Goal: Task Accomplishment & Management: Use online tool/utility

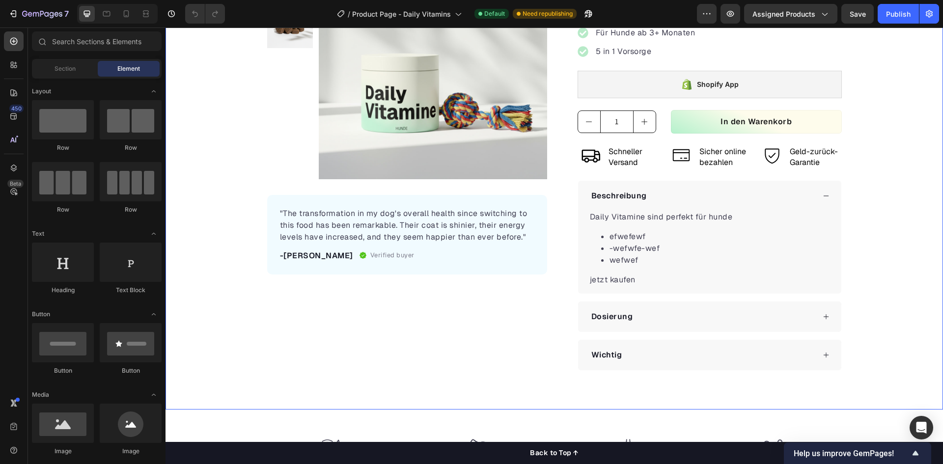
scroll to position [463, 0]
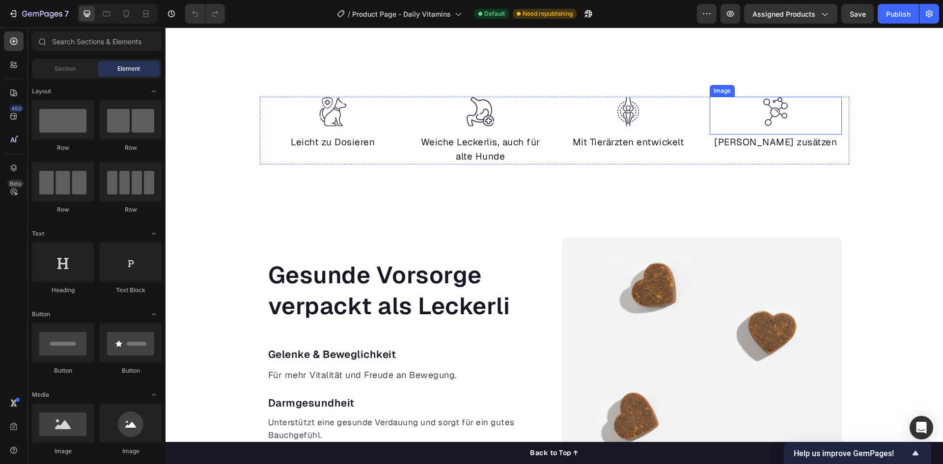
click at [772, 110] on img at bounding box center [775, 112] width 29 height 30
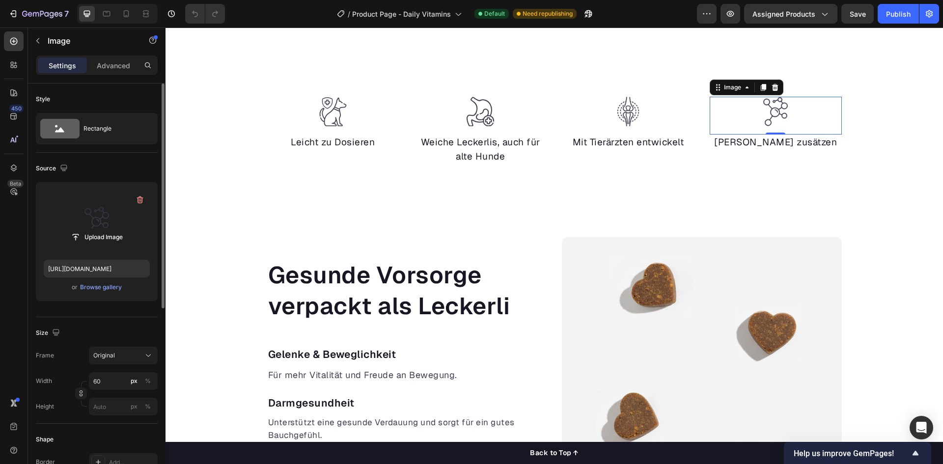
click at [92, 226] on label at bounding box center [97, 221] width 106 height 62
click at [92, 229] on input "file" at bounding box center [97, 237] width 68 height 17
type input "[URL][DOMAIN_NAME]"
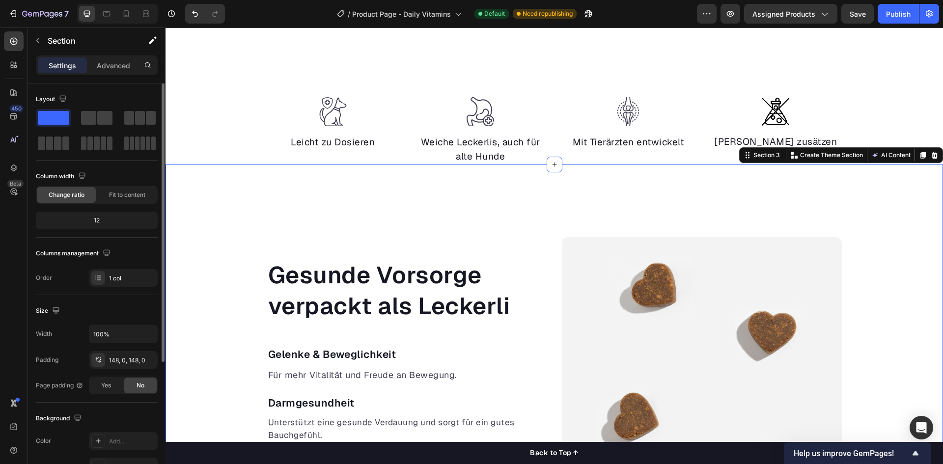
click at [816, 182] on div "Gesunde Vorsorge verpackt als Leckerli Heading Gelenke & Beweglichkeit Text blo…" at bounding box center [553, 429] width 777 height 530
click at [860, 199] on div "Gesunde Vorsorge verpackt als Leckerli Heading Gelenke & Beweglichkeit Text blo…" at bounding box center [553, 429] width 777 height 530
click at [630, 108] on img at bounding box center [627, 112] width 29 height 30
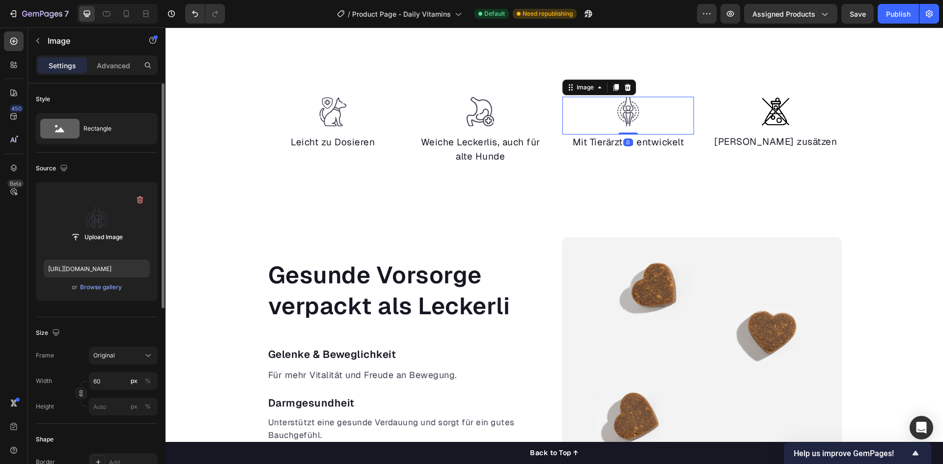
click at [98, 217] on label at bounding box center [97, 221] width 106 height 62
click at [98, 229] on input "file" at bounding box center [97, 237] width 68 height 17
type input "[URL][DOMAIN_NAME]"
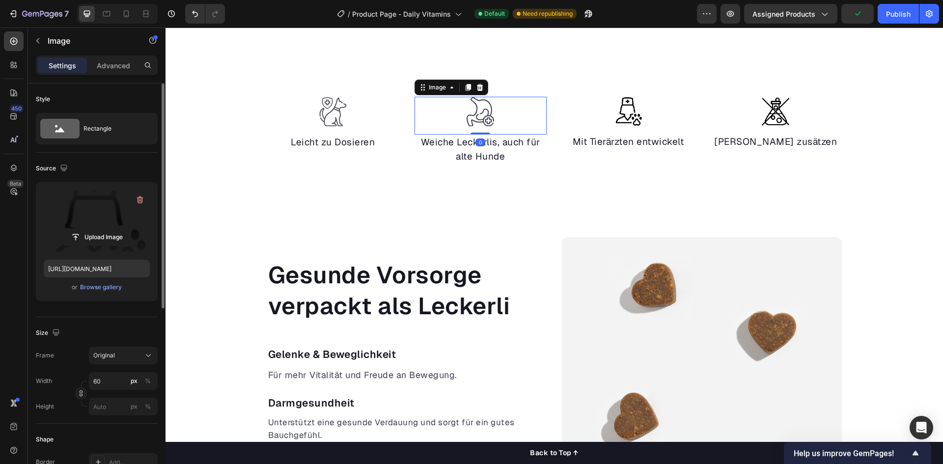
click at [481, 109] on img at bounding box center [479, 112] width 29 height 30
click at [114, 241] on input "file" at bounding box center [97, 237] width 68 height 17
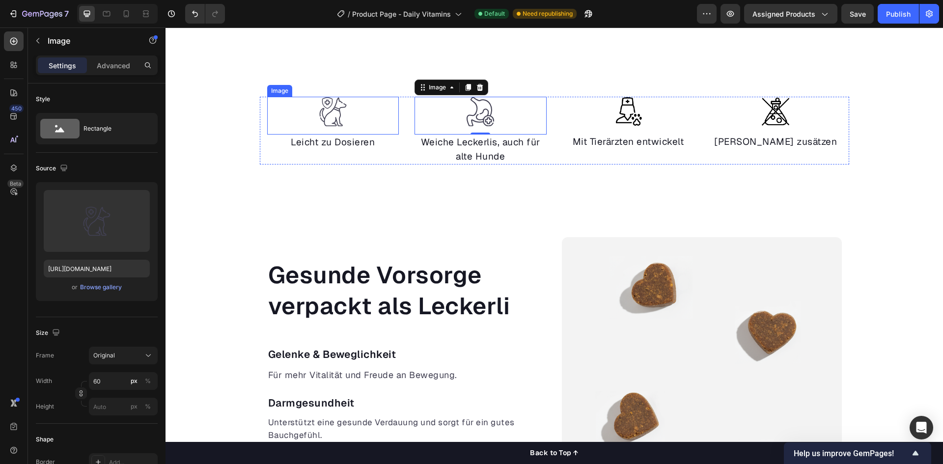
click at [334, 111] on img at bounding box center [332, 112] width 29 height 30
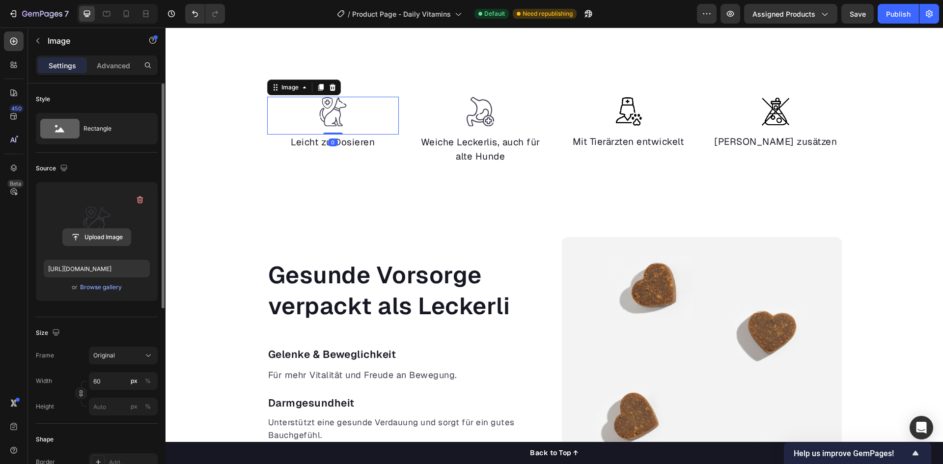
click at [77, 233] on input "file" at bounding box center [97, 237] width 68 height 17
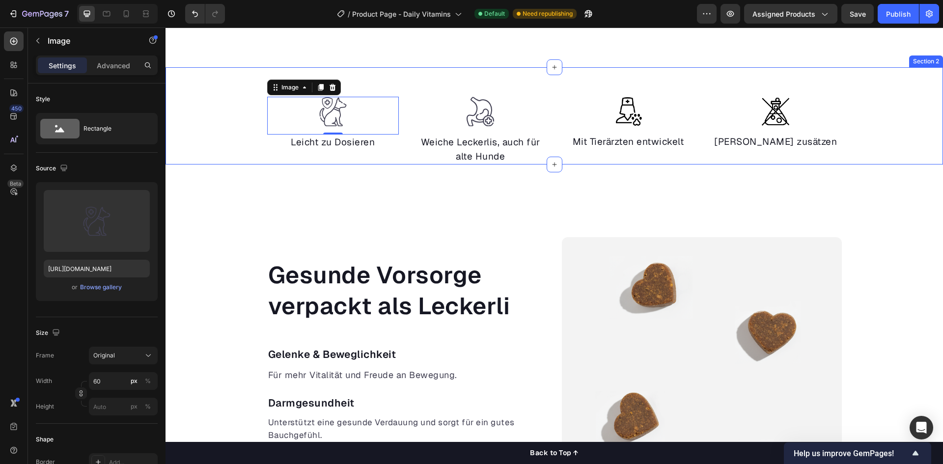
click at [776, 109] on img at bounding box center [775, 111] width 29 height 29
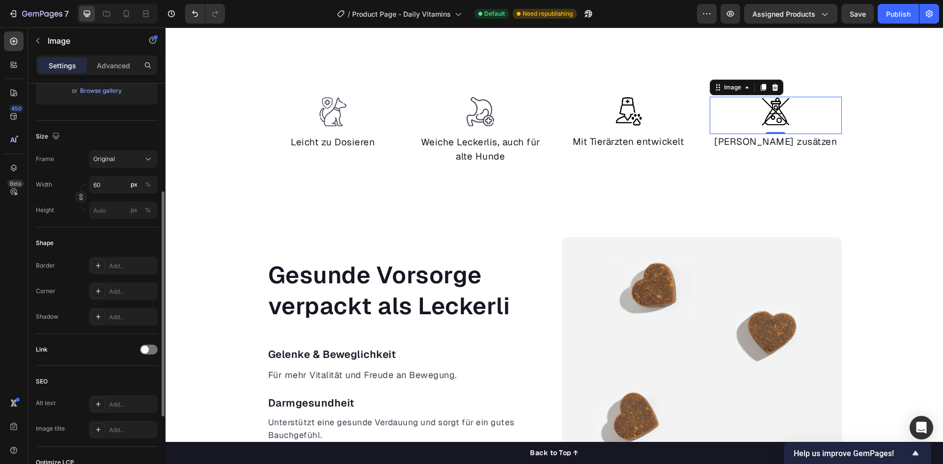
scroll to position [333, 0]
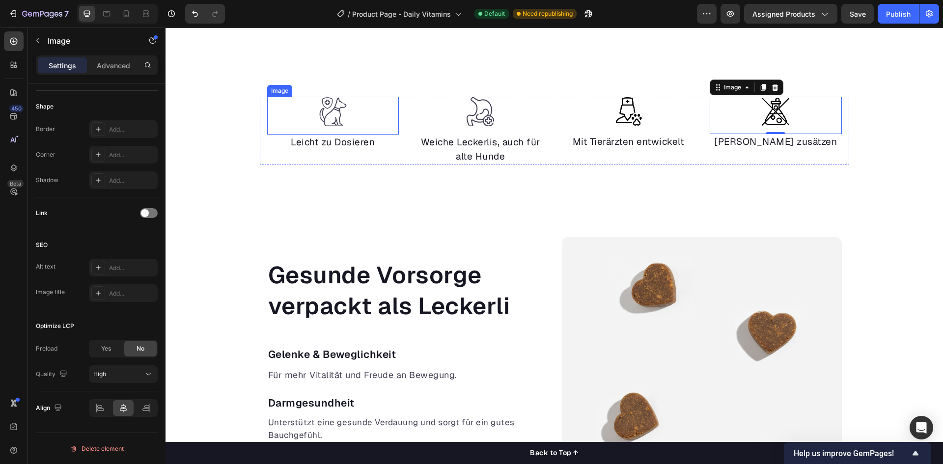
click at [321, 117] on img at bounding box center [332, 112] width 29 height 30
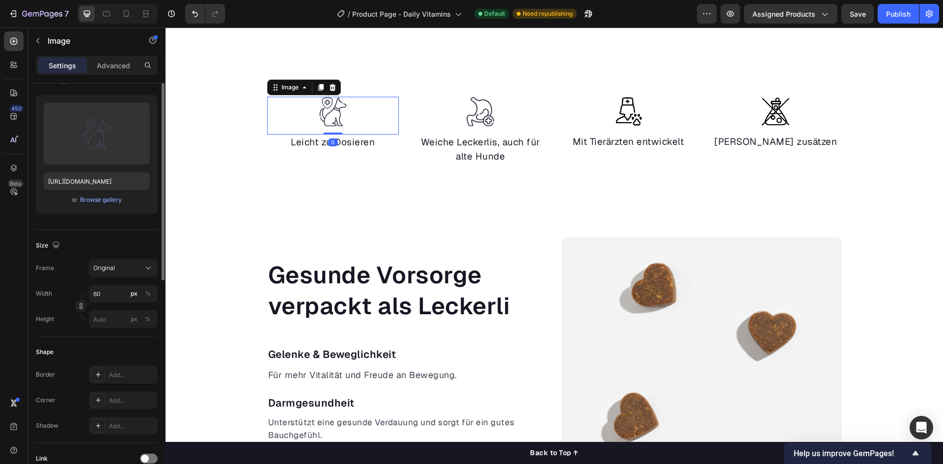
scroll to position [0, 0]
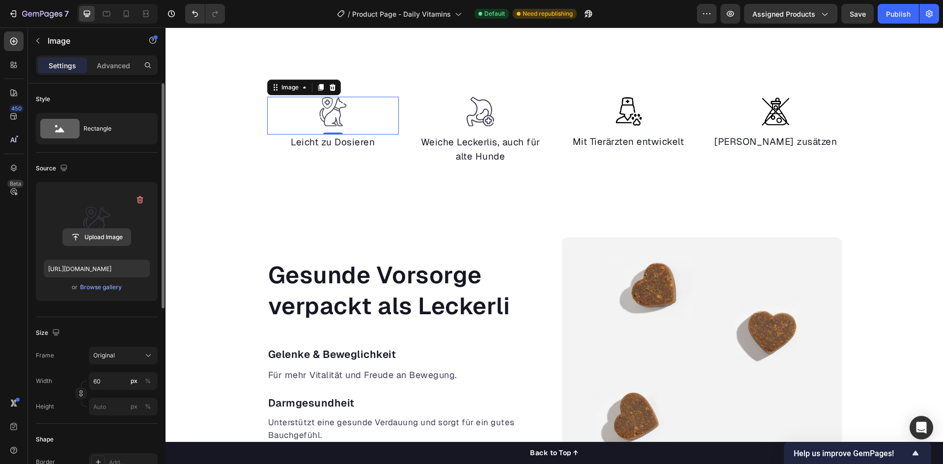
click at [98, 239] on input "file" at bounding box center [97, 237] width 68 height 17
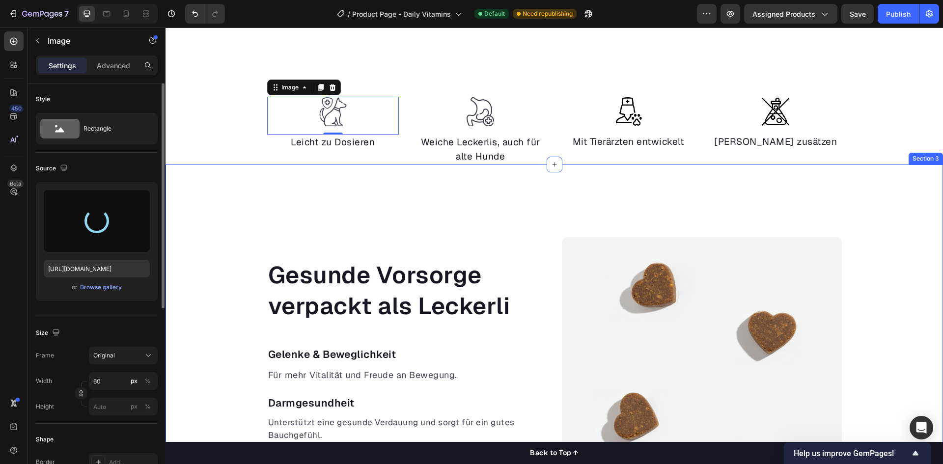
type input "[URL][DOMAIN_NAME]"
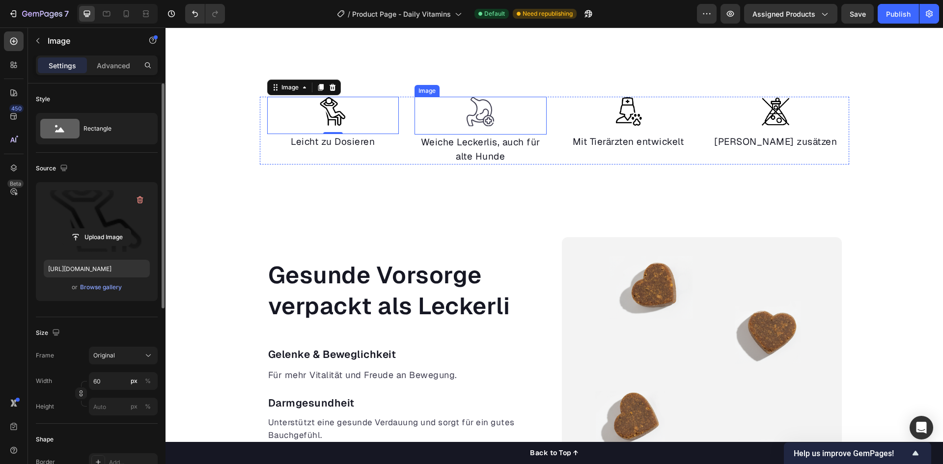
click at [489, 109] on img at bounding box center [479, 112] width 29 height 30
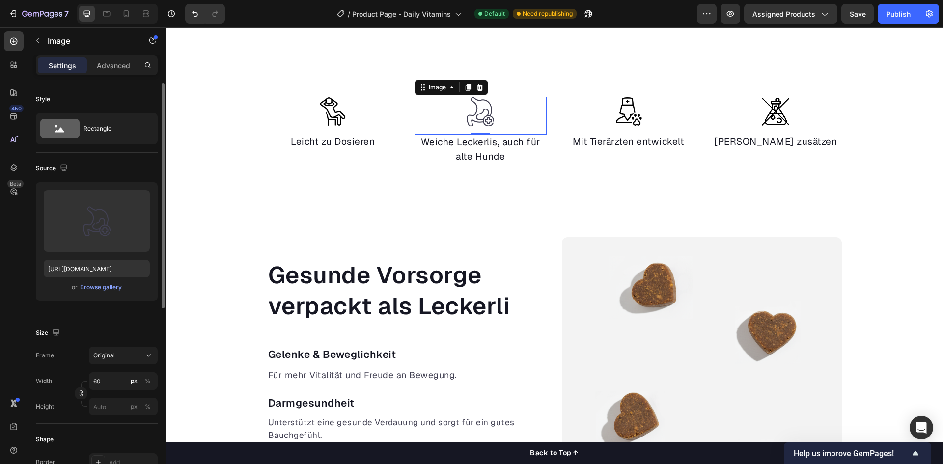
drag, startPoint x: 488, startPoint y: 117, endPoint x: 441, endPoint y: 140, distance: 52.0
click at [488, 117] on img at bounding box center [479, 112] width 29 height 30
click at [114, 239] on input "file" at bounding box center [97, 237] width 68 height 17
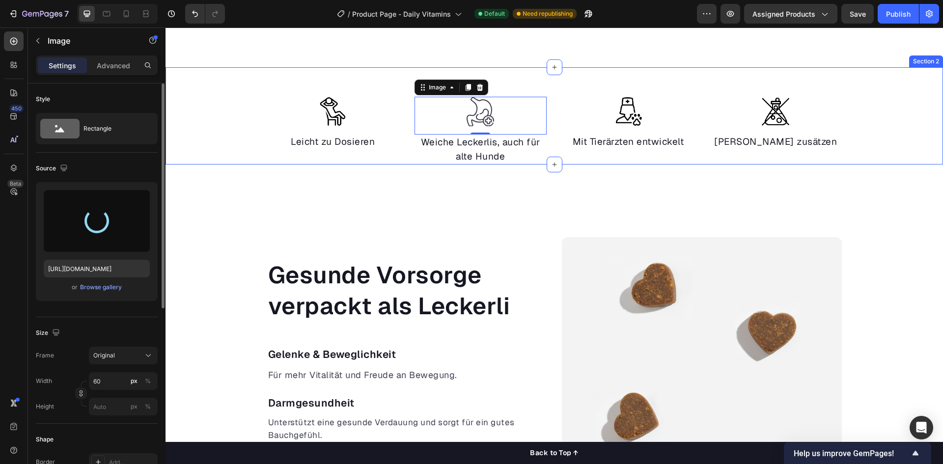
type input "[URL][DOMAIN_NAME]"
click at [240, 121] on div "Image Leicht zu Dosieren Text block Image 0 Weiche Leckerlis, auch für alte Hun…" at bounding box center [553, 130] width 777 height 67
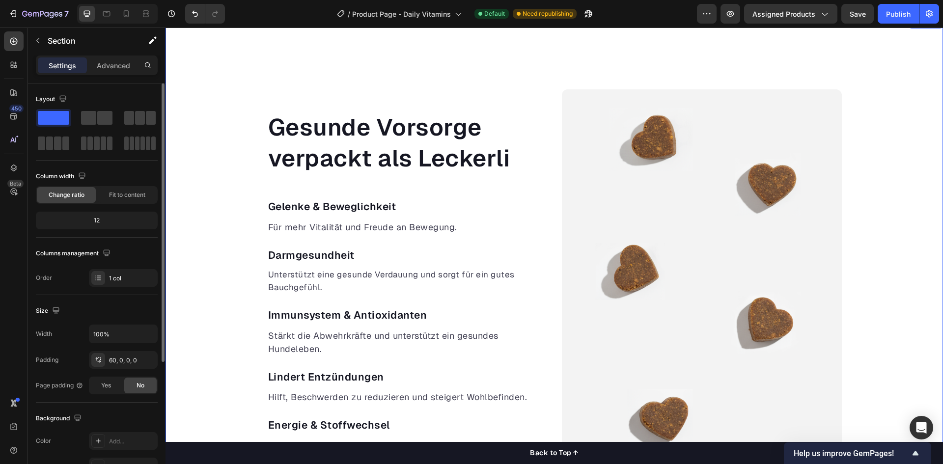
scroll to position [659, 0]
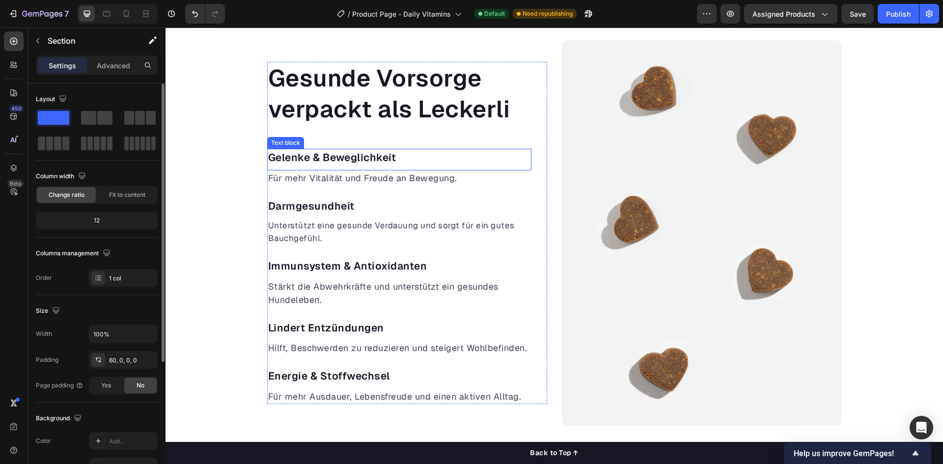
click at [311, 162] on p "Gelenke & Beweglichkeit" at bounding box center [399, 158] width 262 height 16
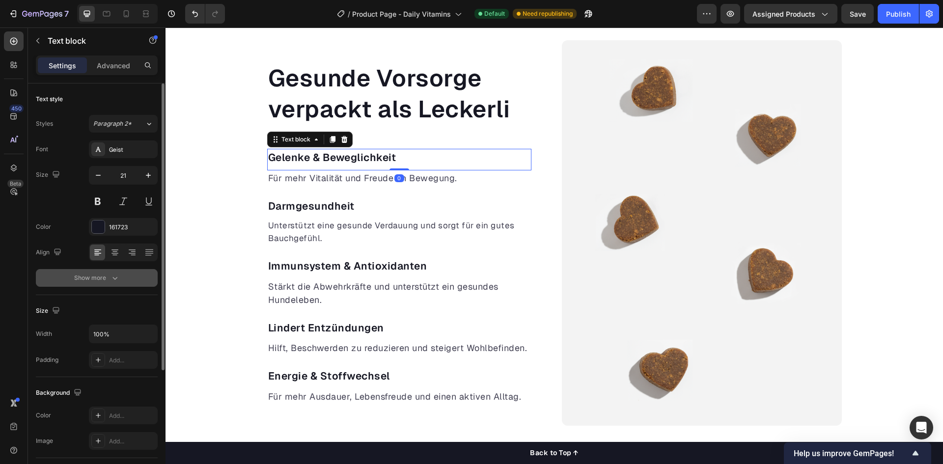
click at [80, 277] on div "Show more" at bounding box center [97, 278] width 46 height 10
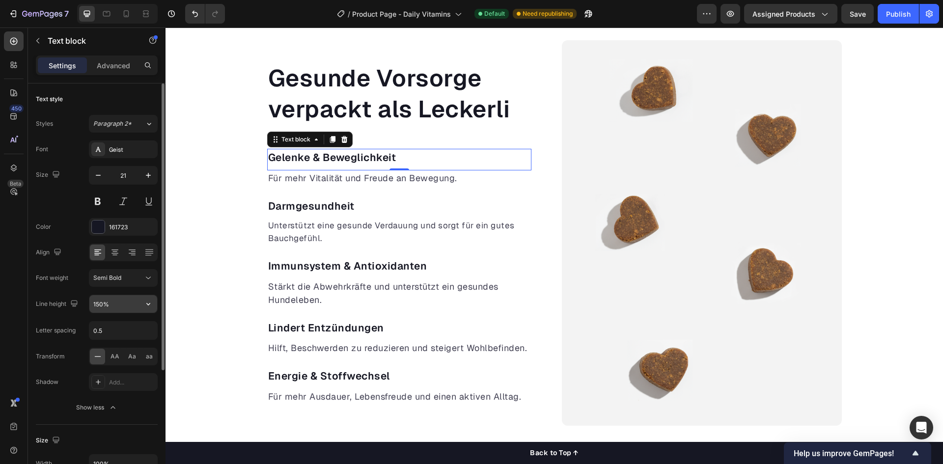
click at [101, 306] on input "150%" at bounding box center [123, 304] width 68 height 18
click at [120, 305] on input "150%" at bounding box center [123, 304] width 68 height 18
click at [137, 304] on input "150%" at bounding box center [123, 304] width 68 height 18
click at [147, 303] on icon "button" at bounding box center [148, 304] width 4 height 2
click at [99, 302] on input "150%" at bounding box center [123, 304] width 68 height 18
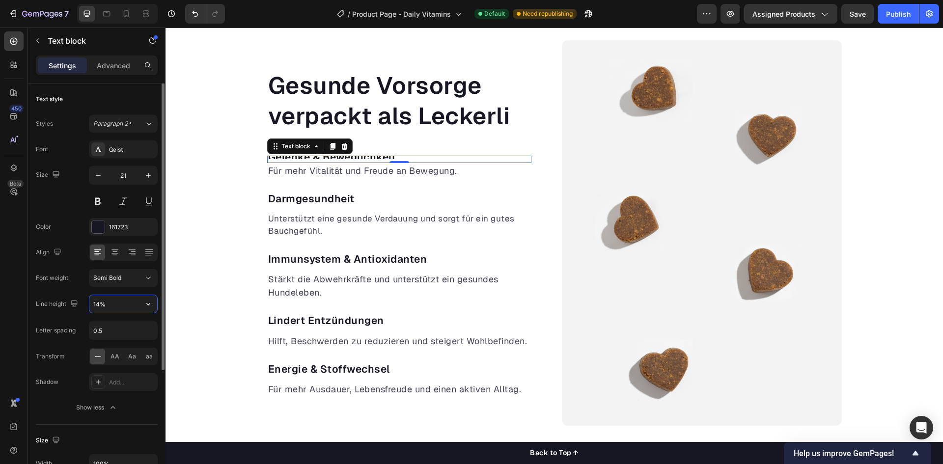
type input "140%"
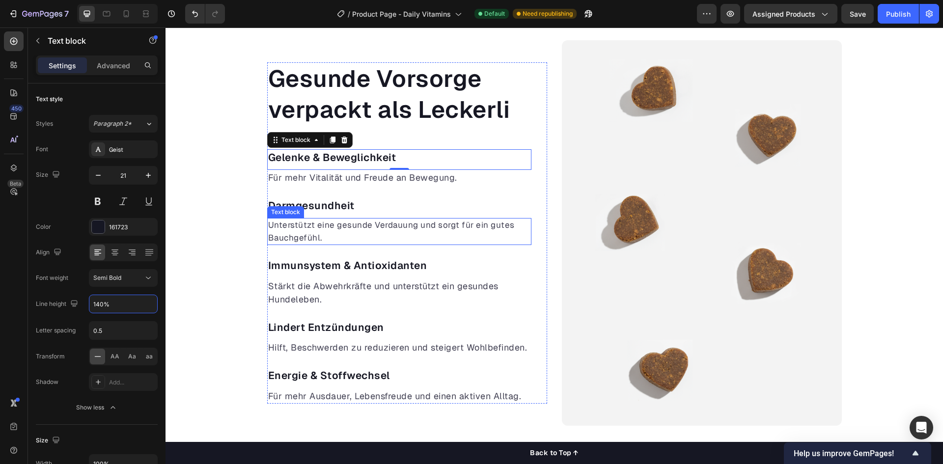
click at [309, 222] on p "Unterstützt eine gesunde Verdauung und sorgt für ein gutes Bauchgefühl." at bounding box center [399, 231] width 262 height 25
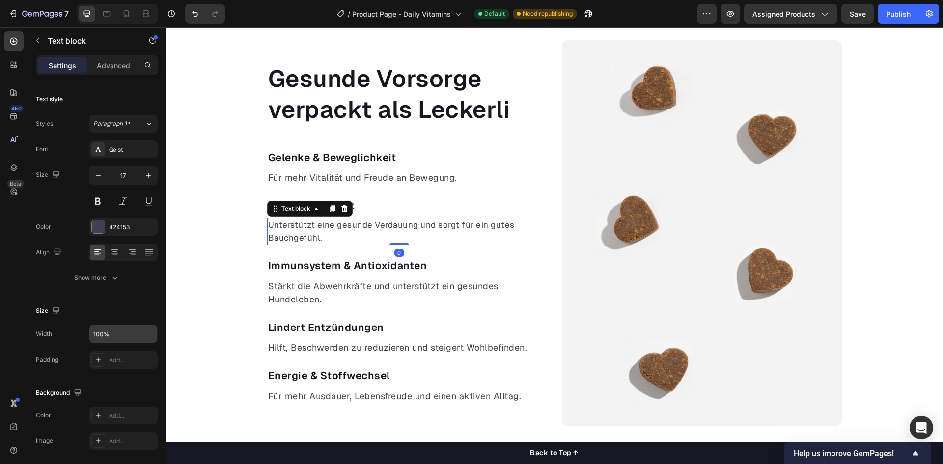
click at [107, 328] on input "100%" at bounding box center [123, 334] width 68 height 18
click at [105, 281] on div "Show more" at bounding box center [97, 278] width 46 height 10
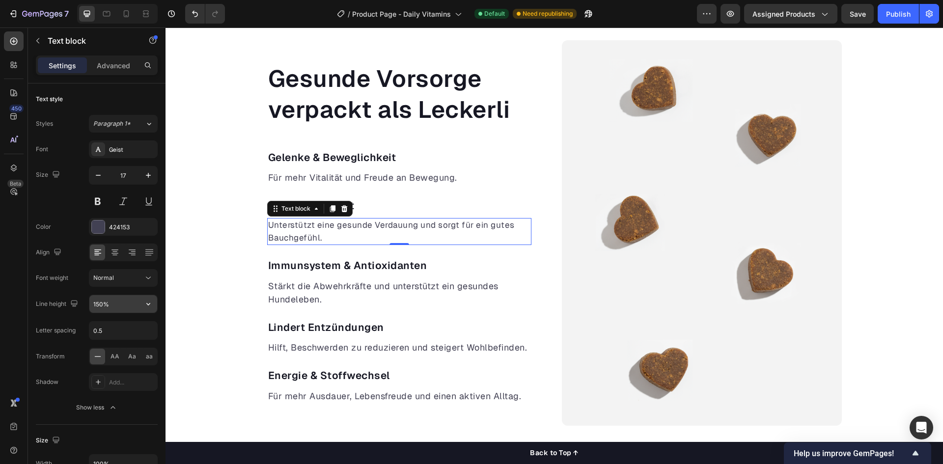
click at [113, 312] on input "150%" at bounding box center [123, 304] width 68 height 18
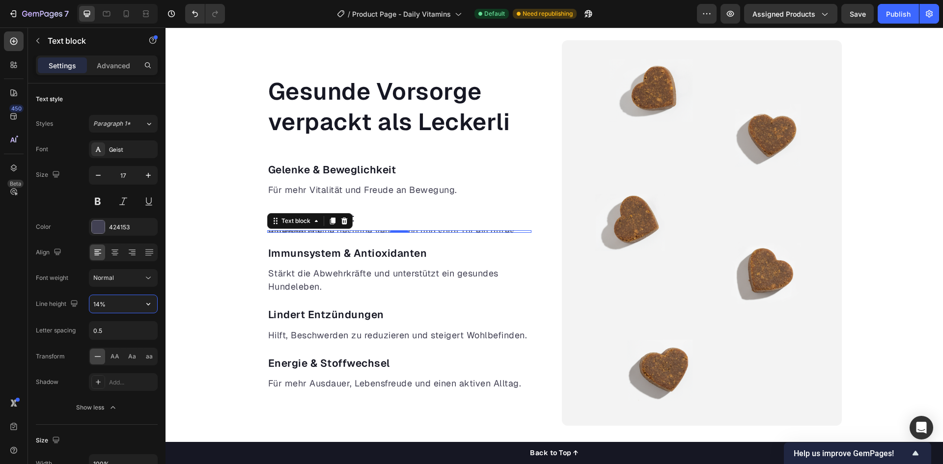
type input "140%"
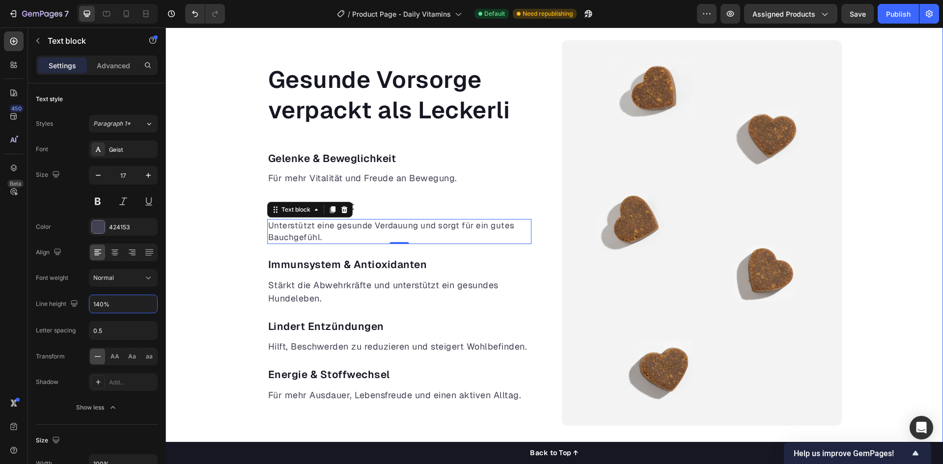
click at [218, 269] on div "Gesunde Vorsorge verpackt als Leckerli Heading Gelenke & Beweglichkeit Text blo…" at bounding box center [553, 232] width 777 height 385
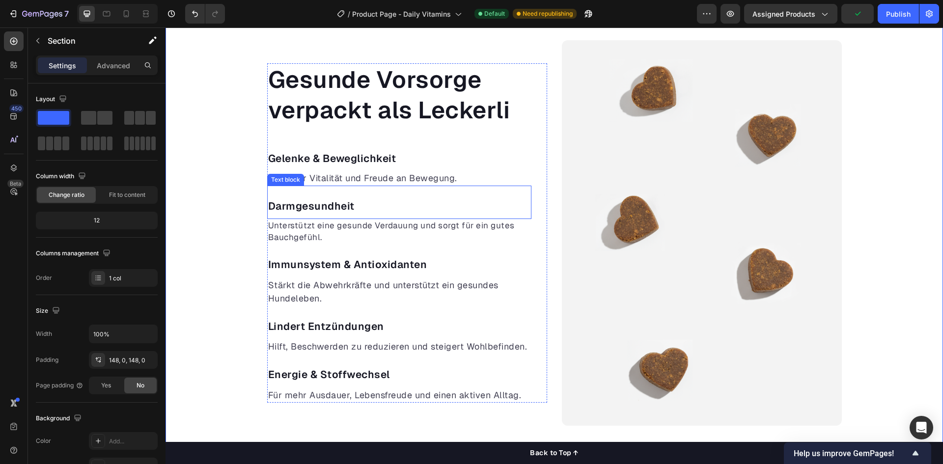
click at [336, 211] on p "Darmgesundheit" at bounding box center [399, 206] width 262 height 16
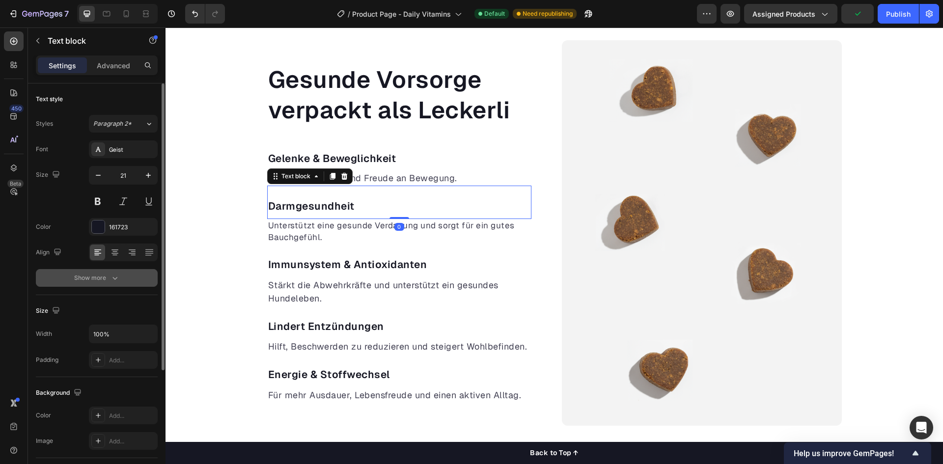
click at [107, 273] on div "Show more" at bounding box center [97, 278] width 46 height 10
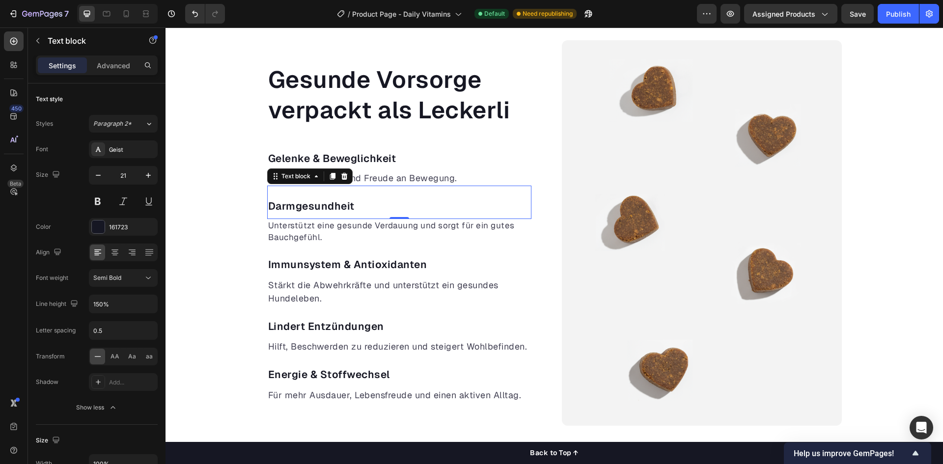
click at [283, 197] on div "Darmgesundheit Text block 0" at bounding box center [399, 202] width 264 height 33
click at [281, 200] on p "Darmgesundheit" at bounding box center [399, 206] width 262 height 16
click at [272, 205] on p "Darmgesundheit" at bounding box center [399, 206] width 262 height 16
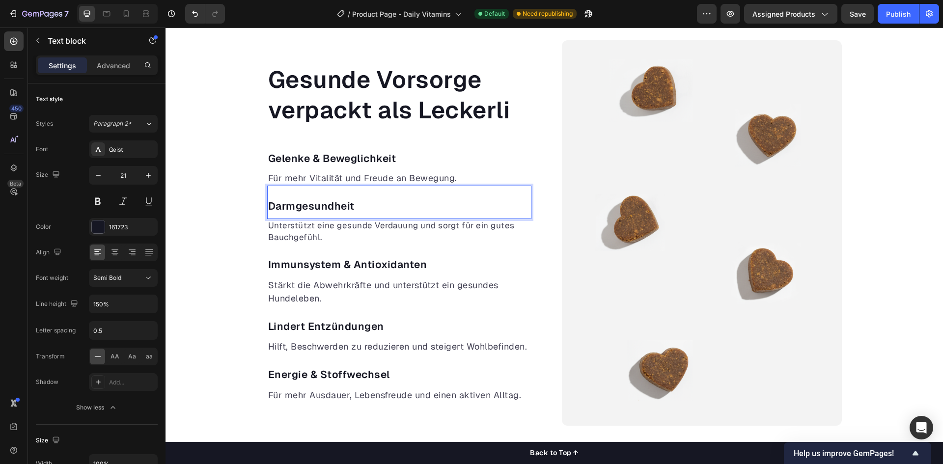
click at [267, 193] on div "Darmgesundheit Text block 0" at bounding box center [399, 202] width 264 height 33
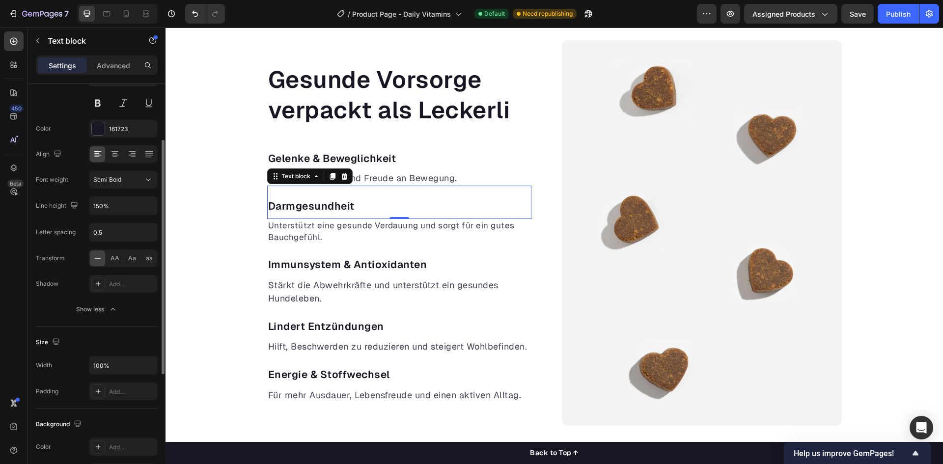
scroll to position [246, 0]
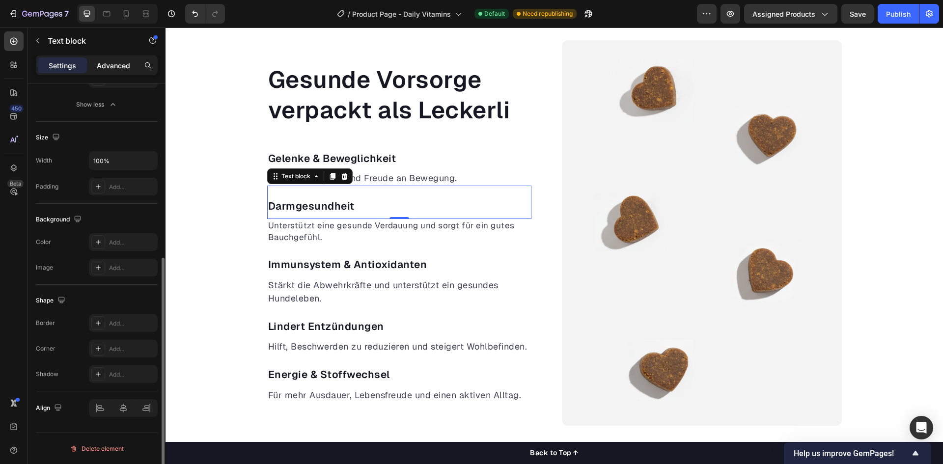
click at [110, 70] on p "Advanced" at bounding box center [113, 65] width 33 height 10
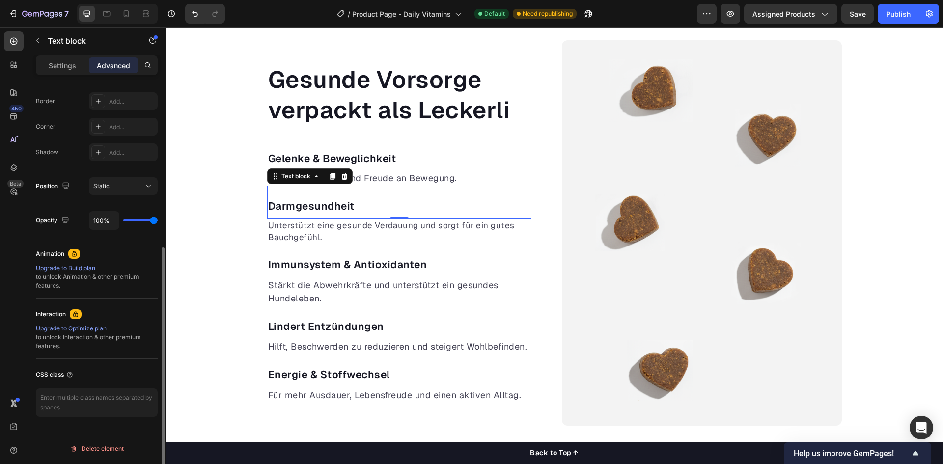
scroll to position [0, 0]
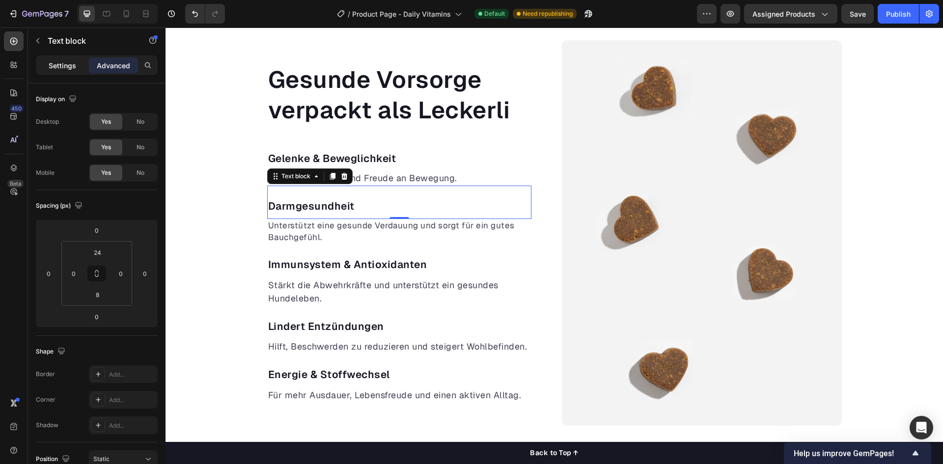
click at [61, 66] on p "Settings" at bounding box center [62, 65] width 27 height 10
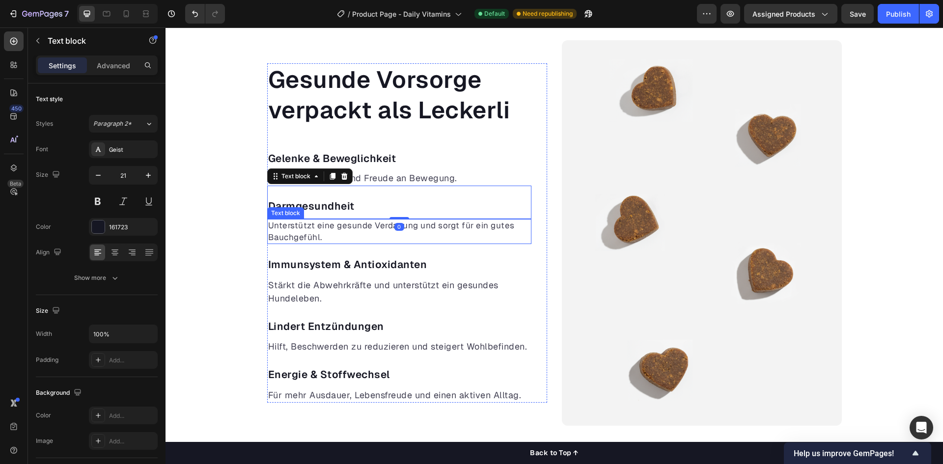
click at [284, 238] on p "Unterstützt eine gesunde Verdauung und sorgt für ein gutes Bauchgefühl." at bounding box center [399, 232] width 262 height 24
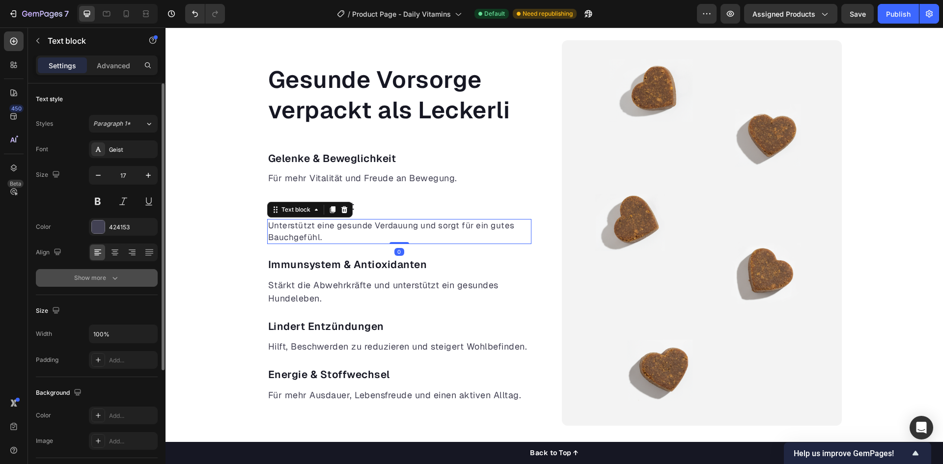
click at [106, 275] on div "Show more" at bounding box center [97, 278] width 46 height 10
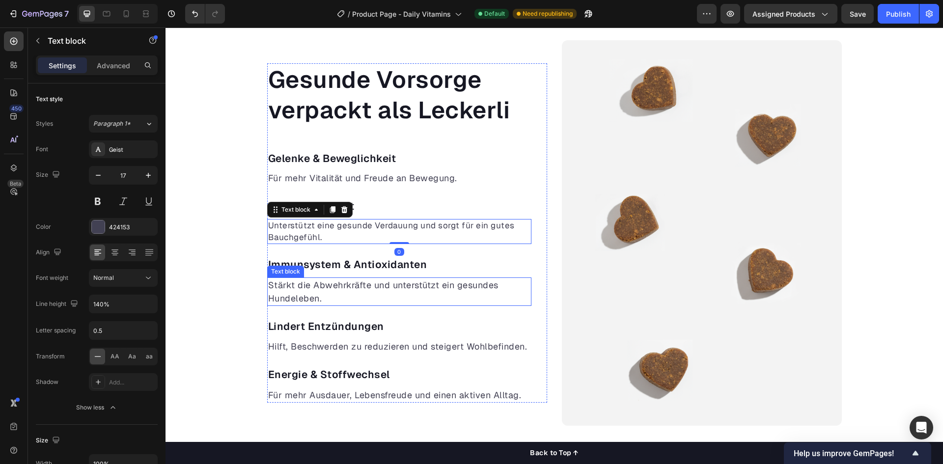
click at [316, 297] on p "Stärkt die Abwehrkräfte und unterstützt ein gesundes Hundeleben." at bounding box center [399, 291] width 262 height 27
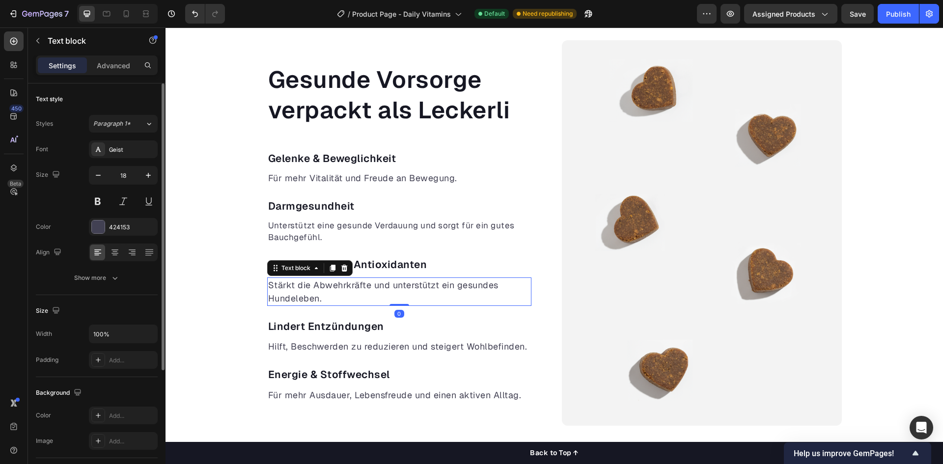
click at [106, 287] on div "Text style Styles Paragraph 1* Font Geist Size 18 Color 424153 Align Show more" at bounding box center [97, 189] width 122 height 212
click at [107, 284] on button "Show more" at bounding box center [97, 278] width 122 height 18
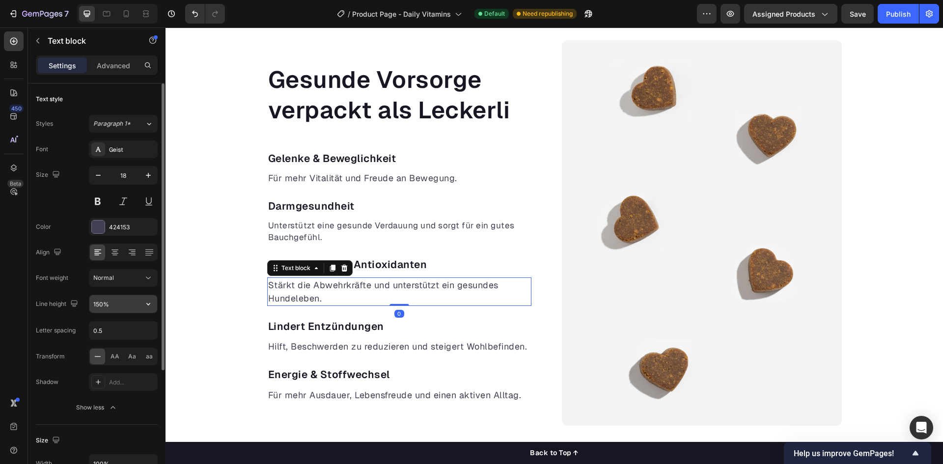
click at [107, 301] on input "150%" at bounding box center [123, 304] width 68 height 18
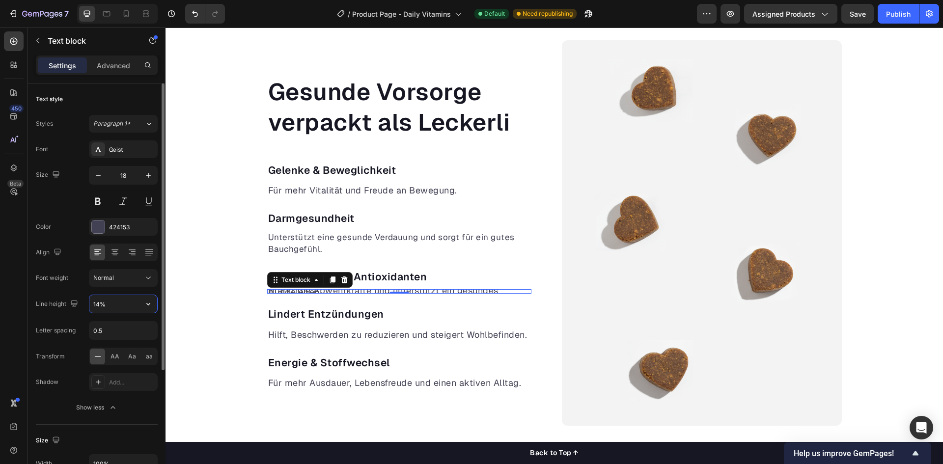
type input "140%"
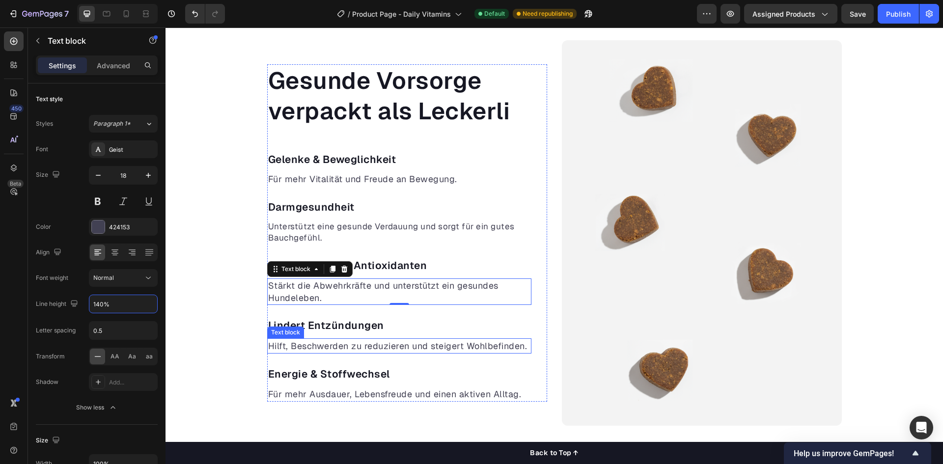
click at [309, 344] on p "Hilft, Beschwerden zu reduzieren und steigert Wohlbefinden." at bounding box center [399, 345] width 262 height 13
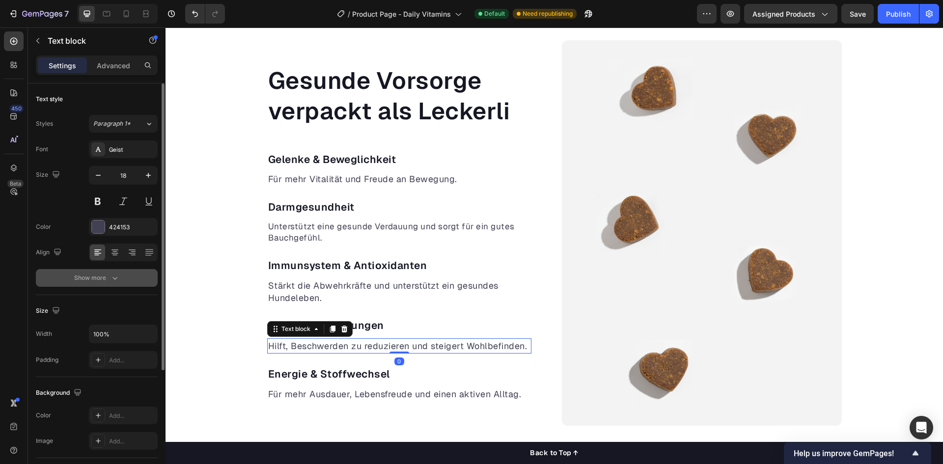
click at [105, 282] on div "Show more" at bounding box center [97, 278] width 46 height 10
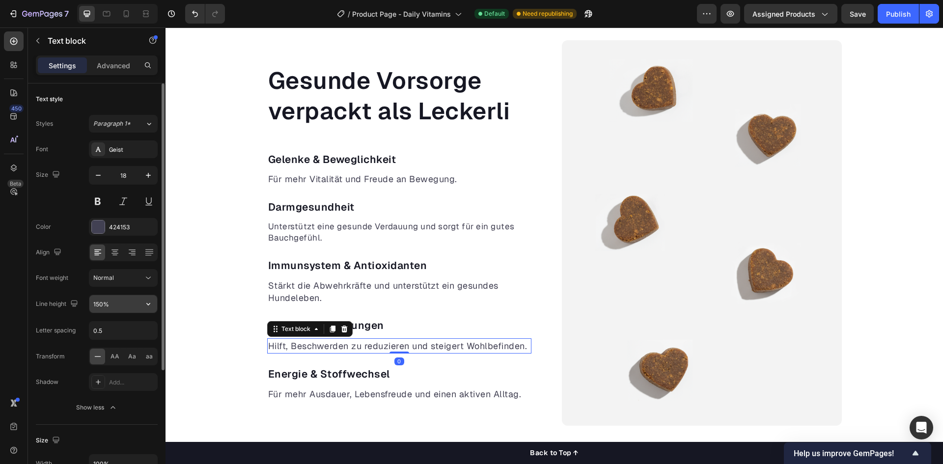
click at [112, 300] on input "150%" at bounding box center [123, 304] width 68 height 18
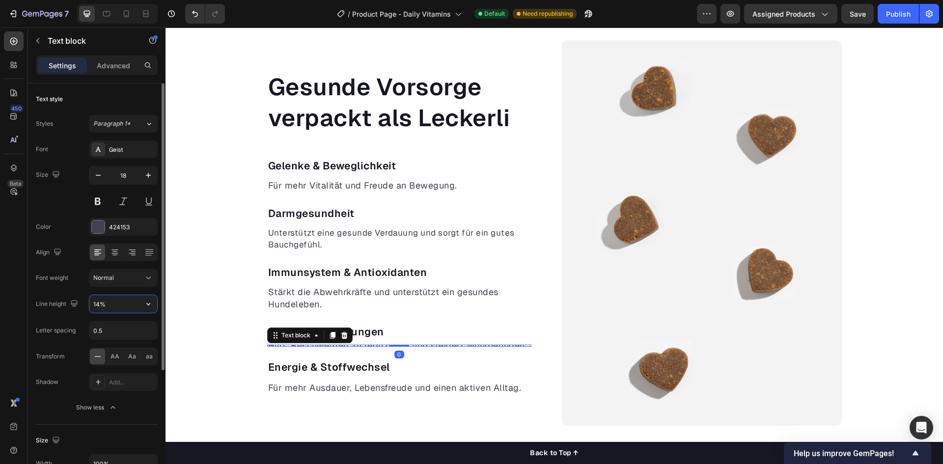
type input "140%"
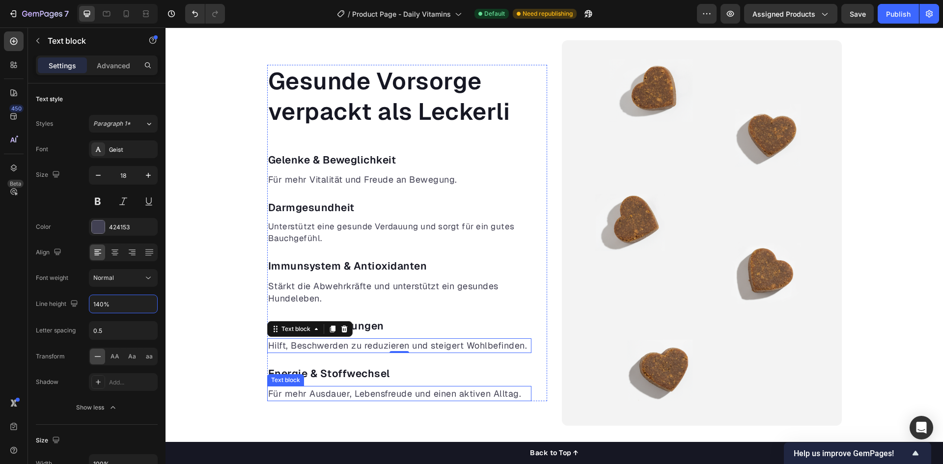
click at [283, 393] on p "Für mehr Ausdauer, Lebensfreude und einen aktiven Alltag." at bounding box center [399, 393] width 262 height 13
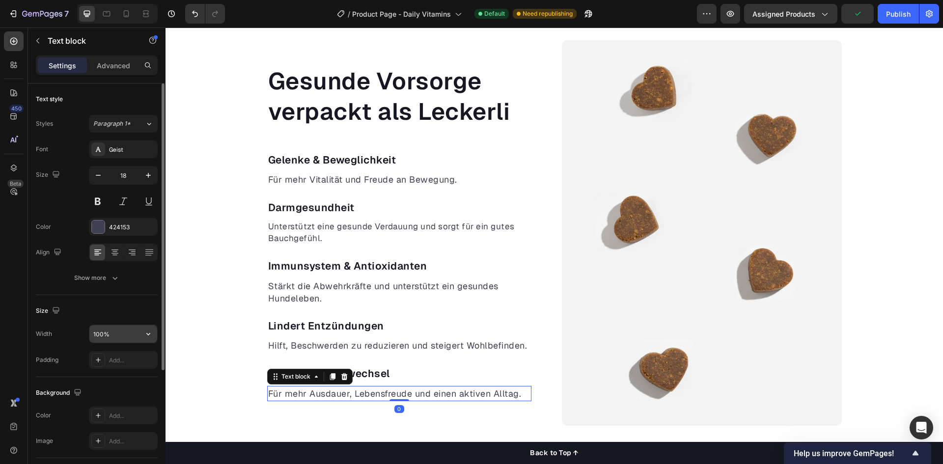
click at [112, 330] on input "100%" at bounding box center [123, 334] width 68 height 18
click at [91, 273] on div "Show more" at bounding box center [97, 278] width 46 height 10
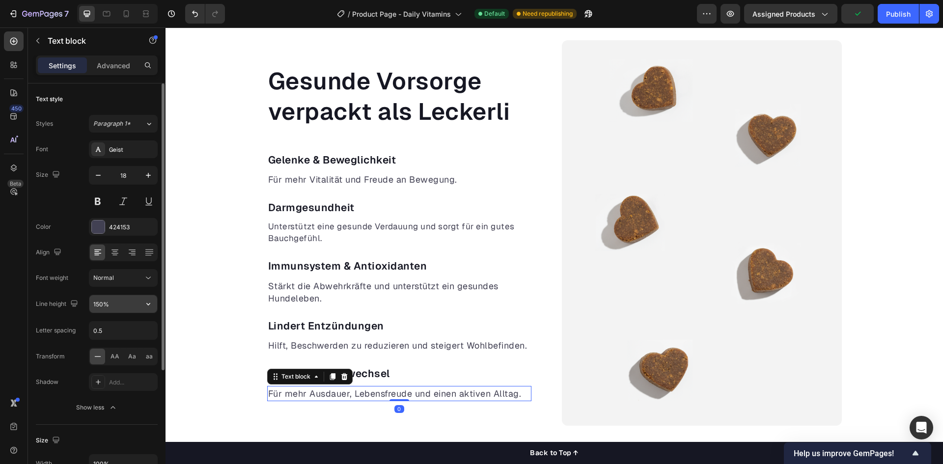
click at [121, 301] on input "150%" at bounding box center [123, 304] width 68 height 18
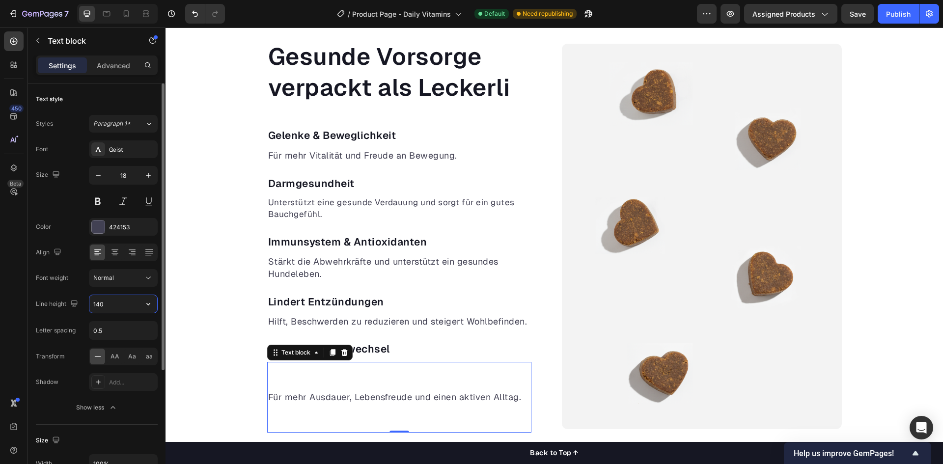
type input "140%"
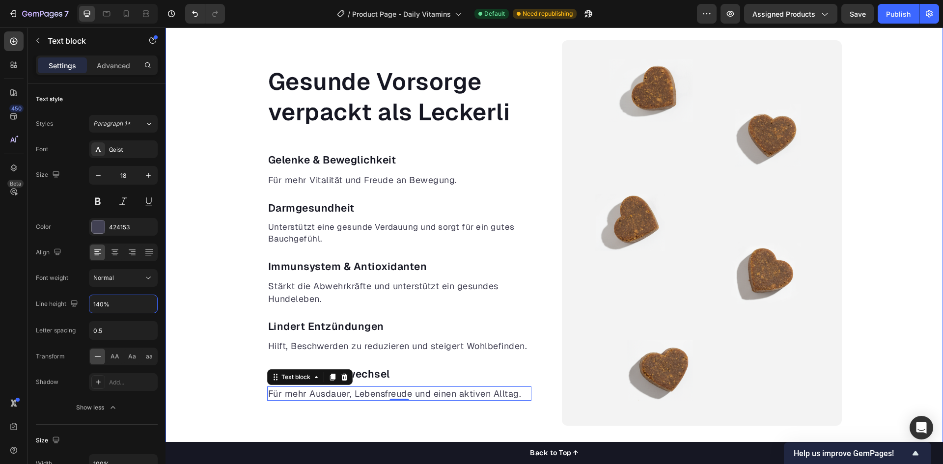
click at [188, 294] on div "Gesunde Vorsorge verpackt als Leckerli Heading Gelenke & Beweglichkeit Text blo…" at bounding box center [553, 232] width 777 height 385
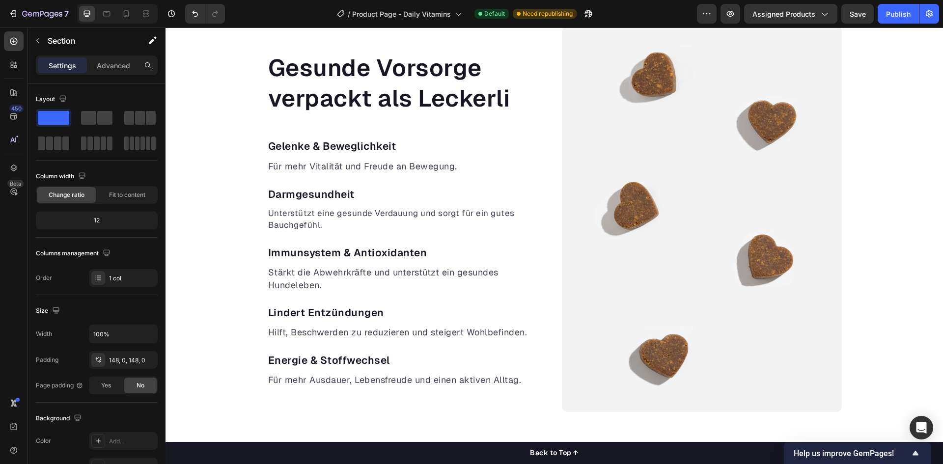
scroll to position [659, 0]
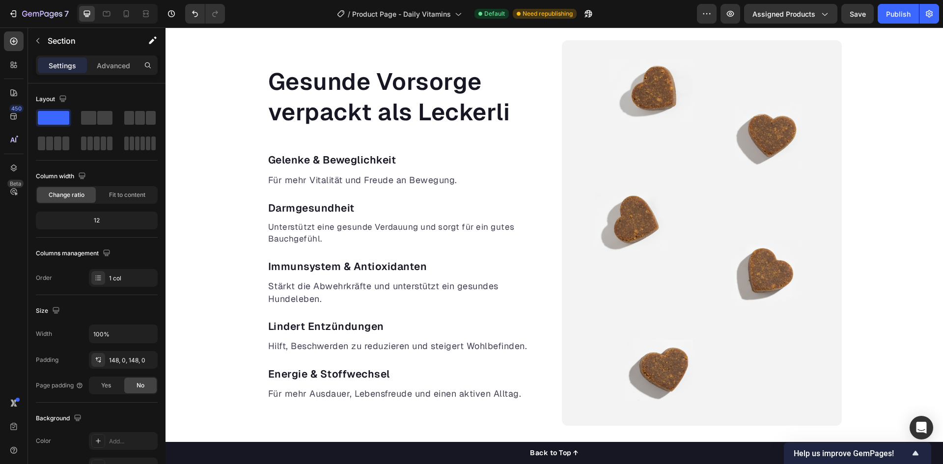
click at [211, 333] on div "Gesunde Vorsorge verpackt als Leckerli Heading Gelenke & Beweglichkeit Text blo…" at bounding box center [553, 232] width 777 height 385
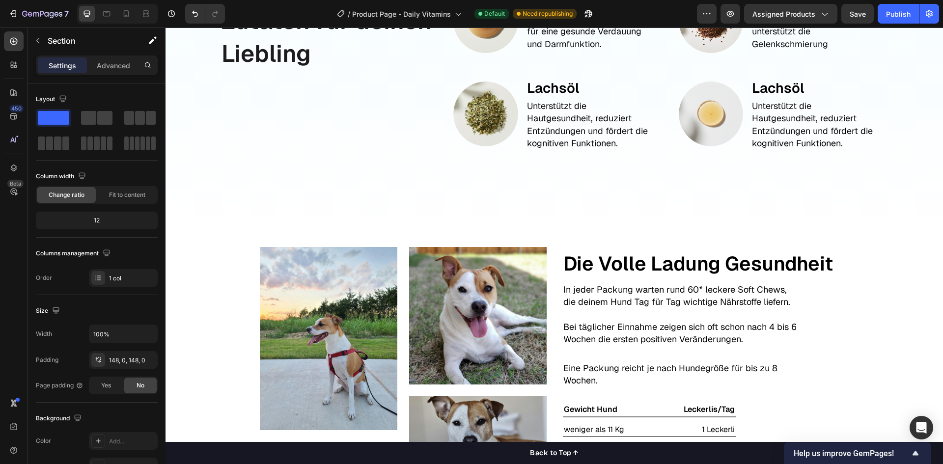
scroll to position [1395, 0]
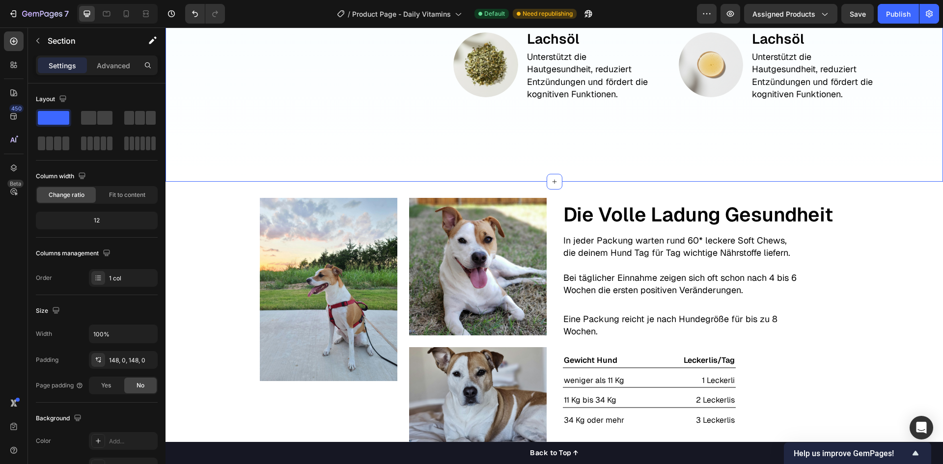
click at [120, 65] on p "Advanced" at bounding box center [113, 65] width 33 height 10
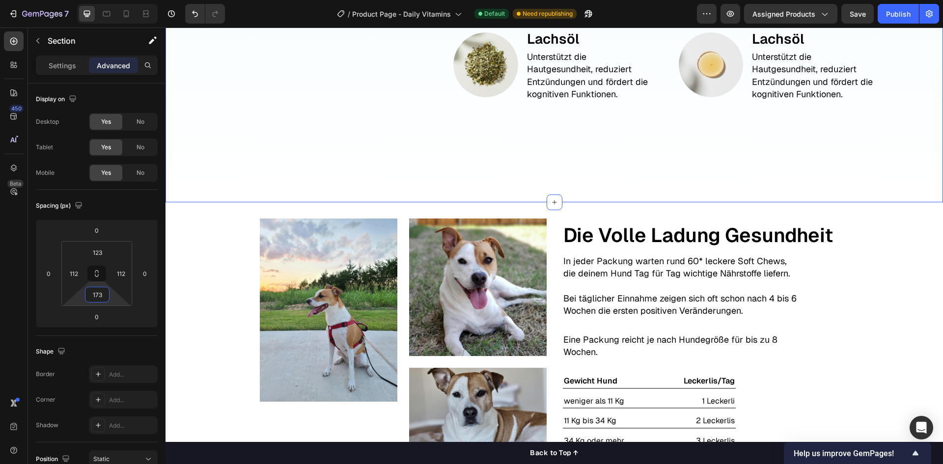
type input "175"
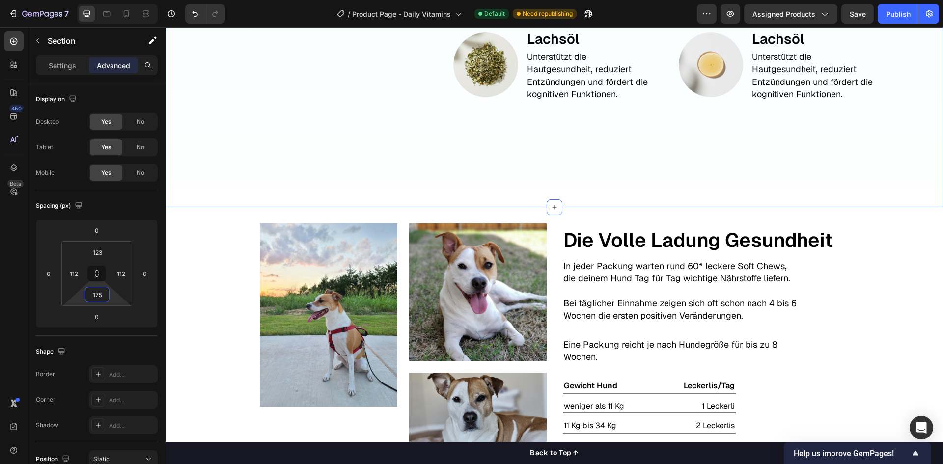
drag, startPoint x: 110, startPoint y: 296, endPoint x: 112, endPoint y: 283, distance: 13.0
click at [112, 0] on html "7 / Product Page - Daily Vitamins Default Need republishing Preview Assigned Pr…" at bounding box center [471, 0] width 943 height 0
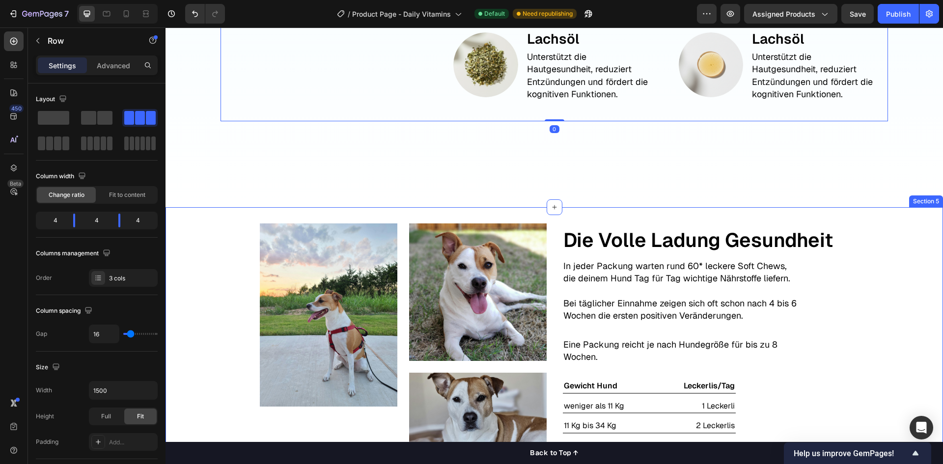
click at [901, 335] on div "Image Image Image *die genaue Menge richtet sich nach Gewicht Text Block Row Te…" at bounding box center [553, 354] width 777 height 263
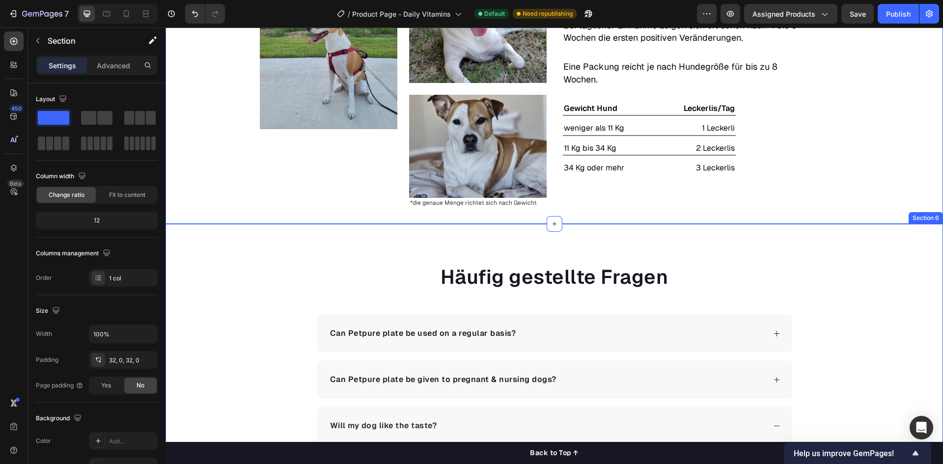
scroll to position [1690, 0]
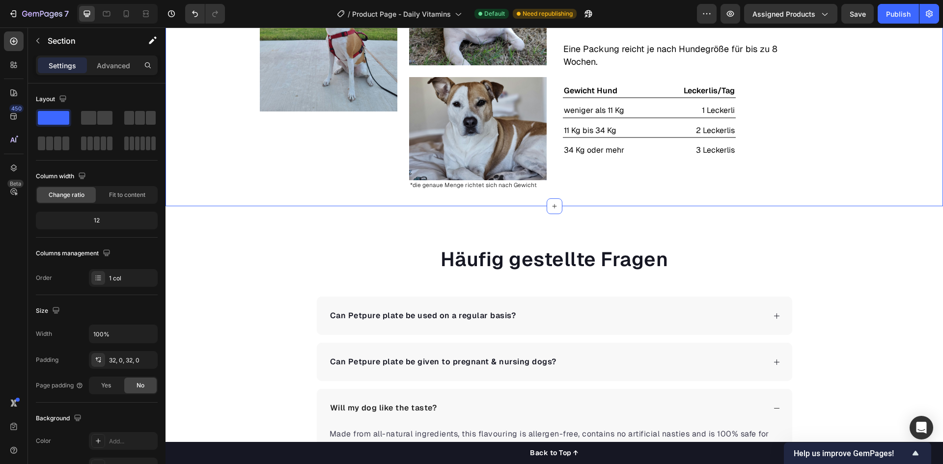
click at [351, 198] on div "Image Image Image *die genaue Menge richtet sich nach Gewicht Text Block Row Te…" at bounding box center [553, 59] width 777 height 295
click at [115, 69] on p "Advanced" at bounding box center [113, 65] width 33 height 10
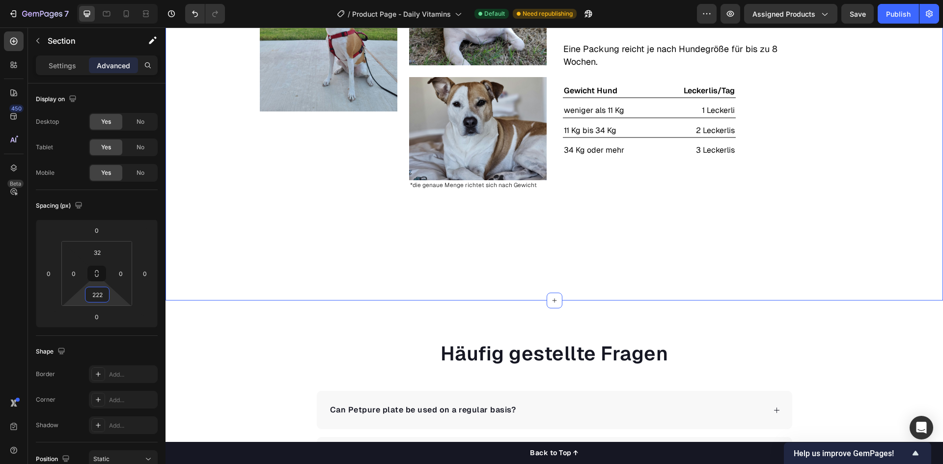
type input "220"
drag, startPoint x: 112, startPoint y: 297, endPoint x: 123, endPoint y: 244, distance: 54.7
click at [123, 0] on html "7 / Product Page - Daily Vitamins Default Need republishing Preview Assigned Pr…" at bounding box center [471, 0] width 943 height 0
click at [225, 269] on div "Image Image Image *die genaue Menge richtet sich nach Gewicht Text Block Row Te…" at bounding box center [553, 105] width 777 height 387
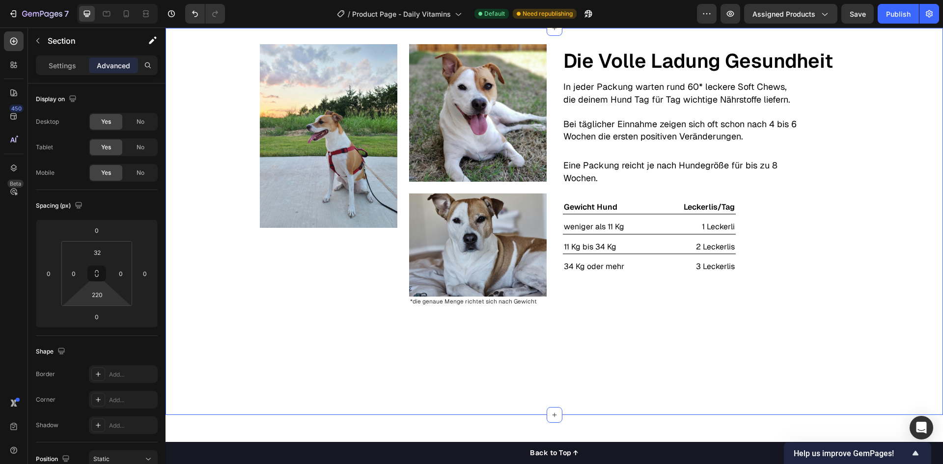
scroll to position [1641, 0]
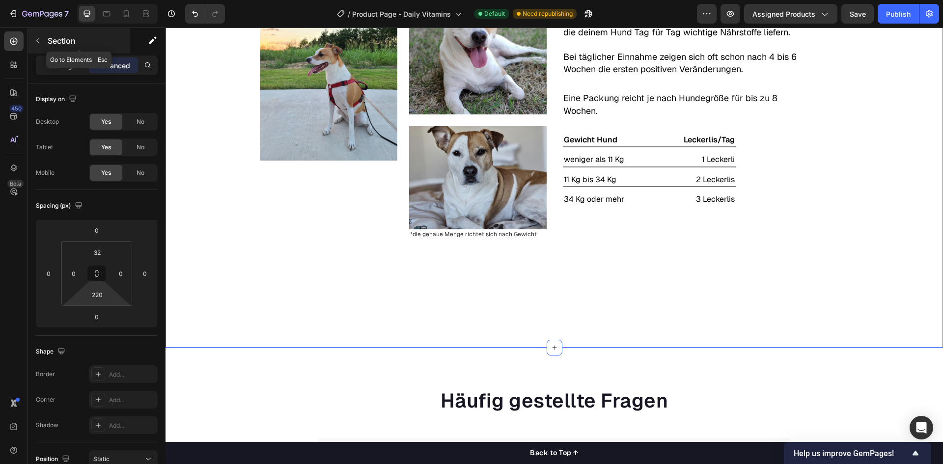
click at [44, 45] on button "button" at bounding box center [38, 41] width 16 height 16
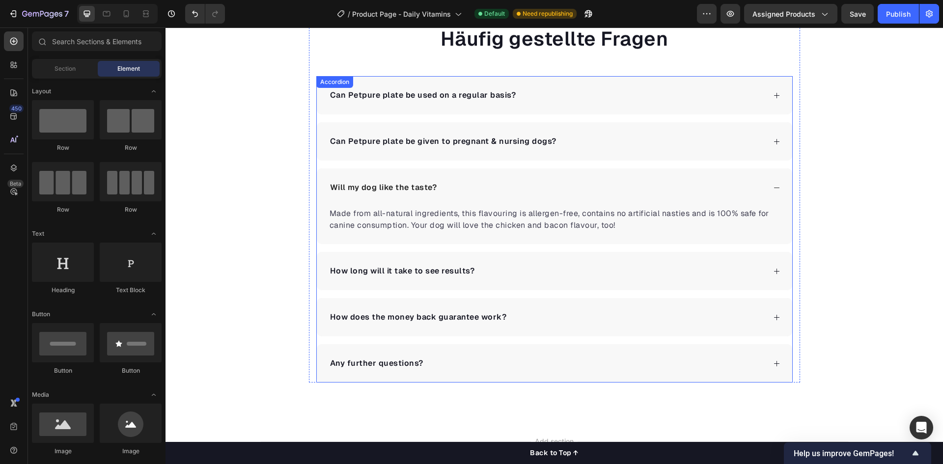
scroll to position [1915, 0]
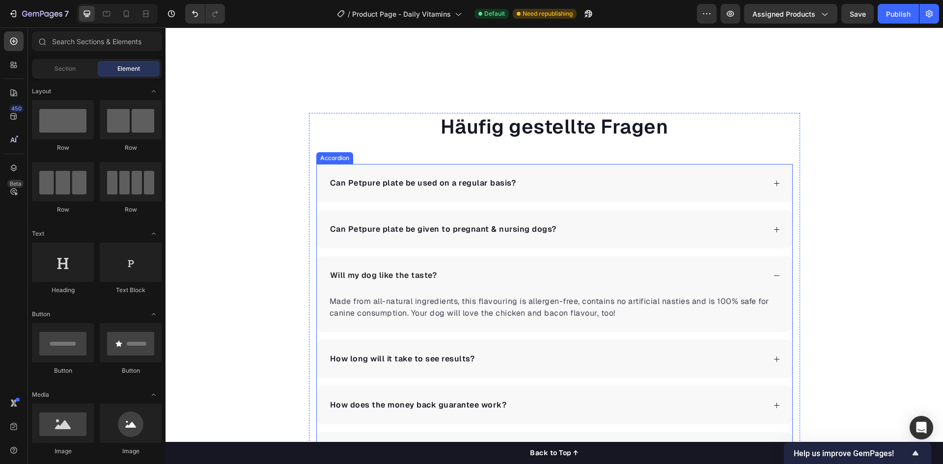
click at [578, 187] on div "Can Petpure plate be used on a regular basis?" at bounding box center [546, 183] width 437 height 15
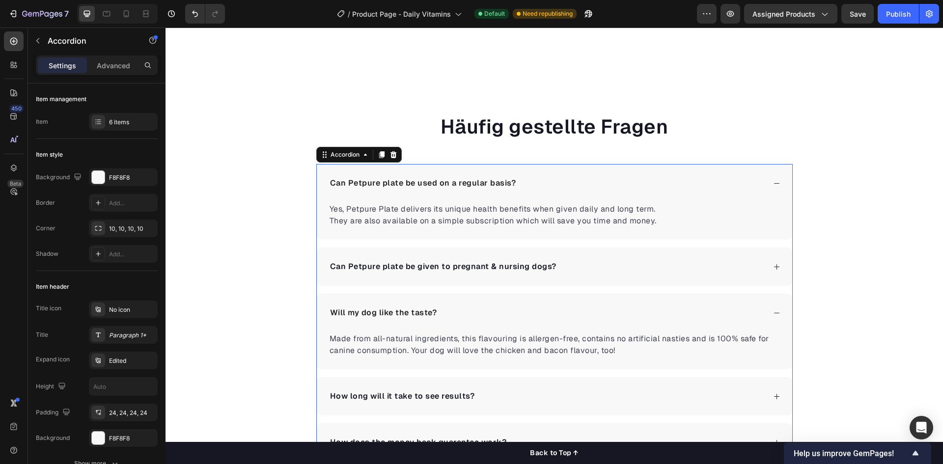
click at [578, 187] on div "Can Petpure plate be used on a regular basis?" at bounding box center [546, 183] width 437 height 15
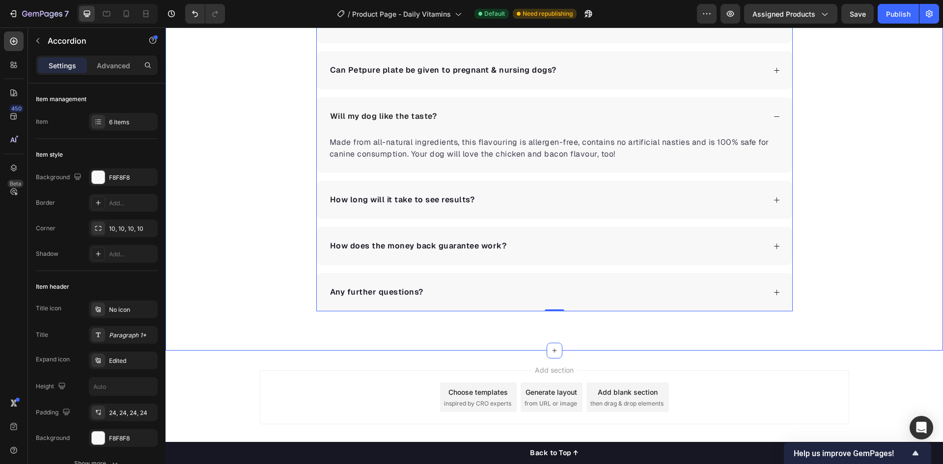
scroll to position [2102, 0]
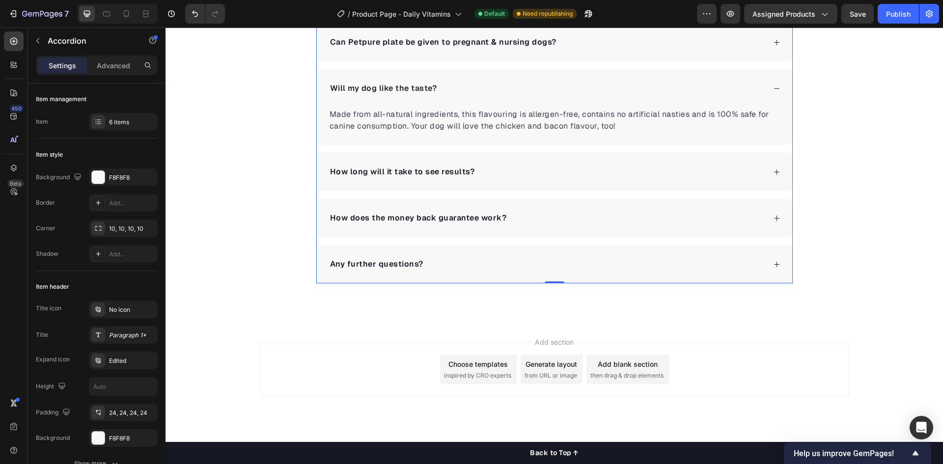
click at [529, 220] on div "How does the money back guarantee work?" at bounding box center [546, 218] width 437 height 15
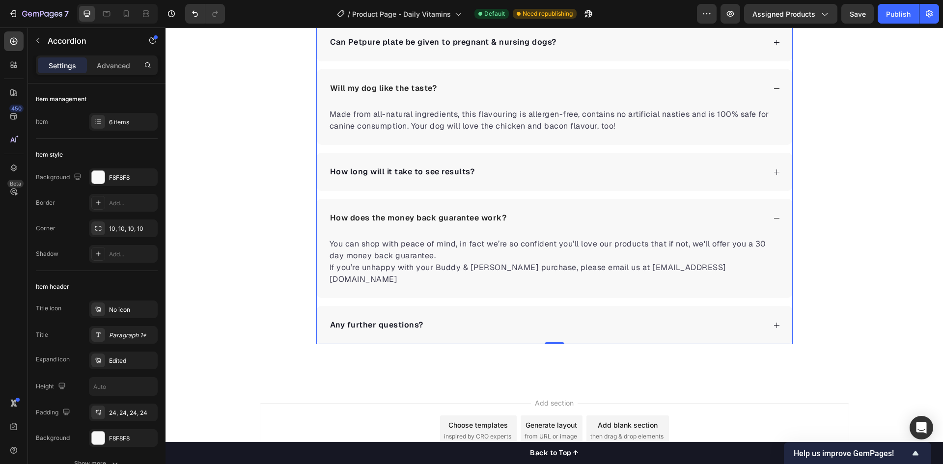
click at [535, 208] on div "How does the money back guarantee work?" at bounding box center [554, 218] width 475 height 38
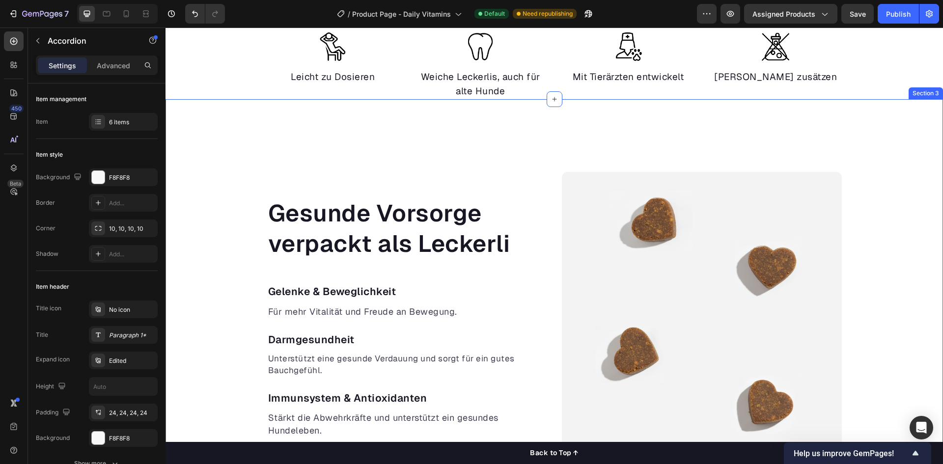
scroll to position [540, 0]
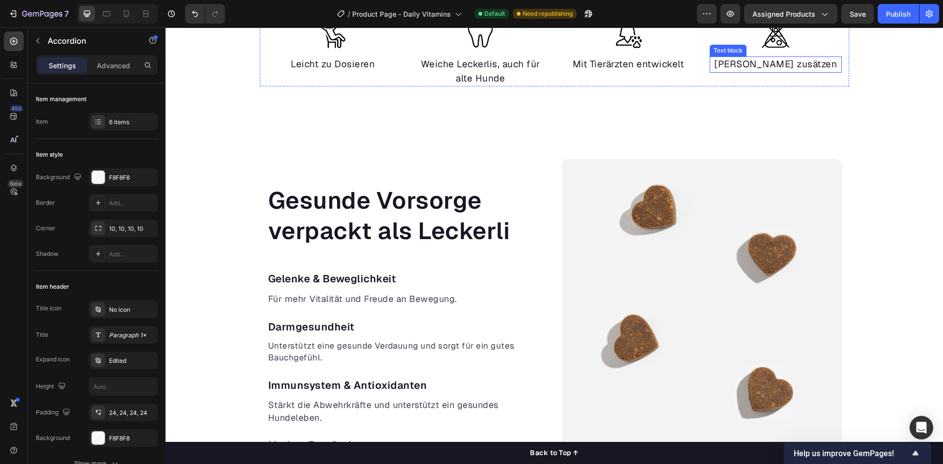
click at [785, 63] on div "Frei von Künstlichen zusätzen Text block" at bounding box center [776, 64] width 132 height 16
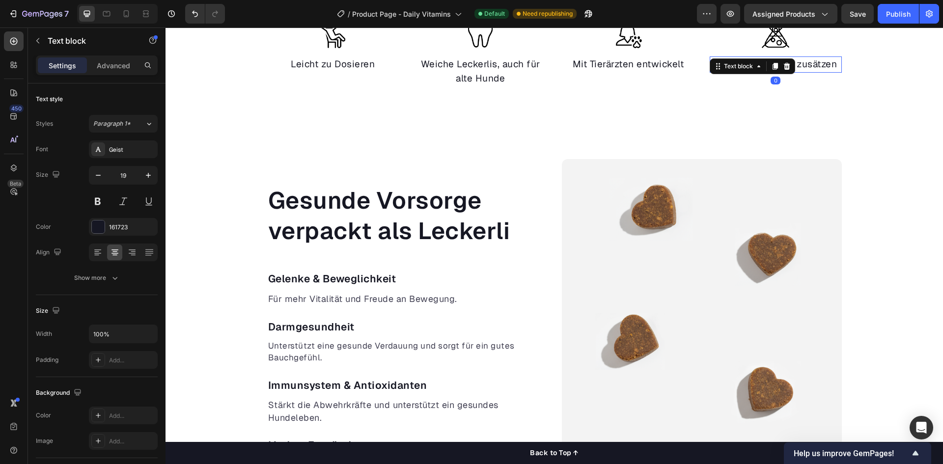
click at [785, 63] on icon at bounding box center [787, 66] width 8 height 8
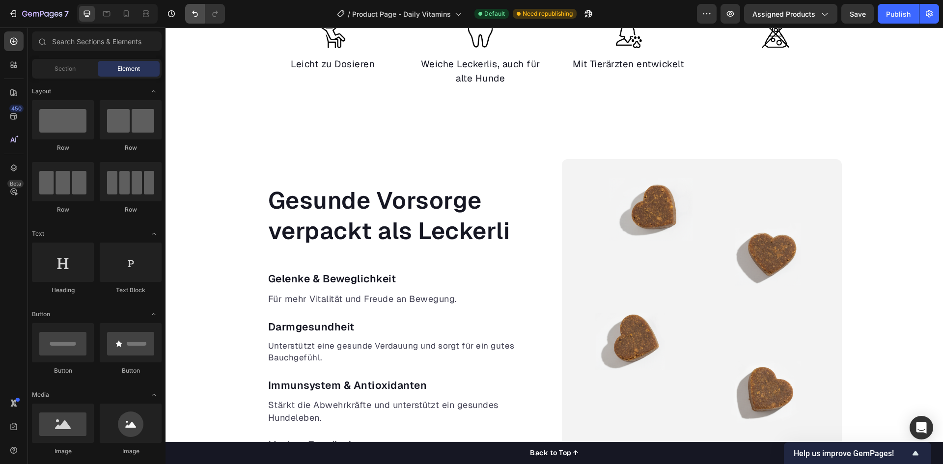
click at [186, 13] on button "Undo/Redo" at bounding box center [195, 14] width 20 height 20
click at [769, 71] on div "Frei von Künstlichen zusätzen Text block" at bounding box center [776, 64] width 132 height 16
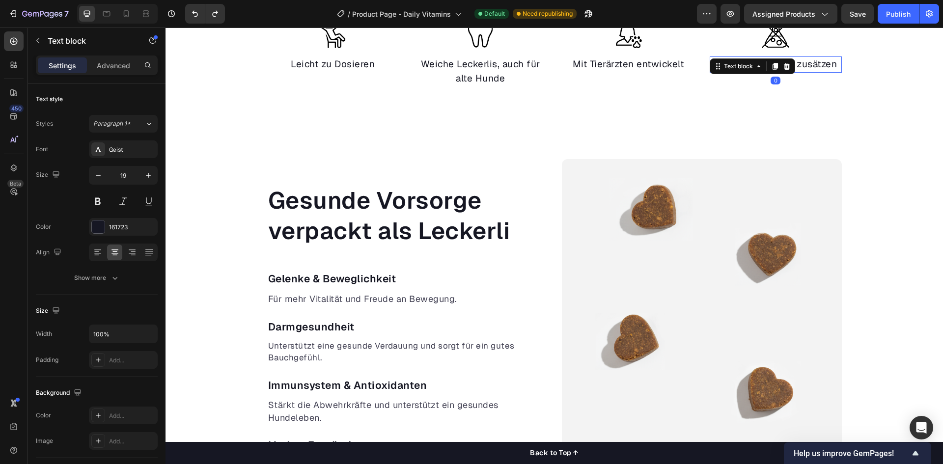
click at [769, 71] on div at bounding box center [775, 66] width 12 height 12
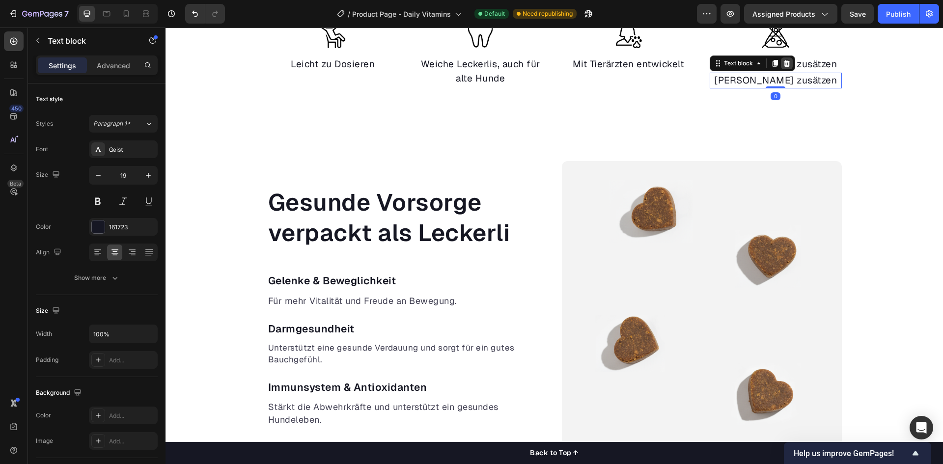
click at [785, 67] on icon at bounding box center [787, 63] width 6 height 7
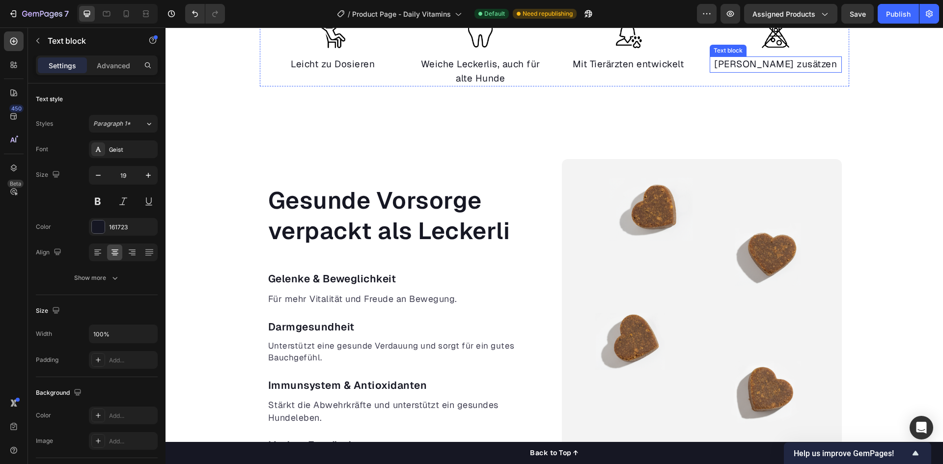
click at [797, 72] on p "Frei von Künstlichen zusätzen" at bounding box center [776, 64] width 130 height 14
click at [773, 66] on p "Frei von Künstlichen zusätzen" at bounding box center [776, 64] width 130 height 14
click at [758, 72] on p "Frei von künstlichen zusätzen" at bounding box center [776, 64] width 130 height 14
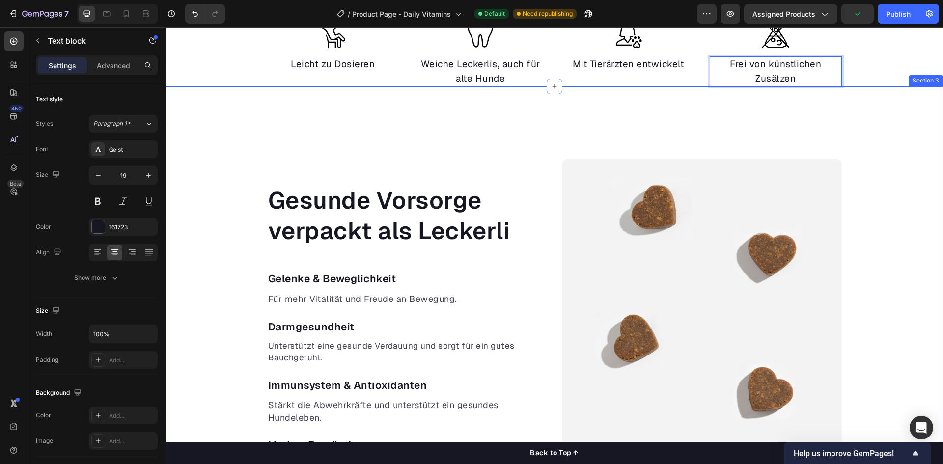
click at [910, 174] on div "Gesunde Vorsorge verpackt als Leckerli Heading Gelenke & Beweglichkeit Text blo…" at bounding box center [553, 351] width 777 height 385
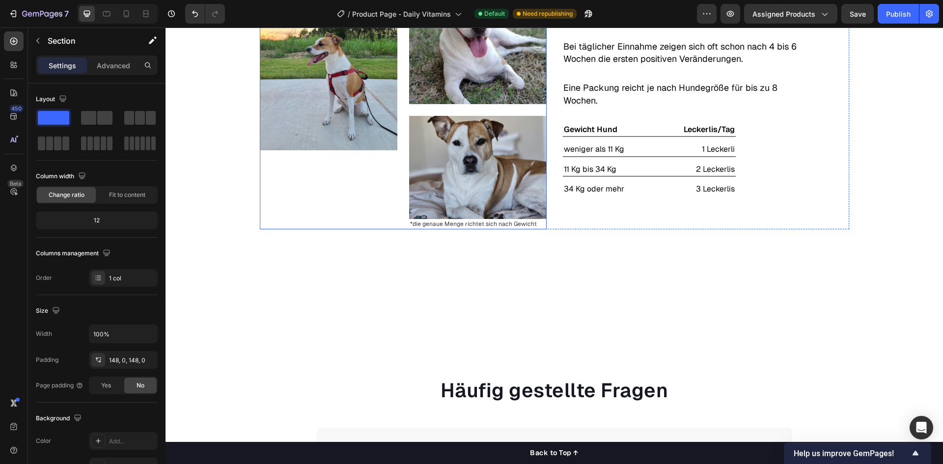
scroll to position [1866, 0]
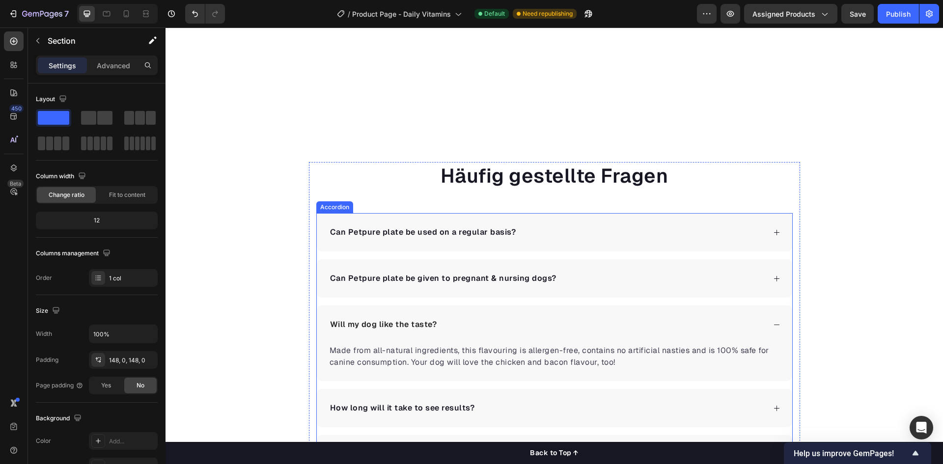
click at [436, 238] on p "Can Petpure plate be used on a regular basis?" at bounding box center [423, 232] width 186 height 12
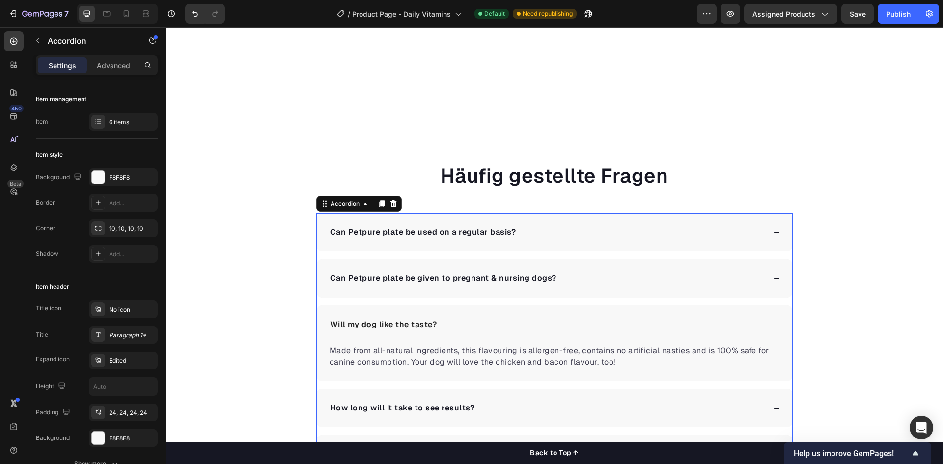
click at [436, 238] on p "Can Petpure plate be used on a regular basis?" at bounding box center [423, 232] width 186 height 12
click at [382, 236] on div "Warum brauc" at bounding box center [546, 232] width 437 height 15
click at [367, 234] on p "Warum brauc" at bounding box center [357, 232] width 54 height 12
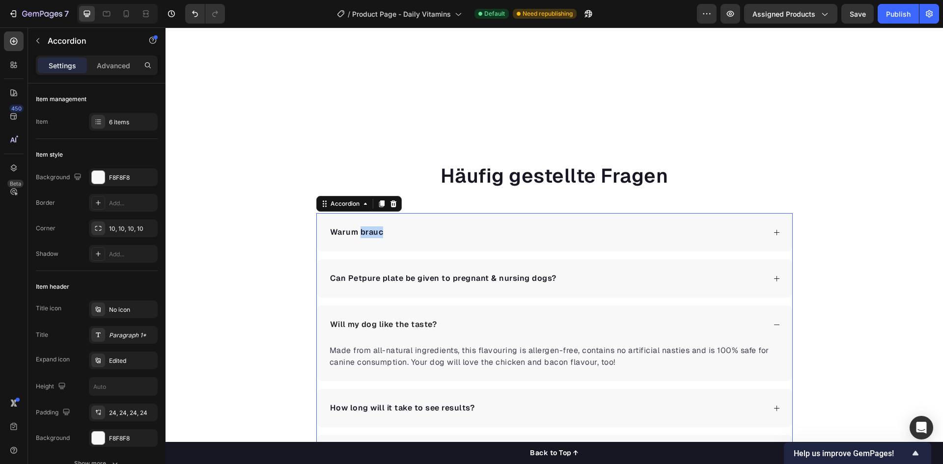
click at [367, 234] on p "Warum brauc" at bounding box center [357, 232] width 54 height 12
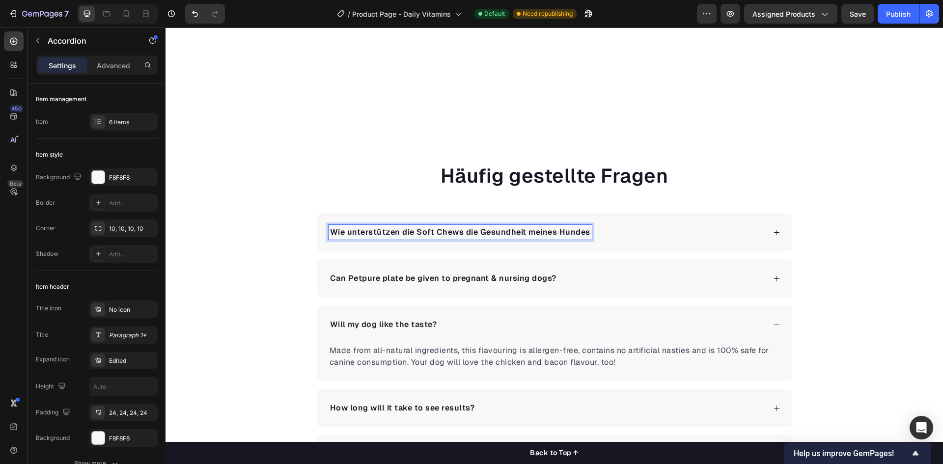
click at [774, 233] on icon at bounding box center [776, 232] width 7 height 7
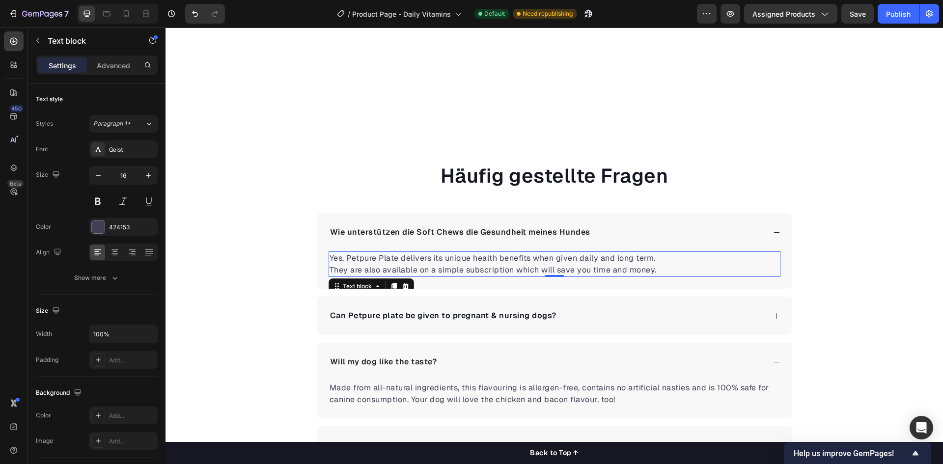
click at [453, 257] on p "Yes, Petpure Plate delivers its unique health benefits when given daily and lon…" at bounding box center [554, 264] width 450 height 24
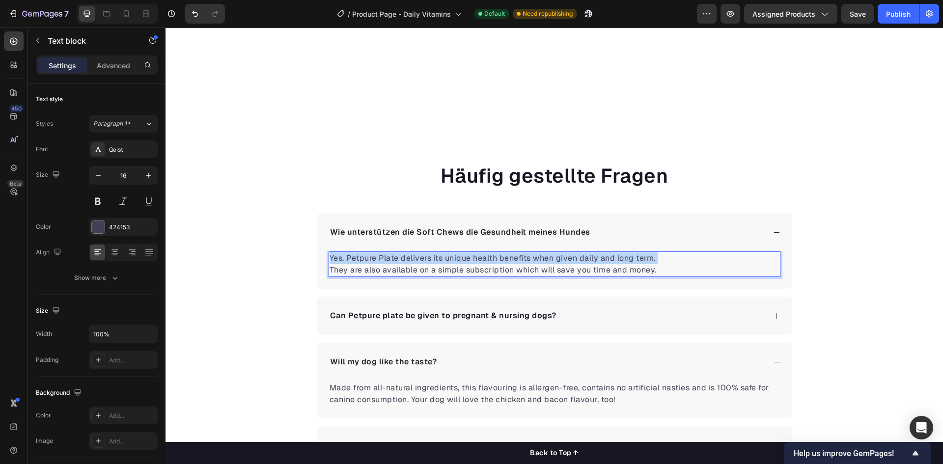
click at [453, 257] on p "Yes, Petpure Plate delivers its unique health benefits when given daily and lon…" at bounding box center [554, 264] width 450 height 24
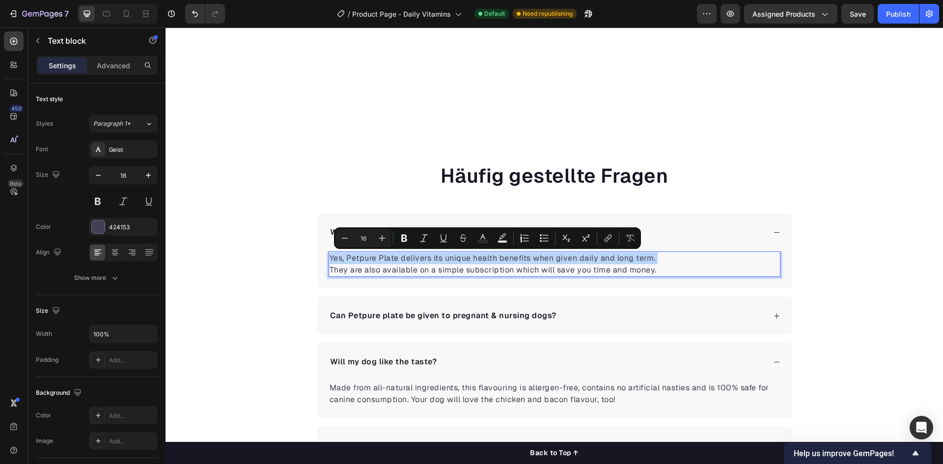
click at [453, 257] on p "Yes, Petpure Plate delivers its unique health benefits when given daily and lon…" at bounding box center [554, 264] width 450 height 24
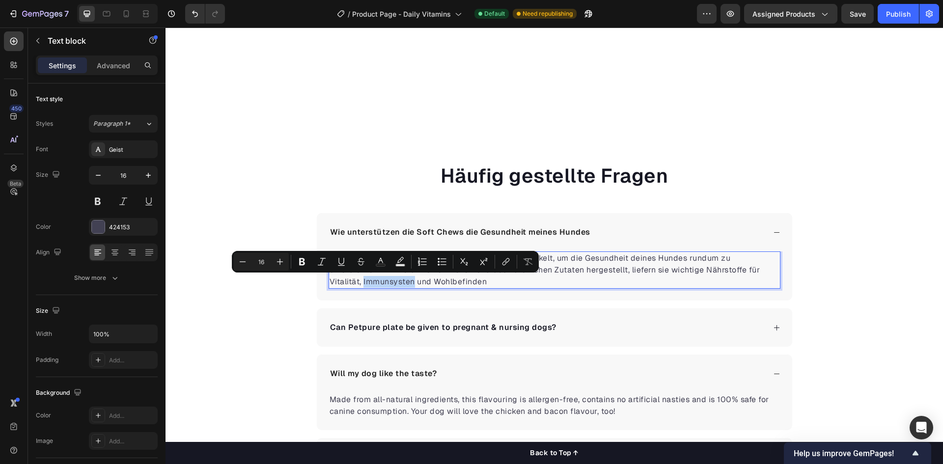
drag, startPoint x: 371, startPoint y: 279, endPoint x: 386, endPoint y: 285, distance: 15.9
click at [386, 285] on p "Unsere Soft Chews sind als tägliche Ergänzung entwickelt, um die Gesundheit dei…" at bounding box center [554, 269] width 450 height 35
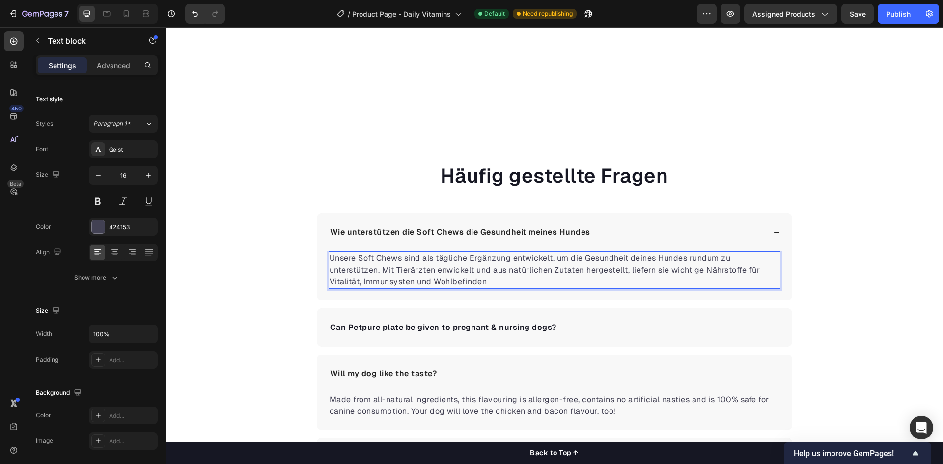
click at [410, 284] on p "Unsere Soft Chews sind als tägliche Ergänzung entwickelt, um die Gesundheit dei…" at bounding box center [554, 269] width 450 height 35
click at [479, 279] on p "Unsere Soft Chews sind als tägliche Ergänzung entwickelt, um die Gesundheit dei…" at bounding box center [554, 269] width 450 height 35
click at [484, 281] on p "Unsere Soft Chews sind als tägliche Ergänzung entwickelt, um die Gesundheit dei…" at bounding box center [554, 269] width 450 height 35
click at [446, 271] on p "Unsere Soft Chews sind als tägliche Ergänzung entwickelt, um die Gesundheit dei…" at bounding box center [554, 269] width 450 height 35
click at [499, 282] on p "Unsere Soft Chews sind als tägliche Ergänzung entwickelt, um die Gesundheit dei…" at bounding box center [554, 269] width 450 height 35
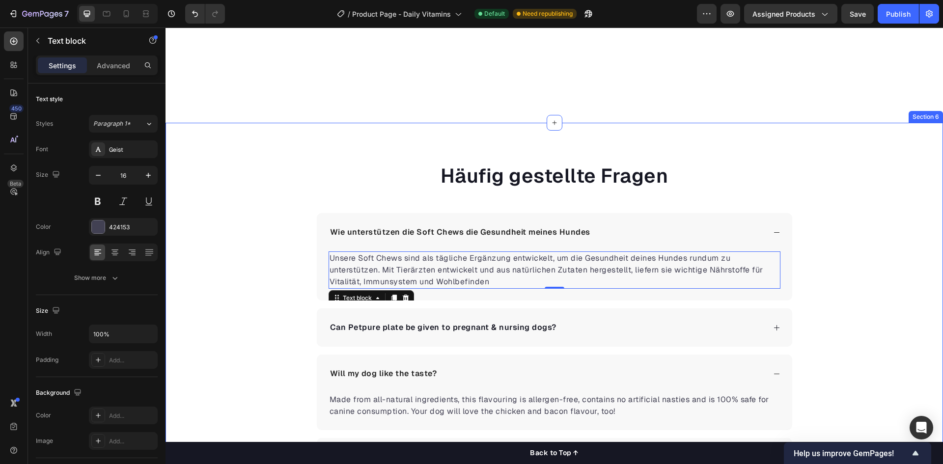
click at [260, 356] on div "Häufig gestellte Fragen Heading Wie unterstützen die Soft Chews die Gesundheit …" at bounding box center [553, 365] width 777 height 407
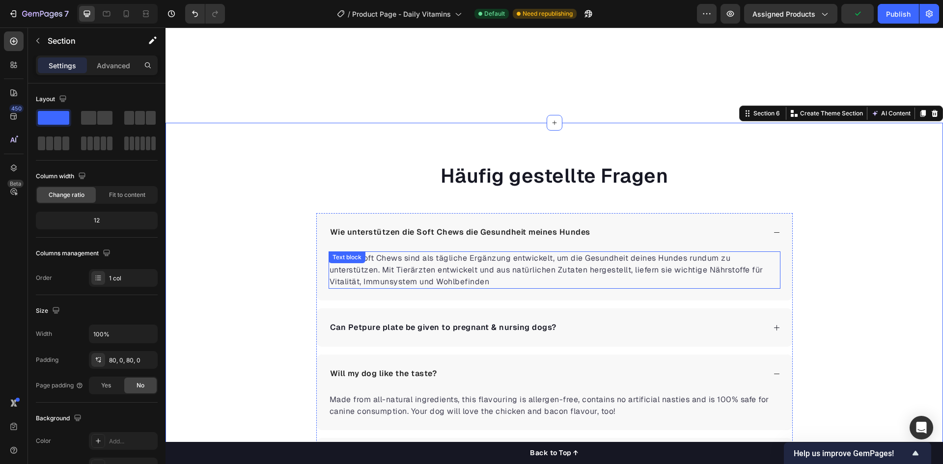
click at [458, 280] on p "Unsere Soft Chews sind als tägliche Ergänzung entwickelt, um die Gesundheit dei…" at bounding box center [554, 269] width 450 height 35
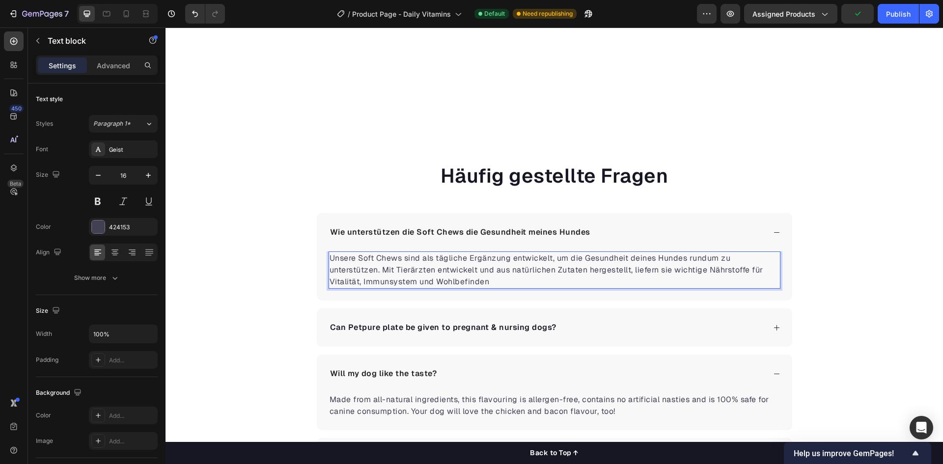
click at [498, 281] on p "Unsere Soft Chews sind als tägliche Ergänzung entwickelt, um die Gesundheit dei…" at bounding box center [554, 269] width 450 height 35
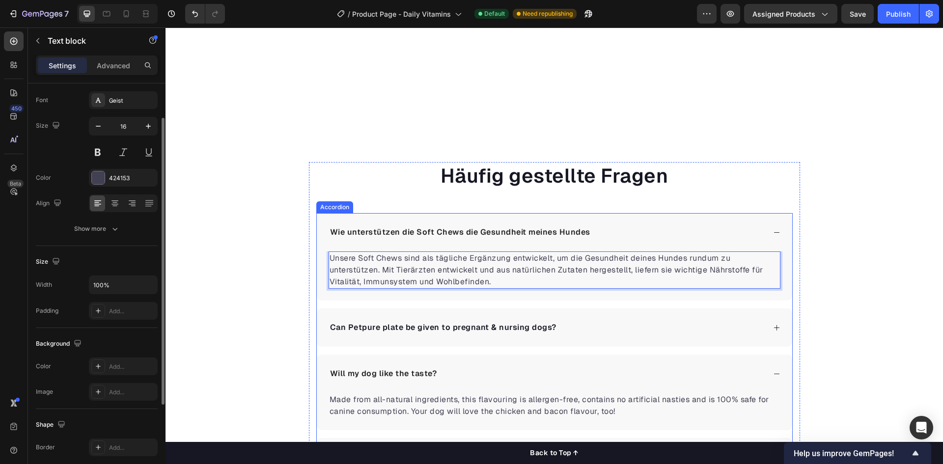
click at [352, 324] on p "Can Petpure plate be given to pregnant & nursing dogs?" at bounding box center [443, 328] width 226 height 12
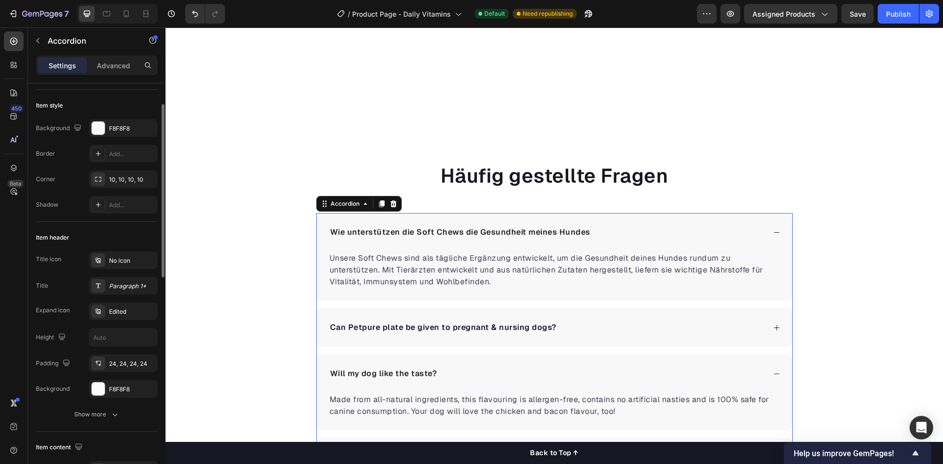
scroll to position [0, 0]
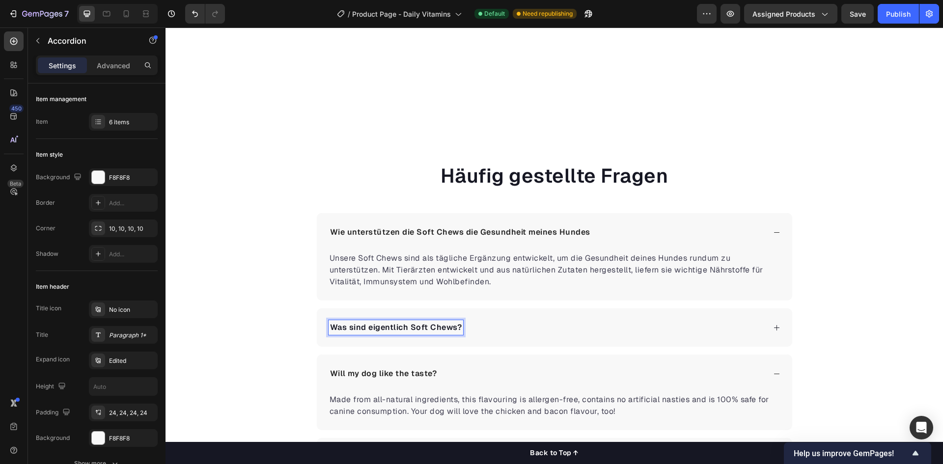
click at [534, 330] on div "Was sind eigentlich Soft Chews?" at bounding box center [546, 327] width 437 height 15
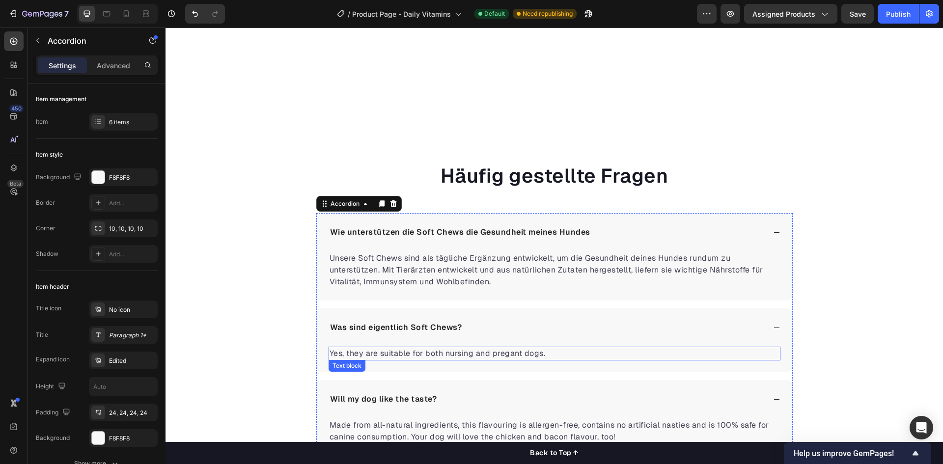
click at [428, 354] on p "Yes, they are suitable for both nursing and pregant dogs." at bounding box center [554, 354] width 450 height 12
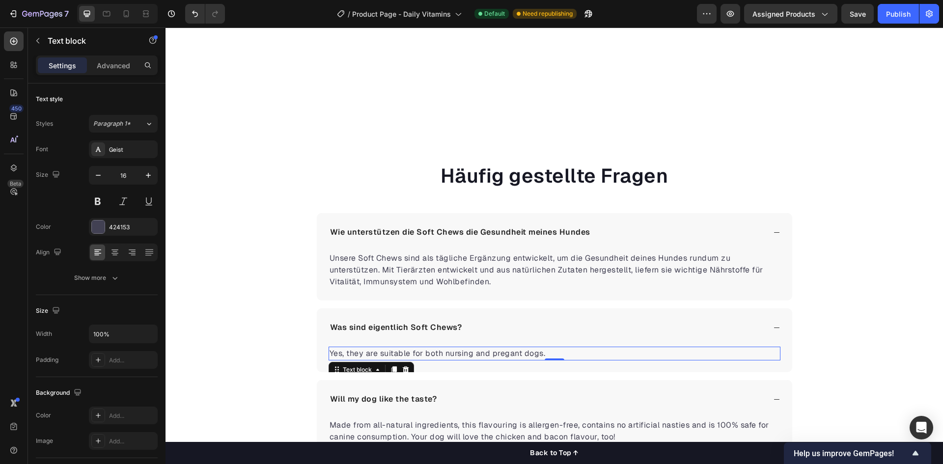
click at [427, 354] on p "Yes, they are suitable for both nursing and pregant dogs." at bounding box center [554, 354] width 450 height 12
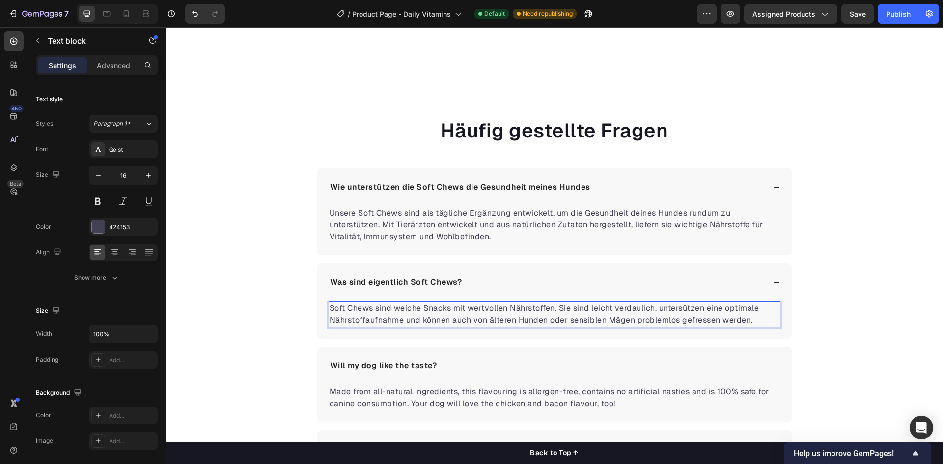
scroll to position [1915, 0]
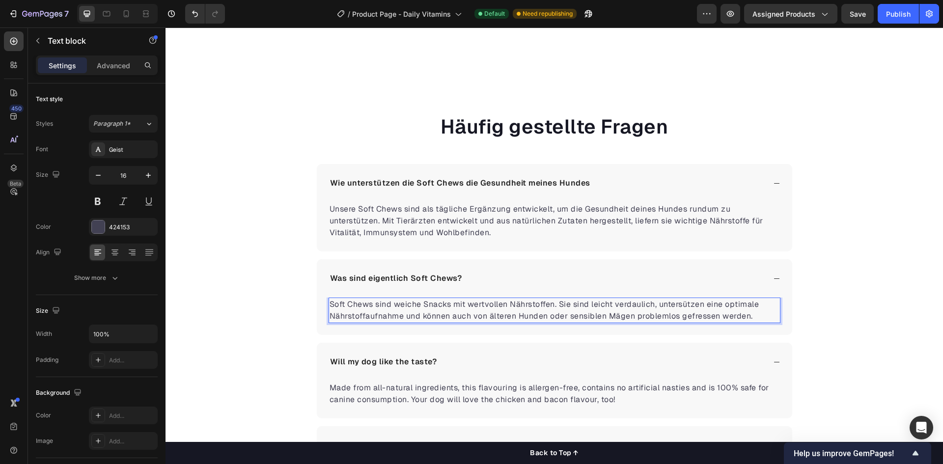
click at [691, 304] on p "Soft Chews sind weiche Snacks mit wertvollen Nährstoffen. Sie sind leicht verda…" at bounding box center [554, 311] width 450 height 24
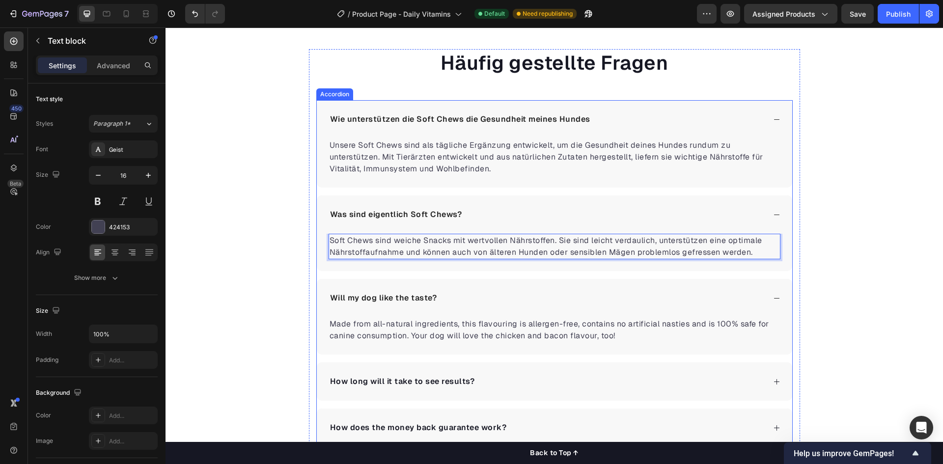
scroll to position [2013, 0]
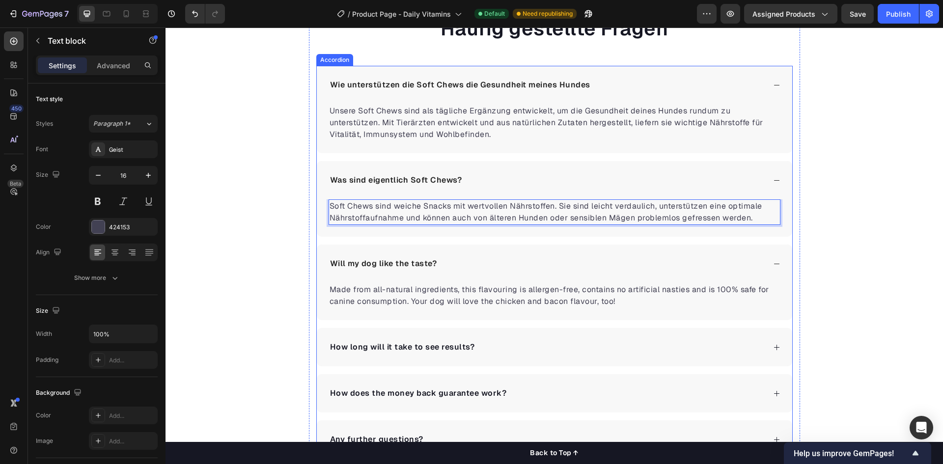
click at [414, 263] on p "Will my dog like the taste?" at bounding box center [383, 264] width 107 height 12
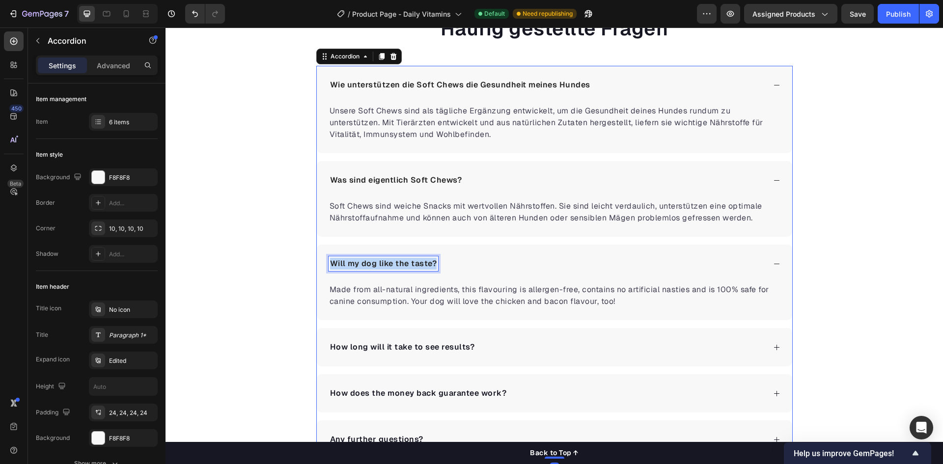
click at [414, 263] on p "Will my dog like the taste?" at bounding box center [383, 264] width 107 height 12
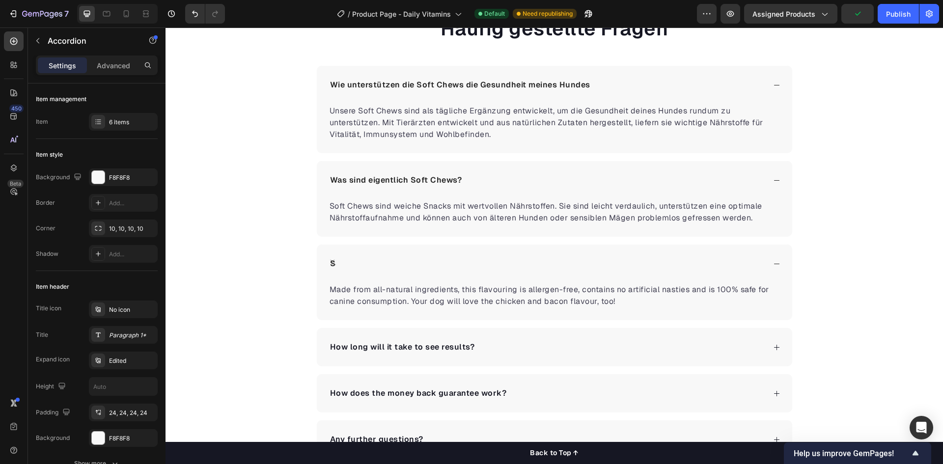
scroll to position [2011, 0]
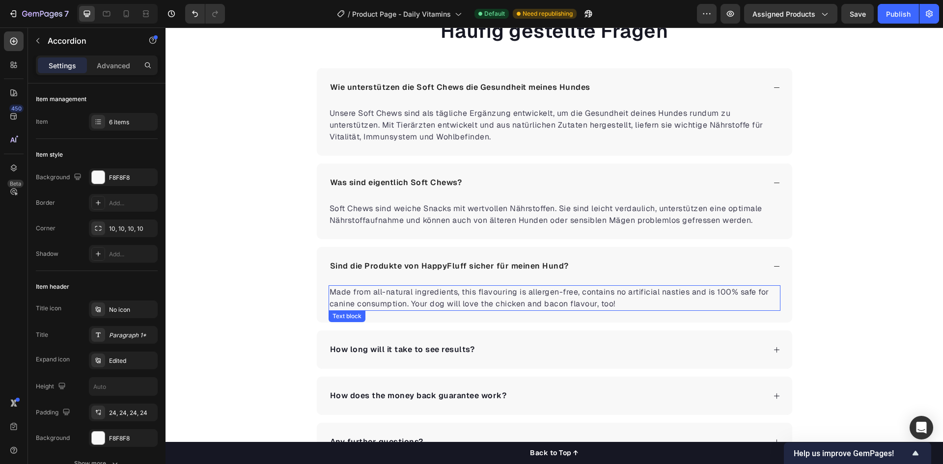
click at [443, 296] on p "Made from all-natural ingredients, this flavouring is allergen-free, contains n…" at bounding box center [554, 298] width 450 height 24
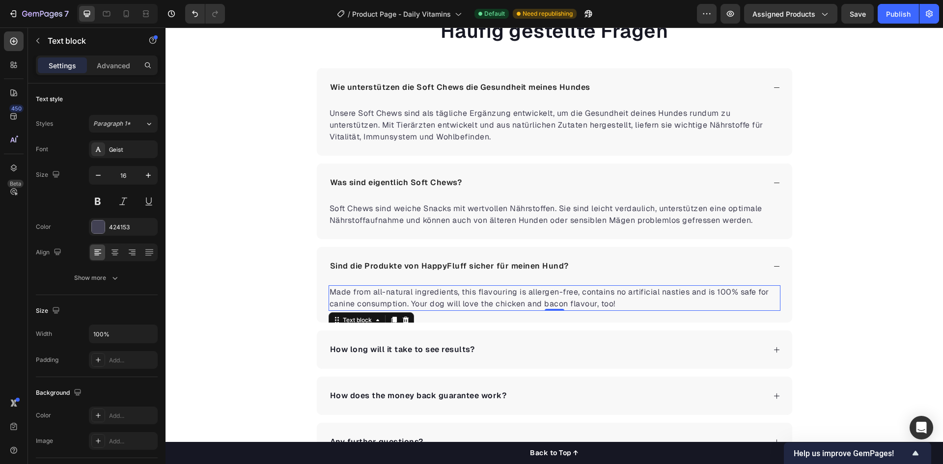
click at [443, 296] on p "Made from all-natural ingredients, this flavouring is allergen-free, contains n…" at bounding box center [554, 298] width 450 height 24
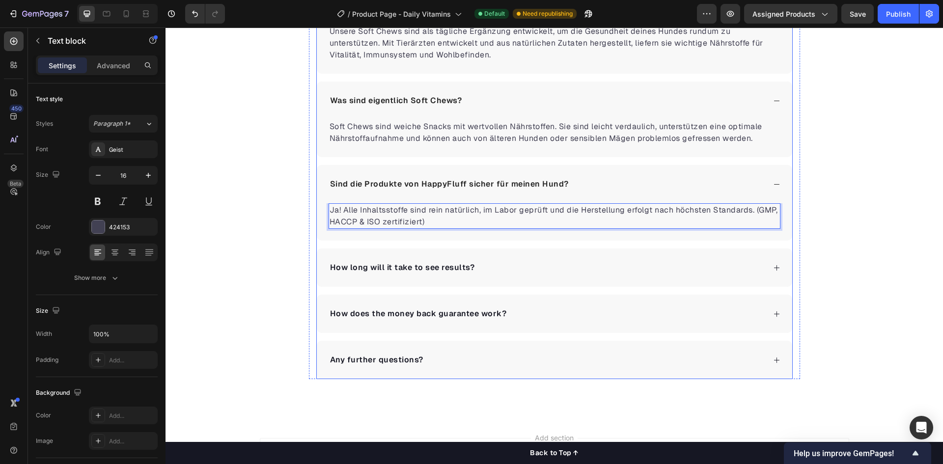
scroll to position [2109, 0]
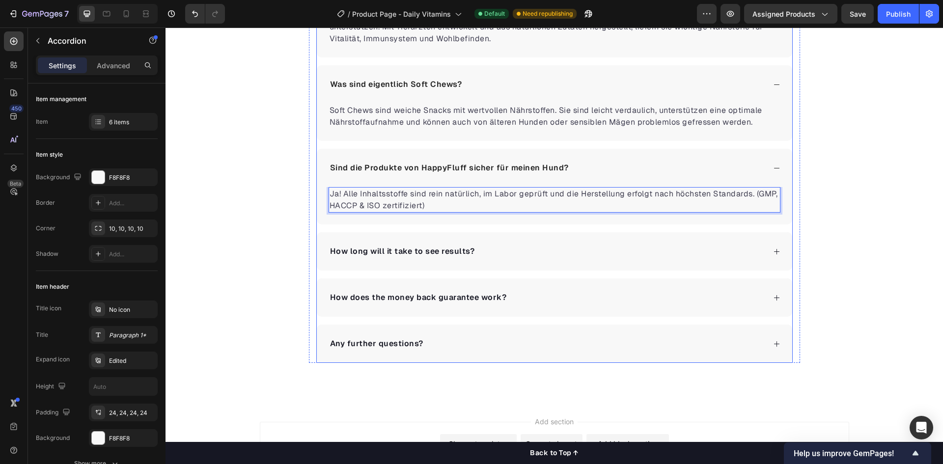
click at [379, 247] on p "How long will it take to see results?" at bounding box center [402, 252] width 145 height 12
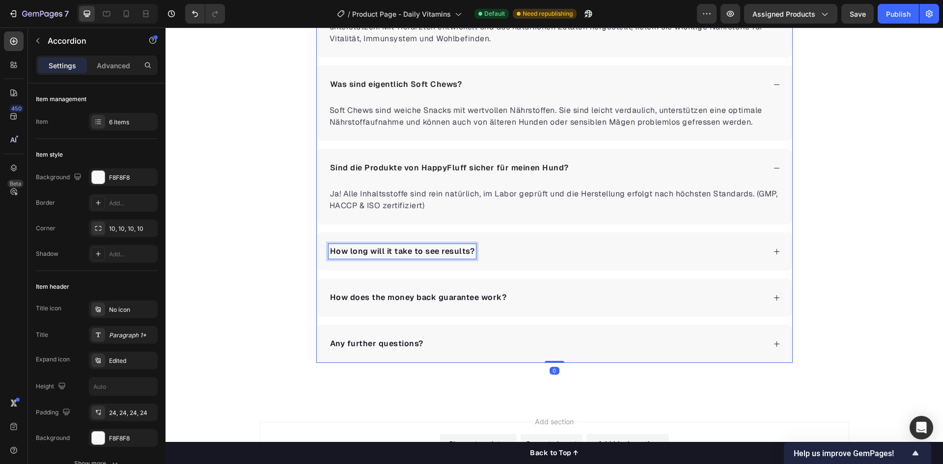
click at [379, 247] on p "How long will it take to see results?" at bounding box center [402, 252] width 145 height 12
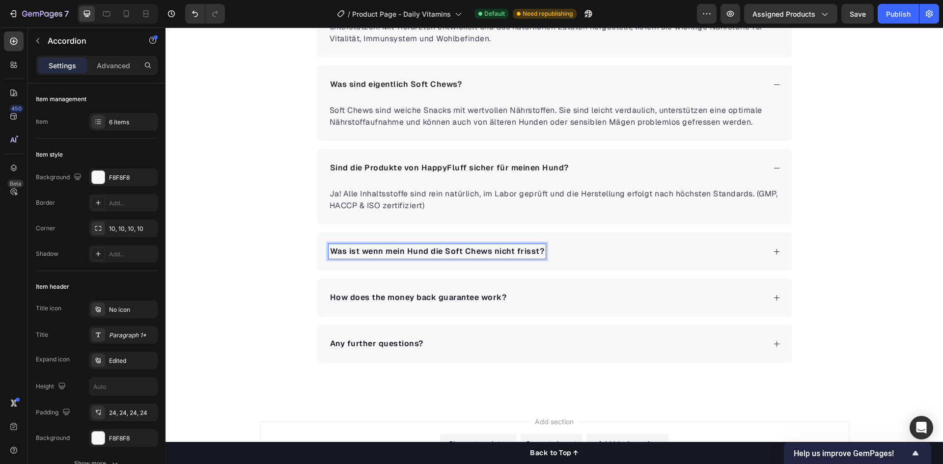
click at [587, 256] on div "Was ist wenn mein Hund die Soft Chews nicht frisst?" at bounding box center [546, 251] width 437 height 15
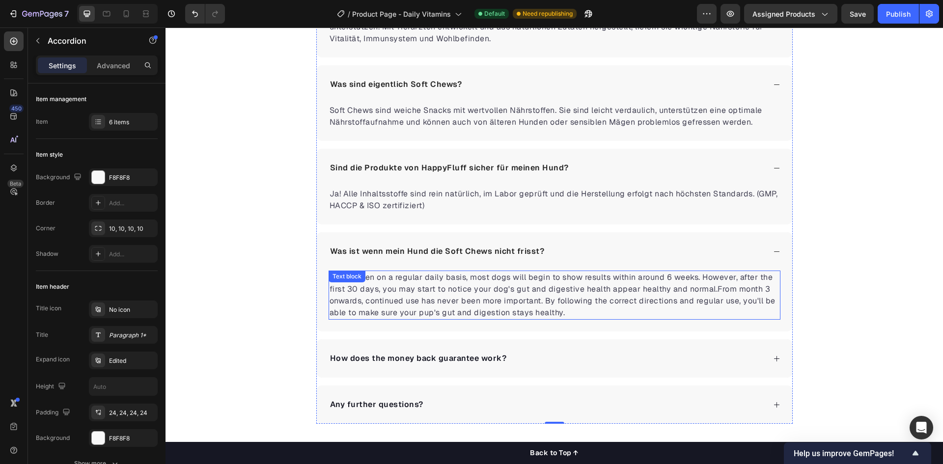
click at [478, 283] on p "When taken on a regular daily basis, most dogs will begin to show results withi…" at bounding box center [554, 295] width 450 height 47
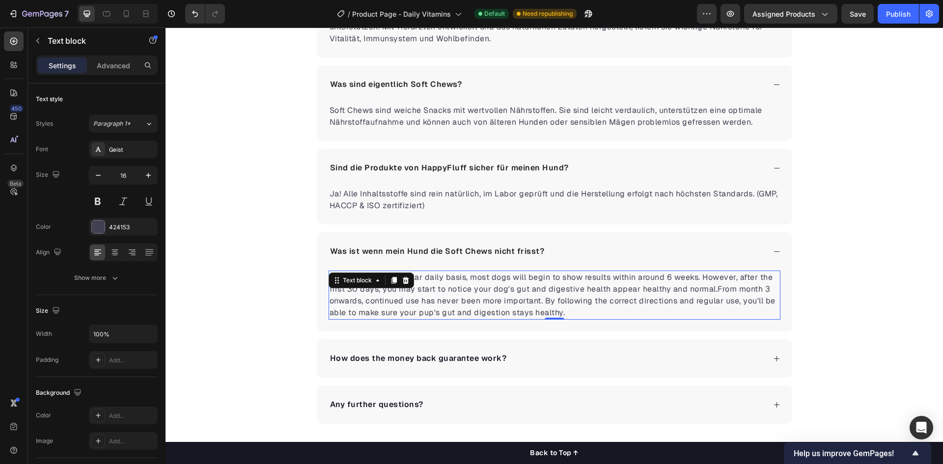
click at [478, 283] on p "When taken on a regular daily basis, most dogs will begin to show results withi…" at bounding box center [554, 295] width 450 height 47
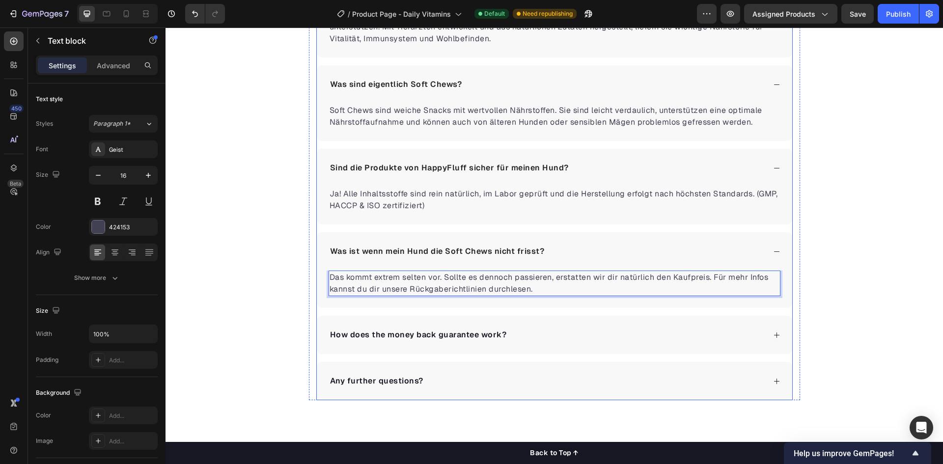
click at [449, 331] on p "How does the money back guarantee work?" at bounding box center [418, 335] width 177 height 12
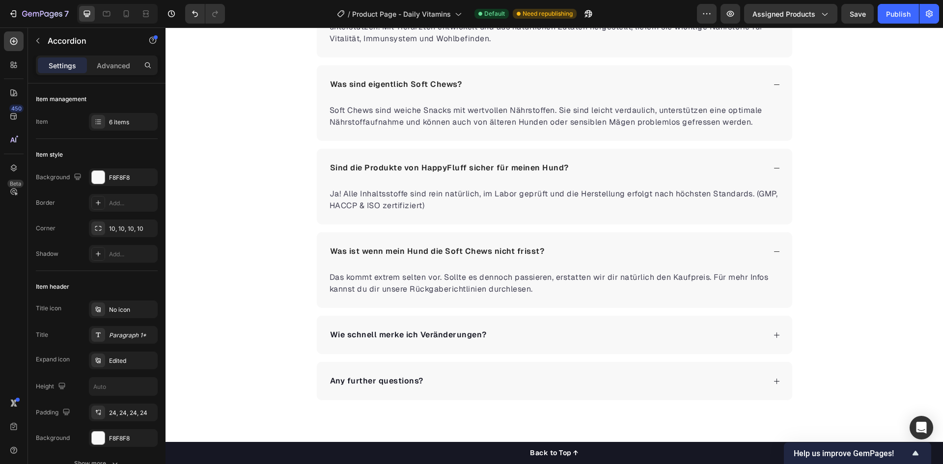
click at [600, 345] on div "Wie schnell merke ich Veränderungen?" at bounding box center [554, 335] width 475 height 38
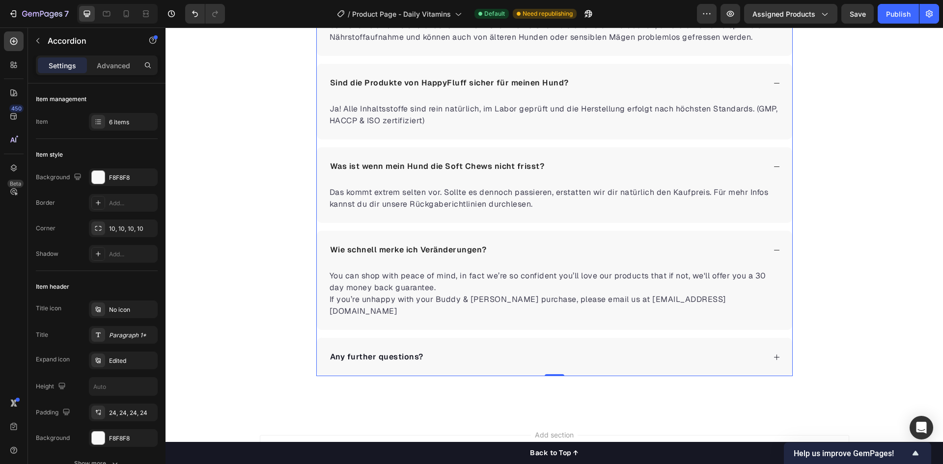
scroll to position [2207, 0]
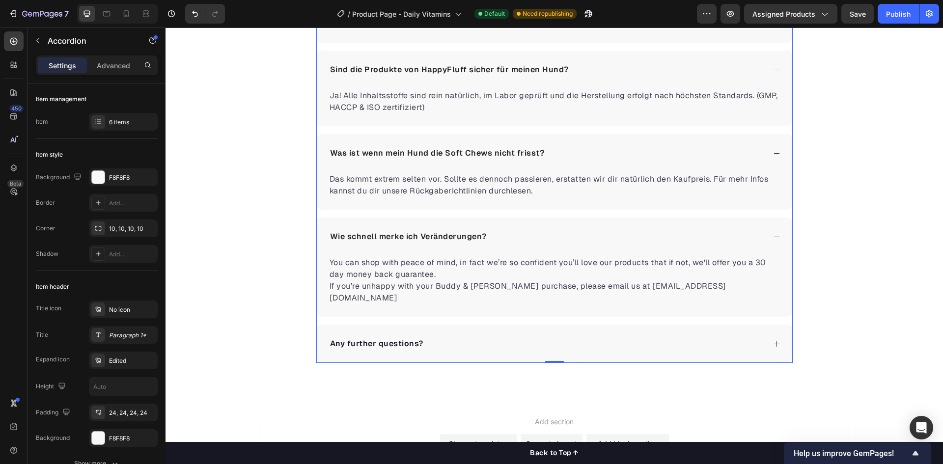
click at [465, 286] on p "You can shop with peace of mind, in fact we’re so confident you’ll love our pro…" at bounding box center [554, 280] width 450 height 47
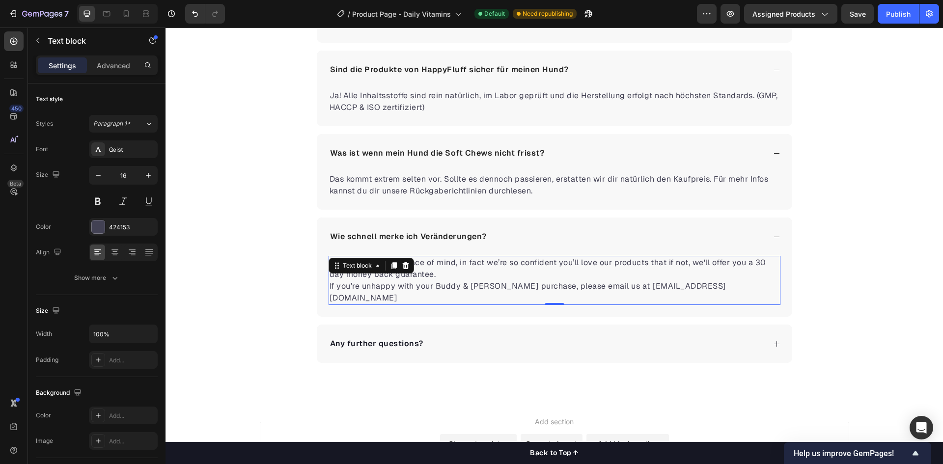
click at [465, 286] on p "You can shop with peace of mind, in fact we’re so confident you’ll love our pro…" at bounding box center [554, 280] width 450 height 47
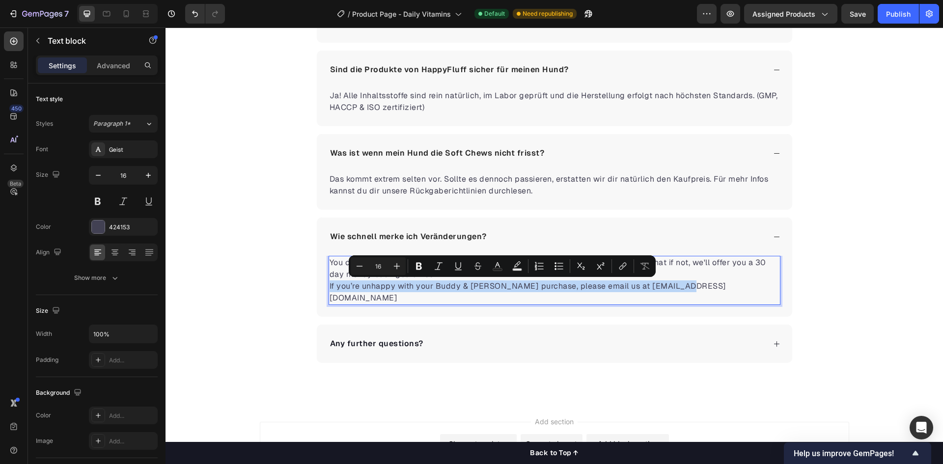
click at [465, 286] on p "You can shop with peace of mind, in fact we’re so confident you’ll love our pro…" at bounding box center [554, 280] width 450 height 47
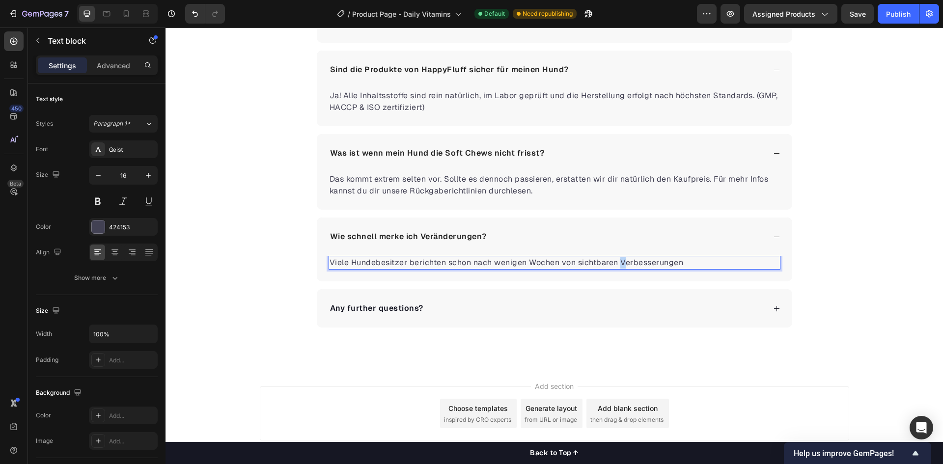
click at [617, 262] on p "Viele Hundebesitzer berichten schon nach wenigen Wochen von sichtbaren Verbesse…" at bounding box center [554, 263] width 450 height 12
click at [717, 264] on p "Viele Hundebesitzer berichten schon nach wenigen Wochen von sicht- und spürbare…" at bounding box center [554, 263] width 450 height 12
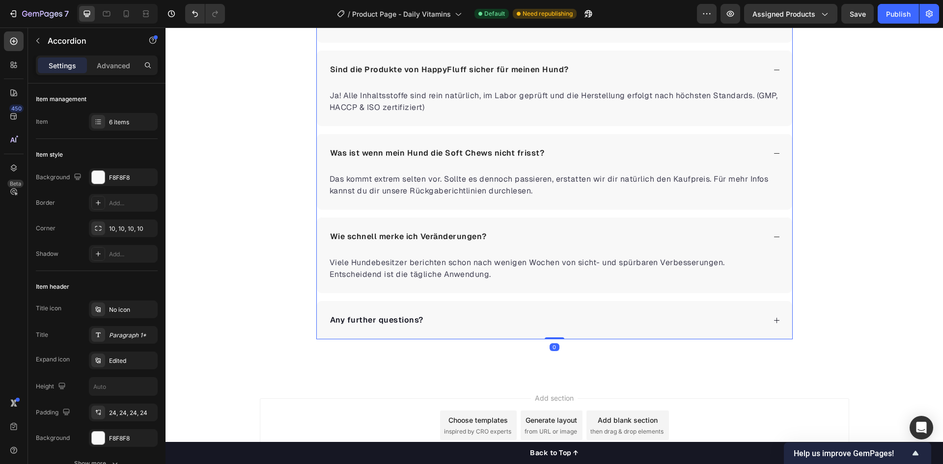
click at [365, 317] on p "Any further questions?" at bounding box center [376, 320] width 93 height 12
click at [364, 317] on p "Any further questions?" at bounding box center [376, 320] width 93 height 12
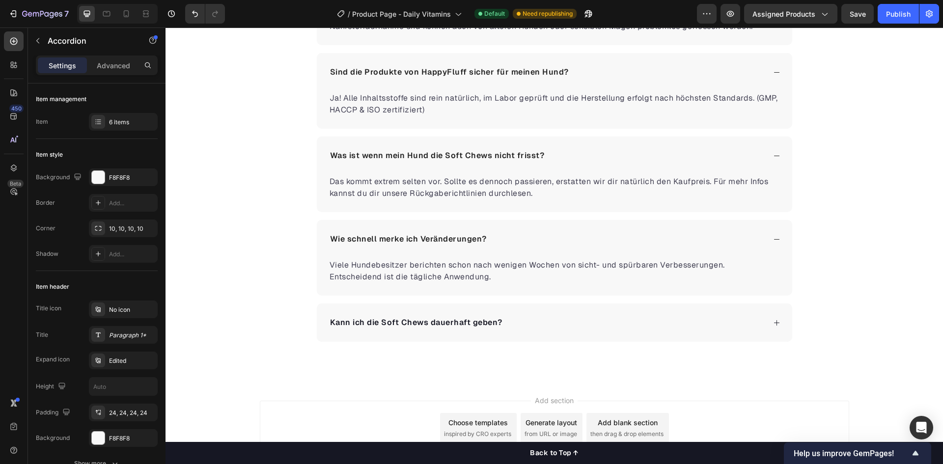
click at [643, 322] on div "Kann ich die Soft Chews dauerhaft geben?" at bounding box center [546, 322] width 437 height 15
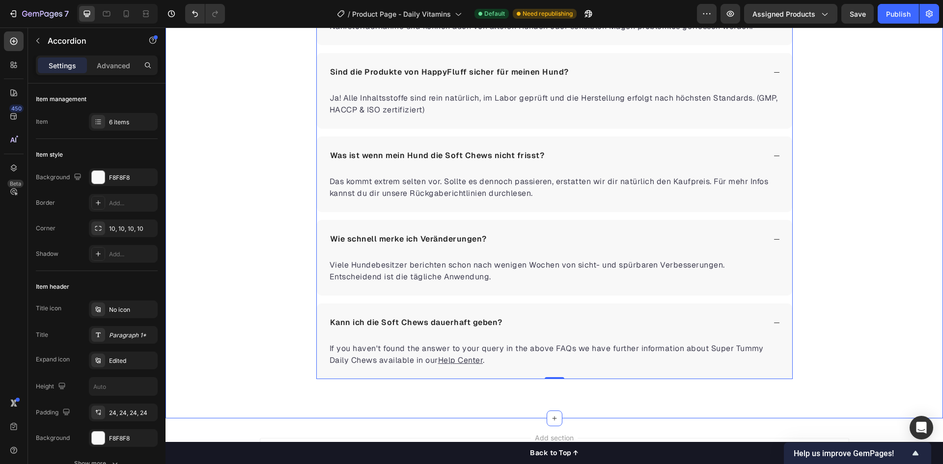
click at [235, 352] on div "Häufig gestellte Fragen Heading Wie unterstützen die Soft Chews die Gesundheit …" at bounding box center [553, 101] width 777 height 556
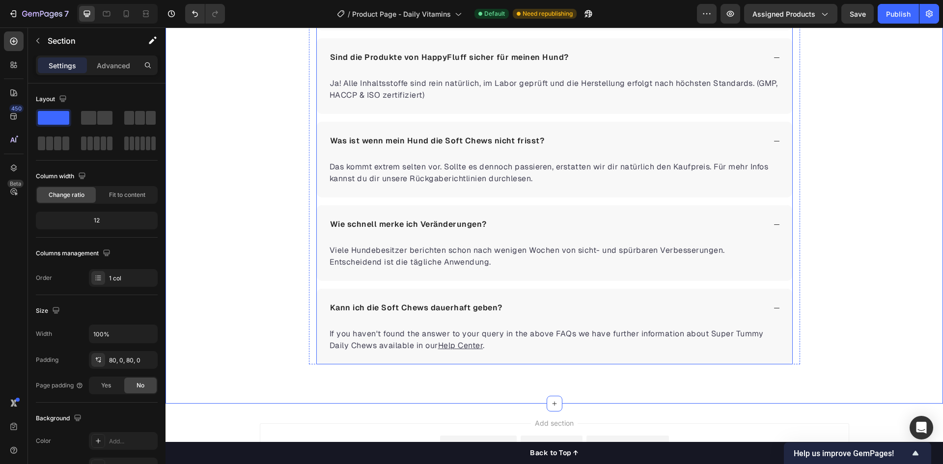
scroll to position [2254, 0]
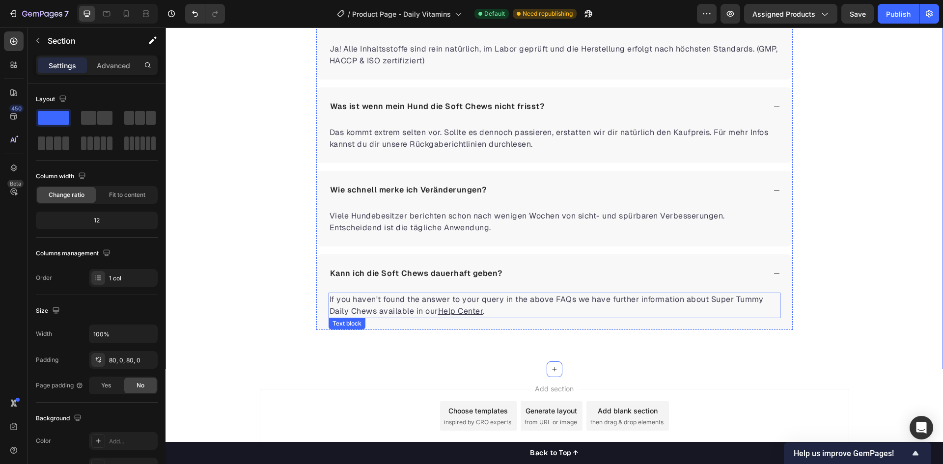
click at [395, 305] on p "If you haven't found the answer to your query in the above FAQs we have further…" at bounding box center [554, 306] width 450 height 24
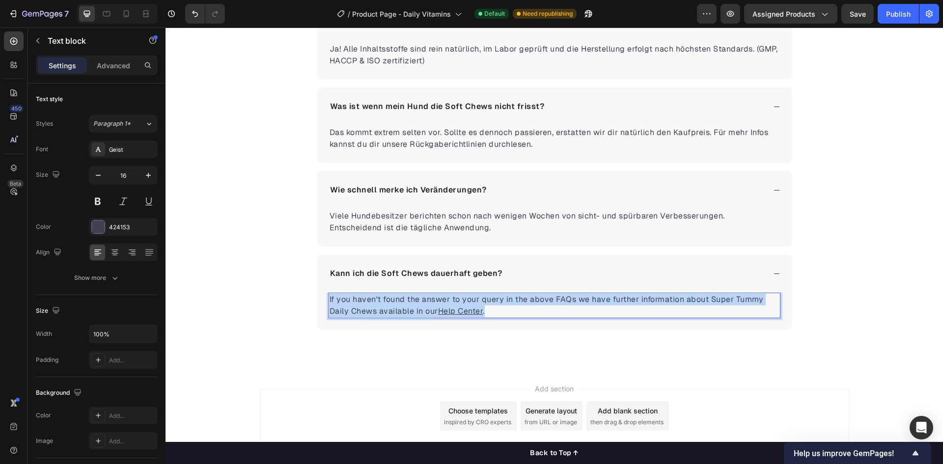
click at [395, 305] on p "If you haven't found the answer to your query in the above FAQs we have further…" at bounding box center [554, 306] width 450 height 24
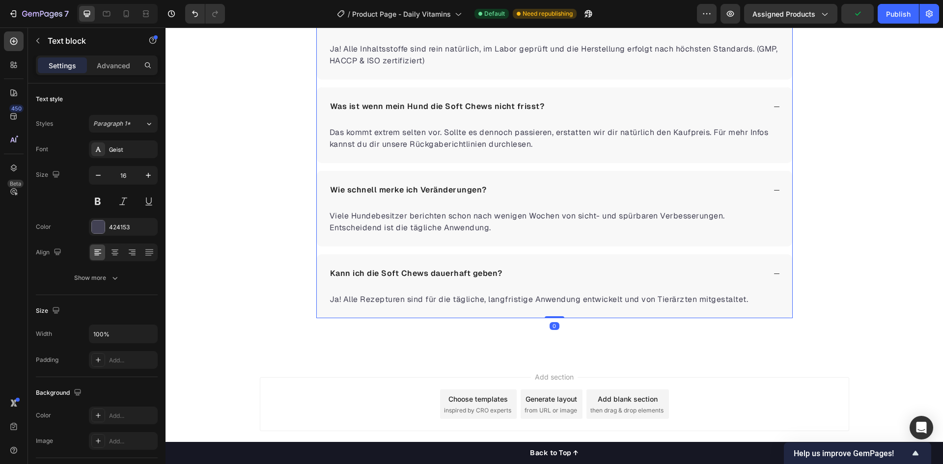
click at [549, 283] on div "Kann ich die Soft Chews dauerhaft geben?" at bounding box center [554, 273] width 475 height 38
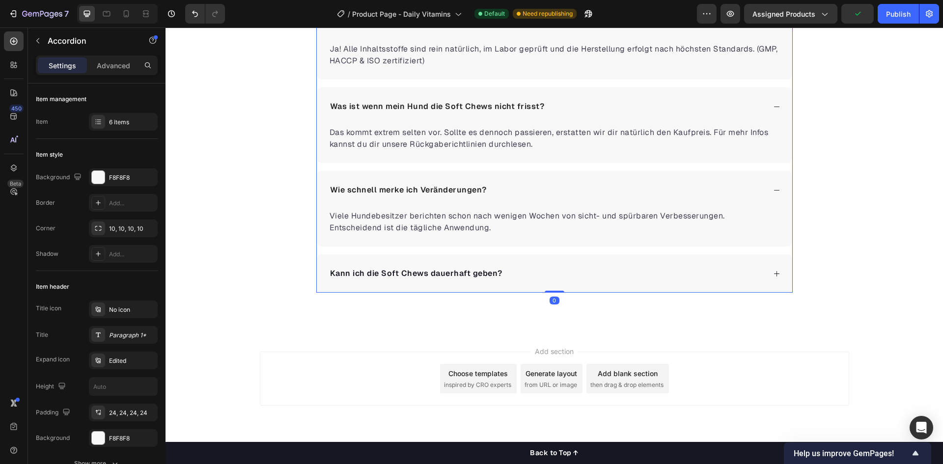
click at [550, 273] on div "Kann ich die Soft Chews dauerhaft geben?" at bounding box center [546, 273] width 437 height 15
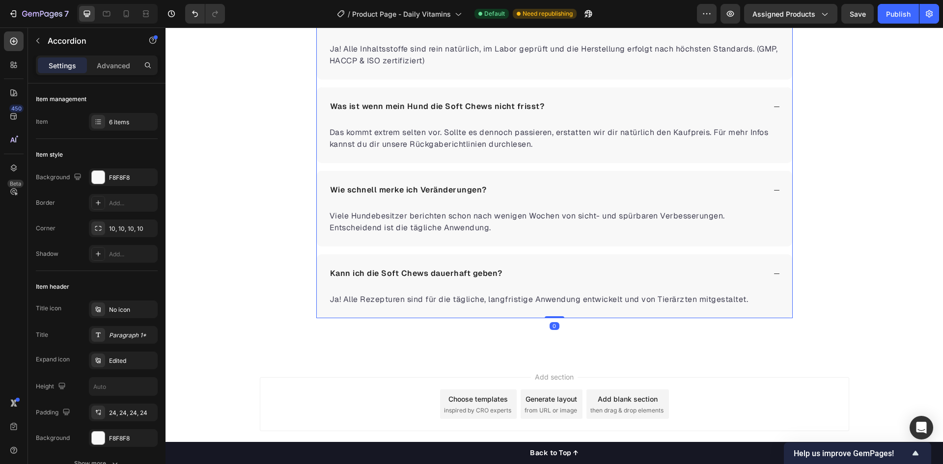
click at [551, 263] on div "Kann ich die Soft Chews dauerhaft geben?" at bounding box center [554, 273] width 475 height 38
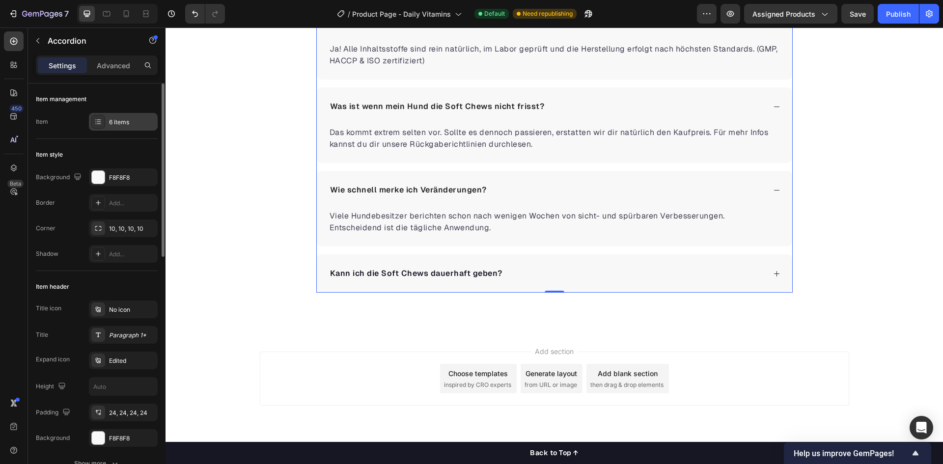
click at [104, 124] on div at bounding box center [98, 122] width 14 height 14
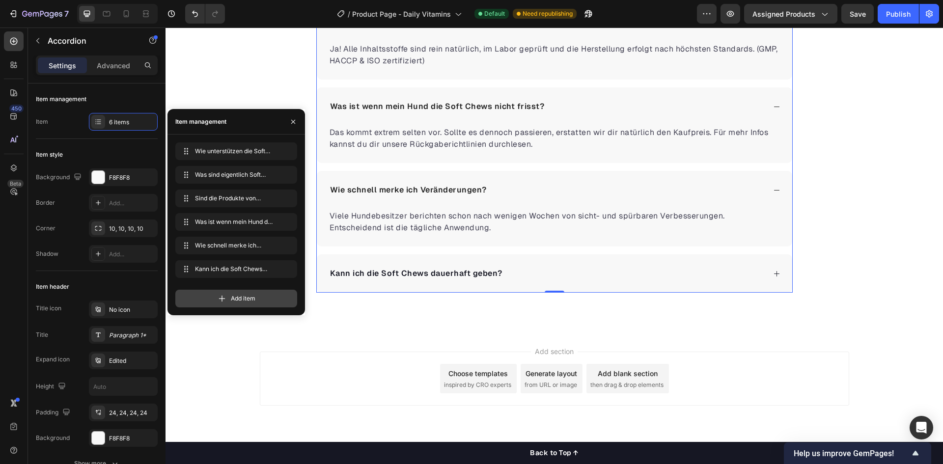
click at [248, 298] on span "Add item" at bounding box center [243, 298] width 25 height 9
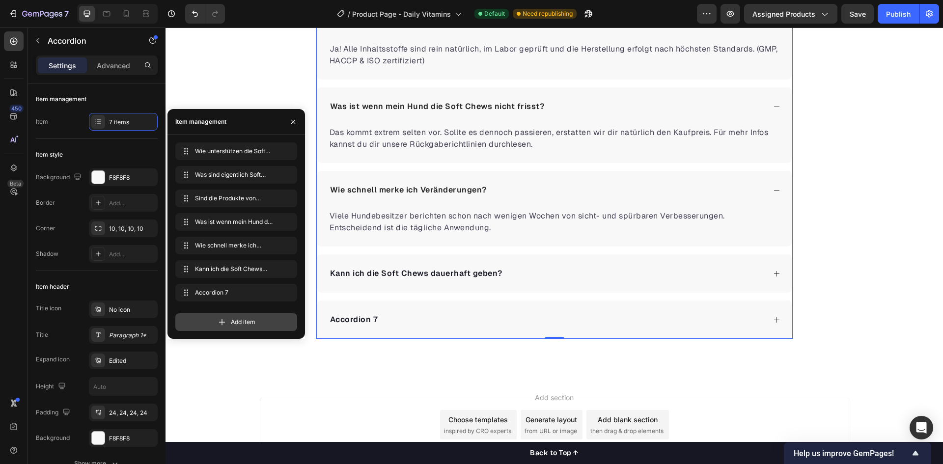
click at [241, 323] on span "Add item" at bounding box center [243, 322] width 25 height 9
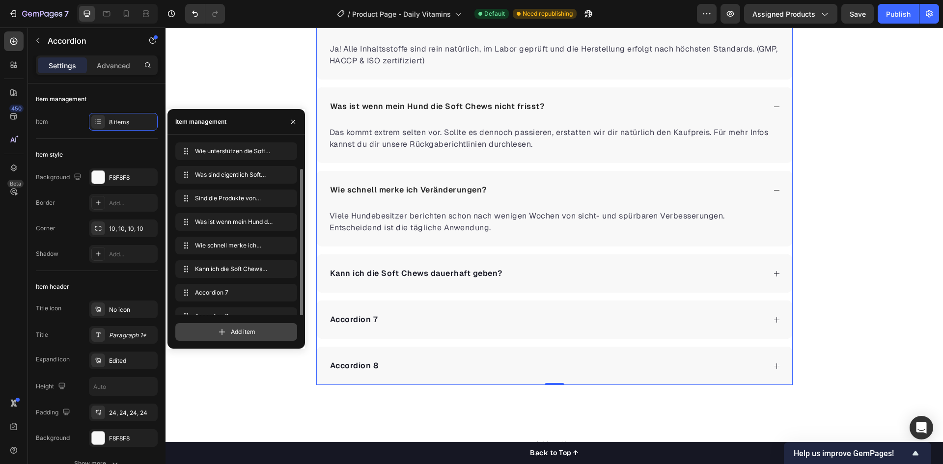
scroll to position [14, 0]
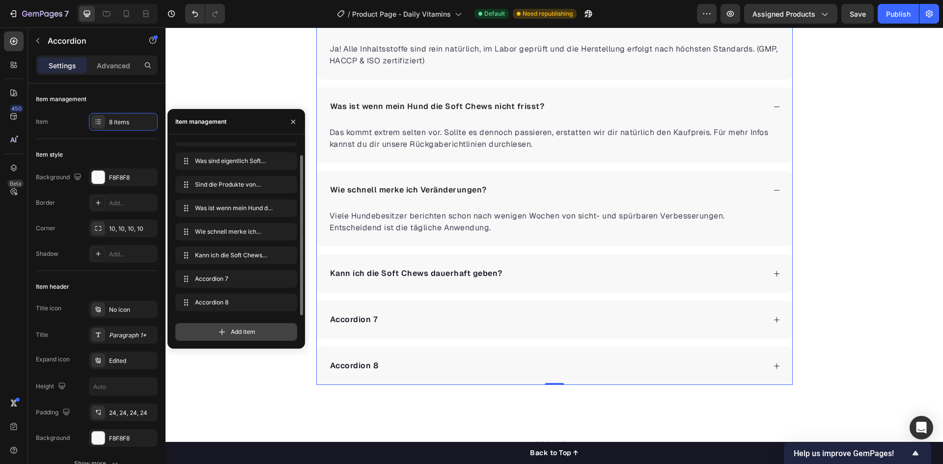
click at [242, 337] on div "Add item" at bounding box center [236, 332] width 122 height 18
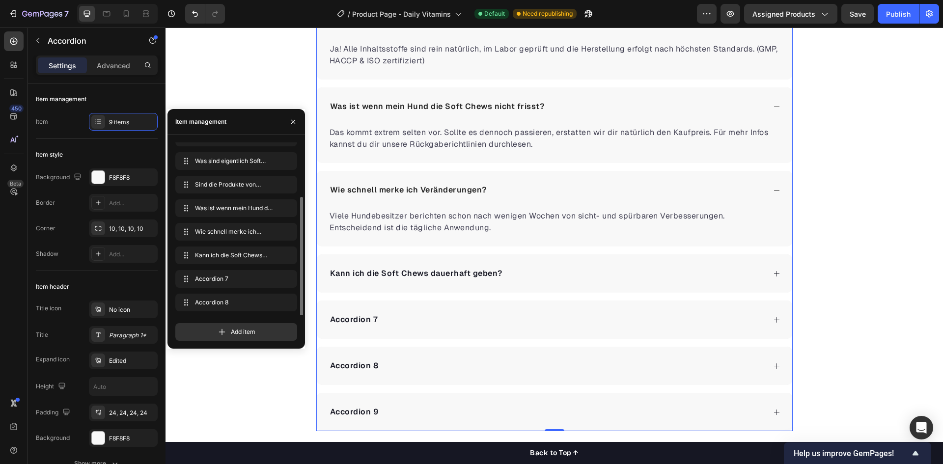
scroll to position [37, 0]
click at [387, 335] on div "Accordion 7" at bounding box center [554, 320] width 475 height 38
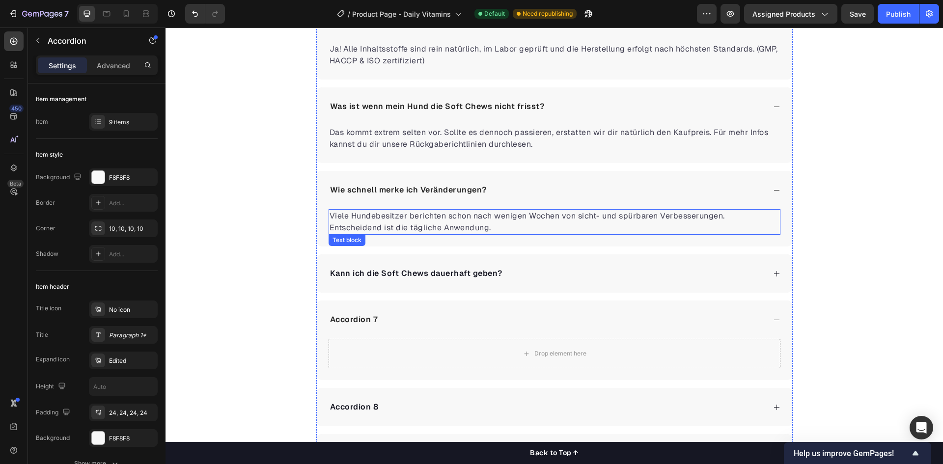
click at [409, 219] on p "Viele Hundebesitzer berichten schon nach wenigen Wochen von sicht- und spürbare…" at bounding box center [554, 222] width 450 height 24
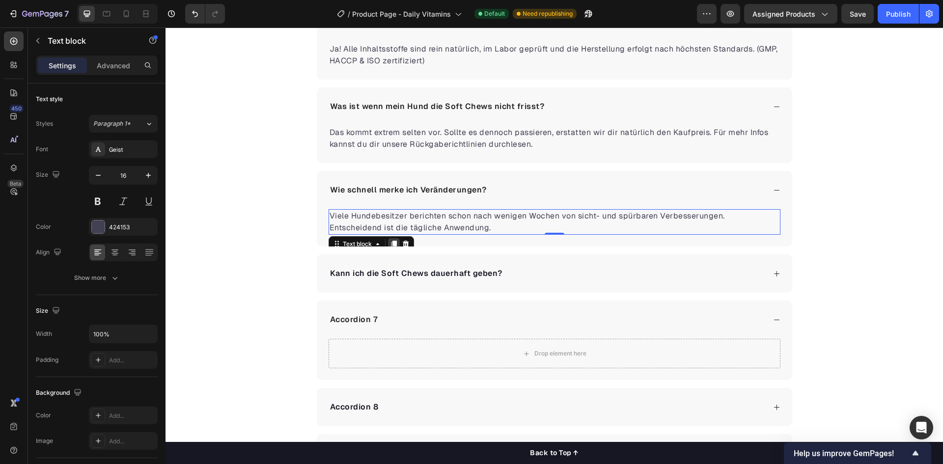
click at [392, 243] on icon at bounding box center [393, 244] width 5 height 7
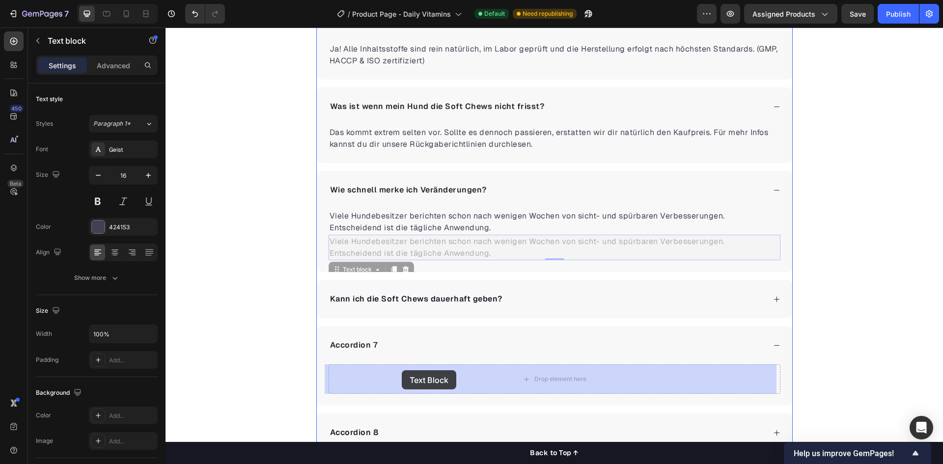
drag, startPoint x: 361, startPoint y: 289, endPoint x: 402, endPoint y: 372, distance: 91.8
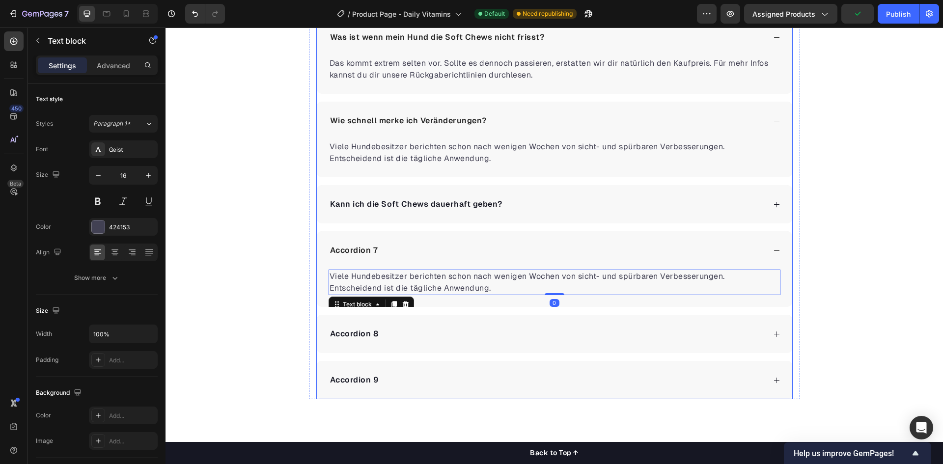
scroll to position [2352, 0]
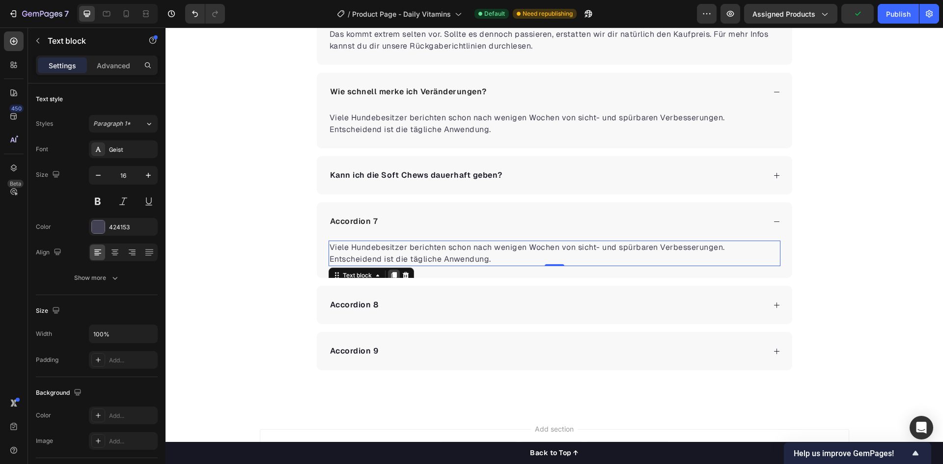
click at [391, 274] on icon at bounding box center [393, 275] width 5 height 7
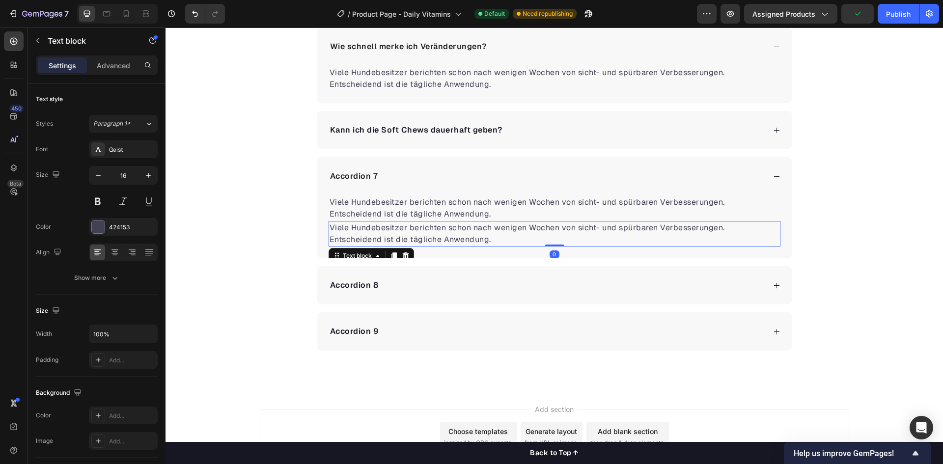
scroll to position [2401, 0]
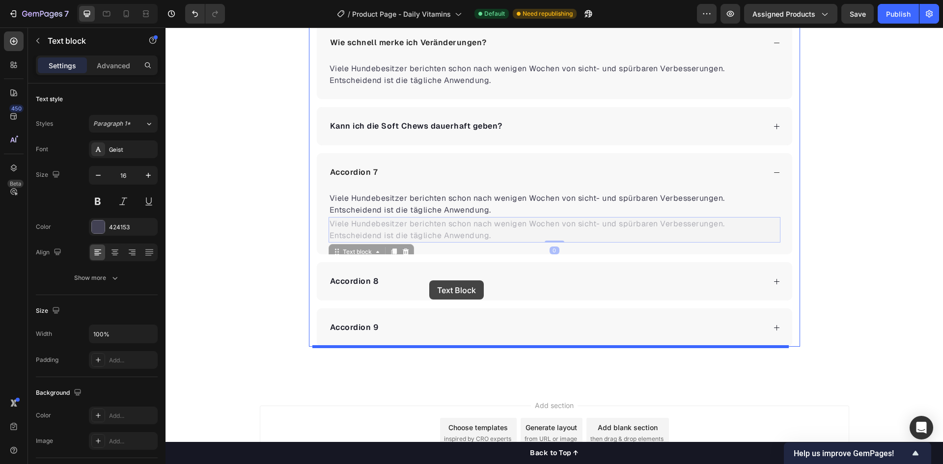
drag, startPoint x: 332, startPoint y: 252, endPoint x: 430, endPoint y: 287, distance: 103.3
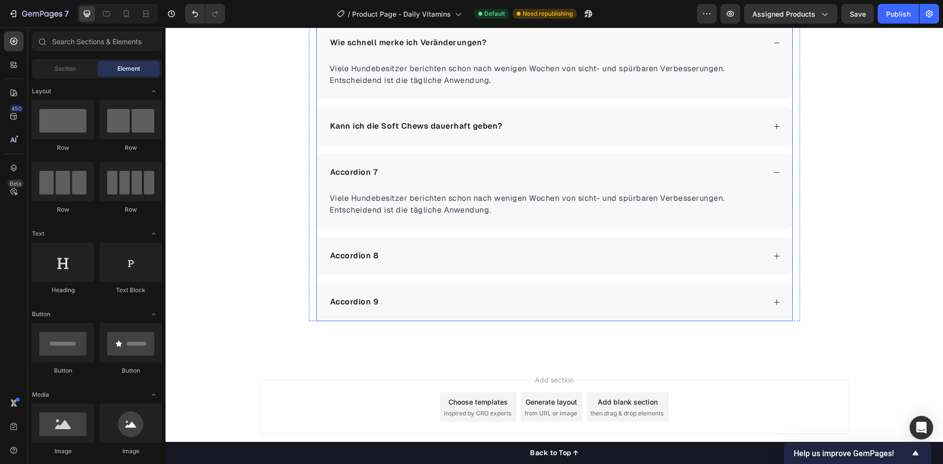
click at [773, 256] on icon at bounding box center [776, 255] width 7 height 7
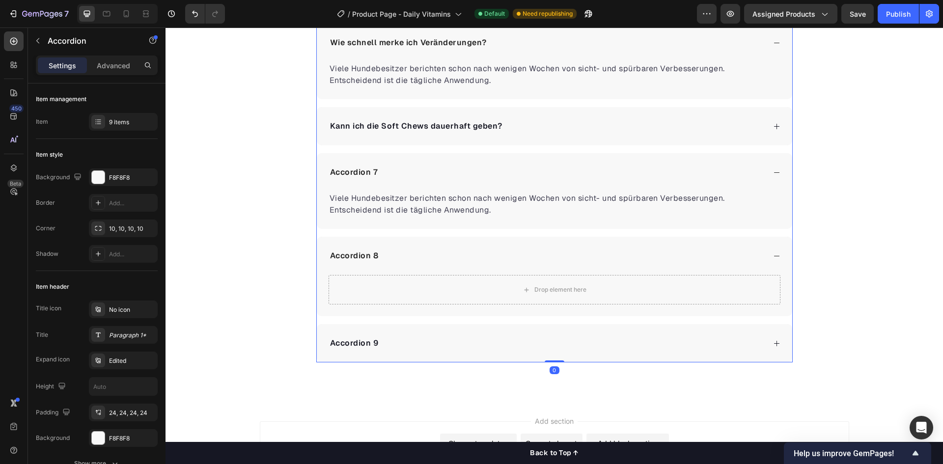
click at [774, 350] on div "Accordion 9" at bounding box center [554, 343] width 475 height 38
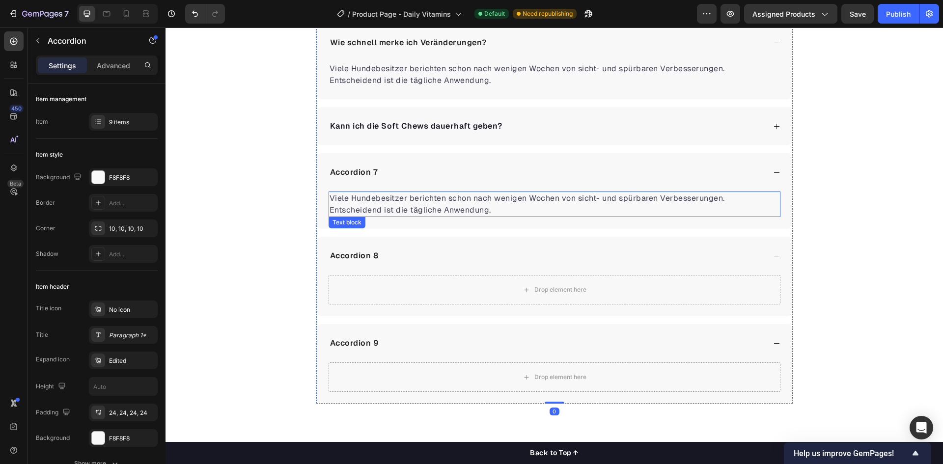
click at [416, 200] on p "Viele Hundebesitzer berichten schon nach wenigen Wochen von sicht- und spürbare…" at bounding box center [554, 204] width 450 height 24
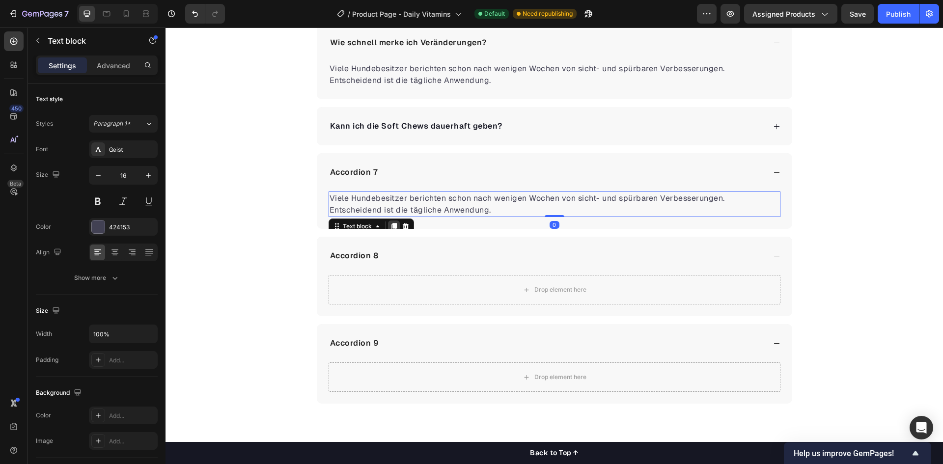
click at [390, 223] on icon at bounding box center [394, 226] width 8 height 8
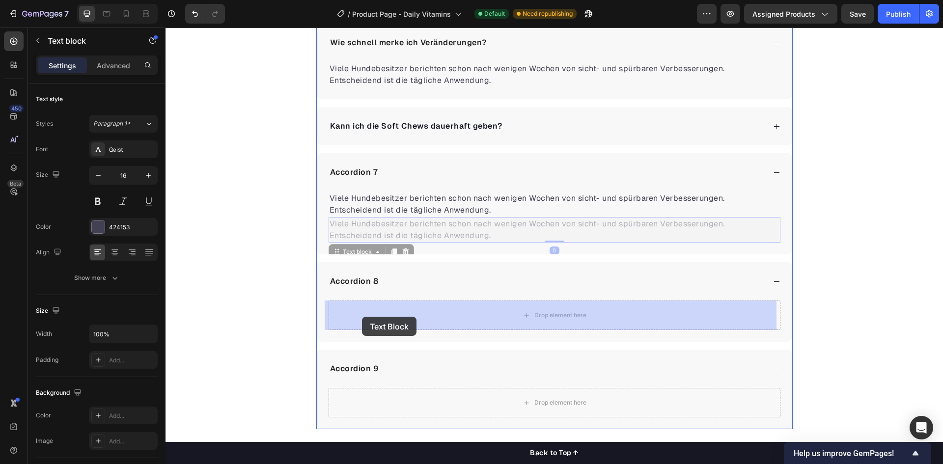
drag, startPoint x: 333, startPoint y: 249, endPoint x: 362, endPoint y: 315, distance: 71.6
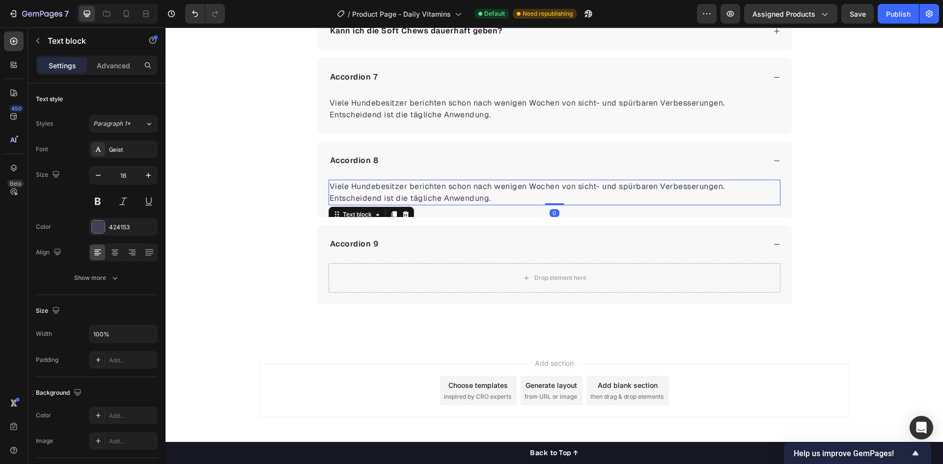
scroll to position [2499, 0]
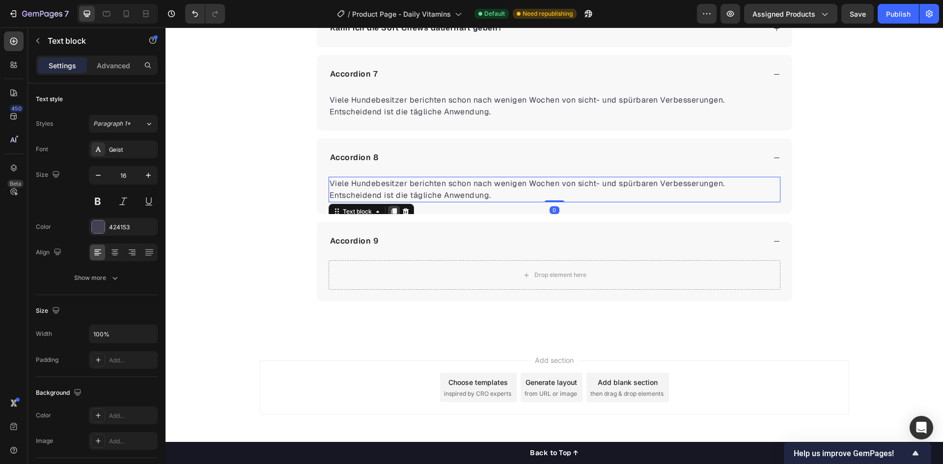
click at [390, 208] on icon at bounding box center [394, 212] width 8 height 8
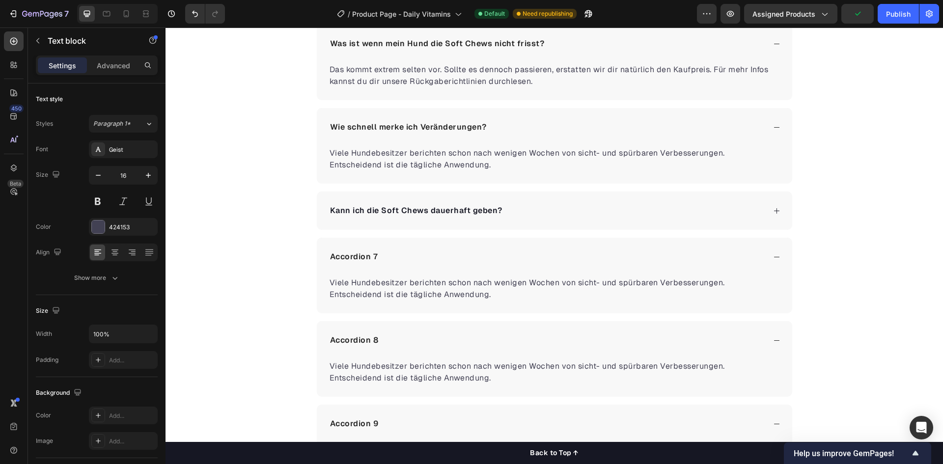
scroll to position [2254, 0]
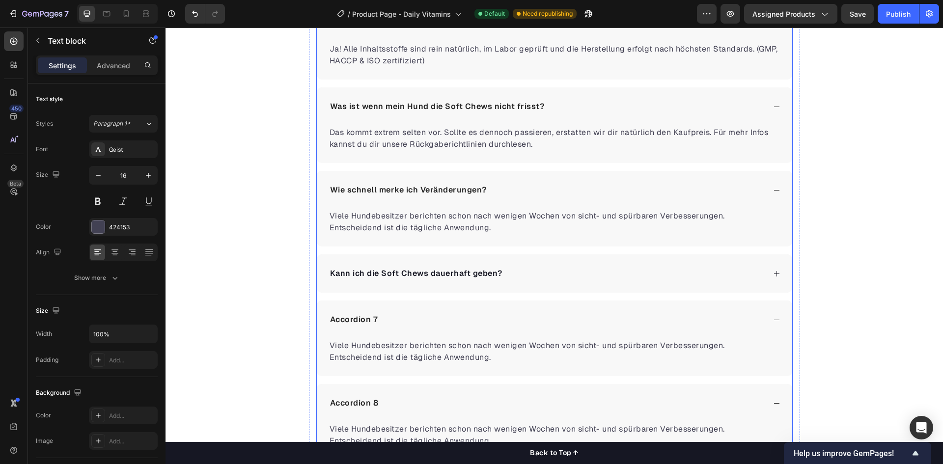
click at [581, 269] on div "Kann ich die Soft Chews dauerhaft geben?" at bounding box center [546, 273] width 437 height 15
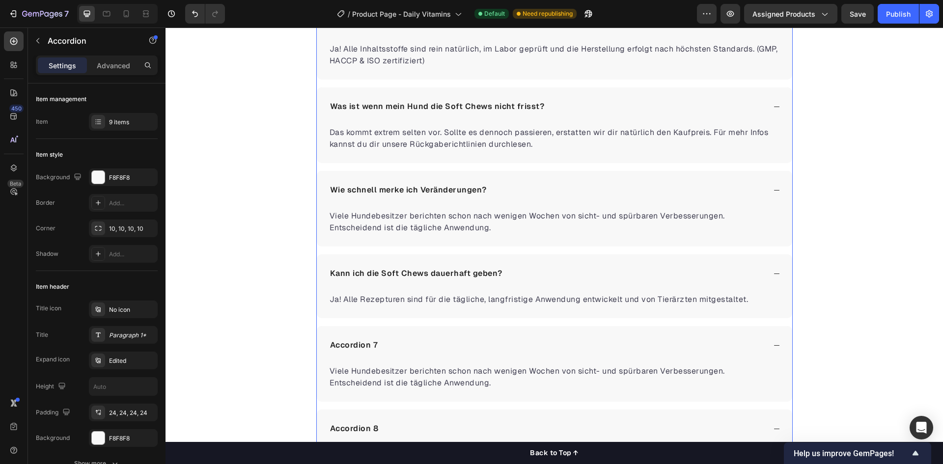
click at [581, 269] on div "Kann ich die Soft Chews dauerhaft geben?" at bounding box center [546, 273] width 437 height 15
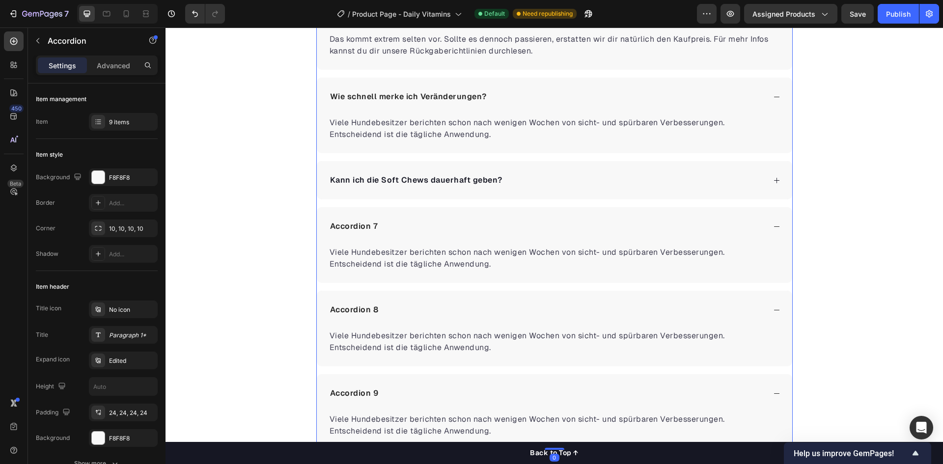
scroll to position [2352, 0]
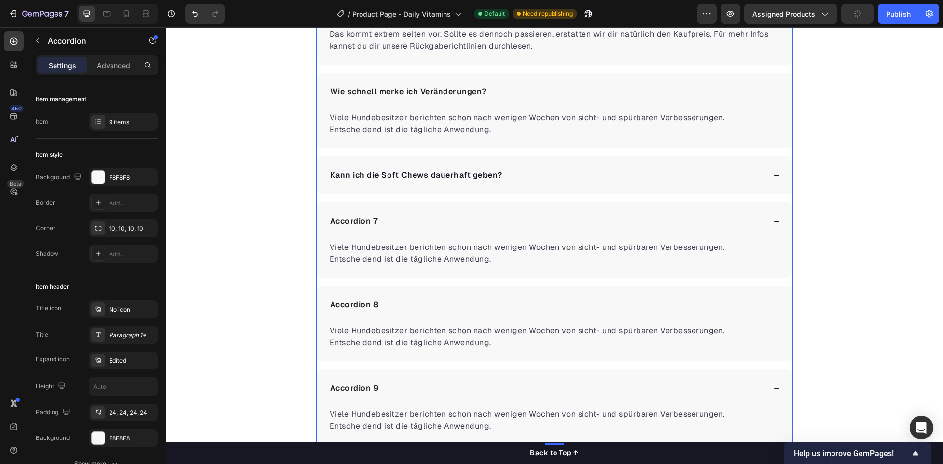
click at [530, 182] on div "Kann ich die Soft Chews dauerhaft geben?" at bounding box center [546, 175] width 437 height 15
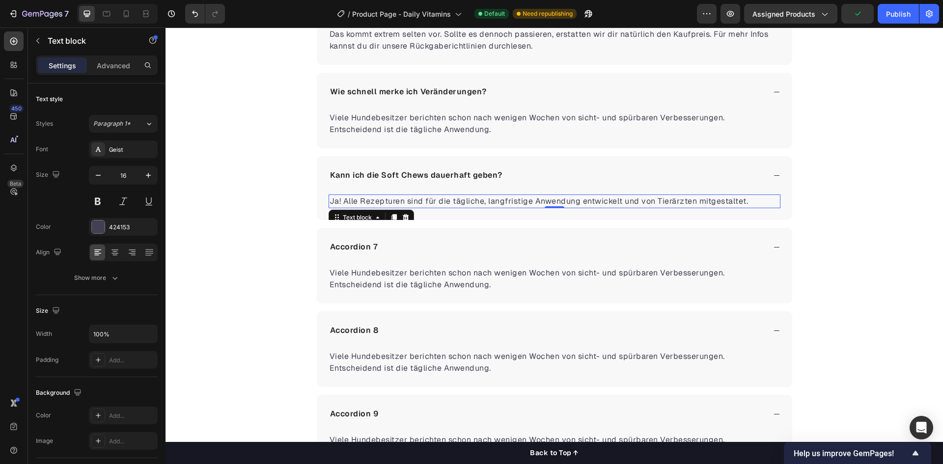
click at [686, 200] on p "Ja! Alle Rezepturen sind für die tägliche, langfristige Anwendung entwickelt un…" at bounding box center [554, 201] width 450 height 12
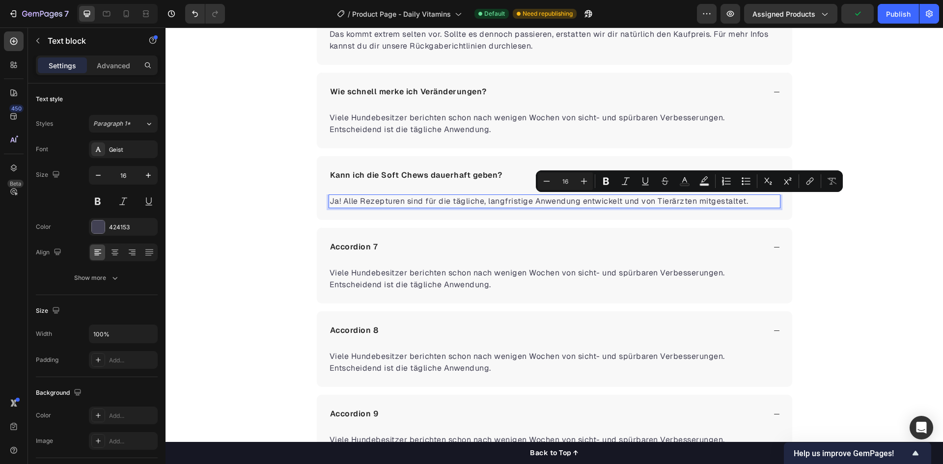
click at [757, 203] on p "Ja! Alle Rezepturen sind für die tägliche, langfristige Anwendung entwickelt un…" at bounding box center [554, 201] width 450 height 12
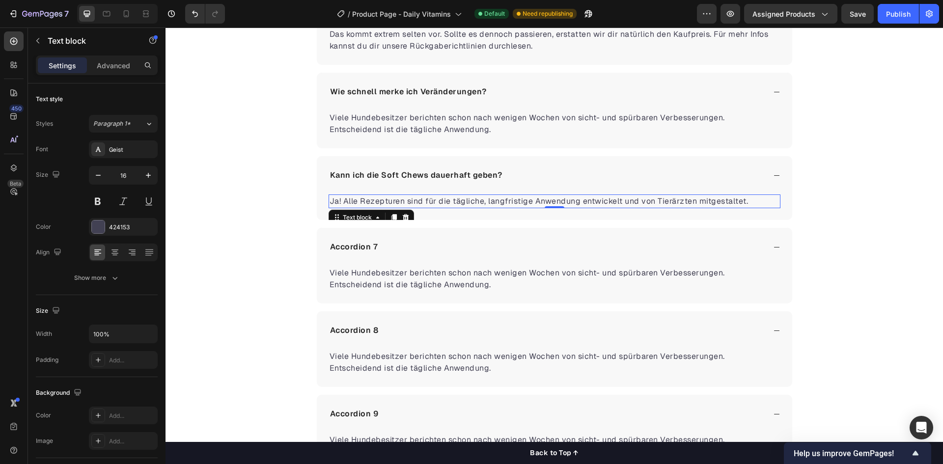
click at [438, 199] on p "Ja! Alle Rezepturen sind für die tägliche, langfristige Anwendung entwickelt un…" at bounding box center [554, 201] width 450 height 12
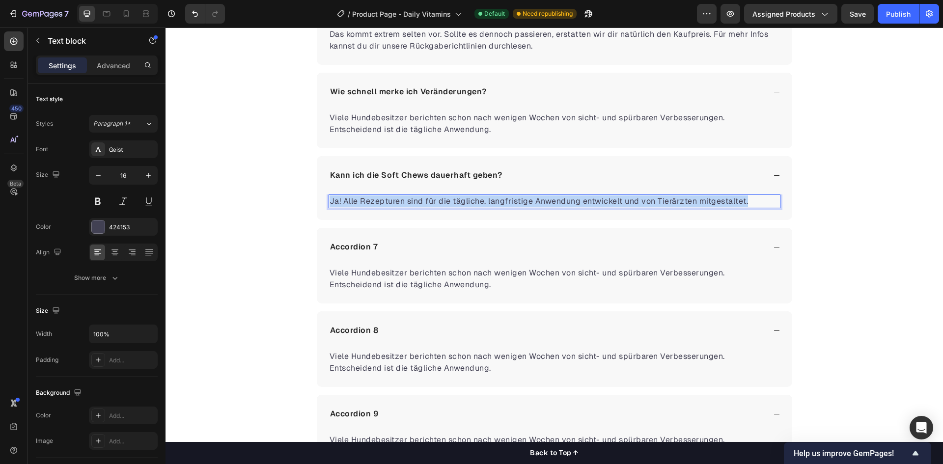
click at [438, 199] on p "Ja! Alle Rezepturen sind für die tägliche, langfristige Anwendung entwickelt un…" at bounding box center [554, 201] width 450 height 12
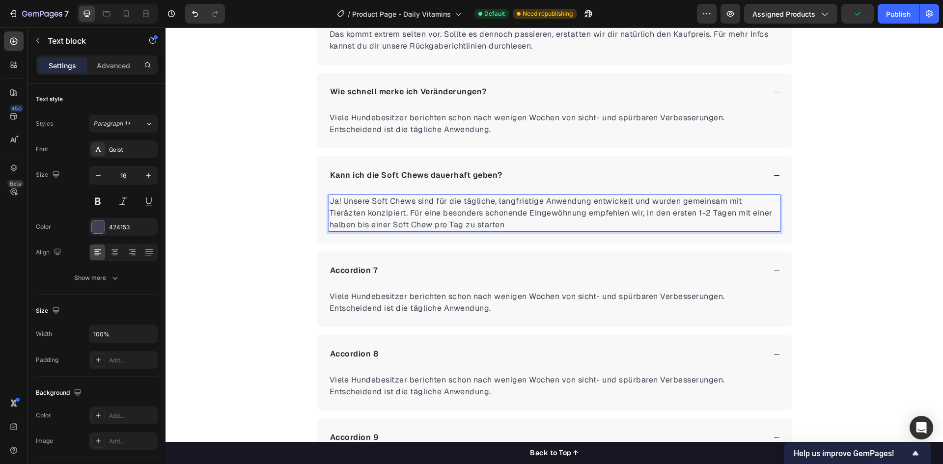
click at [342, 225] on p "Ja! Unsere Soft Chews sind für die tägliche, langfristige Anwendung entwickelt …" at bounding box center [554, 212] width 450 height 35
click at [728, 212] on p "Ja! Unsere Soft Chews sind für die tägliche, langfristige Anwendung entwickelt …" at bounding box center [554, 212] width 450 height 35
click at [347, 225] on p "Ja! Unsere Soft Chews sind für die tägliche, langfristige Anwendung entwickelt …" at bounding box center [554, 212] width 450 height 35
click at [486, 223] on p "Ja! Unsere Soft Chews sind für die tägliche, langfristige Anwendung entwickelt …" at bounding box center [554, 212] width 450 height 35
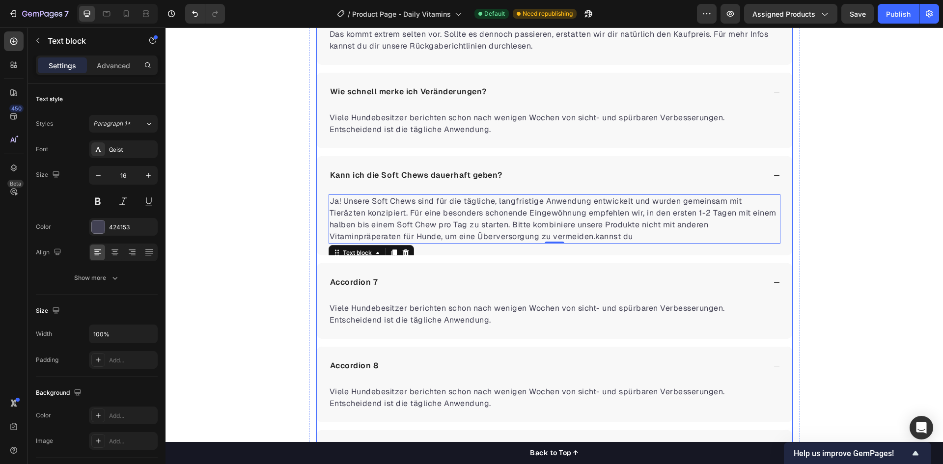
click at [360, 283] on div "Accordion 7" at bounding box center [353, 282] width 51 height 15
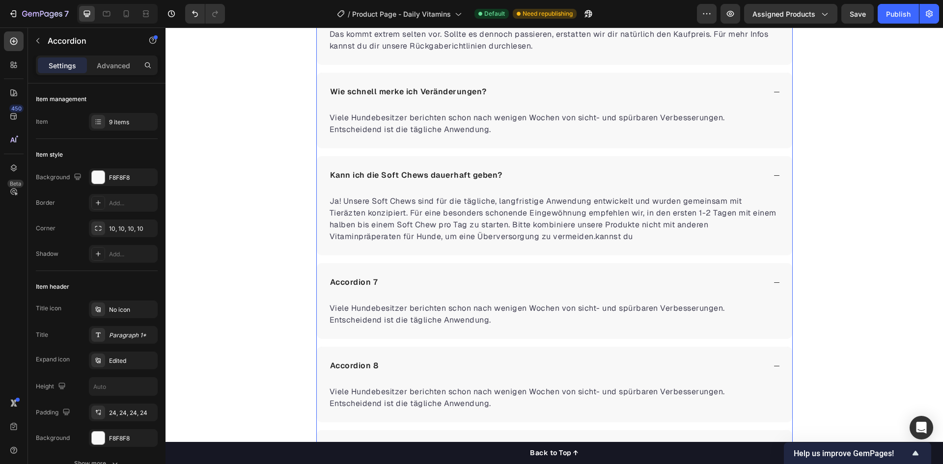
click at [360, 283] on div "Accordion 7" at bounding box center [353, 282] width 51 height 15
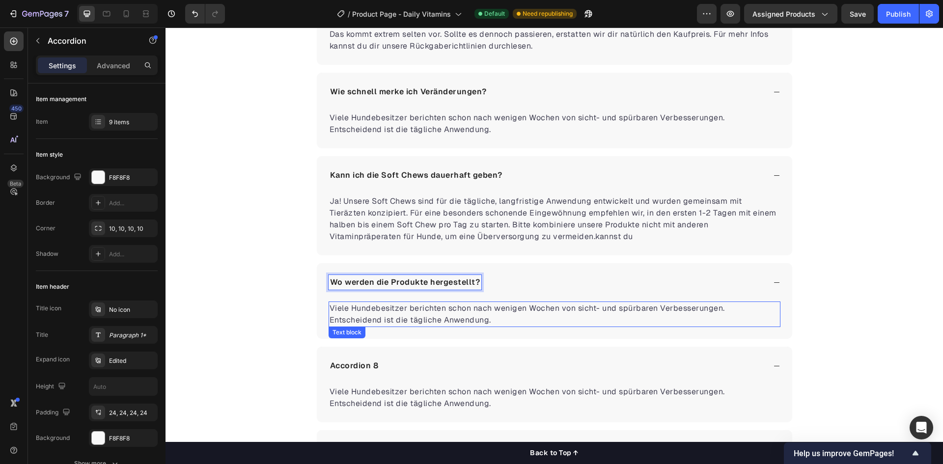
click at [370, 306] on p "Viele Hundebesitzer berichten schon nach wenigen Wochen von sicht- und spürbare…" at bounding box center [554, 314] width 450 height 24
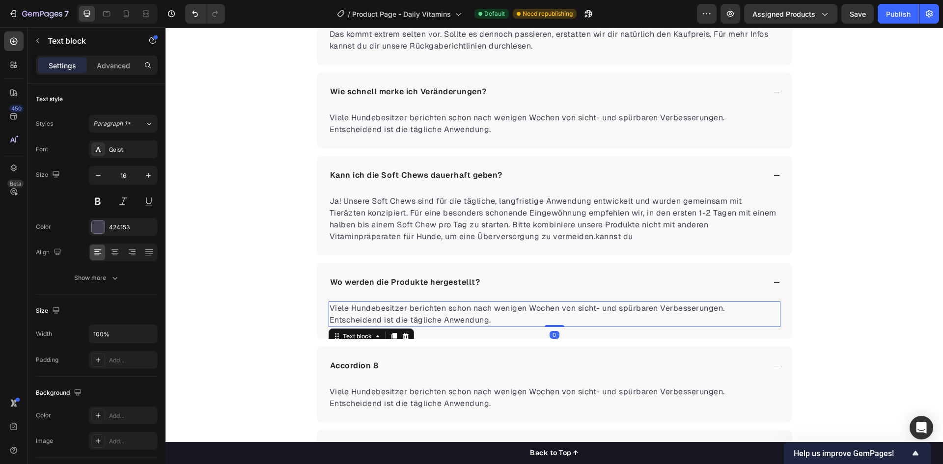
click at [370, 306] on p "Viele Hundebesitzer berichten schon nach wenigen Wochen von sicht- und spürbare…" at bounding box center [554, 314] width 450 height 24
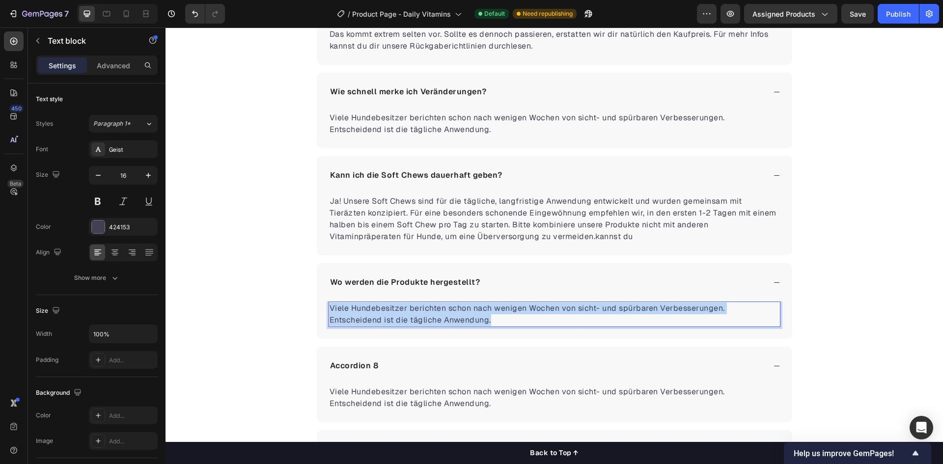
click at [370, 306] on p "Viele Hundebesitzer berichten schon nach wenigen Wochen von sicht- und spürbare…" at bounding box center [554, 314] width 450 height 24
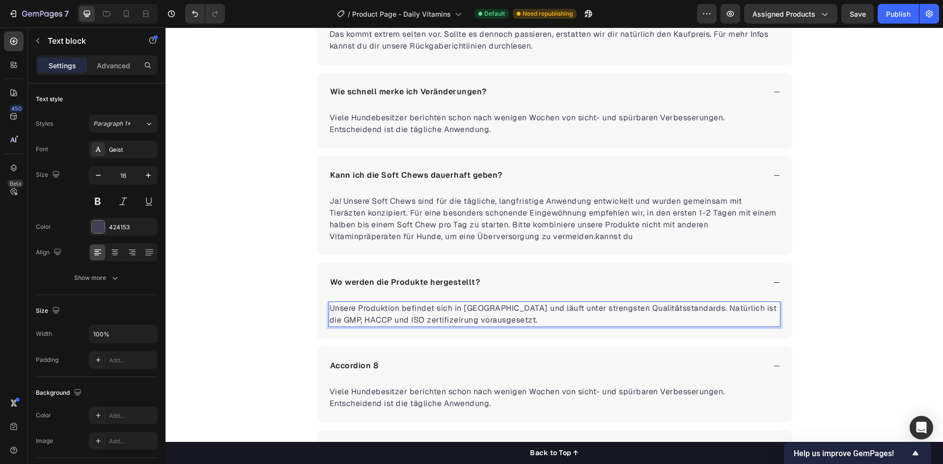
click at [380, 320] on p "Unsere Produktion befindet sich in Polen und läuft unter strengsten Qualitätsst…" at bounding box center [554, 314] width 450 height 24
click at [478, 320] on p "Unsere Produktion befindet sich in Polen und läuft unter strengsten Qualitätsst…" at bounding box center [554, 314] width 450 height 24
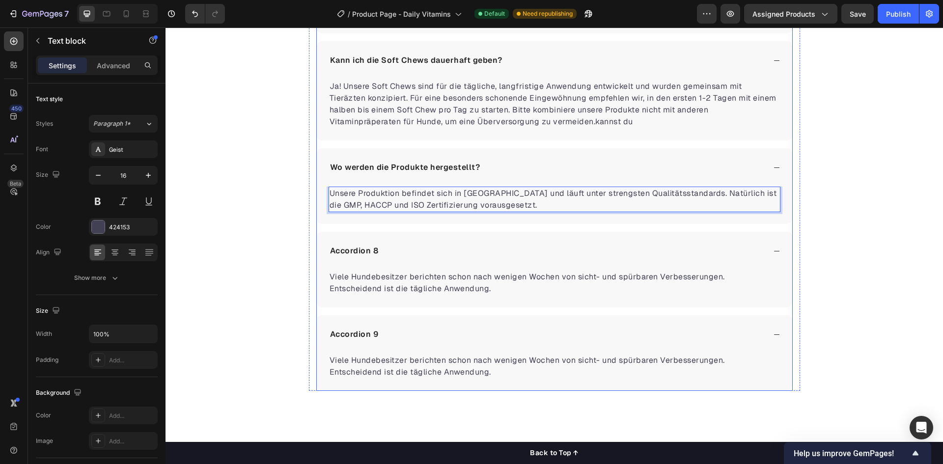
scroll to position [2499, 0]
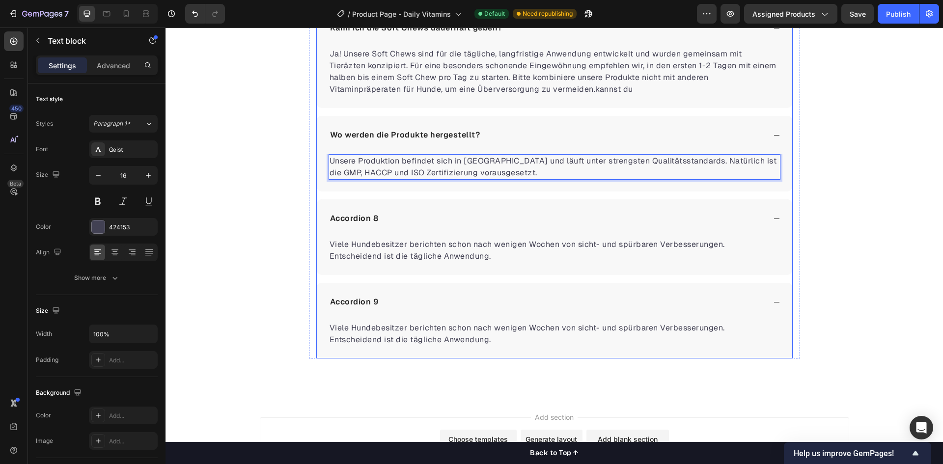
click at [367, 217] on p "Accordion 8" at bounding box center [354, 219] width 49 height 12
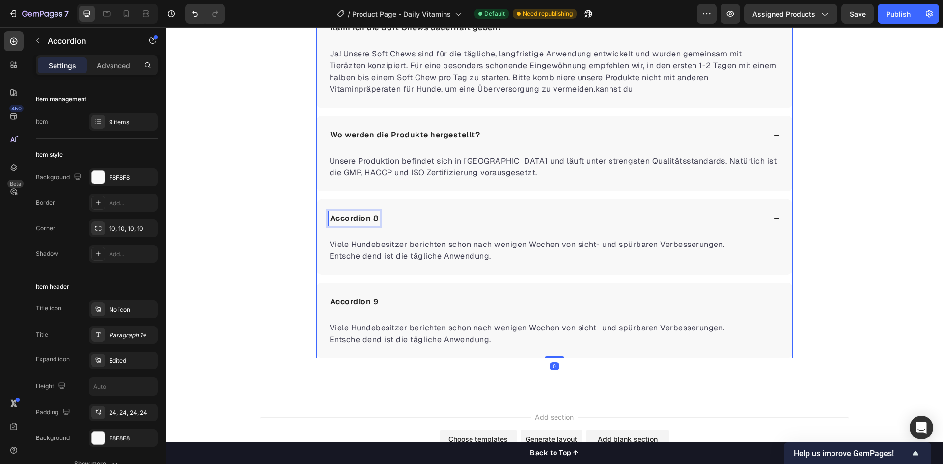
click at [367, 217] on p "Accordion 8" at bounding box center [354, 219] width 49 height 12
click at [375, 245] on p "Viele Hundebesitzer berichten schon nach wenigen Wochen von sicht- und spürbare…" at bounding box center [554, 251] width 450 height 24
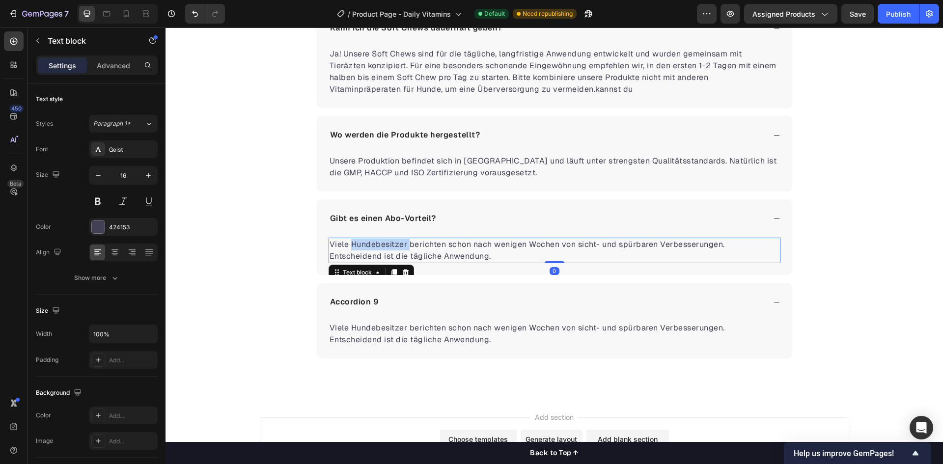
click at [375, 245] on p "Viele Hundebesitzer berichten schon nach wenigen Wochen von sicht- und spürbare…" at bounding box center [554, 251] width 450 height 24
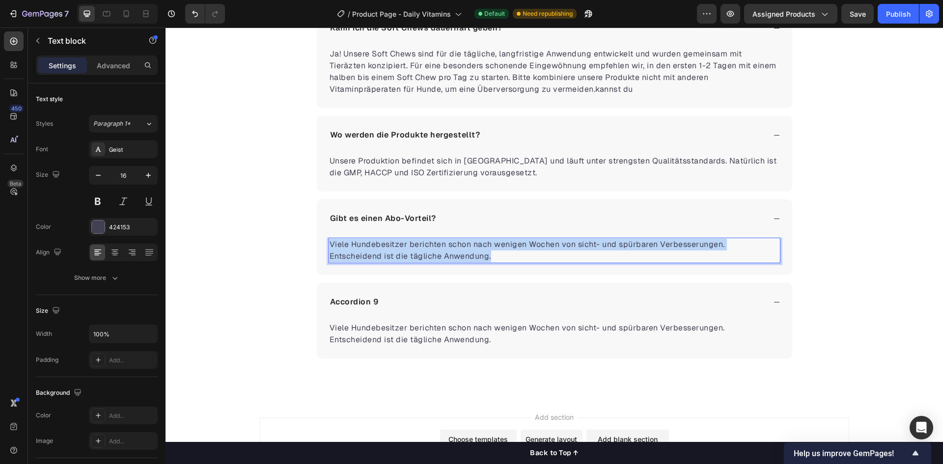
click at [375, 245] on p "Viele Hundebesitzer berichten schon nach wenigen Wochen von sicht- und spürbare…" at bounding box center [554, 251] width 450 height 24
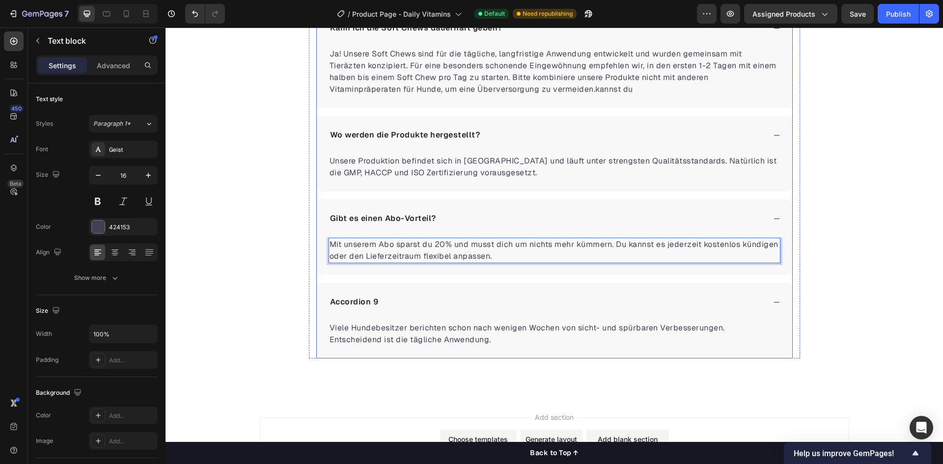
click at [368, 299] on p "Accordion 9" at bounding box center [354, 302] width 49 height 12
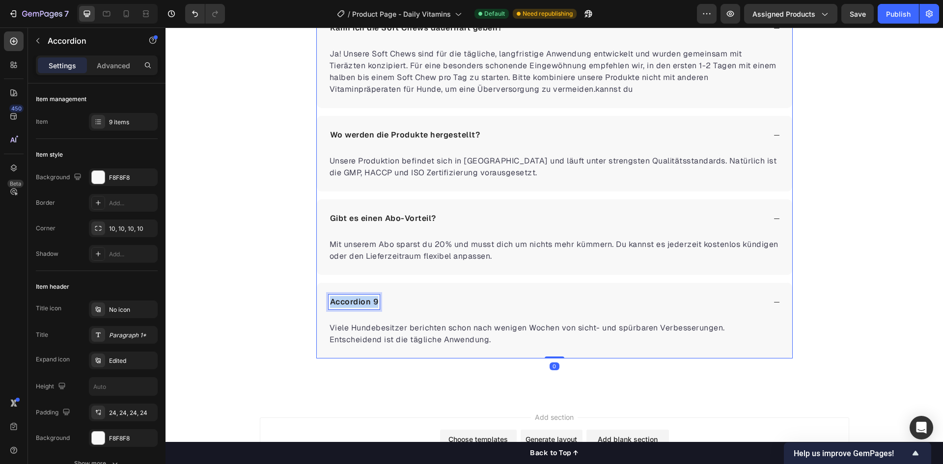
click at [368, 299] on p "Accordion 9" at bounding box center [354, 302] width 49 height 12
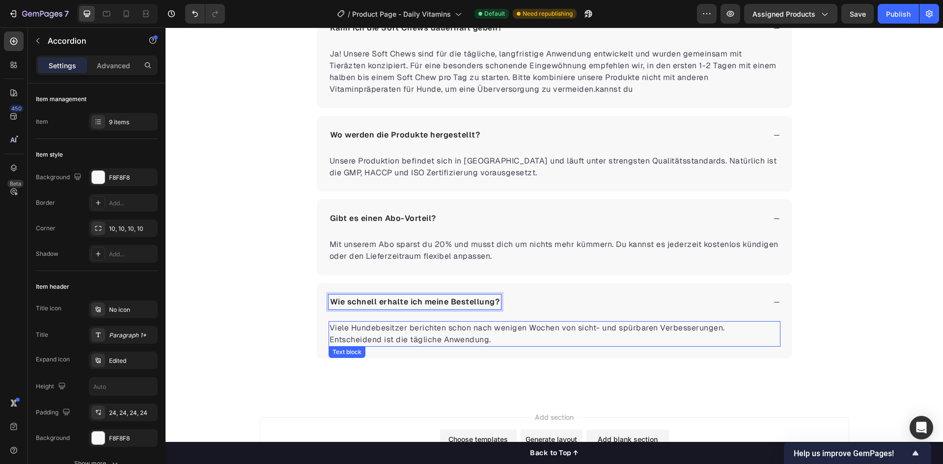
click at [393, 331] on p "Viele Hundebesitzer berichten schon nach wenigen Wochen von sicht- und spürbare…" at bounding box center [554, 334] width 450 height 24
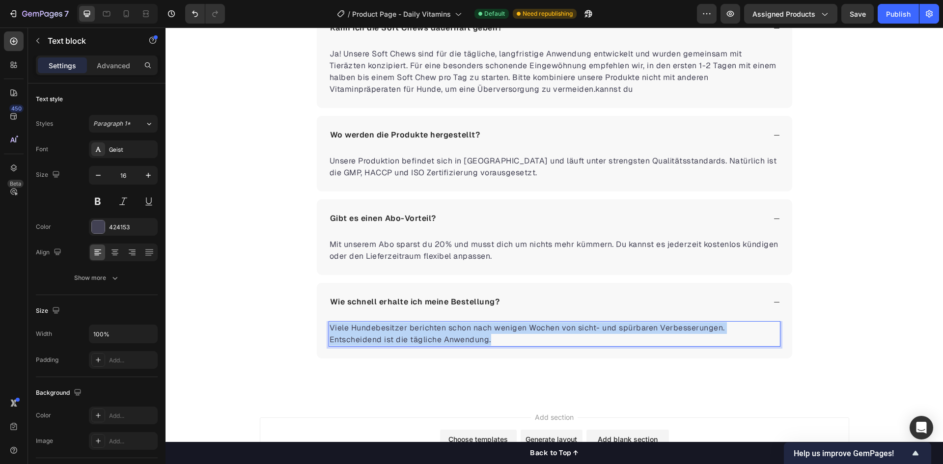
click at [395, 331] on p "Viele Hundebesitzer berichten schon nach wenigen Wochen von sicht- und spürbare…" at bounding box center [554, 334] width 450 height 24
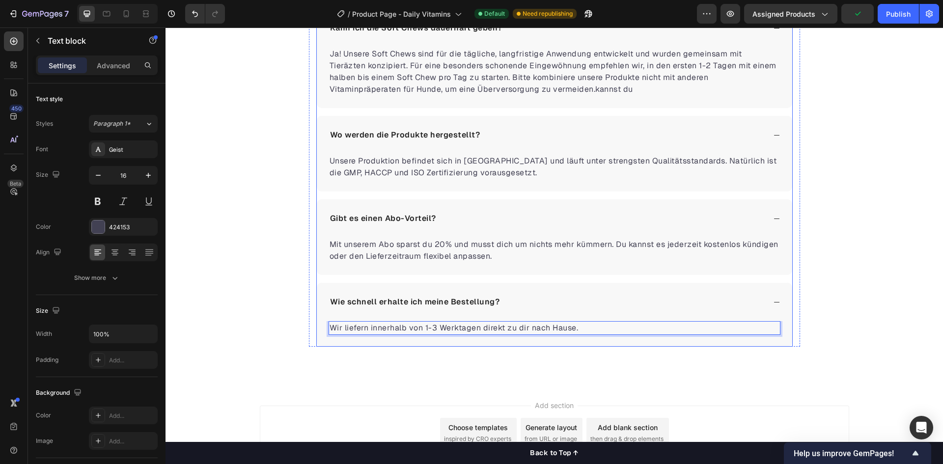
click at [574, 306] on div "Wie schnell erhalte ich meine Bestellung?" at bounding box center [546, 302] width 437 height 15
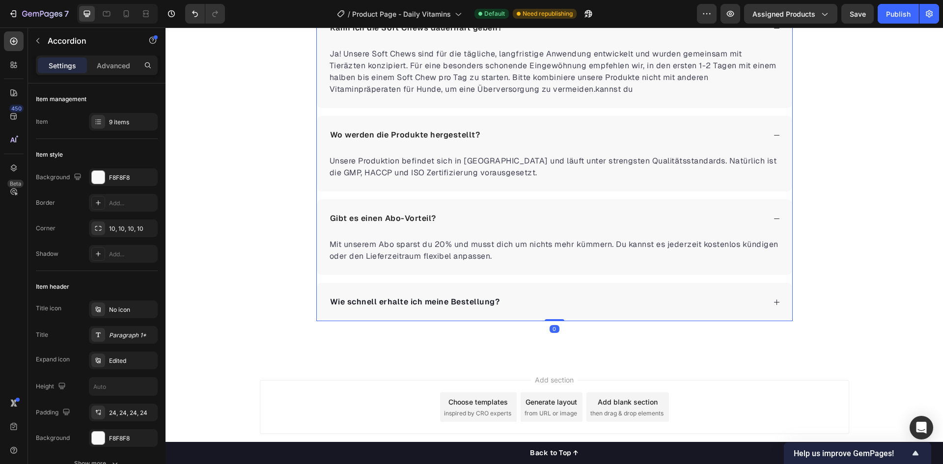
click at [530, 303] on div "Wie schnell erhalte ich meine Bestellung?" at bounding box center [546, 302] width 437 height 15
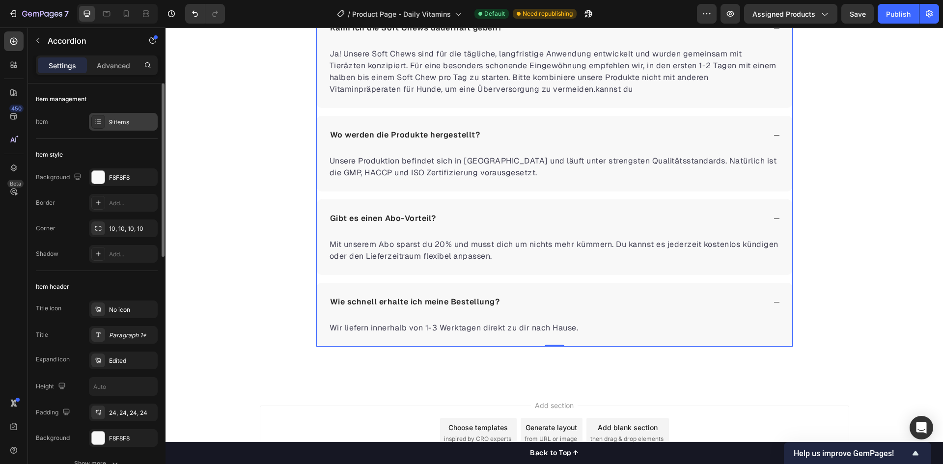
click at [120, 121] on div "9 items" at bounding box center [132, 122] width 46 height 9
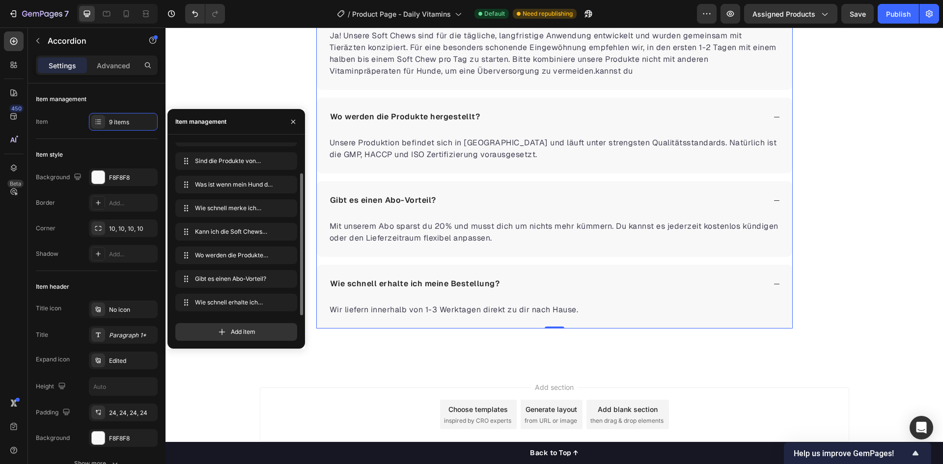
scroll to position [2563, 0]
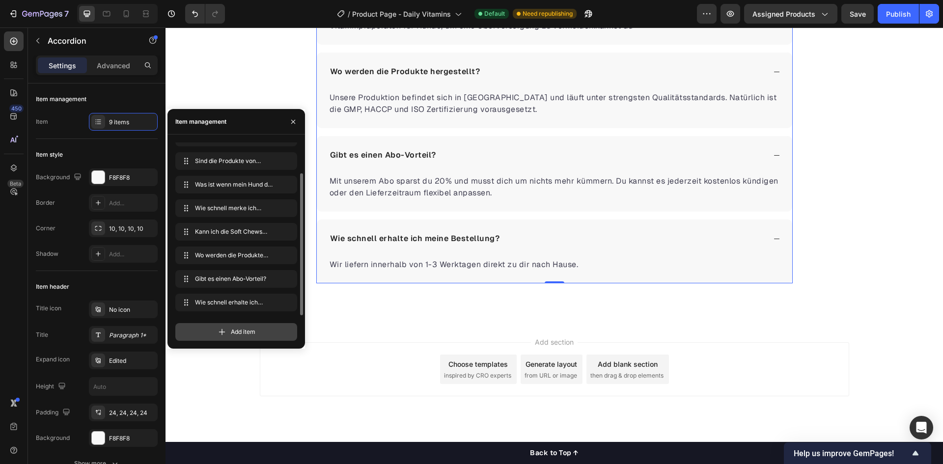
click at [253, 332] on span "Add item" at bounding box center [243, 332] width 25 height 9
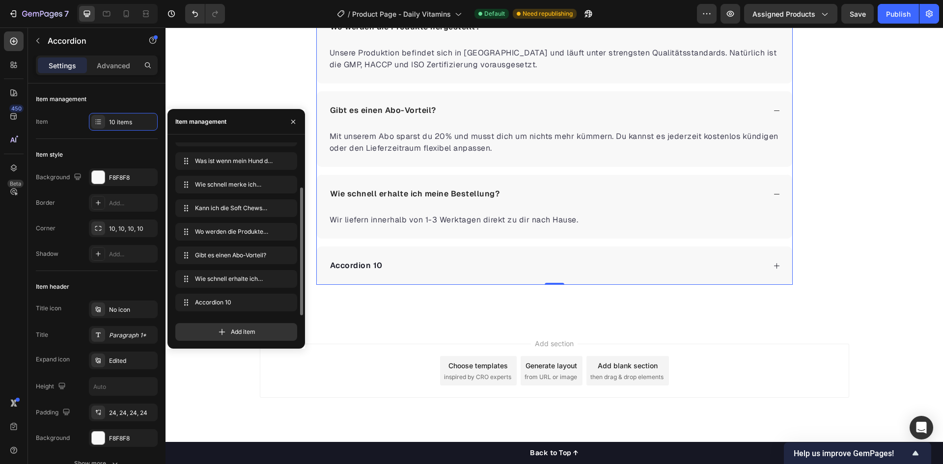
scroll to position [2609, 0]
click at [423, 261] on div "Accordion 10" at bounding box center [546, 264] width 437 height 15
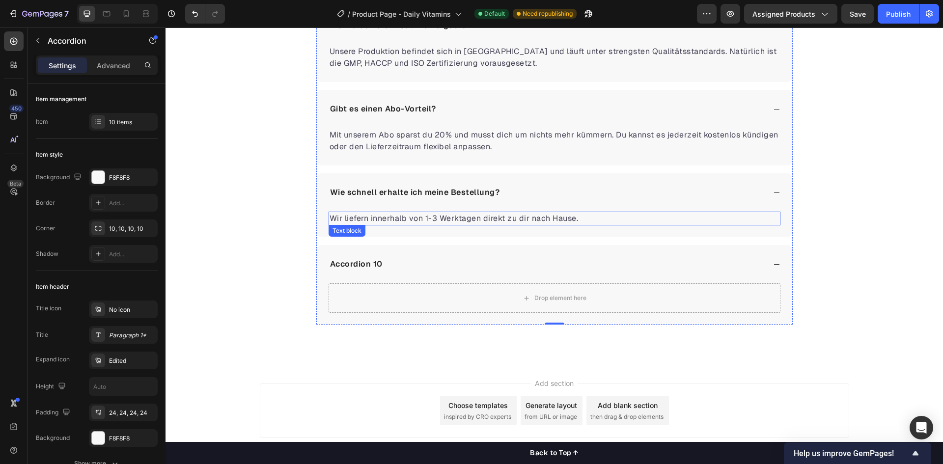
click at [439, 218] on p "Wir liefern innerhalb von 1-3 Werktagen direkt zu dir nach Hause." at bounding box center [554, 219] width 450 height 12
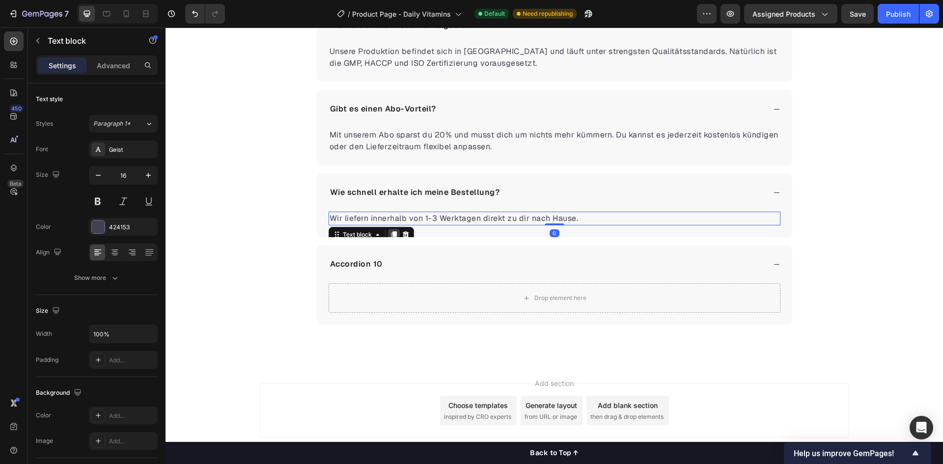
click at [392, 230] on div at bounding box center [394, 235] width 12 height 12
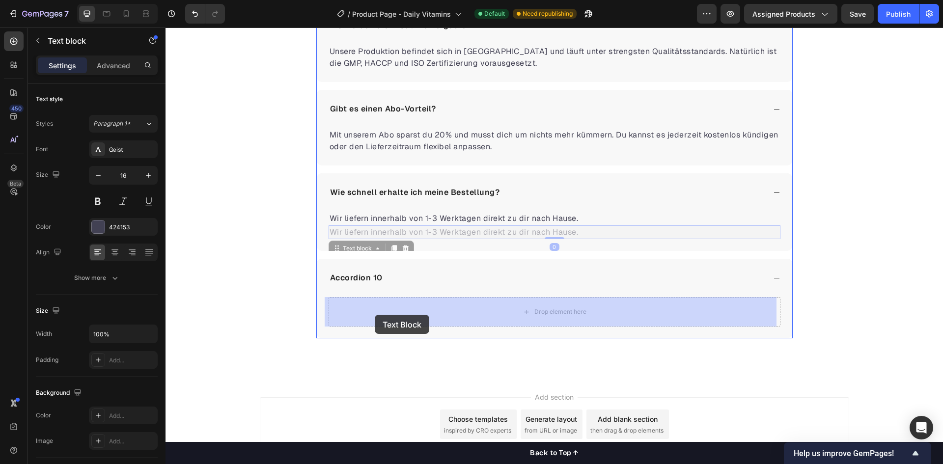
drag, startPoint x: 360, startPoint y: 282, endPoint x: 376, endPoint y: 313, distance: 34.9
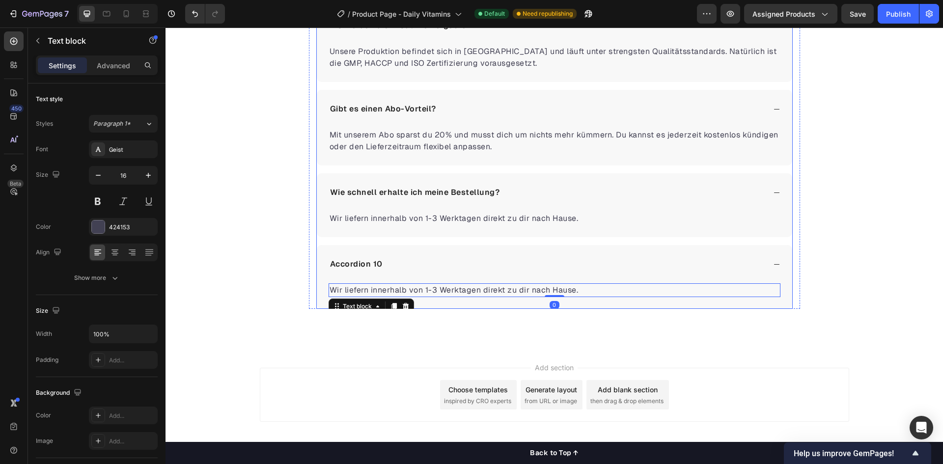
click at [370, 268] on div "Accordion 10" at bounding box center [355, 264] width 55 height 15
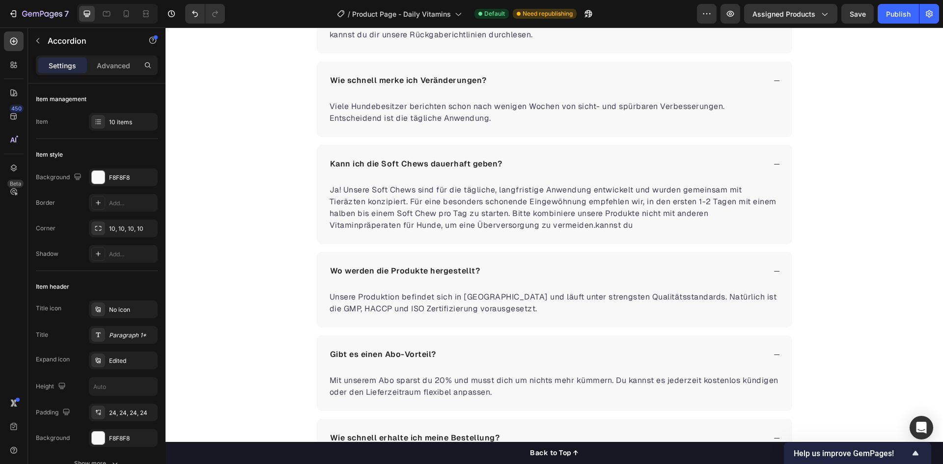
scroll to position [2634, 0]
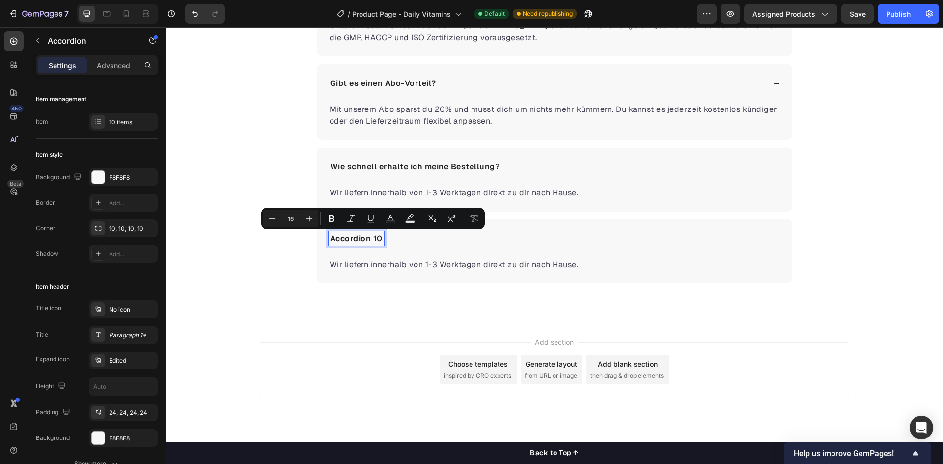
click at [343, 239] on p "Accordion 10" at bounding box center [356, 239] width 53 height 12
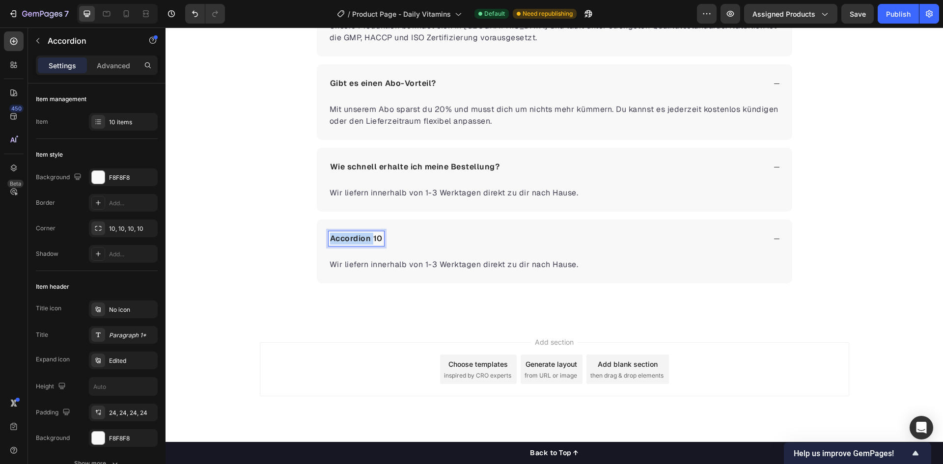
click at [343, 239] on p "Accordion 10" at bounding box center [356, 239] width 53 height 12
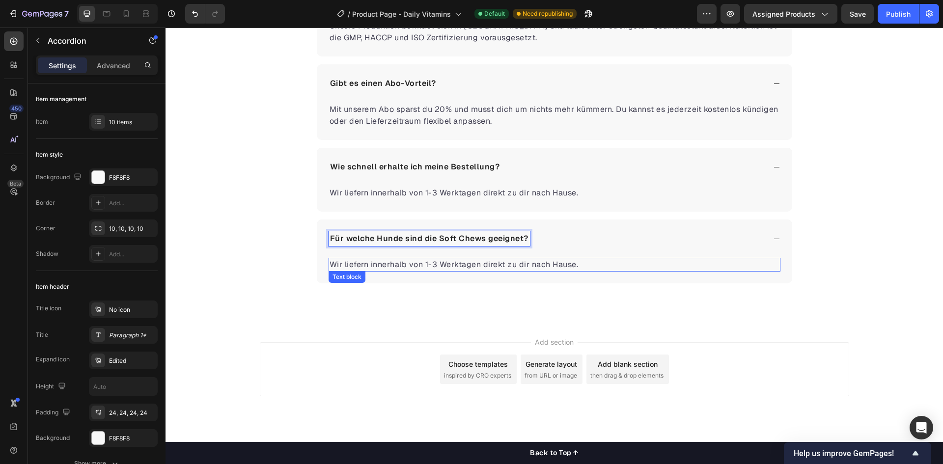
click at [350, 261] on p "Wir liefern innerhalb von 1-3 Werktagen direkt zu dir nach Hause." at bounding box center [554, 265] width 450 height 12
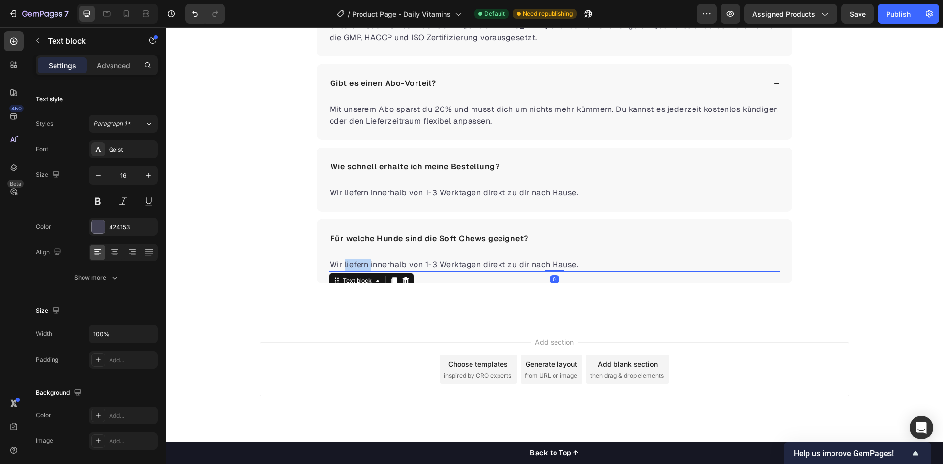
click at [350, 261] on p "Wir liefern innerhalb von 1-3 Werktagen direkt zu dir nach Hause." at bounding box center [554, 265] width 450 height 12
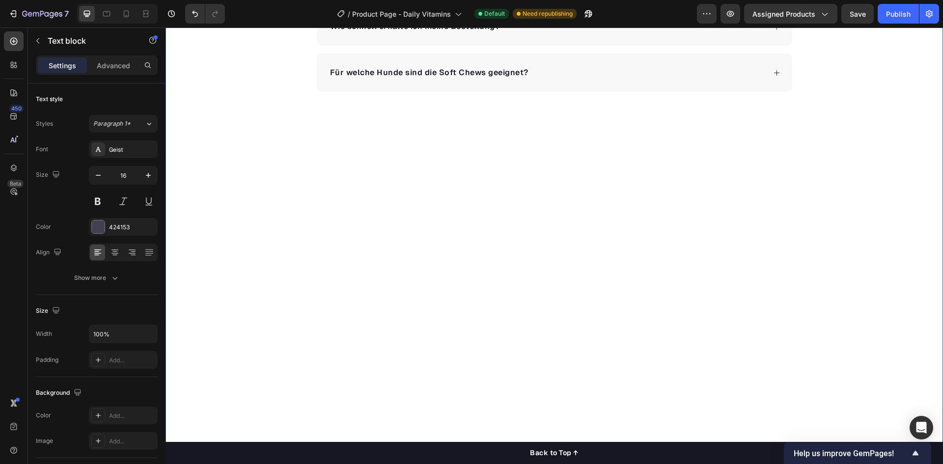
scroll to position [2259, 0]
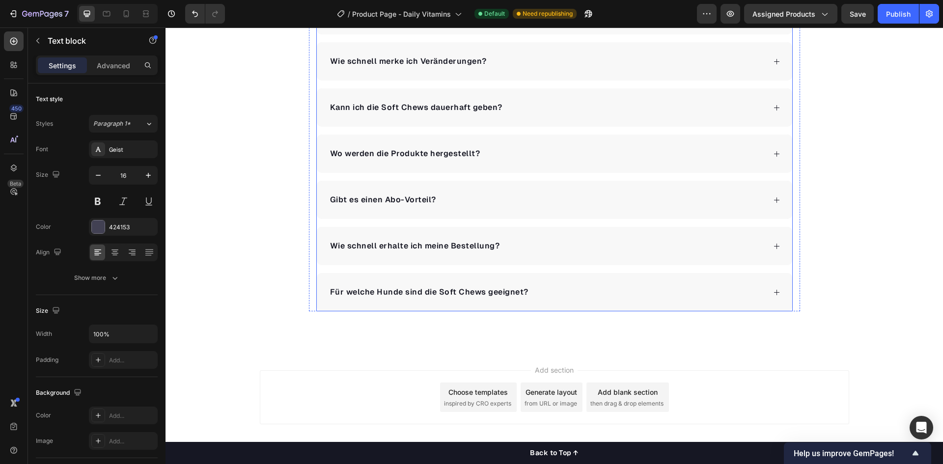
click at [548, 288] on div "Für welche Hunde sind die Soft Chews geeignet?" at bounding box center [546, 292] width 437 height 15
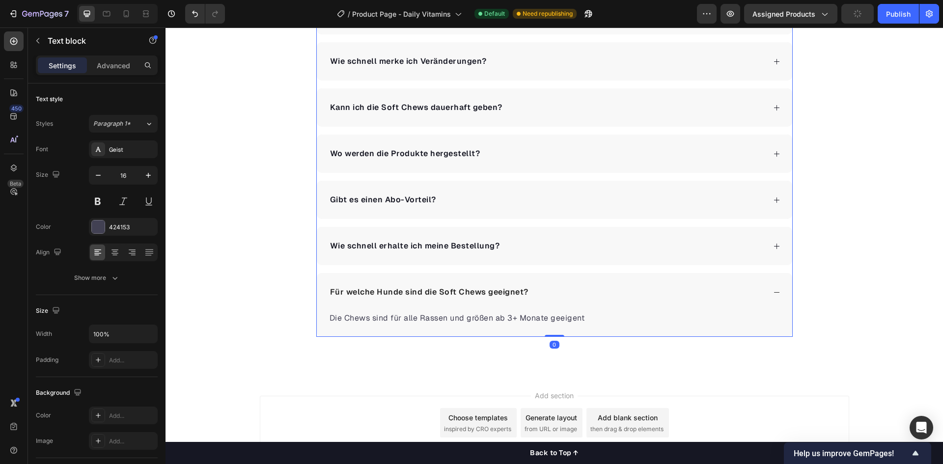
click at [514, 319] on p "Die Chews sind für alle Rassen und größen ab 3+ Monate geeigent" at bounding box center [554, 318] width 450 height 12
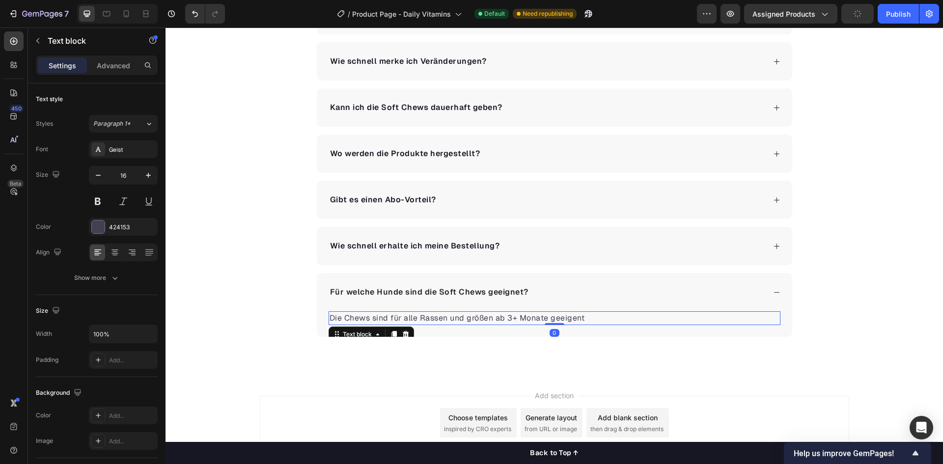
click at [530, 316] on p "Die Chews sind für alle Rassen und größen ab 3+ Monate geeigent" at bounding box center [554, 318] width 450 height 12
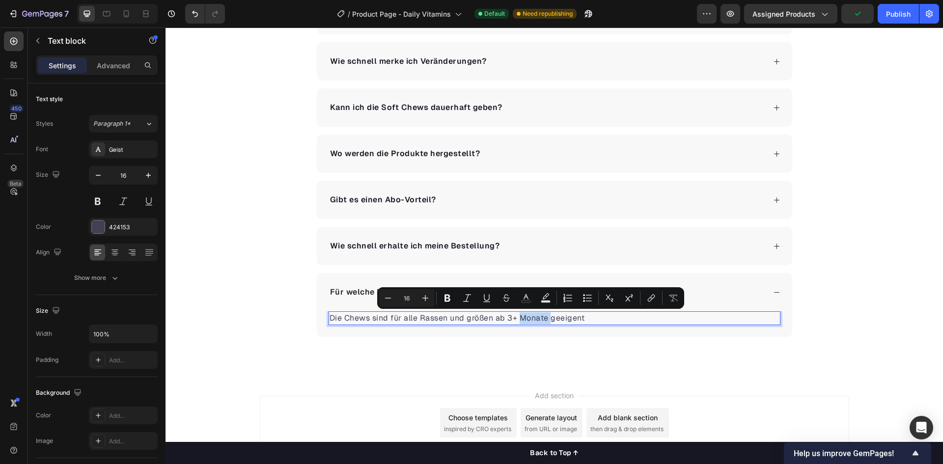
click at [542, 317] on p "Die Chews sind für alle Rassen und größen ab 3+ Monate geeigent" at bounding box center [554, 318] width 450 height 12
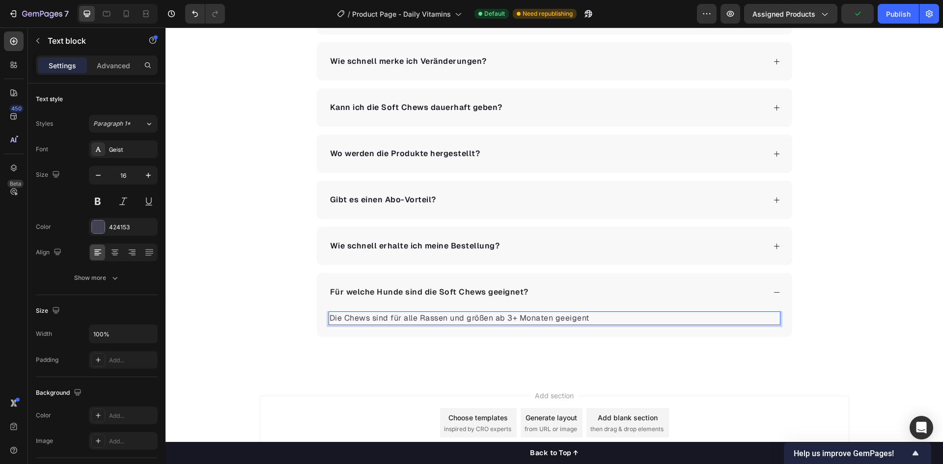
click at [590, 320] on p "Die Chews sind für alle Rassen und größen ab 3+ Monaten geeigent" at bounding box center [554, 318] width 450 height 12
click at [581, 320] on p "Die Chews sind für alle Rassen und größen ab 3+ Monaten geeigent" at bounding box center [554, 318] width 450 height 12
click at [602, 316] on p "Die Chews sind für alle Rassen und größen ab 3+ Monaten geeignet" at bounding box center [554, 318] width 450 height 12
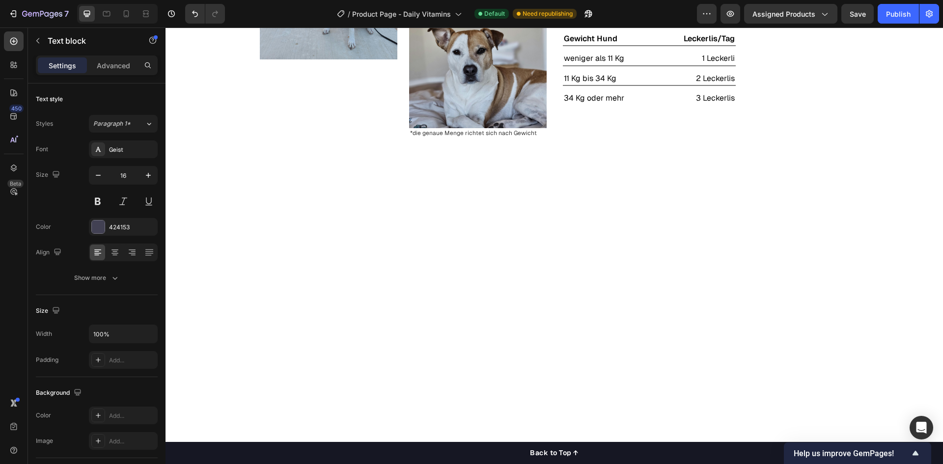
scroll to position [1473, 0]
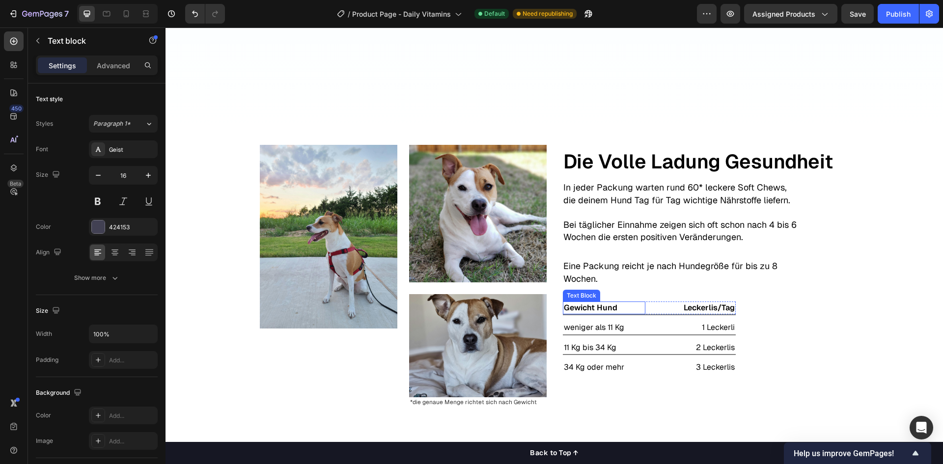
click at [620, 305] on p "Gewicht Hund" at bounding box center [604, 307] width 81 height 11
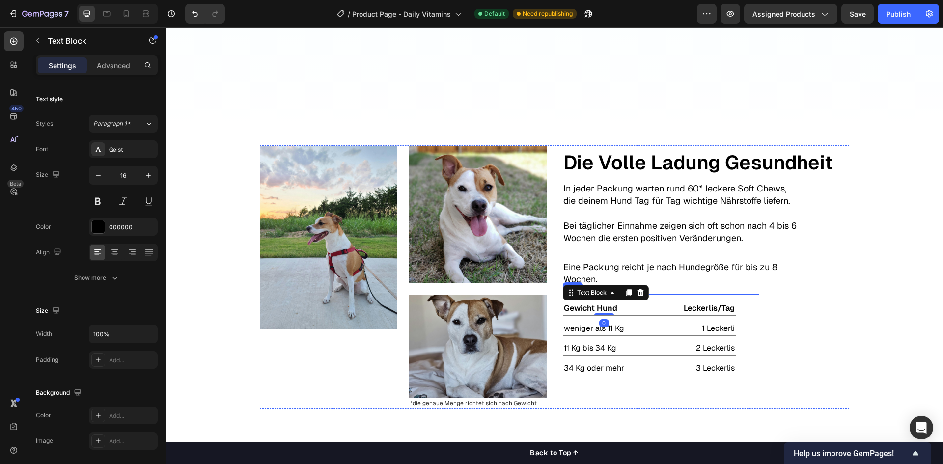
click at [647, 297] on div "Gewicht Hund Text Block 0 Leckerlis/Tag Text Block Row Title Line weniger als 1…" at bounding box center [661, 338] width 196 height 88
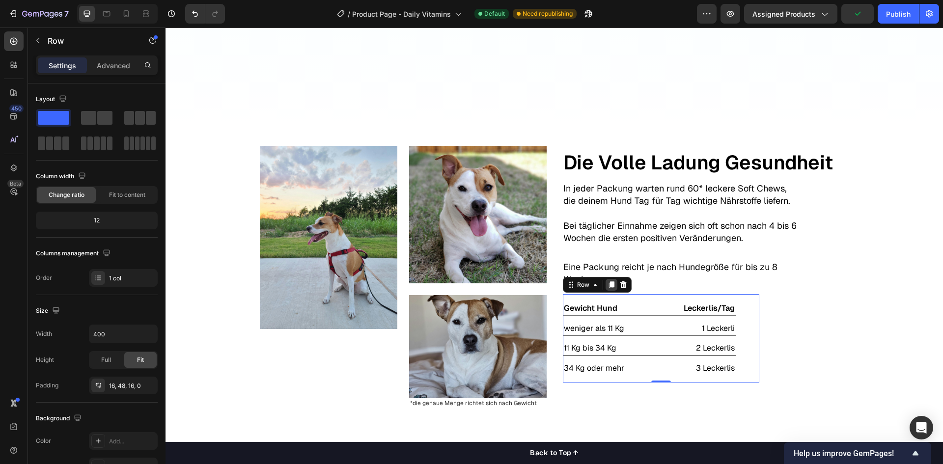
click at [608, 286] on icon at bounding box center [610, 285] width 5 height 7
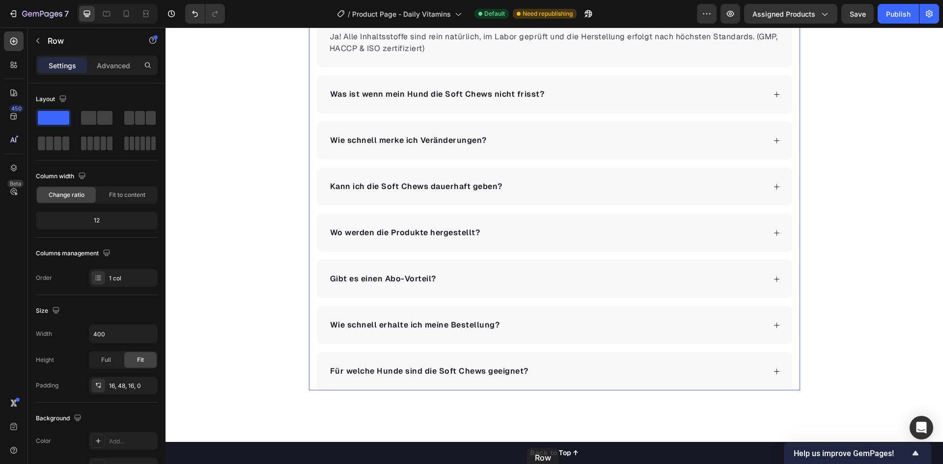
scroll to position [2357, 0]
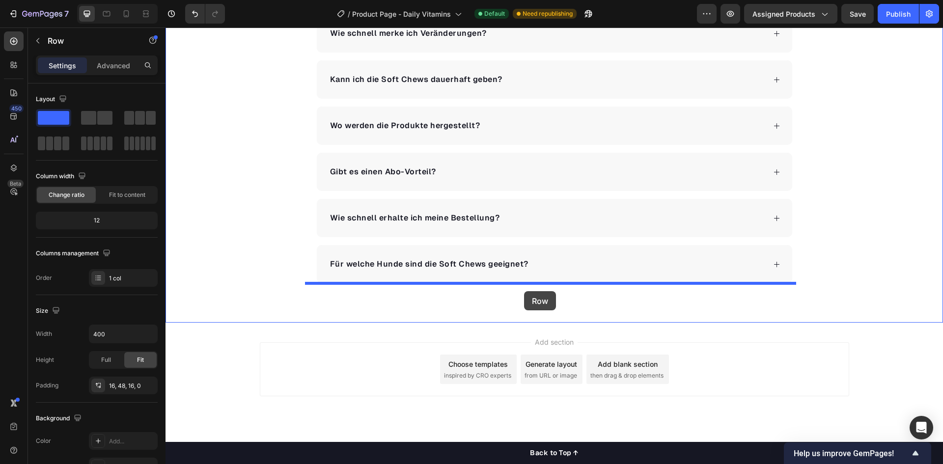
drag, startPoint x: 570, startPoint y: 87, endPoint x: 524, endPoint y: 291, distance: 208.8
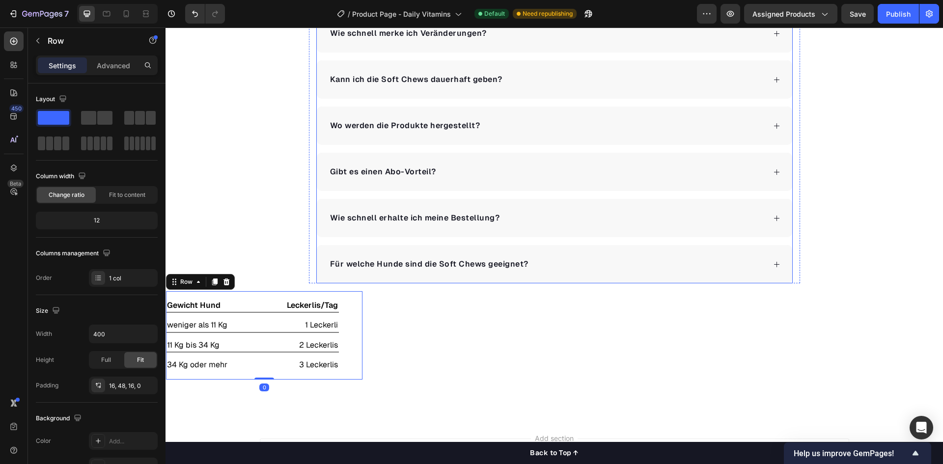
click at [592, 263] on div "Für welche Hunde sind die Soft Chews geeignet?" at bounding box center [546, 264] width 437 height 15
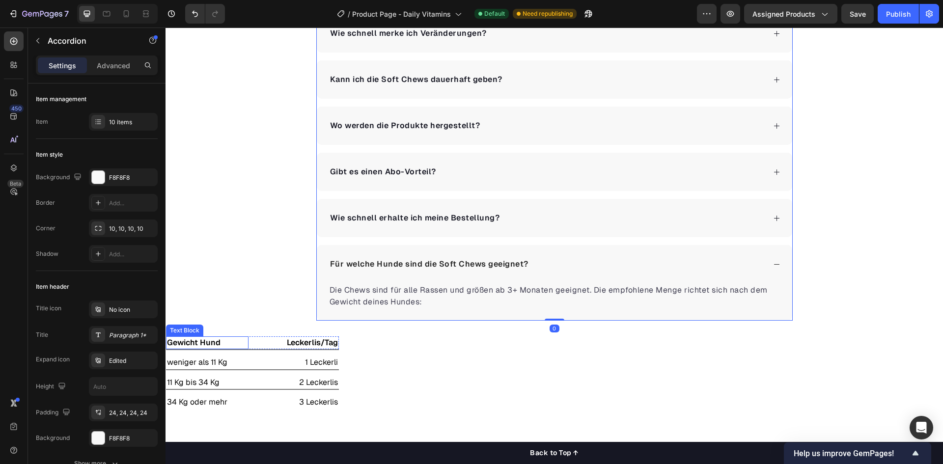
click at [245, 336] on div "Gewicht Hund" at bounding box center [207, 342] width 82 height 13
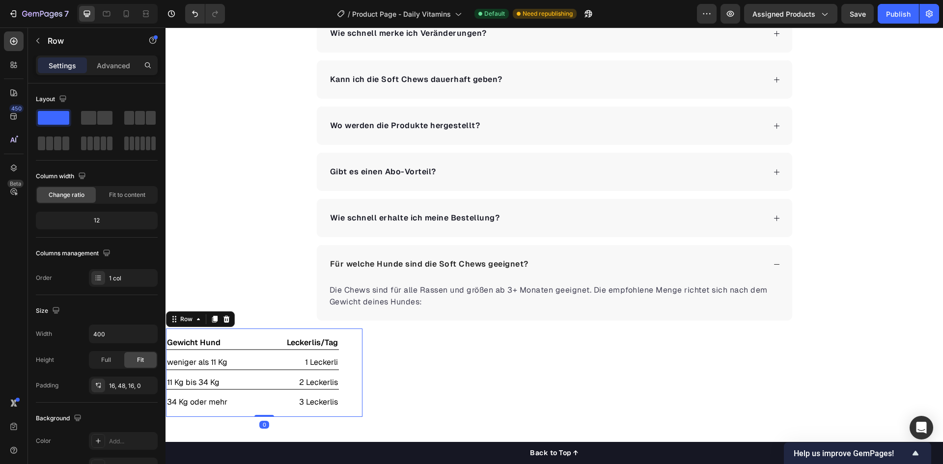
click at [256, 332] on div "Gewicht Hund Text Block Leckerlis/Tag Text Block Row Title Line weniger als 11 …" at bounding box center [264, 372] width 196 height 88
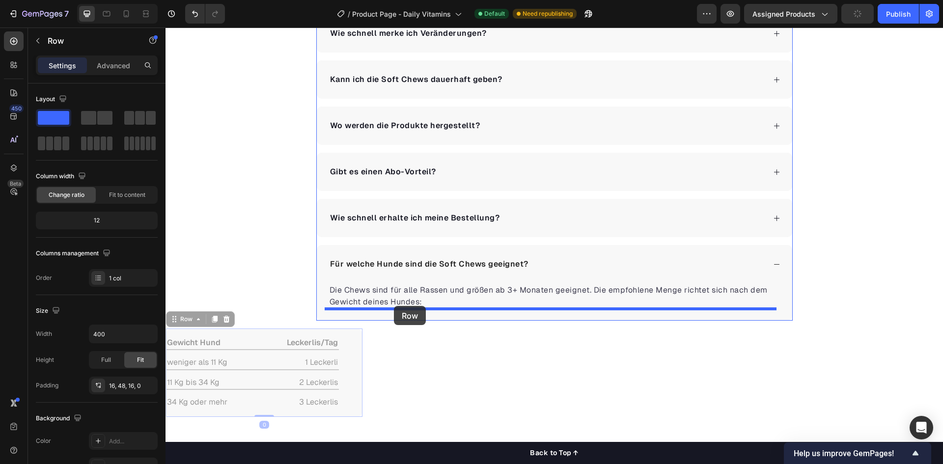
drag, startPoint x: 180, startPoint y: 323, endPoint x: 394, endPoint y: 306, distance: 214.2
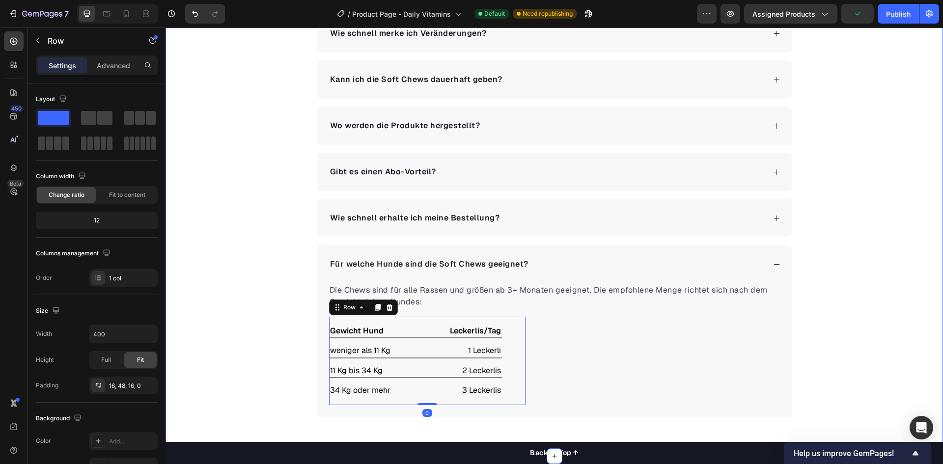
click at [254, 311] on div "Häufig gestellte Fragen Heading Wie unterstützen die Soft Chews die Gesundheit …" at bounding box center [553, 79] width 777 height 676
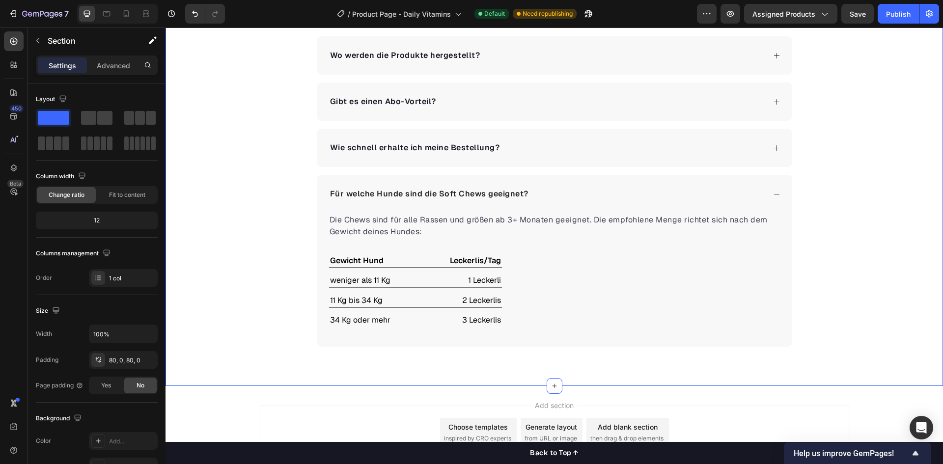
scroll to position [2455, 0]
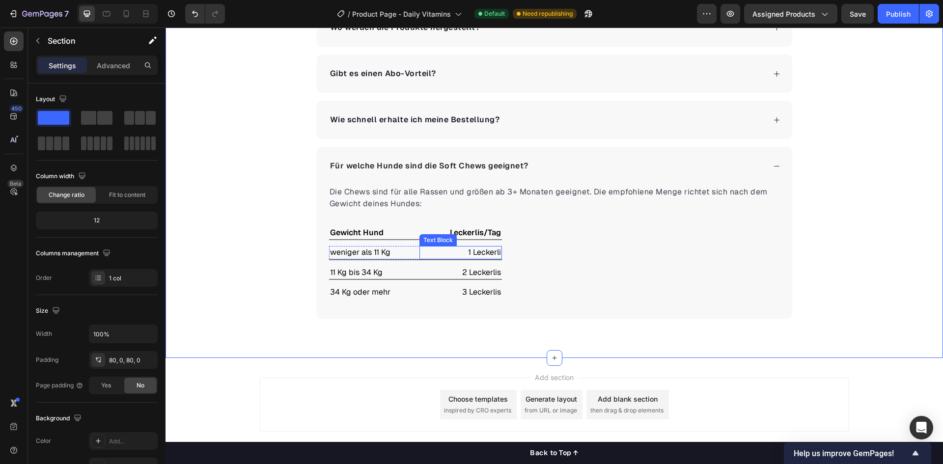
click at [484, 250] on p "1 Leckerli" at bounding box center [460, 252] width 81 height 11
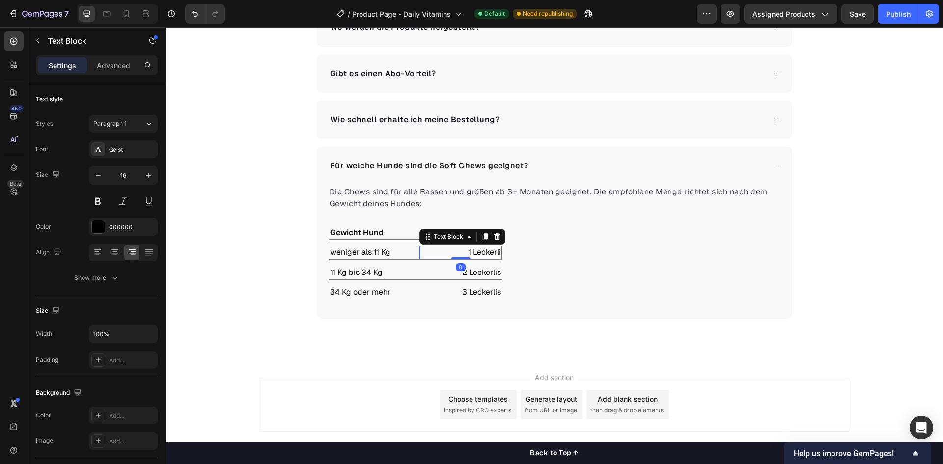
click at [484, 250] on p "1 Leckerli" at bounding box center [460, 252] width 81 height 11
click at [484, 273] on p "2 Leckerlis" at bounding box center [460, 272] width 81 height 11
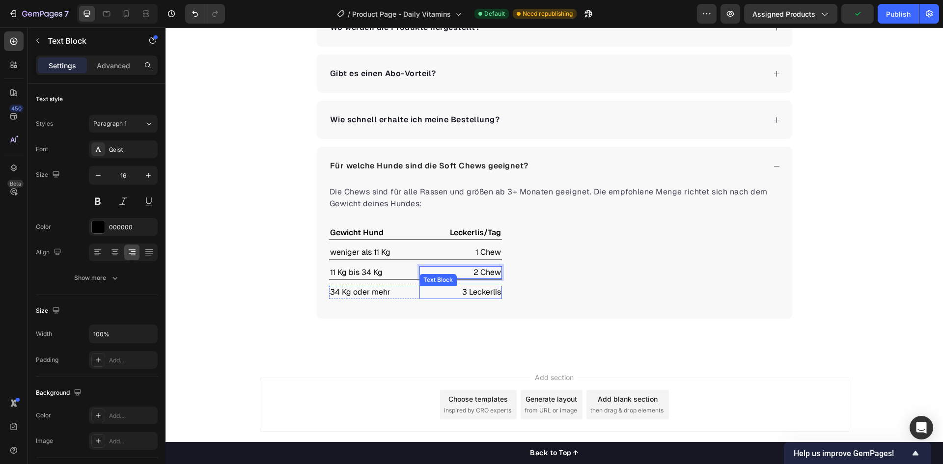
click at [477, 293] on p "3 Leckerlis" at bounding box center [460, 292] width 81 height 11
click at [476, 293] on p "3 Leckerlis" at bounding box center [460, 292] width 81 height 11
click at [472, 233] on p "Leckerlis/Tag" at bounding box center [460, 232] width 81 height 11
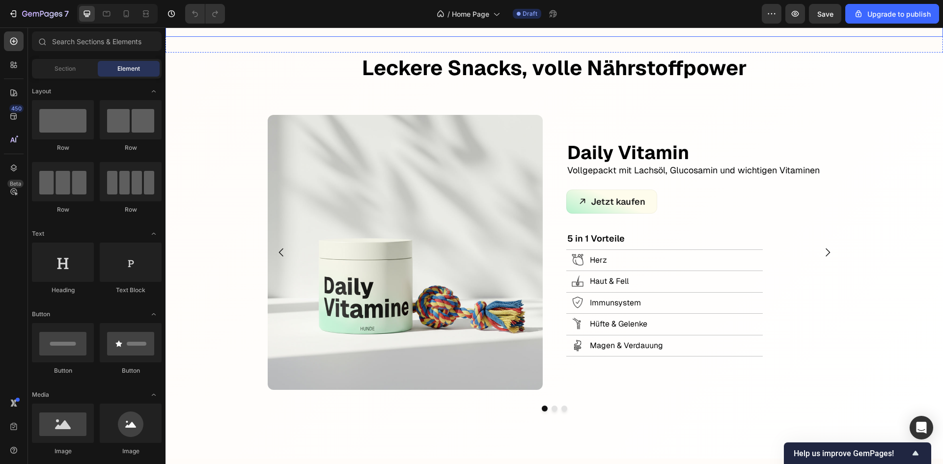
scroll to position [442, 0]
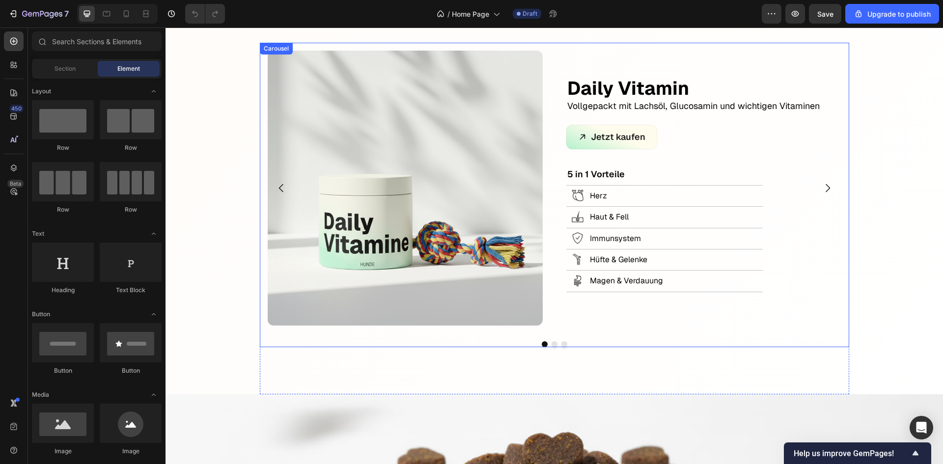
click at [821, 190] on icon "Carousel Next Arrow" at bounding box center [827, 188] width 12 height 12
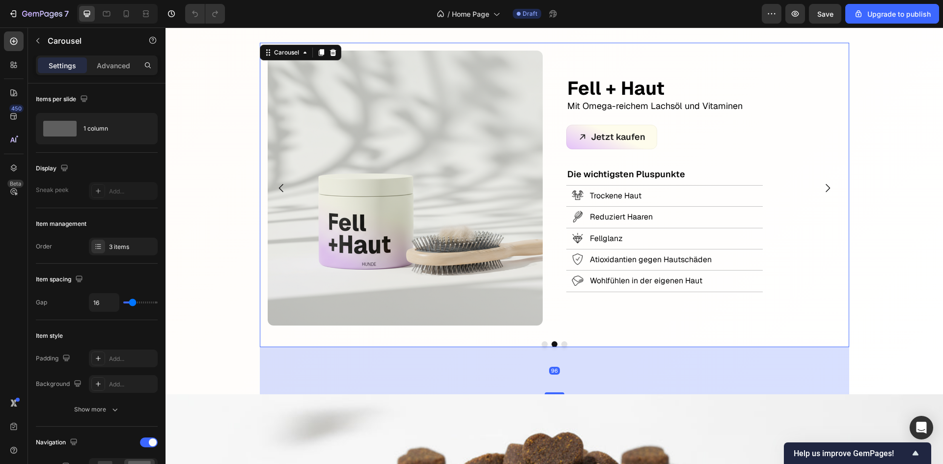
click at [821, 190] on icon "Carousel Next Arrow" at bounding box center [827, 188] width 12 height 12
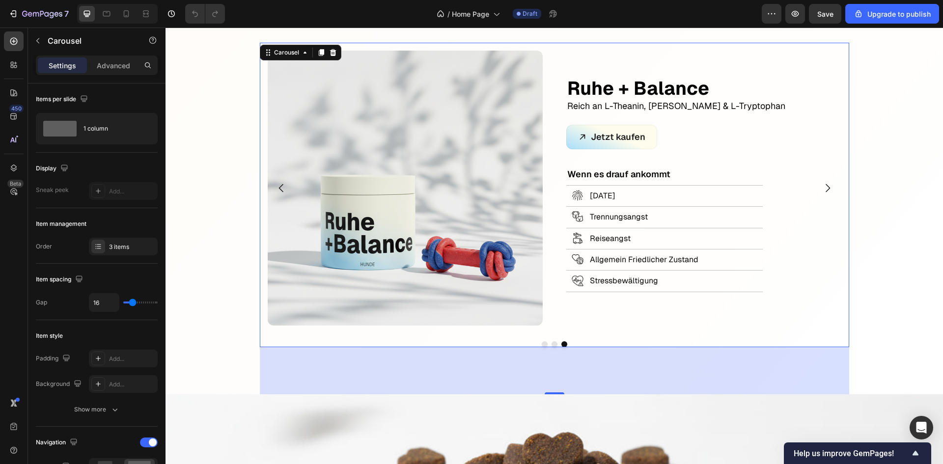
click at [821, 190] on icon "Carousel Next Arrow" at bounding box center [827, 188] width 12 height 12
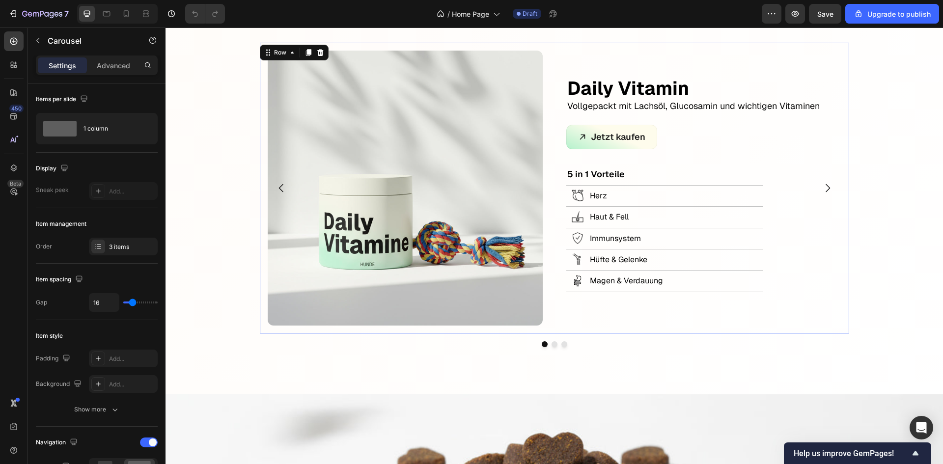
click at [555, 276] on div "Image Daily Vitamin Text Block Vollgepackt mit Lachsöl, Glucosamin und wichtige…" at bounding box center [554, 188] width 589 height 291
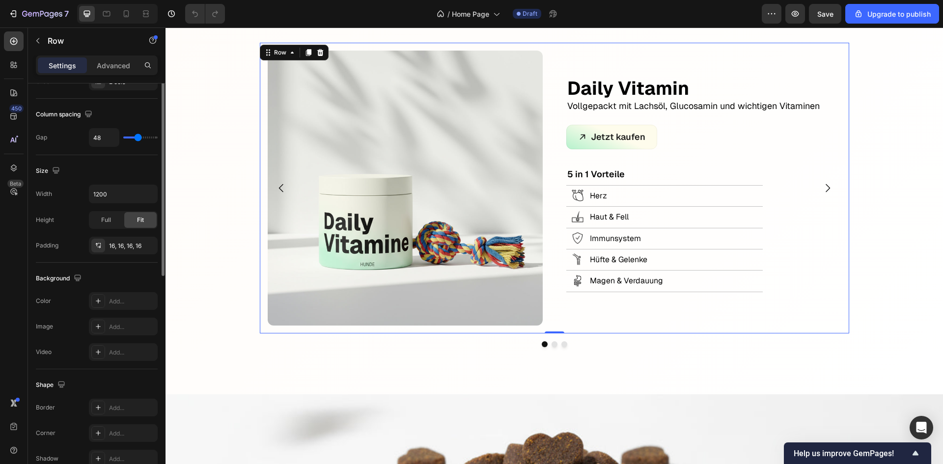
scroll to position [302, 0]
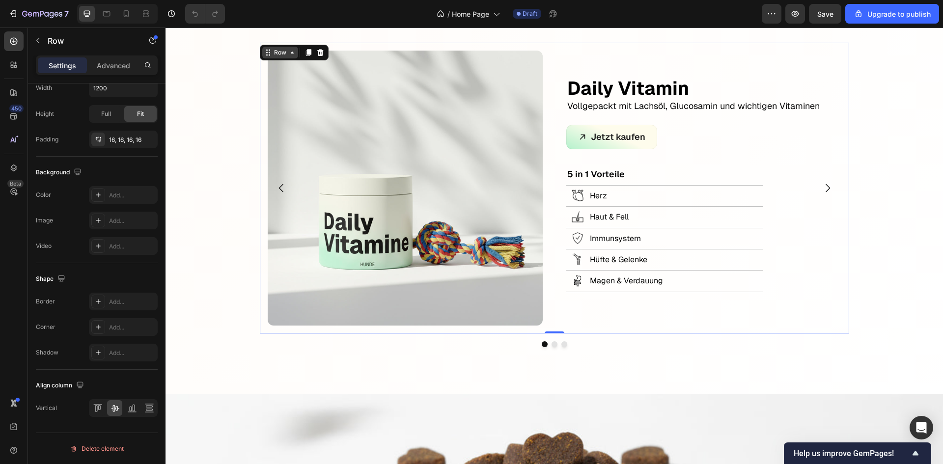
click at [275, 51] on div "Row" at bounding box center [280, 52] width 16 height 9
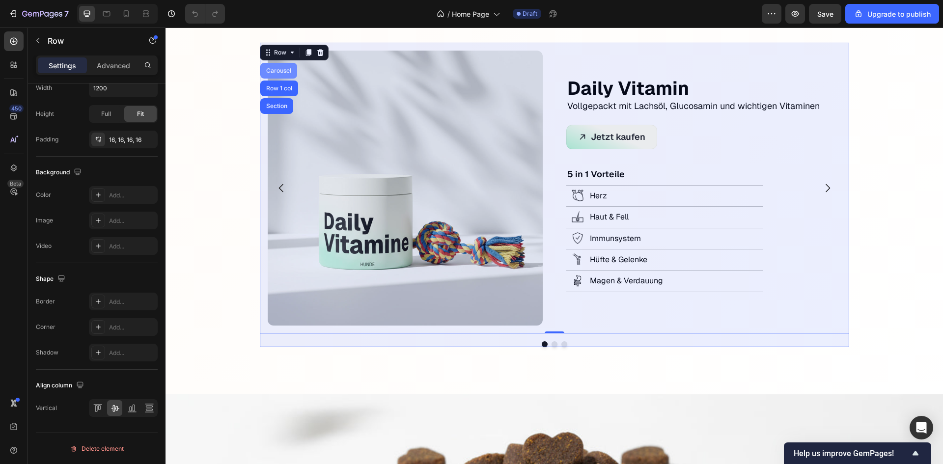
click at [274, 73] on div "Carousel" at bounding box center [278, 71] width 29 height 6
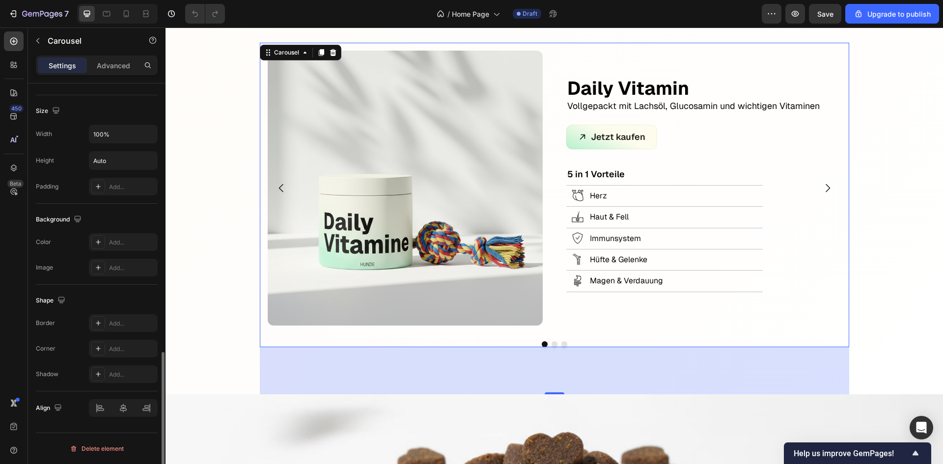
scroll to position [585, 0]
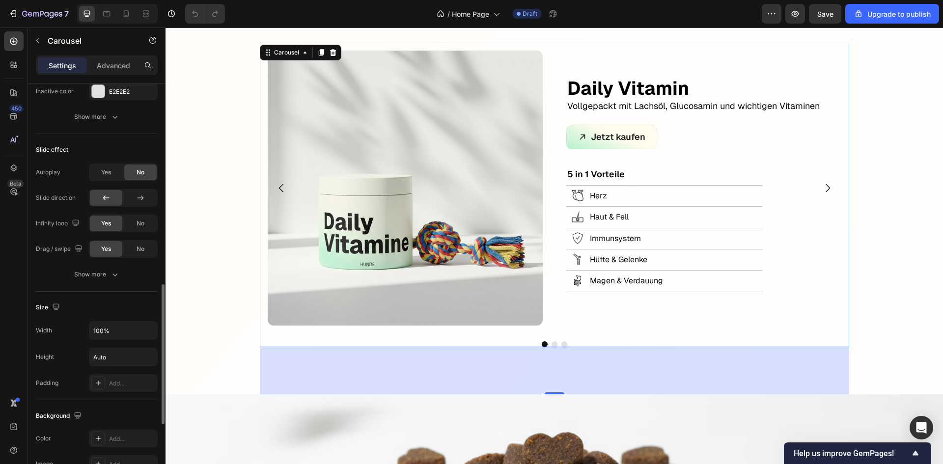
click at [46, 276] on button "Show more" at bounding box center [97, 275] width 122 height 18
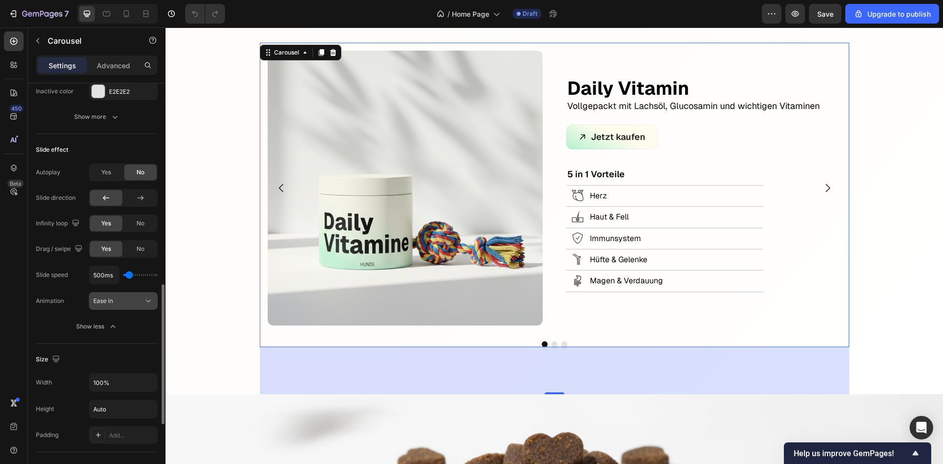
click at [115, 301] on div "Ease in" at bounding box center [118, 301] width 50 height 9
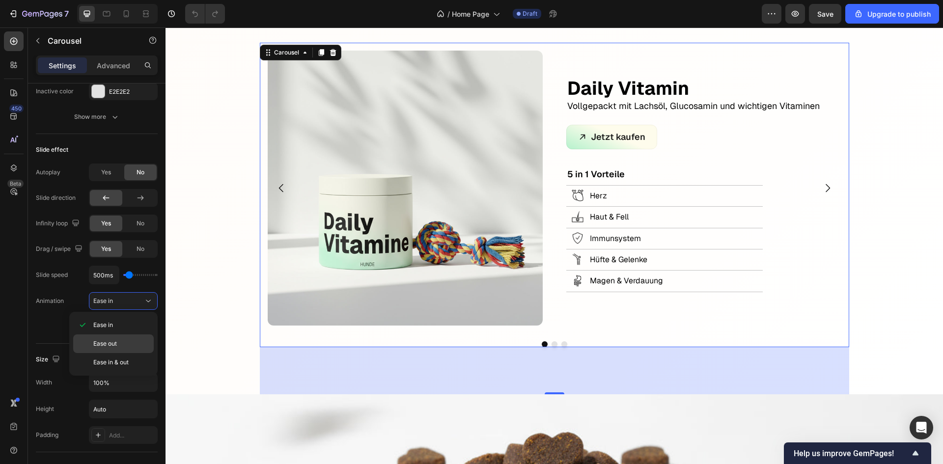
click at [108, 362] on span "Ease in & out" at bounding box center [110, 362] width 35 height 9
click at [278, 189] on icon "Carousel Back Arrow" at bounding box center [281, 188] width 12 height 12
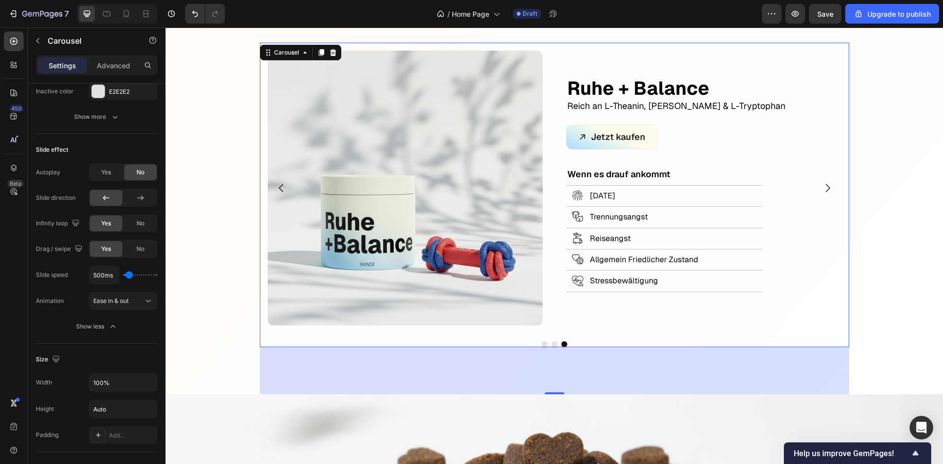
click at [825, 187] on icon "Carousel Next Arrow" at bounding box center [827, 188] width 4 height 8
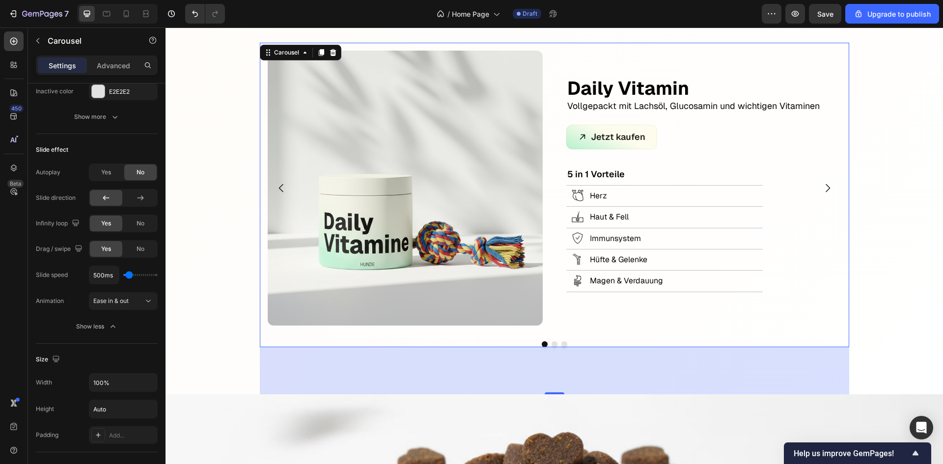
click at [825, 187] on icon "Carousel Next Arrow" at bounding box center [827, 188] width 4 height 8
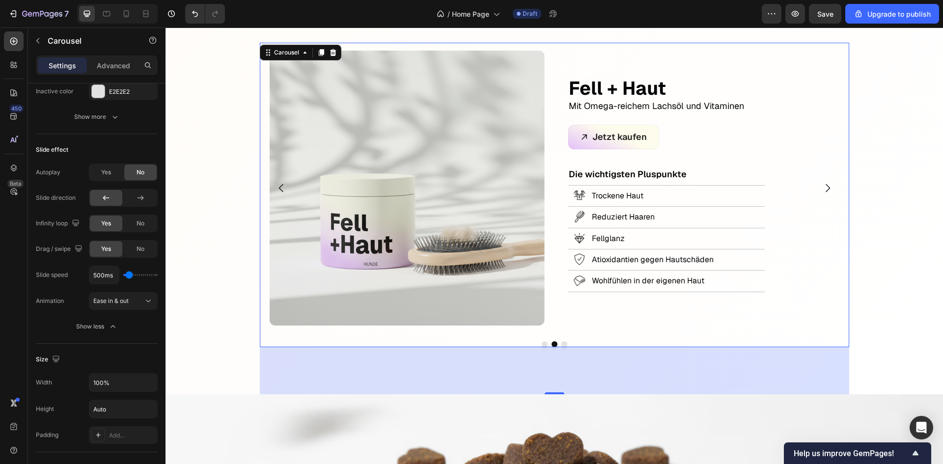
click at [825, 187] on icon "Carousel Next Arrow" at bounding box center [827, 188] width 4 height 8
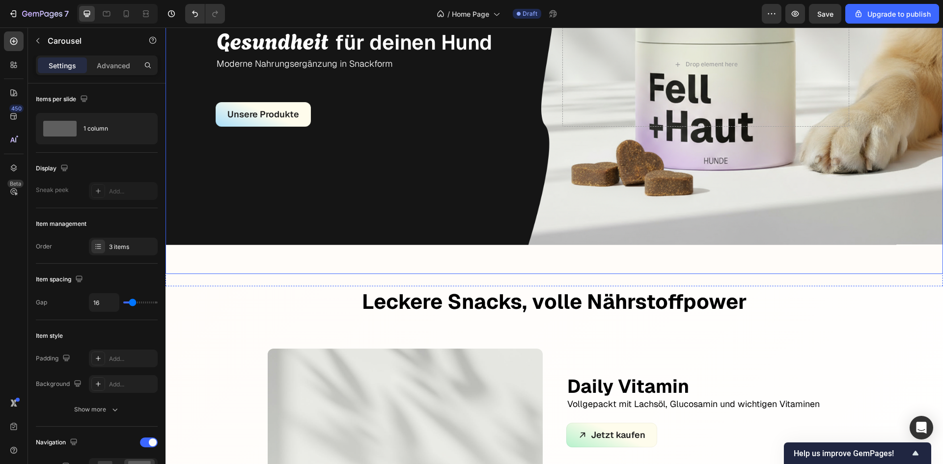
scroll to position [0, 0]
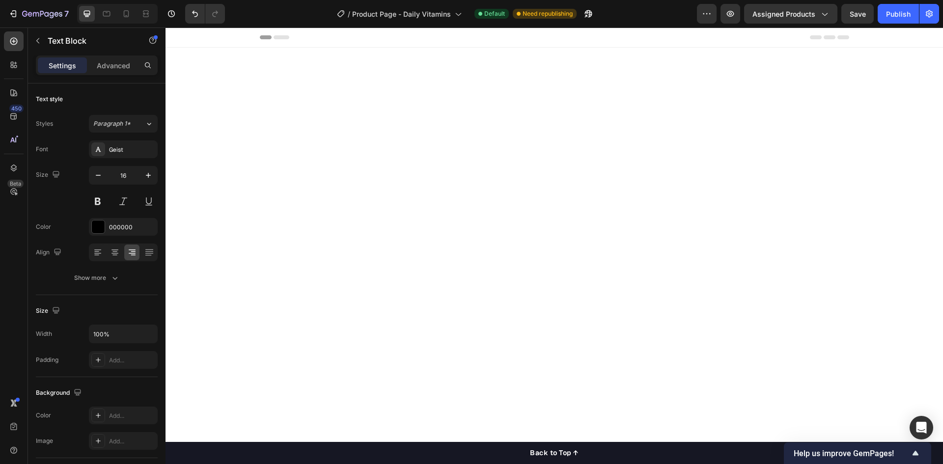
scroll to position [2455, 0]
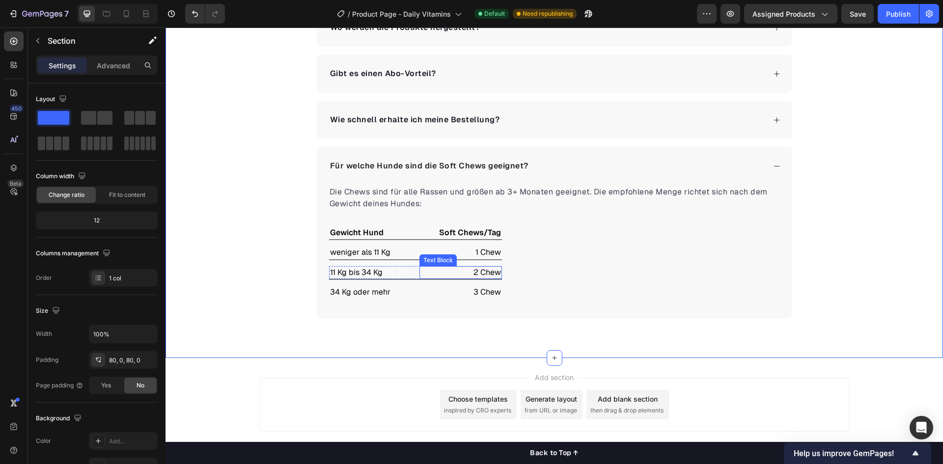
click at [495, 272] on p "2 Chew" at bounding box center [460, 272] width 81 height 11
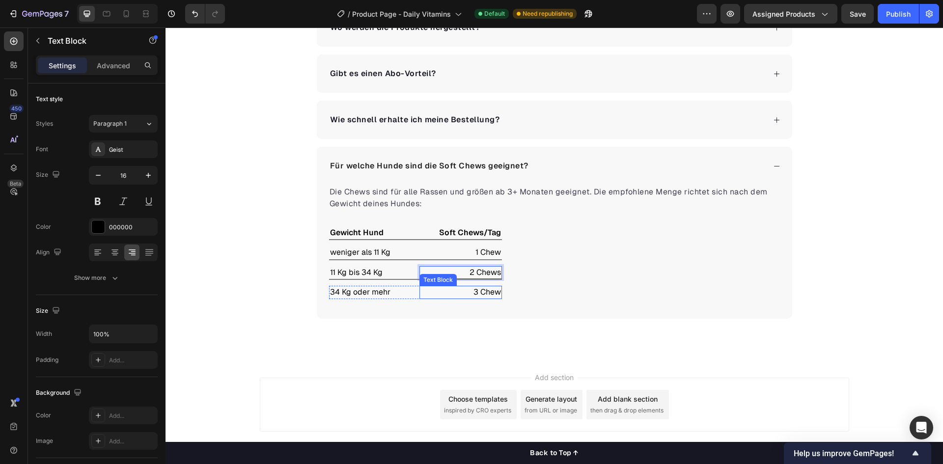
click at [485, 289] on p "3 Chew" at bounding box center [460, 292] width 81 height 11
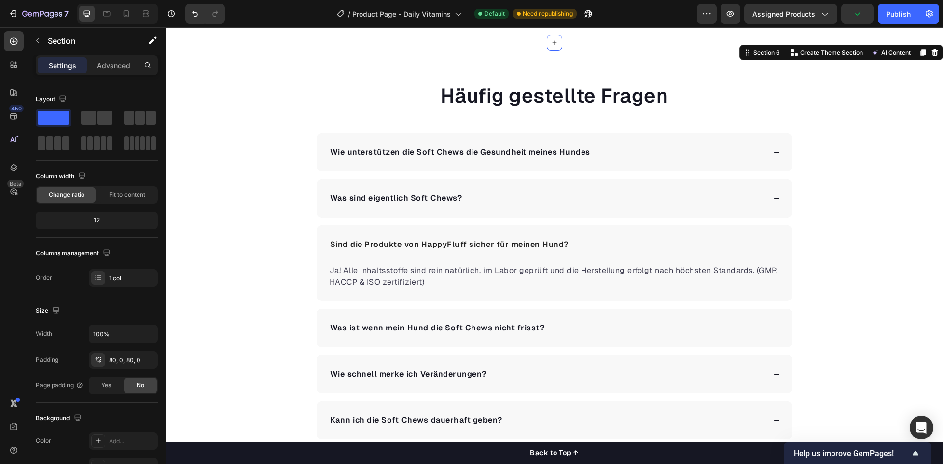
scroll to position [2062, 0]
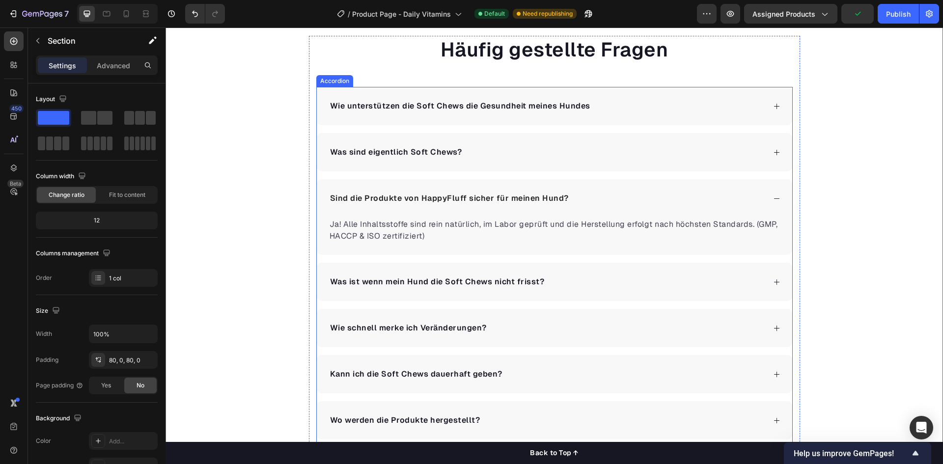
click at [752, 195] on div "Sind die Produkte von HappyFluff sicher für meinen Hund?" at bounding box center [546, 198] width 437 height 15
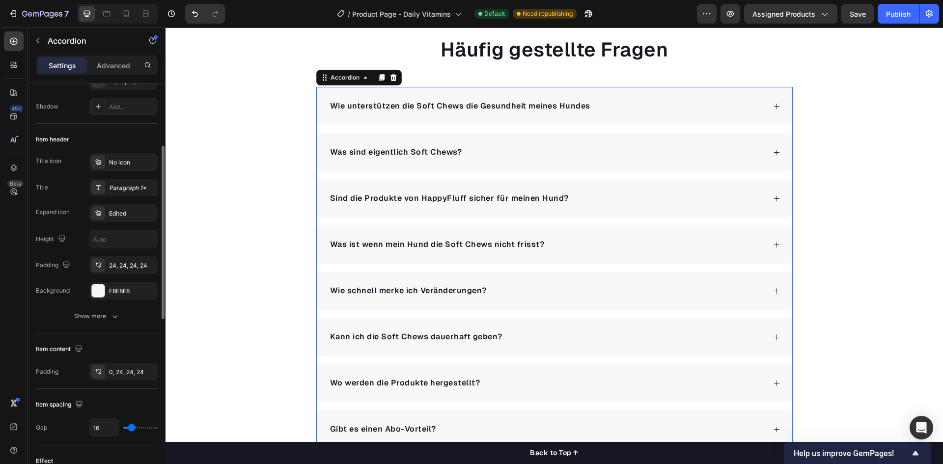
scroll to position [196, 0]
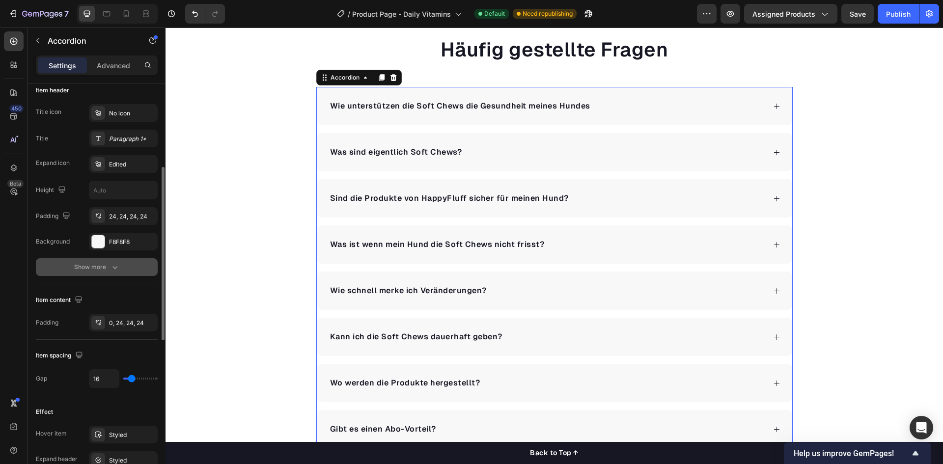
click at [80, 261] on button "Show more" at bounding box center [97, 267] width 122 height 18
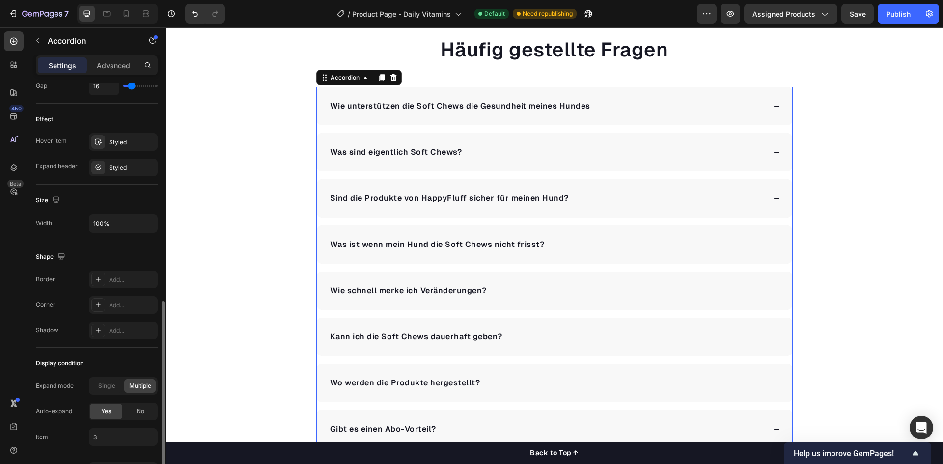
scroll to position [603, 0]
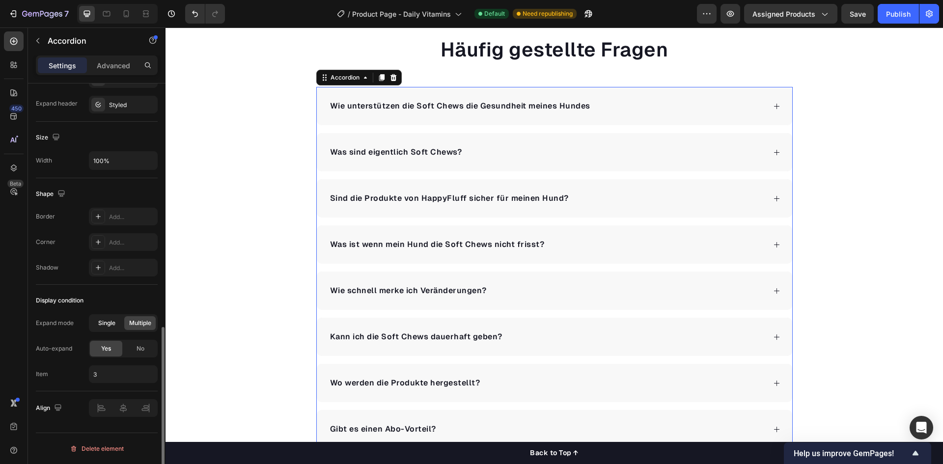
click at [102, 328] on div "Single" at bounding box center [106, 323] width 31 height 14
type input "1"
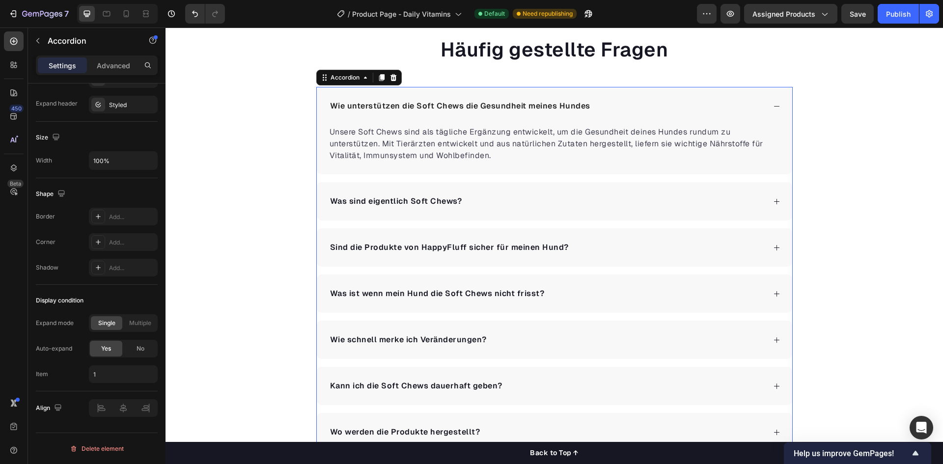
click at [773, 198] on icon at bounding box center [776, 201] width 7 height 7
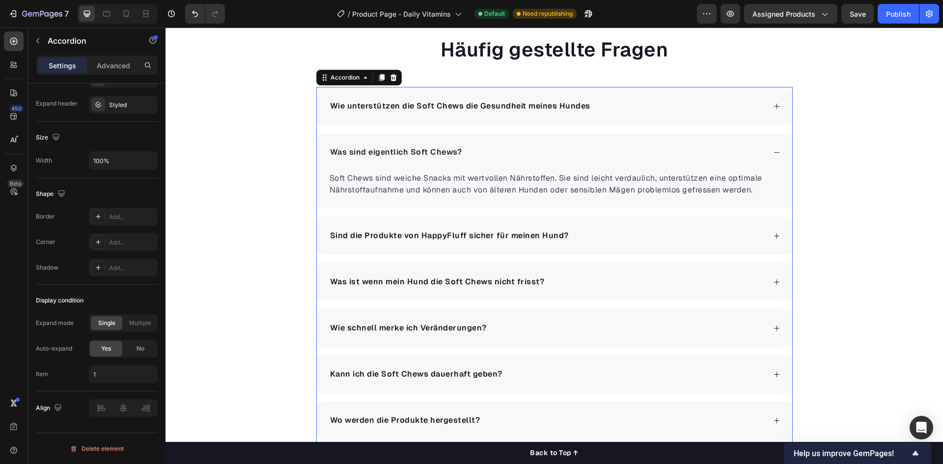
click at [774, 234] on icon at bounding box center [776, 235] width 7 height 7
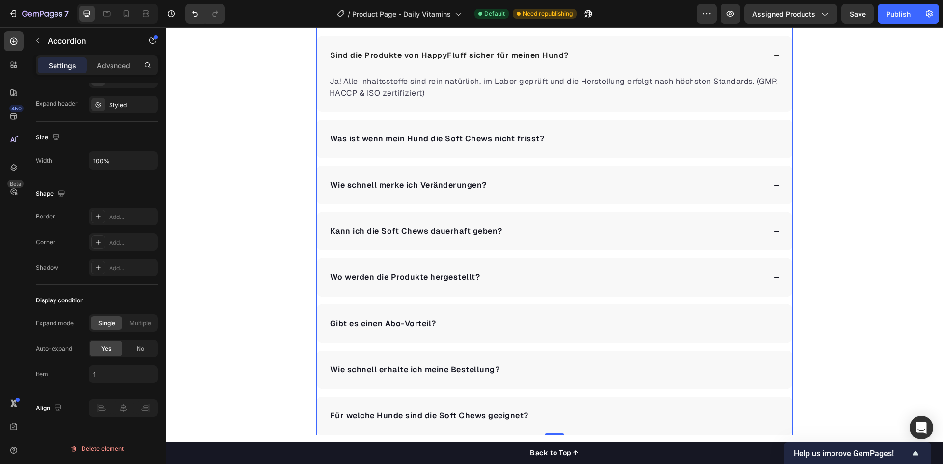
scroll to position [2259, 0]
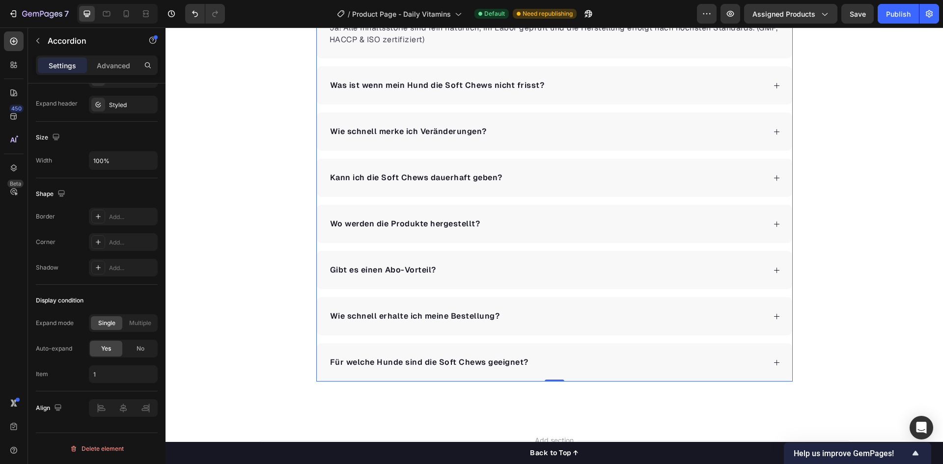
click at [773, 223] on icon at bounding box center [776, 223] width 7 height 7
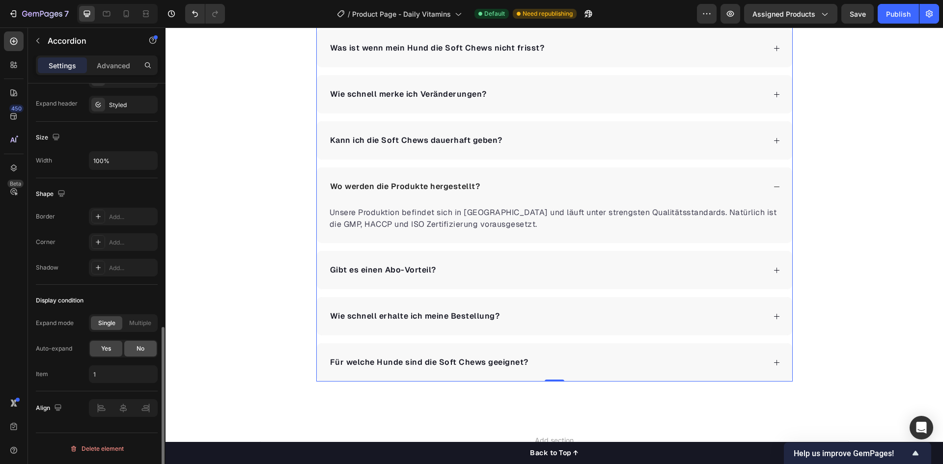
click at [148, 344] on div "No" at bounding box center [140, 349] width 32 height 16
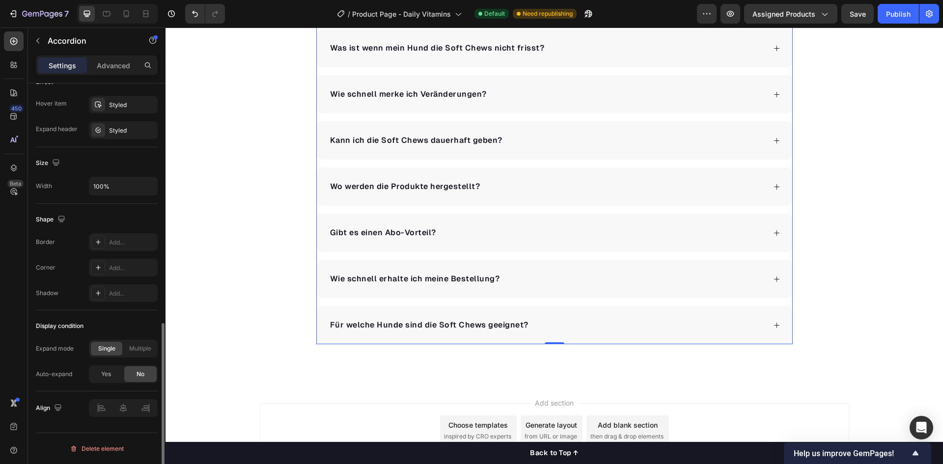
click at [466, 241] on div "Gibt es einen Abo-Vorteil?" at bounding box center [554, 233] width 475 height 38
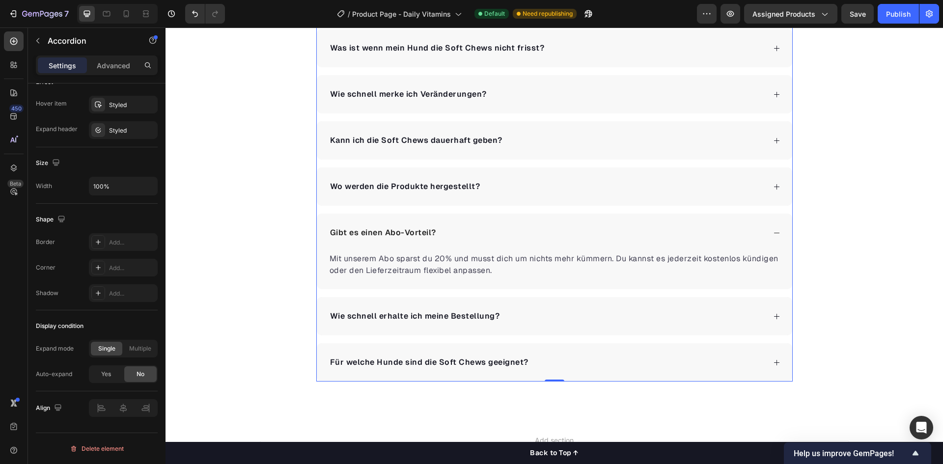
click at [467, 205] on div "Wo werden die Produkte hergestellt?" at bounding box center [554, 186] width 475 height 38
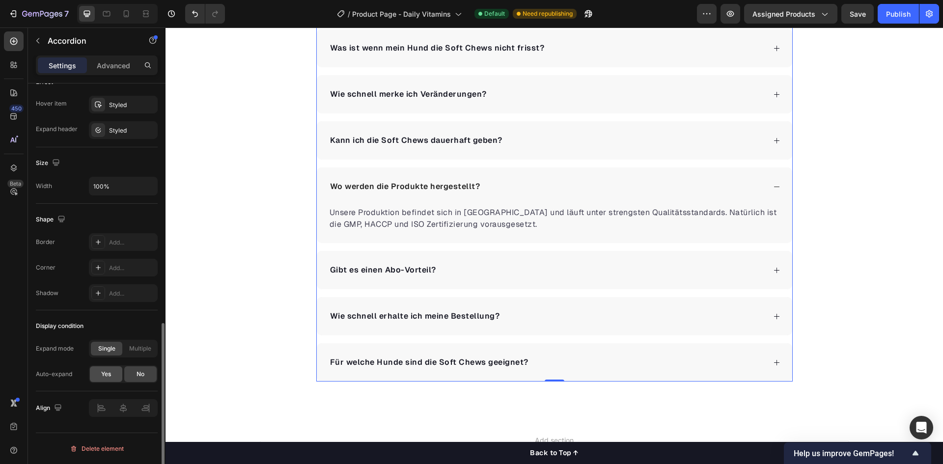
click at [106, 373] on span "Yes" at bounding box center [106, 374] width 10 height 9
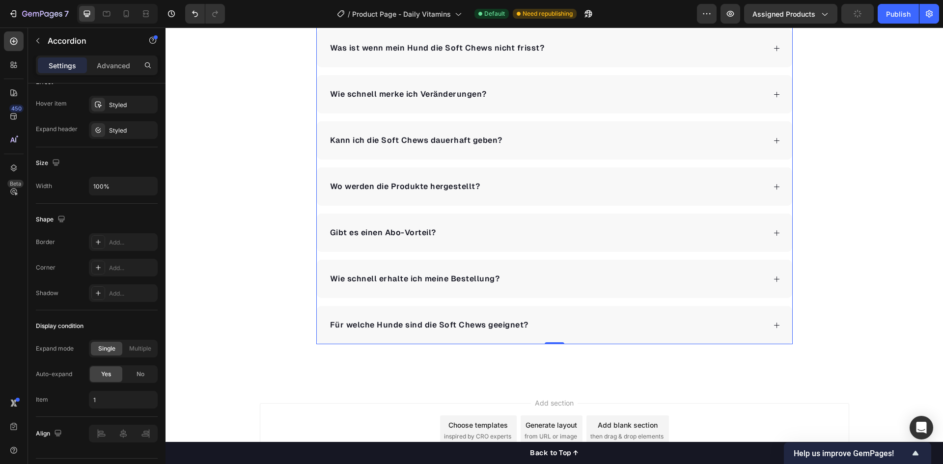
click at [499, 195] on div "Wo werden die Produkte hergestellt?" at bounding box center [554, 186] width 475 height 38
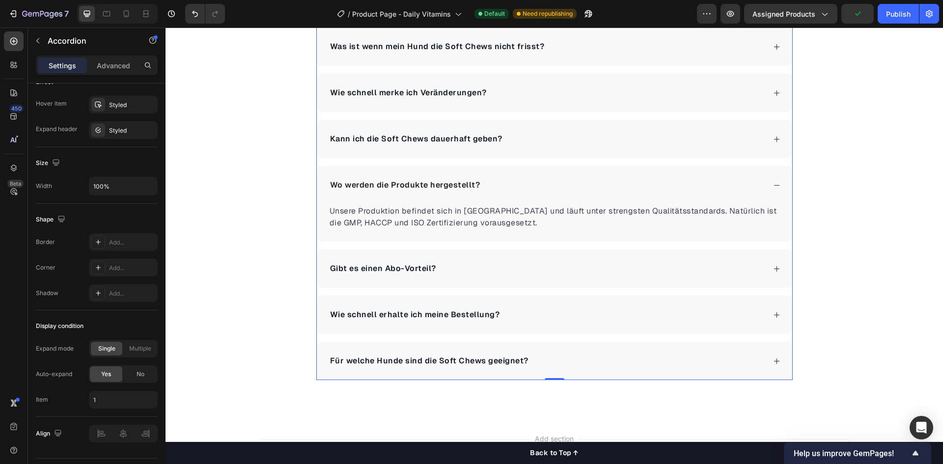
scroll to position [2259, 0]
click at [486, 263] on div "Gibt es einen Abo-Vorteil?" at bounding box center [546, 270] width 437 height 15
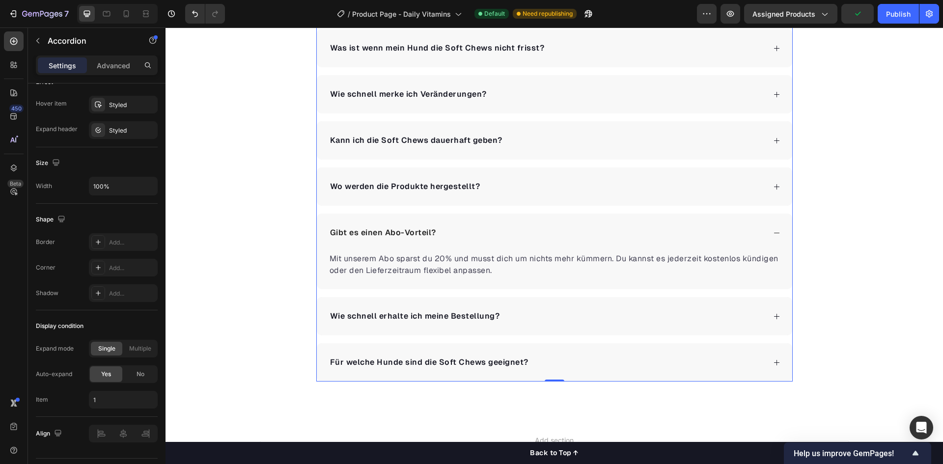
click at [480, 309] on div "Wie schnell erhalte ich meine Bestellung?" at bounding box center [414, 316] width 173 height 15
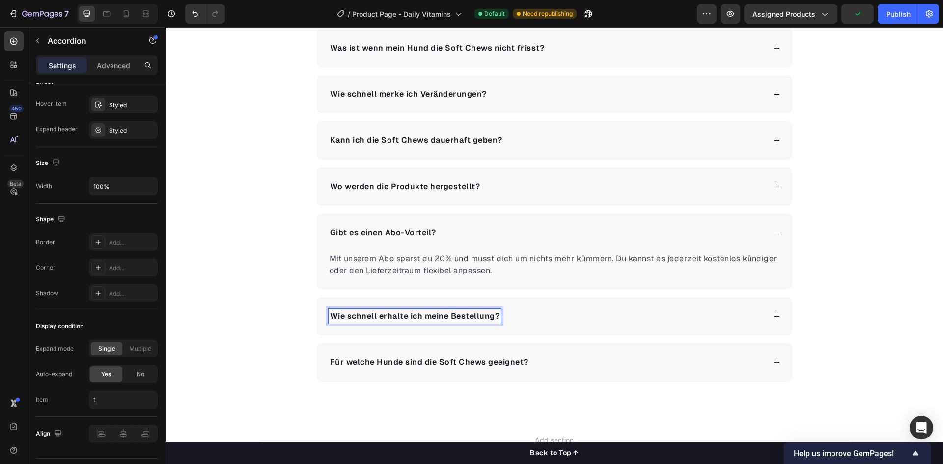
click at [522, 314] on div "Wie schnell erhalte ich meine Bestellung?" at bounding box center [546, 316] width 437 height 15
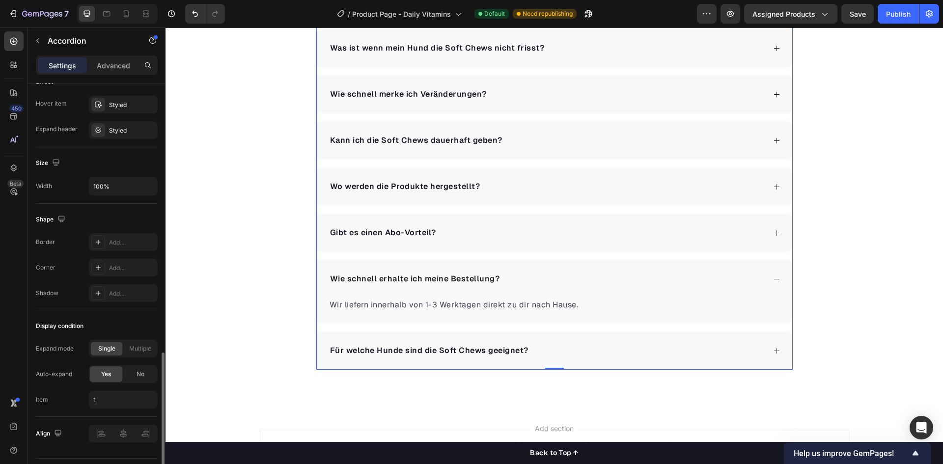
scroll to position [603, 0]
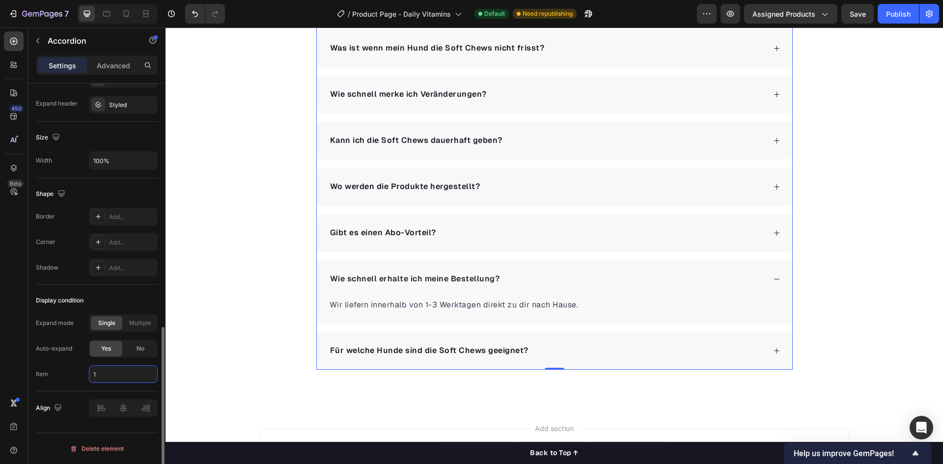
click at [127, 375] on input "1" at bounding box center [123, 374] width 69 height 18
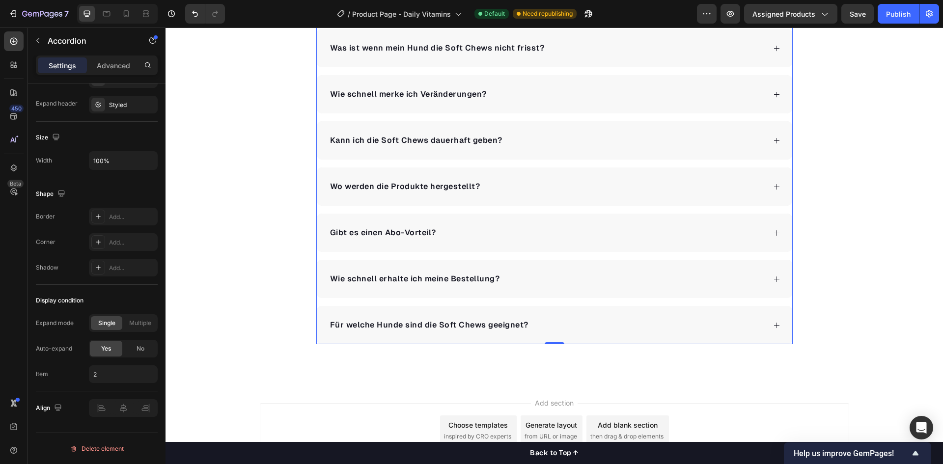
click at [559, 351] on div "Häufig gestellte Fragen Heading Wie unterstützen die Soft Chews die Gesundheit …" at bounding box center [553, 73] width 777 height 621
click at [556, 329] on div "Für welche Hunde sind die Soft Chews geeignet?" at bounding box center [546, 325] width 437 height 15
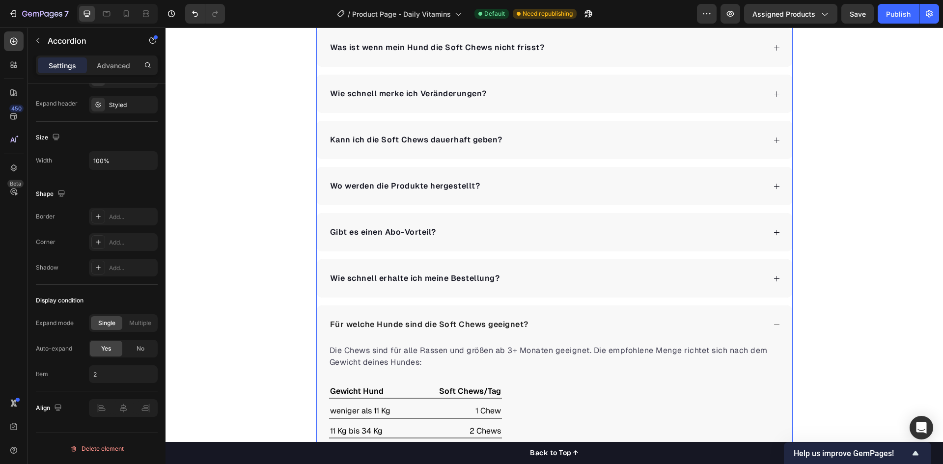
scroll to position [2259, 0]
click at [545, 238] on div "Gibt es einen Abo-Vorteil?" at bounding box center [546, 232] width 437 height 15
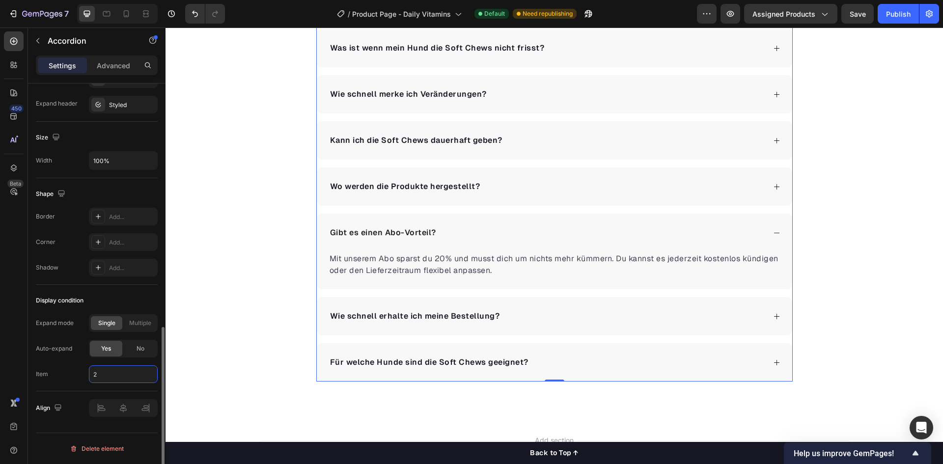
click at [120, 372] on input "2" at bounding box center [123, 374] width 69 height 18
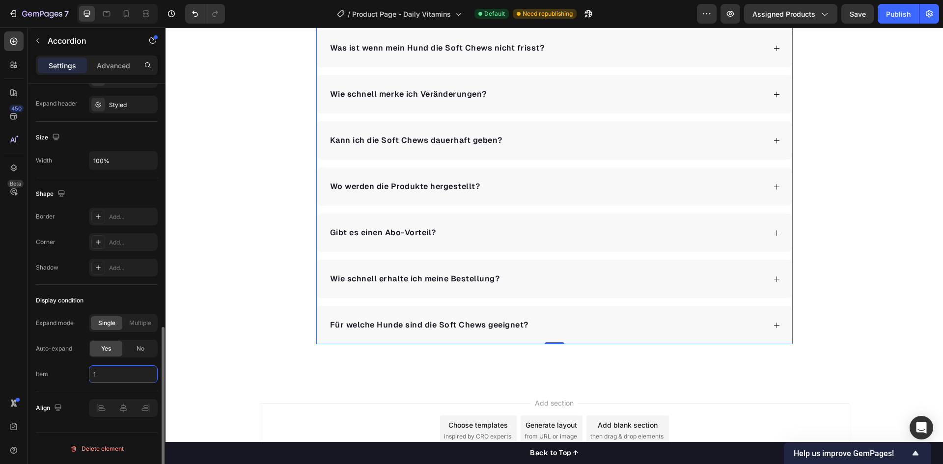
type input "1"
click at [59, 364] on div "Expand mode Single Multiple Auto-expand Yes No Item 1" at bounding box center [97, 348] width 122 height 69
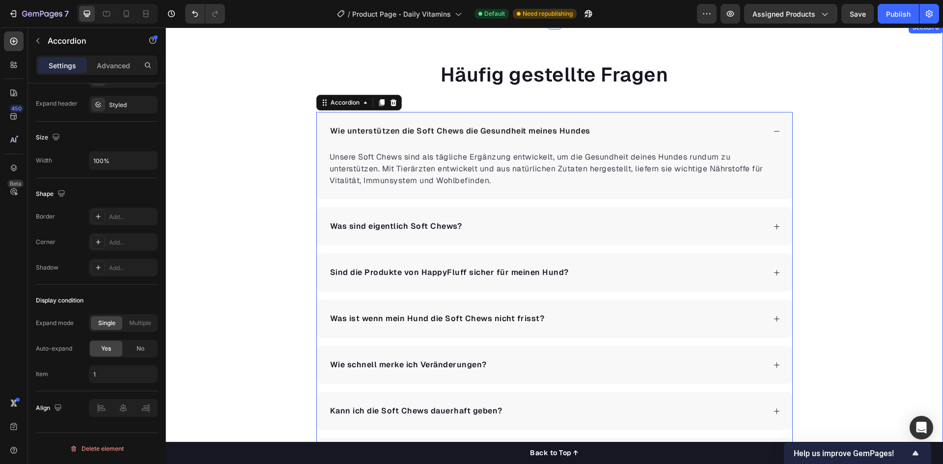
scroll to position [1964, 0]
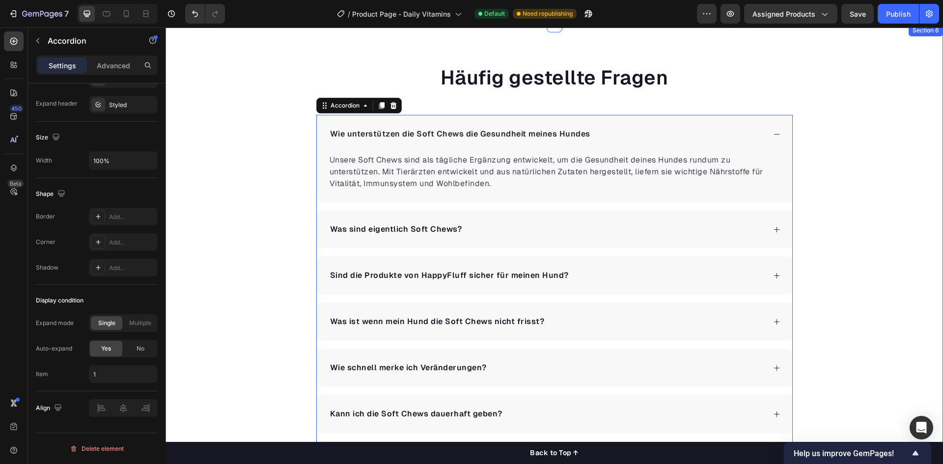
click at [246, 345] on div "Häufig gestellte Fragen Heading Wie unterstützen die Soft Chews die Gesundheit …" at bounding box center [553, 341] width 777 height 554
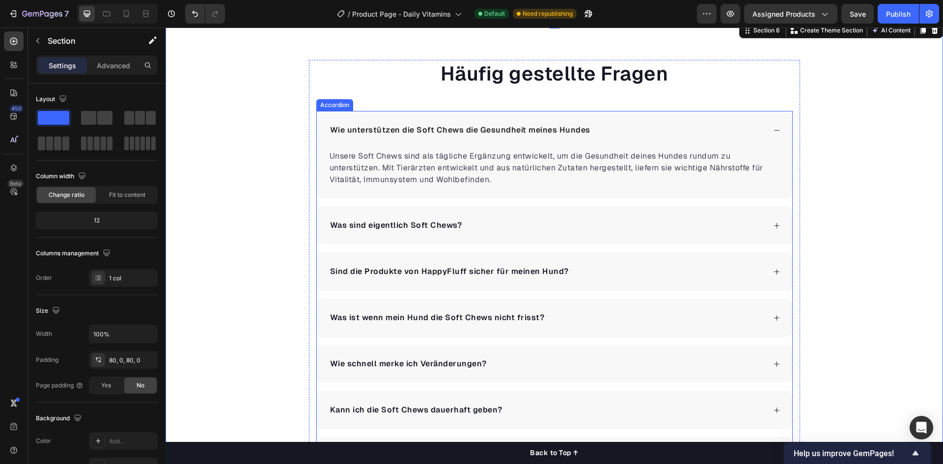
scroll to position [1955, 0]
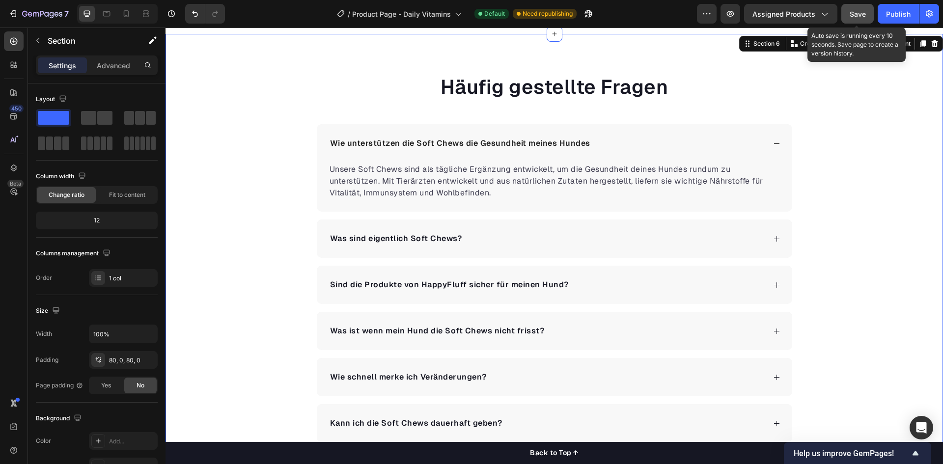
click at [859, 13] on span "Save" at bounding box center [857, 14] width 16 height 8
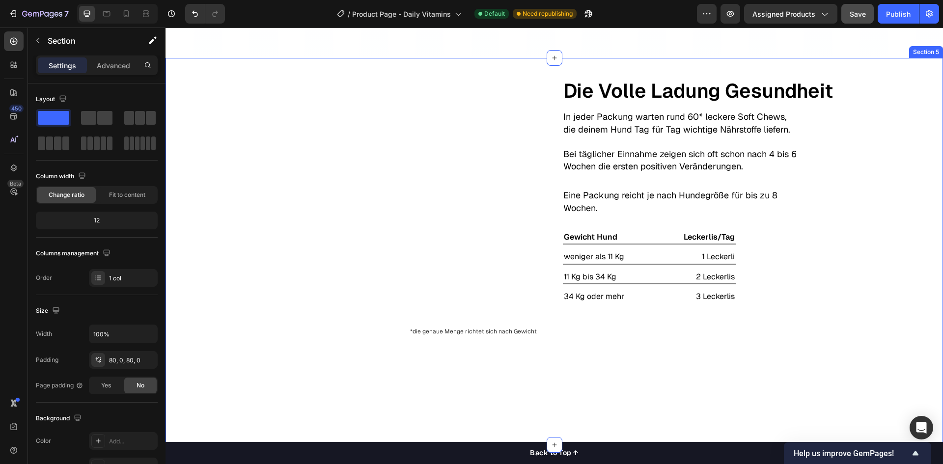
scroll to position [1660, 0]
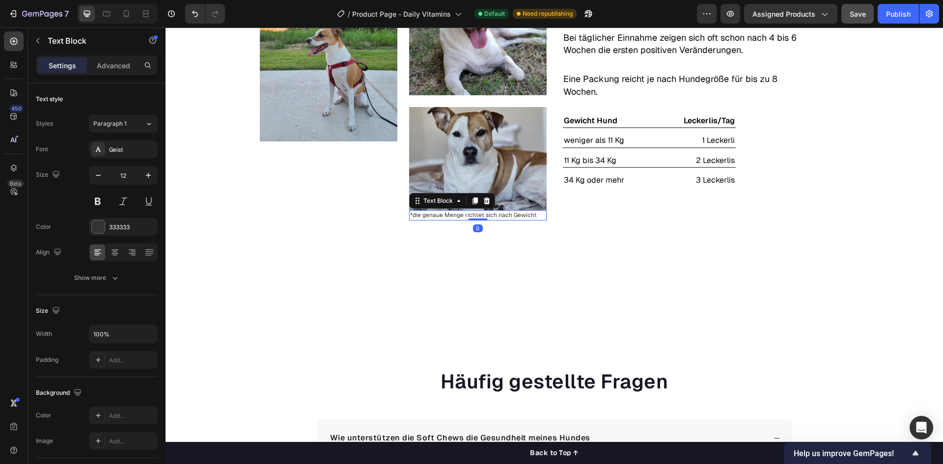
click at [454, 217] on p "*die genaue Menge richtet sich nach Gewicht" at bounding box center [478, 215] width 136 height 8
click at [596, 252] on div "Image Image Image *die genaue Menge richtet sich nach Gewicht Text Block 0 Row …" at bounding box center [553, 135] width 777 height 387
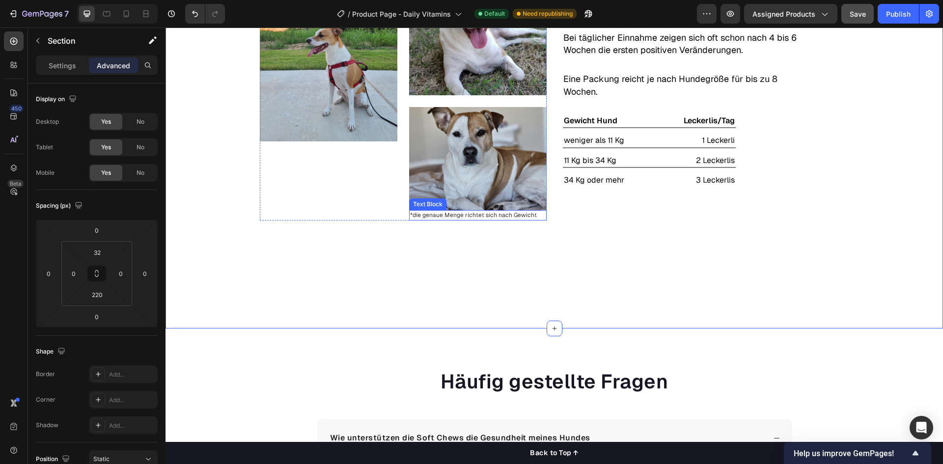
click at [435, 216] on p "*die genaue Menge richtet sich nach Gewicht" at bounding box center [478, 215] width 136 height 8
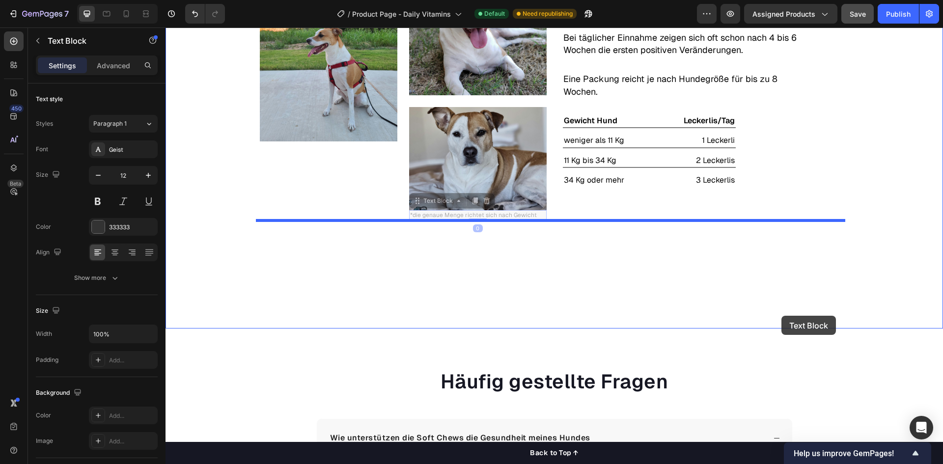
drag, startPoint x: 419, startPoint y: 204, endPoint x: 781, endPoint y: 316, distance: 378.8
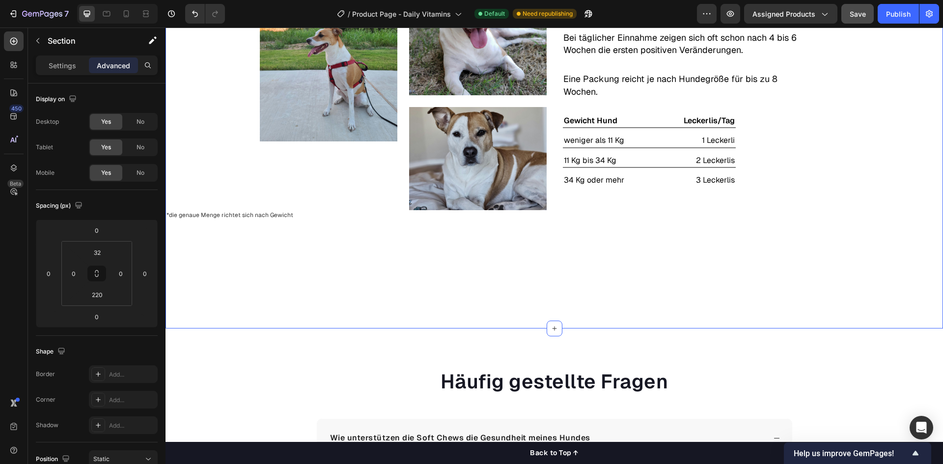
click at [622, 288] on div "Image Image Image Row Text Block Die Volle Ladung Gesundheit Text Block In jede…" at bounding box center [553, 135] width 777 height 387
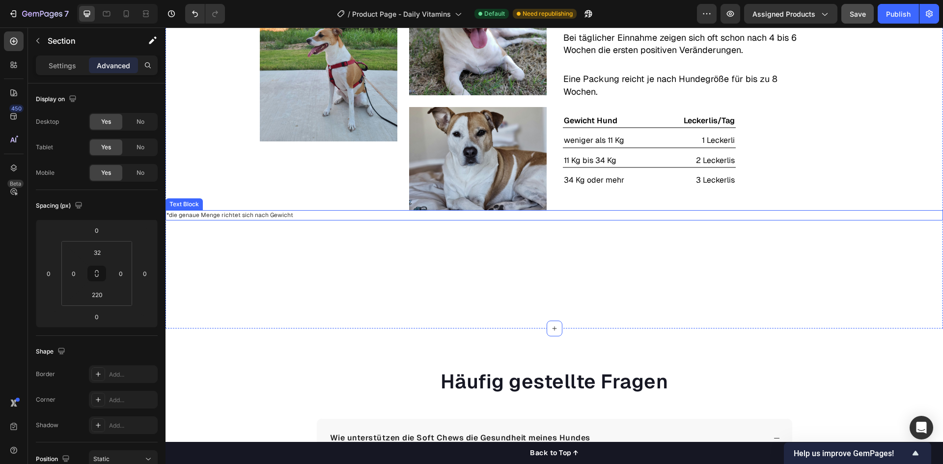
click at [337, 217] on p "*die genaue Menge richtet sich nach Gewicht" at bounding box center [553, 215] width 775 height 8
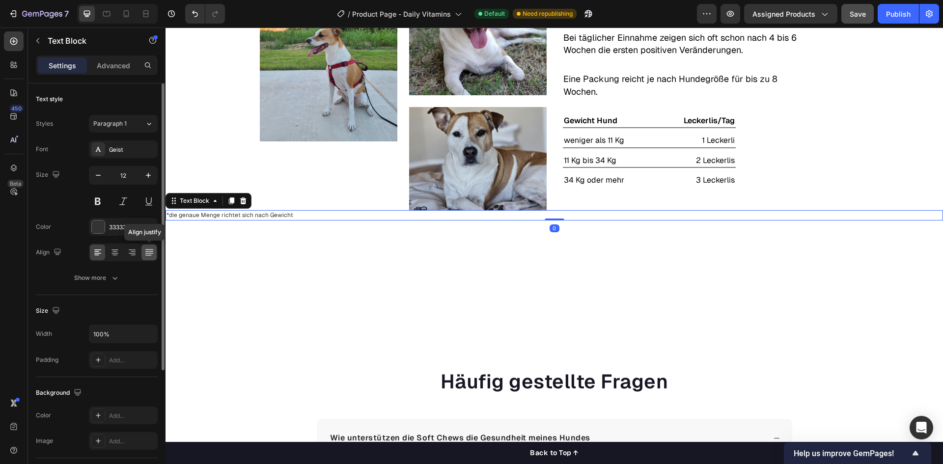
click at [146, 251] on icon at bounding box center [149, 251] width 8 height 0
click at [130, 251] on icon at bounding box center [132, 252] width 10 height 10
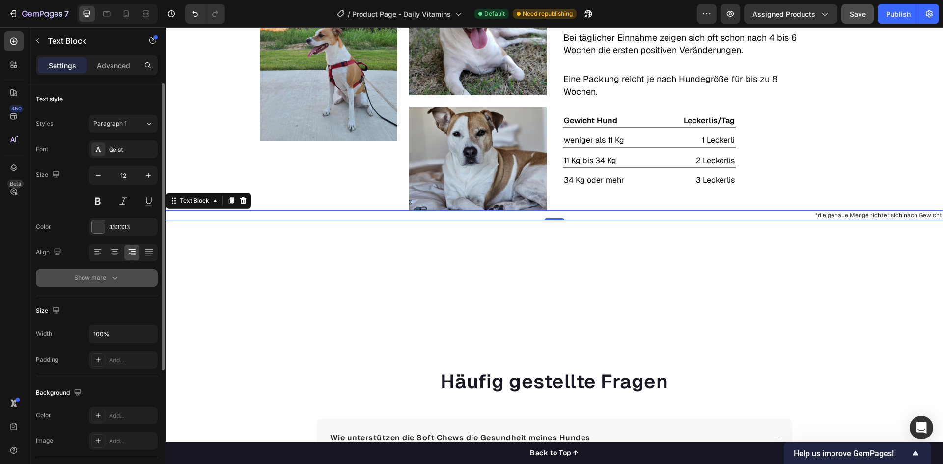
click at [73, 277] on button "Show more" at bounding box center [97, 278] width 122 height 18
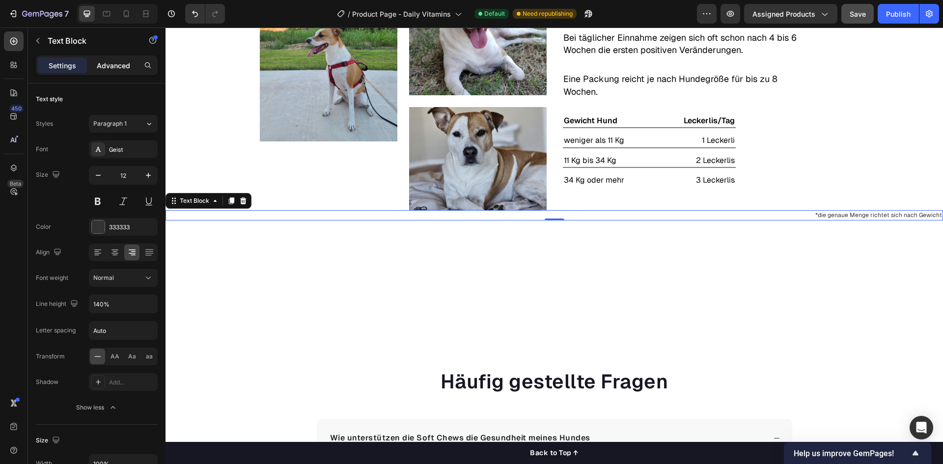
click at [113, 65] on p "Advanced" at bounding box center [113, 65] width 33 height 10
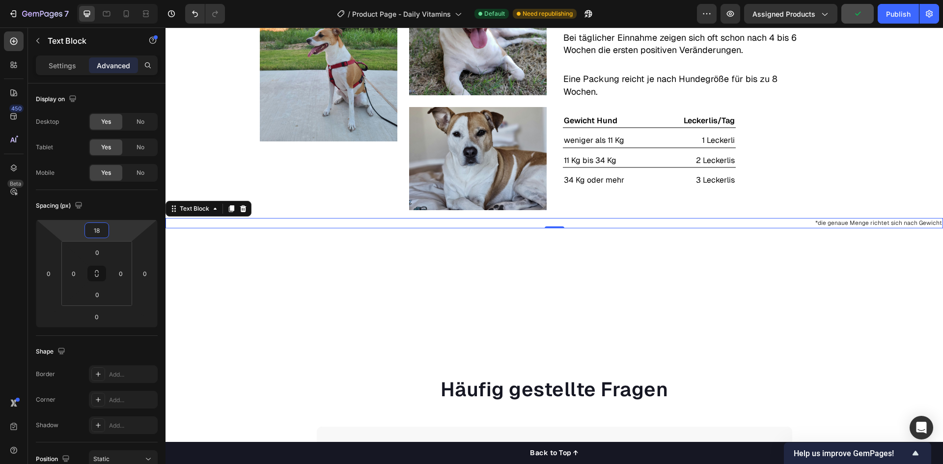
type input "16"
drag, startPoint x: 117, startPoint y: 216, endPoint x: 119, endPoint y: 229, distance: 12.9
click at [119, 0] on html "7 / Product Page - Daily Vitamins Default Need republishing Preview Assigned Pr…" at bounding box center [471, 0] width 943 height 0
click at [100, 230] on input "16" at bounding box center [97, 230] width 20 height 15
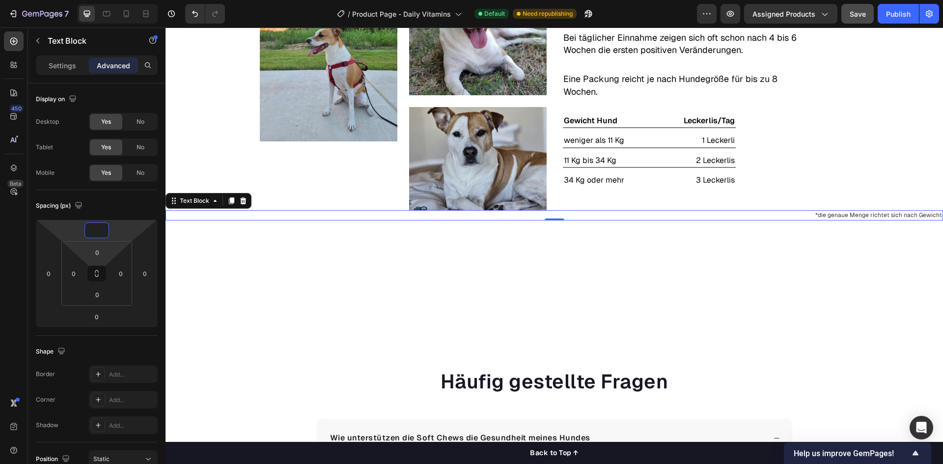
type input "0"
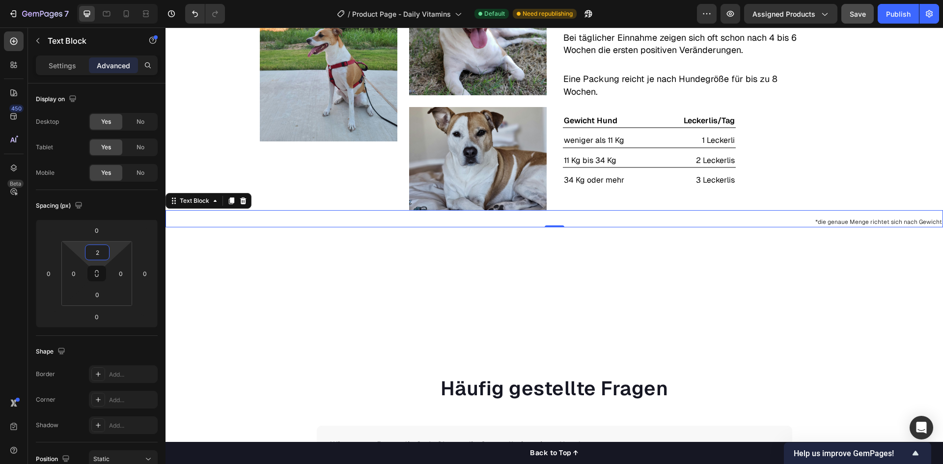
type input "0"
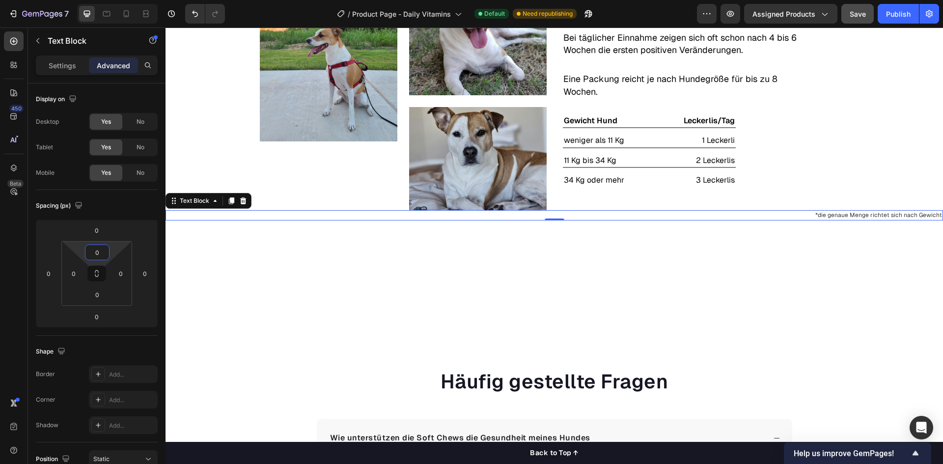
drag, startPoint x: 114, startPoint y: 247, endPoint x: 115, endPoint y: 261, distance: 13.8
click at [115, 0] on html "7 / Product Page - Daily Vitamins Default Need republishing Preview Assigned Pr…" at bounding box center [471, 0] width 943 height 0
click at [228, 272] on div "Image Image Image Row Text Block Die Volle Ladung Gesundheit Text Block In jede…" at bounding box center [553, 135] width 777 height 387
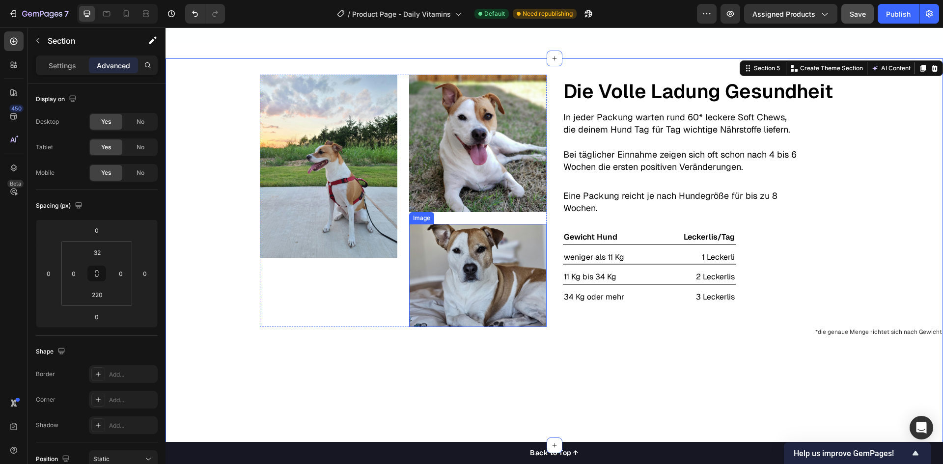
scroll to position [1562, 0]
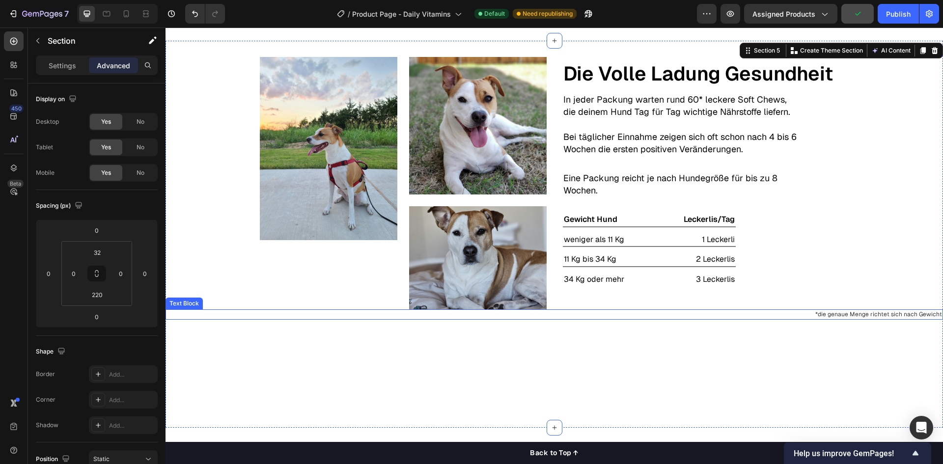
click at [857, 313] on p "*die genaue Menge richtet sich nach Gewicht" at bounding box center [553, 314] width 775 height 8
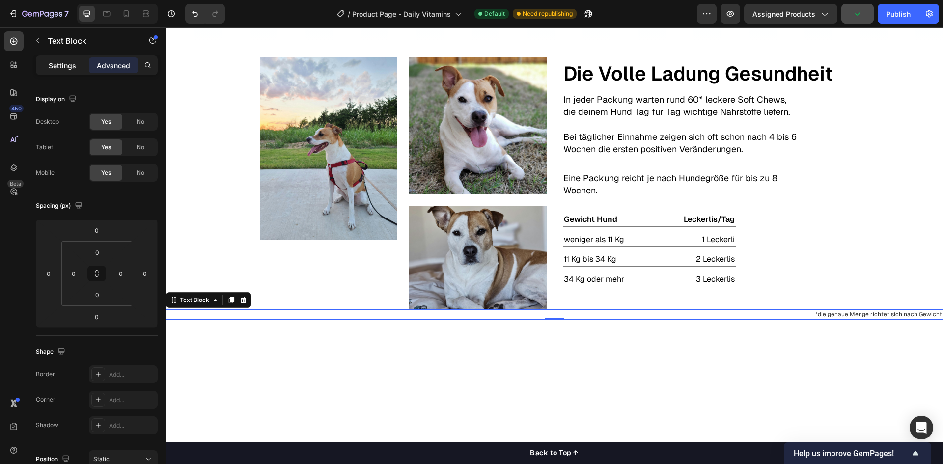
click at [61, 70] on p "Settings" at bounding box center [62, 65] width 27 height 10
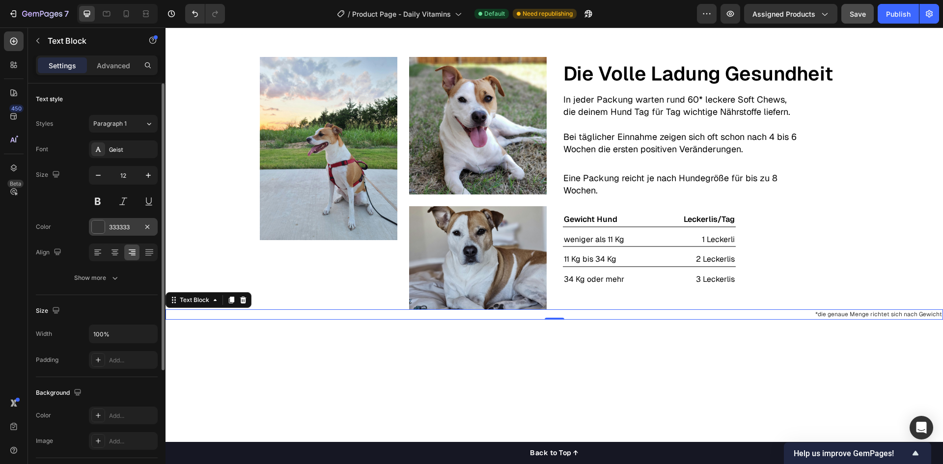
click at [103, 232] on div at bounding box center [98, 226] width 13 height 13
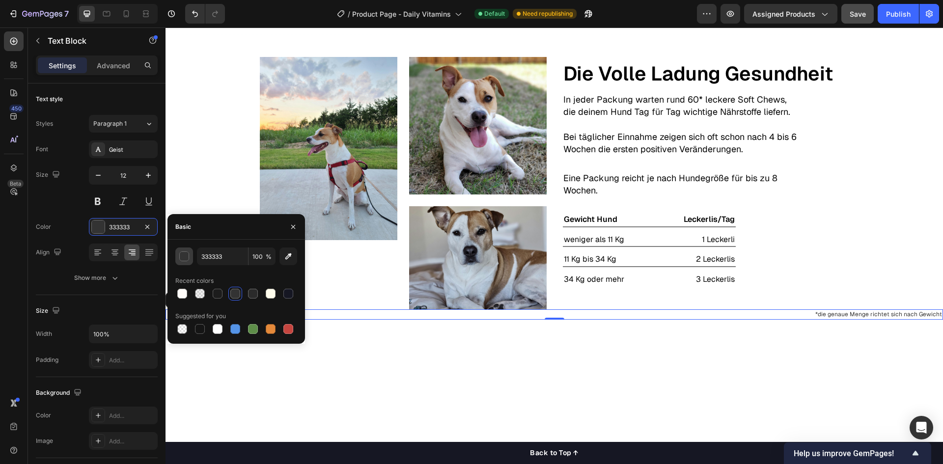
click at [192, 258] on button "button" at bounding box center [184, 256] width 18 height 18
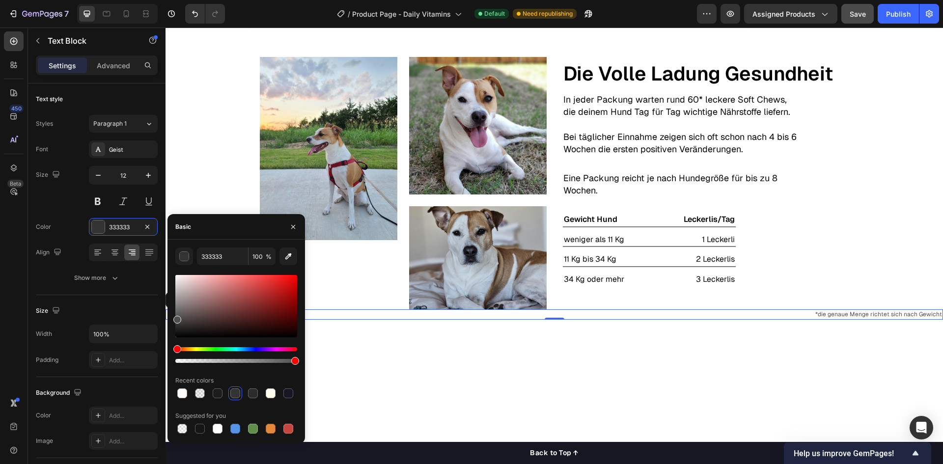
drag, startPoint x: 179, startPoint y: 327, endPoint x: 176, endPoint y: 318, distance: 9.8
click at [176, 318] on div at bounding box center [177, 320] width 8 height 8
click at [175, 305] on div at bounding box center [177, 309] width 8 height 8
drag, startPoint x: 175, startPoint y: 303, endPoint x: 175, endPoint y: 316, distance: 13.3
click at [175, 316] on div at bounding box center [177, 319] width 8 height 8
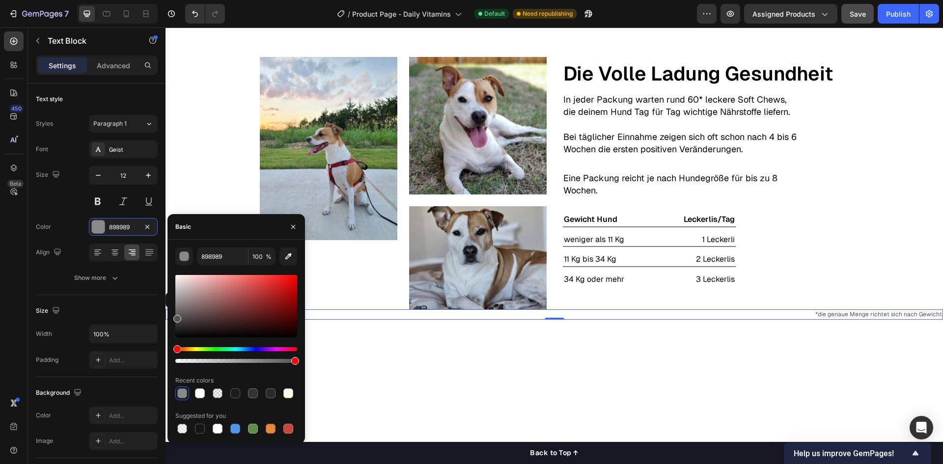
type input "545454"
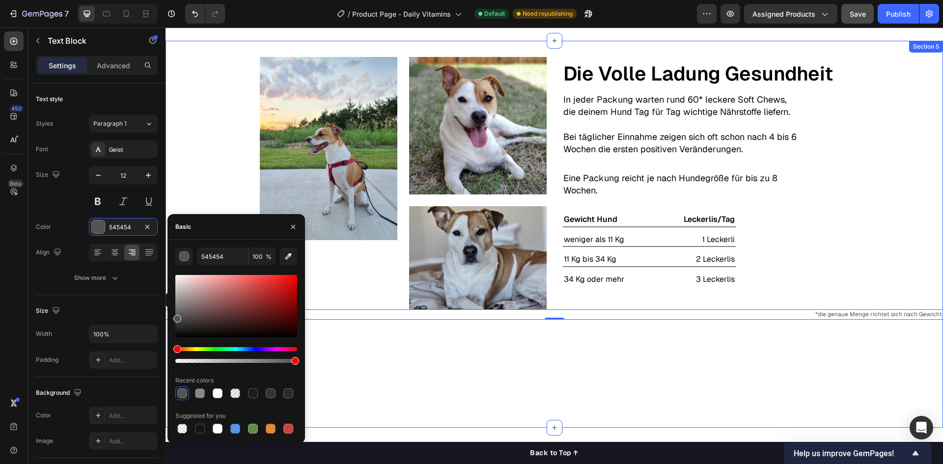
click at [472, 364] on div "Image Image Image Row Text Block Die Volle Ladung Gesundheit Text Block In jede…" at bounding box center [553, 234] width 777 height 387
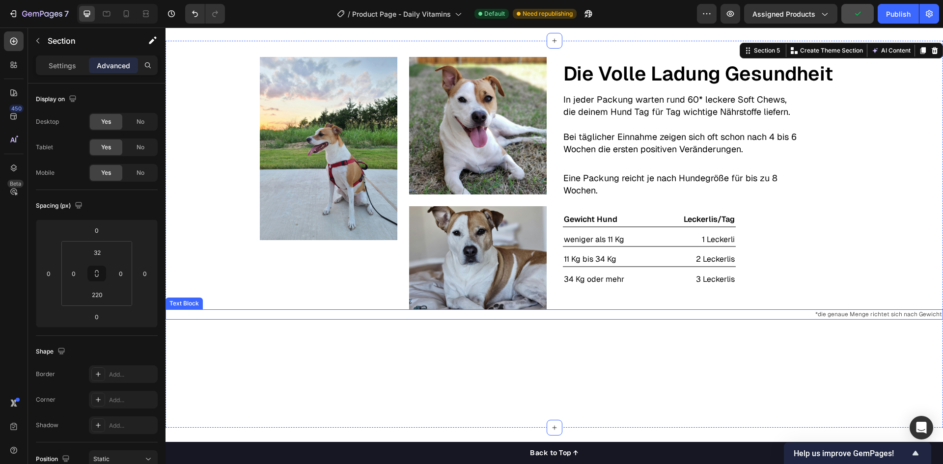
click at [833, 310] on p "*die genaue Menge richtet sich nach Gewicht" at bounding box center [553, 314] width 775 height 8
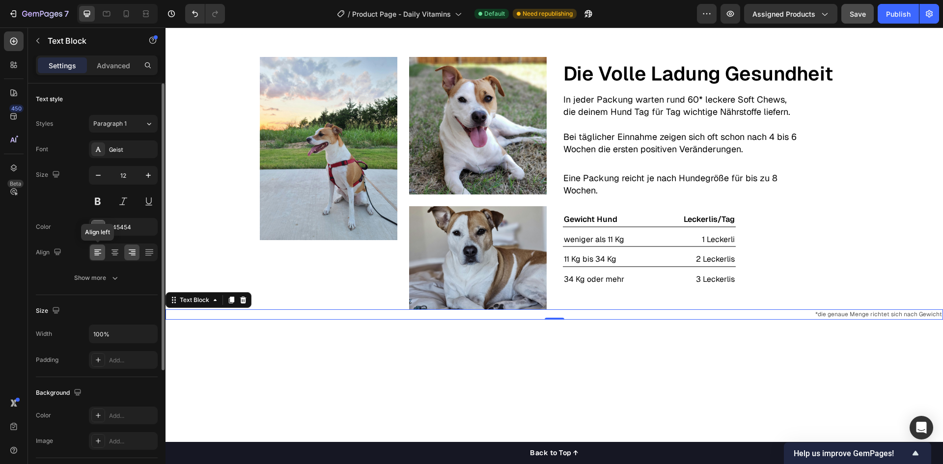
click at [98, 255] on icon at bounding box center [96, 255] width 5 height 1
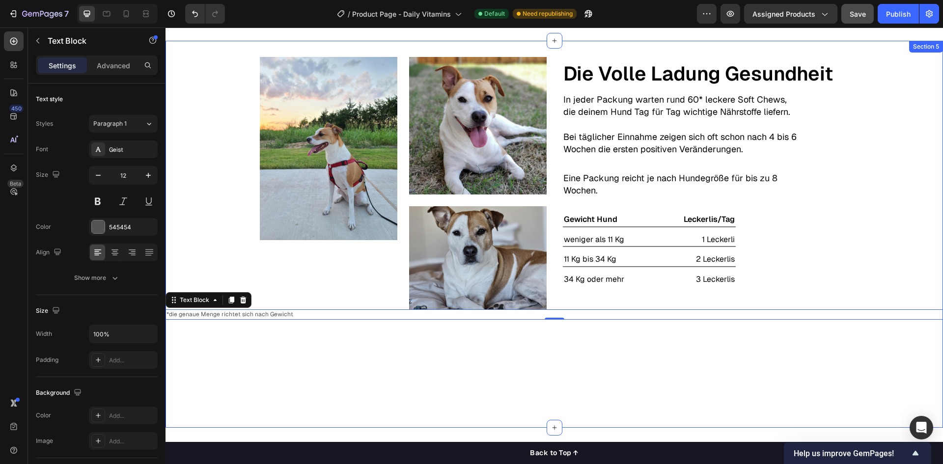
click at [385, 371] on div "Image Image Image Row Text Block Die Volle Ladung Gesundheit Text Block In jede…" at bounding box center [553, 234] width 777 height 387
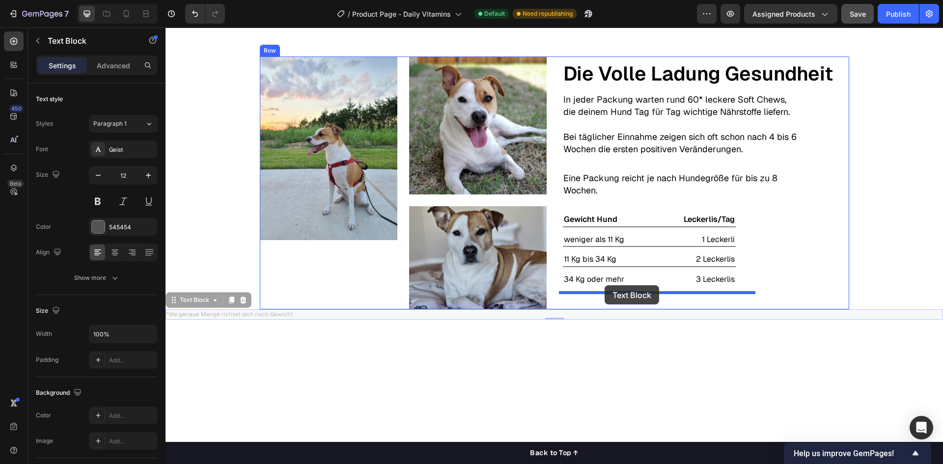
drag, startPoint x: 261, startPoint y: 311, endPoint x: 604, endPoint y: 285, distance: 344.7
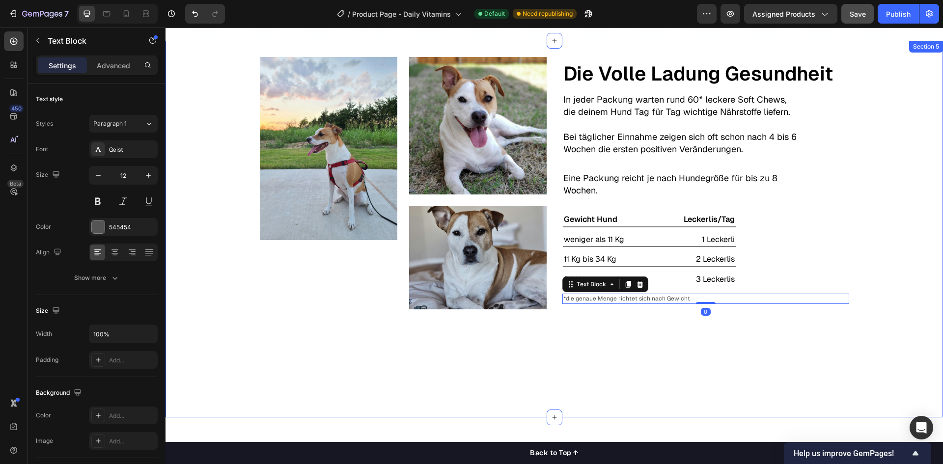
click at [610, 343] on div "Image Image Image Row Text Block Die Volle Ladung Gesundheit Text Block In jede…" at bounding box center [553, 229] width 777 height 377
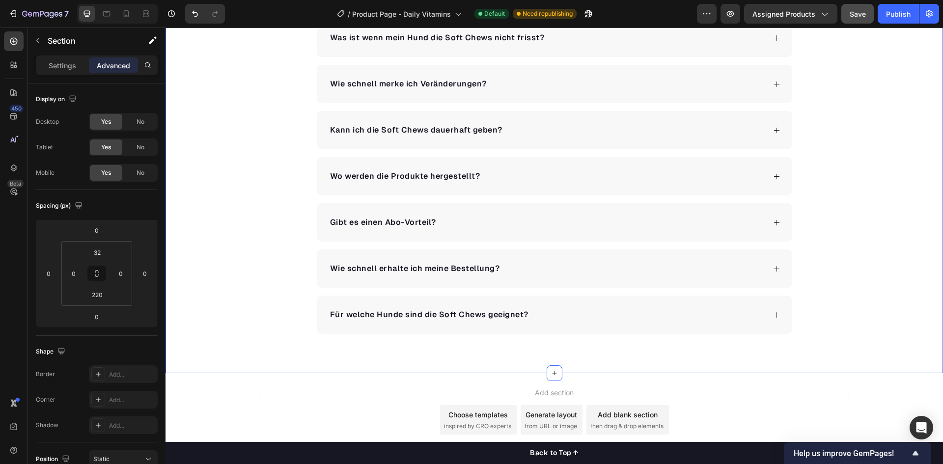
scroll to position [2249, 0]
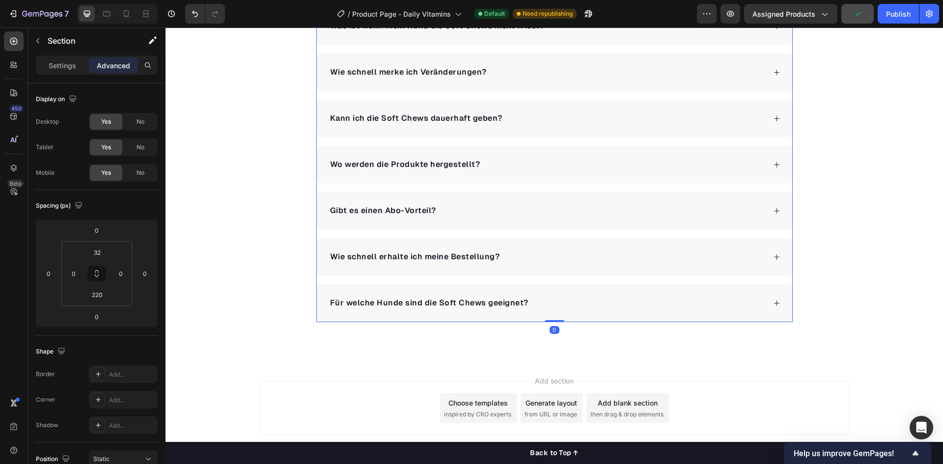
click at [556, 304] on div "Für welche Hunde sind die Soft Chews geeignet?" at bounding box center [546, 303] width 437 height 15
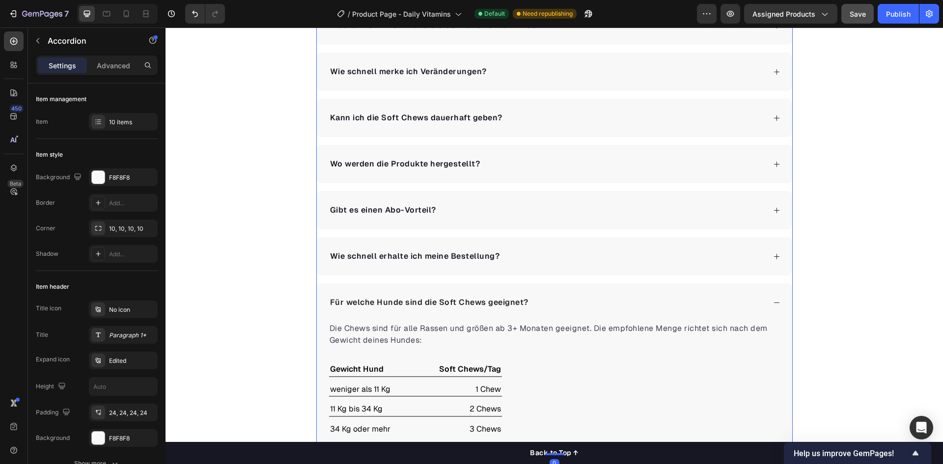
scroll to position [2200, 0]
click at [543, 264] on div "Wie schnell erhalte ich meine Bestellung?" at bounding box center [546, 256] width 437 height 15
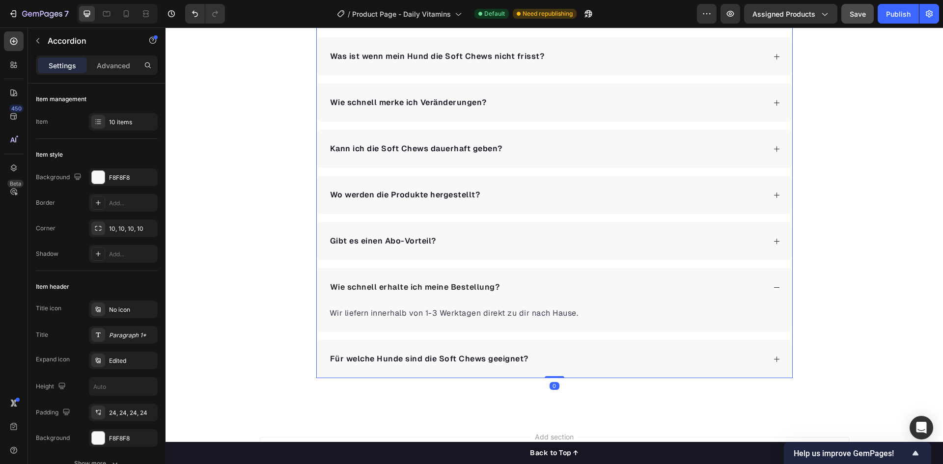
scroll to position [2151, 0]
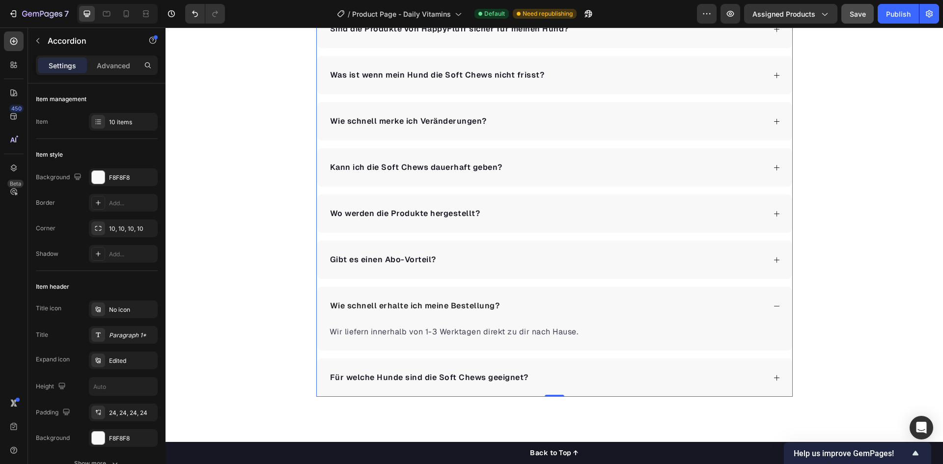
click at [529, 268] on div "Gibt es einen Abo-Vorteil?" at bounding box center [554, 260] width 475 height 38
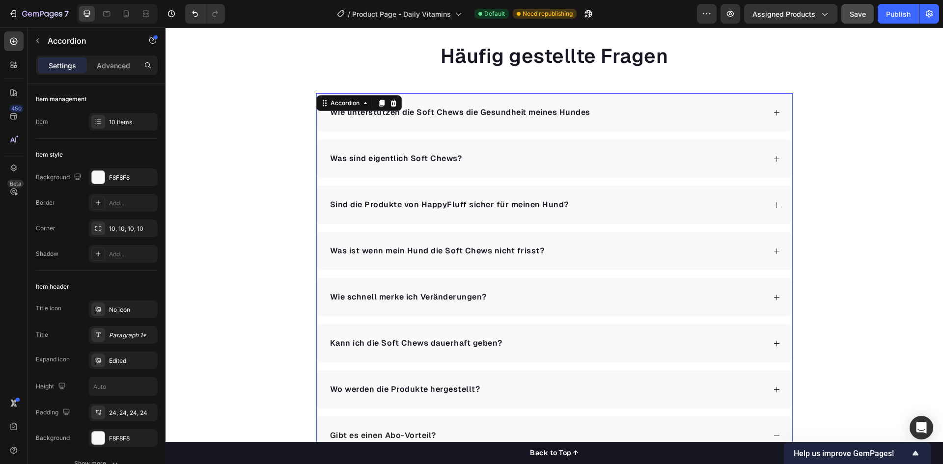
scroll to position [1955, 0]
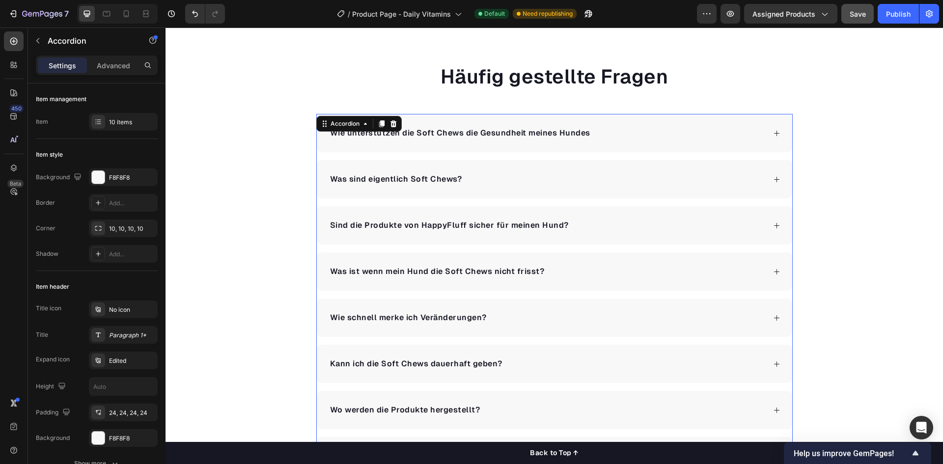
click at [595, 236] on div "Sind die Produkte von HappyFluff sicher für meinen Hund?" at bounding box center [554, 225] width 475 height 38
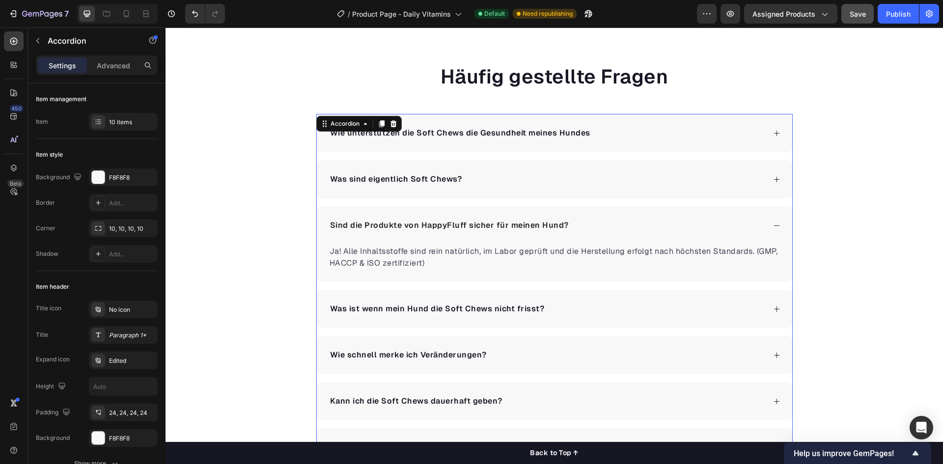
click at [583, 187] on div "Was sind eigentlich Soft Chews?" at bounding box center [554, 179] width 475 height 38
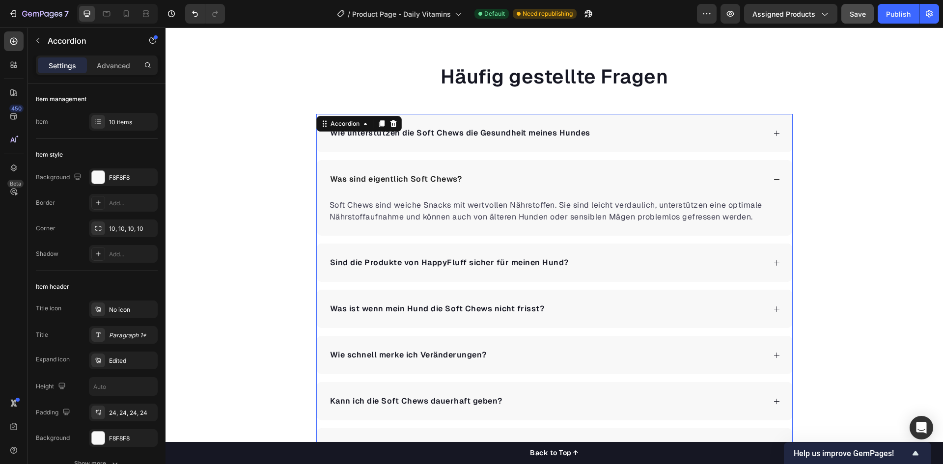
click at [623, 141] on div "Wie unterstützen die Soft Chews die Gesundheit meines Hundes" at bounding box center [554, 133] width 475 height 38
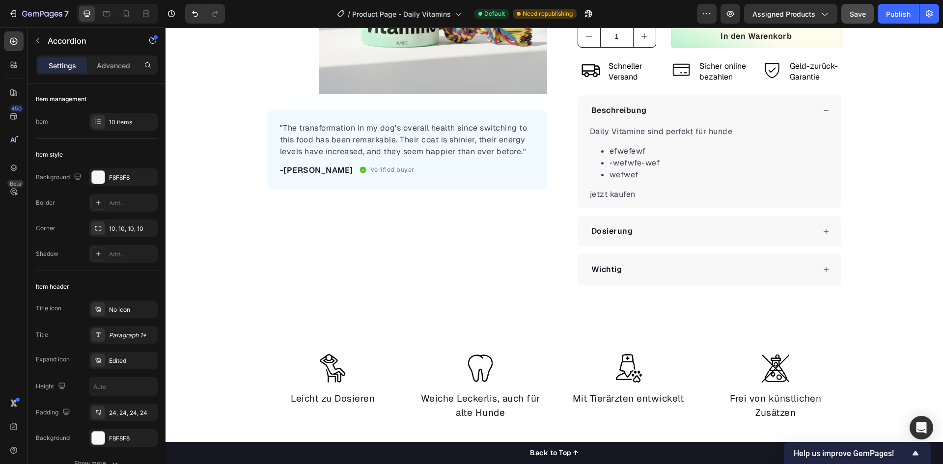
scroll to position [246, 0]
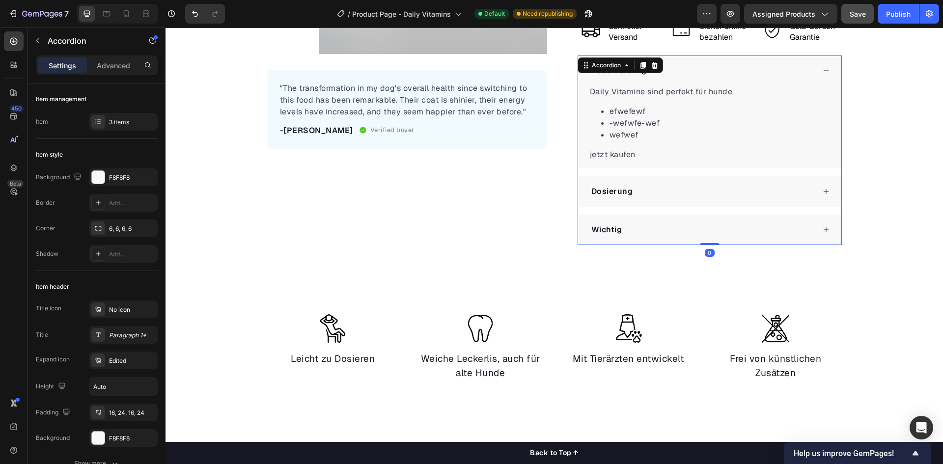
click at [688, 163] on div "Daily Vitamine sind perfekt für hunde efwefewf -wefwfe-wef wefwef jetzt kaufen …" at bounding box center [709, 127] width 263 height 82
click at [699, 192] on div "Dosierung" at bounding box center [702, 191] width 225 height 15
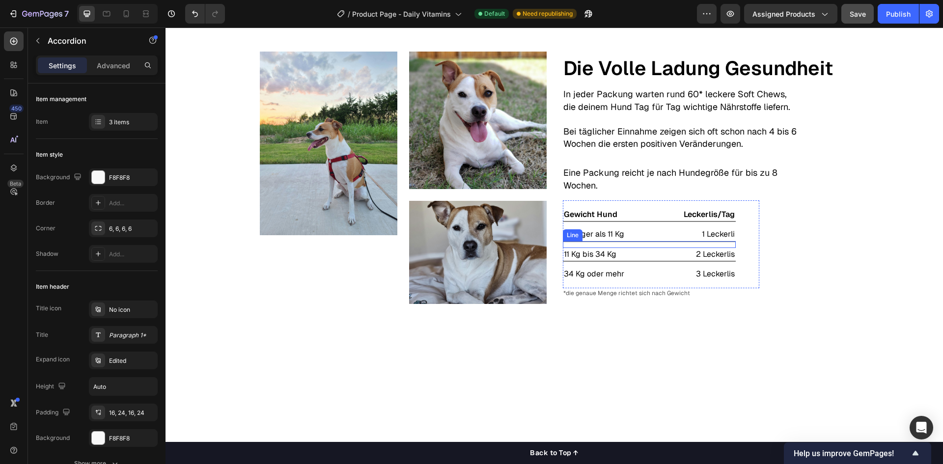
scroll to position [1620, 0]
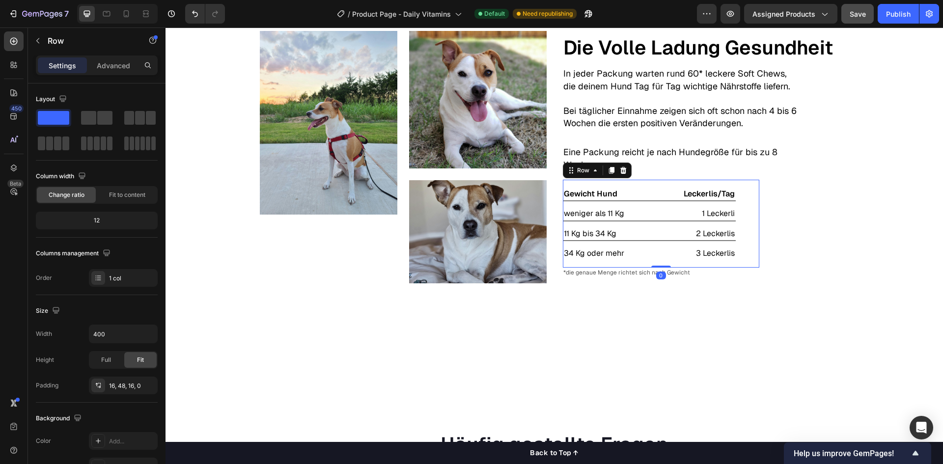
click at [645, 186] on div "Gewicht Hund Text Block Leckerlis/Tag Text Block Row Title Line weniger als 11 …" at bounding box center [661, 224] width 196 height 88
click at [608, 172] on icon at bounding box center [610, 170] width 5 height 7
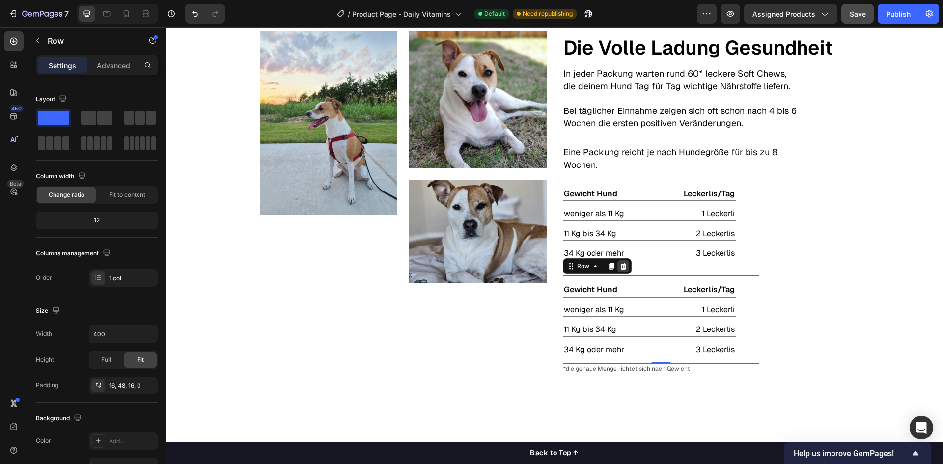
click at [620, 265] on icon at bounding box center [623, 266] width 6 height 7
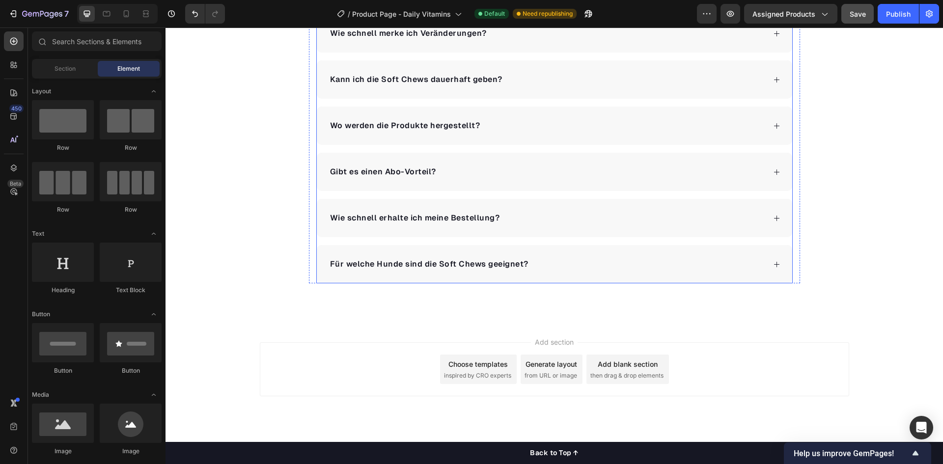
click at [556, 266] on div "Für welche Hunde sind die Soft Chews geeignet?" at bounding box center [546, 264] width 437 height 15
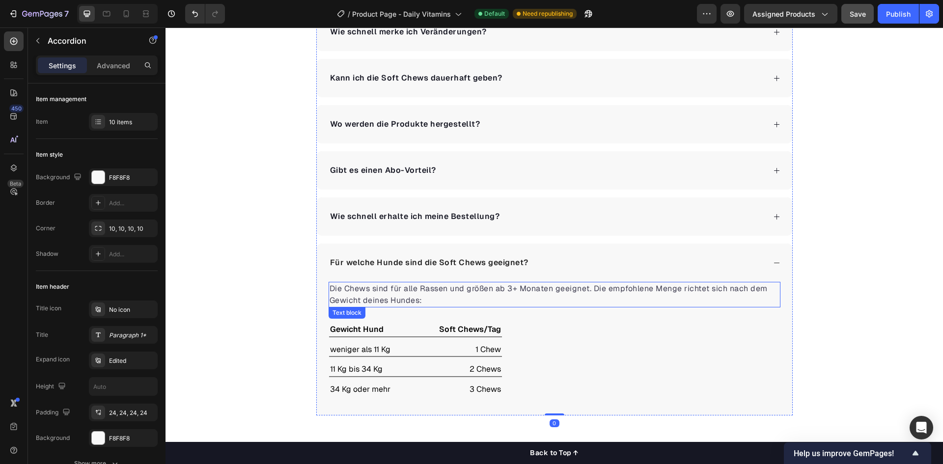
scroll to position [2272, 0]
click at [421, 321] on div "Gewicht Hund Text Block Soft Chews/Tag Text Block Row Title Line weniger als 11…" at bounding box center [427, 361] width 196 height 88
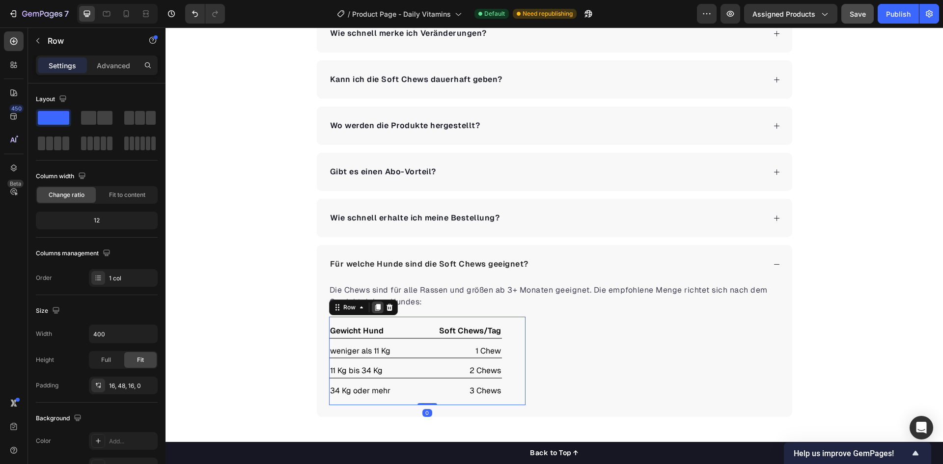
click at [375, 311] on icon at bounding box center [377, 307] width 5 height 7
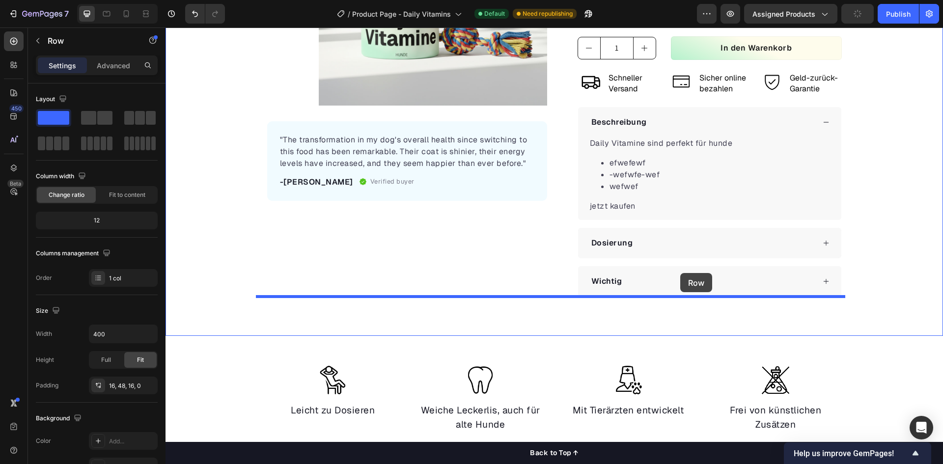
scroll to position [223, 0]
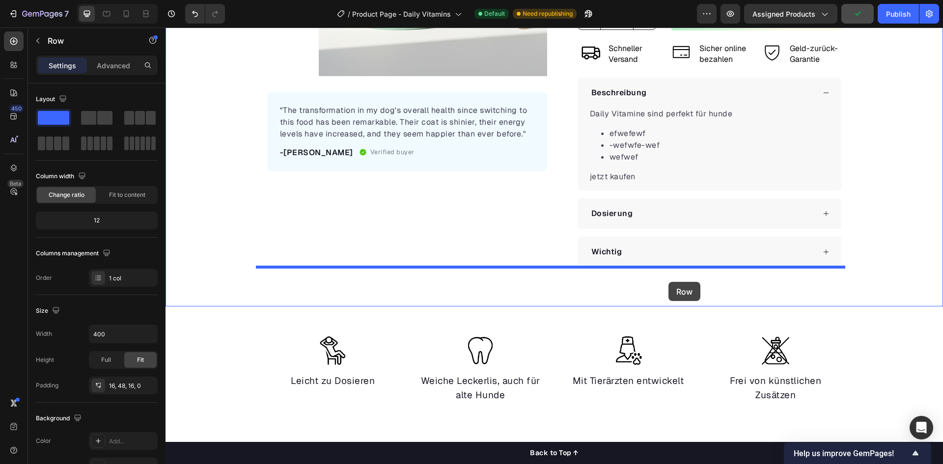
drag, startPoint x: 394, startPoint y: 154, endPoint x: 669, endPoint y: 283, distance: 303.6
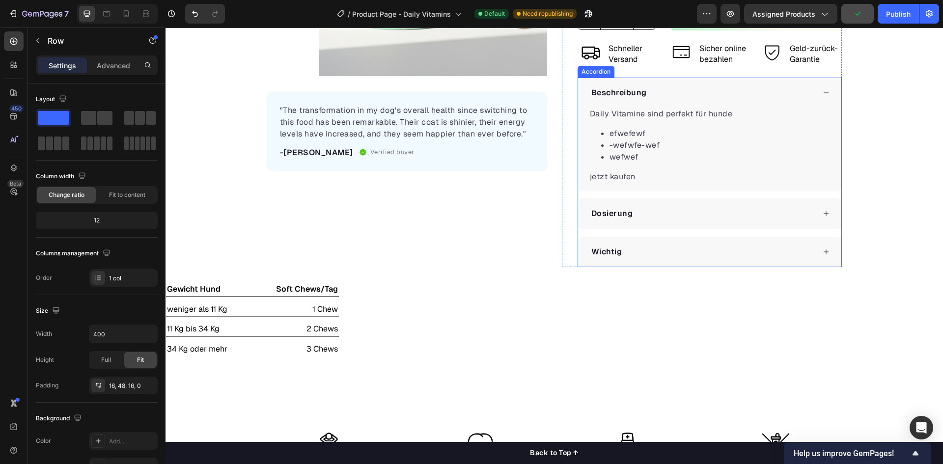
click at [644, 210] on div "Dosierung" at bounding box center [702, 213] width 225 height 15
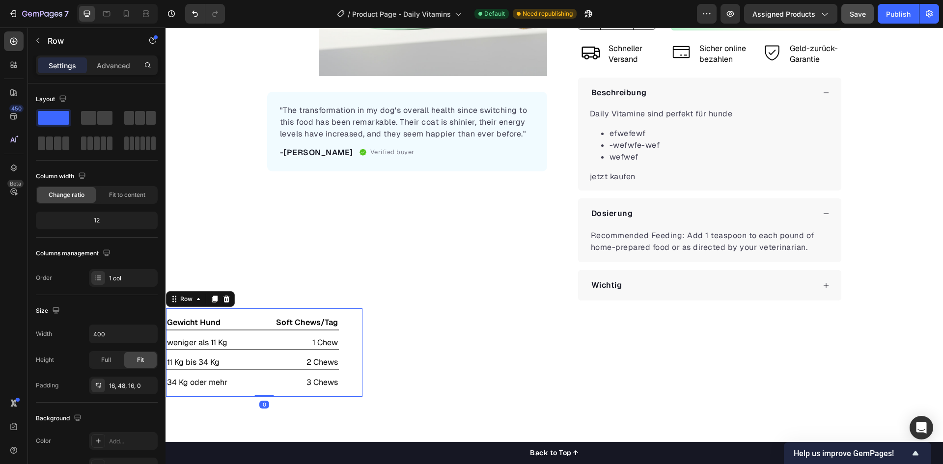
click at [243, 314] on div "Gewicht Hund Text Block Soft Chews/Tag Text Block Row Title Line weniger als 11…" at bounding box center [264, 352] width 196 height 88
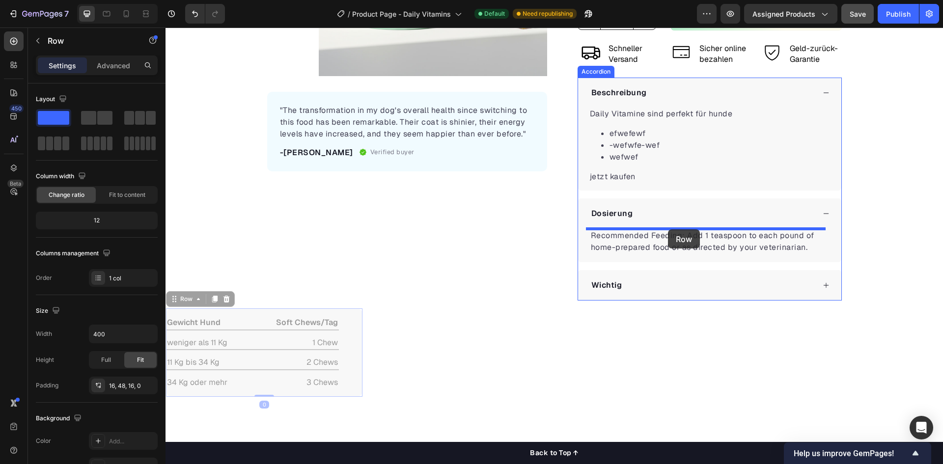
drag, startPoint x: 184, startPoint y: 303, endPoint x: 668, endPoint y: 229, distance: 489.8
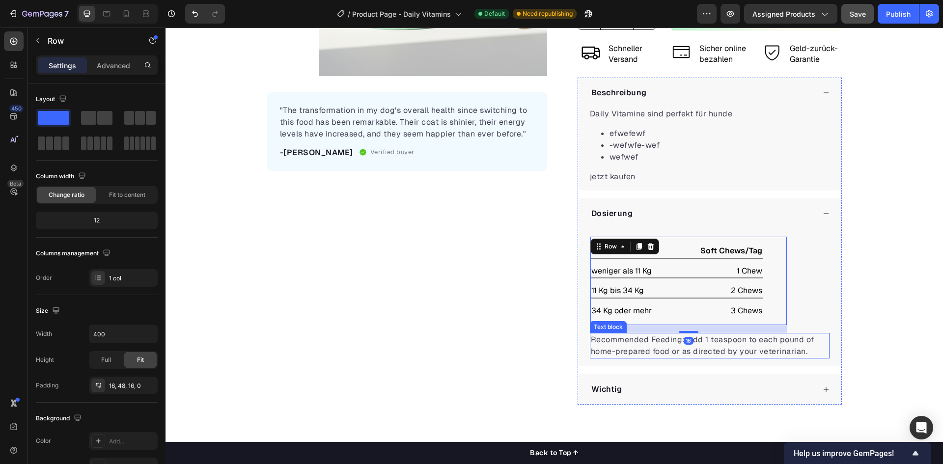
click at [697, 348] on p "Recommended Feeding: Add 1 teaspoon to each pound of home-prepared food or as d…" at bounding box center [710, 346] width 238 height 24
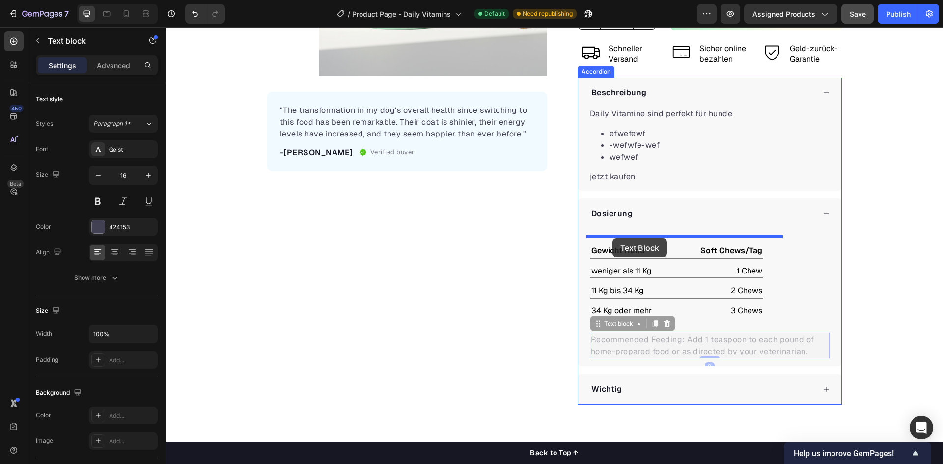
drag, startPoint x: 596, startPoint y: 325, endPoint x: 612, endPoint y: 238, distance: 88.5
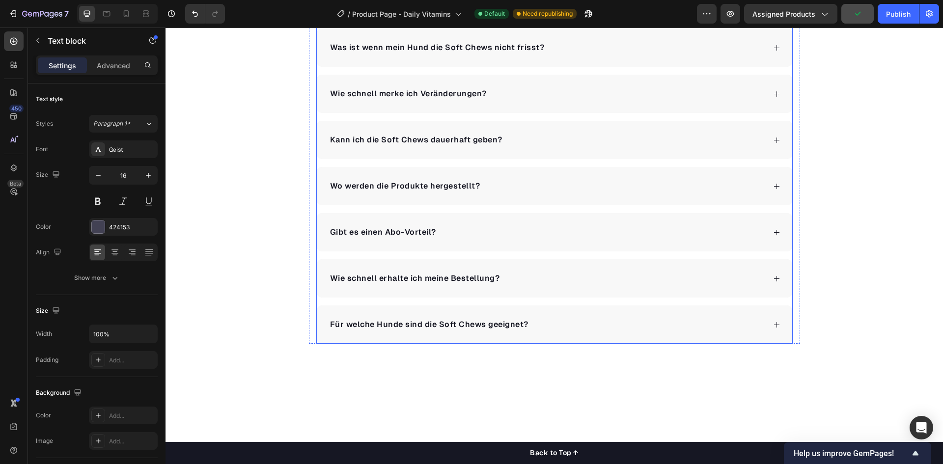
scroll to position [2335, 0]
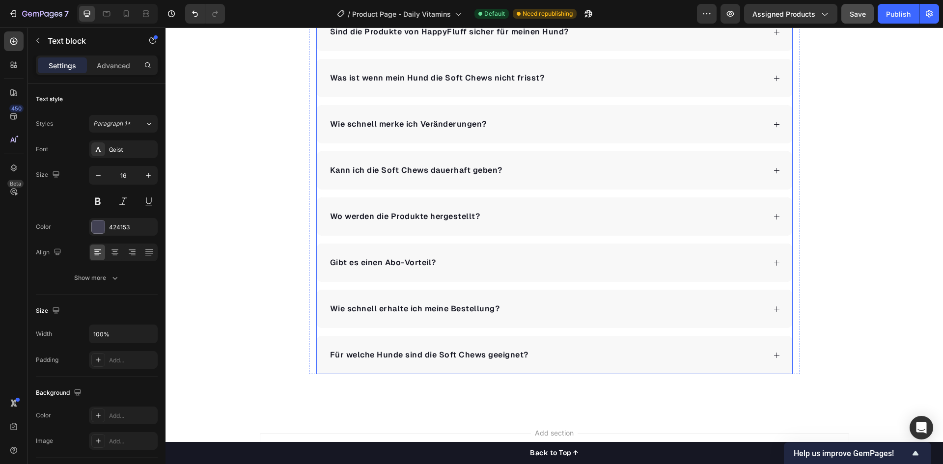
click at [554, 353] on div "Für welche Hunde sind die Soft Chews geeignet?" at bounding box center [546, 355] width 437 height 15
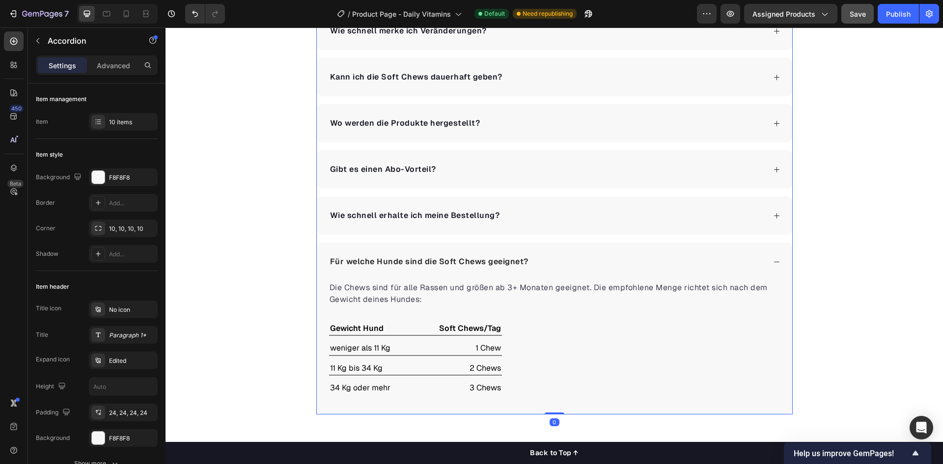
scroll to position [2383, 0]
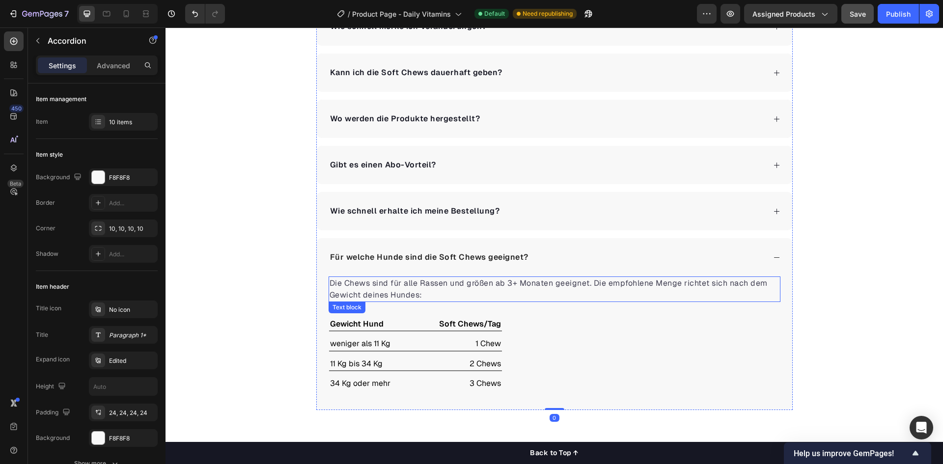
click at [401, 288] on p "Die Chews sind für alle Rassen und größen ab 3+ Monaten geeignet. Die empfohlen…" at bounding box center [554, 289] width 450 height 24
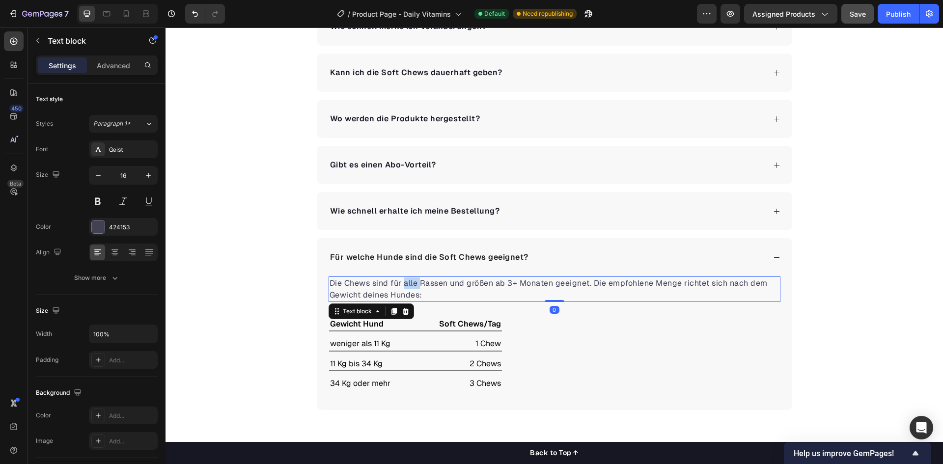
click at [401, 288] on p "Die Chews sind für alle Rassen und größen ab 3+ Monaten geeignet. Die empfohlen…" at bounding box center [554, 289] width 450 height 24
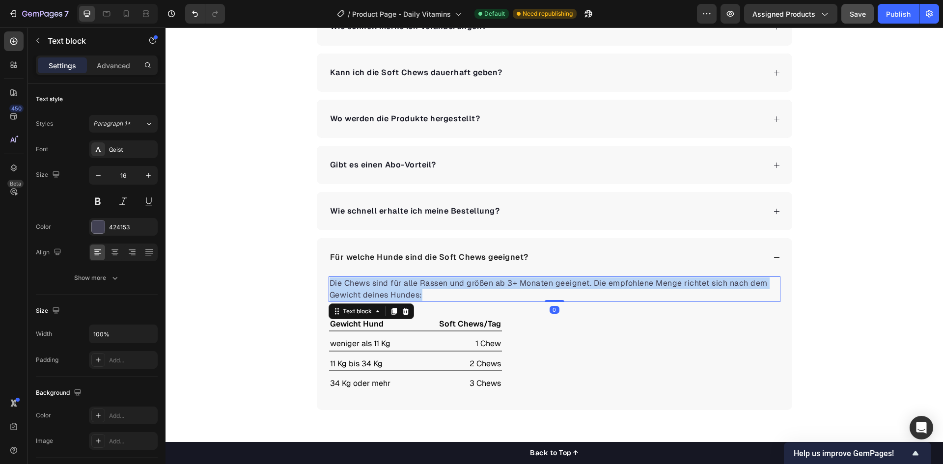
click at [401, 288] on p "Die Chews sind für alle Rassen und größen ab 3+ Monaten geeignet. Die empfohlen…" at bounding box center [554, 289] width 450 height 24
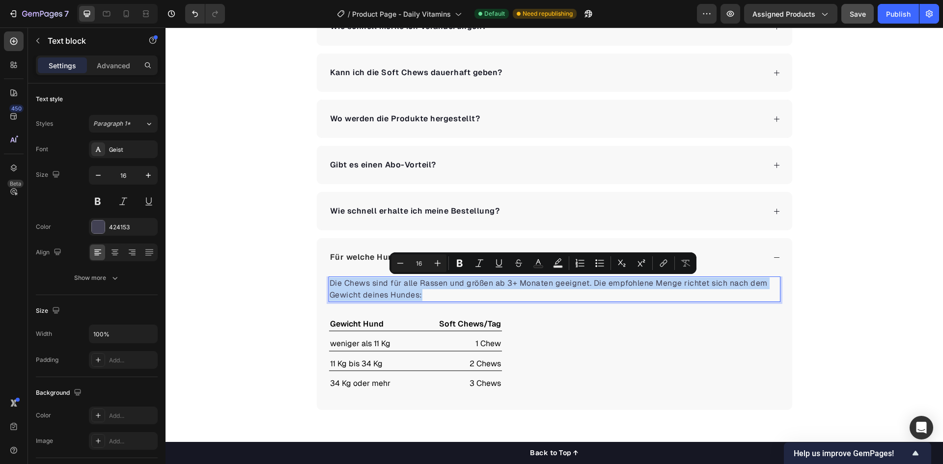
copy p "Die Chews sind für alle Rassen und größen ab 3+ Monaten geeignet. Die empfohlen…"
click at [244, 276] on div "Häufig gestellte Fragen Heading Wie unterstützen die Soft Chews die Gesundheit …" at bounding box center [553, 91] width 777 height 638
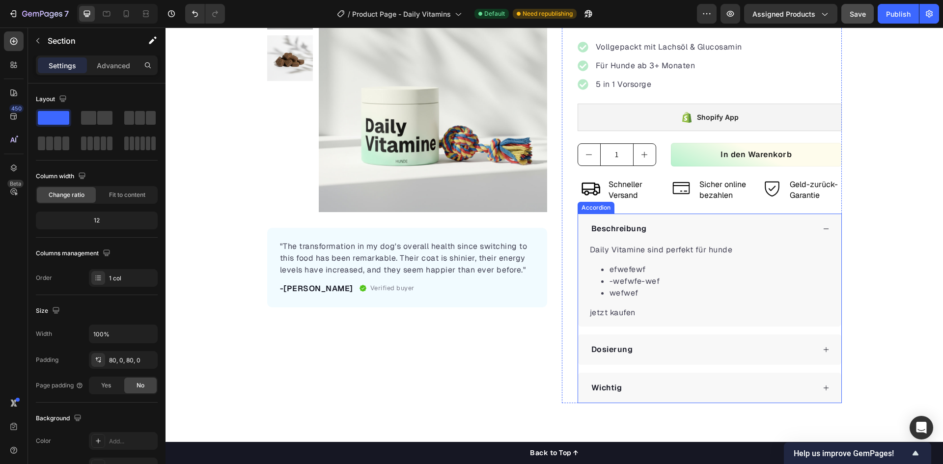
scroll to position [147, 0]
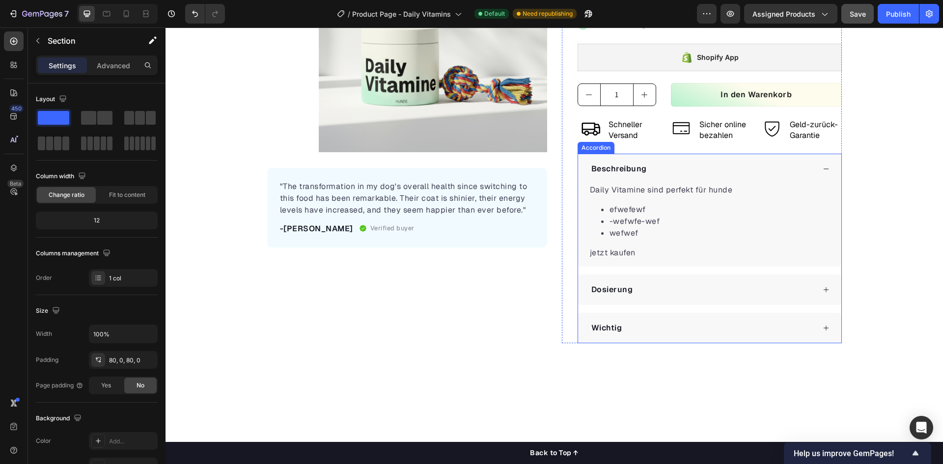
click at [636, 283] on div "Dosierung" at bounding box center [702, 289] width 225 height 15
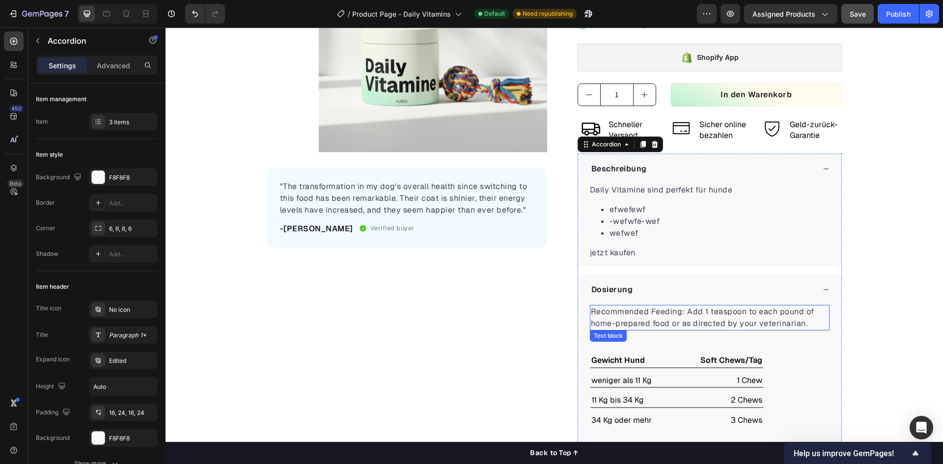
click at [627, 306] on p "Recommended Feeding: Add 1 teaspoon to each pound of home-prepared food or as d…" at bounding box center [710, 318] width 238 height 24
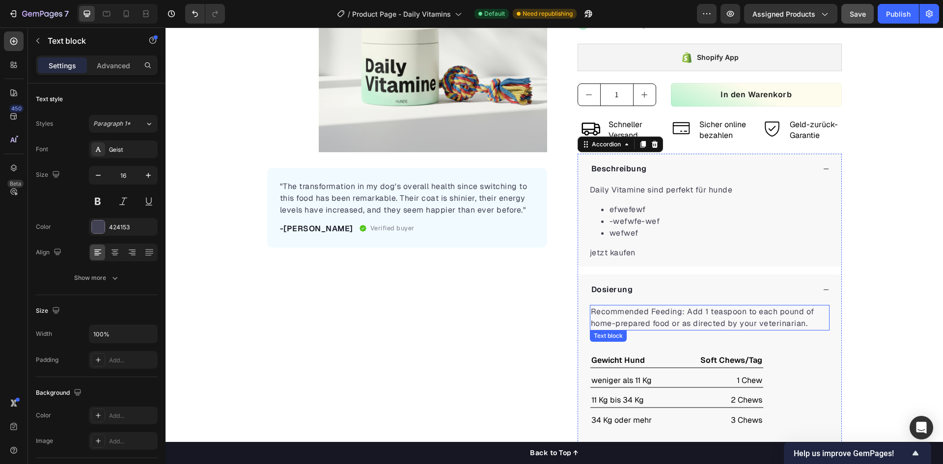
click at [627, 306] on p "Recommended Feeding: Add 1 teaspoon to each pound of home-prepared food or as d…" at bounding box center [710, 318] width 238 height 24
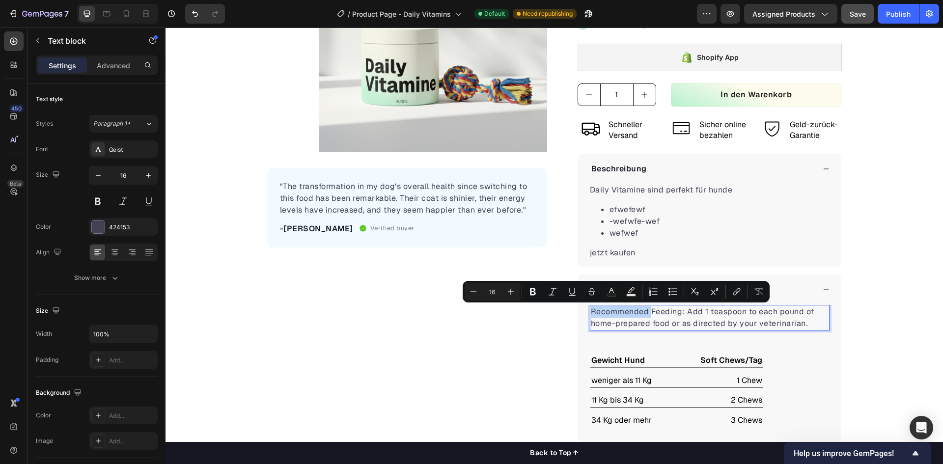
click at [630, 312] on p "Recommended Feeding: Add 1 teaspoon to each pound of home-prepared food or as d…" at bounding box center [710, 318] width 238 height 24
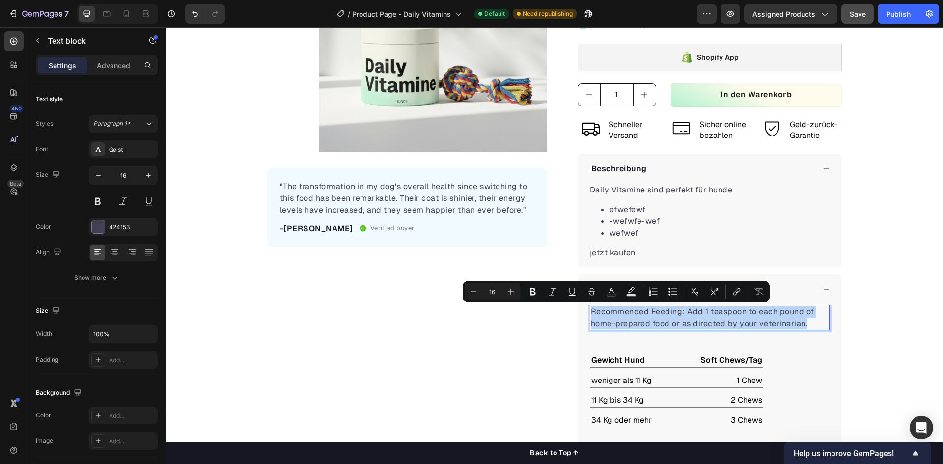
click at [630, 312] on p "Recommended Feeding: Add 1 teaspoon to each pound of home-prepared food or as d…" at bounding box center [710, 318] width 238 height 24
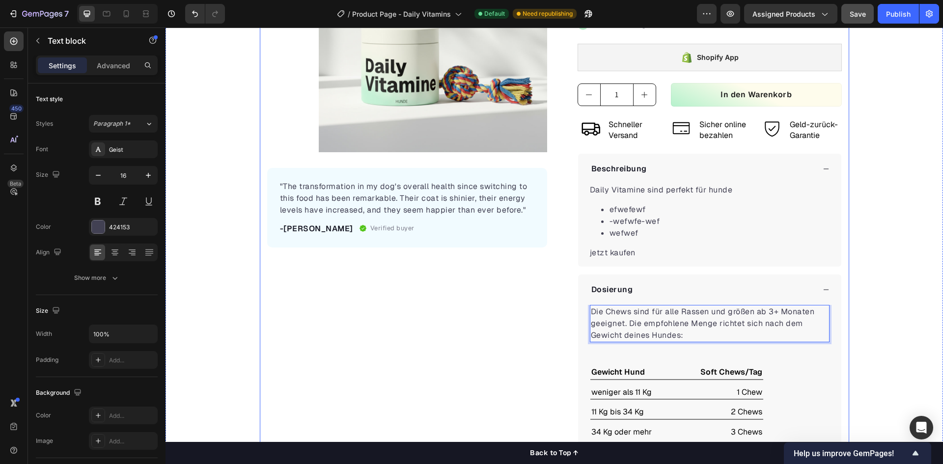
click at [369, 323] on div "Product Images "The transformation in my dog's overall health since switching t…" at bounding box center [407, 208] width 280 height 569
click at [744, 326] on p "Die Chews sind für alle Rassen und größen ab 3+ Monaten geeignet. Die empfohlen…" at bounding box center [710, 323] width 238 height 35
click at [732, 313] on p "Die Chews sind für alle Rassen und größen ab 3+ Monaten geeignet. Die empfohlen…" at bounding box center [710, 323] width 238 height 35
click at [729, 313] on p "Die Chews sind für alle Rassen und größen ab 3+ Monaten geeignet. Die empfohlen…" at bounding box center [710, 323] width 238 height 35
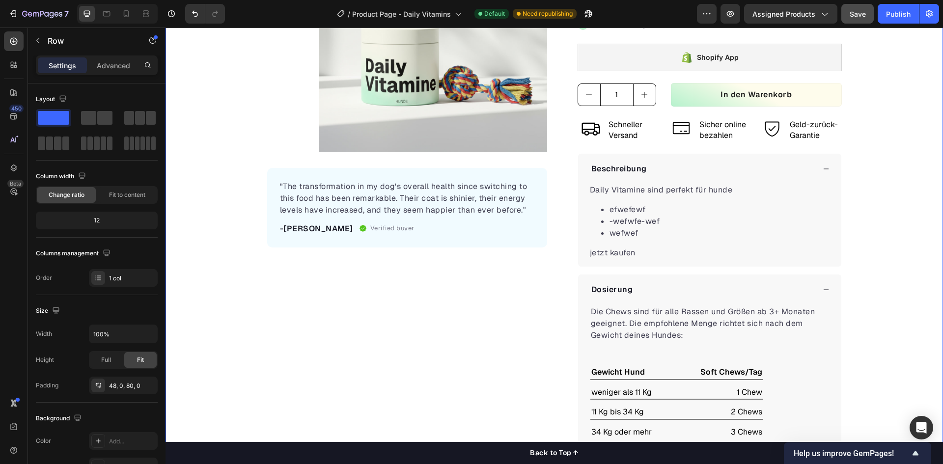
click at [890, 335] on div "Product Images "The transformation in my dog's overall health since switching t…" at bounding box center [553, 208] width 777 height 569
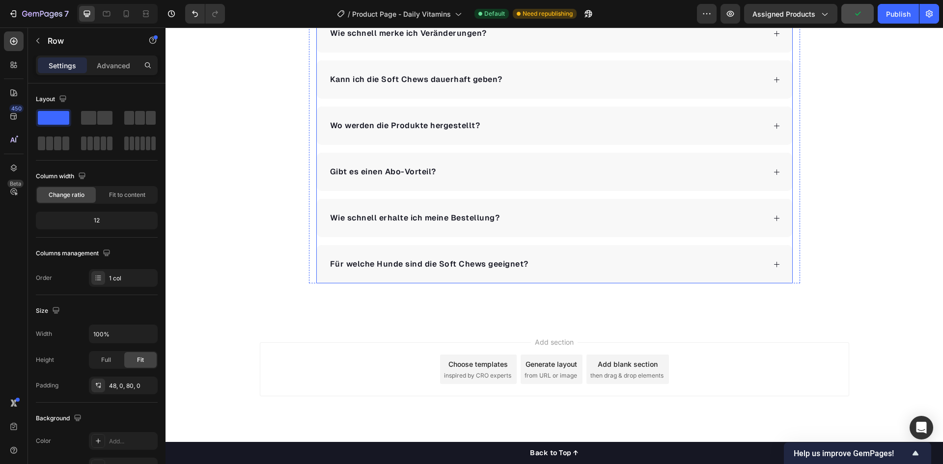
click at [552, 263] on div "Für welche Hunde sind die Soft Chews geeignet?" at bounding box center [546, 264] width 437 height 15
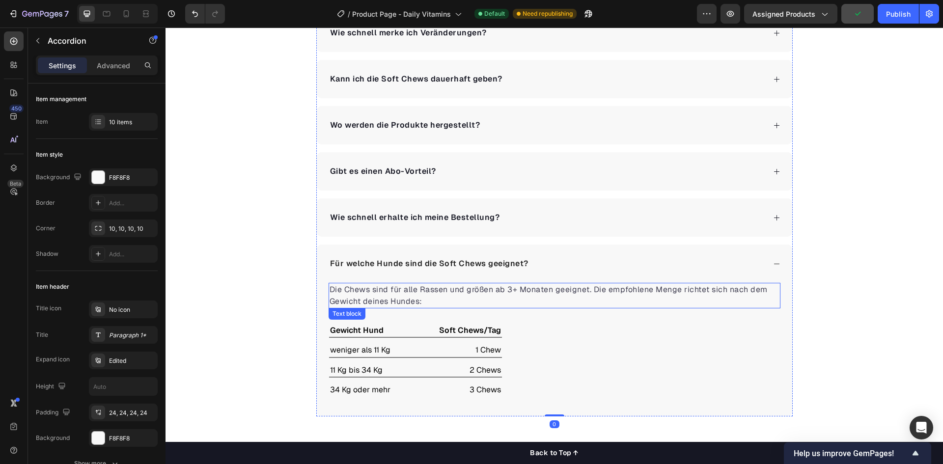
scroll to position [2388, 0]
click at [424, 291] on p "Die Chews sind für alle Rassen und größen ab 3+ Monaten geeignet. Die empfohlen…" at bounding box center [554, 296] width 450 height 24
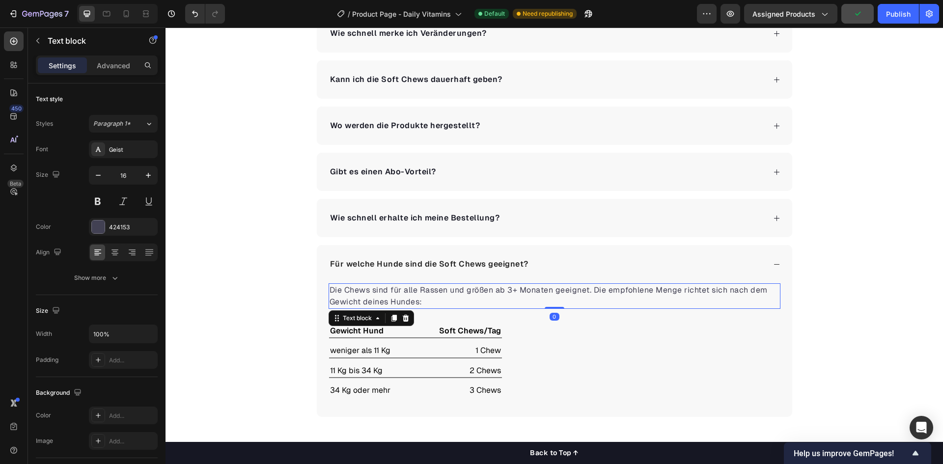
click at [457, 291] on p "Die Chews sind für alle Rassen und größen ab 3+ Monaten geeignet. Die empfohlen…" at bounding box center [554, 296] width 450 height 24
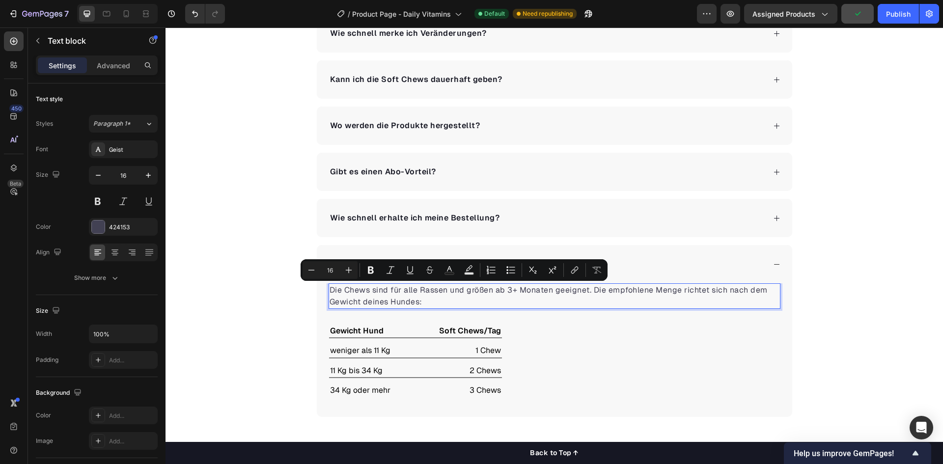
click at [470, 292] on p "Die Chews sind für alle Rassen und größen ab 3+ Monaten geeignet. Die empfohlen…" at bounding box center [554, 296] width 450 height 24
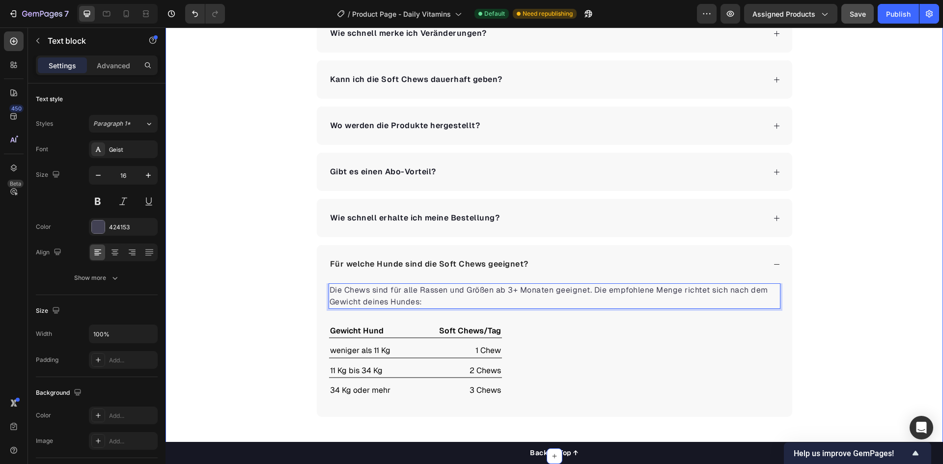
click at [852, 297] on div "Häufig gestellte Fragen Heading Wie unterstützen die Soft Chews die Gesundheit …" at bounding box center [553, 98] width 777 height 638
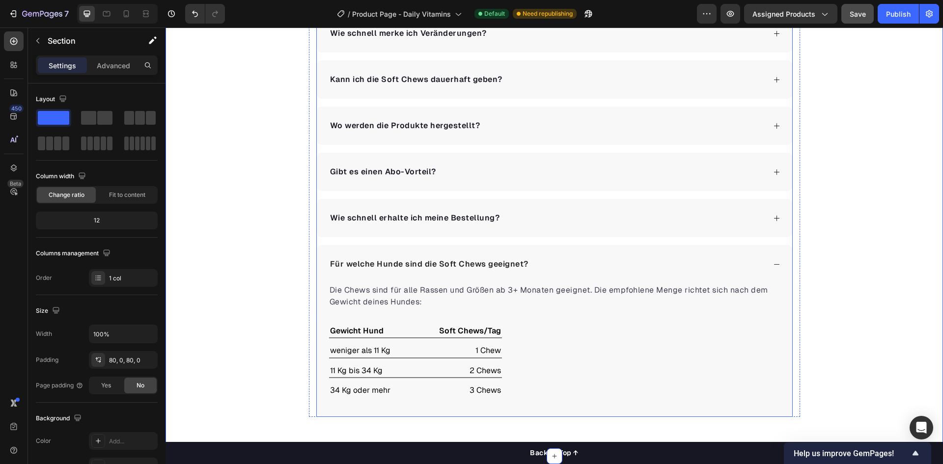
click at [610, 219] on div "Wie schnell erhalte ich meine Bestellung?" at bounding box center [546, 218] width 437 height 15
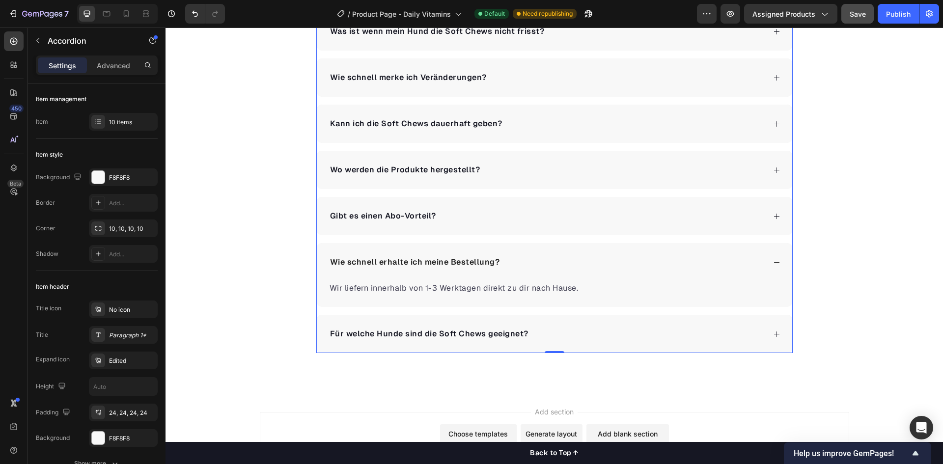
scroll to position [2339, 0]
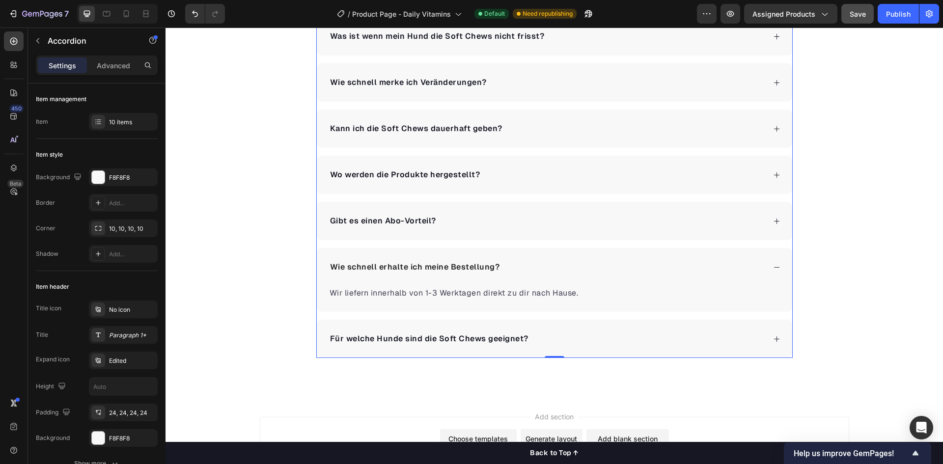
click at [547, 219] on div "Gibt es einen Abo-Vorteil?" at bounding box center [546, 221] width 437 height 15
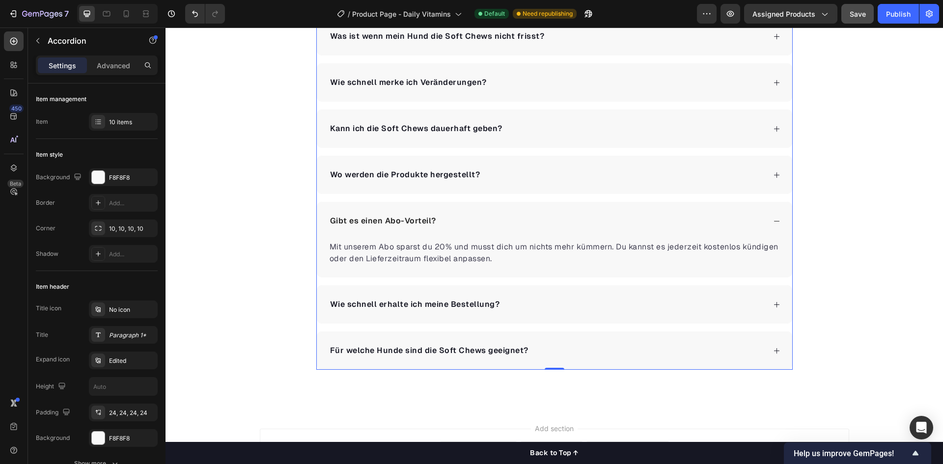
click at [502, 199] on div "Wie unterstützen die Soft Chews die Gesundheit meines Hundes Was sind eigentlic…" at bounding box center [554, 124] width 476 height 491
click at [504, 183] on div "Wo werden die Produkte hergestellt?" at bounding box center [554, 175] width 475 height 38
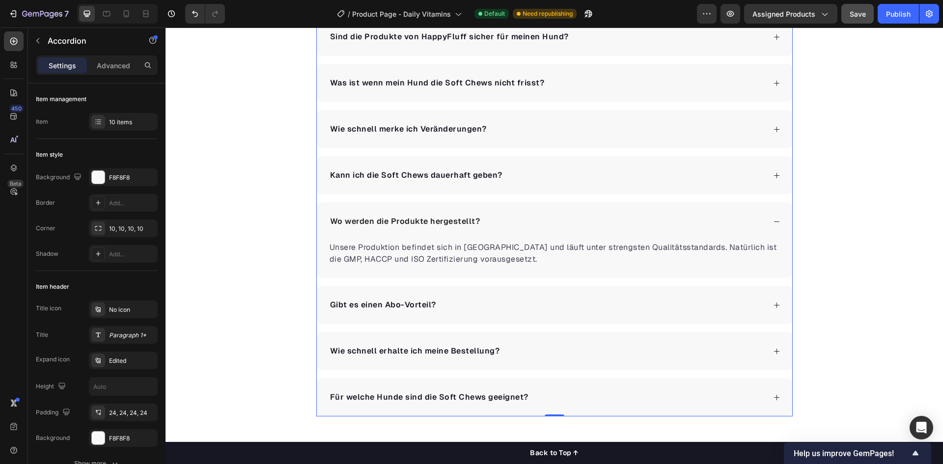
scroll to position [2290, 0]
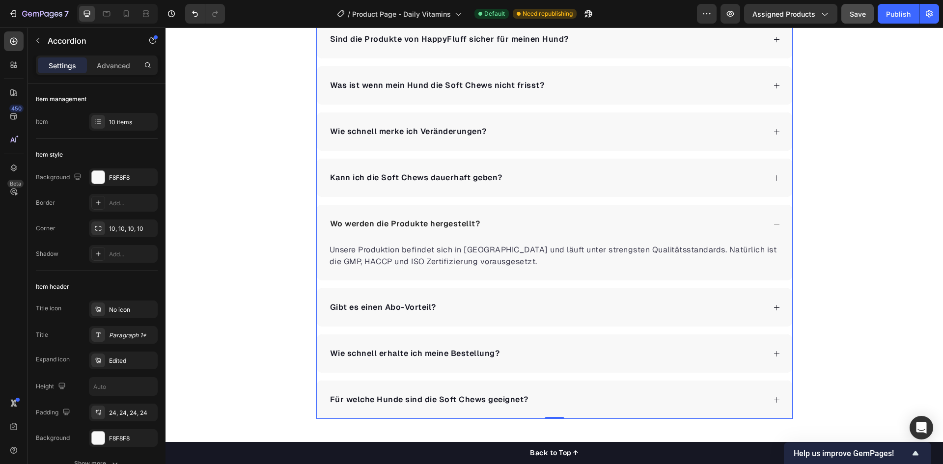
click at [509, 181] on div "Kann ich die Soft Chews dauerhaft geben?" at bounding box center [546, 177] width 437 height 15
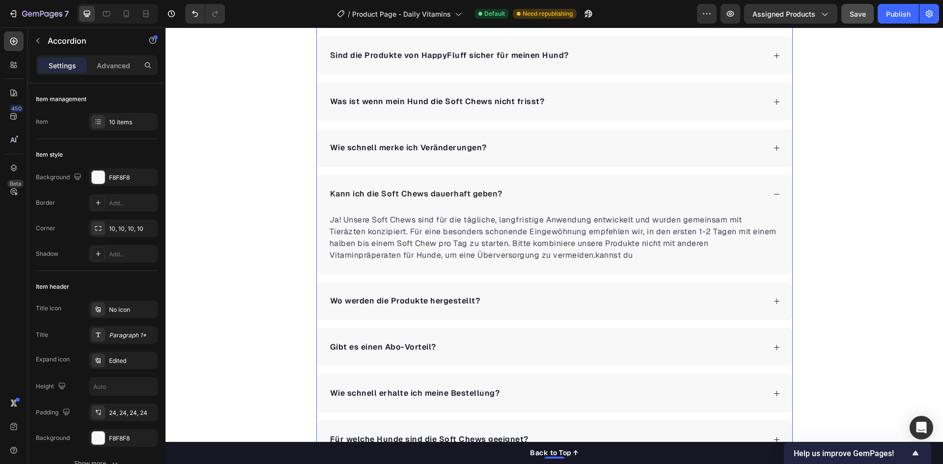
scroll to position [2241, 0]
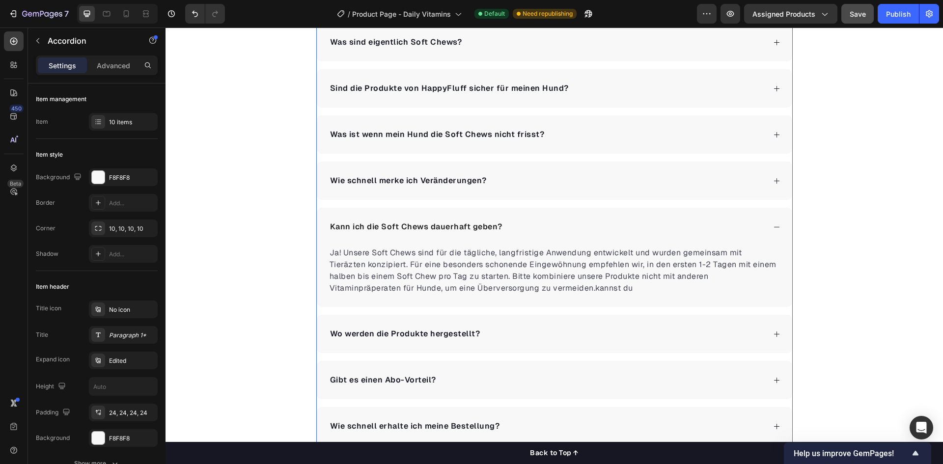
click at [524, 172] on div "Wie schnell merke ich Veränderungen?" at bounding box center [554, 181] width 475 height 38
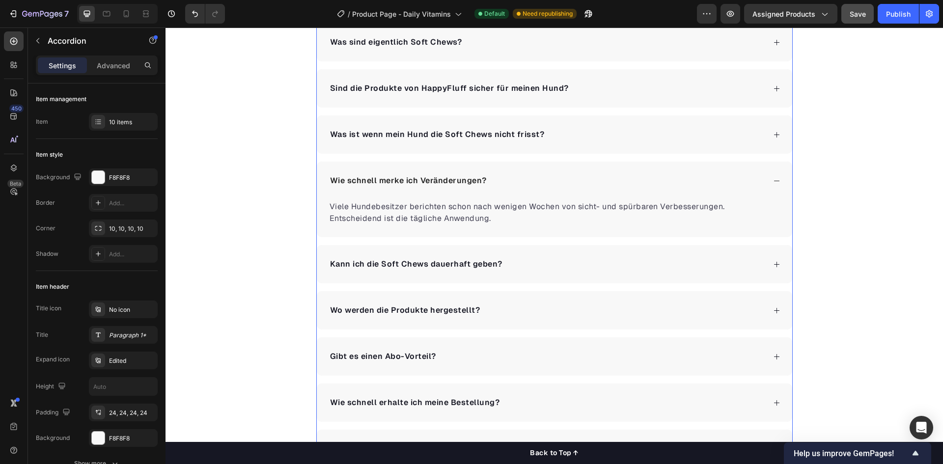
click at [568, 135] on div "Was ist wenn mein Hund die Soft Chews nicht frisst?" at bounding box center [546, 134] width 437 height 15
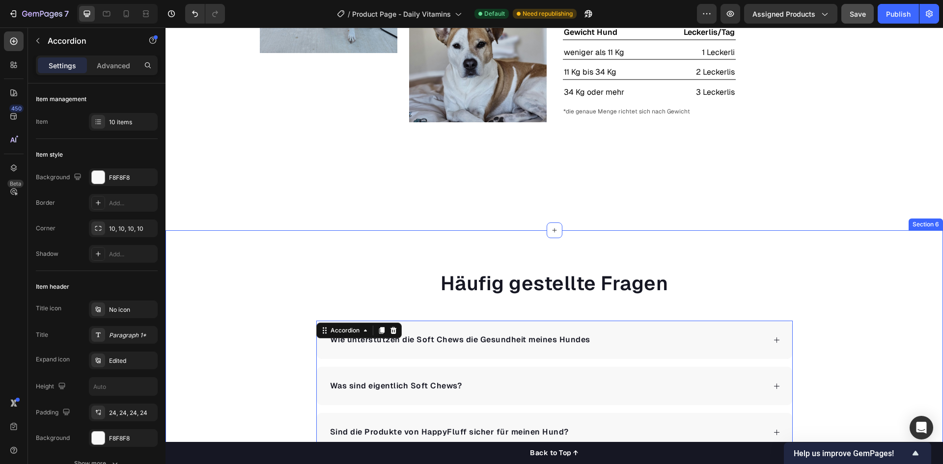
scroll to position [1603, 0]
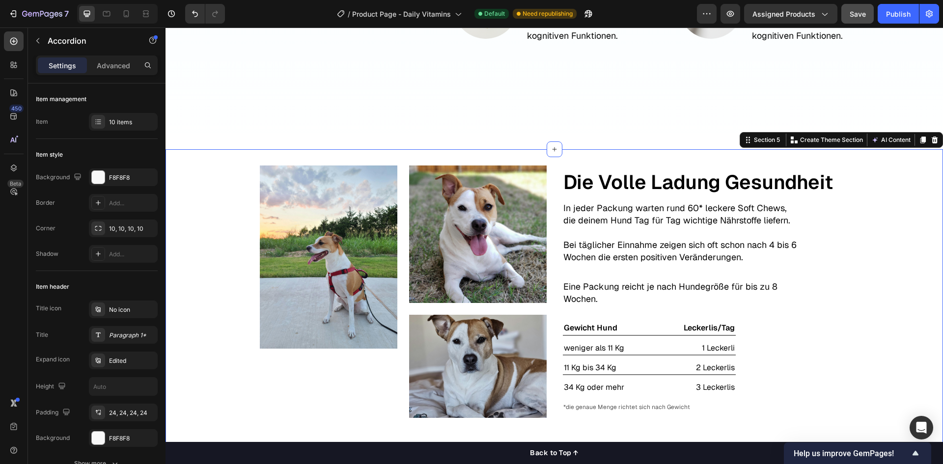
click at [200, 190] on div "Image Image Image Row Text Block Die Volle Ladung Gesundheit Text Block In jede…" at bounding box center [553, 291] width 777 height 253
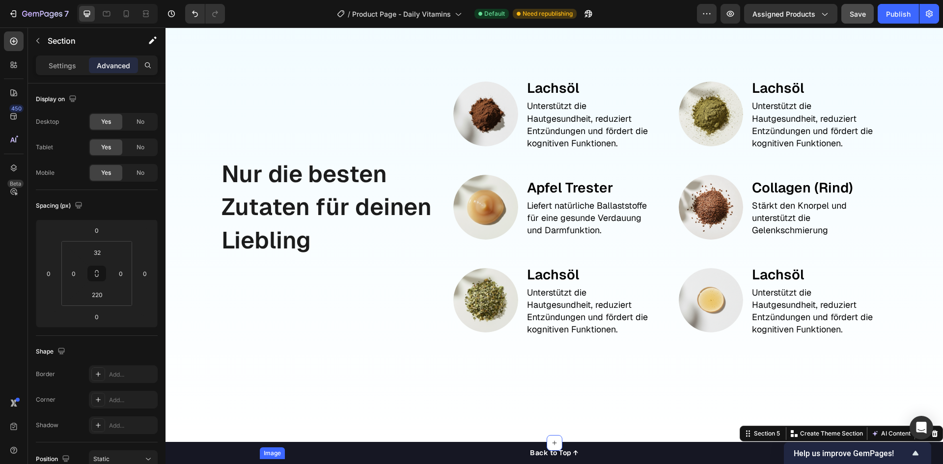
scroll to position [1259, 0]
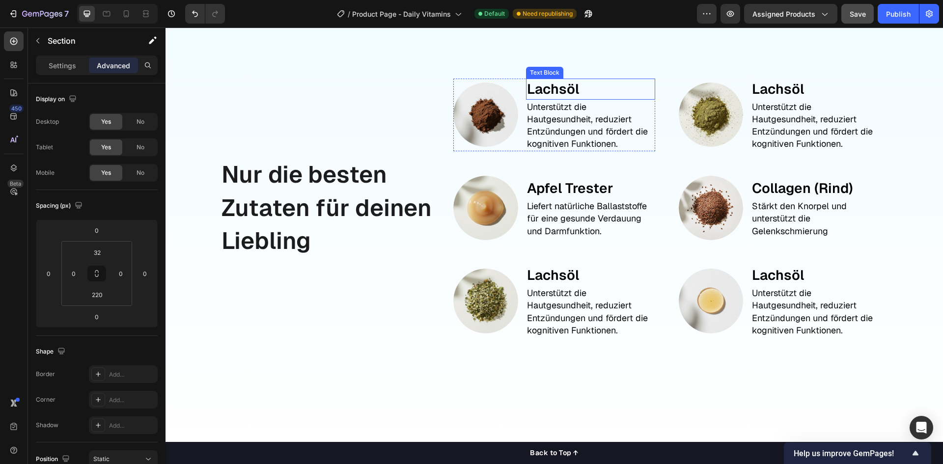
click at [566, 99] on p "Lachsöl" at bounding box center [590, 89] width 127 height 19
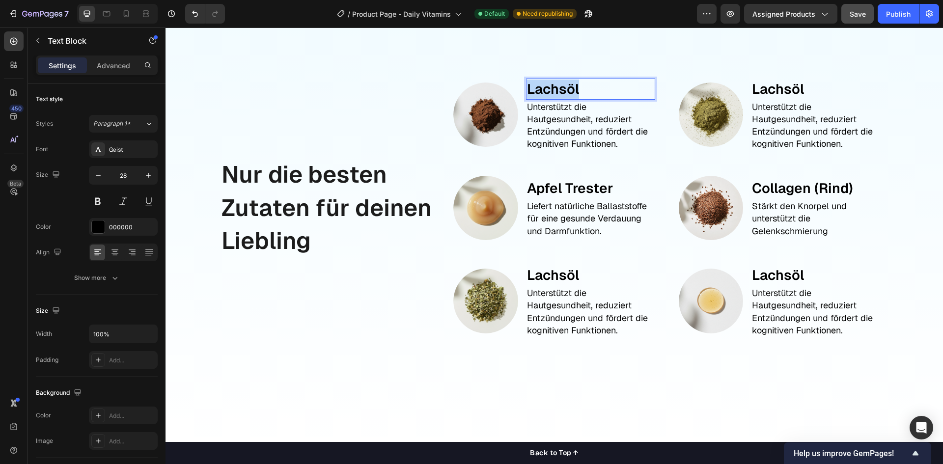
click at [566, 99] on p "Lachsöl" at bounding box center [590, 89] width 127 height 19
click at [580, 150] on p "Unterstützt die Hautgesundheit, reduziert Entzündungen und fördert die kognitiv…" at bounding box center [590, 126] width 127 height 50
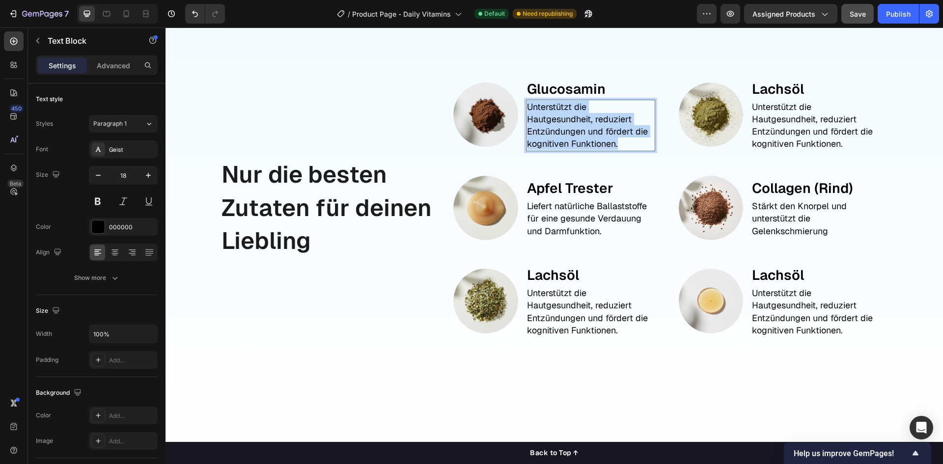
click at [580, 150] on p "Unterstützt die Hautgesundheit, reduziert Entzündungen und fördert die kognitiv…" at bounding box center [590, 126] width 127 height 50
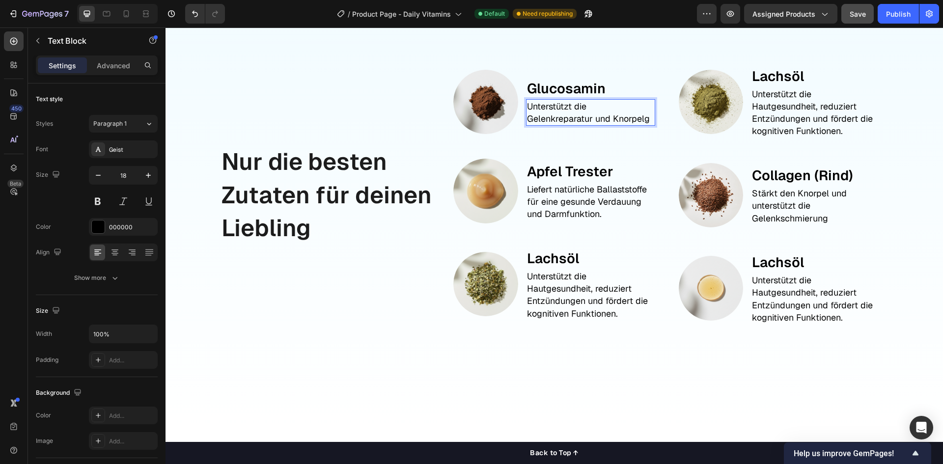
scroll to position [1265, 0]
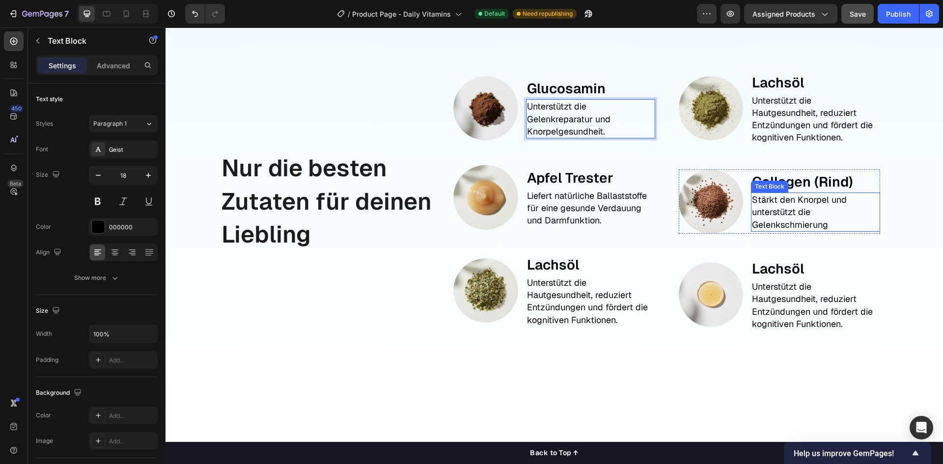
click at [767, 191] on div "Text Block" at bounding box center [769, 186] width 33 height 9
click at [762, 191] on p "Collagen (Rind)" at bounding box center [815, 181] width 127 height 19
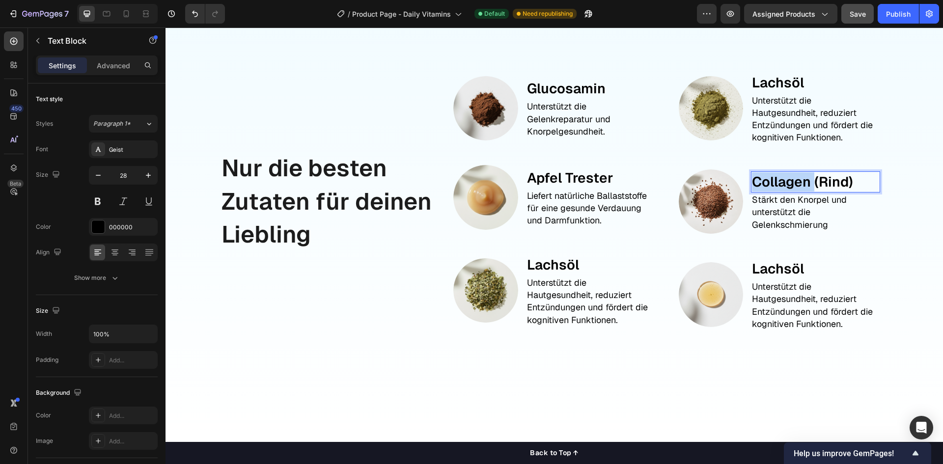
click at [762, 191] on p "Collagen (Rind)" at bounding box center [815, 181] width 127 height 19
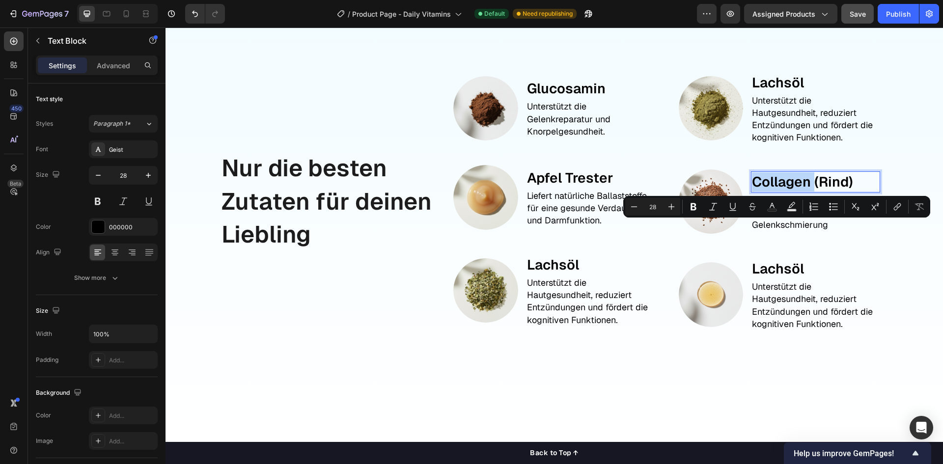
drag, startPoint x: 764, startPoint y: 236, endPoint x: 759, endPoint y: 232, distance: 6.0
click at [763, 191] on p "Collagen (Rind)" at bounding box center [815, 181] width 127 height 19
click at [756, 191] on p "Collagen (Rind)" at bounding box center [815, 181] width 127 height 19
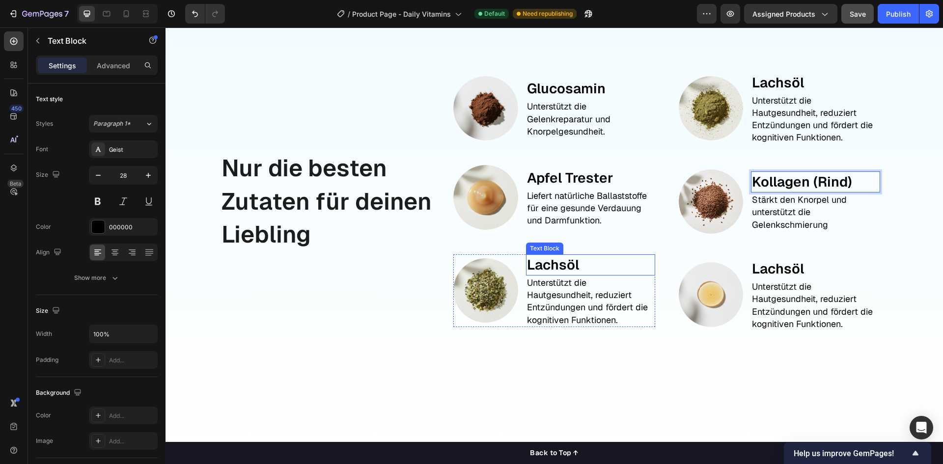
click at [573, 274] on p "Lachsöl" at bounding box center [590, 264] width 127 height 19
click at [581, 326] on p "Unterstützt die Hautgesundheit, reduziert Entzündungen und fördert die kognitiv…" at bounding box center [590, 301] width 127 height 50
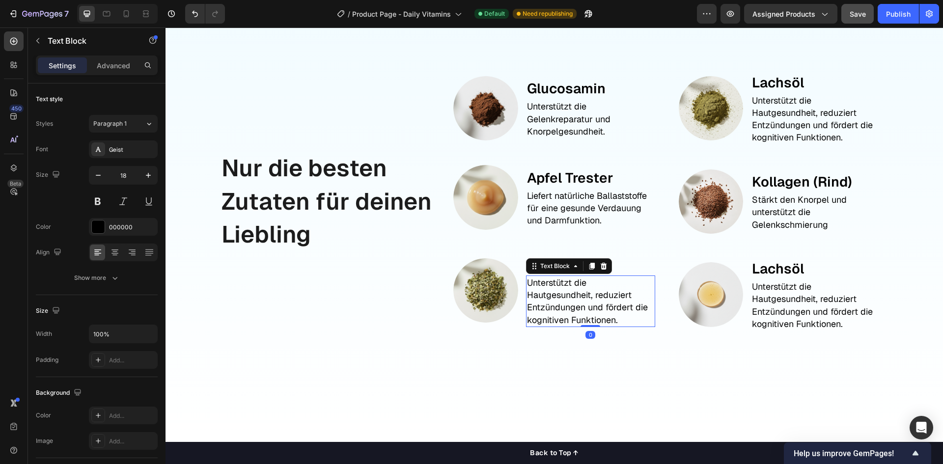
click at [581, 326] on p "Unterstützt die Hautgesundheit, reduziert Entzündungen und fördert die kognitiv…" at bounding box center [590, 301] width 127 height 50
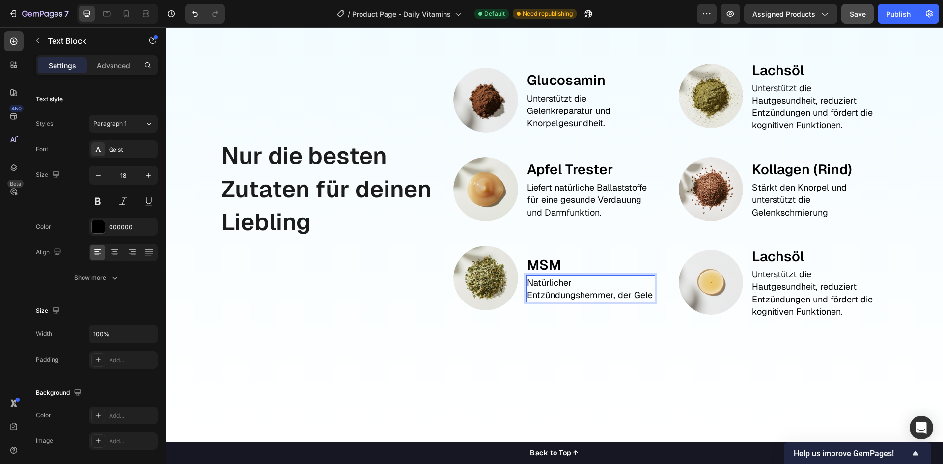
scroll to position [1272, 0]
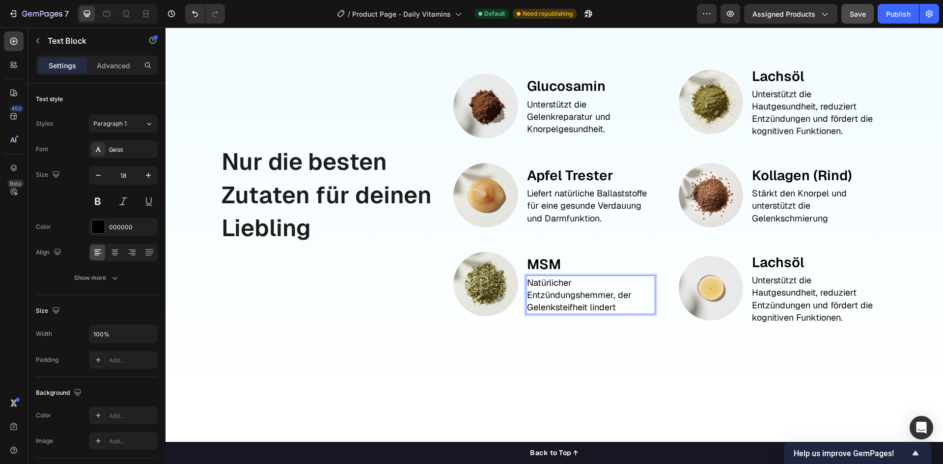
click at [567, 314] on p "Natürlicher Entzündungshemmer, der Gelenksteifheit lindert" at bounding box center [590, 294] width 127 height 37
click at [621, 314] on p "Natürlicher Entzündungshemmer, der Gelenksteifheit lindert" at bounding box center [590, 294] width 127 height 37
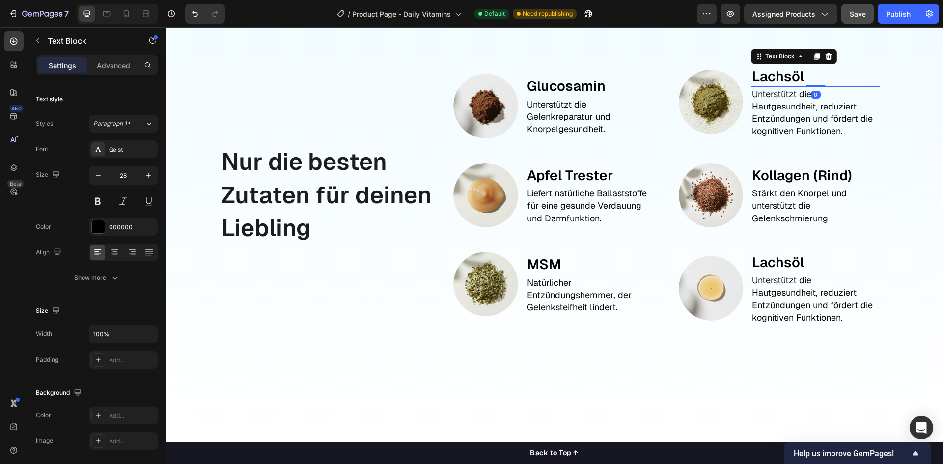
click at [785, 86] on p "Lachsöl" at bounding box center [815, 76] width 127 height 19
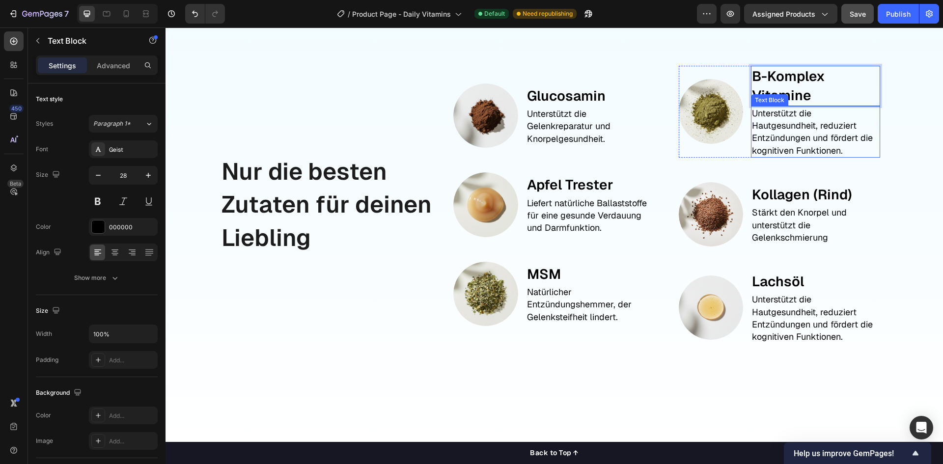
click at [805, 157] on p "Unterstützt die Hautgesundheit, reduziert Entzündungen und fördert die kognitiv…" at bounding box center [815, 132] width 127 height 50
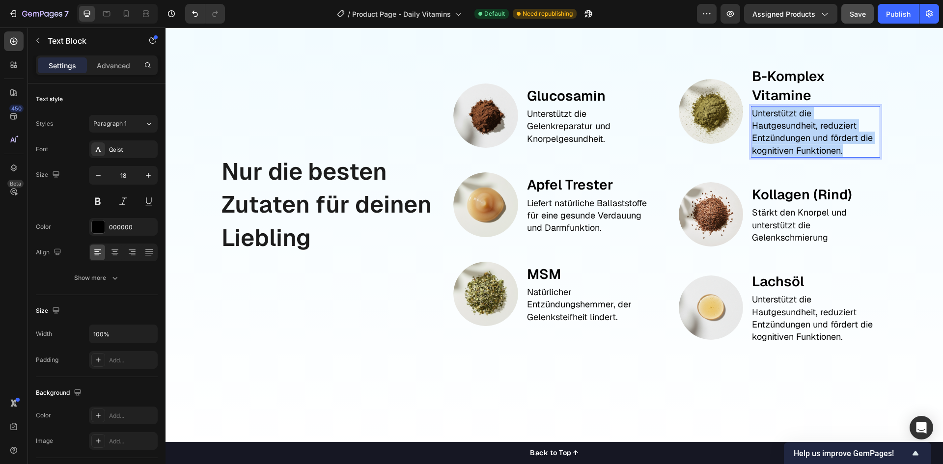
click at [805, 157] on p "Unterstützt die Hautgesundheit, reduziert Entzündungen und fördert die kognitiv…" at bounding box center [815, 132] width 127 height 50
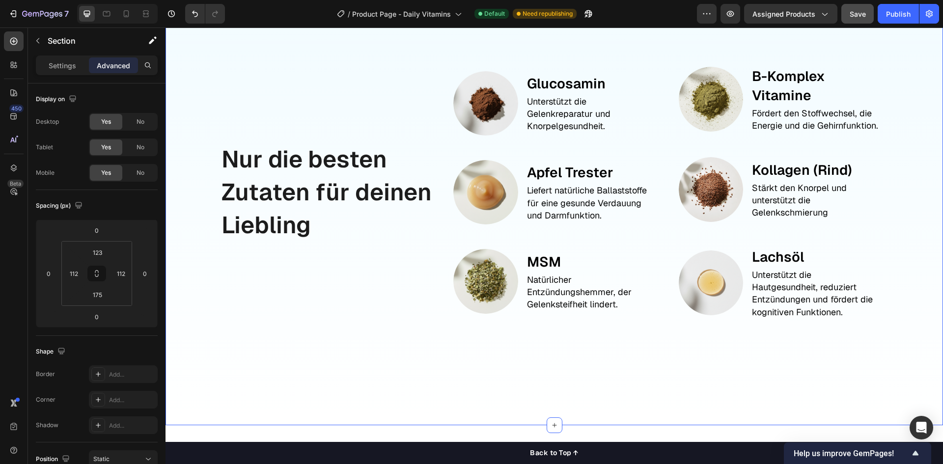
click at [900, 227] on div "Nur die besten Zutaten für deinen Liebling Text Block Image Glucosamin Text Blo…" at bounding box center [553, 205] width 777 height 440
click at [617, 182] on p "Apfel Trester" at bounding box center [590, 172] width 127 height 19
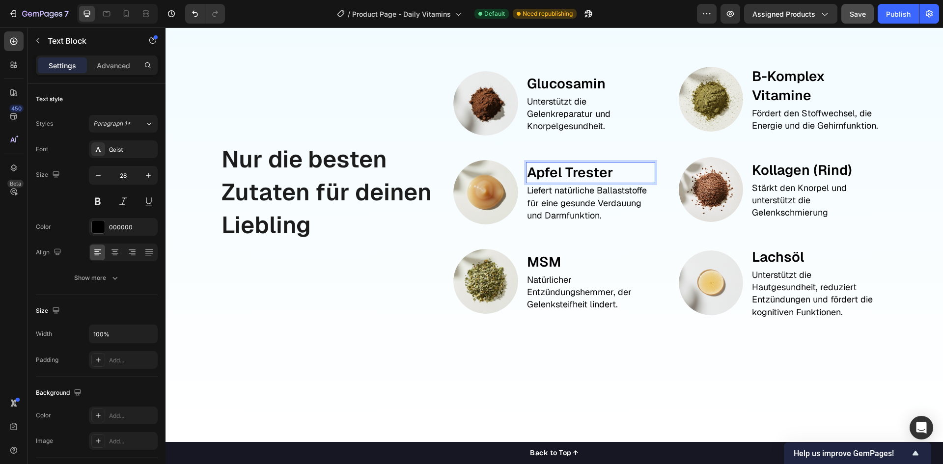
click at [617, 182] on p "Apfel Trester" at bounding box center [590, 172] width 127 height 19
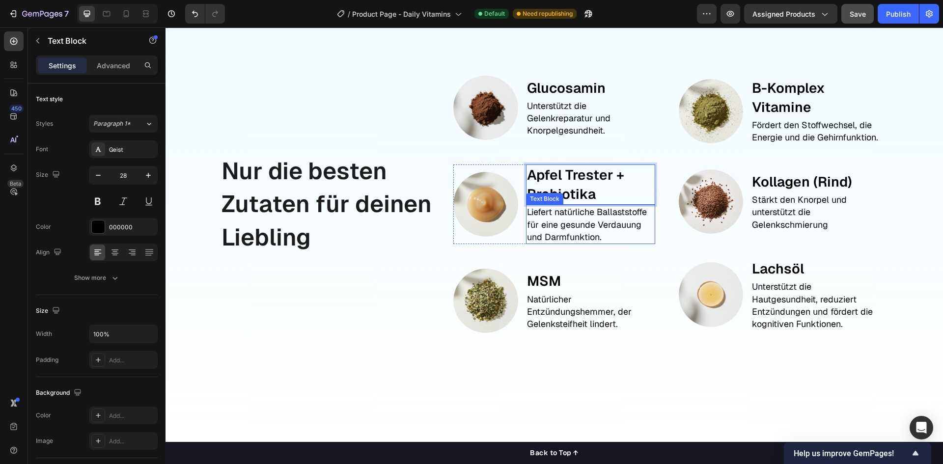
click at [604, 243] on p "Liefert natürliche Ballaststoffe für eine gesunde Verdauung und Darmfunktion." at bounding box center [590, 224] width 127 height 37
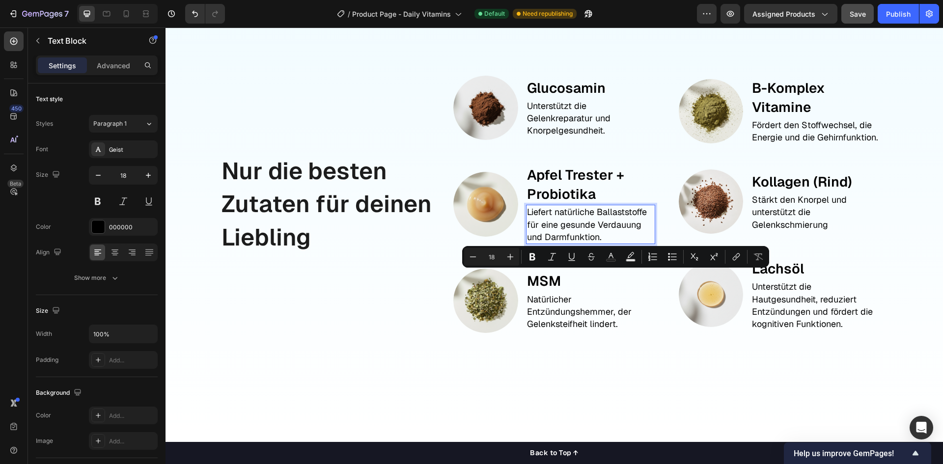
click at [611, 243] on p "Liefert natürliche Ballaststoffe für eine gesunde Verdauung und Darmfunktion." at bounding box center [590, 224] width 127 height 37
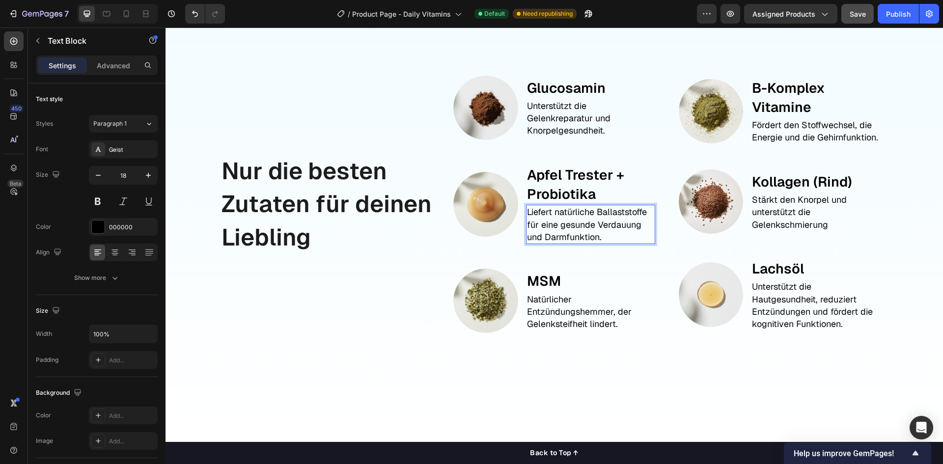
click at [528, 243] on p "Liefert natürliche Ballaststoffe für eine gesunde Verdauung und Darmfunktion." at bounding box center [590, 224] width 127 height 37
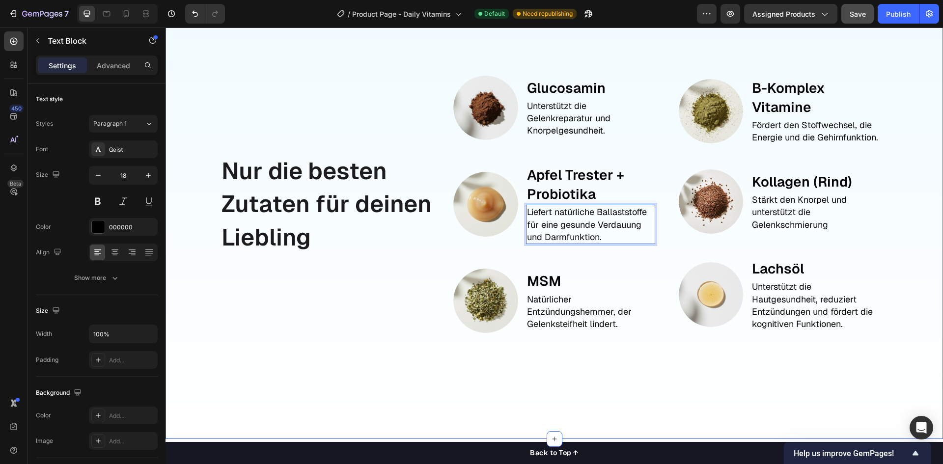
click at [911, 305] on div "Nur die besten Zutaten für deinen Liebling Text Block Image Glucosamin Text Blo…" at bounding box center [553, 217] width 777 height 444
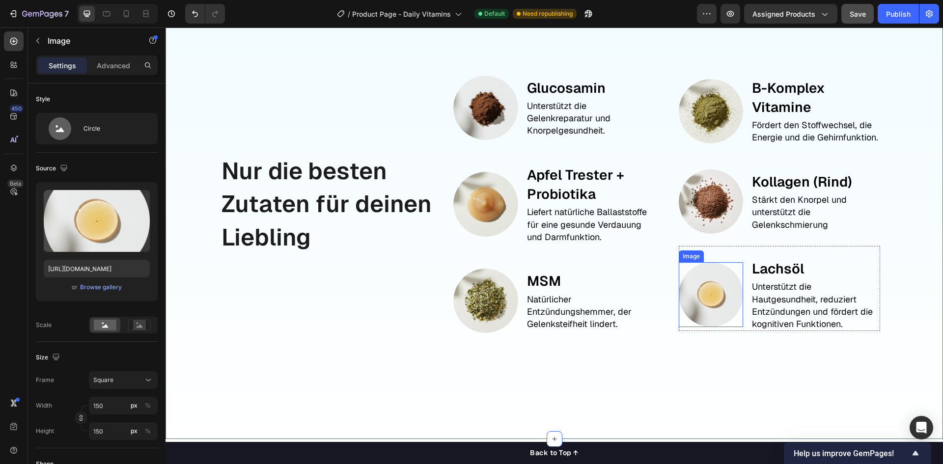
click at [708, 327] on img at bounding box center [711, 294] width 64 height 64
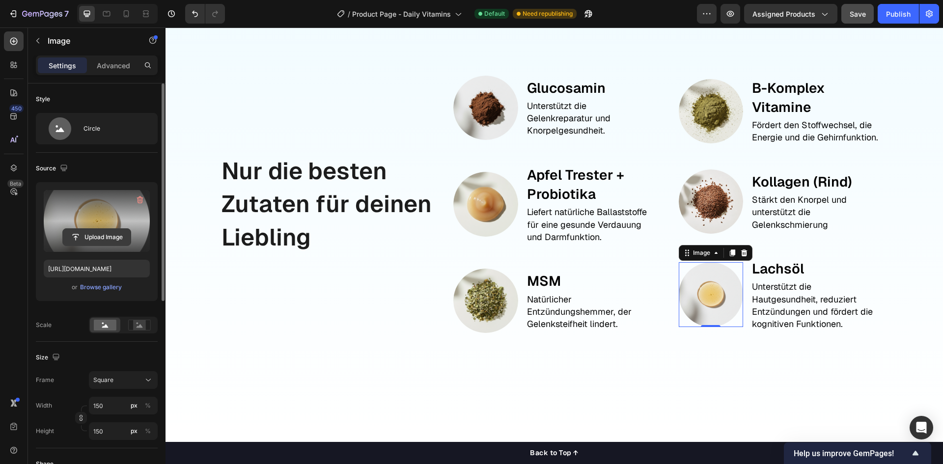
click at [78, 235] on input "file" at bounding box center [97, 237] width 68 height 17
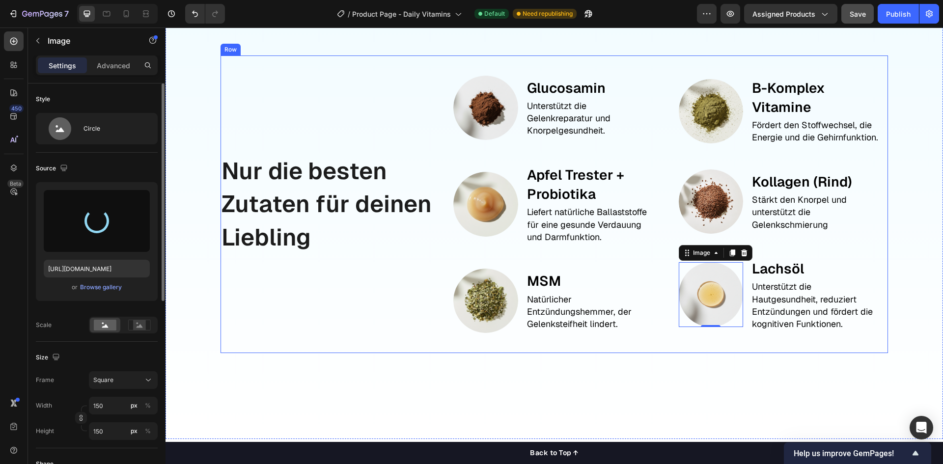
type input "https://cdn.shopify.com/s/files/1/0944/6880/0887/files/gempages_584137912023515…"
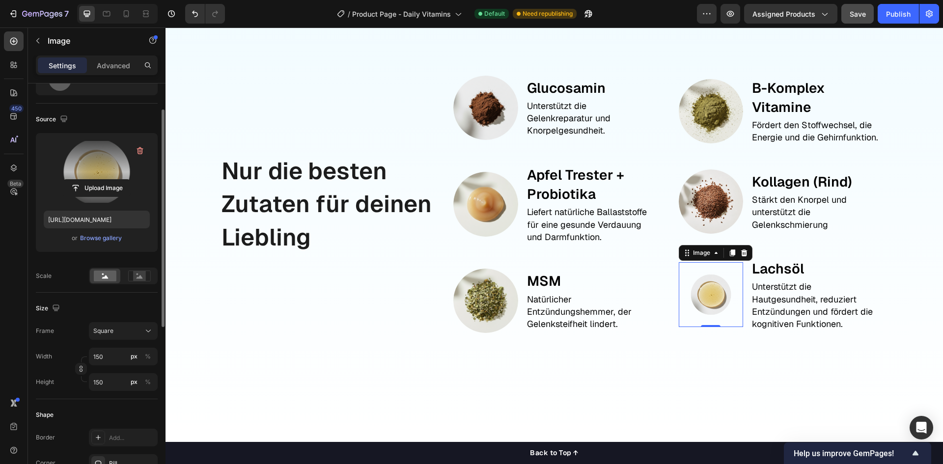
scroll to position [98, 0]
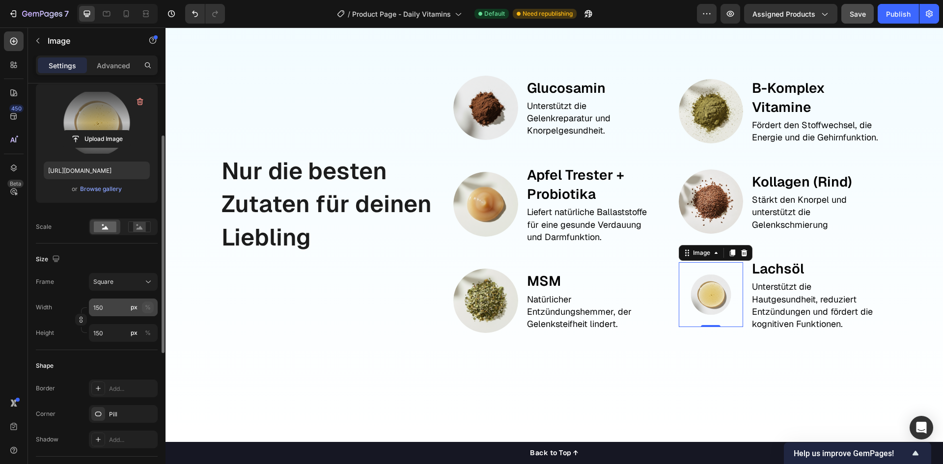
click at [151, 307] on button "%" at bounding box center [148, 307] width 12 height 12
click at [147, 336] on div "%" at bounding box center [148, 332] width 6 height 9
click at [116, 313] on input "150" at bounding box center [123, 308] width 69 height 18
type input "100"
click at [708, 327] on img at bounding box center [711, 294] width 64 height 64
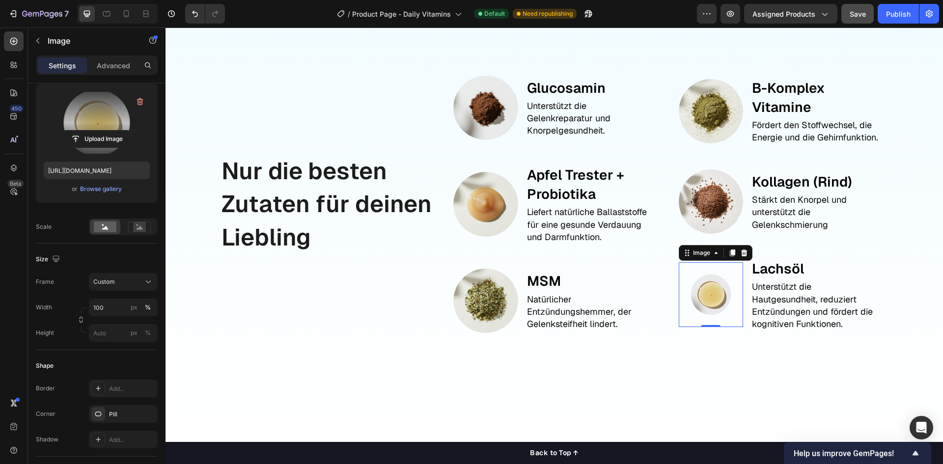
click at [97, 126] on label at bounding box center [97, 123] width 106 height 62
click at [97, 131] on input "file" at bounding box center [97, 139] width 68 height 17
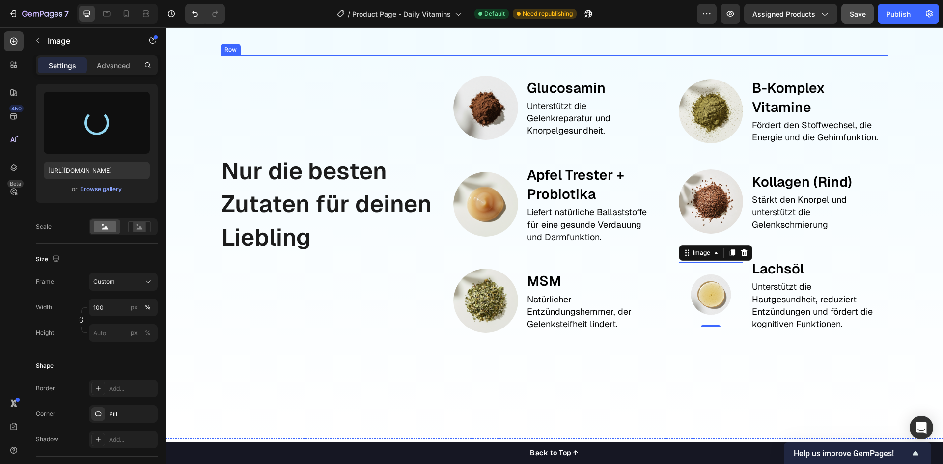
type input "https://cdn.shopify.com/s/files/1/0944/6880/0887/files/gempages_584137912023515…"
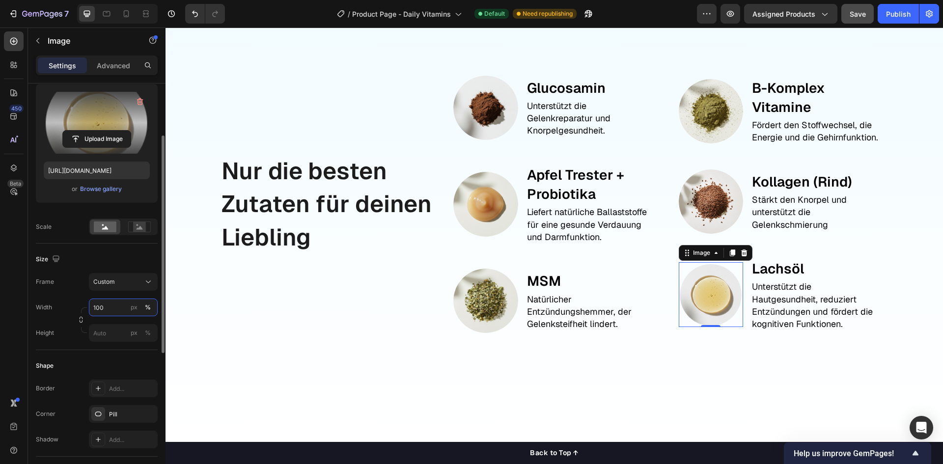
click at [116, 310] on input "100" at bounding box center [123, 308] width 69 height 18
type input "150"
click at [134, 308] on div "px" at bounding box center [134, 307] width 7 height 9
click at [71, 266] on div "Size" at bounding box center [97, 259] width 122 height 16
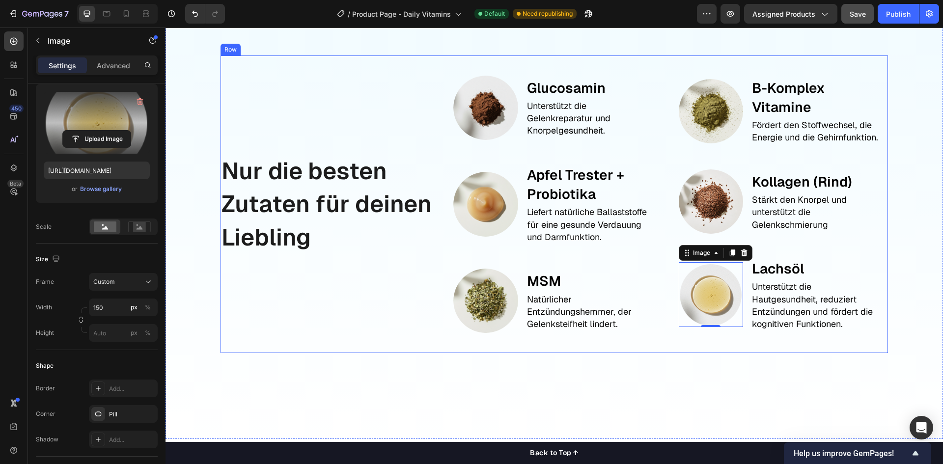
click at [386, 354] on div "Nur die besten Zutaten für deinen Liebling Text Block" at bounding box center [328, 204] width 217 height 298
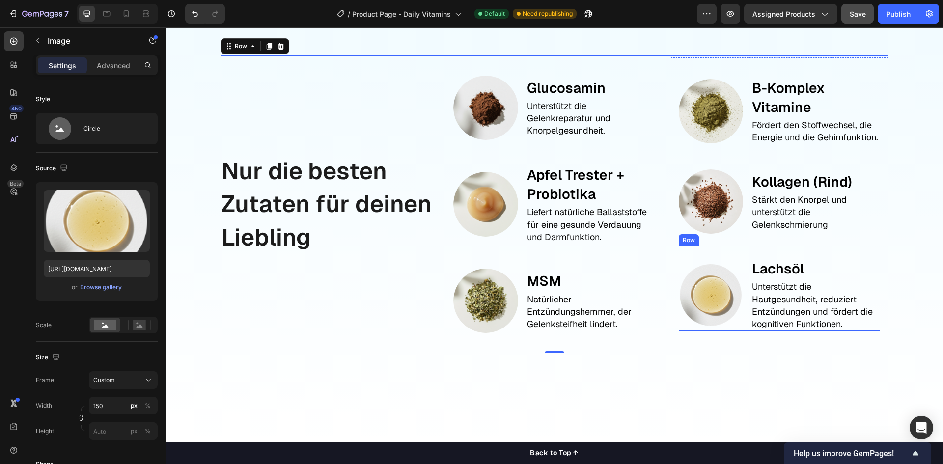
click at [709, 327] on img at bounding box center [711, 294] width 64 height 65
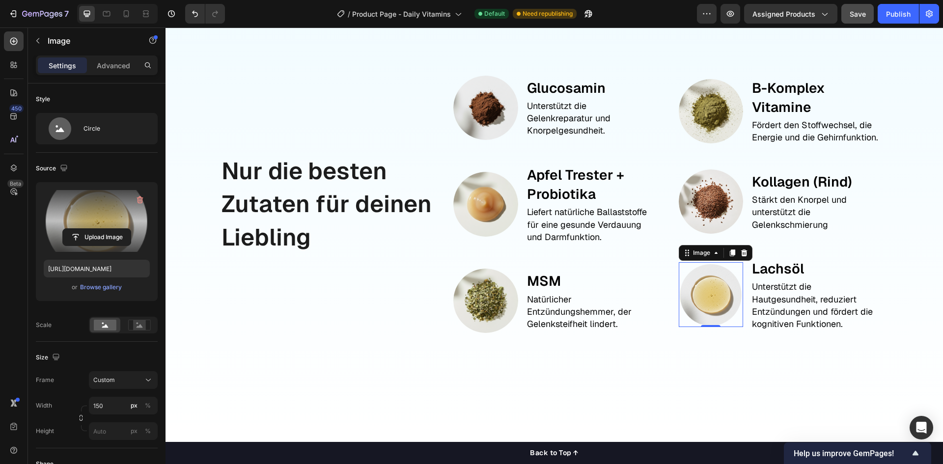
click at [120, 217] on label at bounding box center [97, 221] width 106 height 62
click at [120, 229] on input "file" at bounding box center [97, 237] width 68 height 17
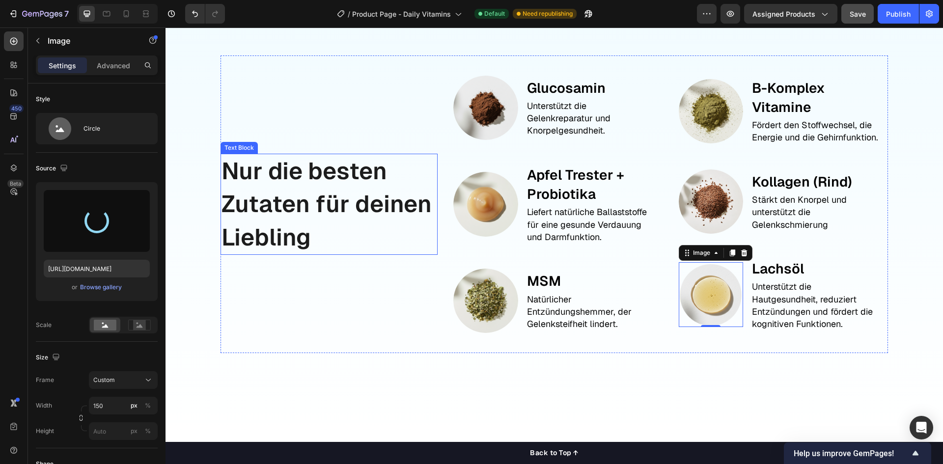
type input "https://cdn.shopify.com/s/files/1/0944/6880/0887/files/gempages_584137912023515…"
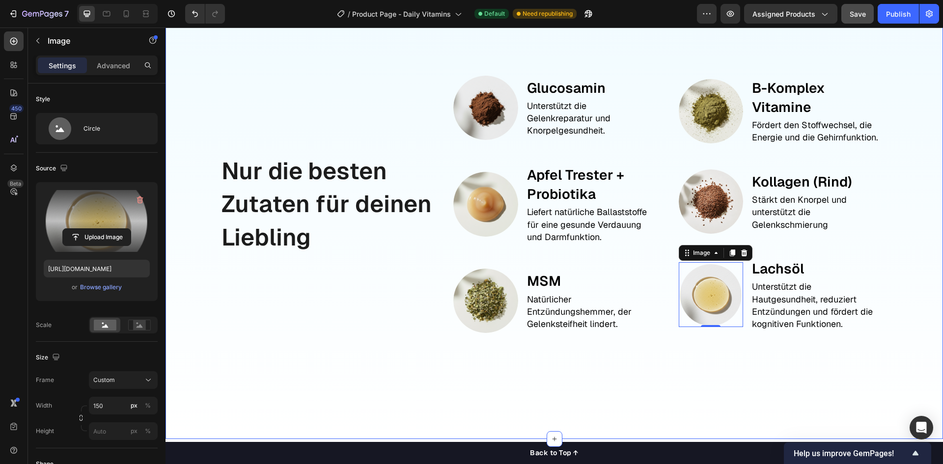
click at [269, 428] on div "Nur die besten Zutaten für deinen Liebling Text Block Image Glucosamin Text Blo…" at bounding box center [553, 217] width 777 height 444
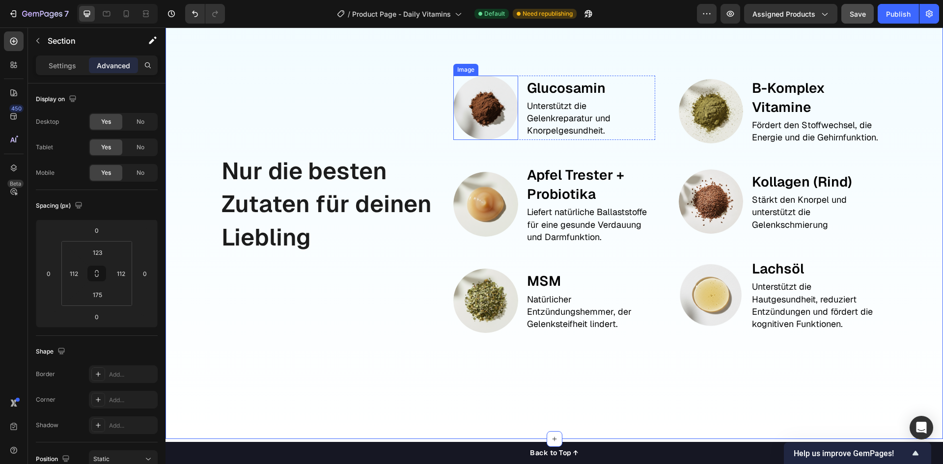
click at [492, 140] on img at bounding box center [485, 108] width 64 height 64
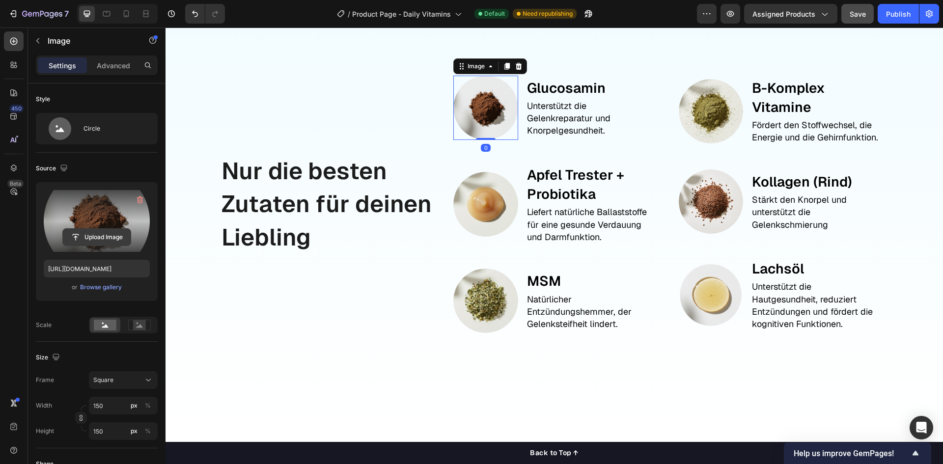
click at [84, 241] on input "file" at bounding box center [97, 237] width 68 height 17
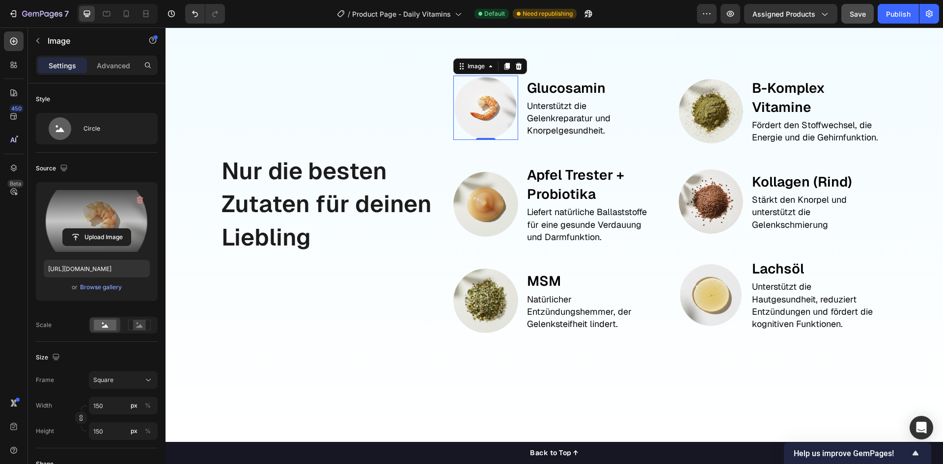
click at [97, 216] on label at bounding box center [97, 221] width 106 height 62
click at [97, 229] on input "file" at bounding box center [97, 237] width 68 height 17
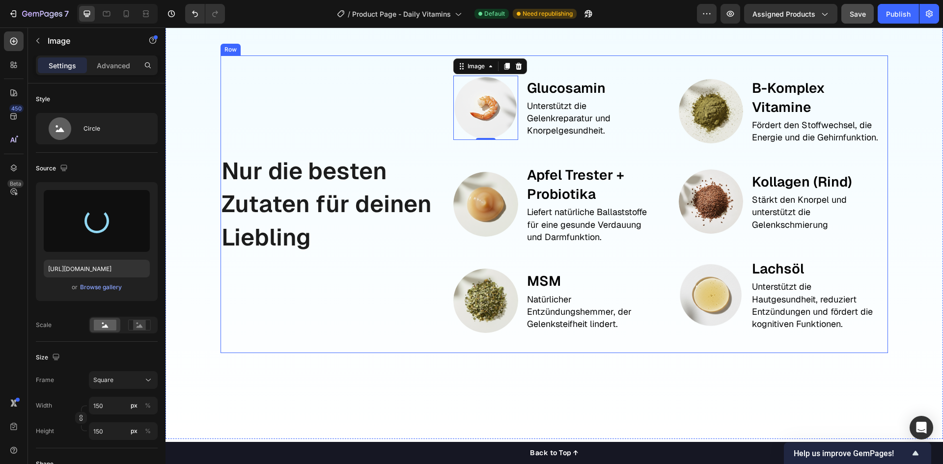
type input "https://cdn.shopify.com/s/files/1/0944/6880/0887/files/gempages_584137912023515…"
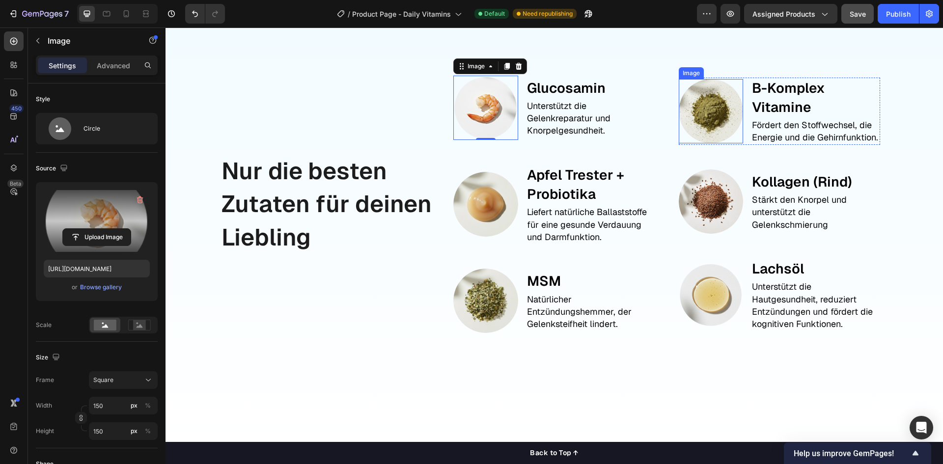
click at [708, 143] on img at bounding box center [711, 111] width 64 height 64
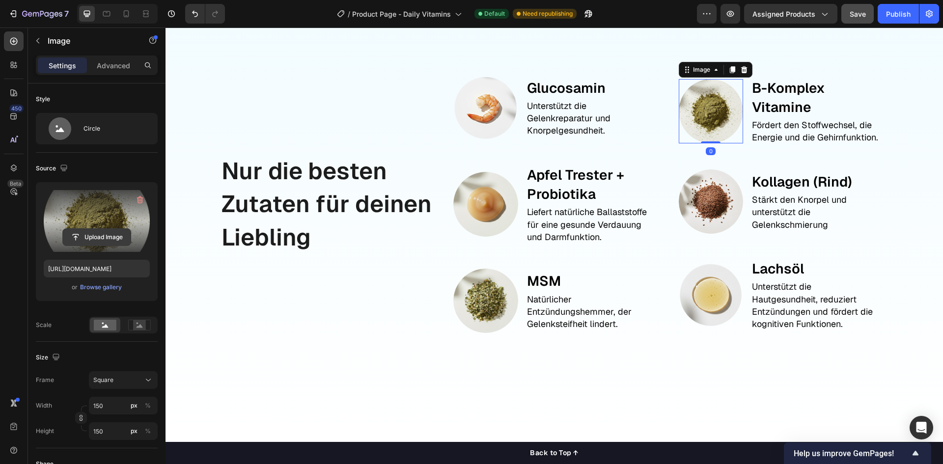
click at [112, 236] on input "file" at bounding box center [97, 237] width 68 height 17
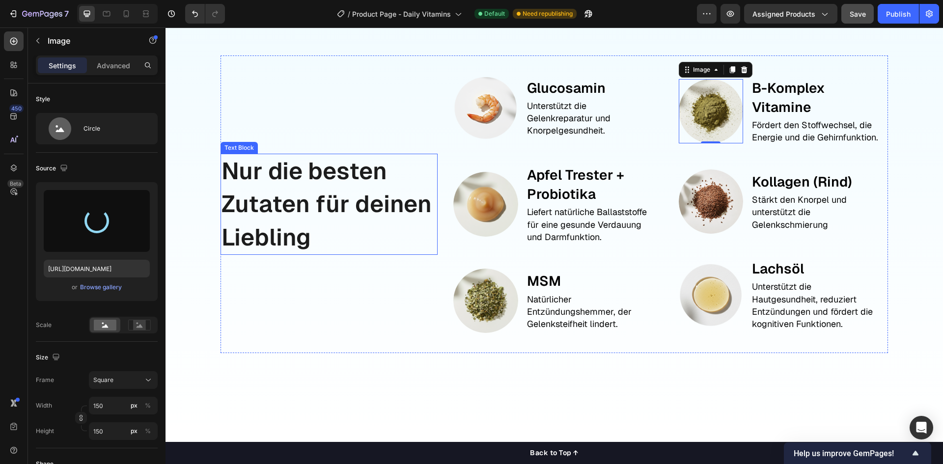
type input "https://cdn.shopify.com/s/files/1/0944/6880/0887/files/gempages_584137912023515…"
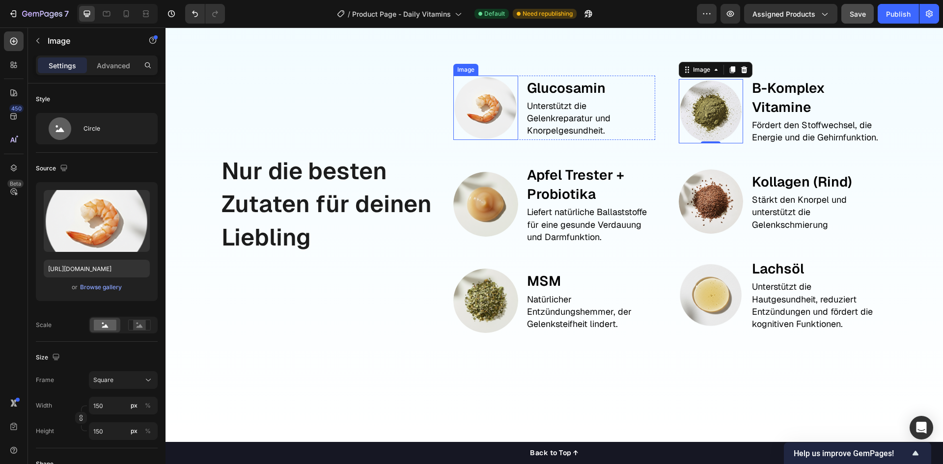
click at [494, 140] on img at bounding box center [485, 108] width 64 height 64
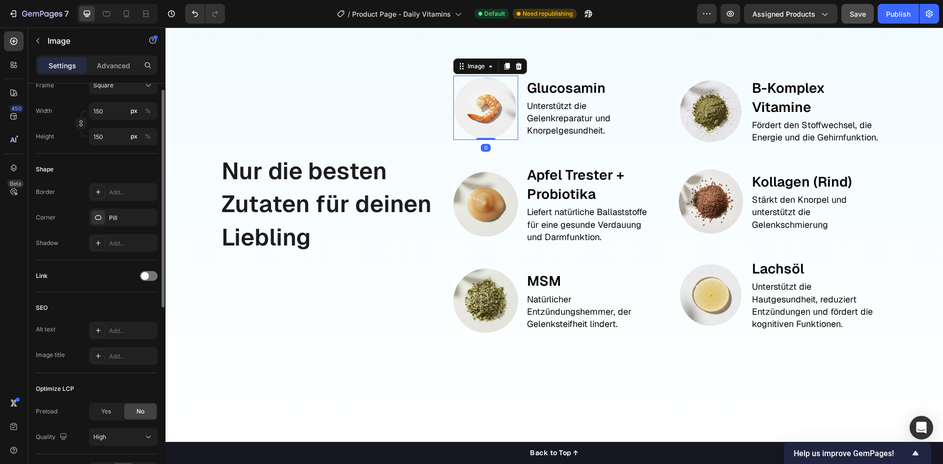
scroll to position [357, 0]
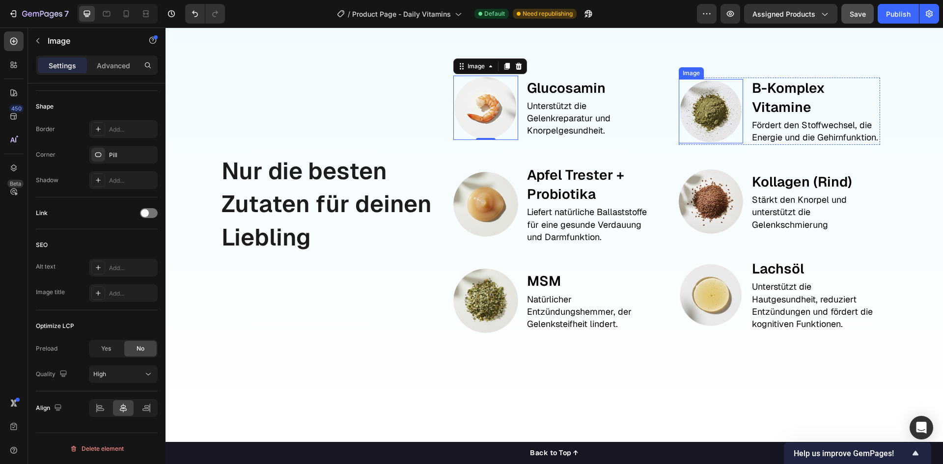
click at [687, 143] on img at bounding box center [711, 111] width 64 height 64
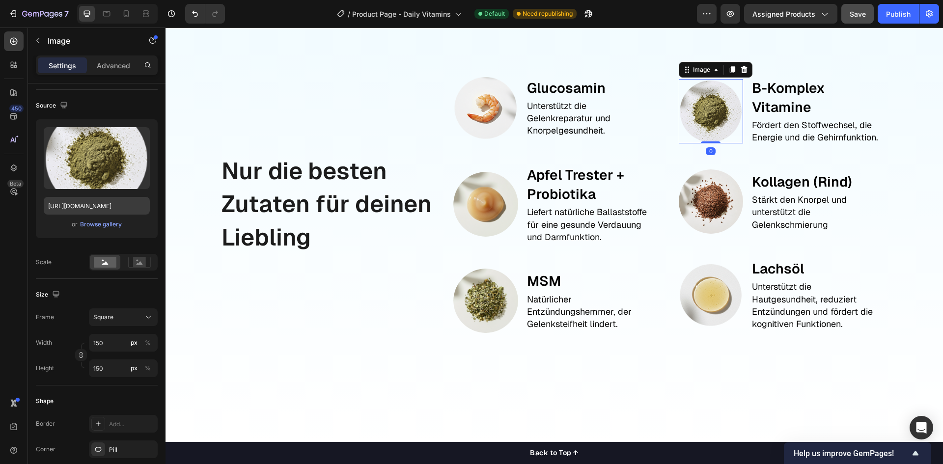
scroll to position [0, 0]
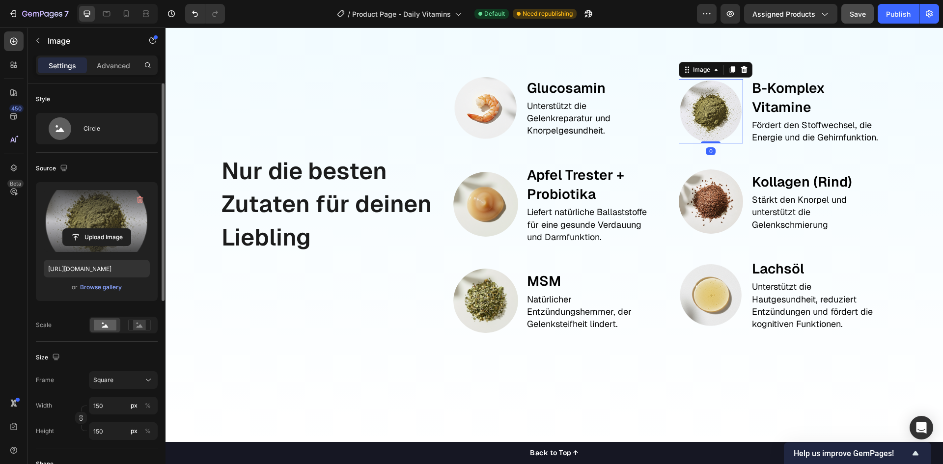
click at [83, 222] on label at bounding box center [97, 221] width 106 height 62
click at [83, 229] on input "file" at bounding box center [97, 237] width 68 height 17
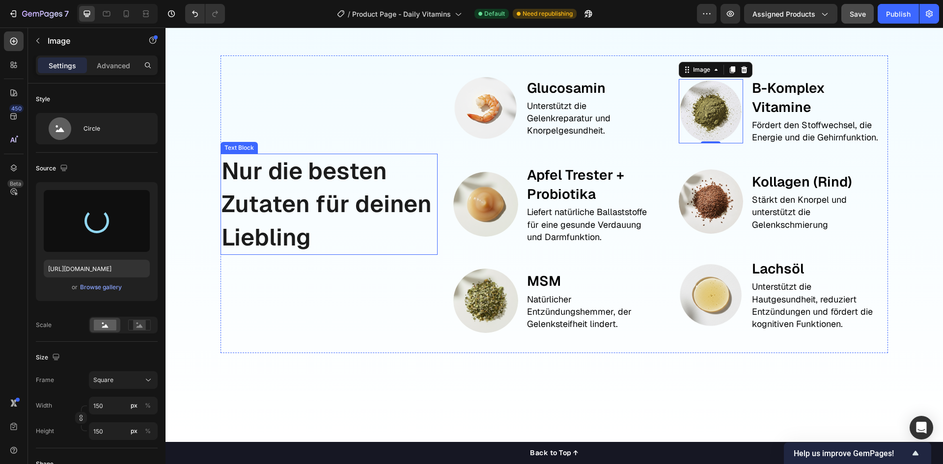
type input "[URL][DOMAIN_NAME]"
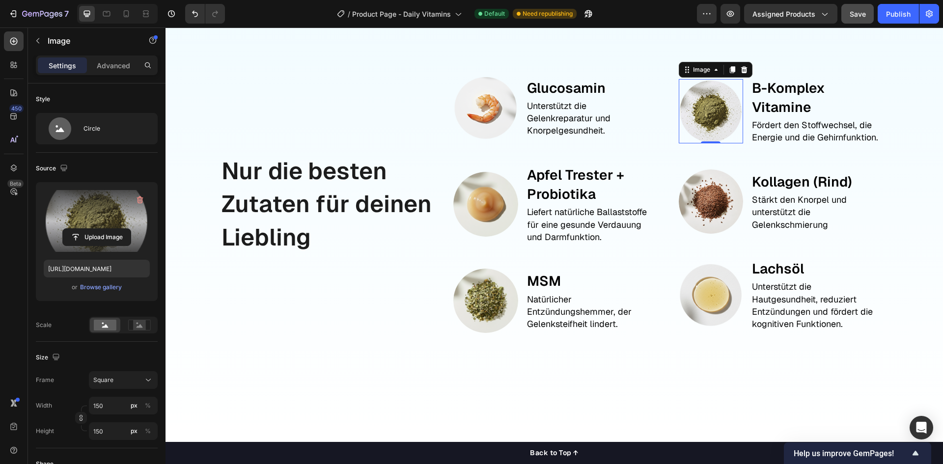
click at [707, 143] on img at bounding box center [711, 111] width 64 height 64
click at [707, 234] on img at bounding box center [711, 201] width 64 height 64
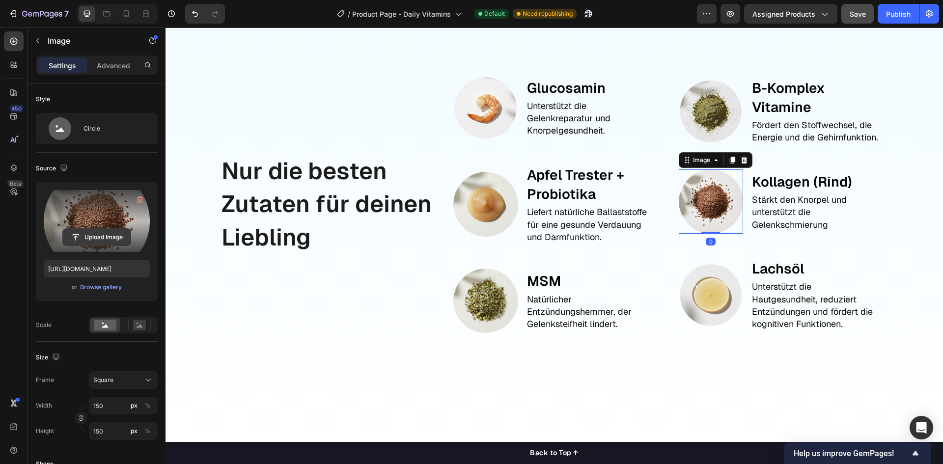
click at [92, 238] on input "file" at bounding box center [97, 237] width 68 height 17
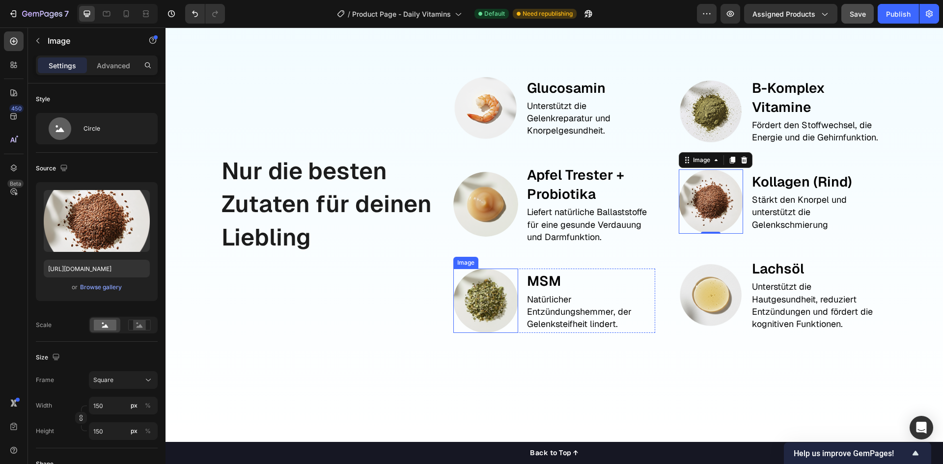
click at [483, 333] on img at bounding box center [485, 301] width 64 height 64
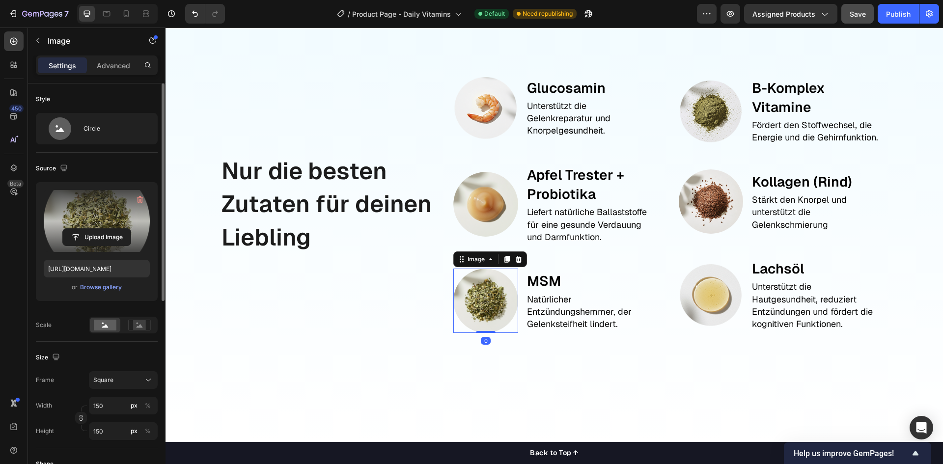
click at [82, 226] on label at bounding box center [97, 221] width 106 height 62
click at [82, 229] on input "file" at bounding box center [97, 237] width 68 height 17
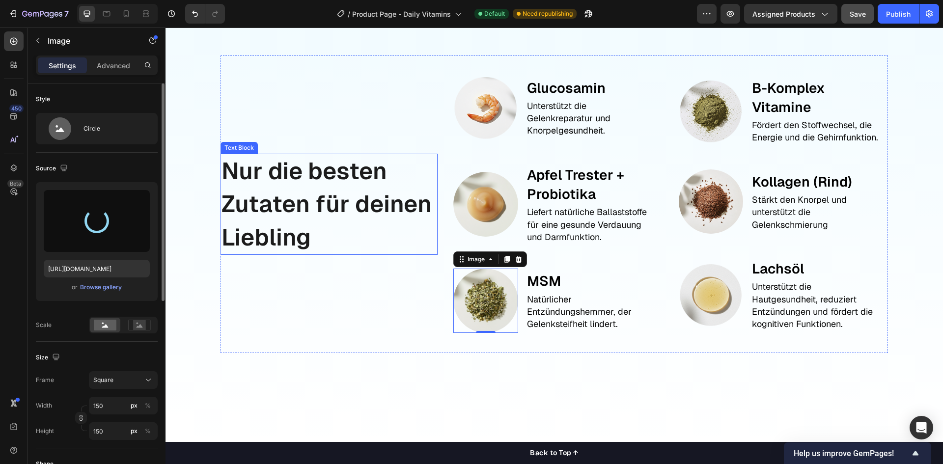
type input "https://cdn.shopify.com/s/files/1/0944/6880/0887/files/gempages_584137912023515…"
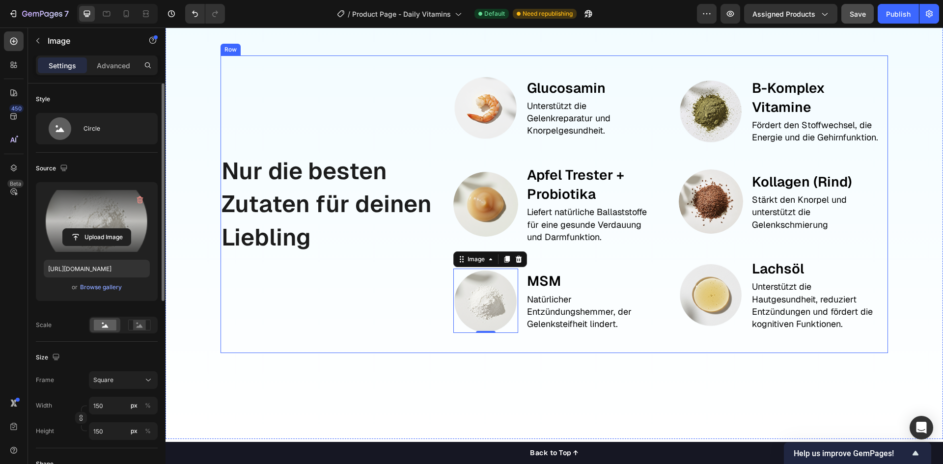
click at [315, 354] on div "Nur die besten Zutaten für deinen Liebling Text Block" at bounding box center [328, 204] width 217 height 298
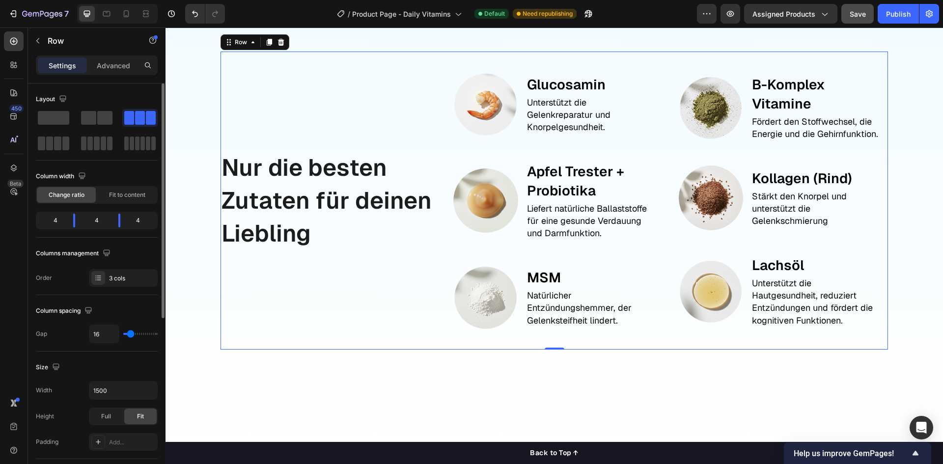
scroll to position [1311, 0]
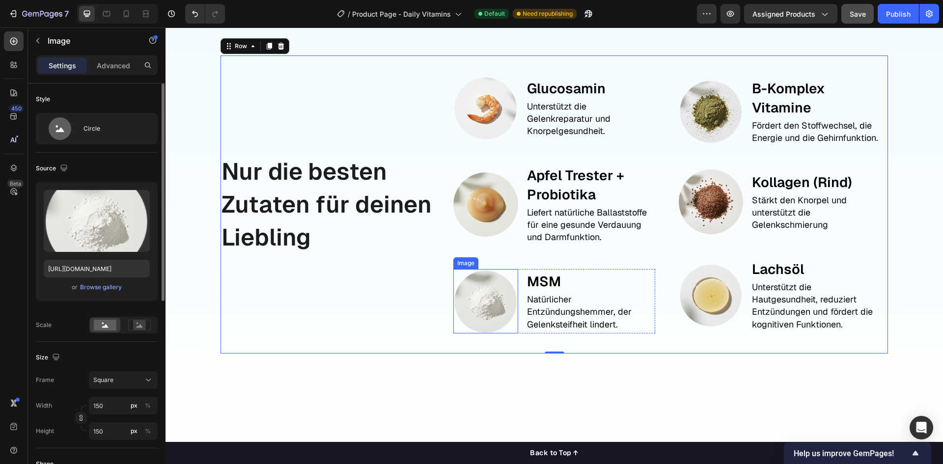
click at [475, 309] on img at bounding box center [485, 301] width 64 height 64
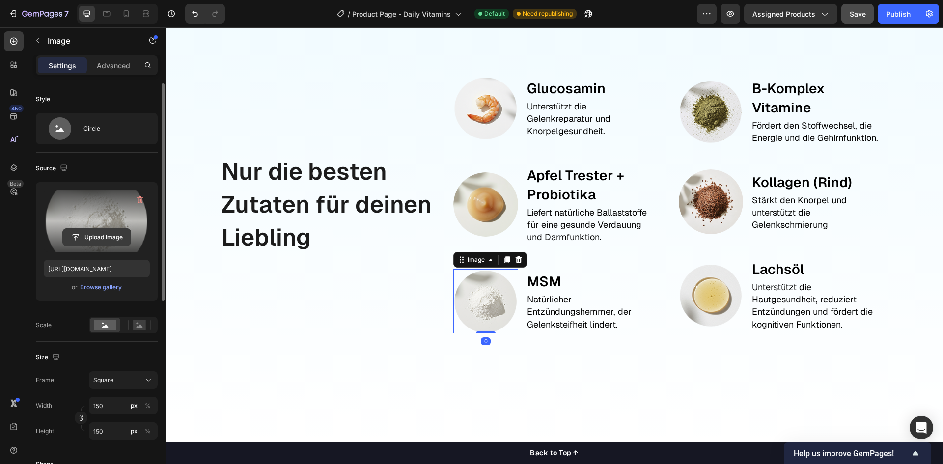
click at [81, 235] on input "file" at bounding box center [97, 237] width 68 height 17
type input "[URL][DOMAIN_NAME]"
click at [709, 301] on img at bounding box center [711, 295] width 64 height 65
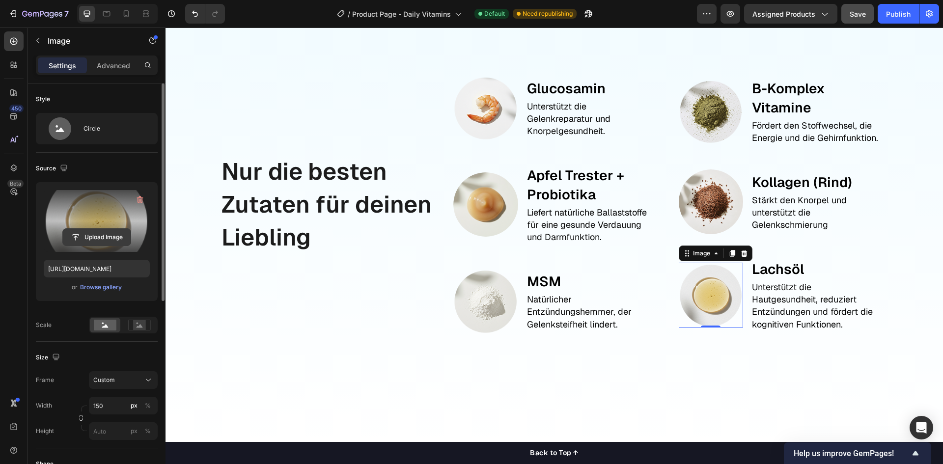
click at [97, 235] on input "file" at bounding box center [97, 237] width 68 height 17
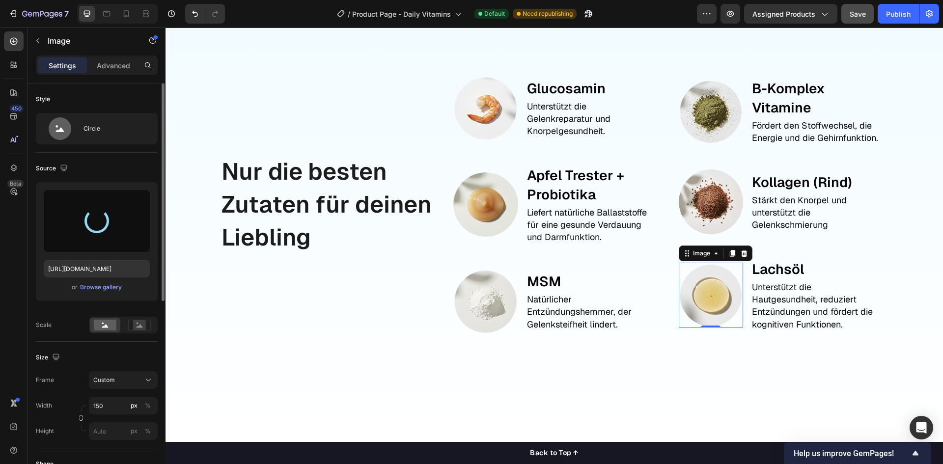
type input "[URL][DOMAIN_NAME]"
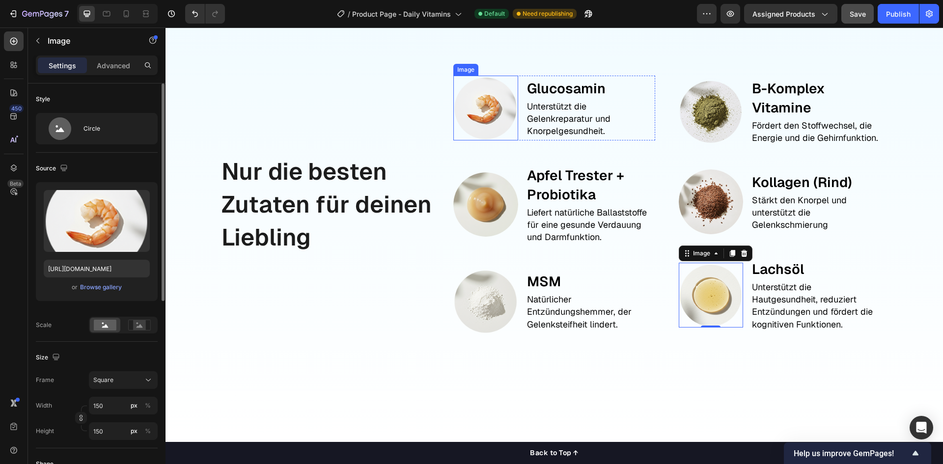
click at [490, 116] on img at bounding box center [485, 108] width 64 height 64
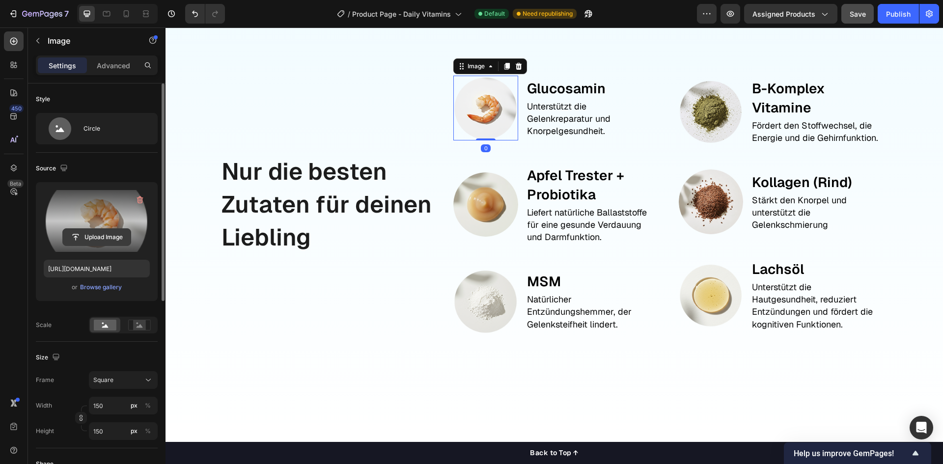
click at [93, 239] on input "file" at bounding box center [97, 237] width 68 height 17
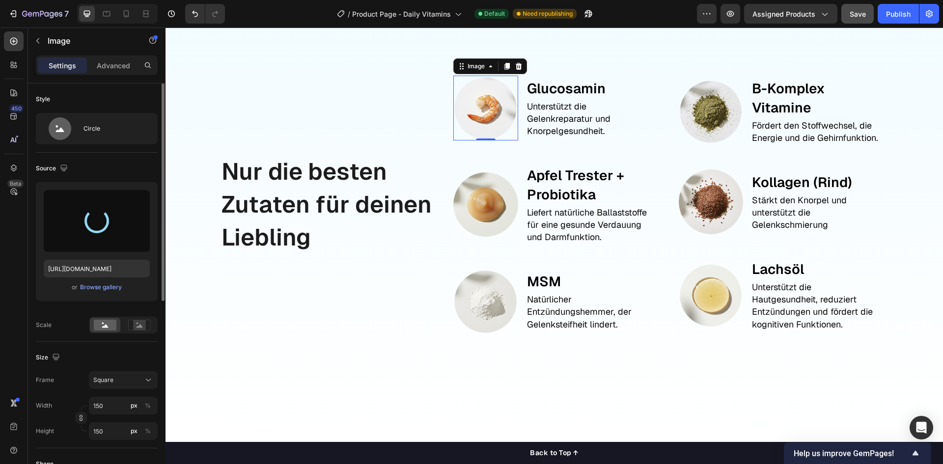
type input "[URL][DOMAIN_NAME]"
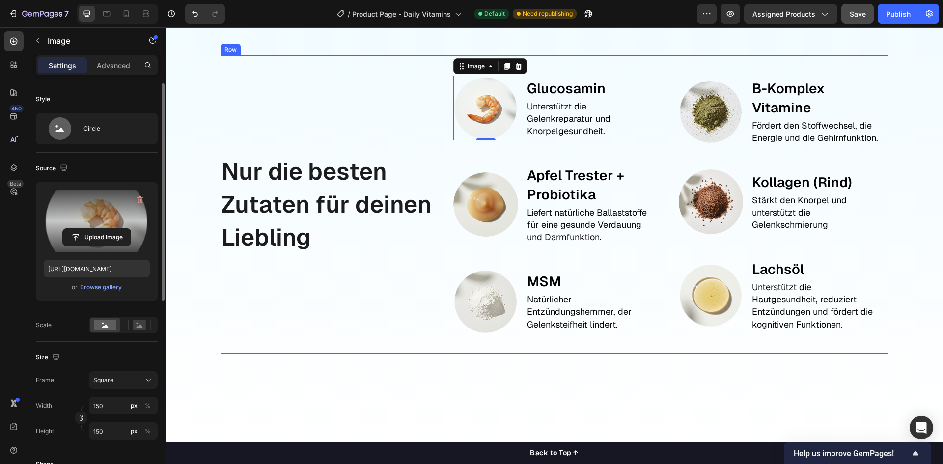
click at [334, 309] on div "Nur die besten Zutaten für deinen Liebling Text Block" at bounding box center [328, 204] width 217 height 298
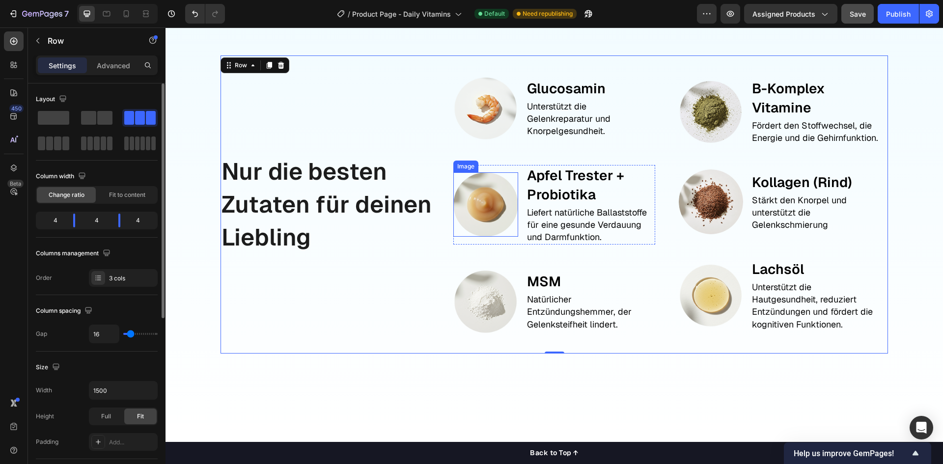
click at [472, 203] on img at bounding box center [485, 204] width 64 height 64
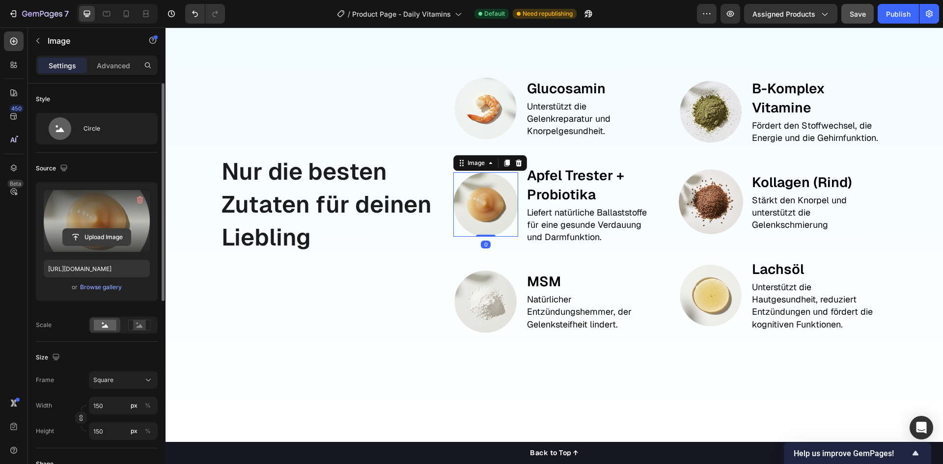
click at [81, 234] on input "file" at bounding box center [97, 237] width 68 height 17
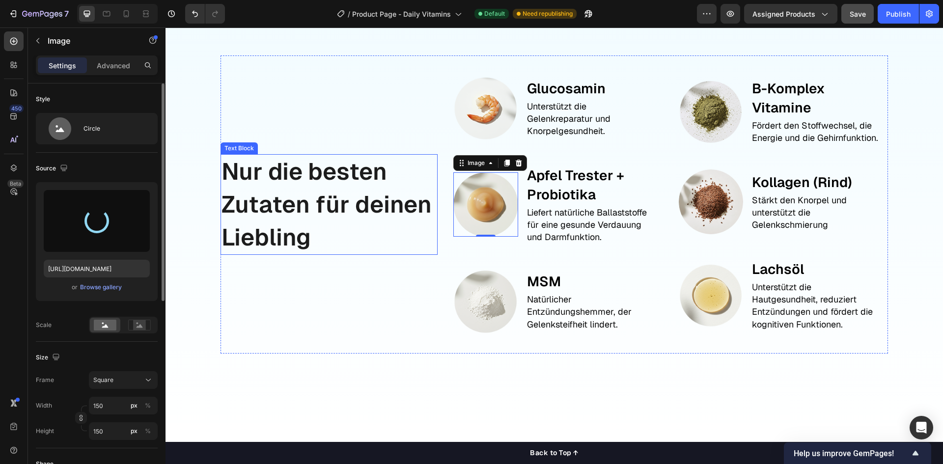
type input "[URL][DOMAIN_NAME]"
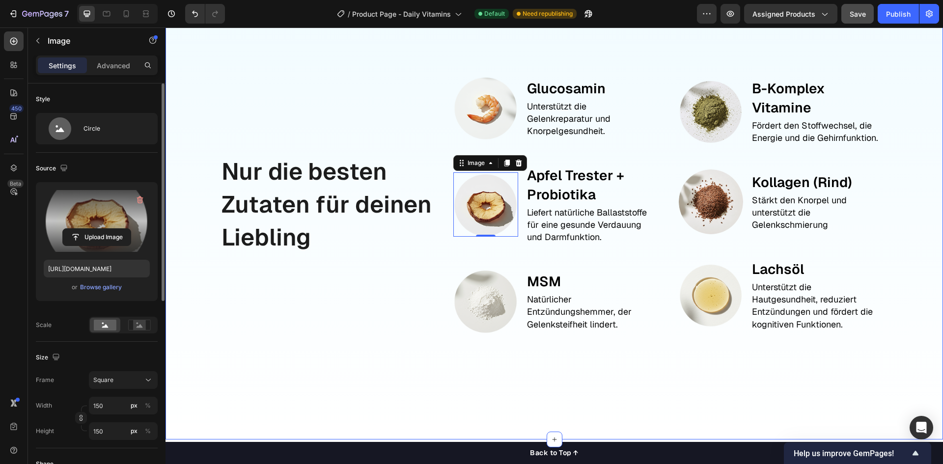
click at [194, 286] on div "Nur die besten Zutaten für deinen Liebling Text Block Image Glucosamin Text Blo…" at bounding box center [553, 217] width 777 height 444
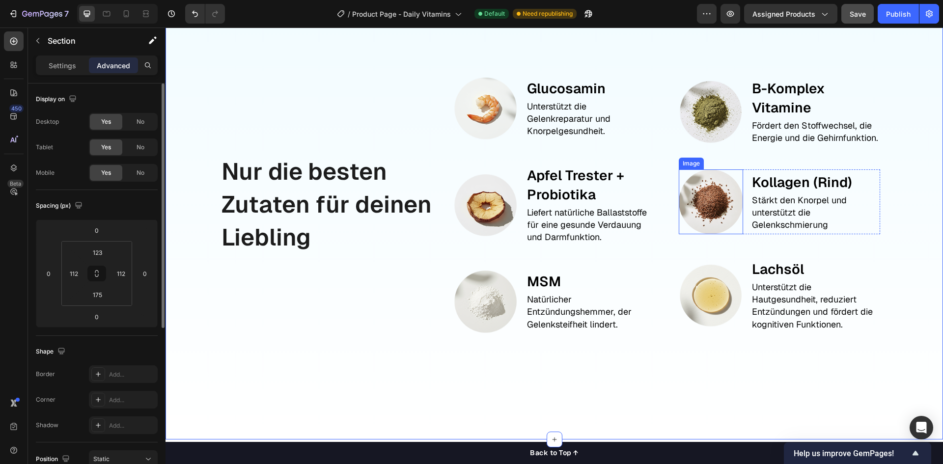
click at [712, 210] on img at bounding box center [711, 201] width 64 height 64
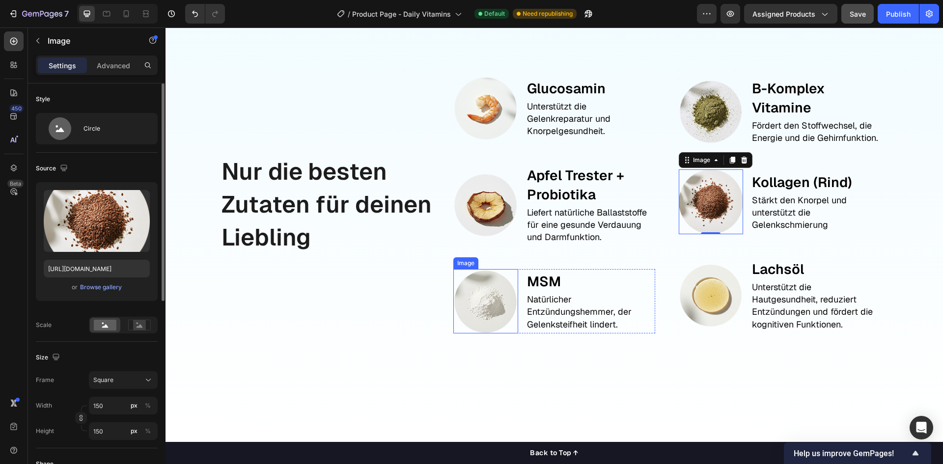
click at [479, 295] on img at bounding box center [485, 301] width 64 height 64
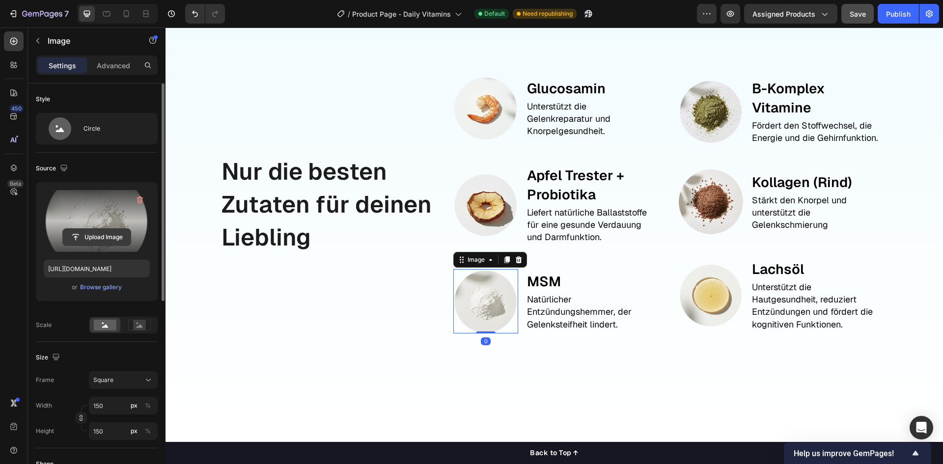
click at [89, 235] on input "file" at bounding box center [97, 237] width 68 height 17
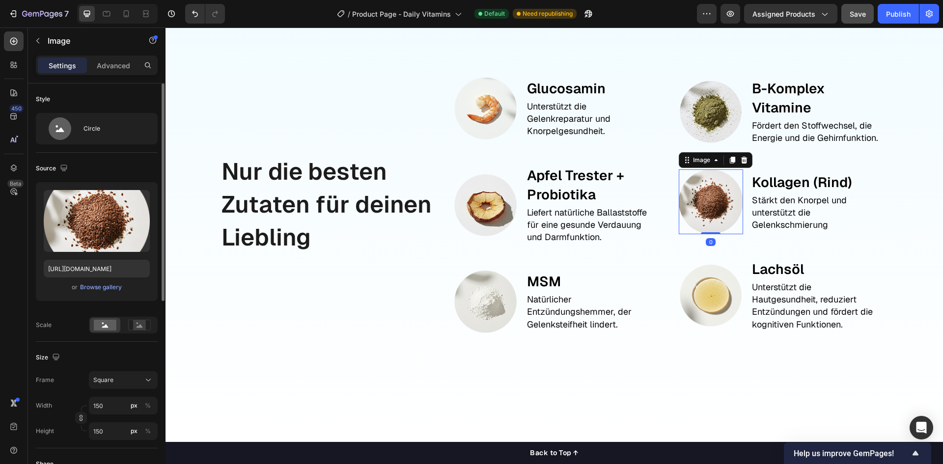
click at [715, 220] on img at bounding box center [711, 201] width 64 height 64
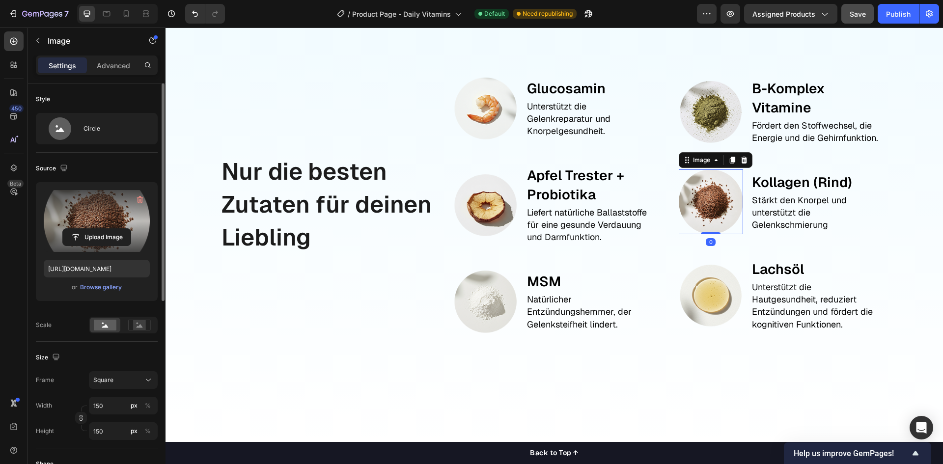
click at [89, 215] on label at bounding box center [97, 221] width 106 height 62
click at [89, 229] on input "file" at bounding box center [97, 237] width 68 height 17
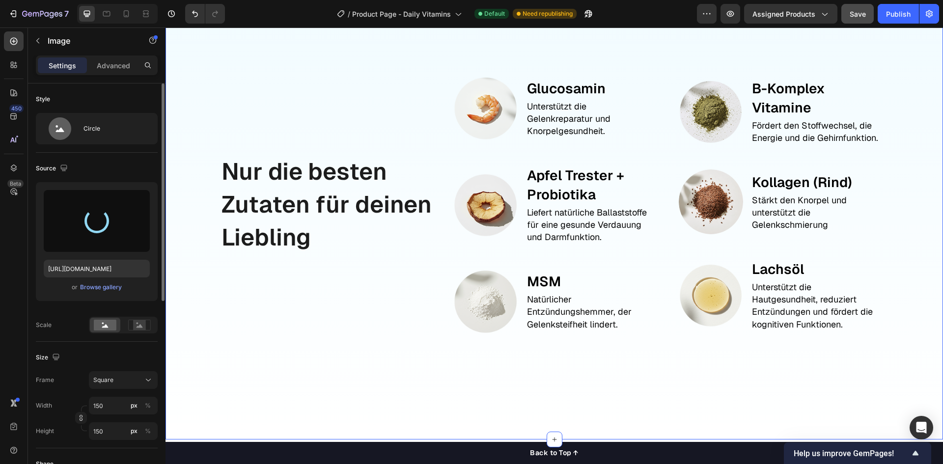
click at [894, 225] on div "Nur die besten Zutaten für deinen Liebling Text Block Image Glucosamin Text Blo…" at bounding box center [553, 217] width 777 height 444
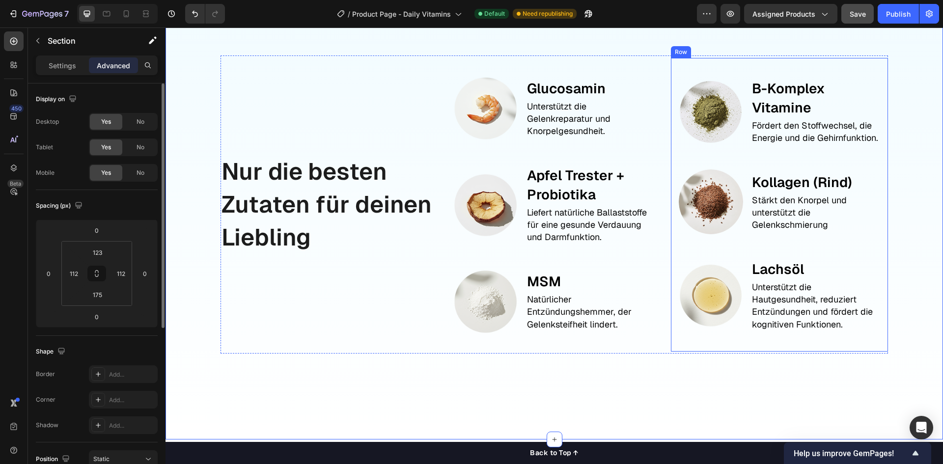
click at [697, 207] on img at bounding box center [711, 201] width 64 height 64
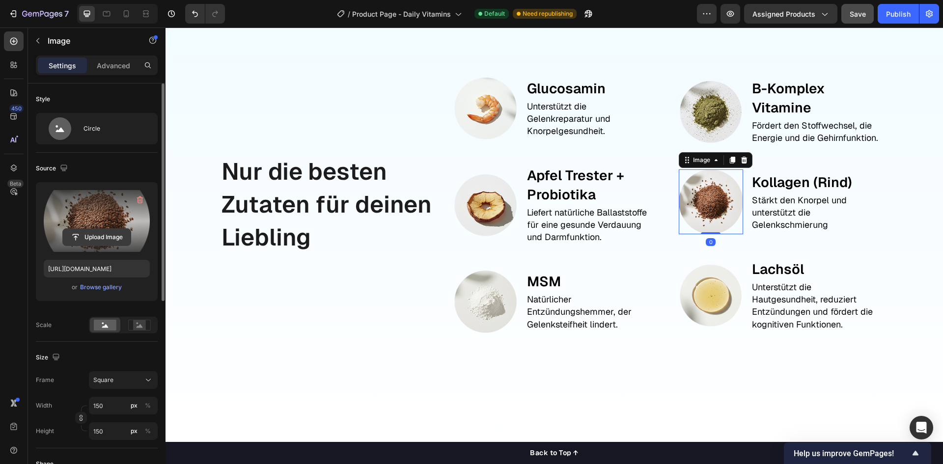
click at [111, 229] on input "file" at bounding box center [97, 237] width 68 height 17
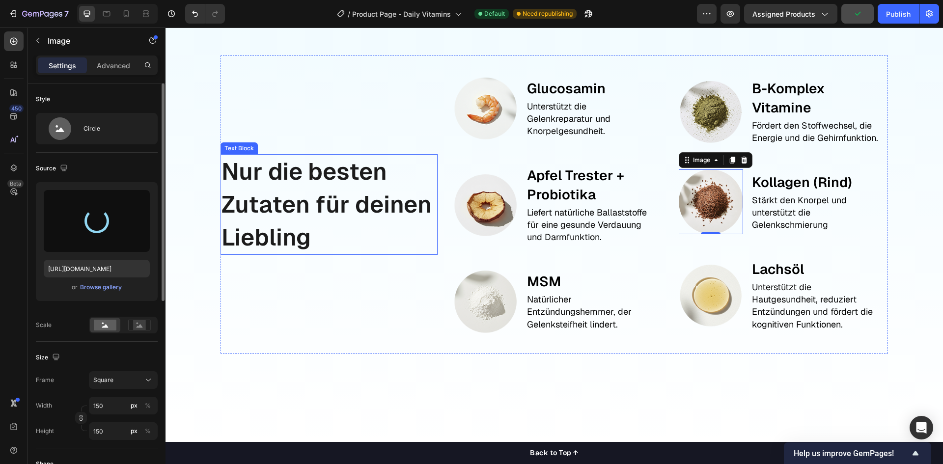
type input "[URL][DOMAIN_NAME]"
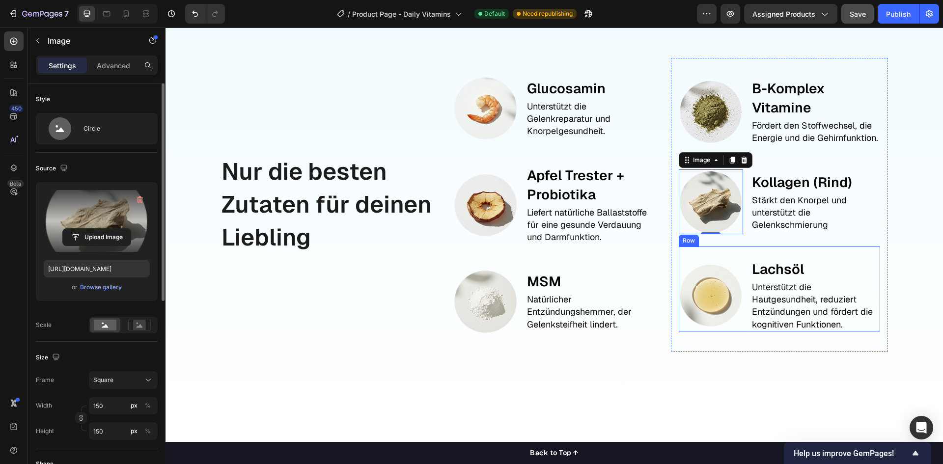
click at [871, 264] on div "Image Lachsöl Text Block Unterstützt die Hautgesundheit, reduziert Entzündungen…" at bounding box center [779, 288] width 201 height 85
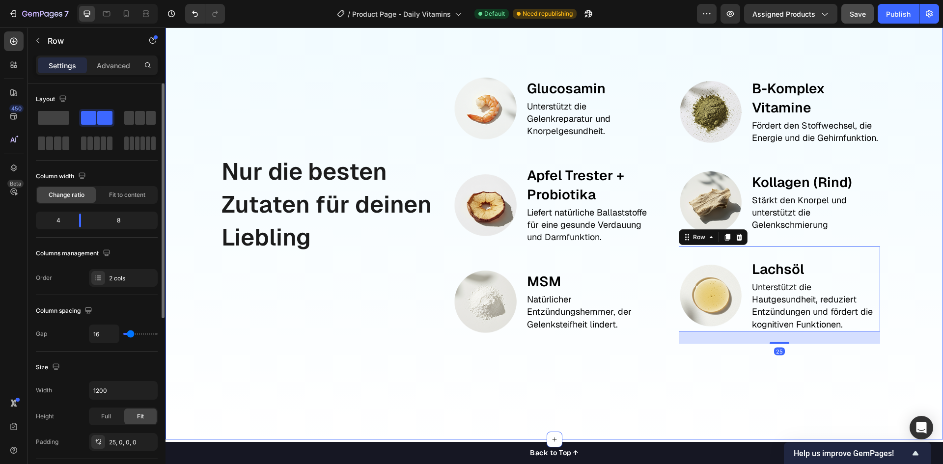
click at [409, 408] on div "Nur die besten Zutaten für deinen Liebling Text Block Image Glucosamin Text Blo…" at bounding box center [553, 217] width 777 height 444
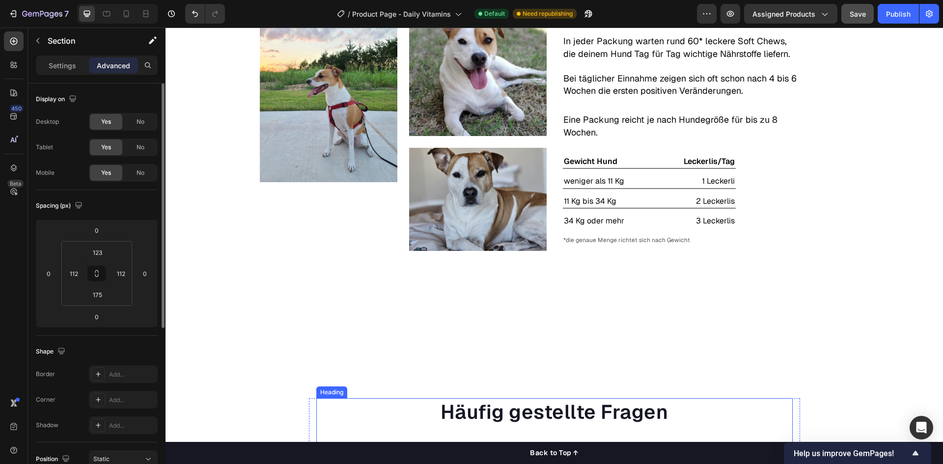
scroll to position [1571, 0]
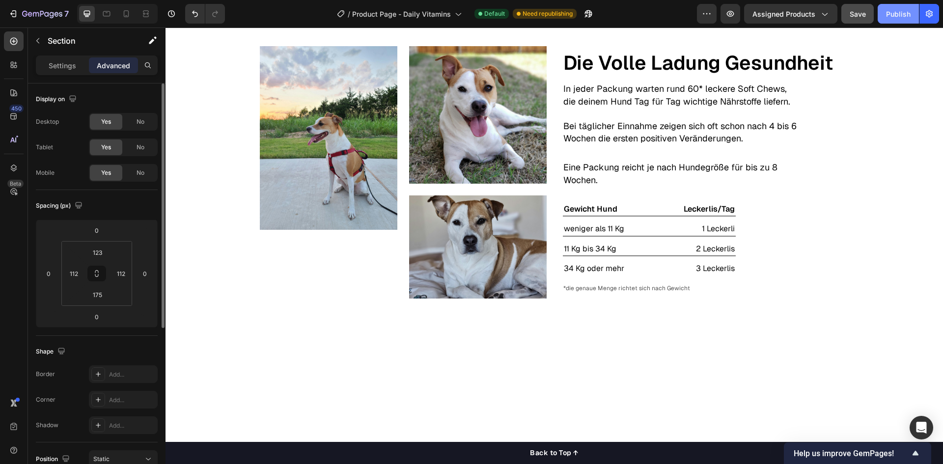
click at [900, 15] on div "Publish" at bounding box center [898, 14] width 25 height 10
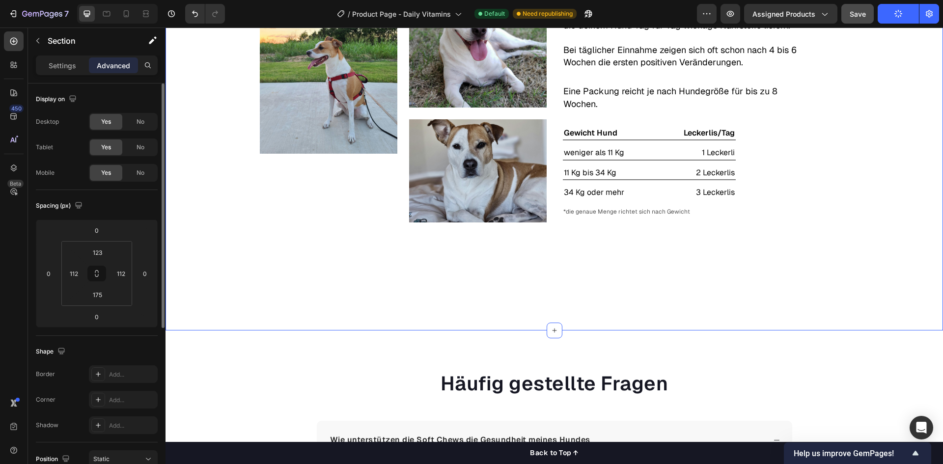
scroll to position [1669, 0]
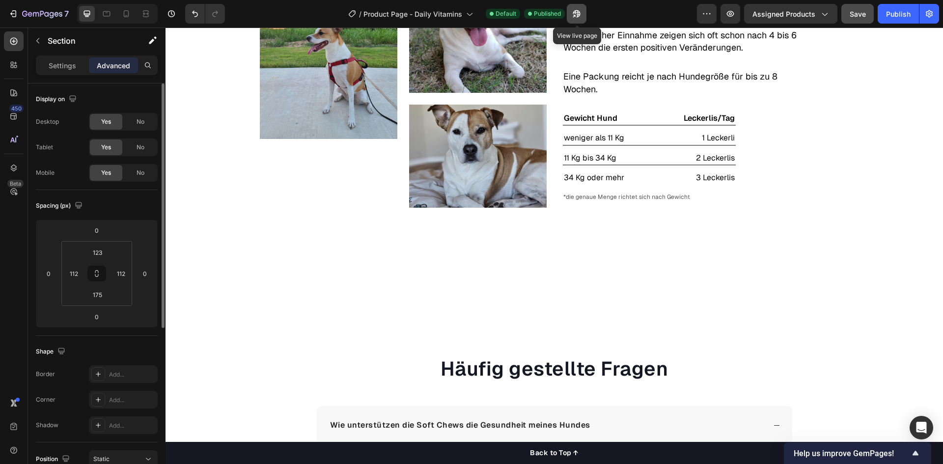
click at [586, 13] on button "button" at bounding box center [577, 14] width 20 height 20
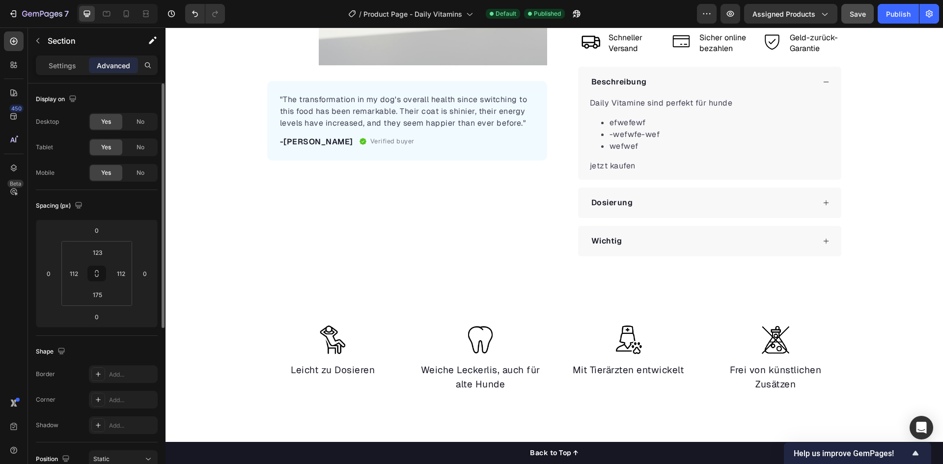
scroll to position [246, 0]
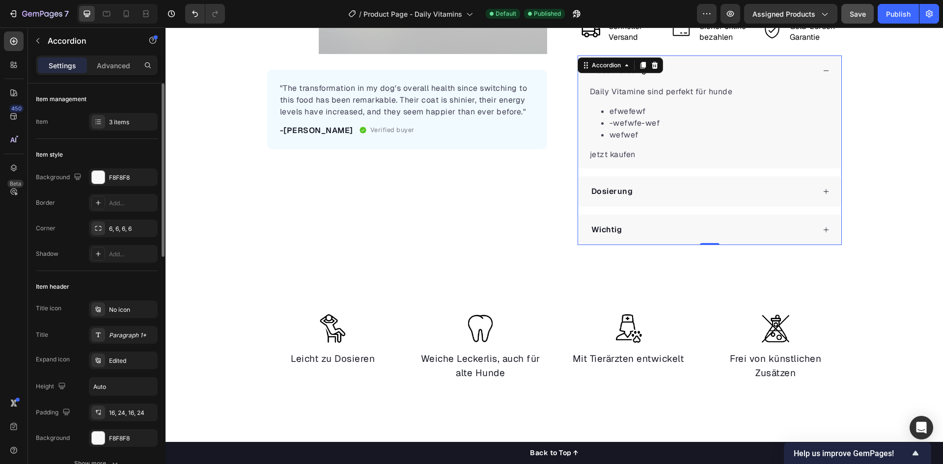
click at [649, 223] on div "Wichtig" at bounding box center [702, 229] width 225 height 15
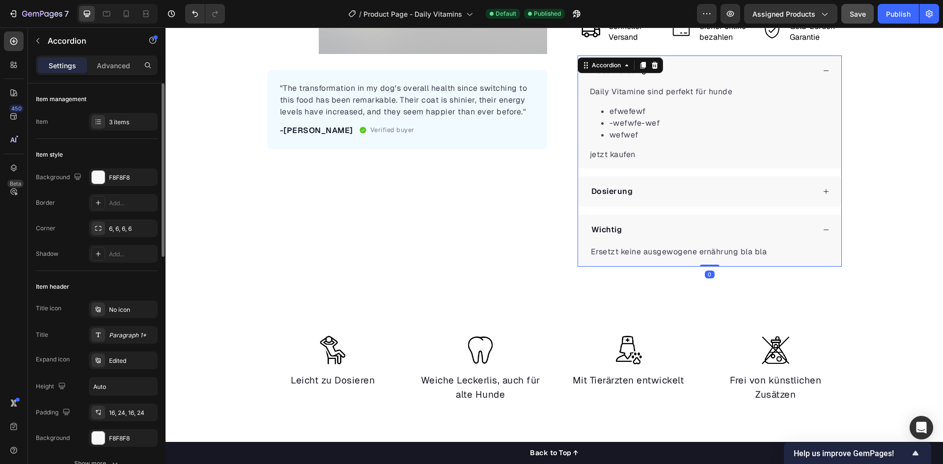
click at [649, 225] on div "Wichtig" at bounding box center [702, 229] width 225 height 15
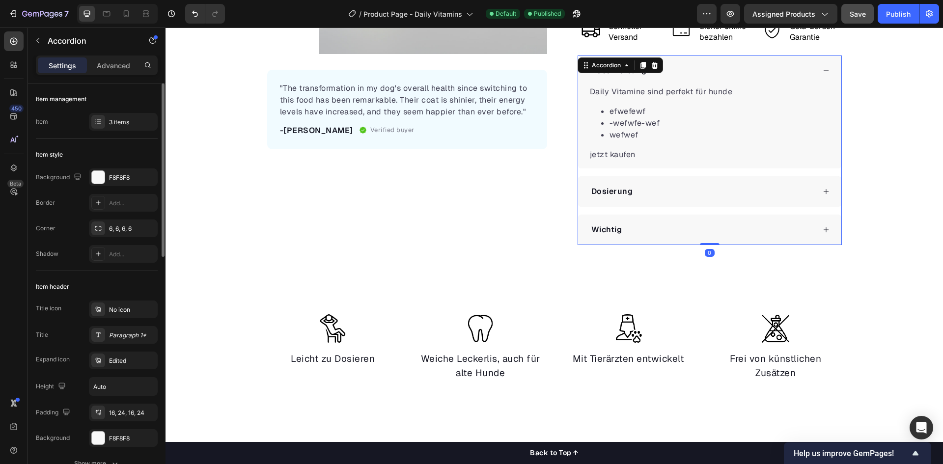
click at [657, 227] on div "Wichtig" at bounding box center [702, 229] width 225 height 15
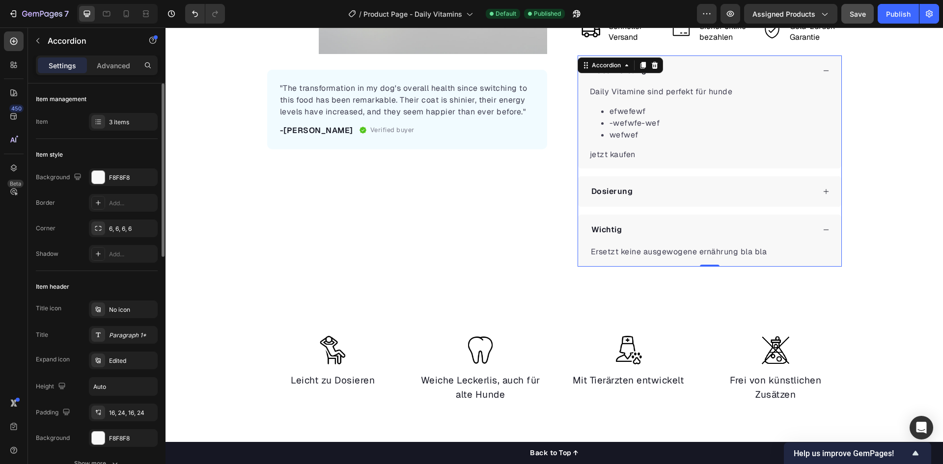
click at [657, 227] on div "Wichtig" at bounding box center [702, 229] width 225 height 15
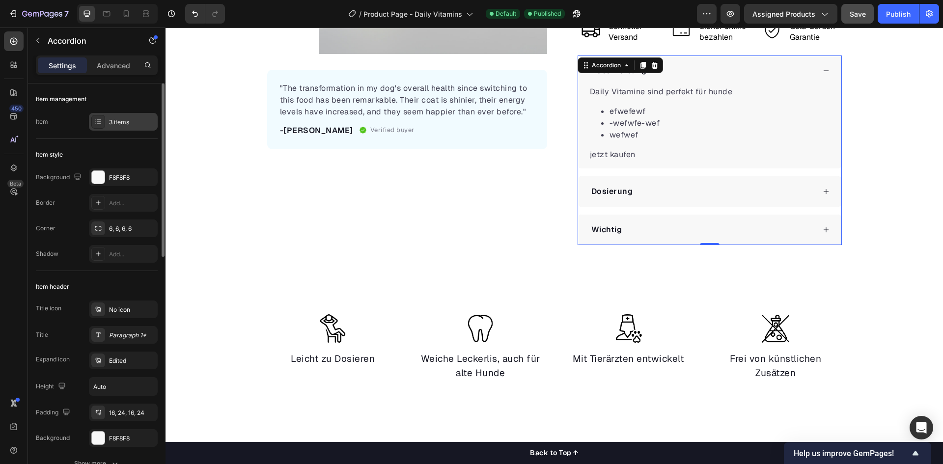
click at [92, 123] on div at bounding box center [98, 122] width 14 height 14
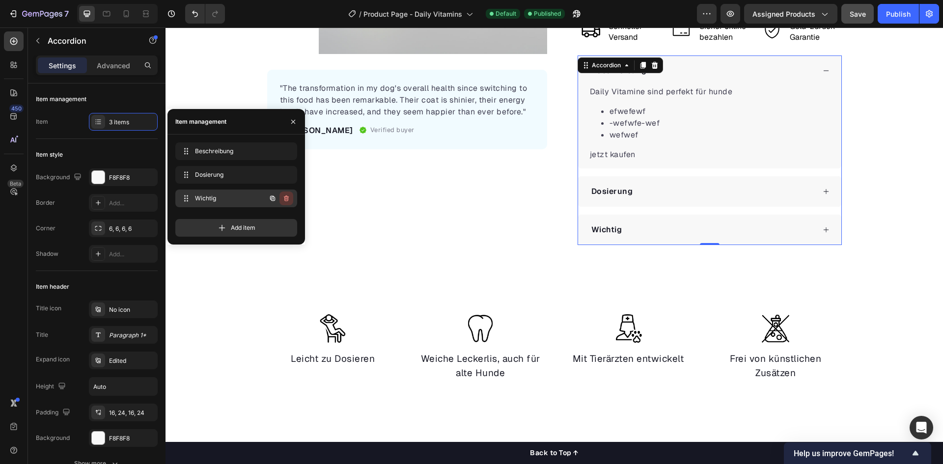
click at [286, 202] on icon "button" at bounding box center [286, 198] width 8 height 8
click at [286, 202] on div "Delete" at bounding box center [280, 198] width 18 height 9
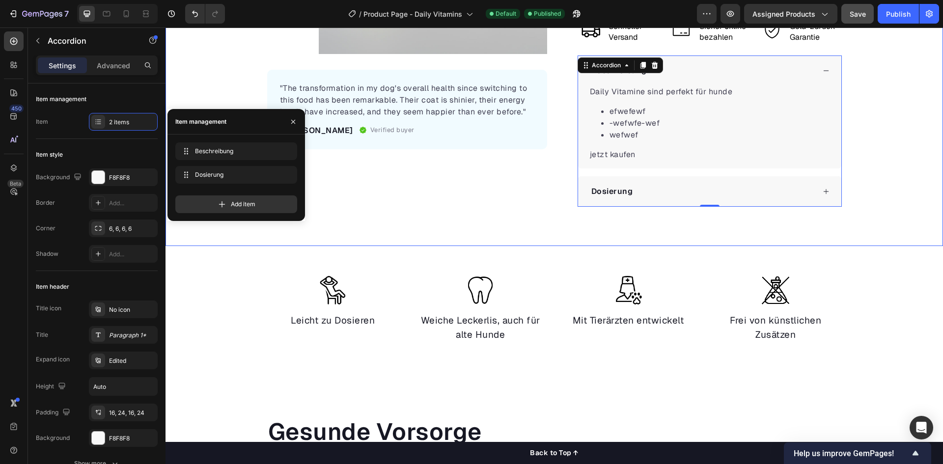
click at [444, 224] on div "Product Images "The transformation in my dog's overall health since switching t…" at bounding box center [553, 24] width 777 height 444
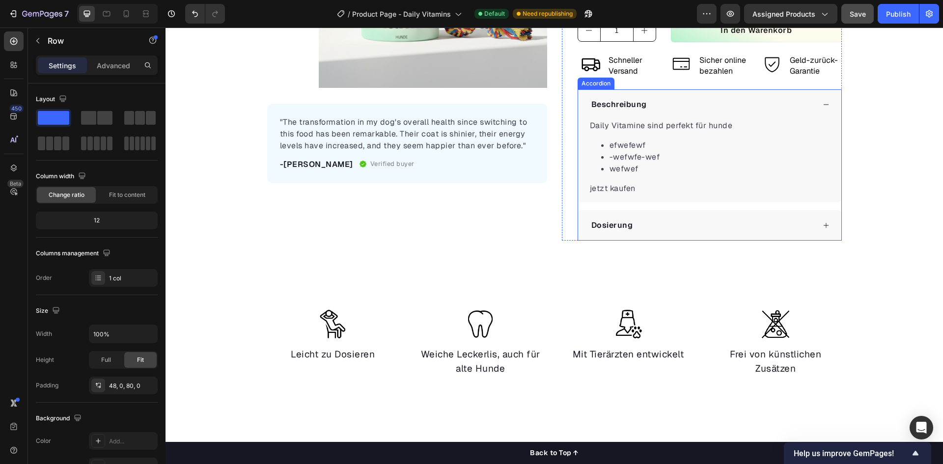
scroll to position [98, 0]
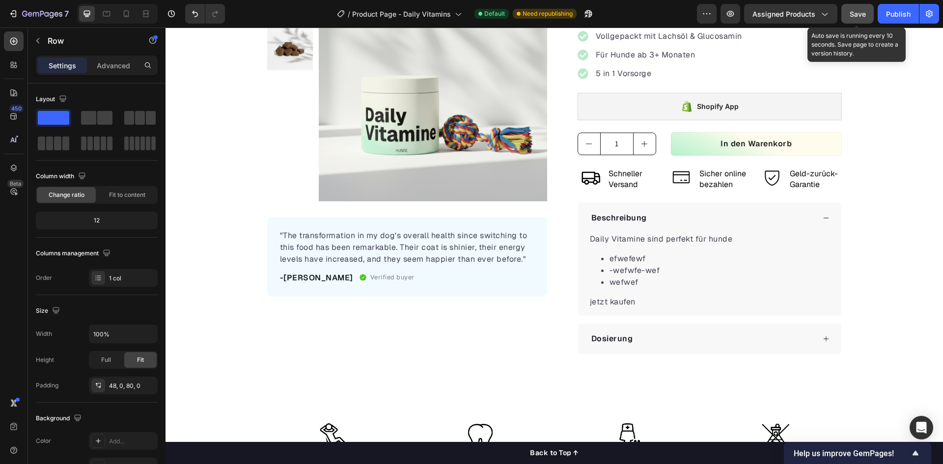
click at [861, 15] on span "Save" at bounding box center [857, 14] width 16 height 8
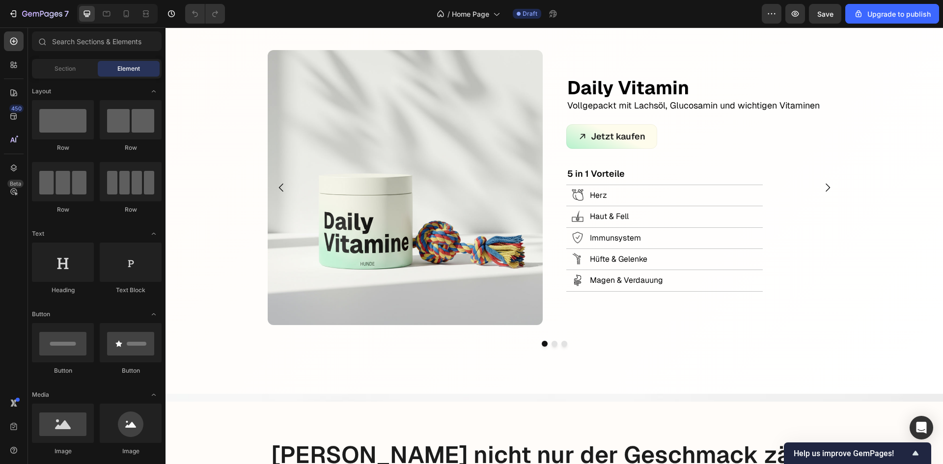
scroll to position [540, 0]
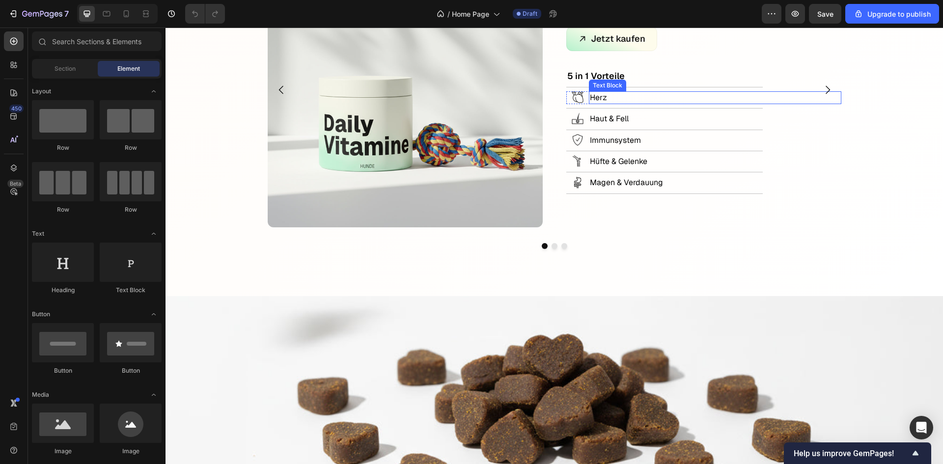
click at [596, 99] on p "Herz" at bounding box center [715, 97] width 250 height 11
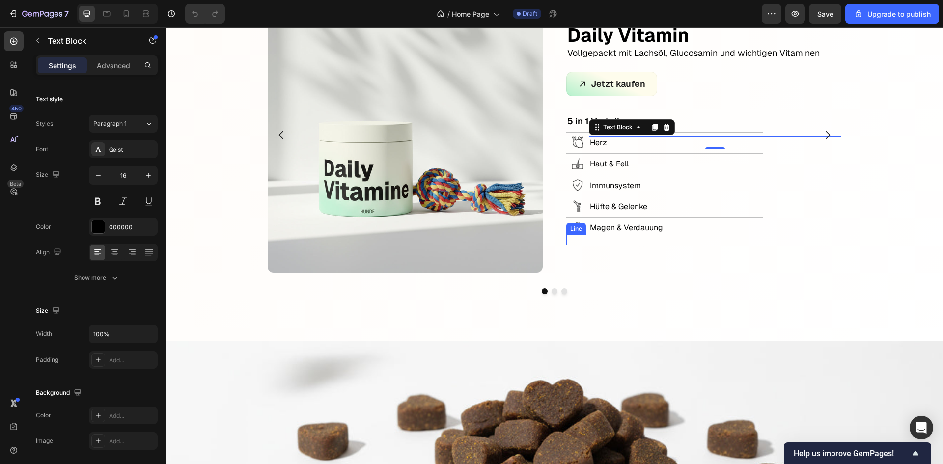
scroll to position [491, 0]
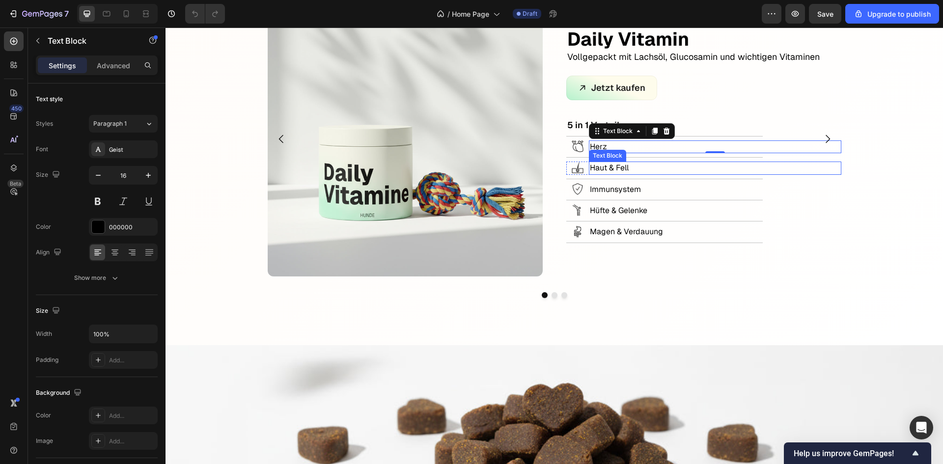
click at [621, 169] on p "Haut & Fell" at bounding box center [715, 168] width 250 height 11
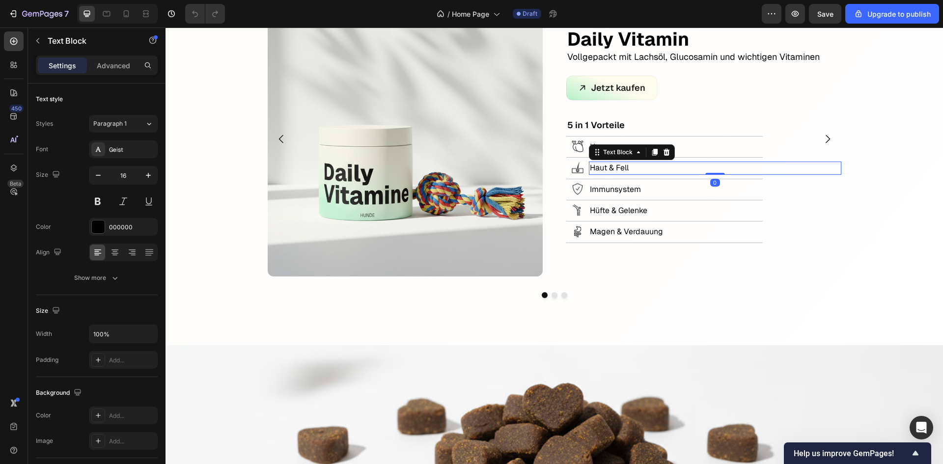
click at [621, 169] on p "Haut & Fell" at bounding box center [715, 168] width 250 height 11
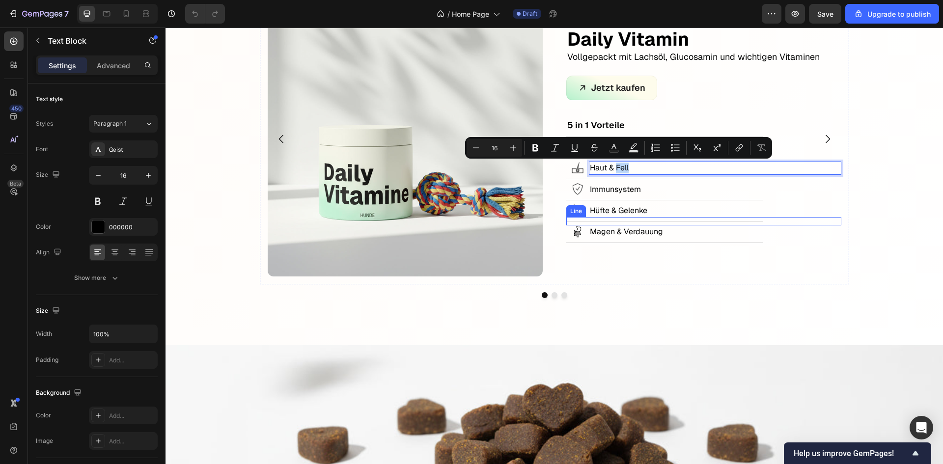
click at [670, 224] on div "Title Line" at bounding box center [703, 221] width 275 height 8
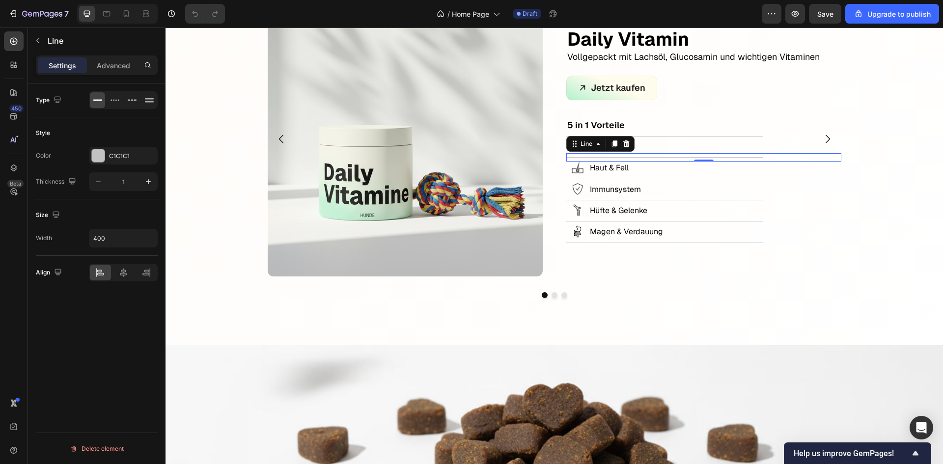
click at [653, 153] on div "Title Line 0" at bounding box center [703, 157] width 275 height 8
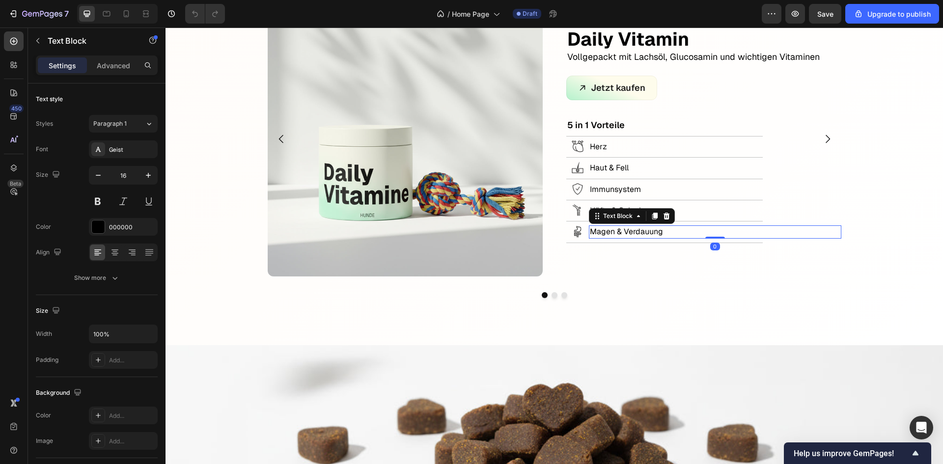
click at [670, 230] on p "Magen & Verdauung" at bounding box center [715, 231] width 250 height 11
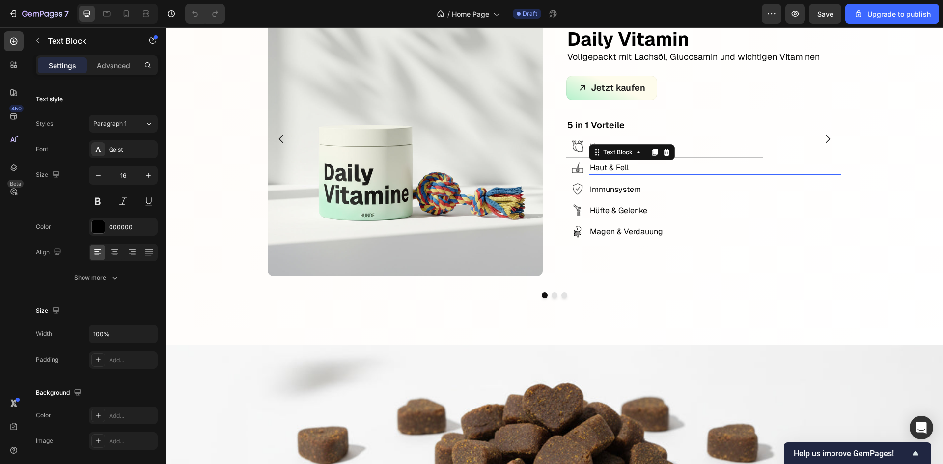
click at [635, 165] on p "Haut & Fell" at bounding box center [715, 168] width 250 height 11
click at [628, 167] on p "Haut & Fell" at bounding box center [715, 168] width 250 height 11
click at [601, 146] on p "Herz" at bounding box center [715, 146] width 250 height 11
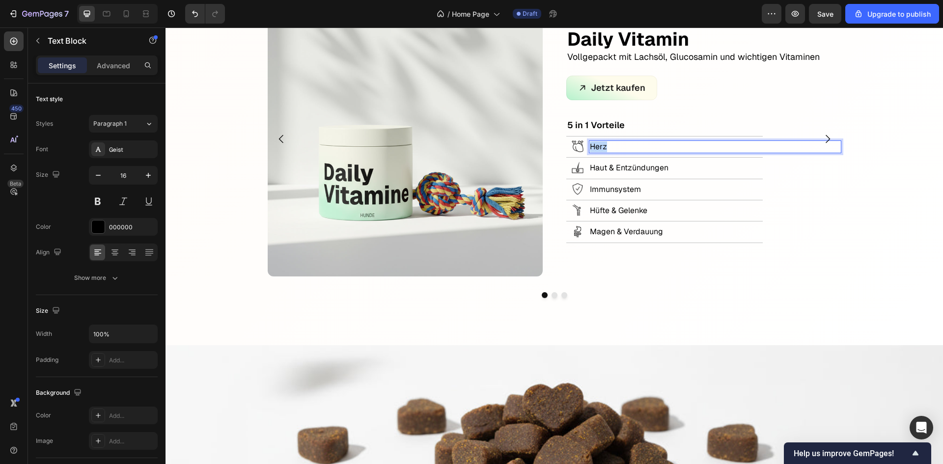
click at [601, 146] on p "Herz" at bounding box center [715, 146] width 250 height 11
click at [577, 148] on img at bounding box center [578, 146] width 12 height 12
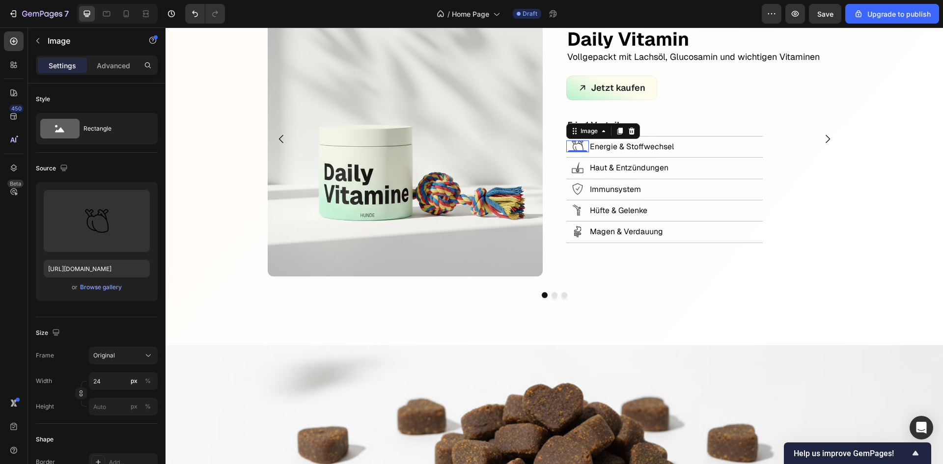
click at [574, 145] on img at bounding box center [578, 146] width 12 height 12
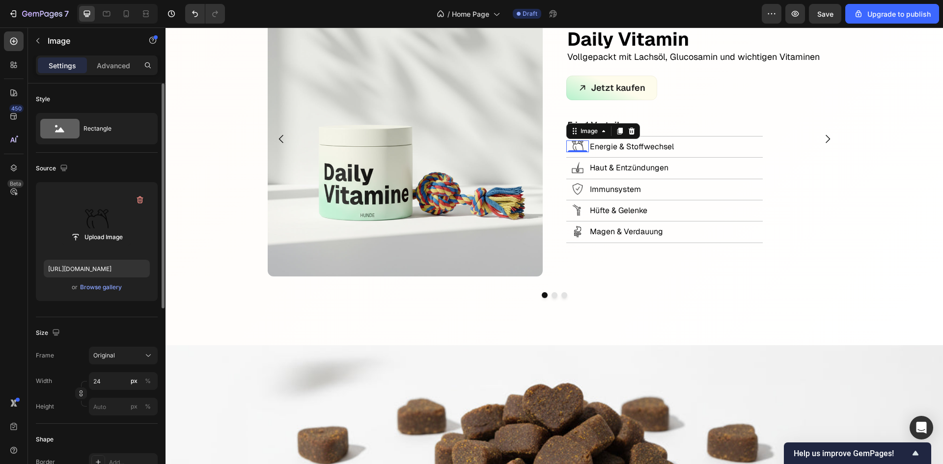
click at [117, 222] on label at bounding box center [97, 221] width 106 height 62
click at [117, 229] on input "file" at bounding box center [97, 237] width 68 height 17
type input "https://cdn.shopify.com/s/files/1/0944/6880/0887/files/gempages_584137912023515…"
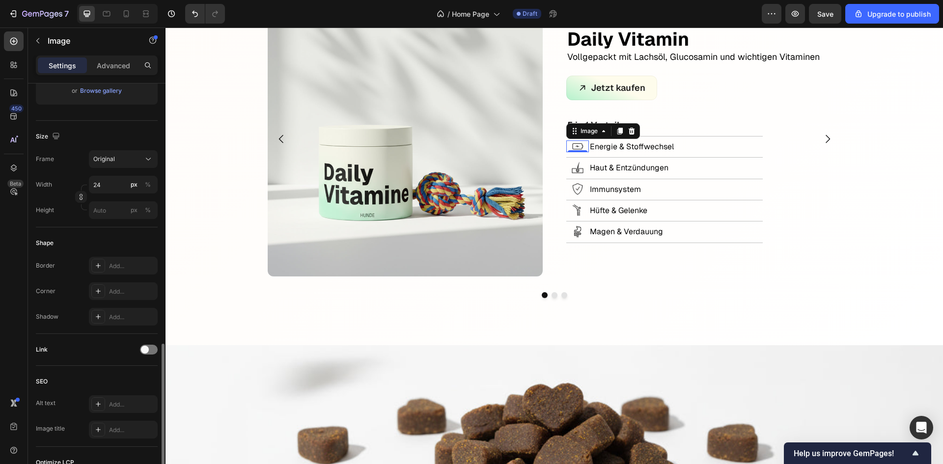
scroll to position [333, 0]
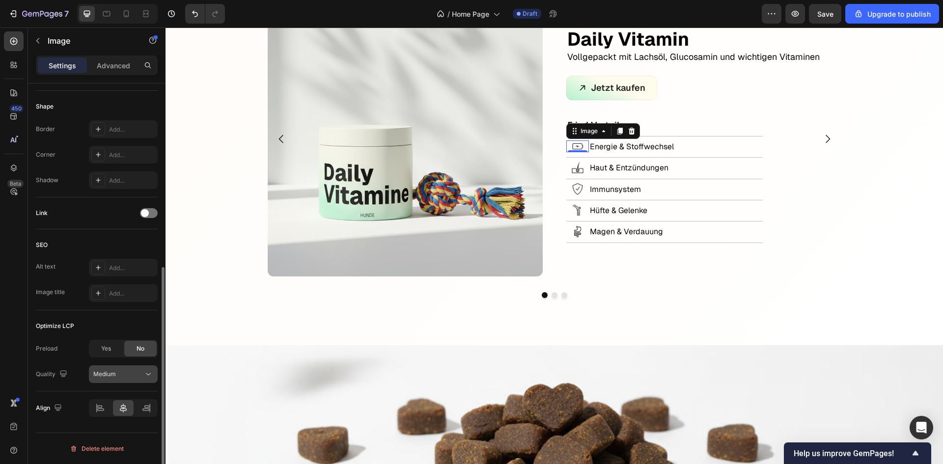
click at [103, 377] on span "Medium" at bounding box center [104, 373] width 23 height 7
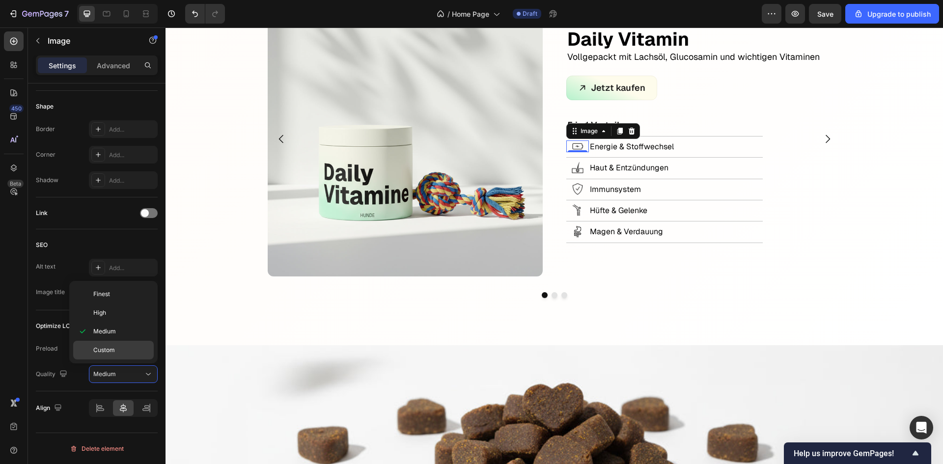
click at [108, 356] on div "Custom" at bounding box center [113, 350] width 81 height 19
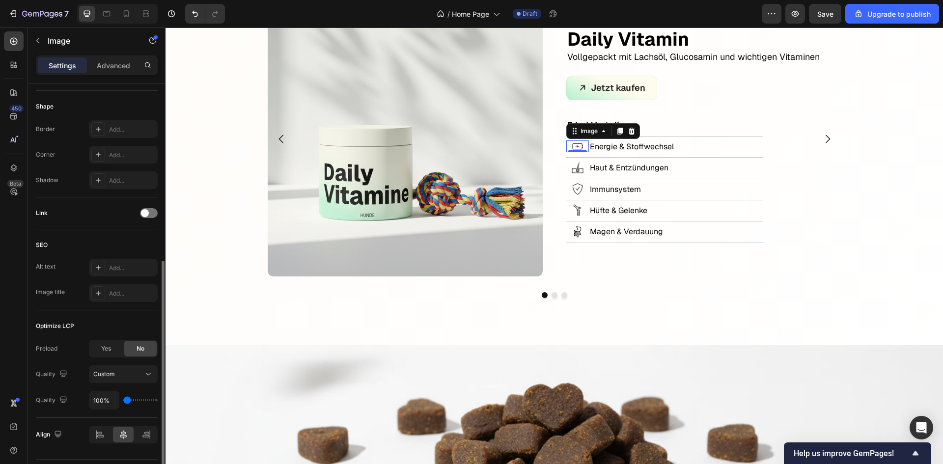
drag, startPoint x: 126, startPoint y: 400, endPoint x: 112, endPoint y: 402, distance: 14.4
click at [123, 401] on input "range" at bounding box center [140, 400] width 34 height 2
click at [123, 374] on div "Custom" at bounding box center [118, 374] width 50 height 9
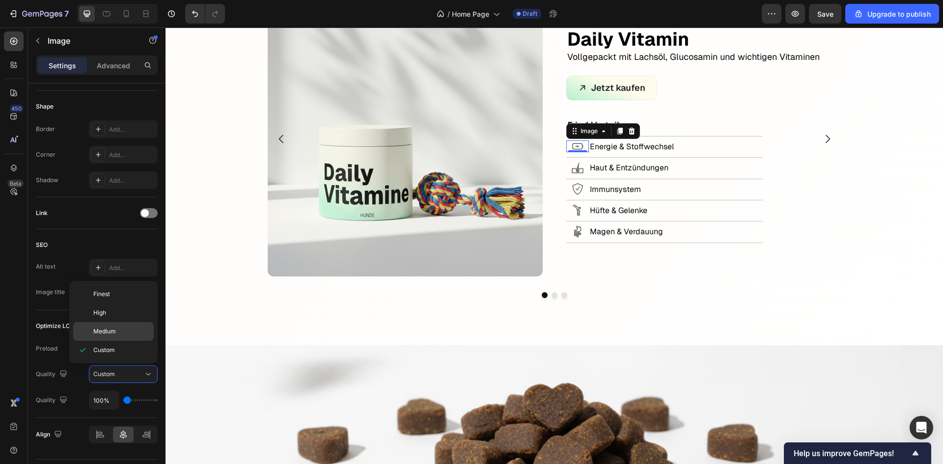
click at [112, 334] on span "Medium" at bounding box center [104, 331] width 23 height 9
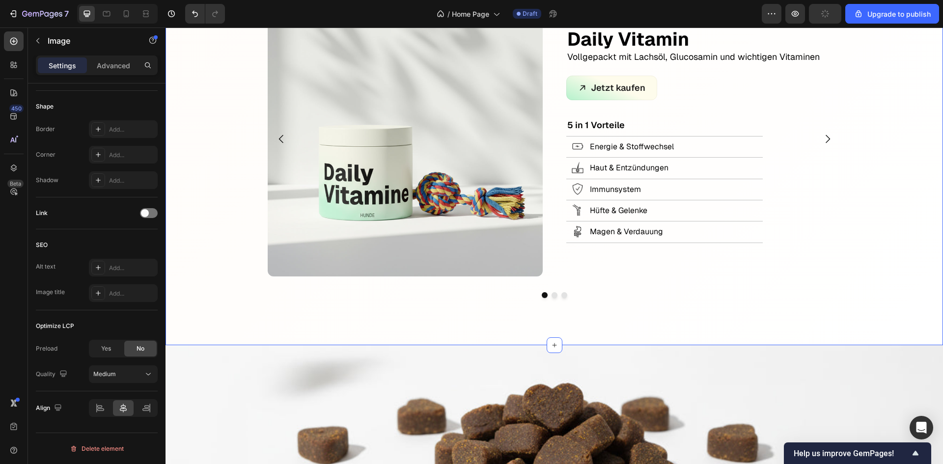
scroll to position [0, 0]
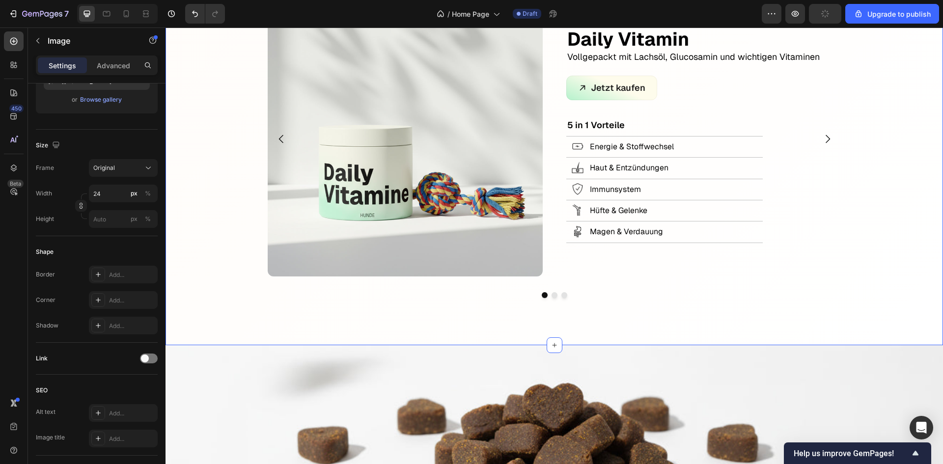
click at [920, 272] on div "Leckere Snacks, volle Nährstoffpower Text Block Row Image Daily Vitamin Text Bl…" at bounding box center [553, 142] width 777 height 406
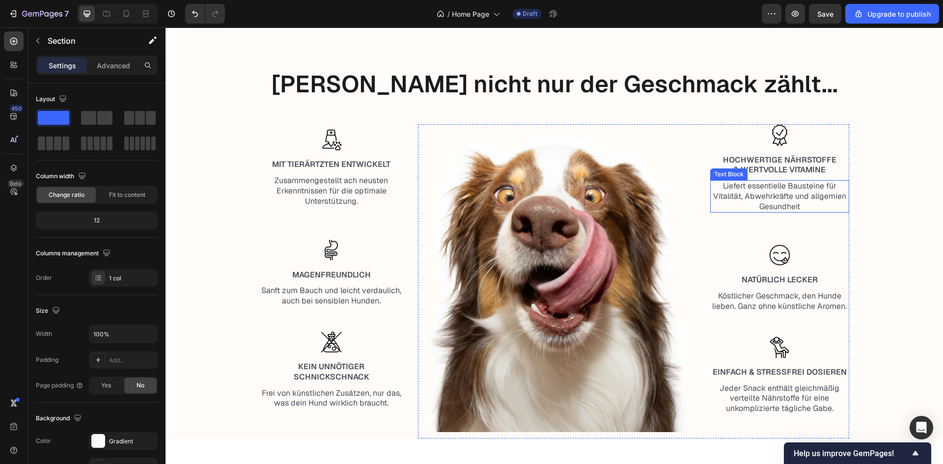
scroll to position [1080, 0]
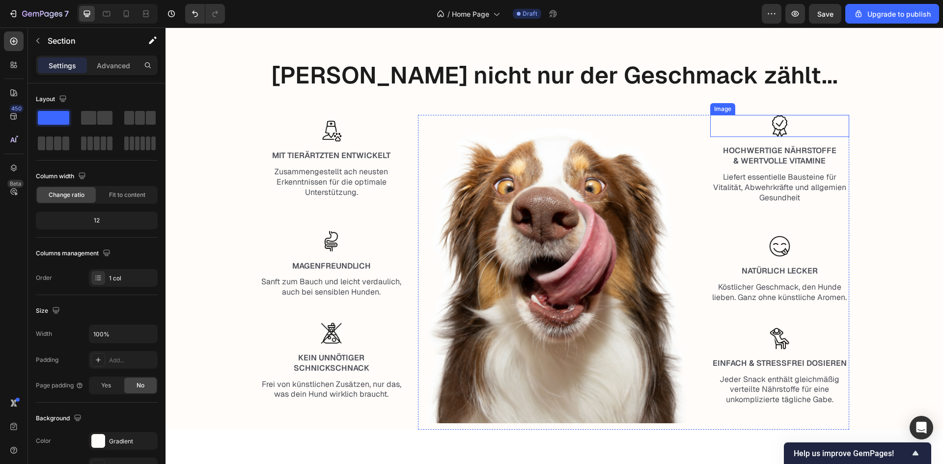
click at [777, 121] on img at bounding box center [779, 126] width 22 height 22
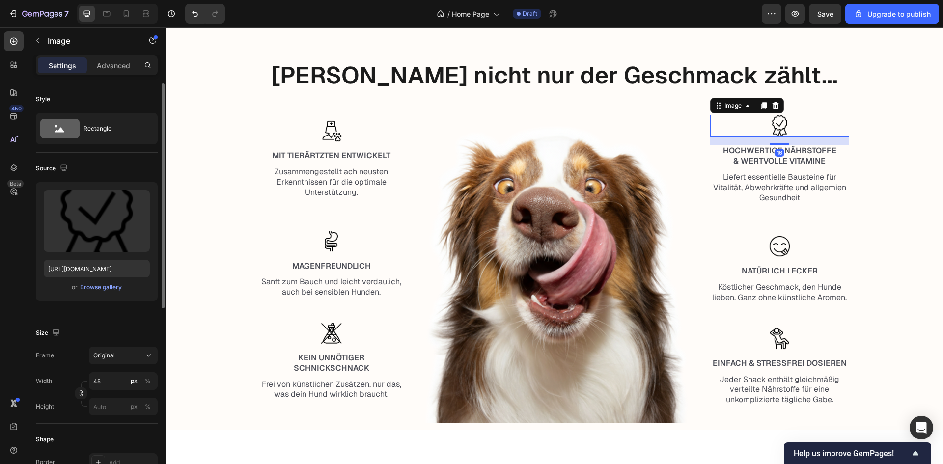
scroll to position [333, 0]
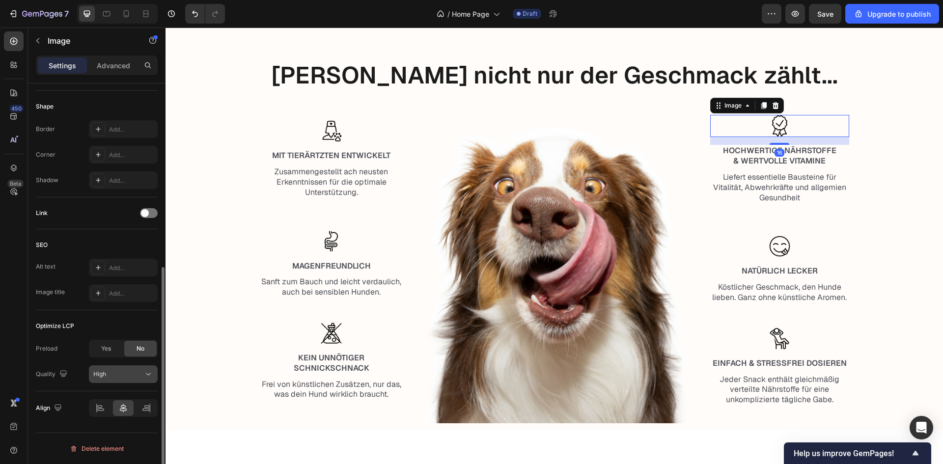
click at [122, 374] on div "High" at bounding box center [118, 374] width 50 height 9
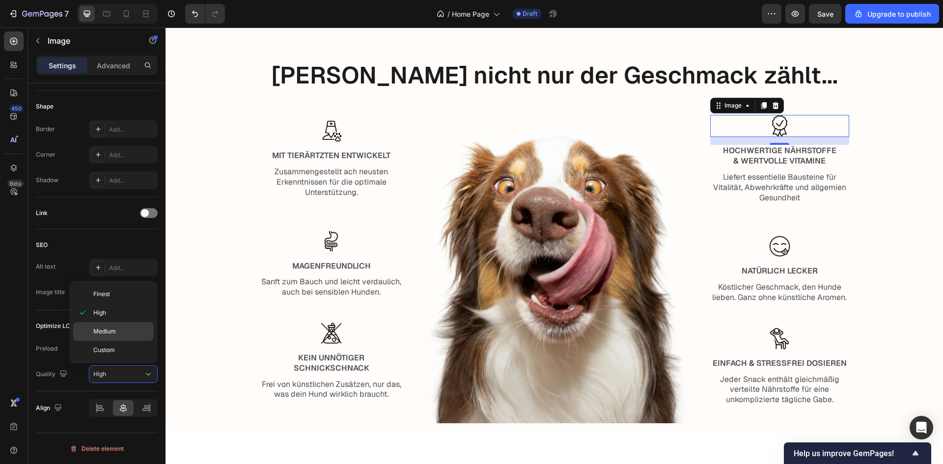
click at [113, 331] on span "Medium" at bounding box center [104, 331] width 23 height 9
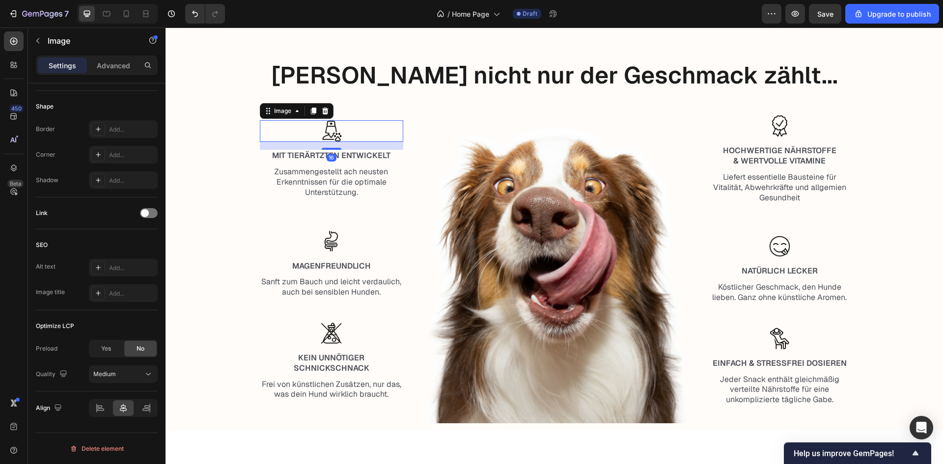
click at [335, 137] on img at bounding box center [332, 131] width 22 height 22
click at [113, 372] on div "High" at bounding box center [118, 374] width 50 height 9
click at [112, 331] on span "Medium" at bounding box center [104, 331] width 23 height 9
click at [334, 242] on img at bounding box center [331, 241] width 22 height 22
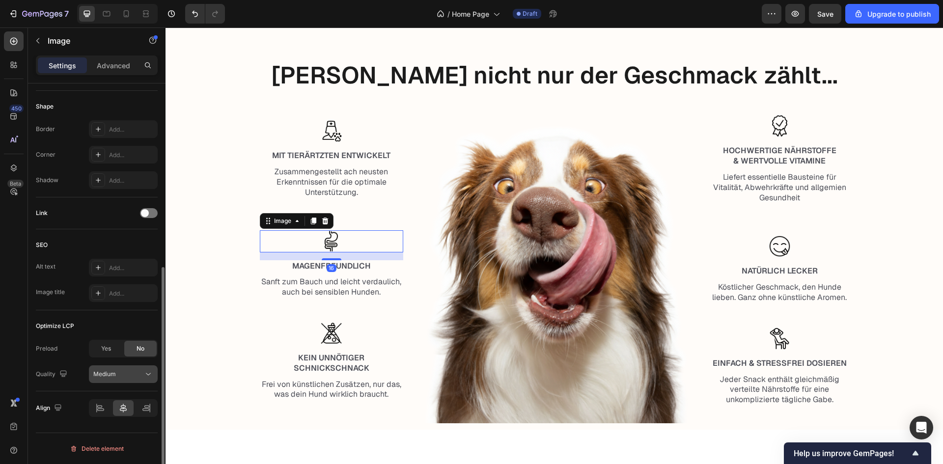
click at [120, 376] on div "Medium" at bounding box center [118, 374] width 50 height 9
click at [328, 343] on img at bounding box center [331, 333] width 22 height 22
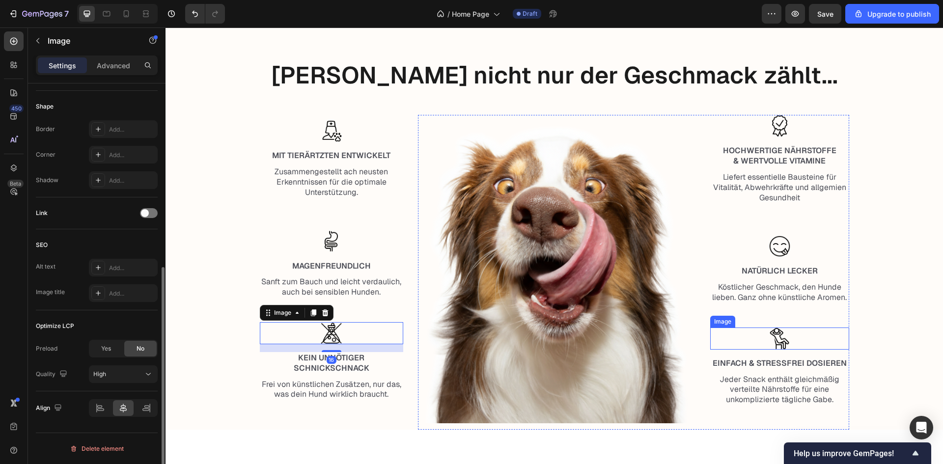
click at [778, 338] on img at bounding box center [779, 339] width 22 height 22
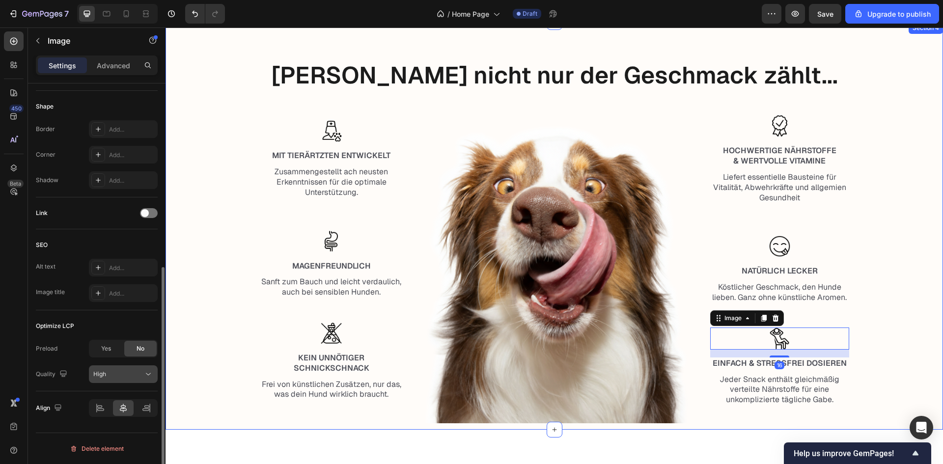
click at [134, 376] on div "High" at bounding box center [118, 374] width 50 height 9
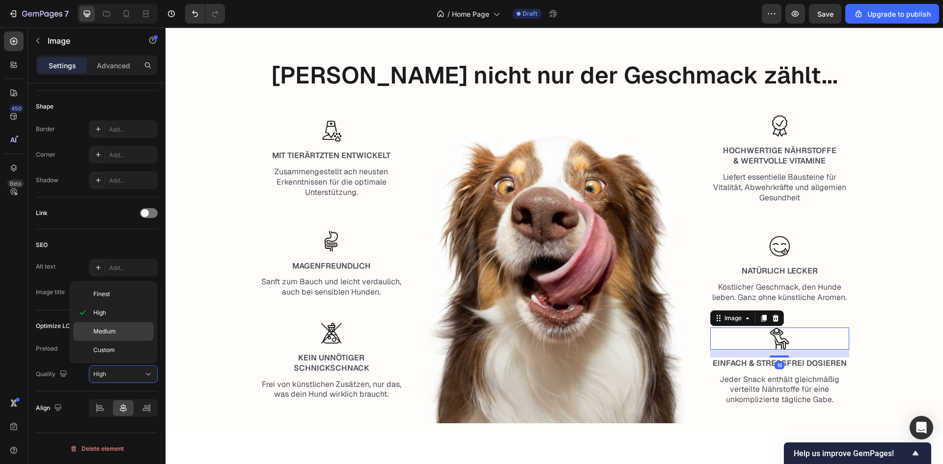
click at [120, 329] on p "Medium" at bounding box center [121, 331] width 56 height 9
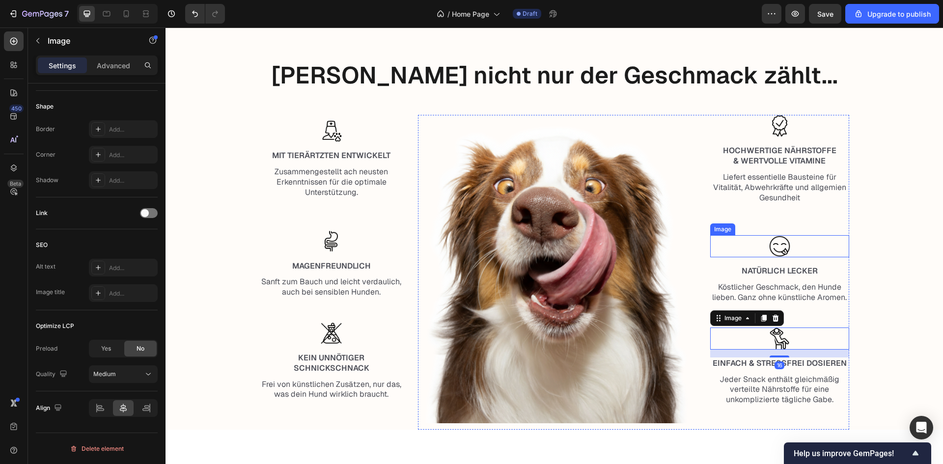
click at [789, 252] on div at bounding box center [779, 246] width 139 height 22
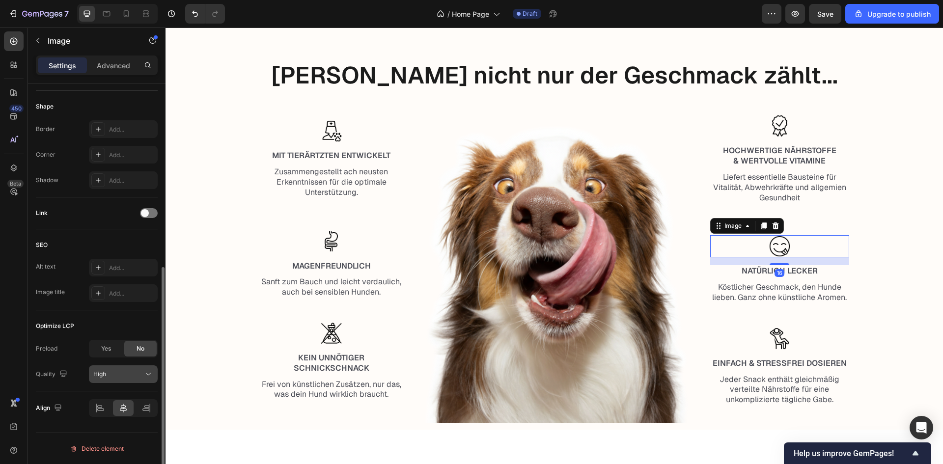
click at [134, 376] on div "High" at bounding box center [118, 374] width 50 height 9
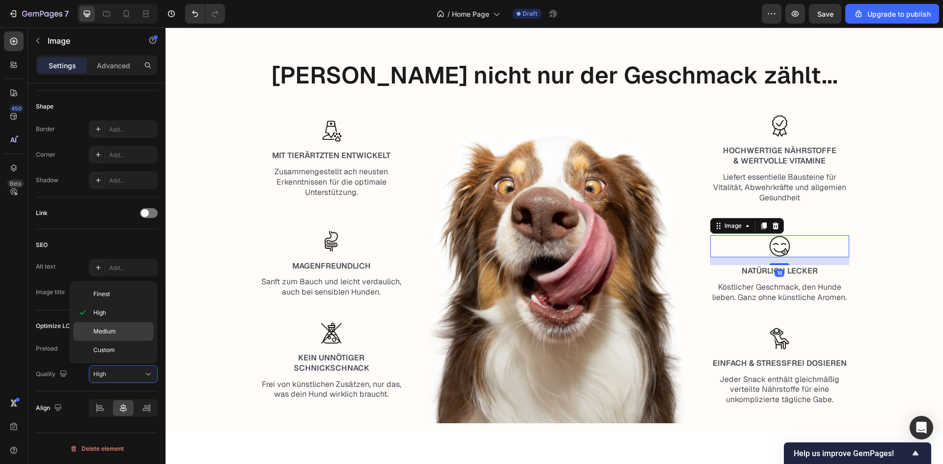
click at [115, 331] on span "Medium" at bounding box center [104, 331] width 23 height 9
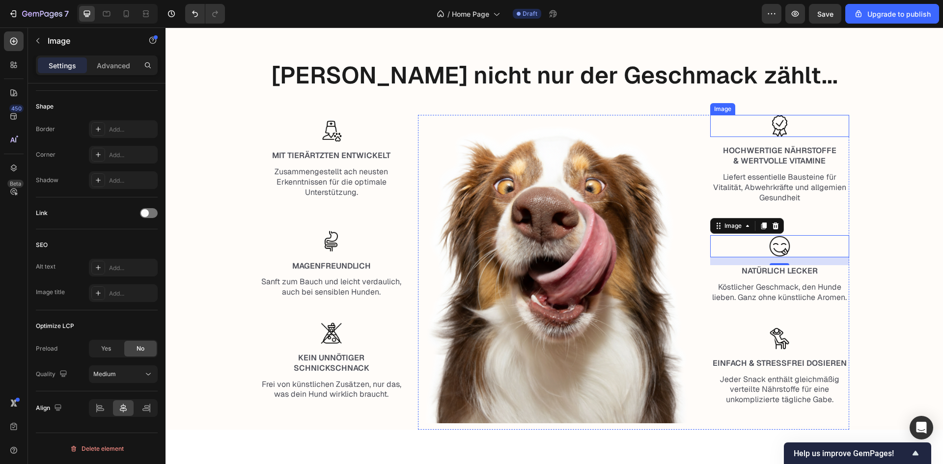
click at [780, 117] on img at bounding box center [779, 126] width 22 height 22
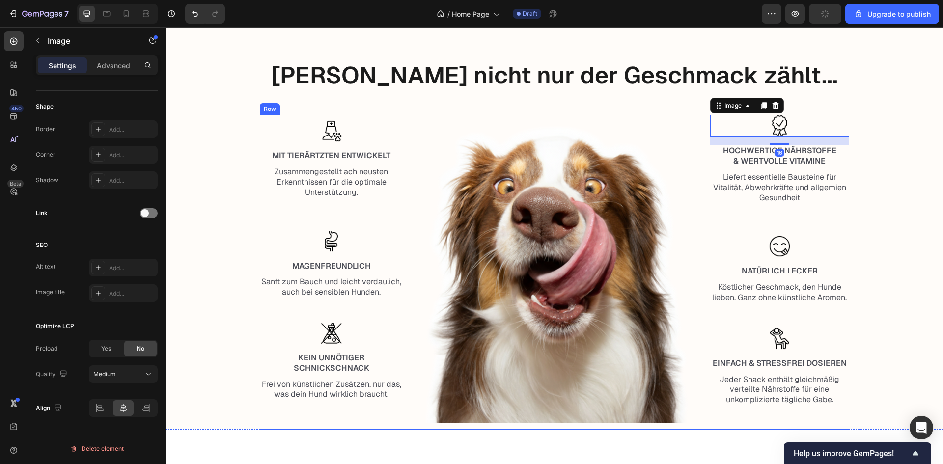
click at [311, 134] on div at bounding box center [332, 131] width 144 height 22
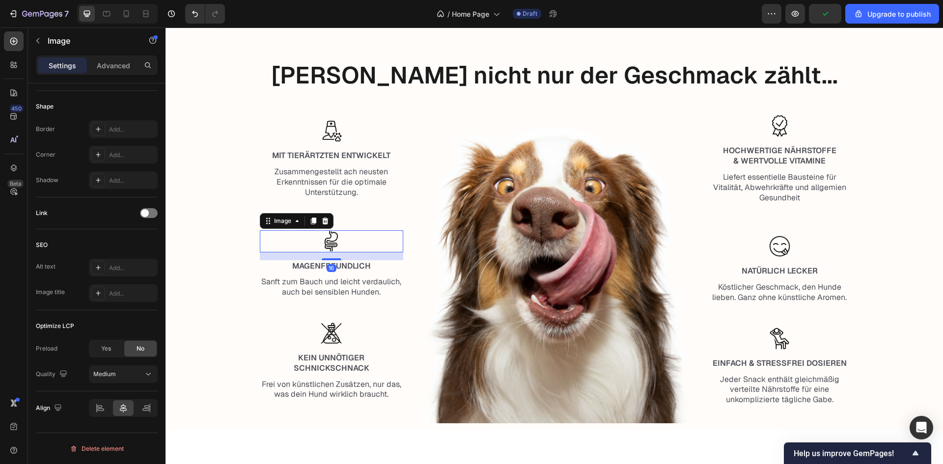
click at [328, 249] on img at bounding box center [331, 241] width 22 height 22
click at [321, 333] on img at bounding box center [331, 333] width 22 height 22
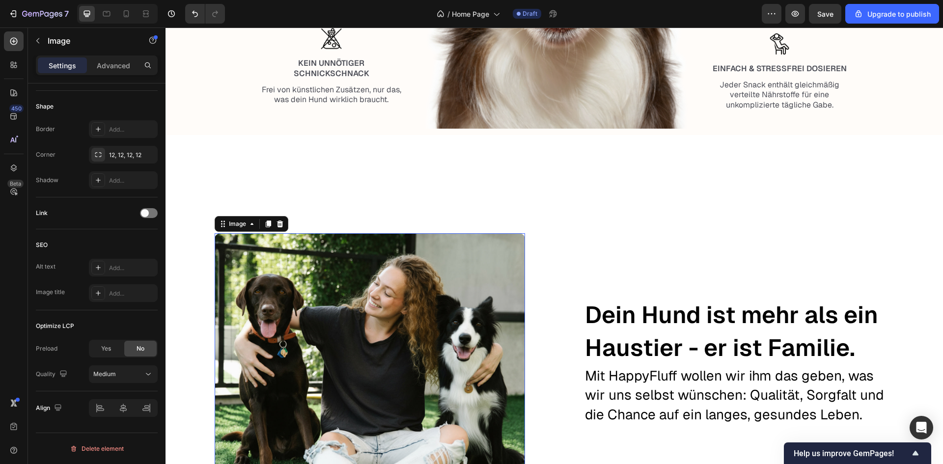
click at [327, 324] on img at bounding box center [370, 361] width 310 height 256
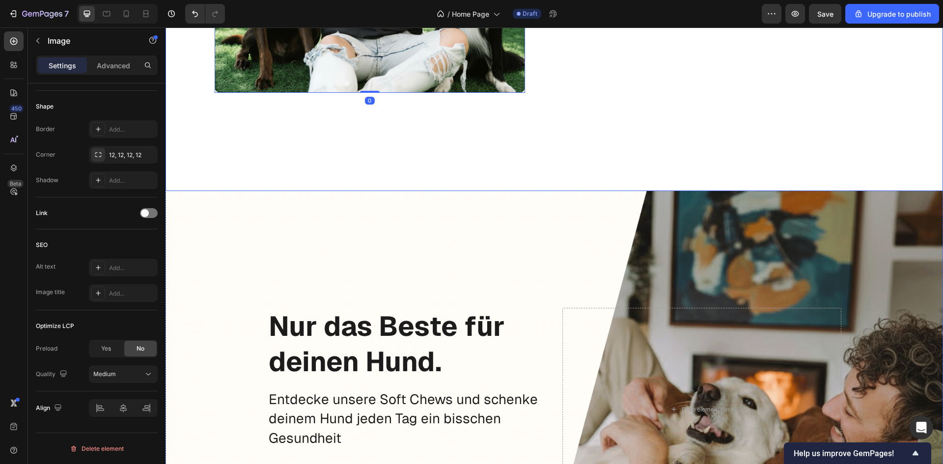
scroll to position [1817, 0]
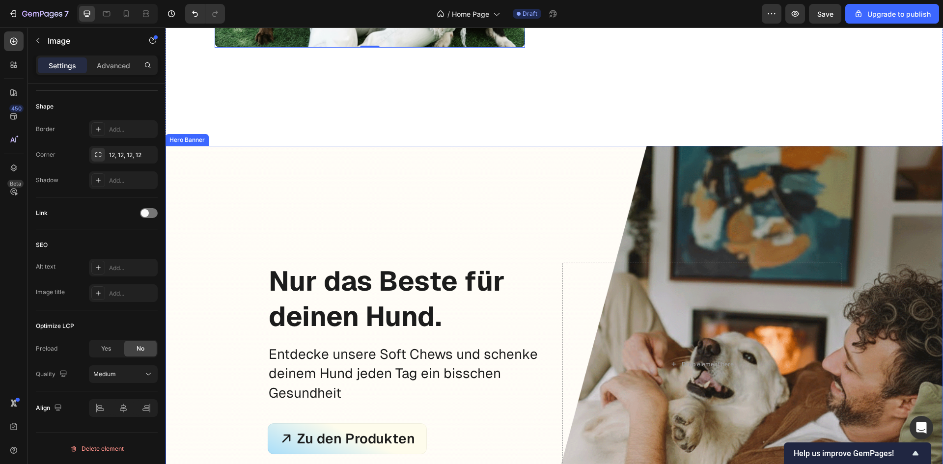
click at [694, 225] on div "Background Image" at bounding box center [553, 364] width 777 height 437
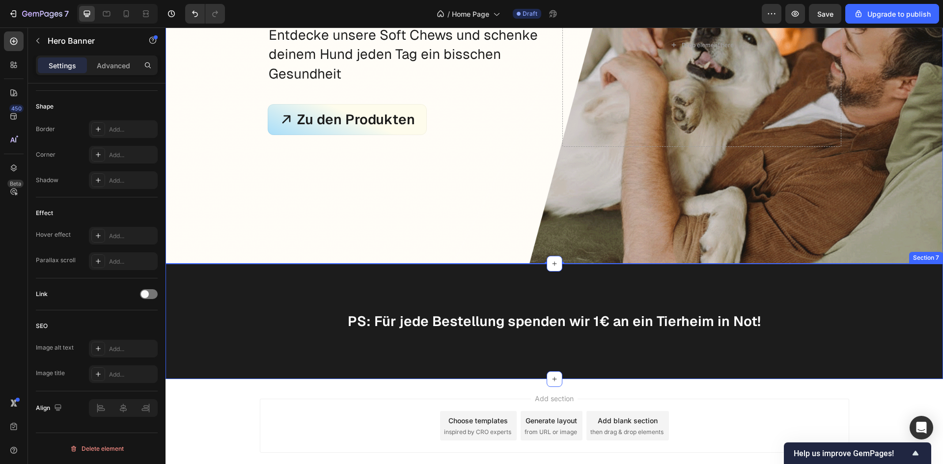
scroll to position [2162, 0]
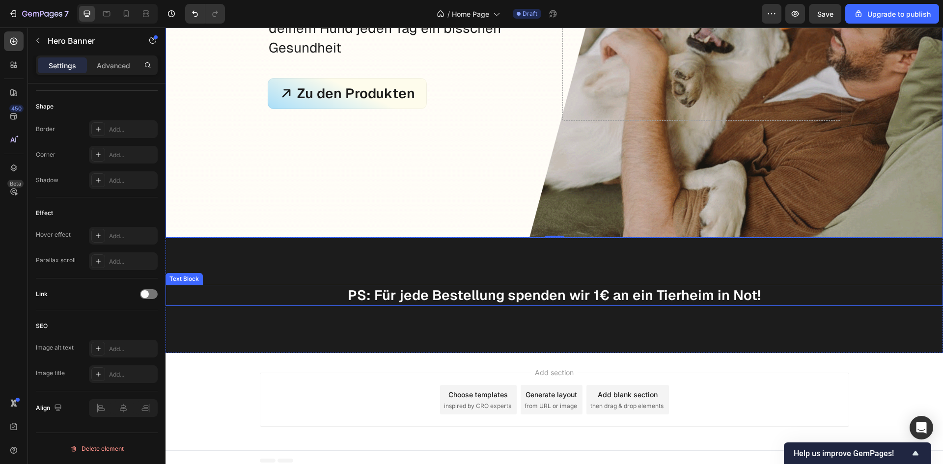
click at [755, 289] on p "PS: Für jede Bestellung spenden wir 1€ an ein Tierheim in Not!" at bounding box center [553, 295] width 775 height 19
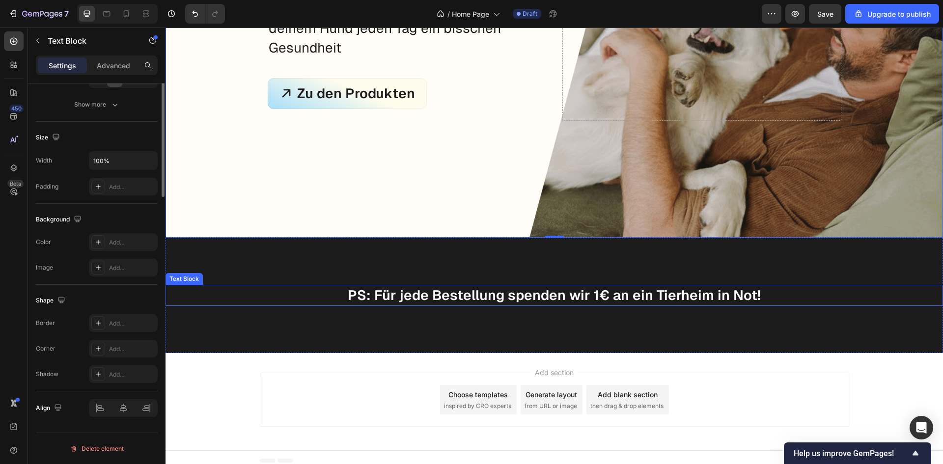
scroll to position [0, 0]
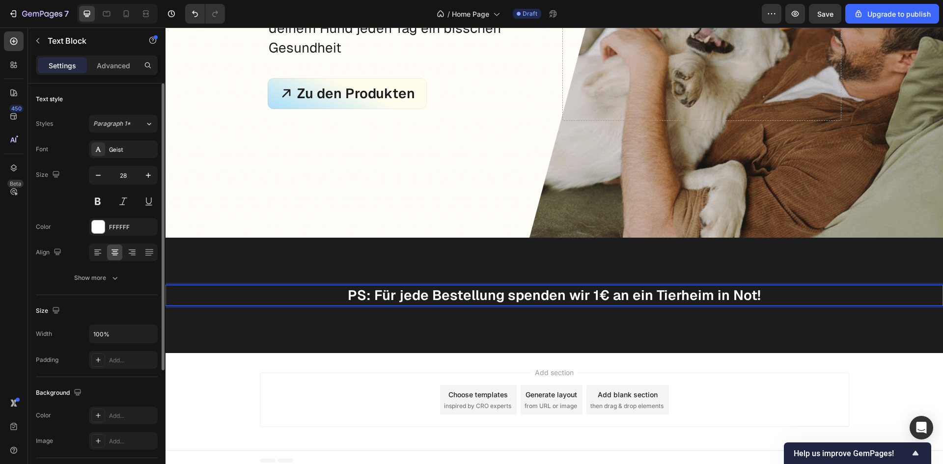
click at [755, 289] on p "PS: Für jede Bestellung spenden wir 1€ an ein Tierheim in Not!" at bounding box center [553, 295] width 775 height 19
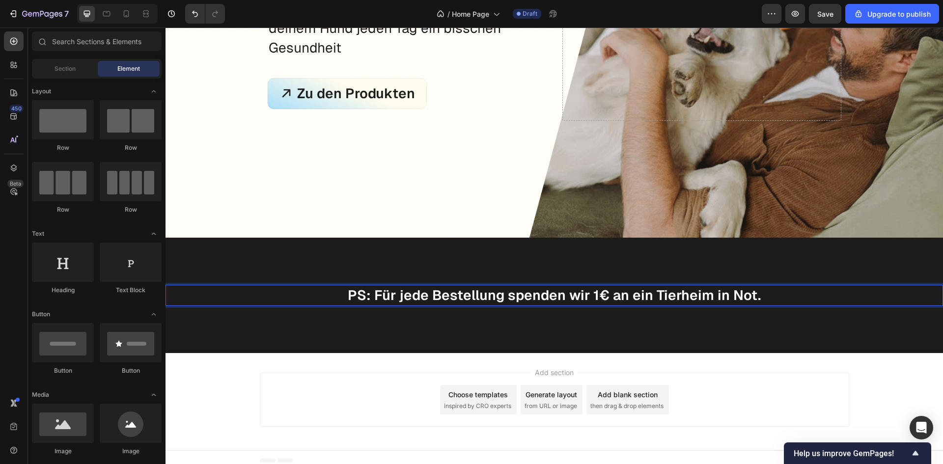
click at [855, 365] on div "Add section Choose templates inspired by CRO experts Generate layout from URL o…" at bounding box center [553, 401] width 777 height 97
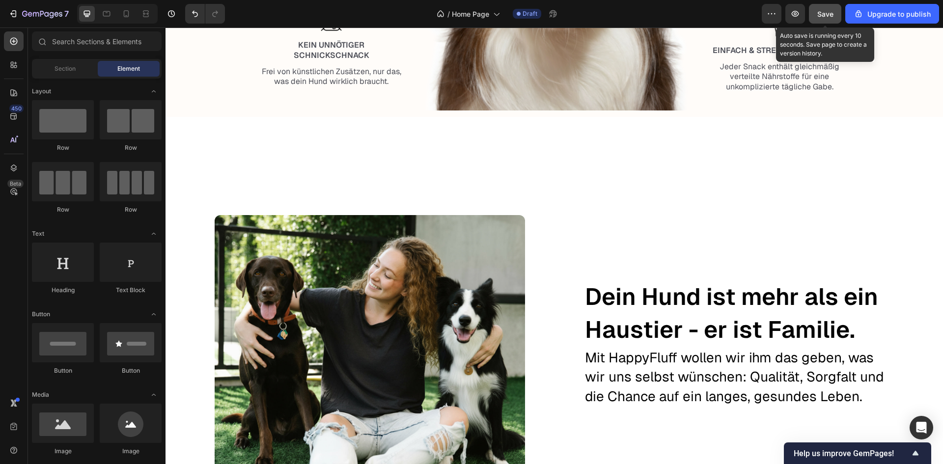
click at [825, 15] on span "Save" at bounding box center [825, 14] width 16 height 8
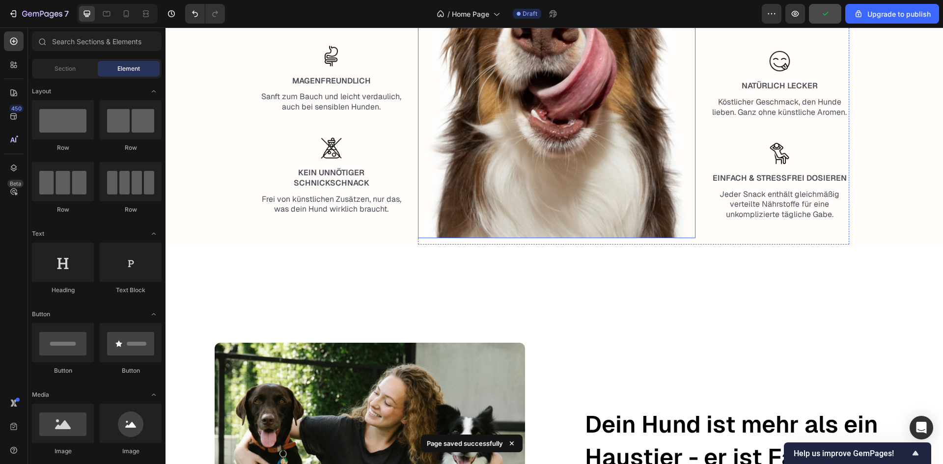
scroll to position [1098, 0]
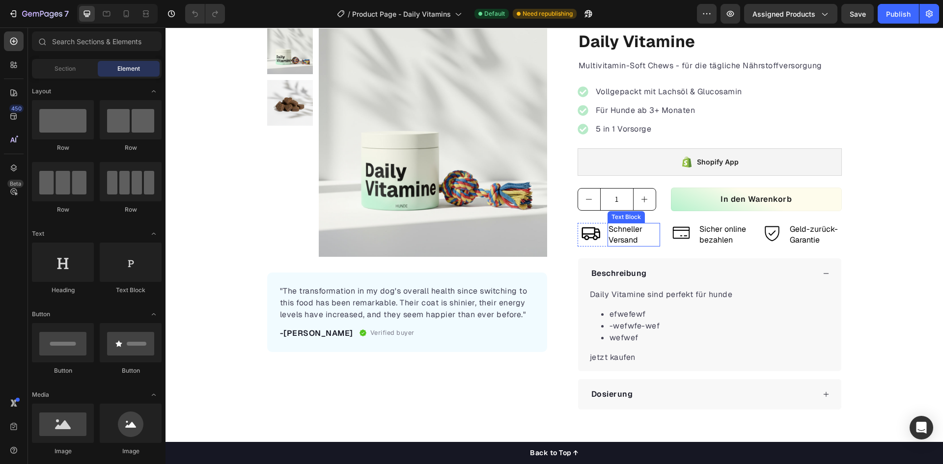
scroll to position [49, 0]
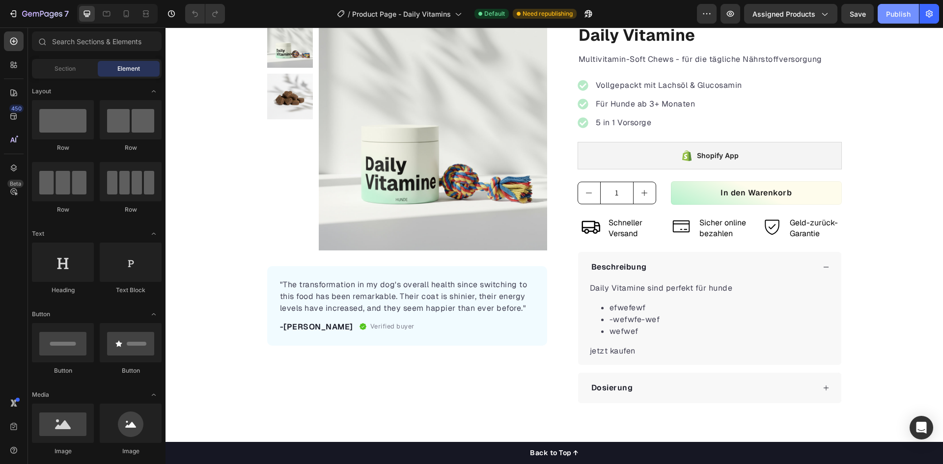
click at [891, 19] on button "Publish" at bounding box center [897, 14] width 41 height 20
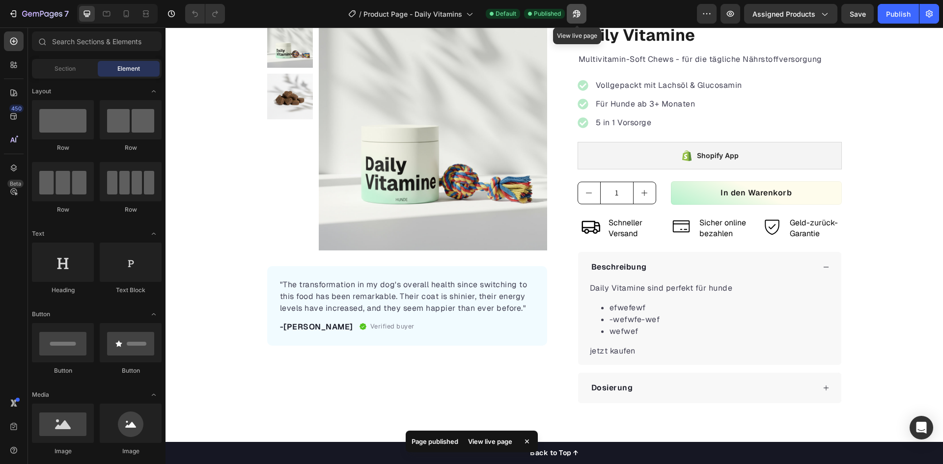
click at [574, 15] on icon "button" at bounding box center [577, 14] width 10 height 10
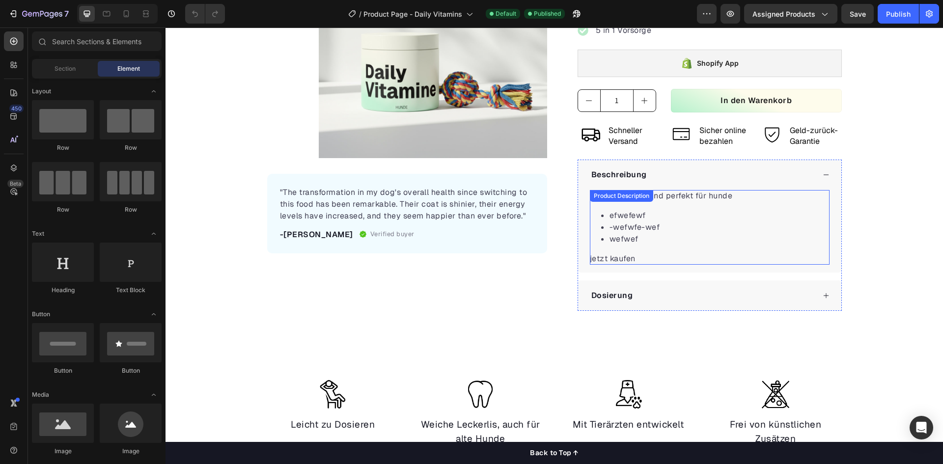
scroll to position [147, 0]
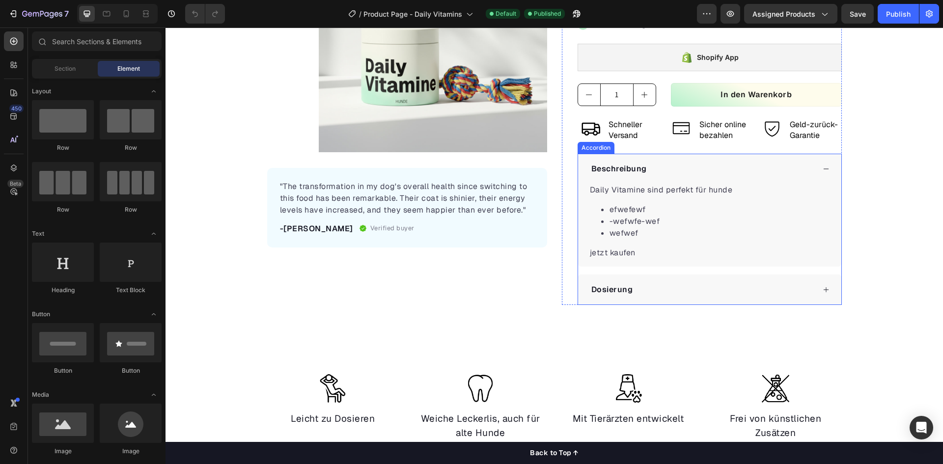
click at [648, 171] on div "Beschreibung" at bounding box center [702, 169] width 225 height 15
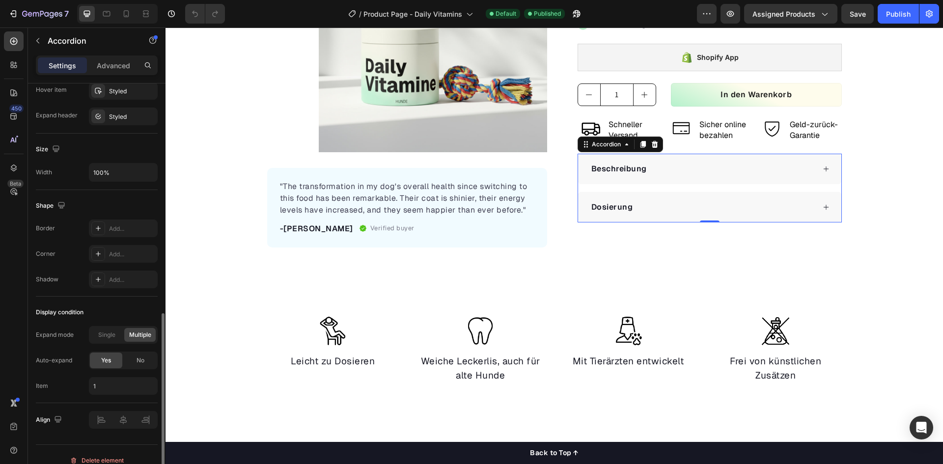
scroll to position [552, 0]
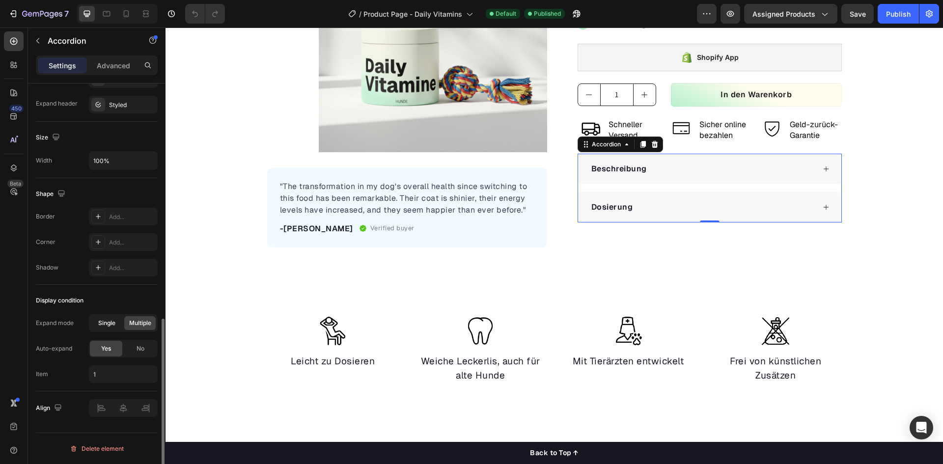
click at [104, 323] on span "Single" at bounding box center [106, 323] width 17 height 9
click at [135, 348] on div "No" at bounding box center [140, 349] width 32 height 16
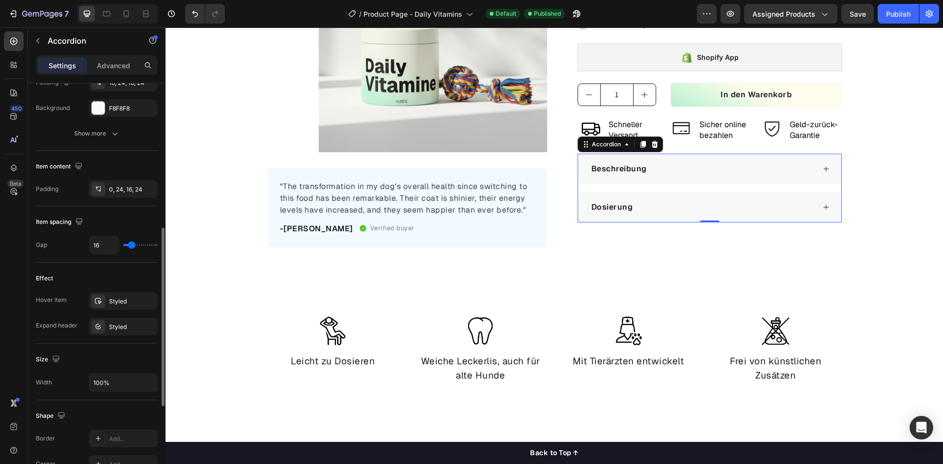
scroll to position [281, 0]
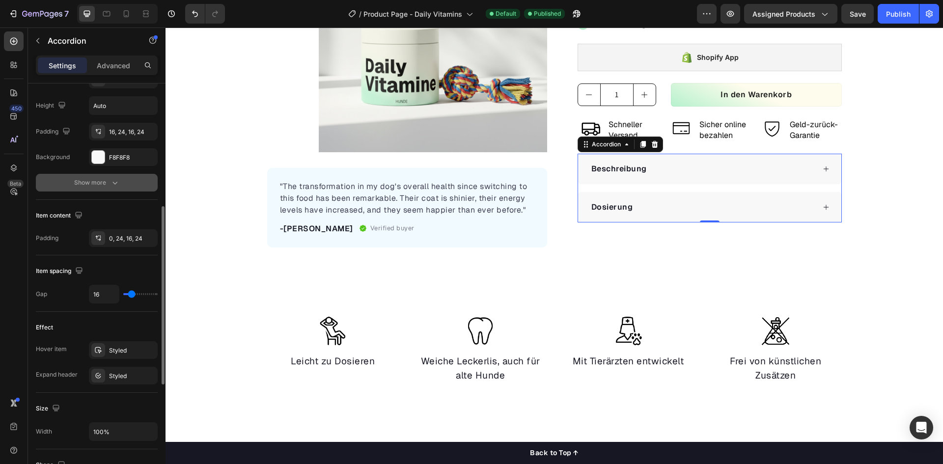
click at [84, 178] on div "Show more" at bounding box center [97, 183] width 46 height 10
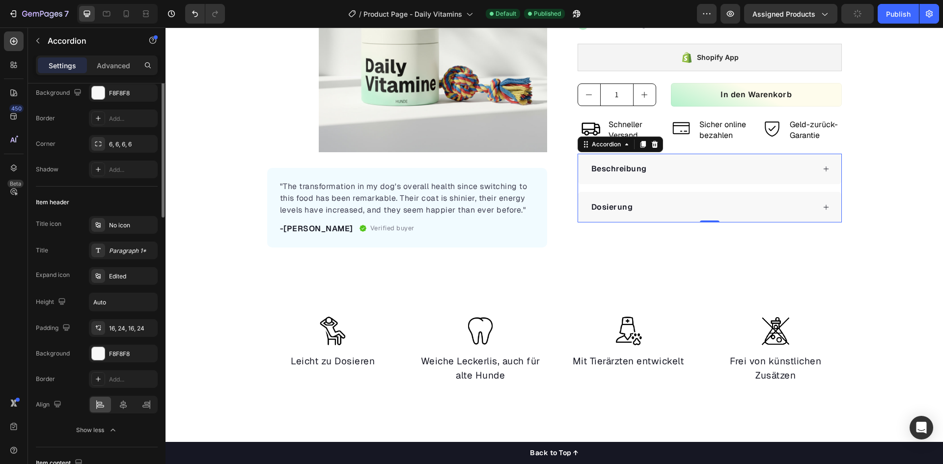
scroll to position [0, 0]
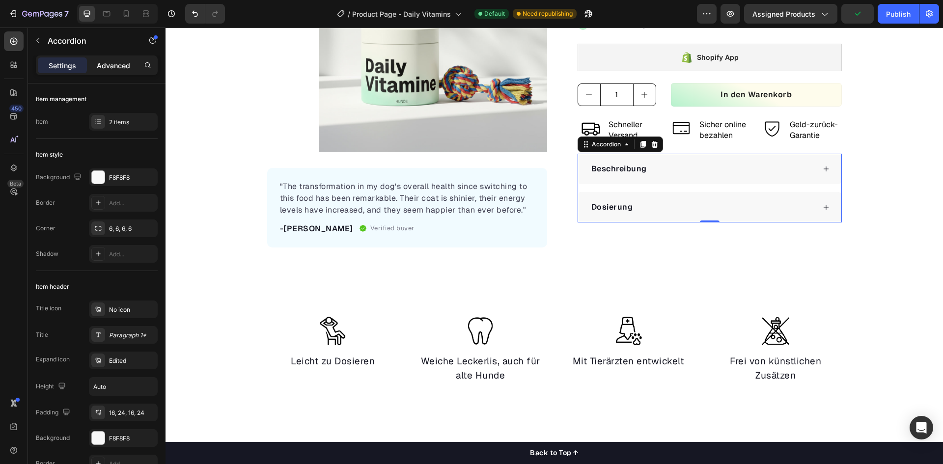
click at [96, 58] on div "Advanced" at bounding box center [113, 65] width 49 height 16
type input "100%"
type input "100"
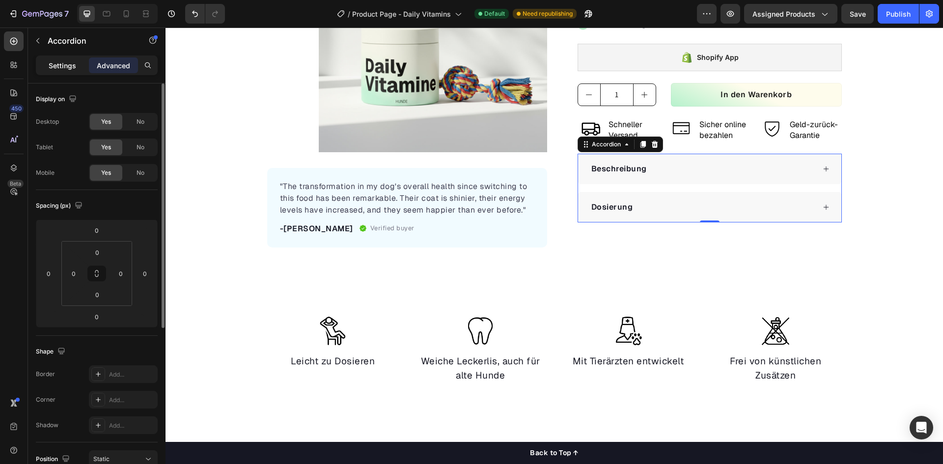
click at [61, 67] on p "Settings" at bounding box center [62, 65] width 27 height 10
type input "16"
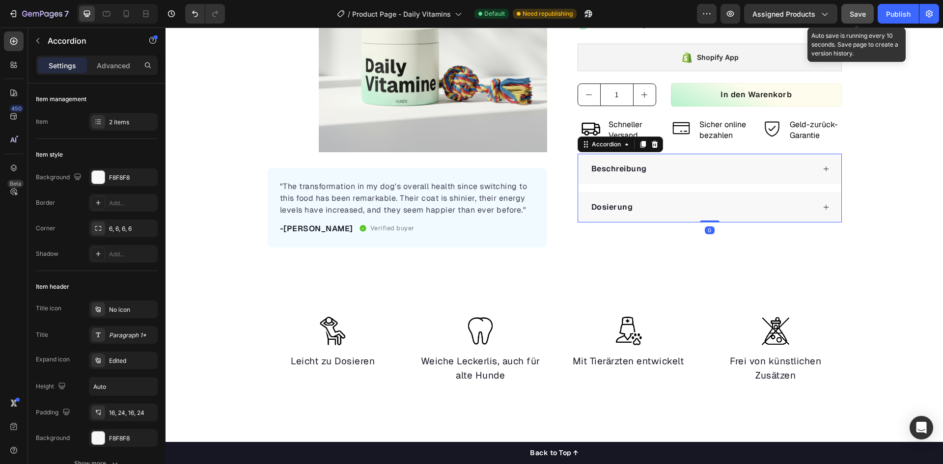
click at [866, 19] on button "Save" at bounding box center [857, 14] width 32 height 20
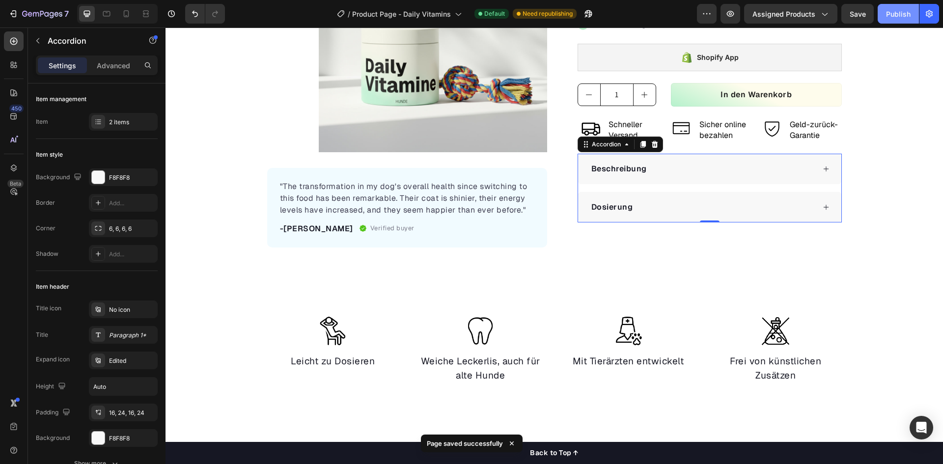
click at [886, 14] on div "Publish" at bounding box center [898, 14] width 25 height 10
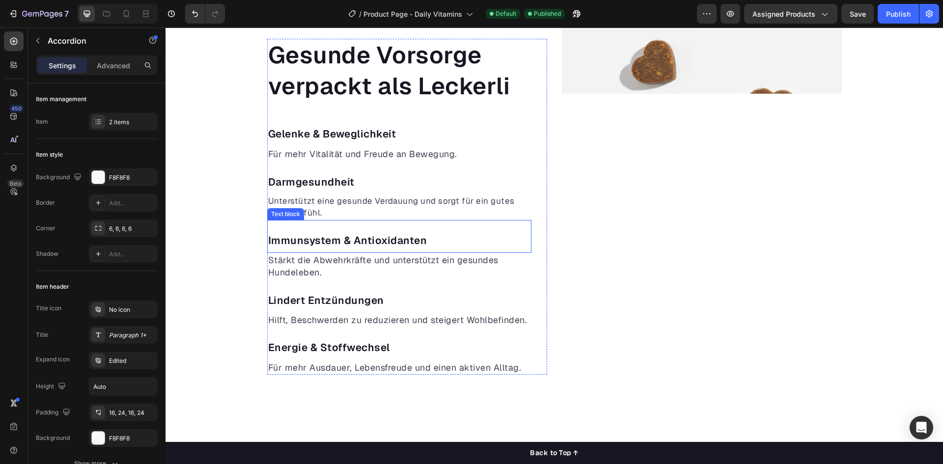
scroll to position [638, 0]
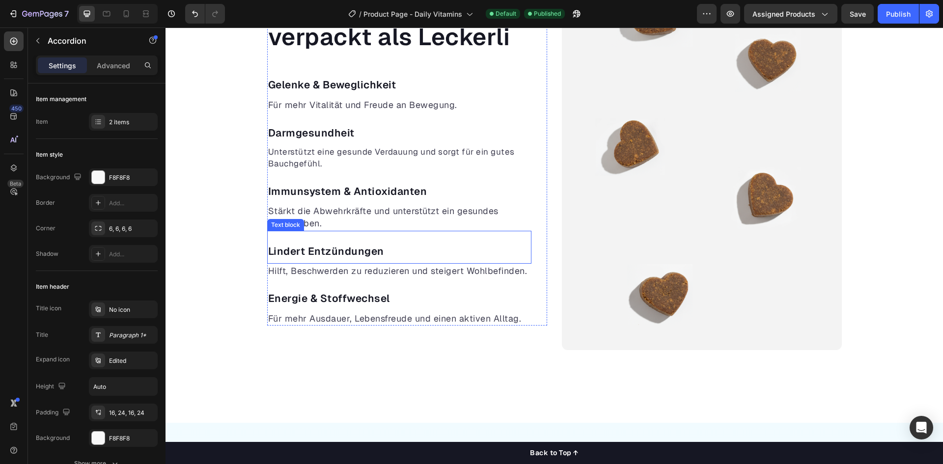
click at [348, 251] on p "Lindert Entzündungen" at bounding box center [399, 252] width 262 height 16
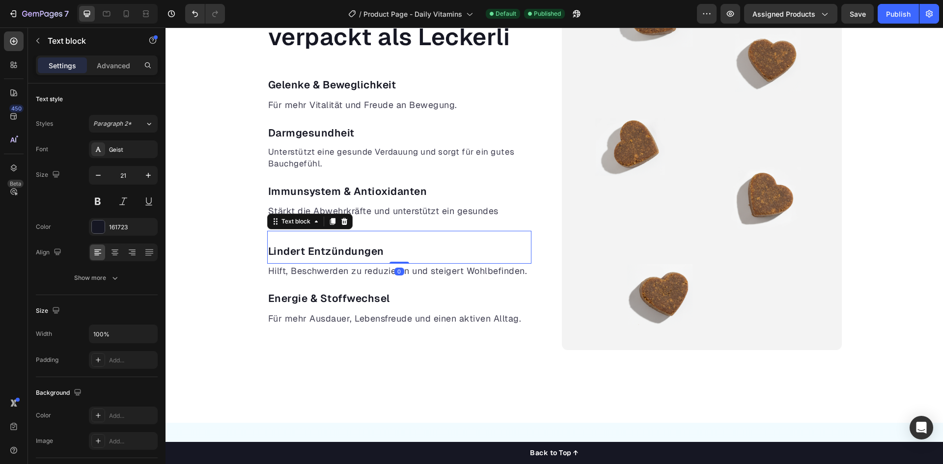
click at [348, 251] on p "Lindert Entzündungen" at bounding box center [399, 252] width 262 height 16
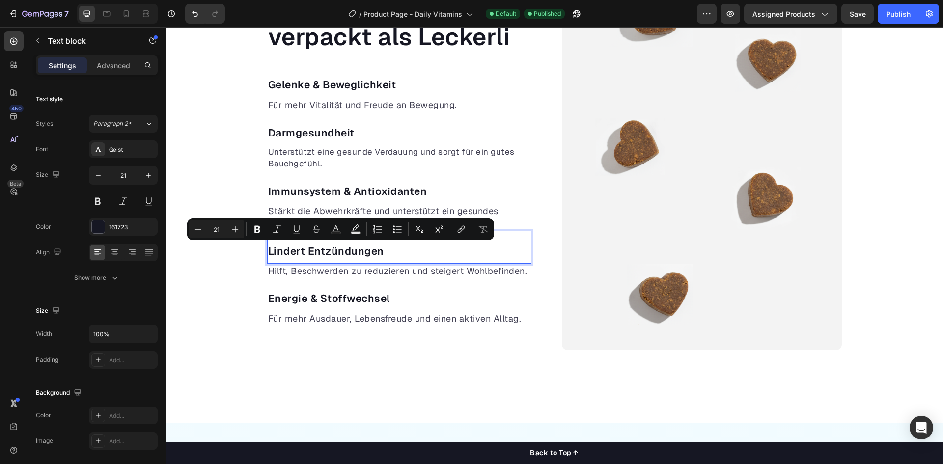
click at [281, 251] on p "Lindert Entzündungen" at bounding box center [399, 252] width 262 height 16
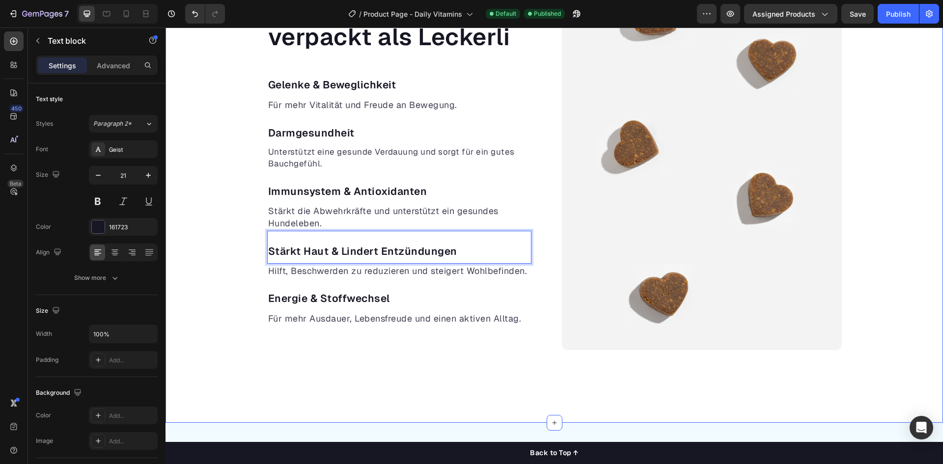
click at [188, 222] on div "Gesunde Vorsorge verpackt als Leckerli Heading Gelenke & Beweglichkeit Text blo…" at bounding box center [553, 157] width 777 height 385
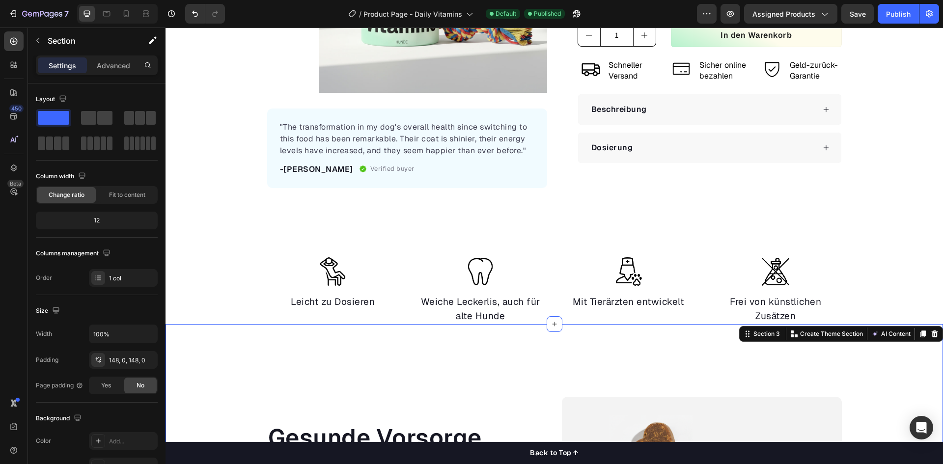
scroll to position [0, 0]
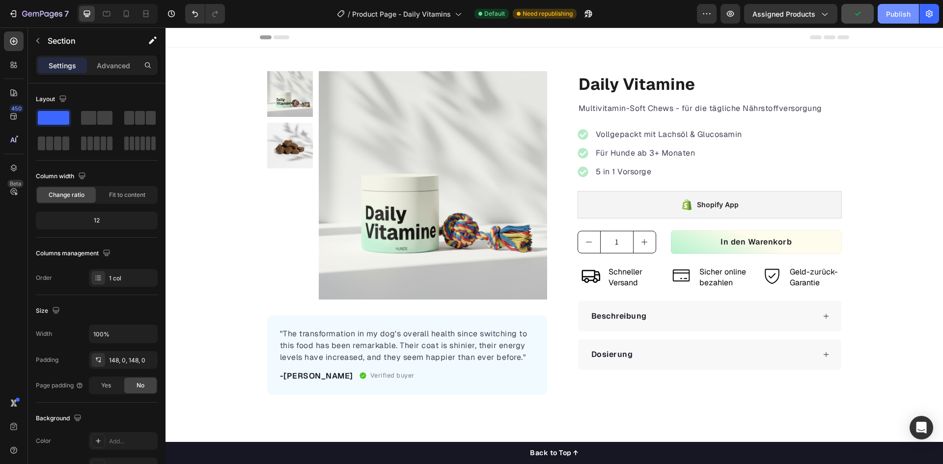
click at [896, 17] on div "Publish" at bounding box center [898, 14] width 25 height 10
click at [627, 273] on p "Schneller Versand" at bounding box center [633, 278] width 51 height 22
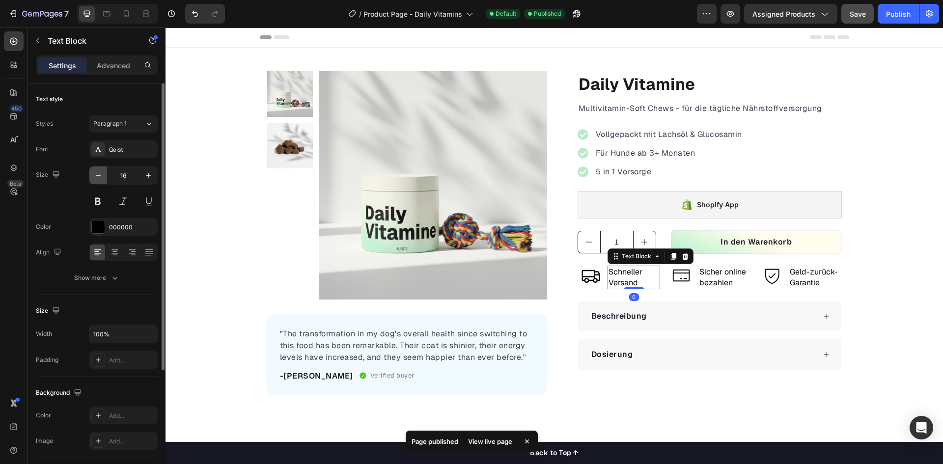
click at [100, 176] on icon "button" at bounding box center [98, 175] width 10 height 10
click at [145, 176] on icon "button" at bounding box center [148, 175] width 10 height 10
type input "14"
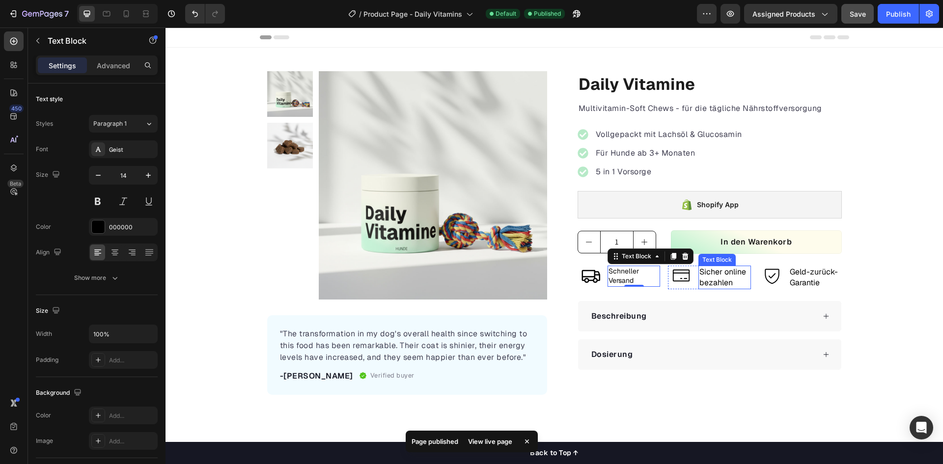
click at [707, 274] on p "Sicher online" at bounding box center [724, 272] width 51 height 11
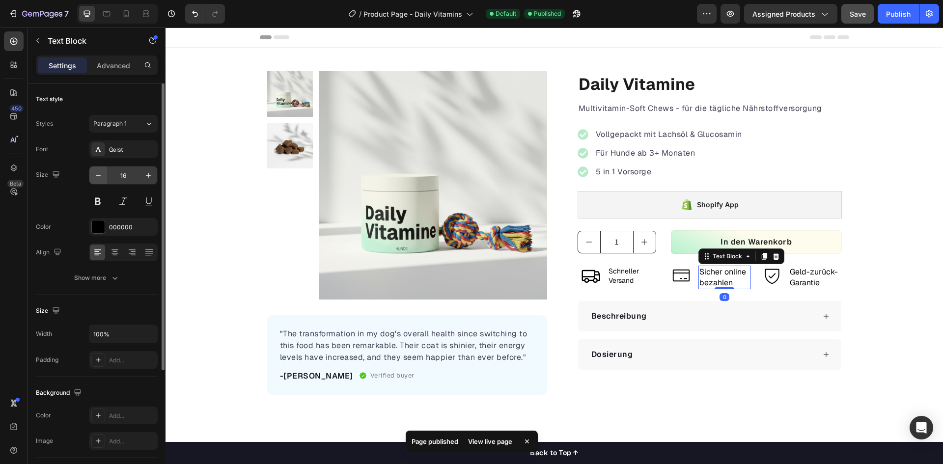
click at [90, 169] on button "button" at bounding box center [98, 175] width 18 height 18
click at [143, 173] on button "button" at bounding box center [148, 175] width 18 height 18
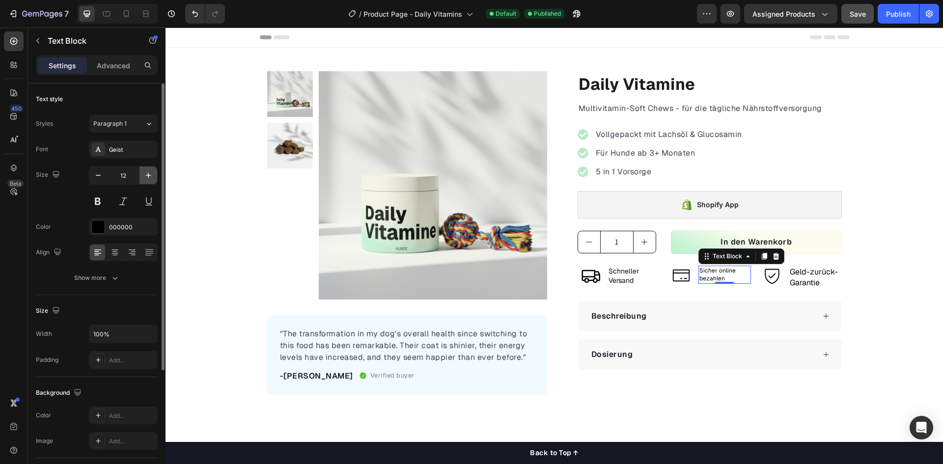
click at [143, 173] on button "button" at bounding box center [148, 175] width 18 height 18
type input "14"
click at [789, 279] on div "Geld-zurück- Garantie" at bounding box center [815, 278] width 53 height 24
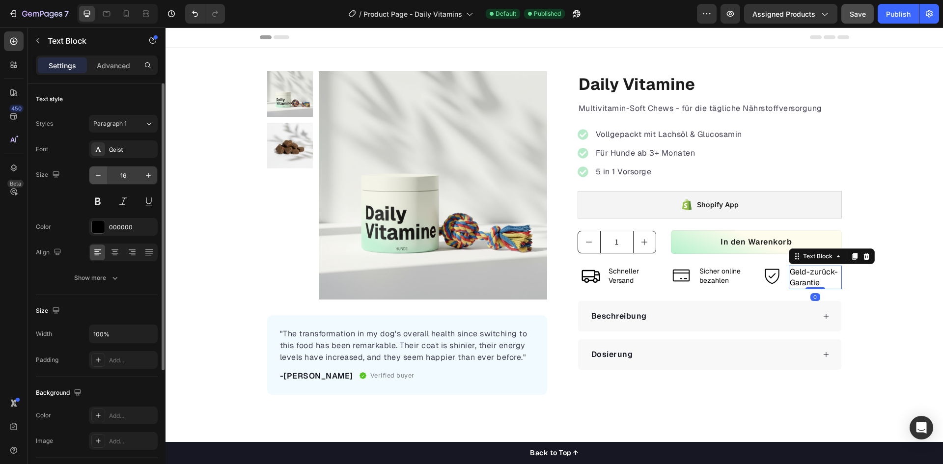
click at [95, 168] on button "button" at bounding box center [98, 175] width 18 height 18
type input "14"
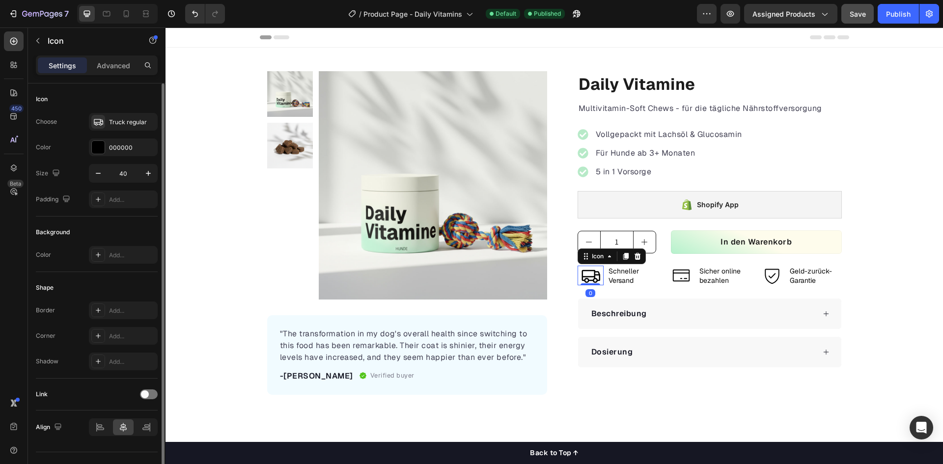
click at [595, 280] on icon at bounding box center [591, 276] width 19 height 13
click at [96, 177] on icon "button" at bounding box center [98, 173] width 10 height 10
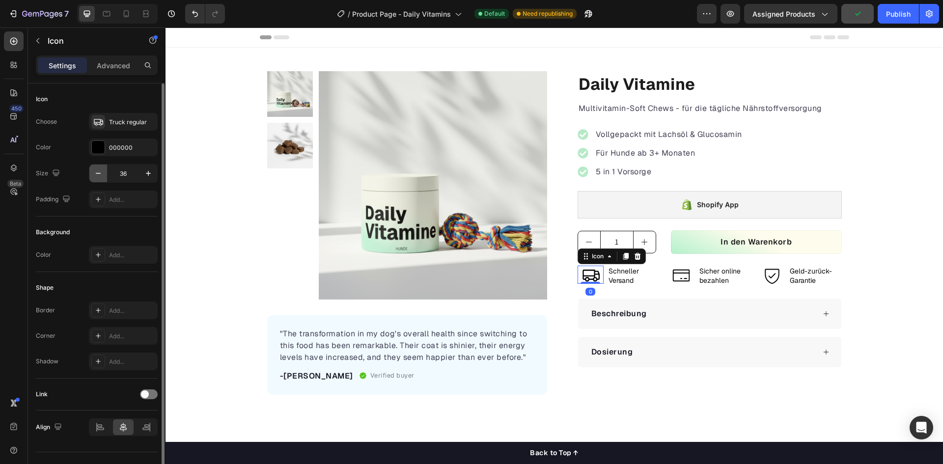
click at [96, 177] on icon "button" at bounding box center [98, 173] width 10 height 10
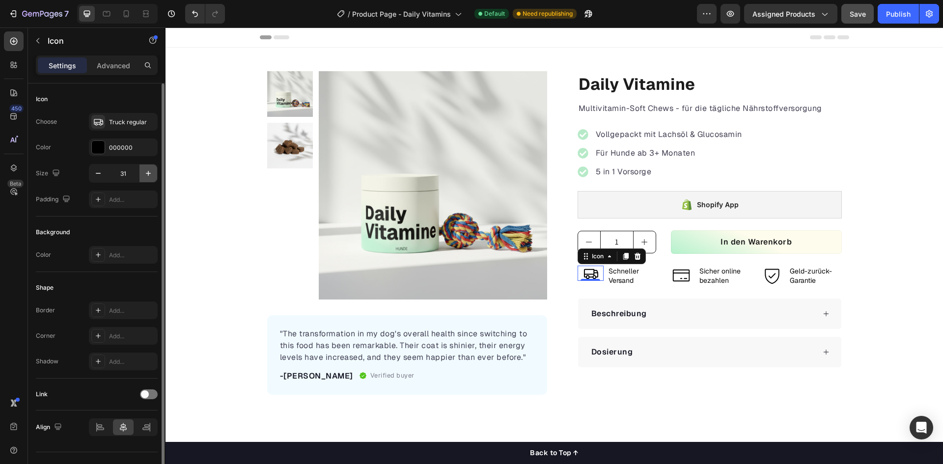
click at [153, 177] on button "button" at bounding box center [148, 173] width 18 height 18
type input "32"
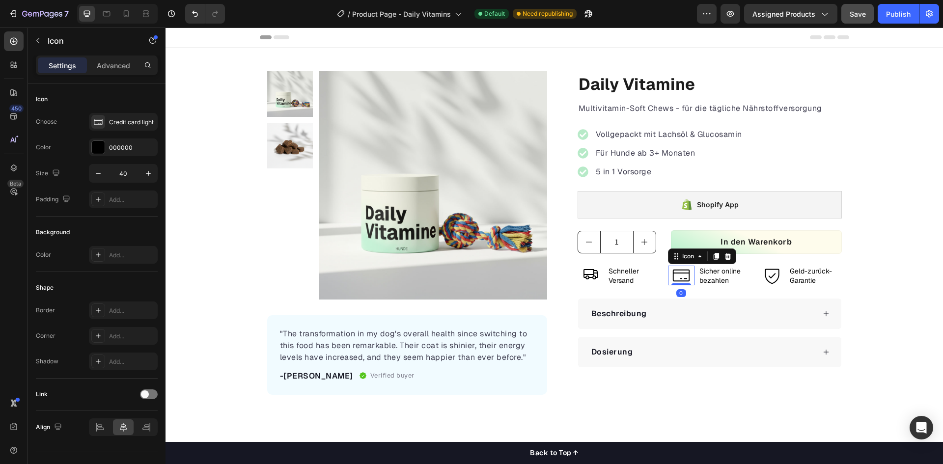
click at [682, 274] on icon at bounding box center [681, 276] width 20 height 20
click at [95, 175] on icon "button" at bounding box center [98, 173] width 10 height 10
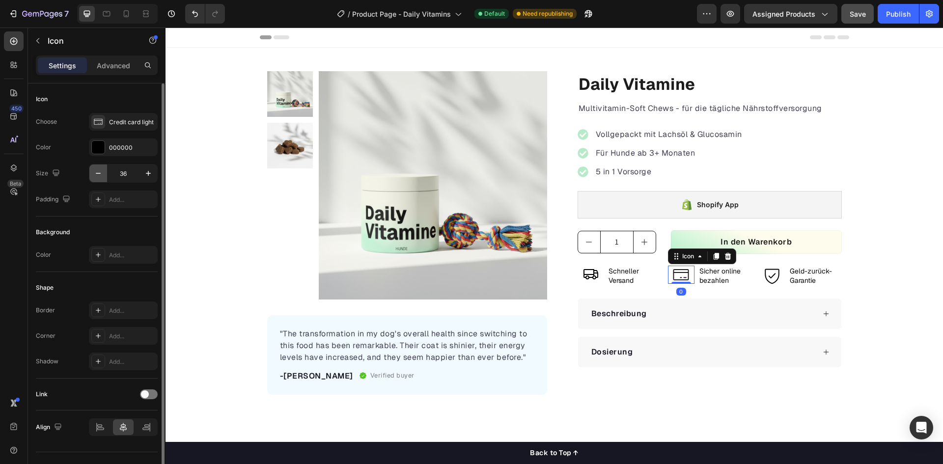
click at [95, 175] on icon "button" at bounding box center [98, 173] width 10 height 10
drag, startPoint x: 95, startPoint y: 175, endPoint x: 160, endPoint y: 190, distance: 66.4
click at [95, 175] on icon "button" at bounding box center [98, 173] width 10 height 10
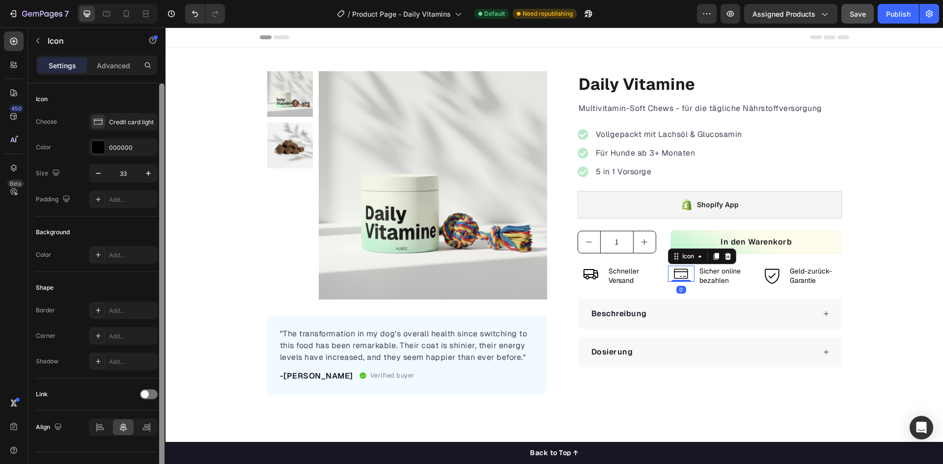
type input "32"
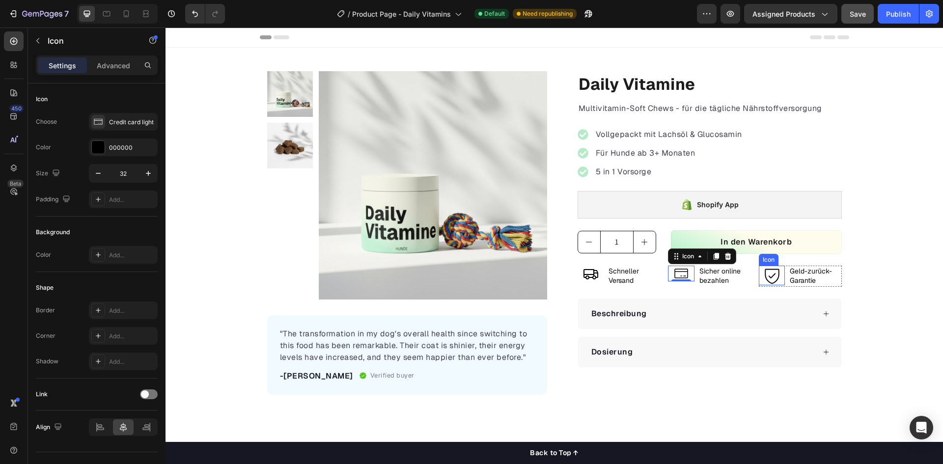
click at [770, 274] on icon at bounding box center [772, 276] width 14 height 15
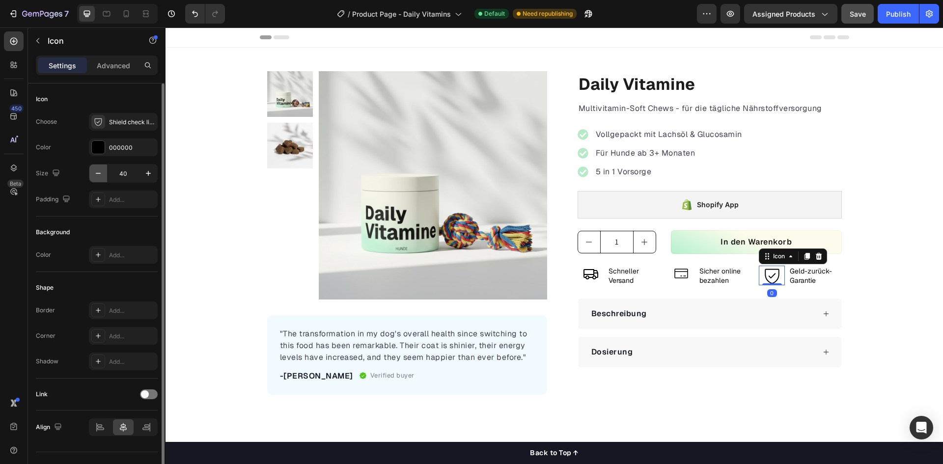
click at [92, 171] on button "button" at bounding box center [98, 173] width 18 height 18
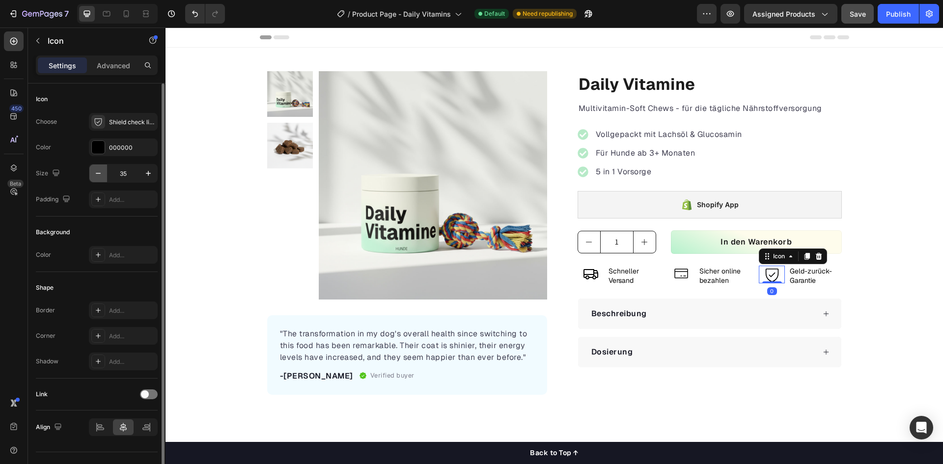
click at [92, 171] on button "button" at bounding box center [98, 173] width 18 height 18
type input "32"
click at [588, 279] on div "Icon" at bounding box center [590, 274] width 27 height 16
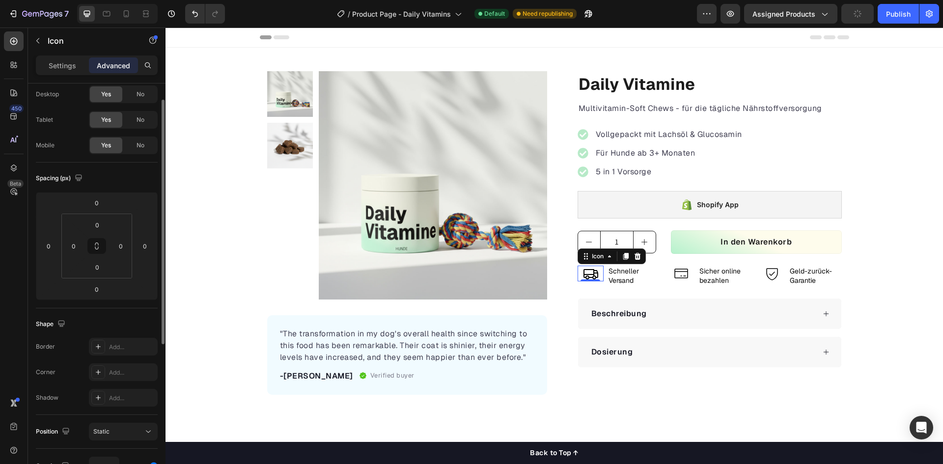
click at [68, 68] on p "Settings" at bounding box center [62, 65] width 27 height 10
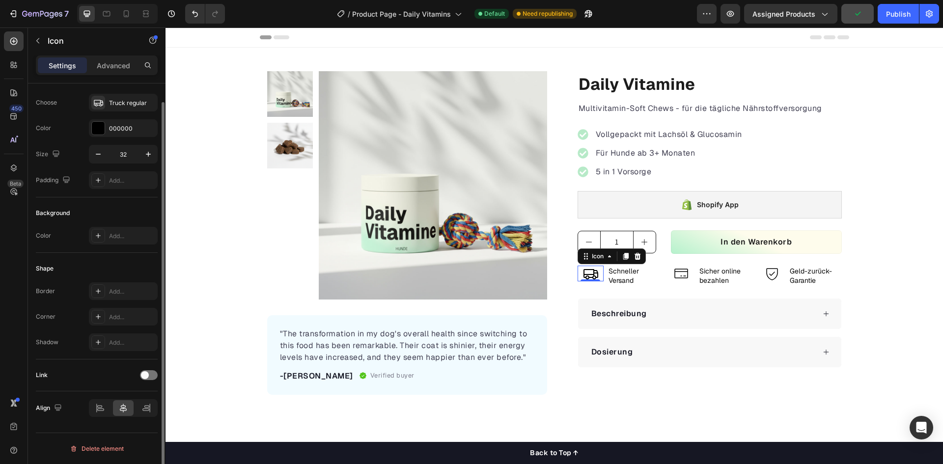
scroll to position [19, 0]
click at [649, 276] on p "Schneller Versand" at bounding box center [633, 276] width 51 height 19
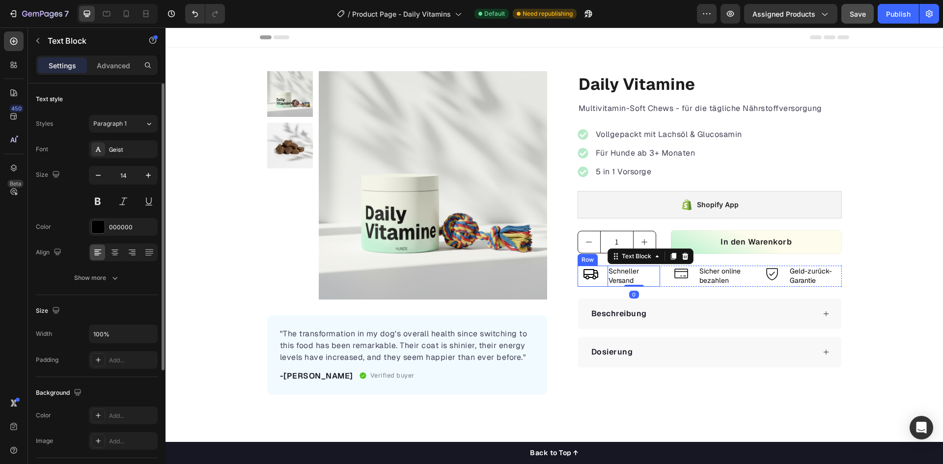
click at [601, 282] on div "Icon Schneller Versand Text Block 0 Row" at bounding box center [618, 276] width 83 height 21
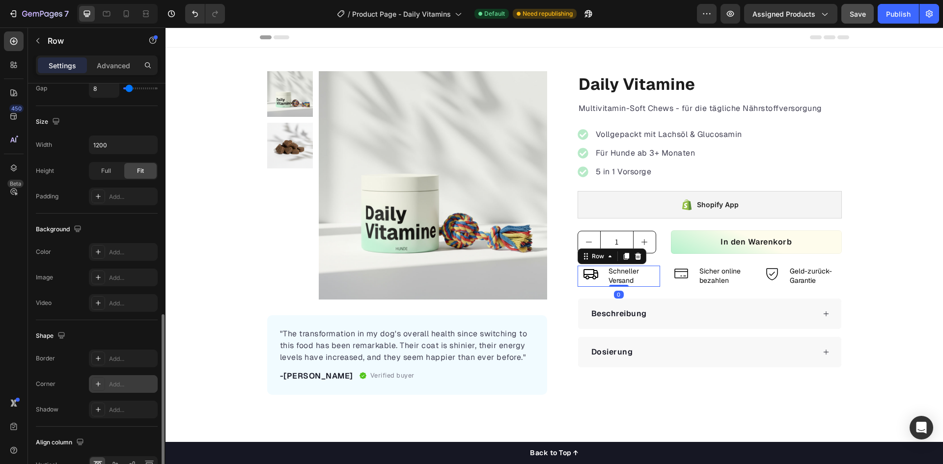
scroll to position [302, 0]
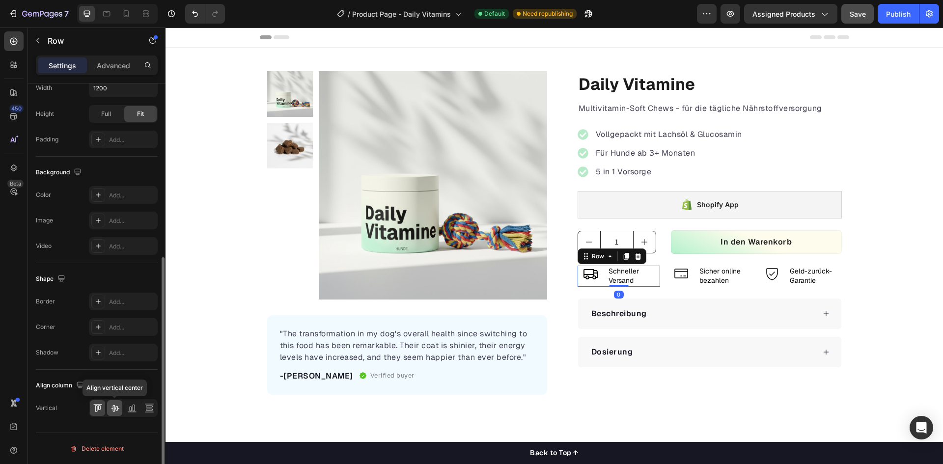
click at [116, 410] on icon at bounding box center [115, 408] width 10 height 10
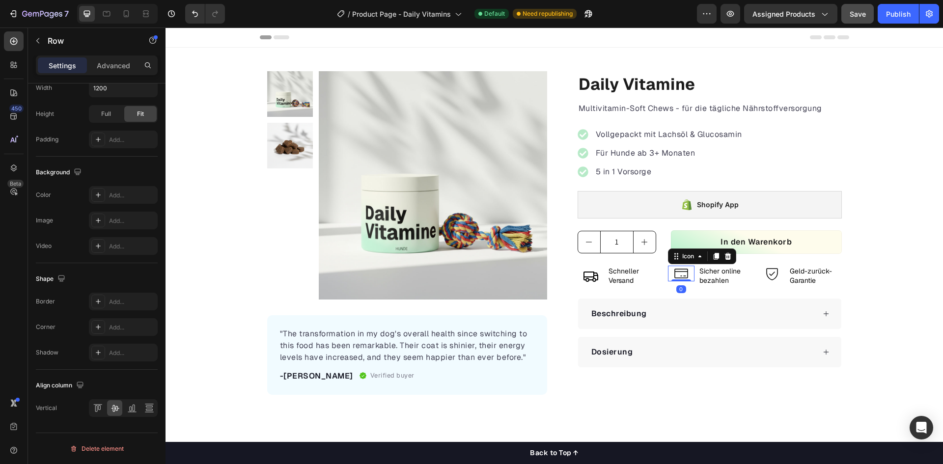
click at [677, 272] on icon at bounding box center [681, 274] width 14 height 10
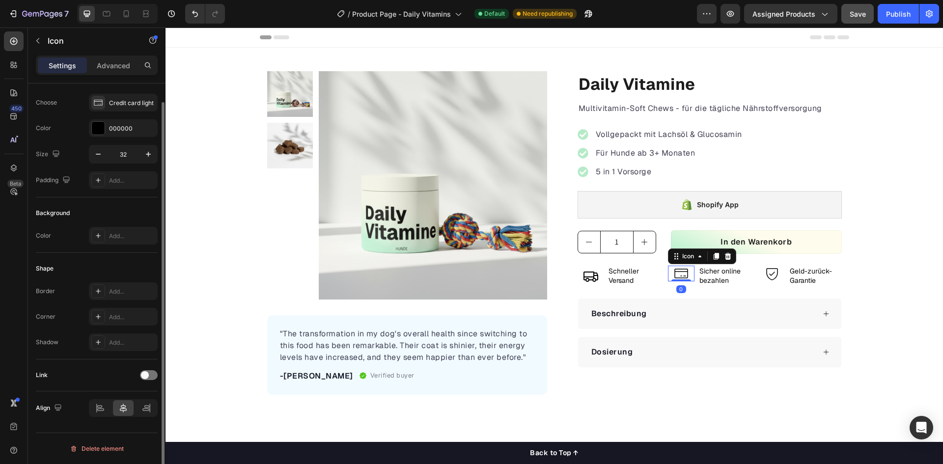
scroll to position [0, 0]
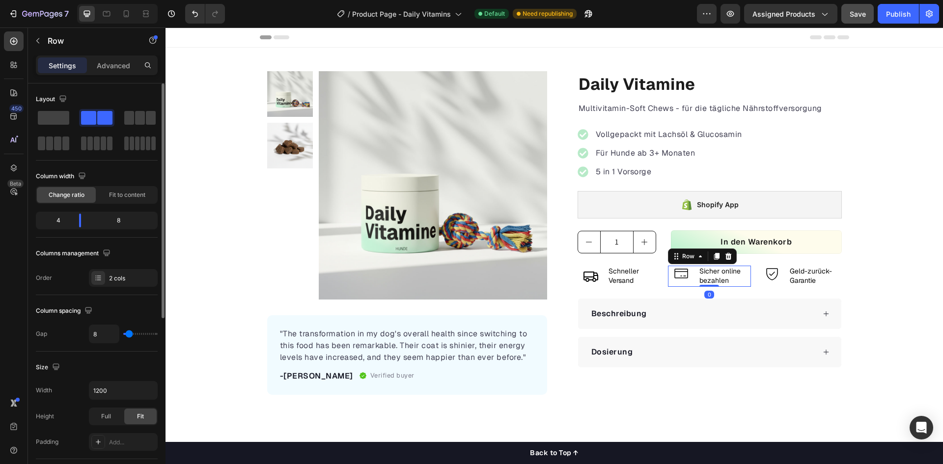
click at [687, 284] on div "Icon" at bounding box center [681, 276] width 27 height 21
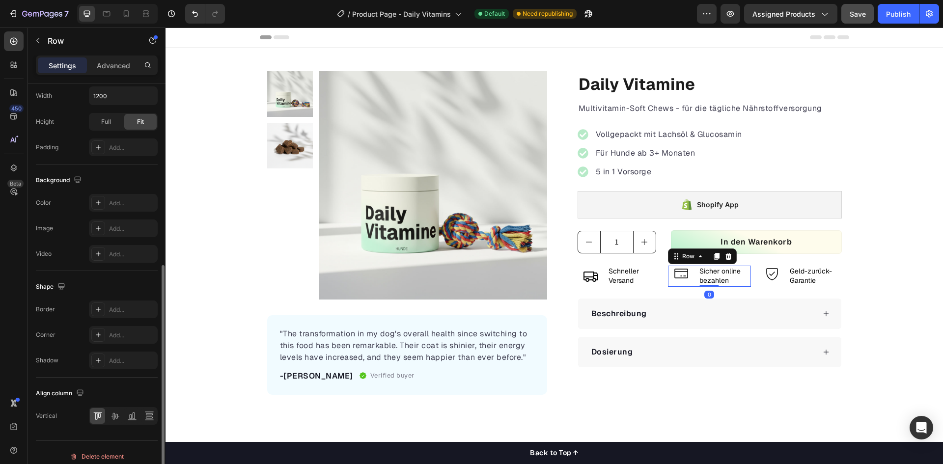
scroll to position [302, 0]
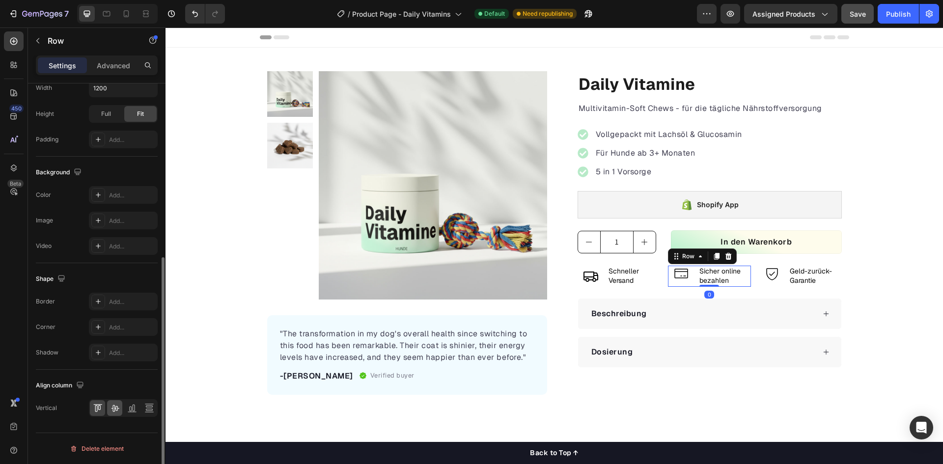
click at [119, 413] on div at bounding box center [114, 408] width 15 height 16
click at [778, 283] on div "Icon" at bounding box center [772, 276] width 27 height 21
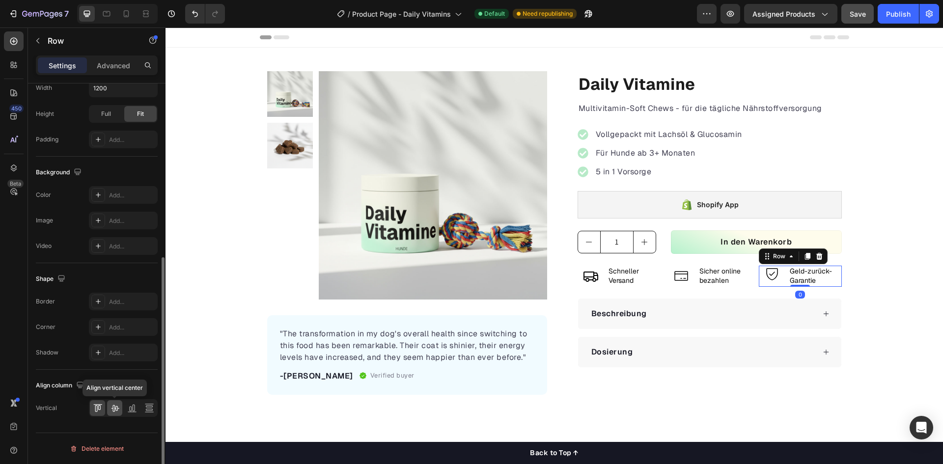
click at [114, 411] on icon at bounding box center [115, 408] width 10 height 10
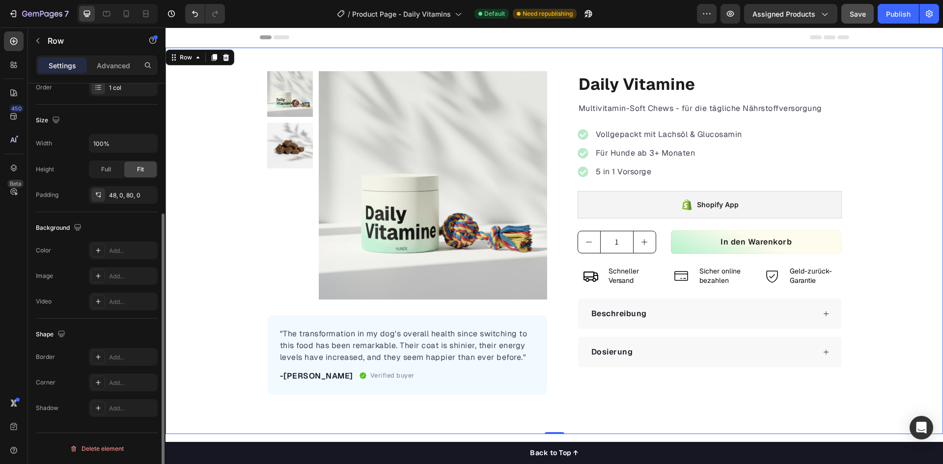
scroll to position [191, 0]
click at [888, 288] on div "Product Images "The transformation in my dog's overall health since switching t…" at bounding box center [553, 233] width 777 height 324
click at [620, 248] on input "1" at bounding box center [616, 242] width 33 height 22
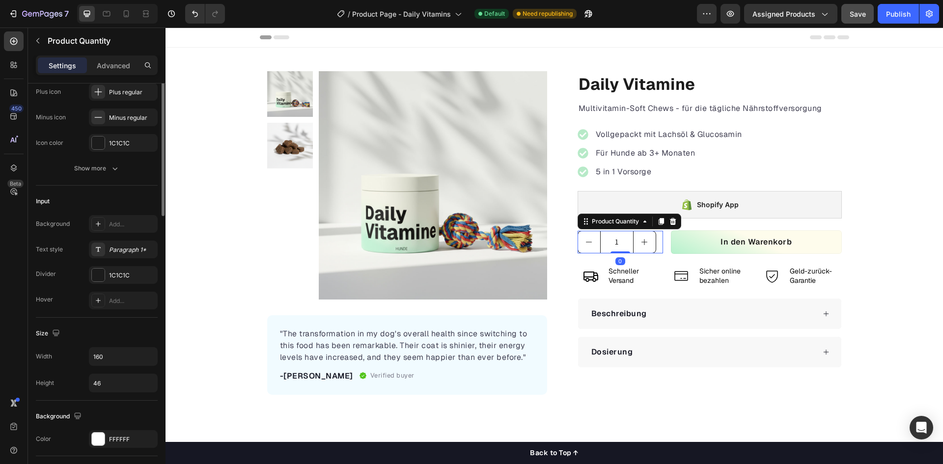
scroll to position [196, 0]
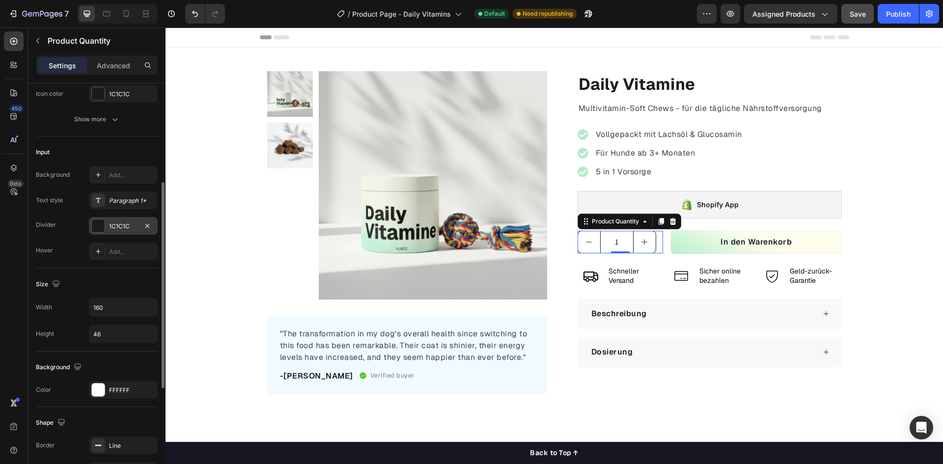
click at [99, 224] on div at bounding box center [98, 225] width 13 height 13
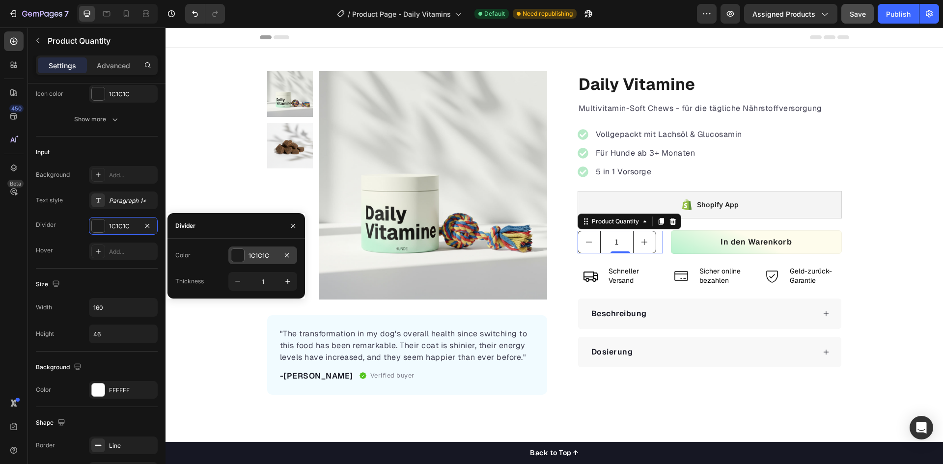
click at [242, 254] on div at bounding box center [237, 255] width 13 height 13
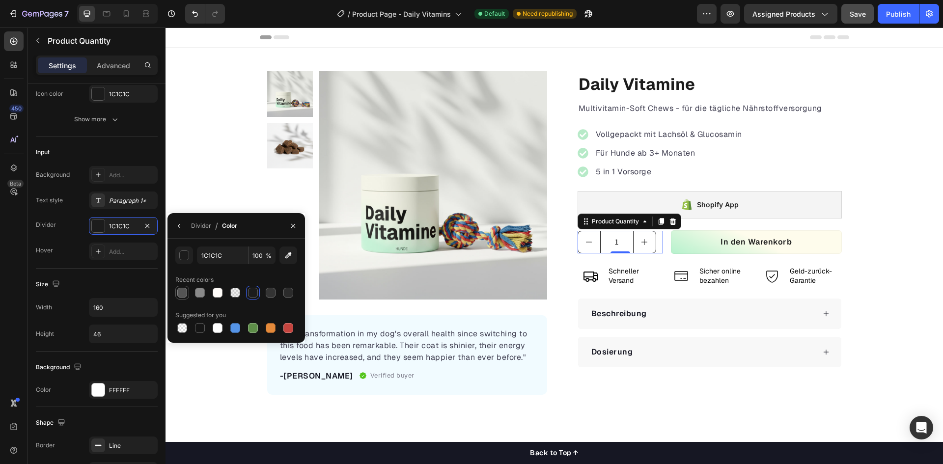
click at [182, 293] on div at bounding box center [182, 293] width 10 height 10
type input "545454"
click at [84, 282] on div "Size" at bounding box center [97, 284] width 122 height 16
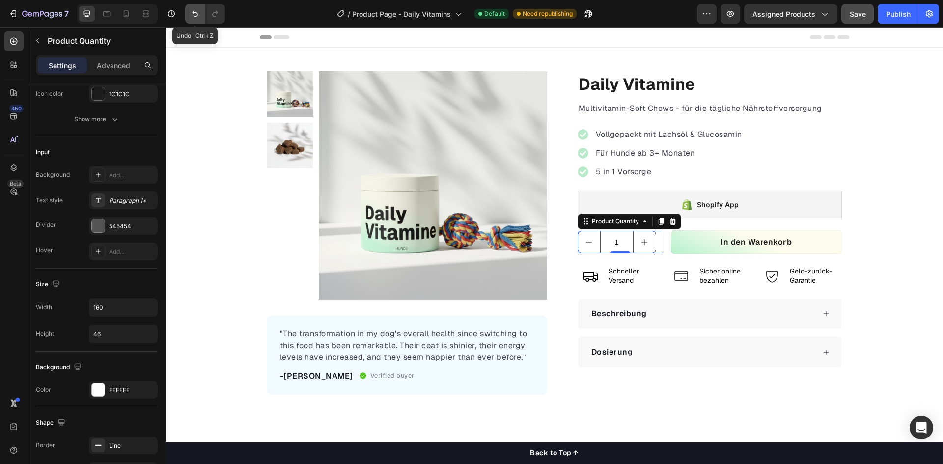
click at [188, 16] on button "Undo/Redo" at bounding box center [195, 14] width 20 height 20
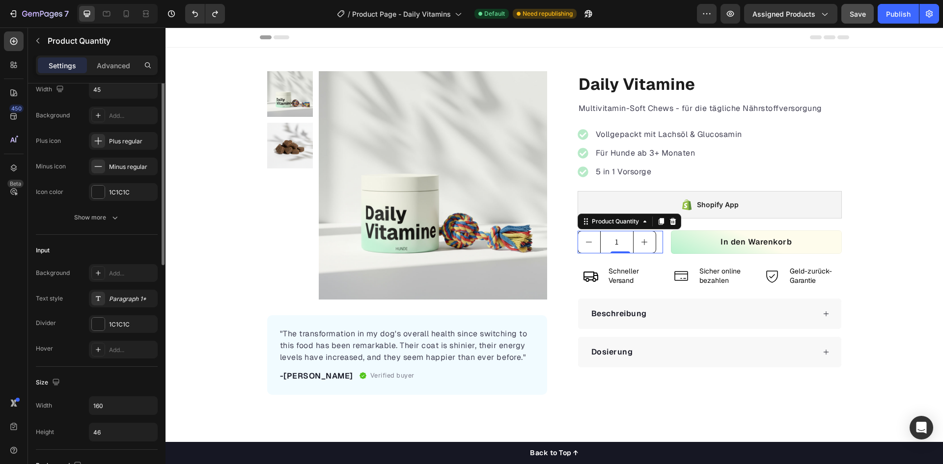
scroll to position [49, 0]
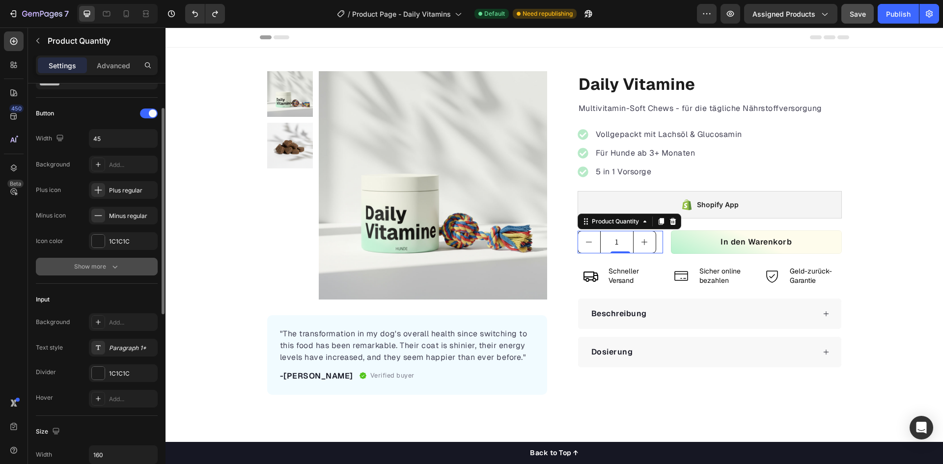
click at [79, 260] on button "Show more" at bounding box center [97, 267] width 122 height 18
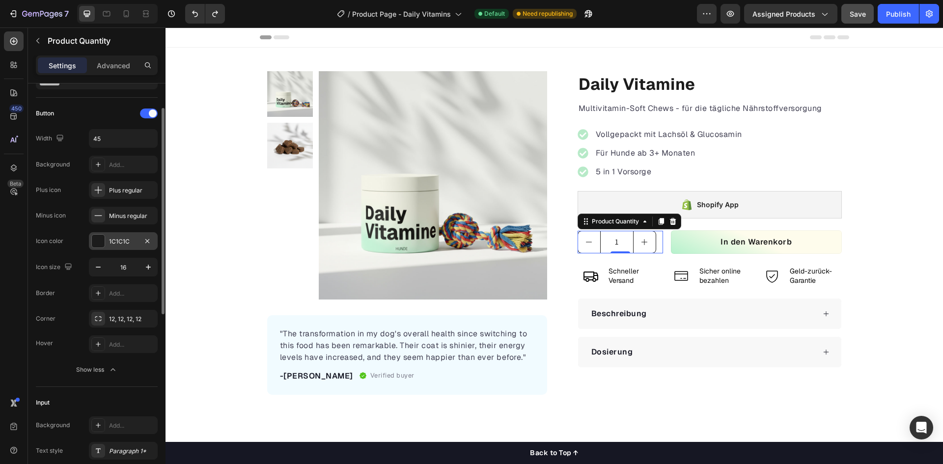
click at [101, 240] on div at bounding box center [98, 241] width 13 height 13
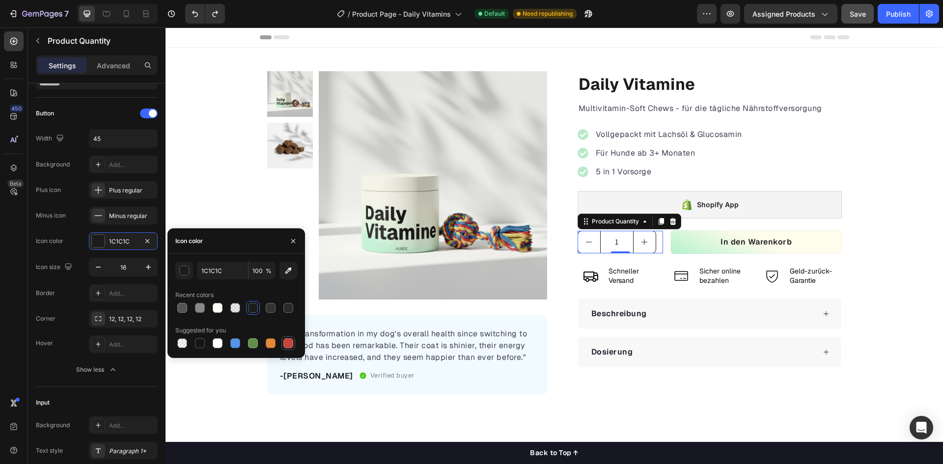
click at [292, 339] on div at bounding box center [288, 343] width 10 height 10
type input "C5453F"
click at [193, 14] on icon "Undo/Redo" at bounding box center [195, 14] width 10 height 10
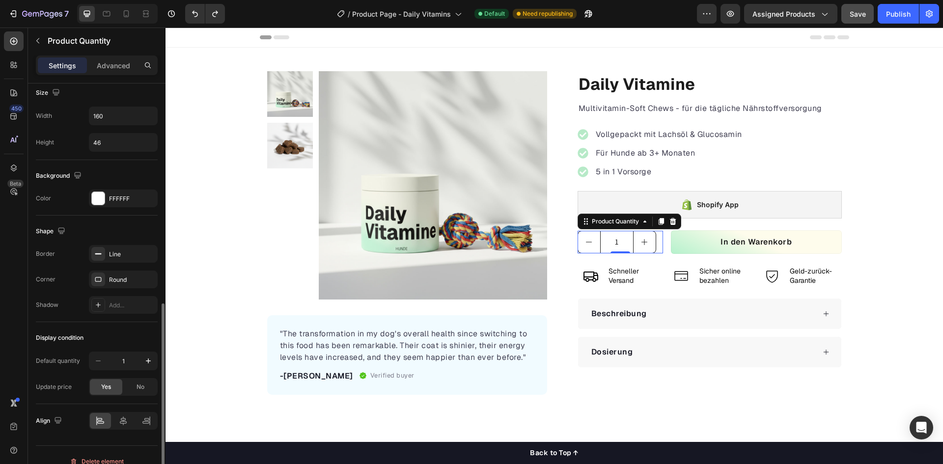
scroll to position [504, 0]
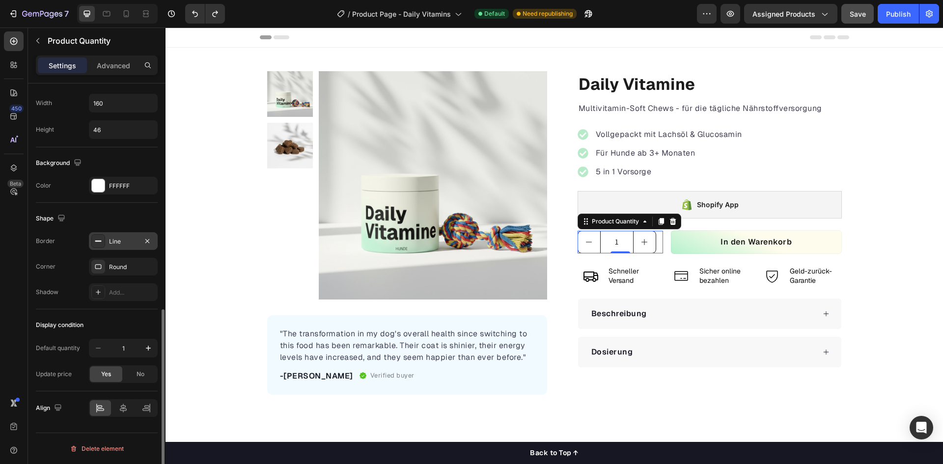
click at [111, 241] on div "Line" at bounding box center [123, 241] width 28 height 9
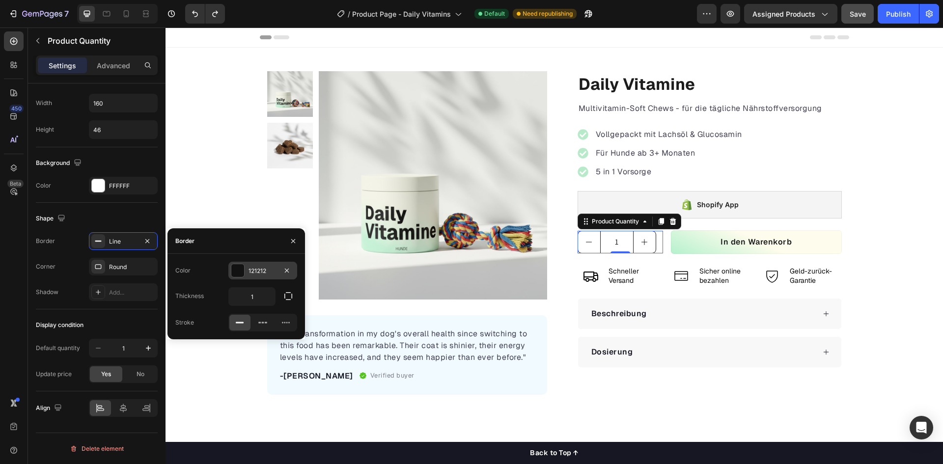
click at [244, 268] on div at bounding box center [237, 270] width 13 height 13
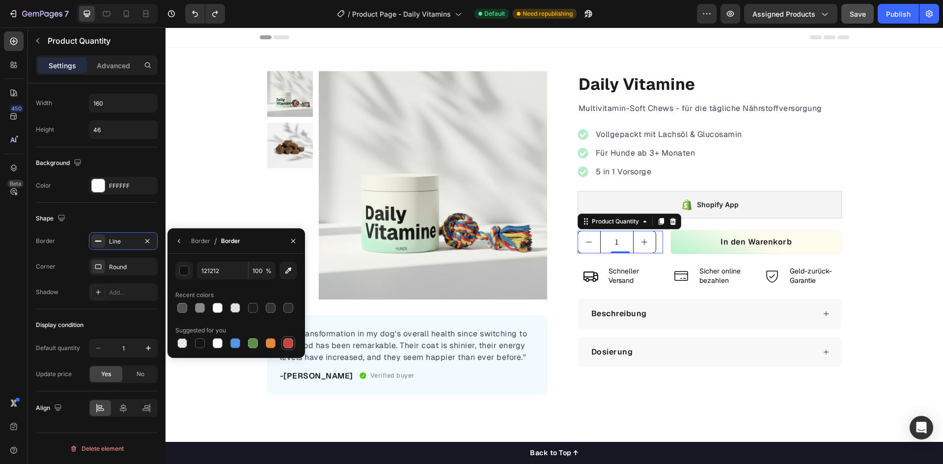
click at [290, 343] on div at bounding box center [288, 343] width 10 height 10
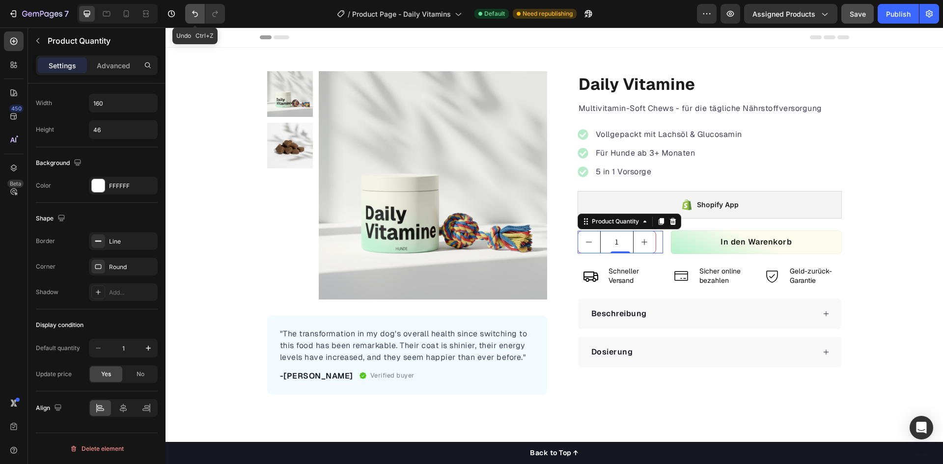
click at [193, 14] on icon "Undo/Redo" at bounding box center [195, 14] width 10 height 10
click at [100, 247] on div at bounding box center [98, 241] width 14 height 14
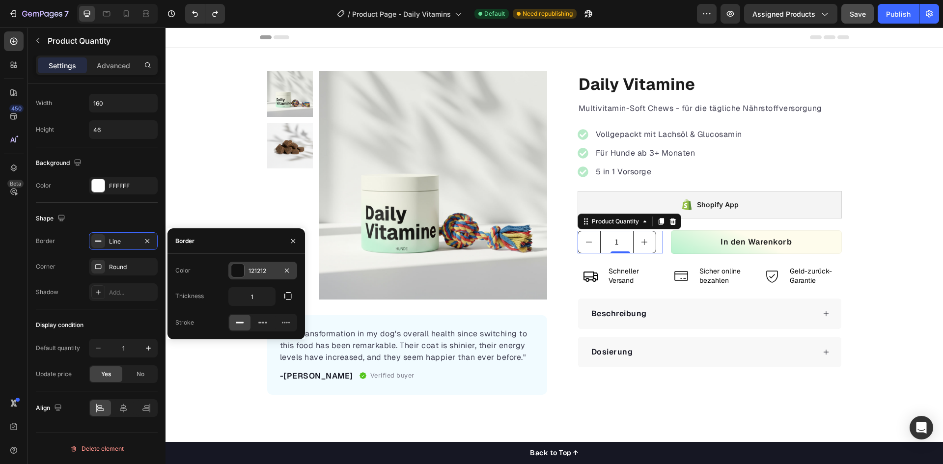
click at [236, 273] on div at bounding box center [237, 270] width 13 height 13
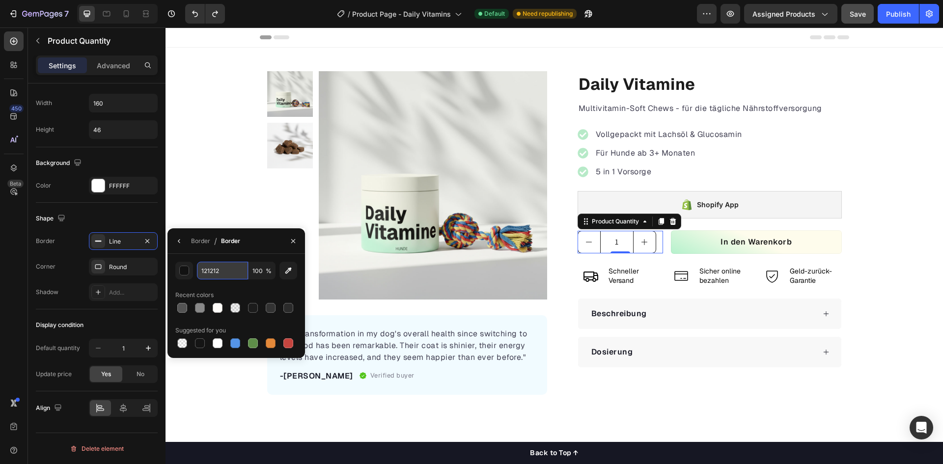
click at [232, 277] on input "121212" at bounding box center [222, 271] width 51 height 18
type input "1c1c1c"
click at [124, 215] on div "Shape" at bounding box center [97, 219] width 122 height 16
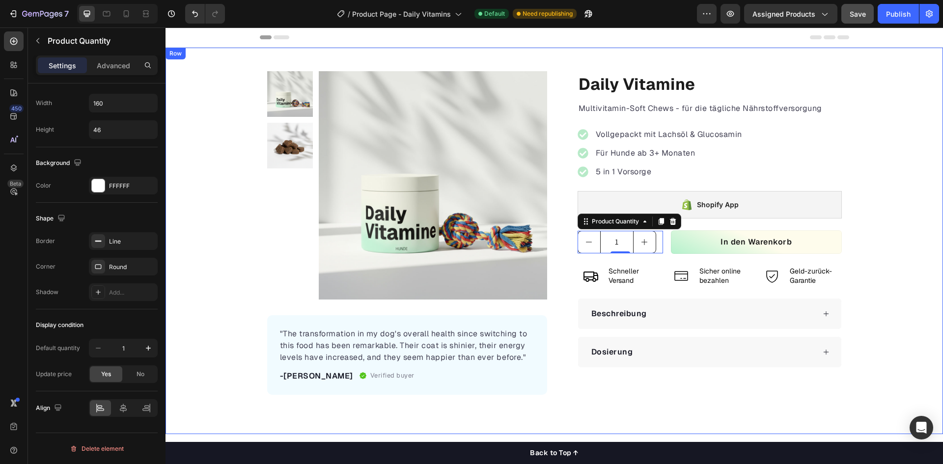
click at [887, 286] on div "Product Images "The transformation in my dog's overall health since switching t…" at bounding box center [553, 233] width 777 height 324
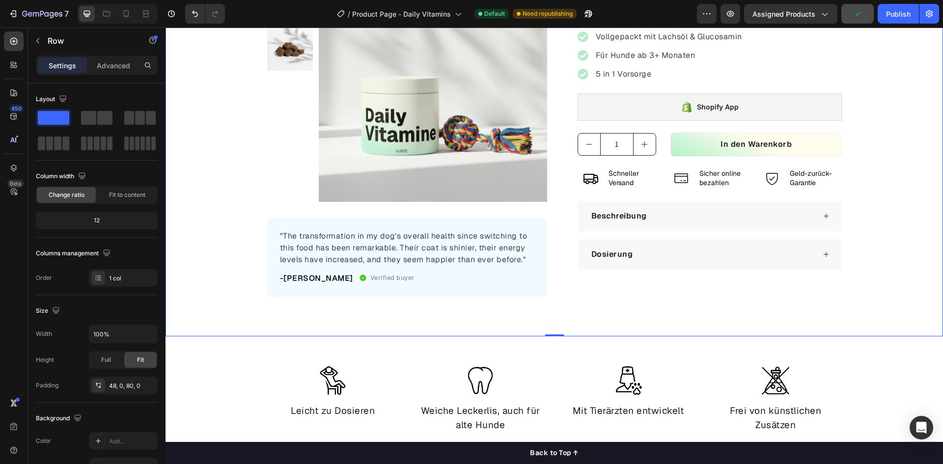
scroll to position [98, 0]
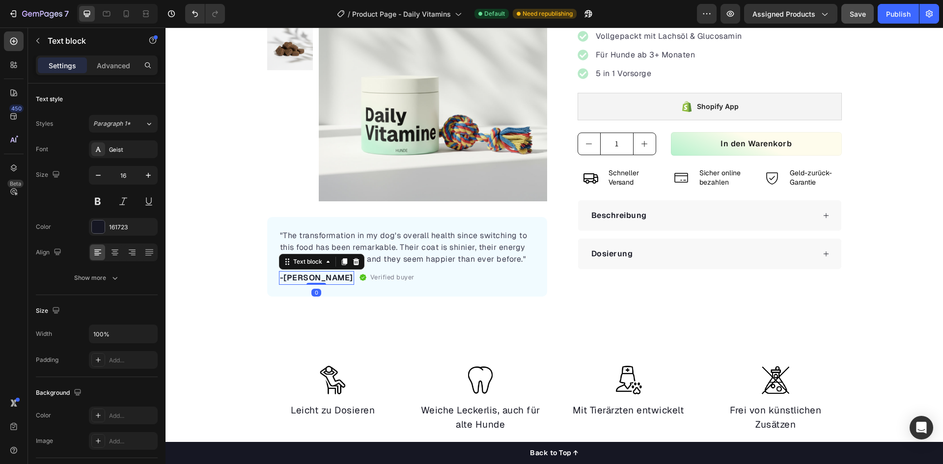
click at [296, 276] on p "-[PERSON_NAME]" at bounding box center [316, 278] width 73 height 12
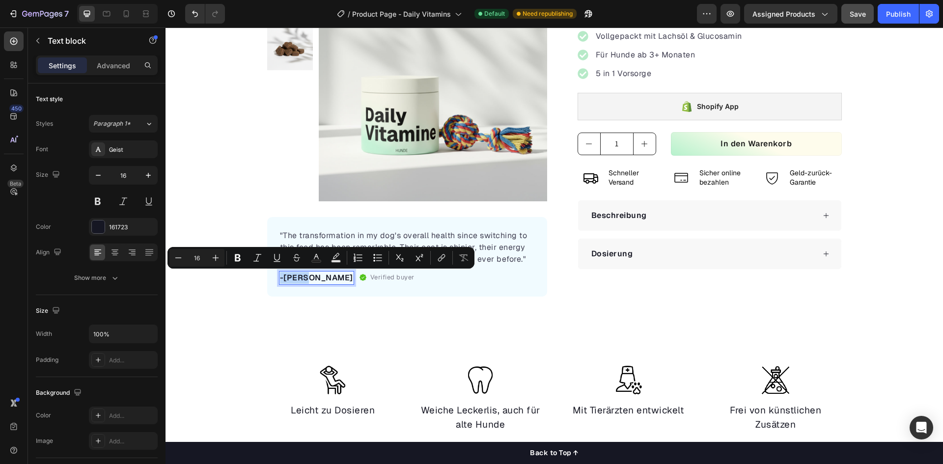
click at [296, 276] on p "-[PERSON_NAME]" at bounding box center [316, 278] width 73 height 12
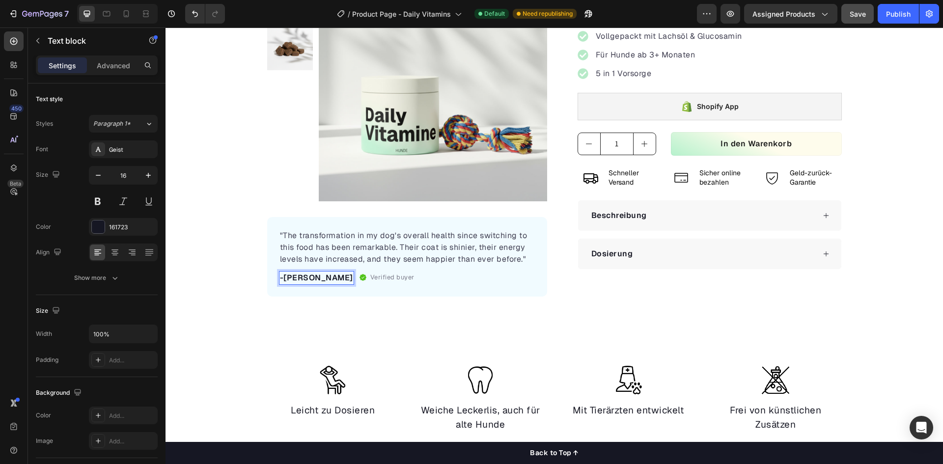
click at [294, 277] on p "-[PERSON_NAME]" at bounding box center [316, 278] width 73 height 12
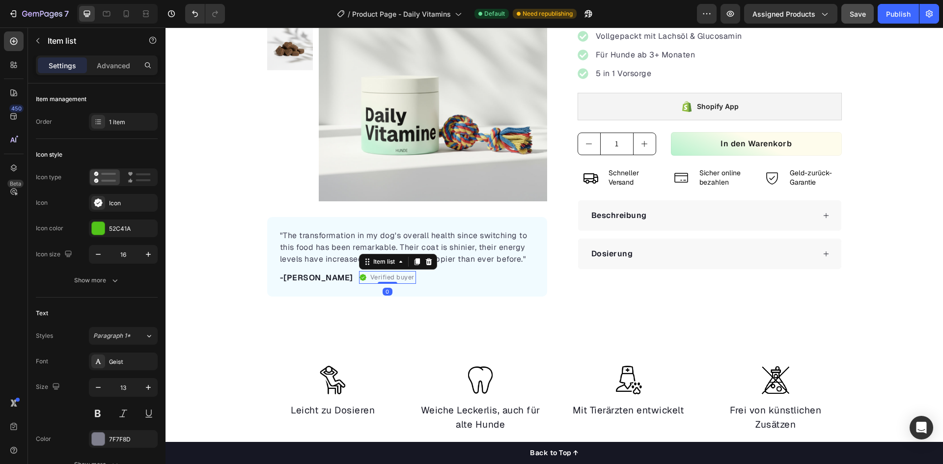
click at [370, 275] on p "Verified buyer" at bounding box center [392, 278] width 44 height 10
click at [405, 247] on p ""The transformation in my dog's overall health since switching to this food has…" at bounding box center [407, 247] width 254 height 35
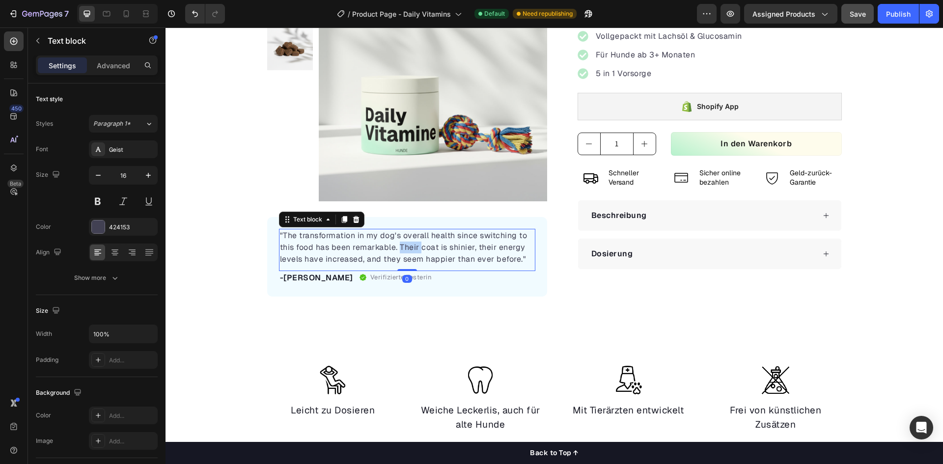
click at [405, 247] on p ""The transformation in my dog's overall health since switching to this food has…" at bounding box center [407, 247] width 254 height 35
click at [317, 255] on p ""The transformation in my dog's overall health since switching to this food has…" at bounding box center [407, 247] width 254 height 35
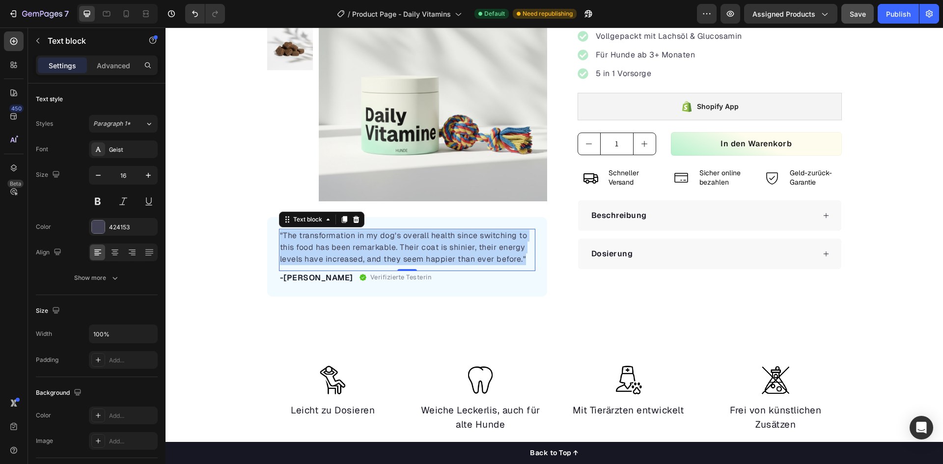
click at [317, 255] on p ""The transformation in my dog's overall health since switching to this food has…" at bounding box center [407, 247] width 254 height 35
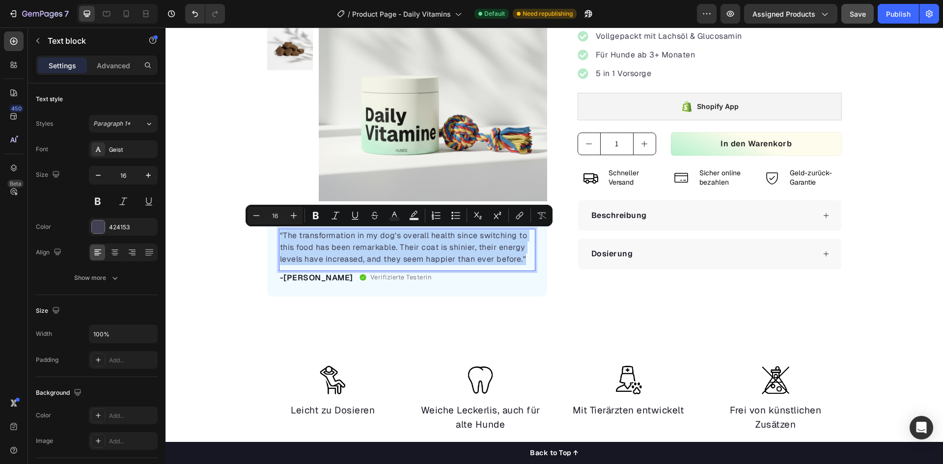
copy p ""The transformation in my dog's overall health since switching to this food has…"
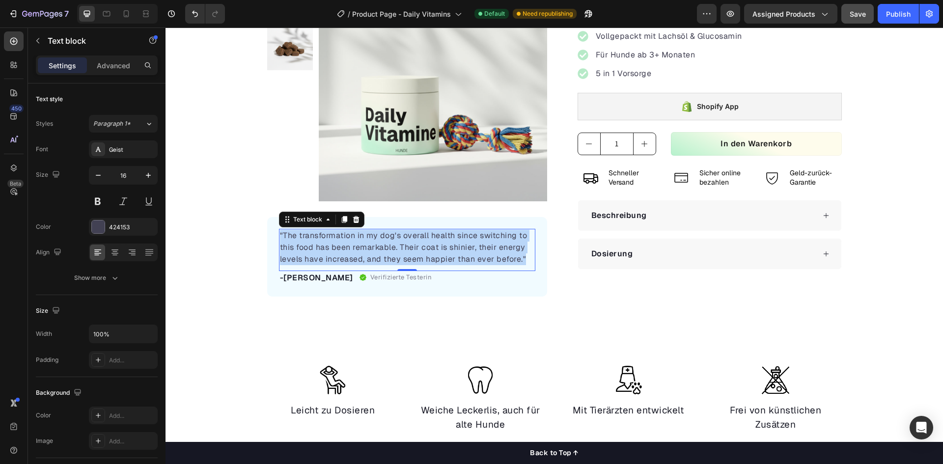
click at [329, 239] on p ""The transformation in my dog's overall health since switching to this food has…" at bounding box center [407, 247] width 254 height 35
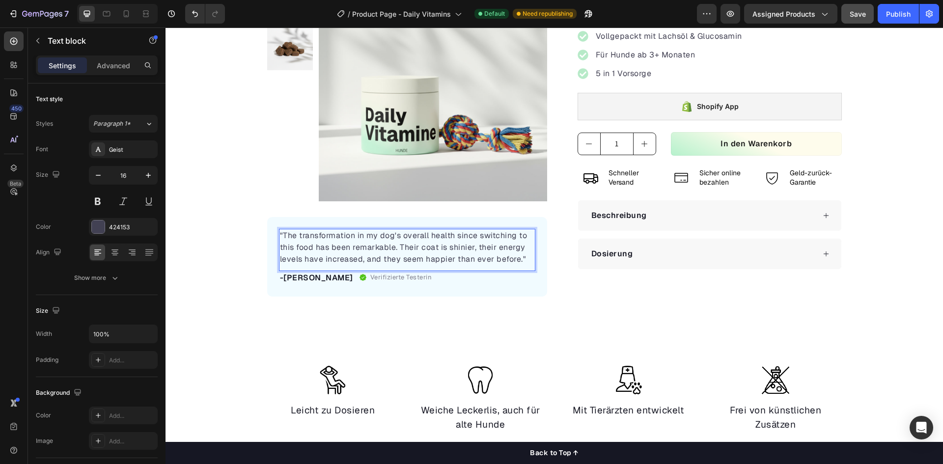
click at [282, 237] on p ""The transformation in my dog's overall health since switching to this food has…" at bounding box center [407, 247] width 254 height 35
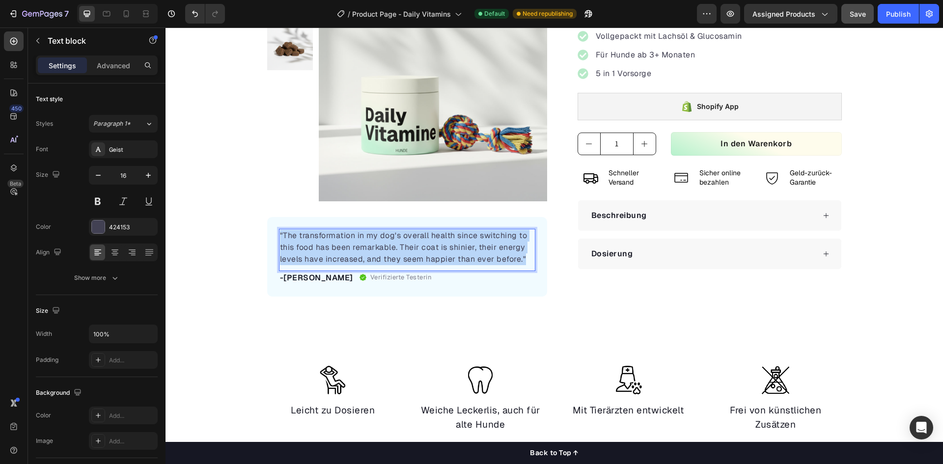
click at [282, 237] on p ""The transformation in my dog's overall health since switching to this food has…" at bounding box center [407, 247] width 254 height 35
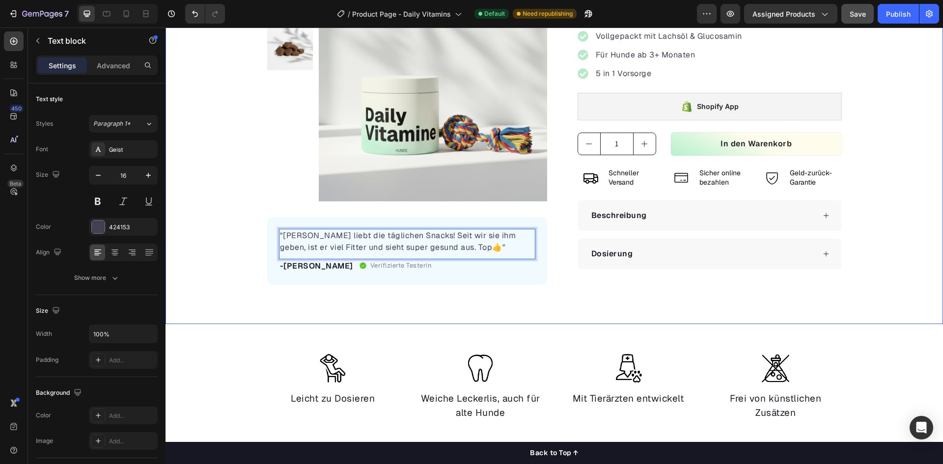
click at [216, 287] on div "Product Images "[PERSON_NAME] liebt die täglichen Snacks! Seit wir sie ihm gebe…" at bounding box center [553, 136] width 777 height 375
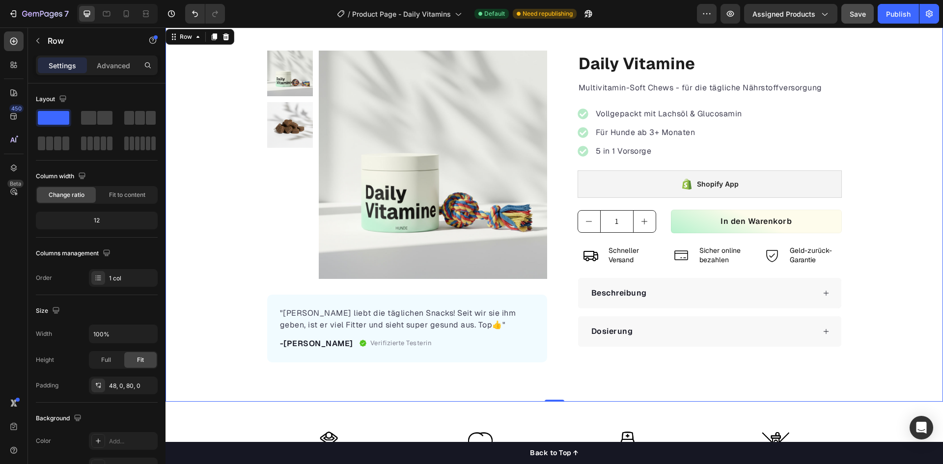
scroll to position [0, 0]
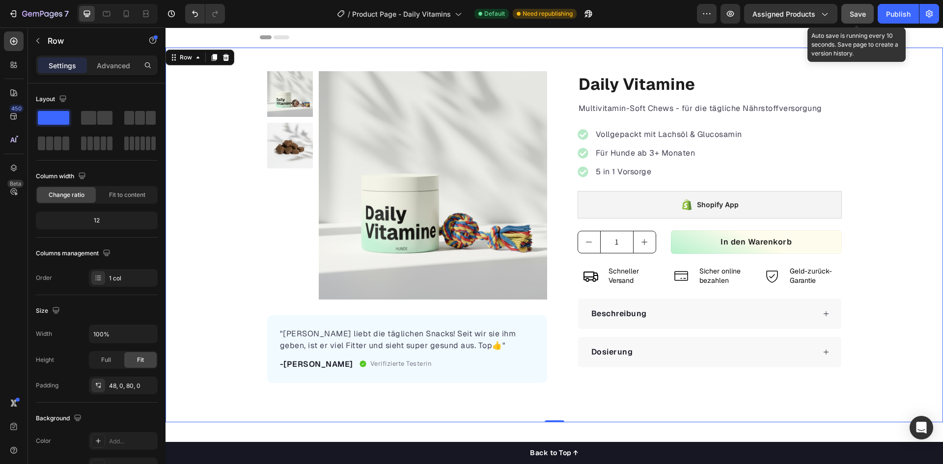
click at [858, 19] on button "Save" at bounding box center [857, 14] width 32 height 20
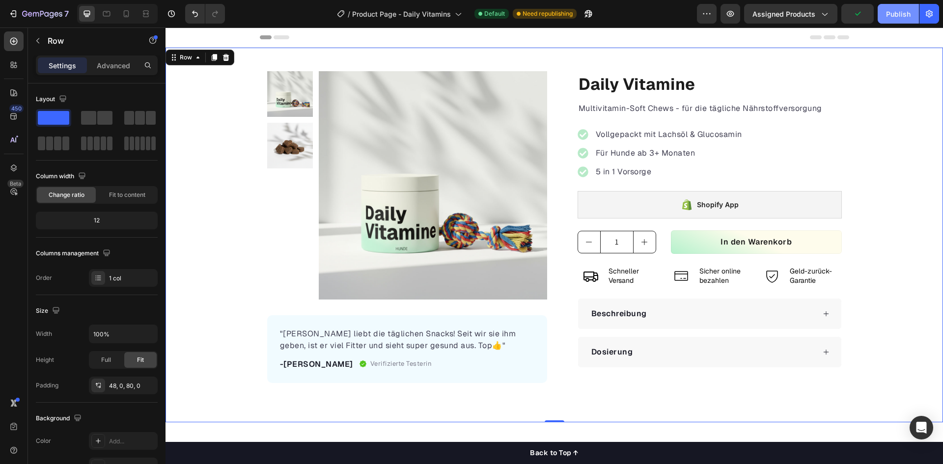
click at [892, 16] on div "Publish" at bounding box center [898, 14] width 25 height 10
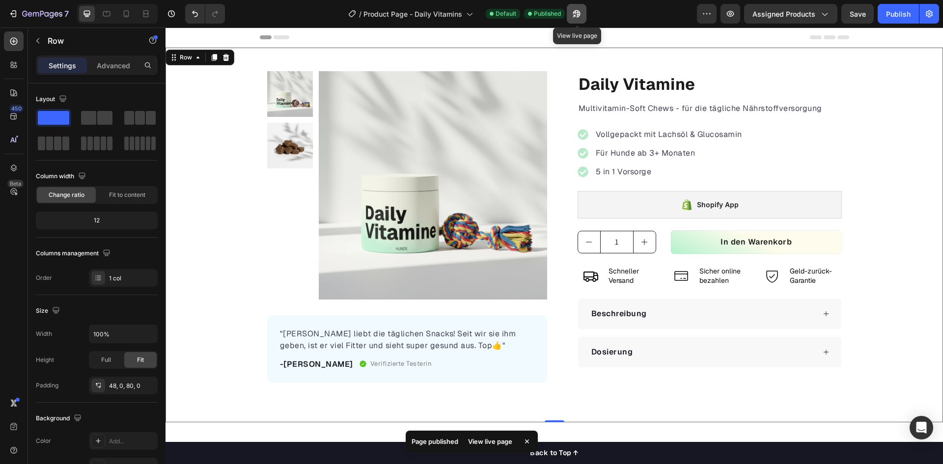
click at [579, 11] on icon "button" at bounding box center [576, 13] width 7 height 7
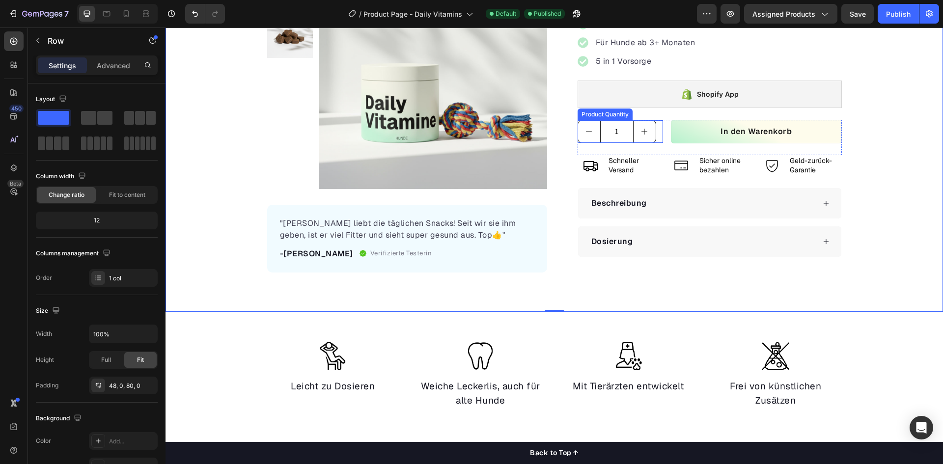
scroll to position [147, 0]
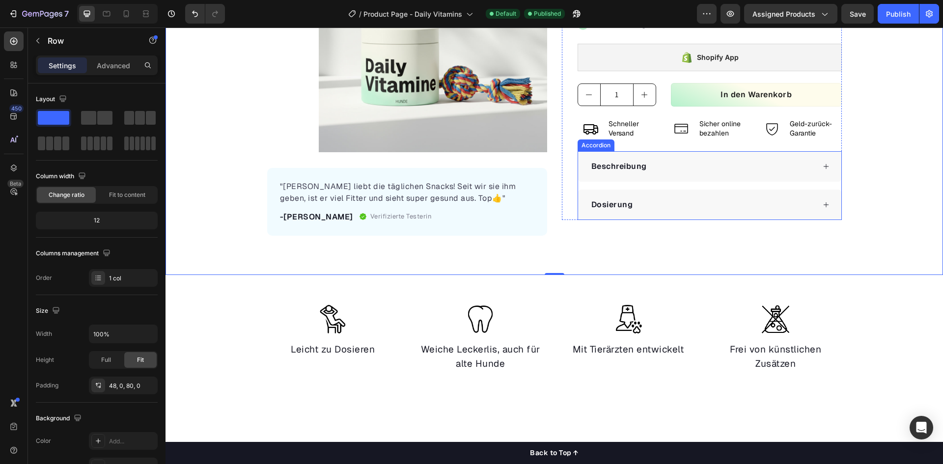
click at [634, 204] on div "Dosierung" at bounding box center [702, 204] width 225 height 15
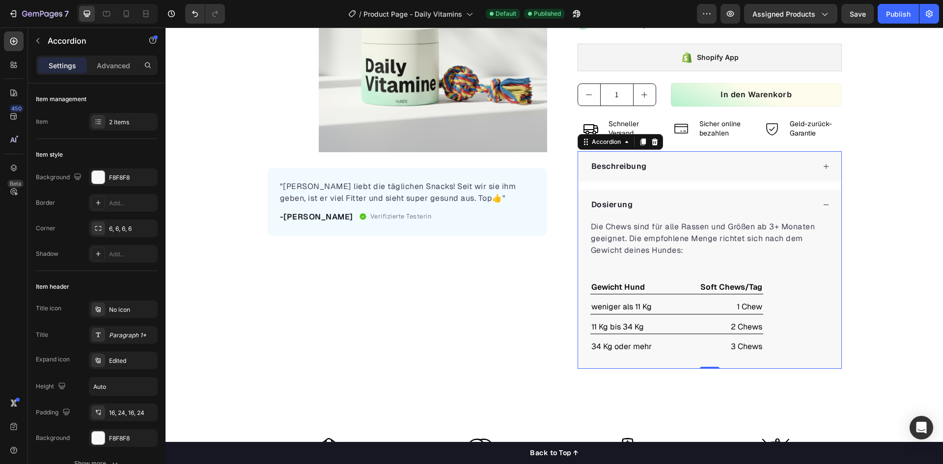
click at [634, 204] on div "Dosierung" at bounding box center [702, 204] width 225 height 15
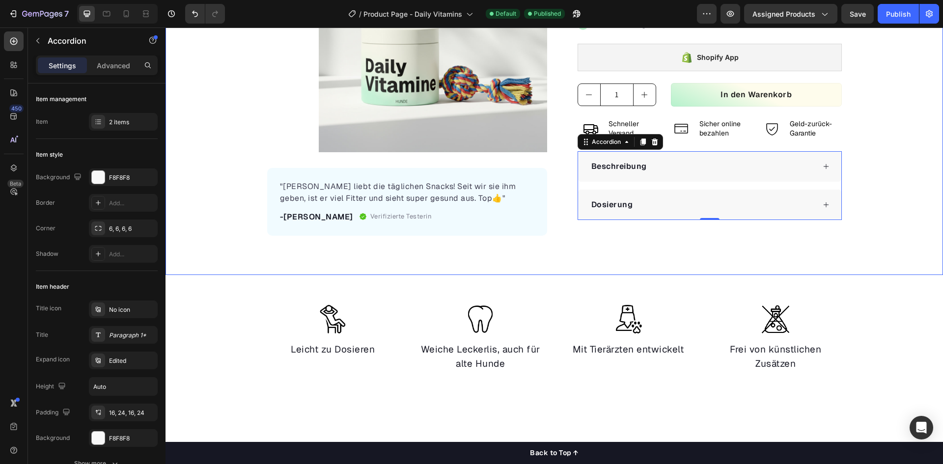
click at [232, 239] on div "Product Images "[PERSON_NAME] liebt die täglichen Snacks! Seit wir sie ihm gebe…" at bounding box center [553, 87] width 777 height 375
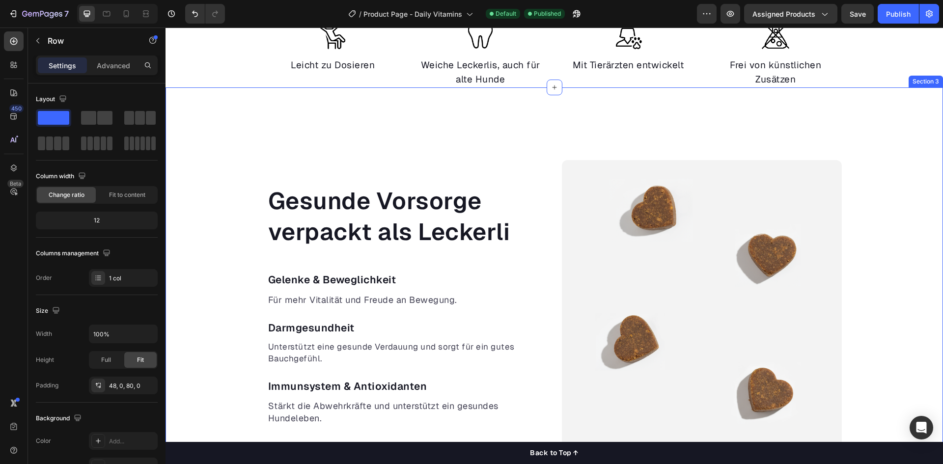
scroll to position [393, 0]
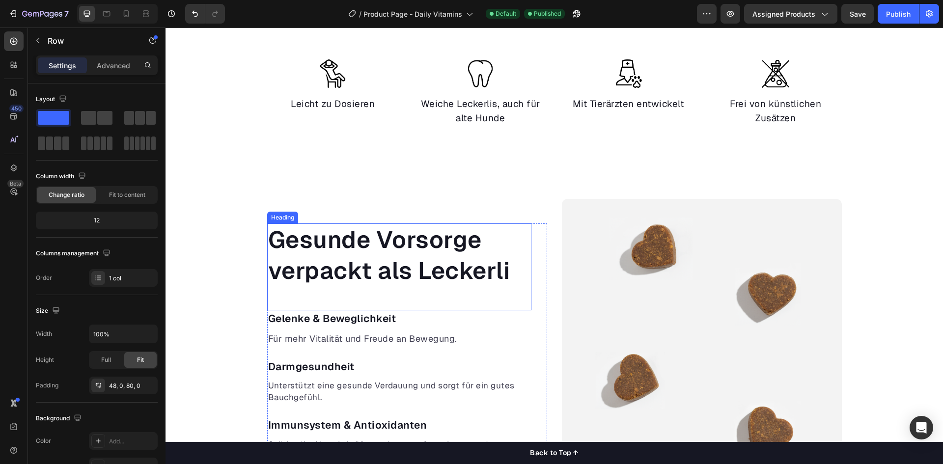
click at [463, 247] on h2 "Gesunde Vorsorge verpackt als Leckerli" at bounding box center [399, 254] width 264 height 63
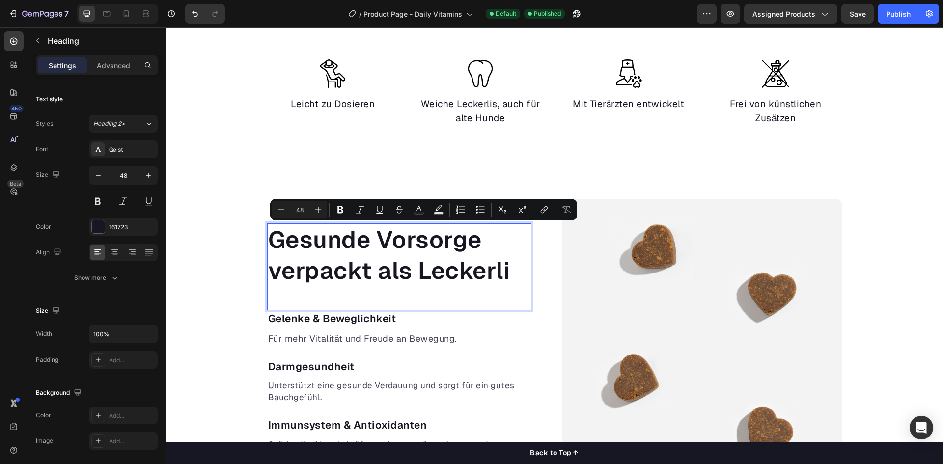
click at [480, 245] on p "Gesunde Vorsorge verpackt als Leckerli" at bounding box center [399, 254] width 262 height 61
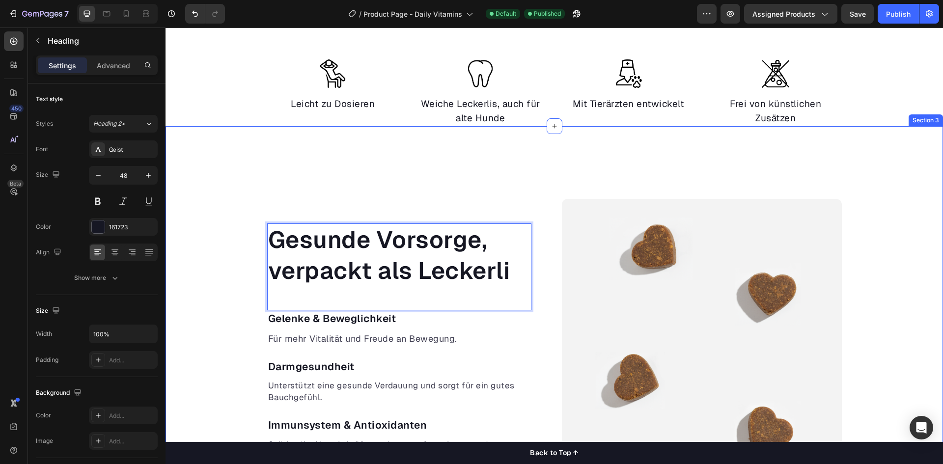
click at [906, 267] on div "Gesunde Vorsorge, verpackt als Leckerli Heading 0 Gelenke & Beweglichkeit Text …" at bounding box center [553, 391] width 777 height 385
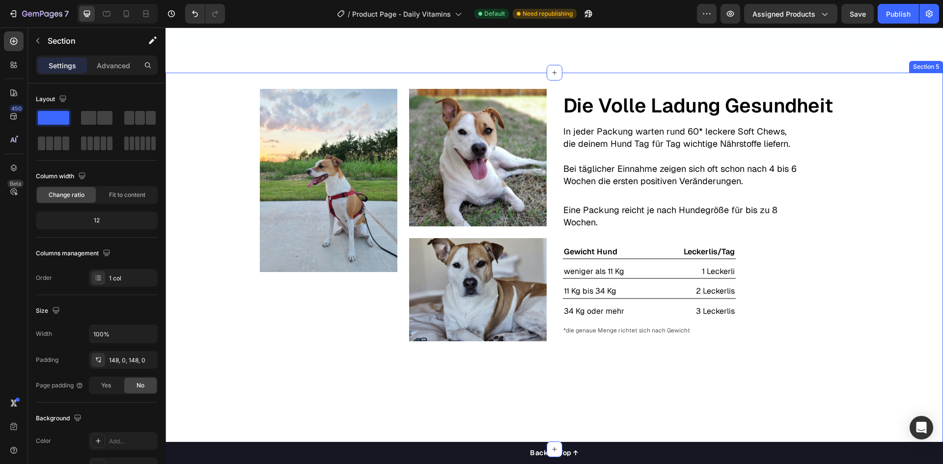
scroll to position [1424, 0]
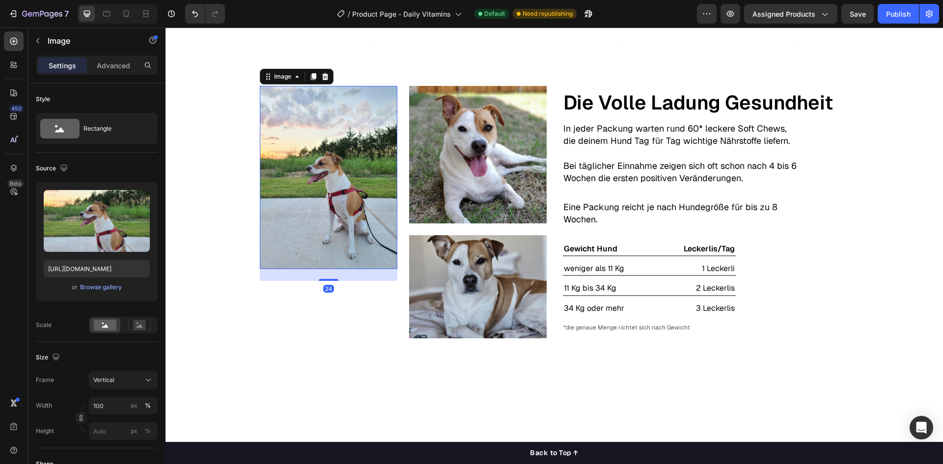
click at [306, 205] on img at bounding box center [328, 177] width 137 height 183
click at [341, 189] on img at bounding box center [328, 177] width 137 height 183
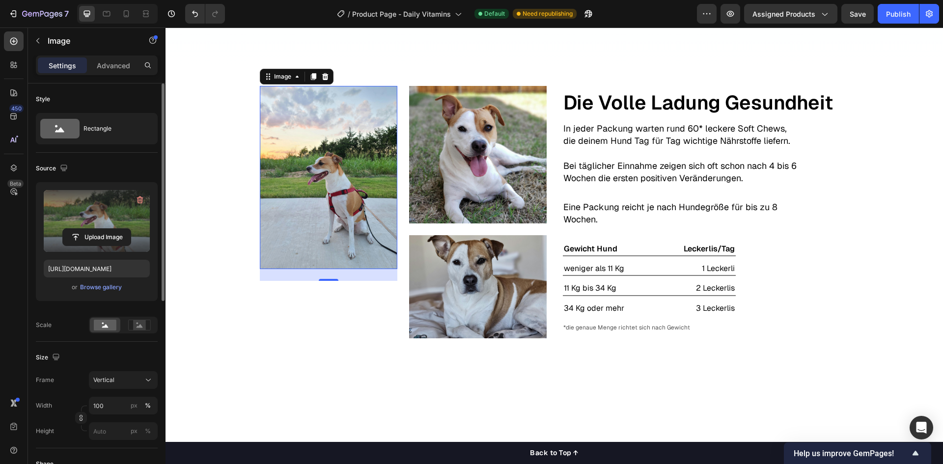
click at [110, 225] on label at bounding box center [97, 221] width 106 height 62
click at [110, 229] on input "file" at bounding box center [97, 237] width 68 height 17
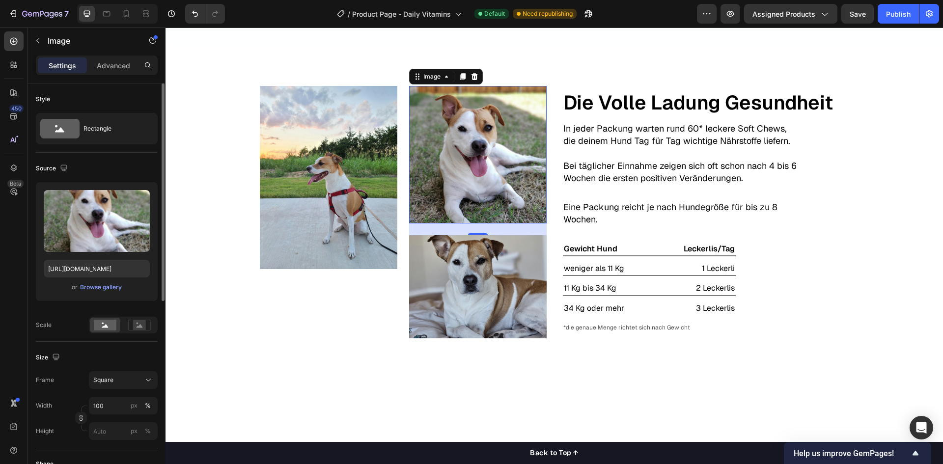
click at [452, 157] on img at bounding box center [477, 154] width 137 height 137
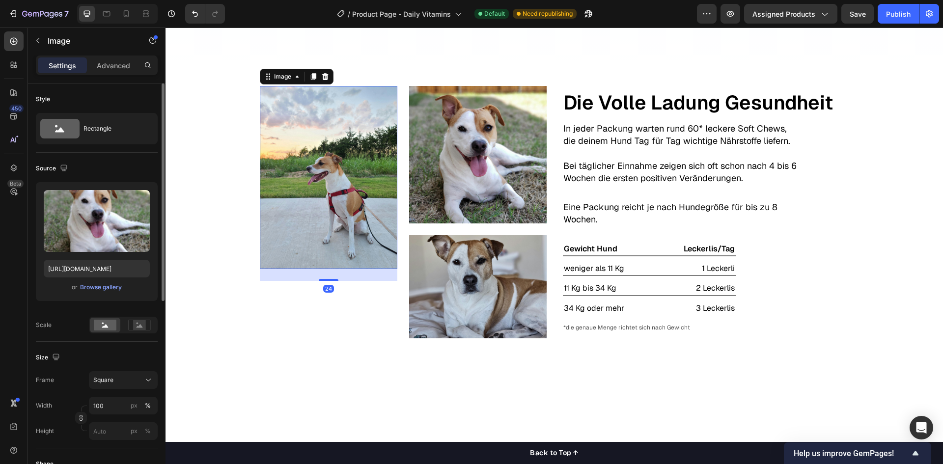
click at [336, 171] on img at bounding box center [328, 177] width 137 height 183
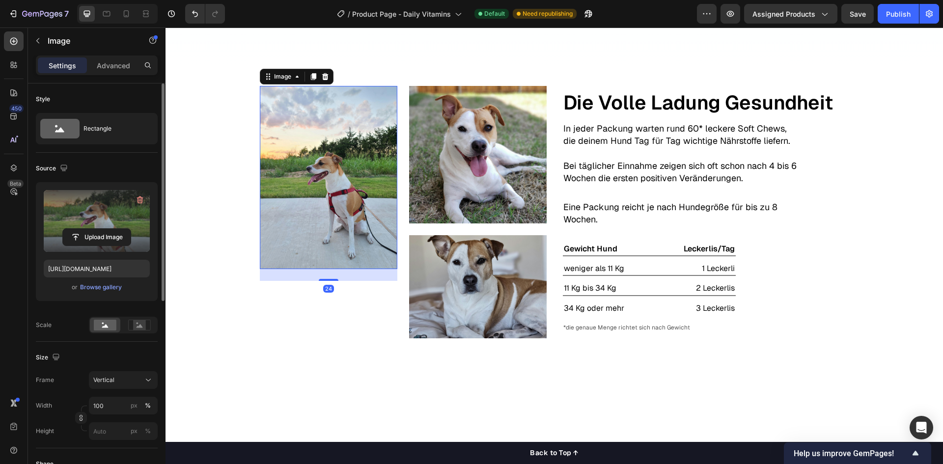
click at [100, 224] on label at bounding box center [97, 221] width 106 height 62
click at [100, 229] on input "file" at bounding box center [97, 237] width 68 height 17
click at [138, 201] on icon "button" at bounding box center [140, 199] width 6 height 7
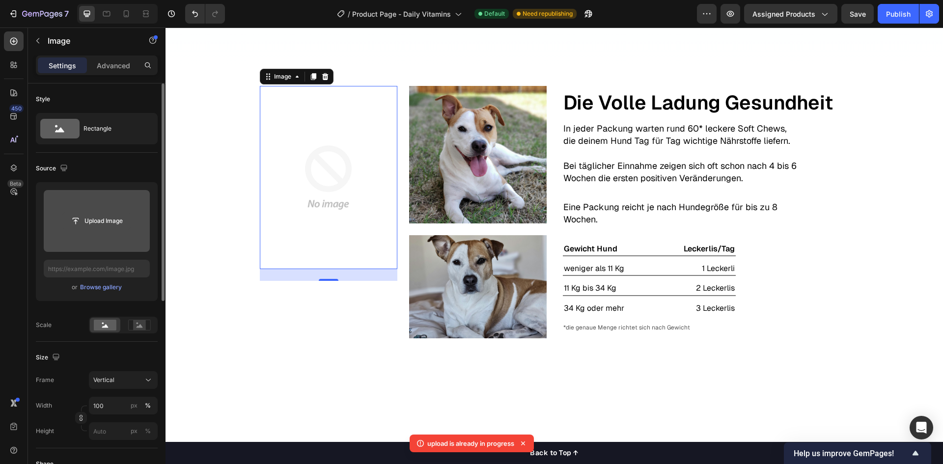
click at [109, 220] on input "file" at bounding box center [97, 221] width 68 height 17
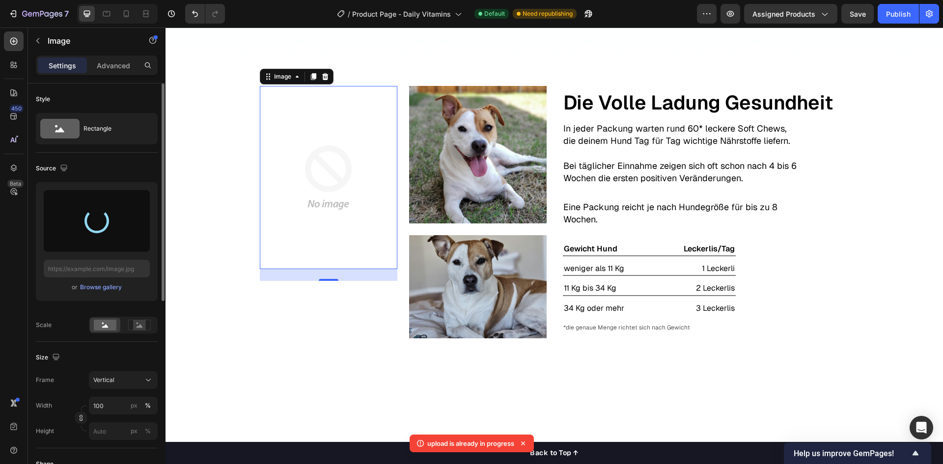
type input "[URL][DOMAIN_NAME]"
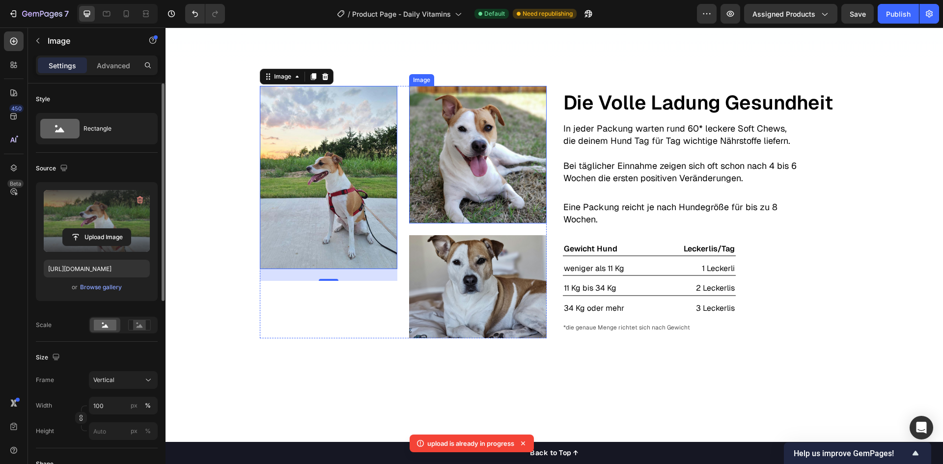
click at [490, 180] on img at bounding box center [477, 154] width 137 height 137
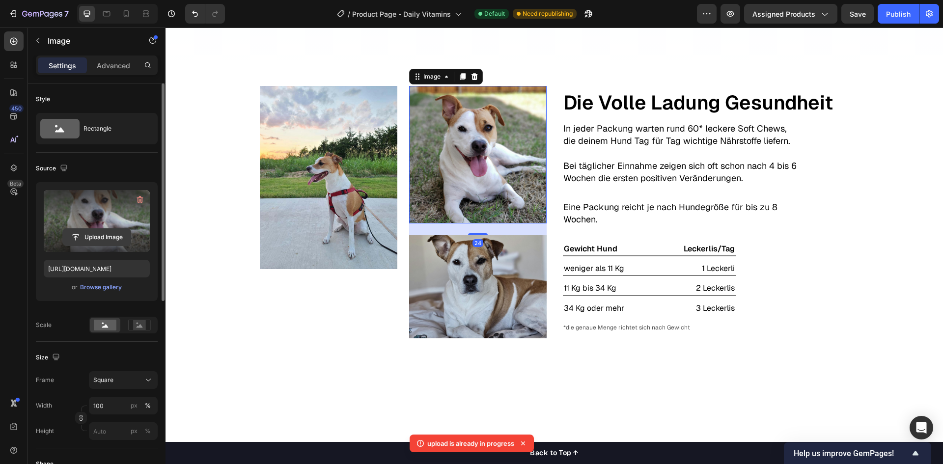
click at [111, 230] on input "file" at bounding box center [97, 237] width 68 height 17
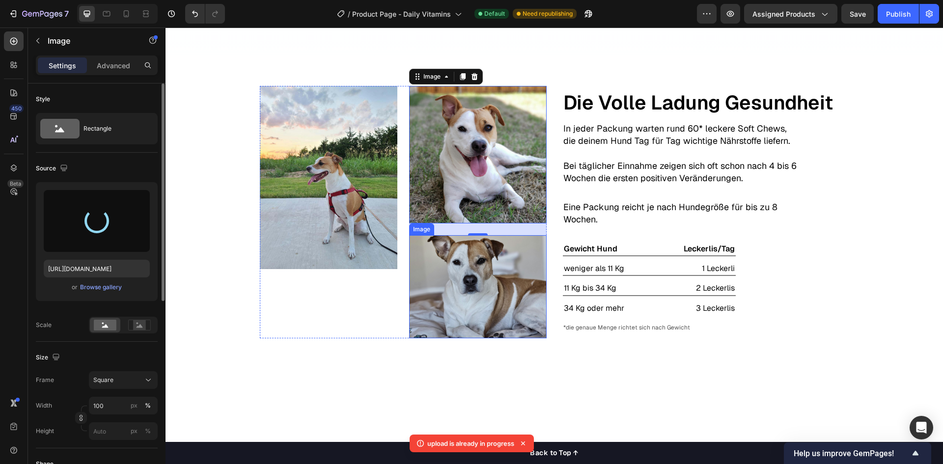
type input "[URL][DOMAIN_NAME]"
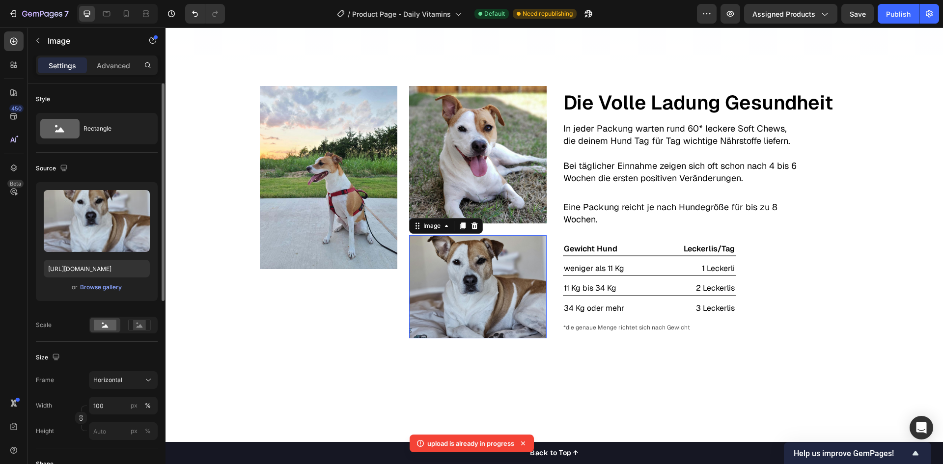
click at [484, 295] on img at bounding box center [477, 286] width 137 height 103
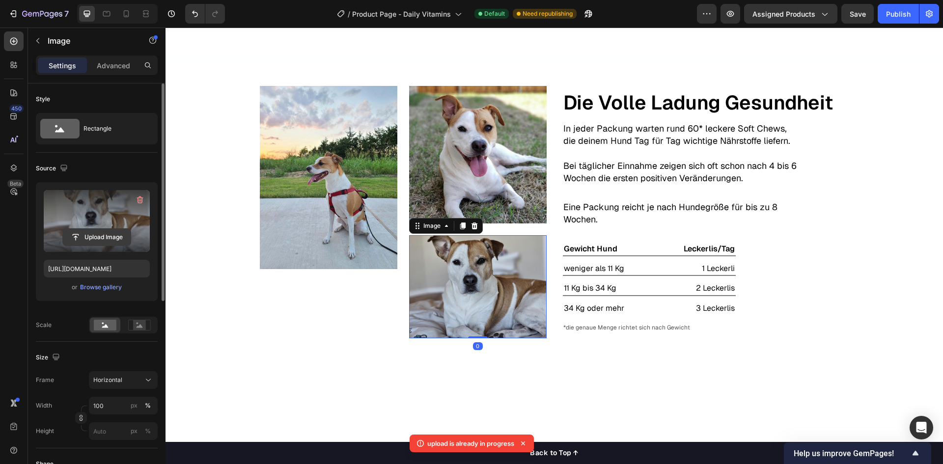
click at [95, 241] on input "file" at bounding box center [97, 237] width 68 height 17
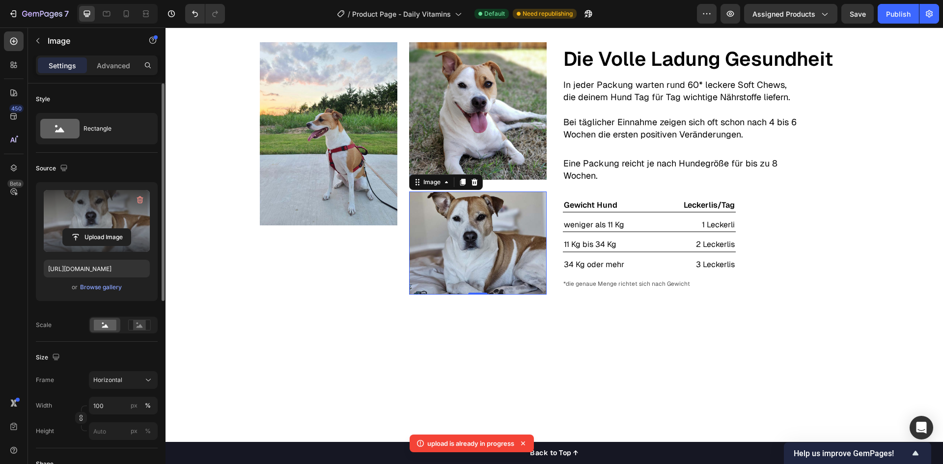
scroll to position [1473, 0]
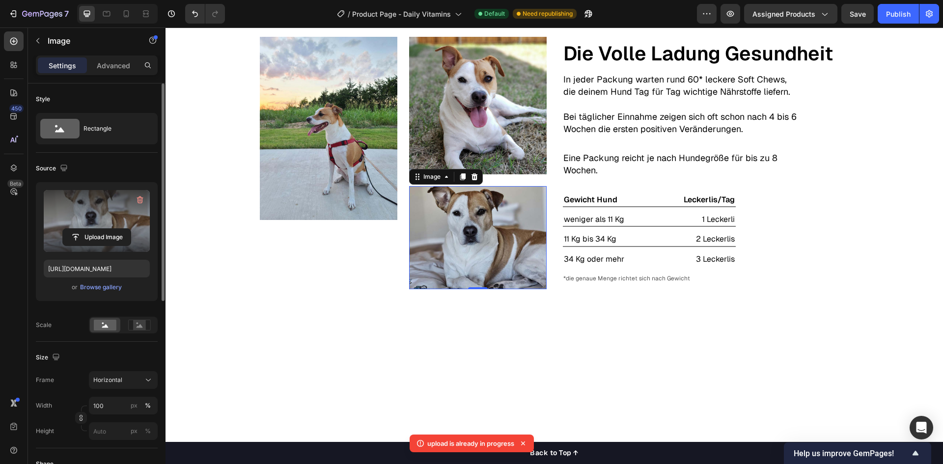
click at [482, 231] on img at bounding box center [477, 237] width 137 height 103
click at [96, 235] on input "file" at bounding box center [97, 237] width 68 height 17
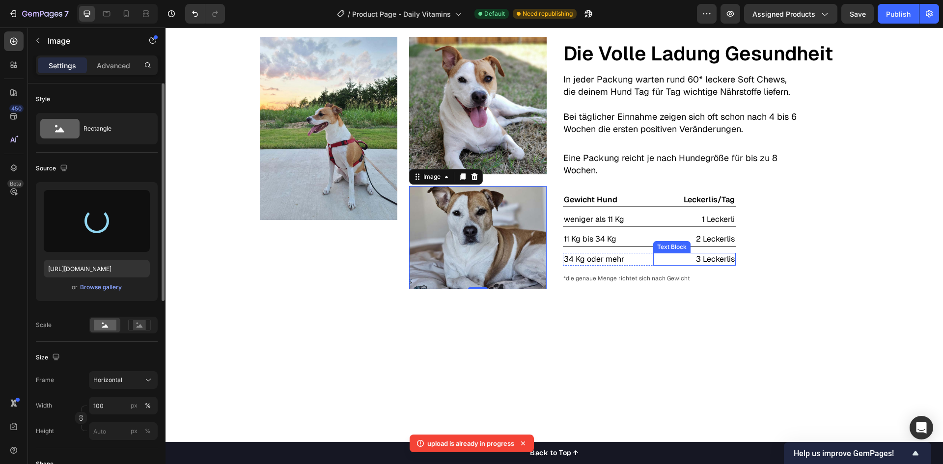
type input "[URL][DOMAIN_NAME]"
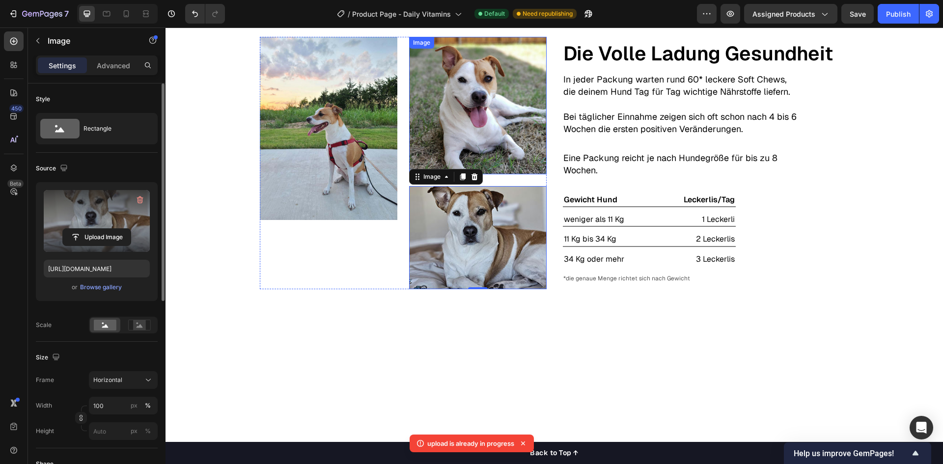
click at [495, 149] on img at bounding box center [477, 105] width 137 height 137
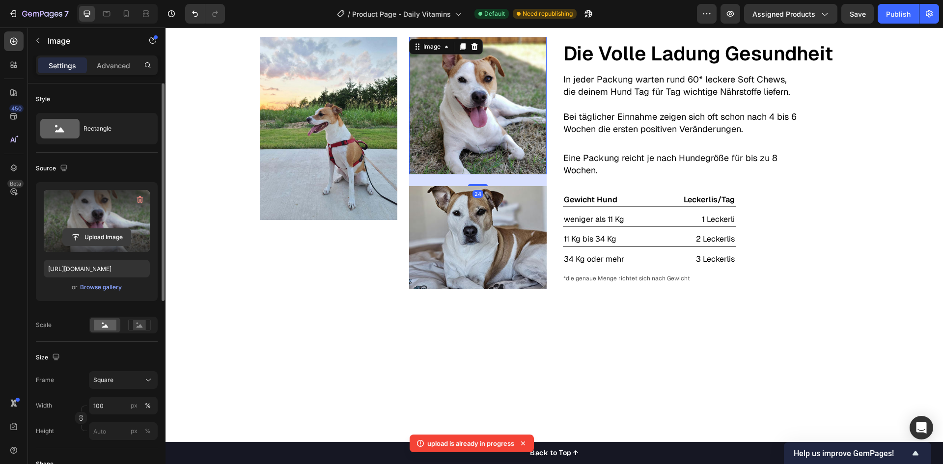
click at [102, 232] on input "file" at bounding box center [97, 237] width 68 height 17
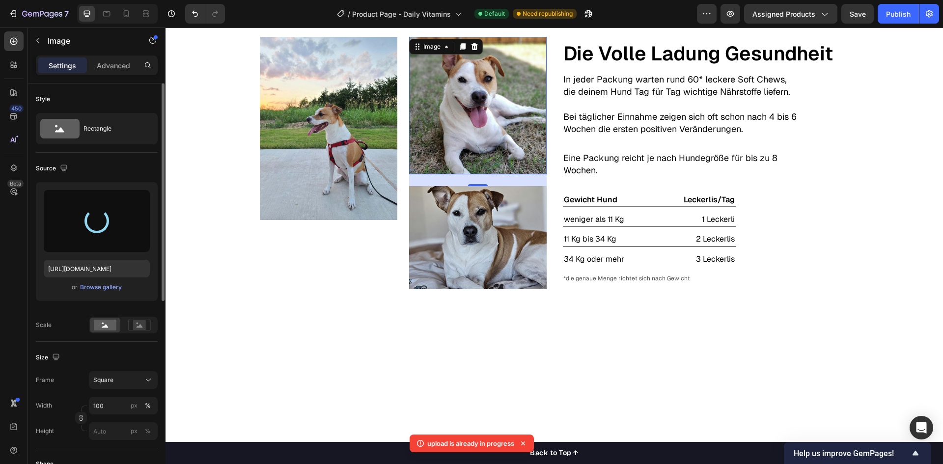
type input "[URL][DOMAIN_NAME]"
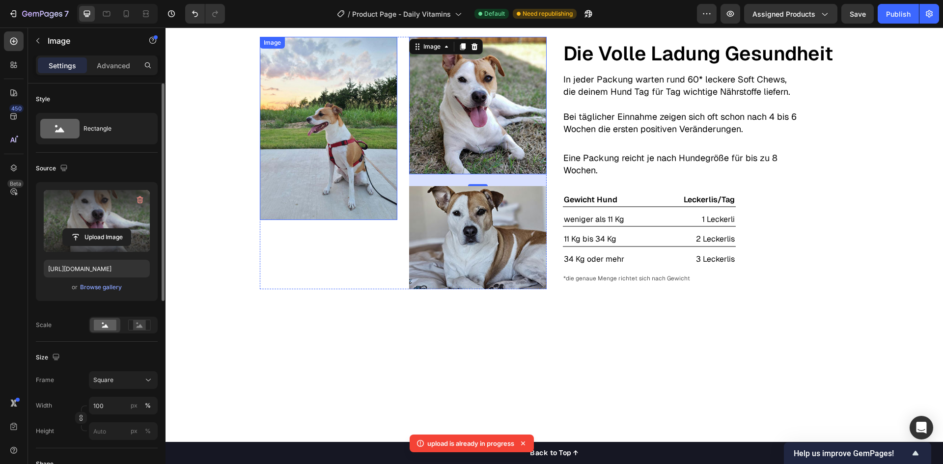
click at [304, 145] on img at bounding box center [328, 128] width 137 height 183
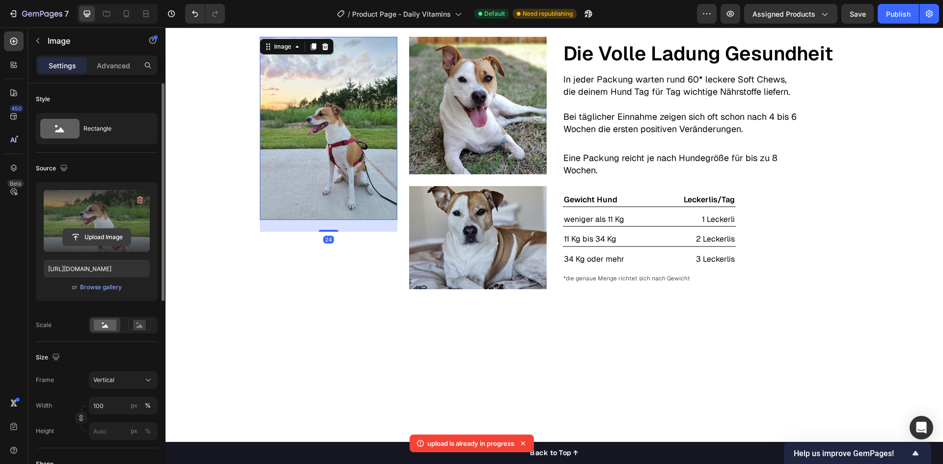
click at [107, 236] on input "file" at bounding box center [97, 237] width 68 height 17
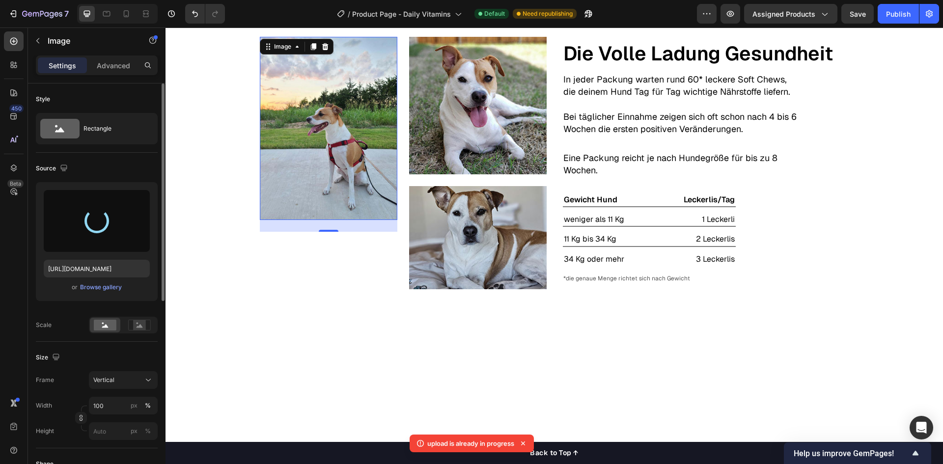
type input "[URL][DOMAIN_NAME]"
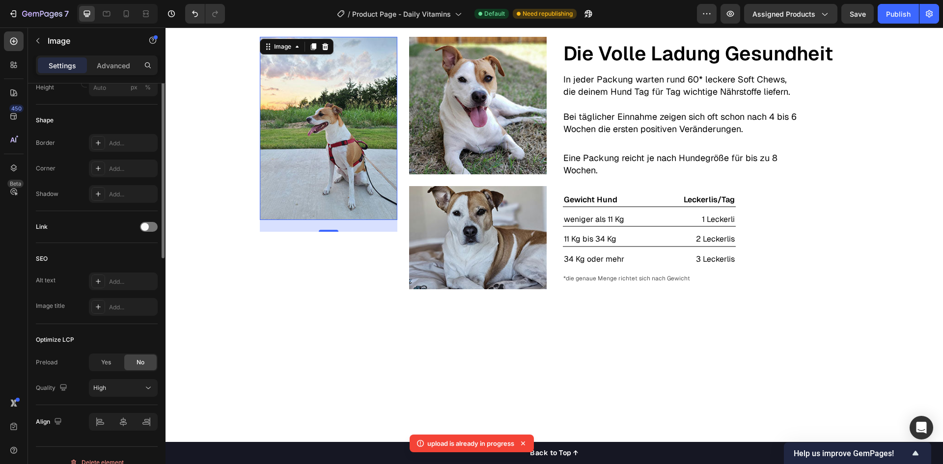
scroll to position [357, 0]
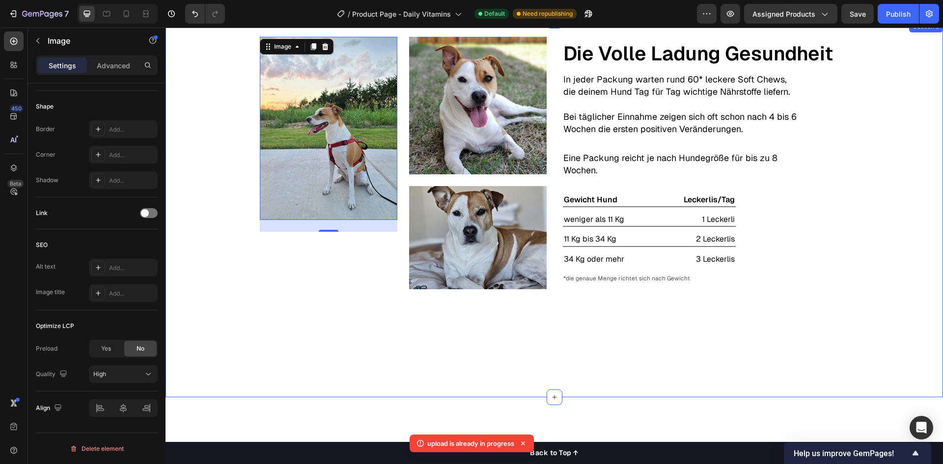
click at [287, 339] on div "Image 24 Image Image Row Text Block Die Volle Ladung Gesundheit Text Block In j…" at bounding box center [553, 209] width 777 height 377
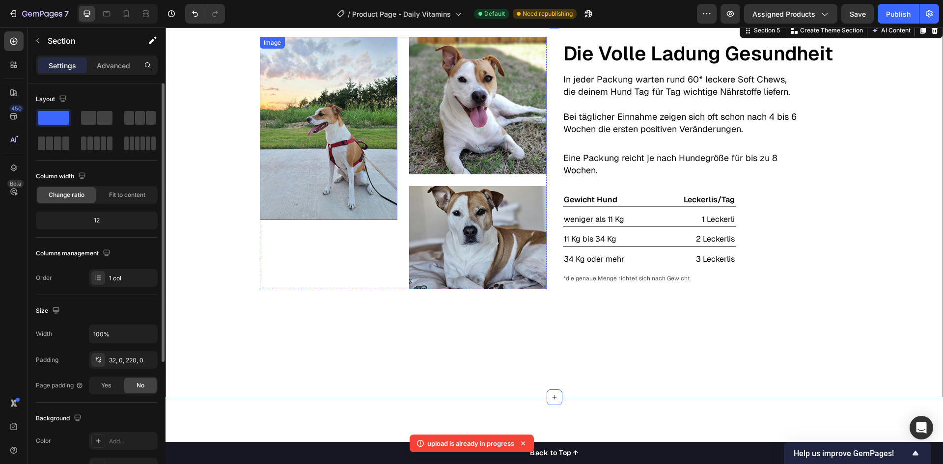
click at [319, 174] on img at bounding box center [328, 128] width 137 height 183
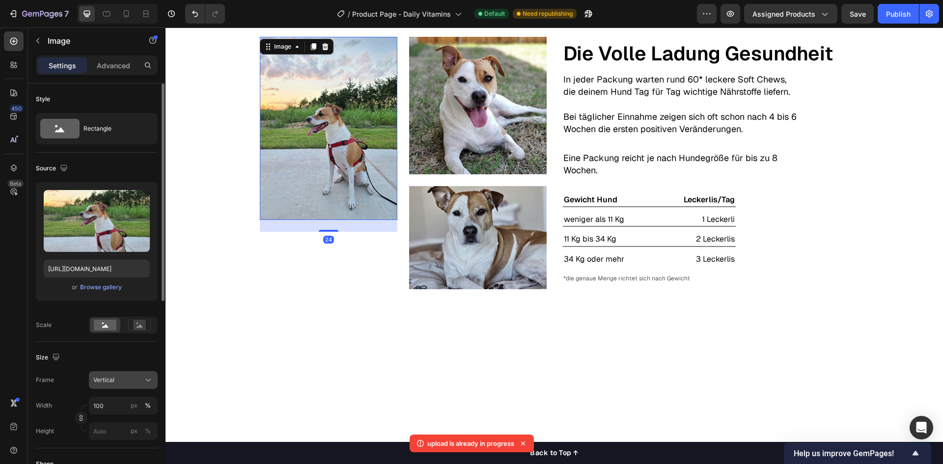
click at [128, 382] on div "Vertical" at bounding box center [117, 380] width 48 height 9
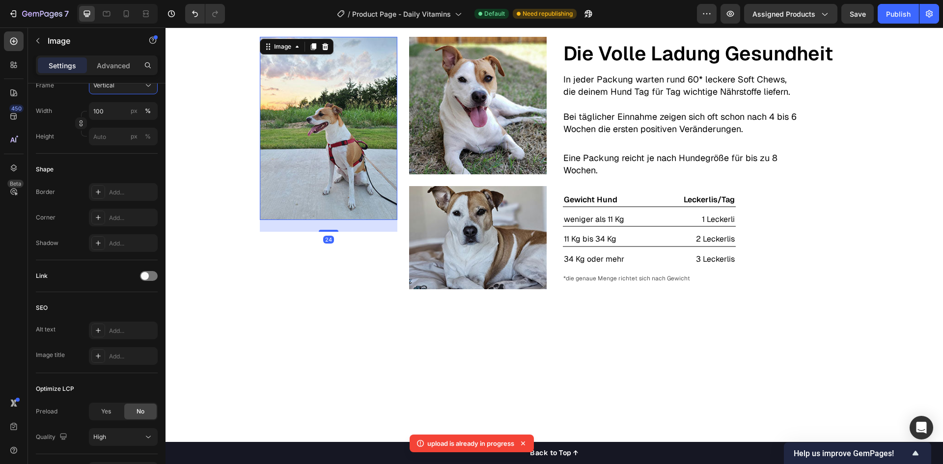
scroll to position [357, 0]
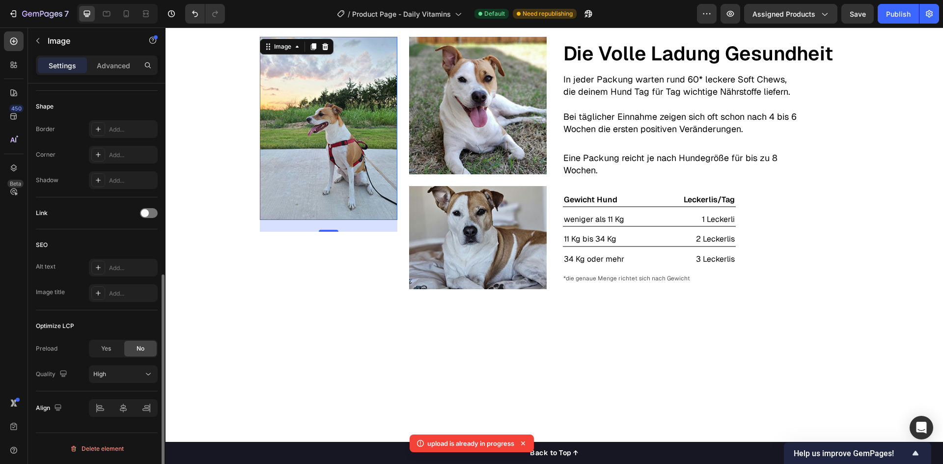
click at [61, 366] on div "Quality" at bounding box center [52, 374] width 33 height 16
click at [106, 382] on button "High" at bounding box center [123, 374] width 69 height 18
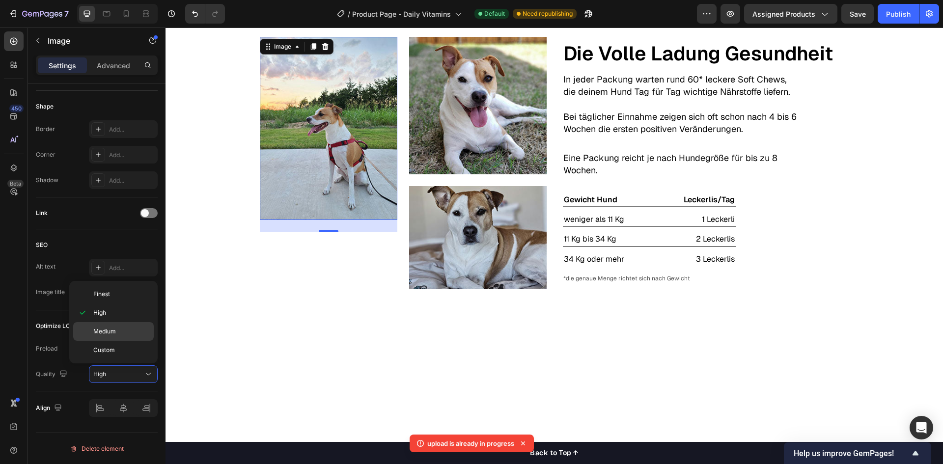
click at [117, 331] on p "Medium" at bounding box center [121, 331] width 56 height 9
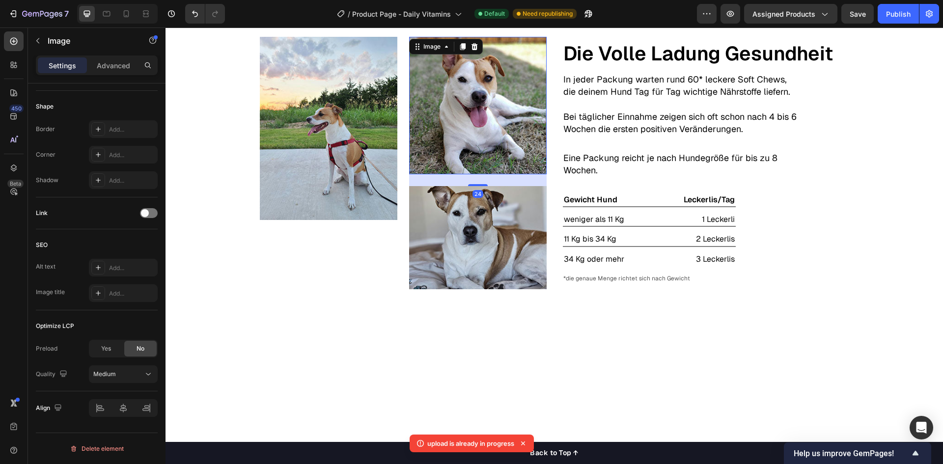
click at [448, 138] on img at bounding box center [477, 105] width 137 height 137
click at [95, 372] on span "High" at bounding box center [99, 373] width 13 height 7
click at [122, 331] on p "Medium" at bounding box center [121, 331] width 56 height 9
click at [472, 246] on img at bounding box center [477, 237] width 137 height 103
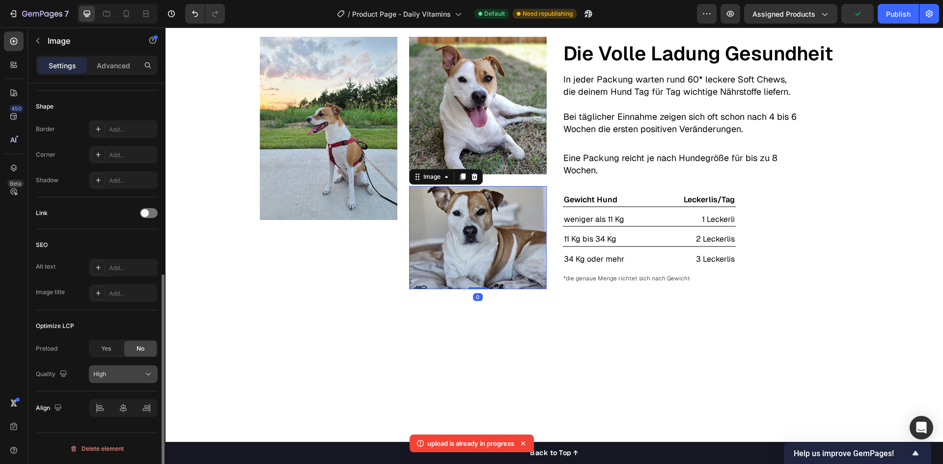
click at [123, 376] on div "High" at bounding box center [118, 374] width 50 height 9
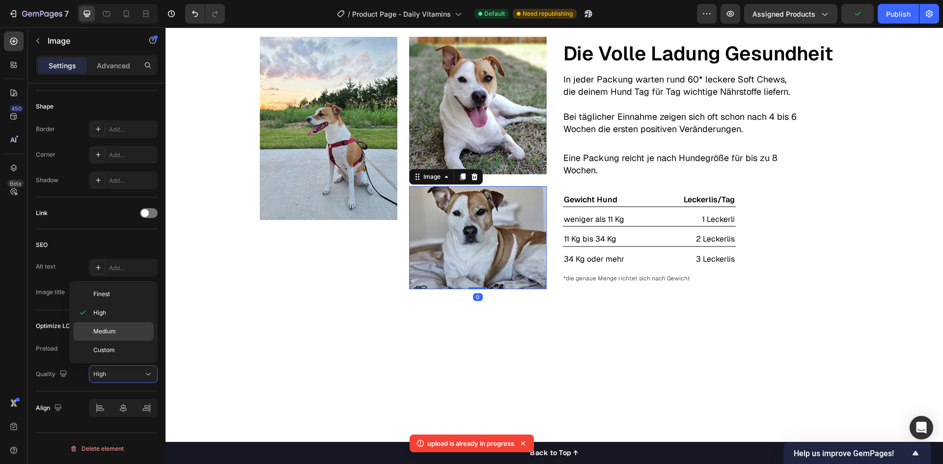
drag, startPoint x: 133, startPoint y: 330, endPoint x: 76, endPoint y: 311, distance: 59.9
click at [133, 330] on p "Medium" at bounding box center [121, 331] width 56 height 9
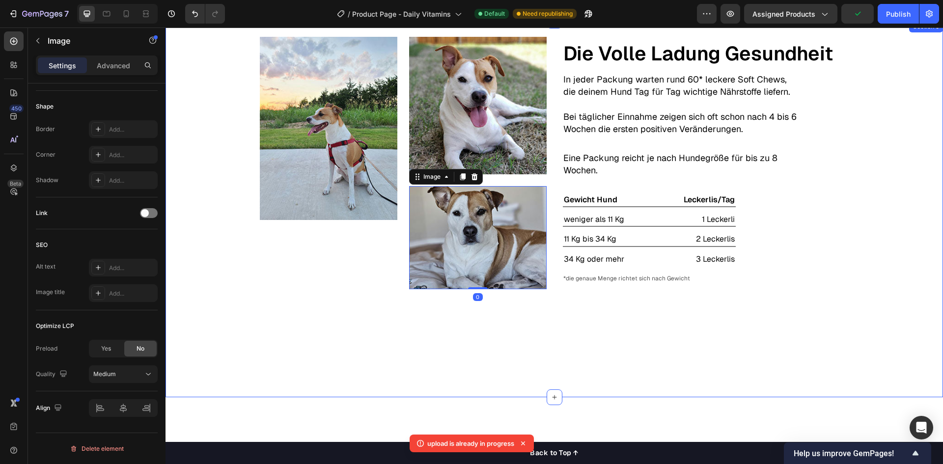
click at [331, 337] on div "Image Image Image 0 Row Text Block Die Volle Ladung Gesundheit Text Block In je…" at bounding box center [553, 209] width 777 height 377
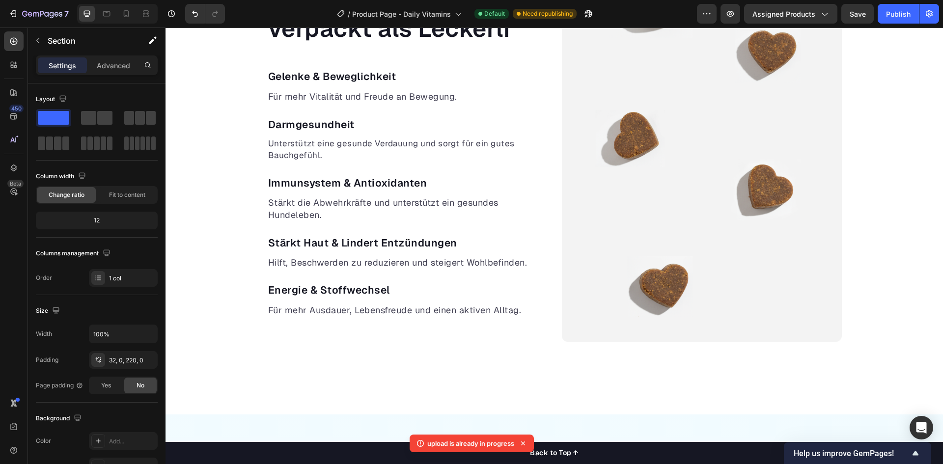
scroll to position [589, 0]
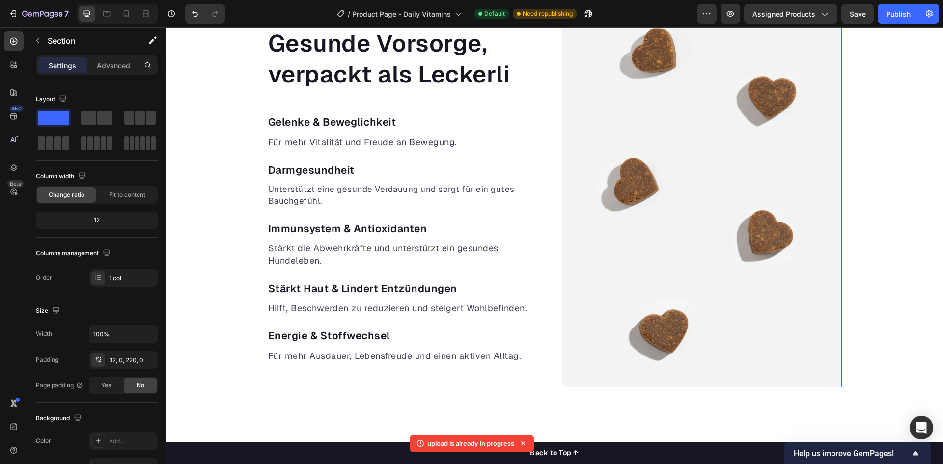
click at [641, 241] on img at bounding box center [702, 194] width 280 height 385
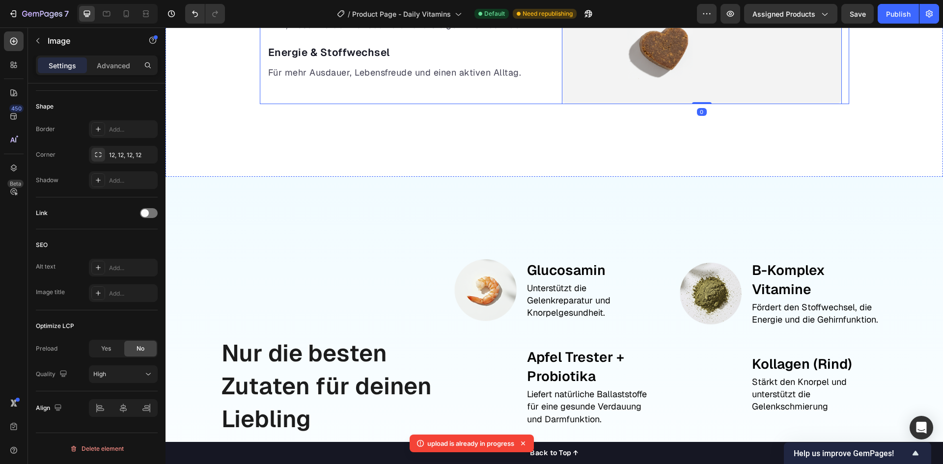
scroll to position [933, 0]
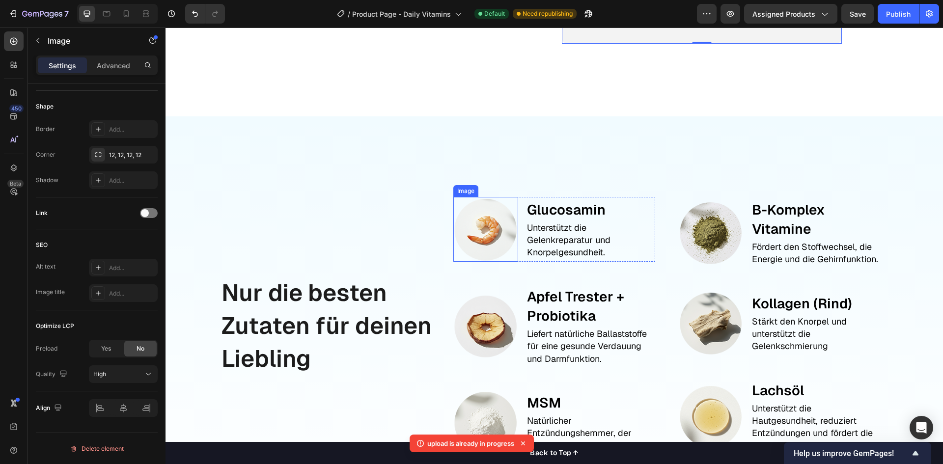
click at [472, 241] on img at bounding box center [485, 229] width 64 height 64
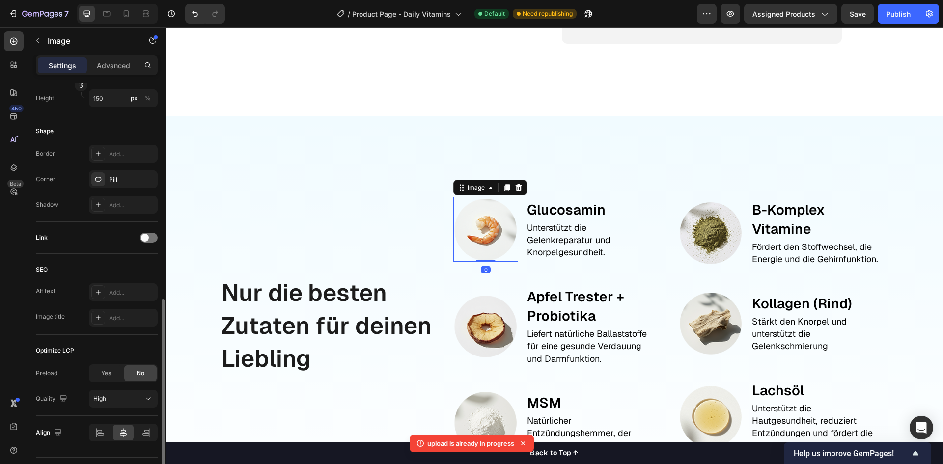
scroll to position [357, 0]
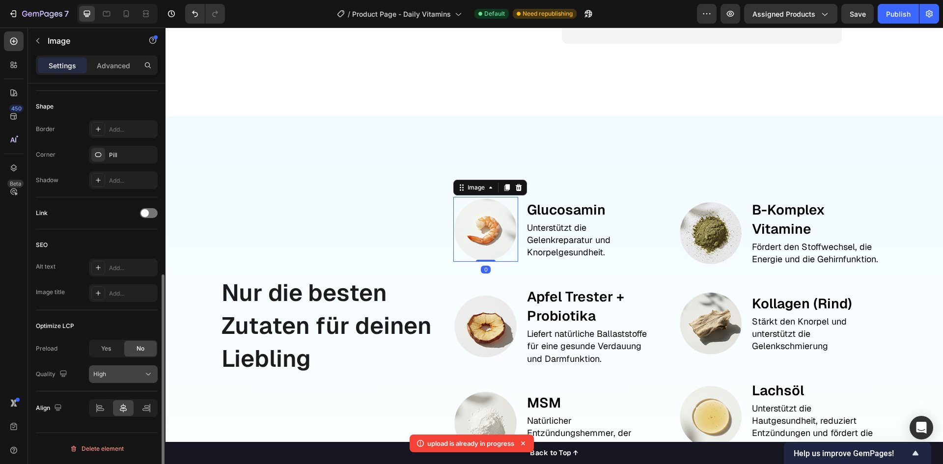
click at [115, 370] on div "High" at bounding box center [118, 374] width 50 height 9
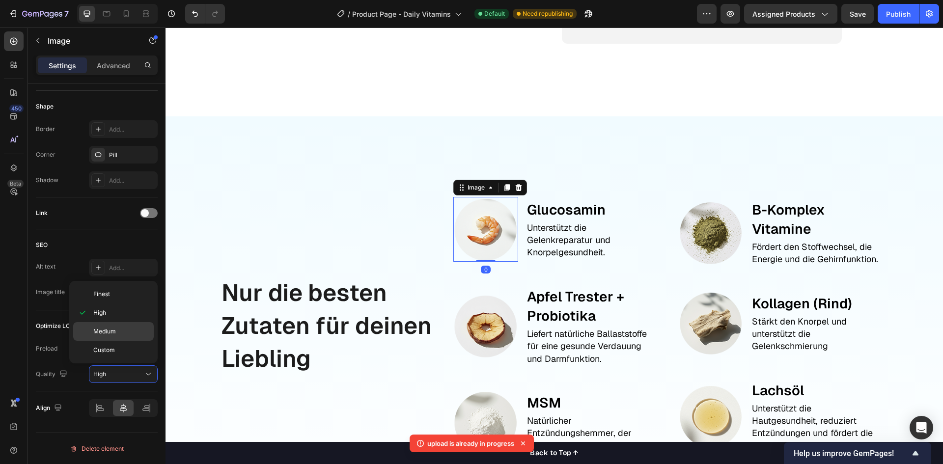
click at [115, 325] on div "Medium" at bounding box center [113, 331] width 81 height 19
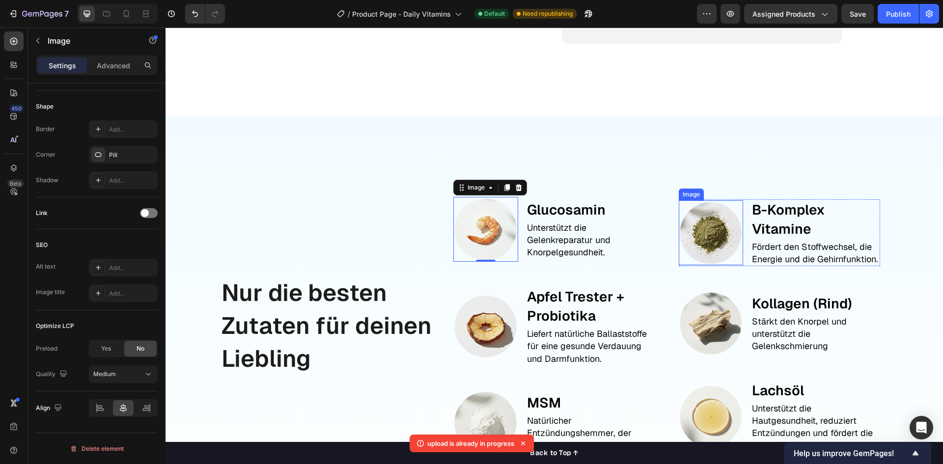
click at [691, 252] on img at bounding box center [711, 232] width 64 height 64
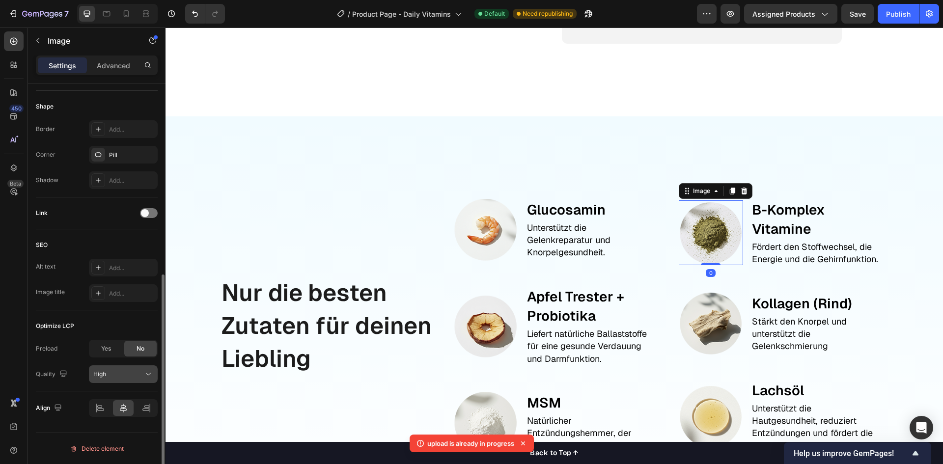
click at [123, 375] on div "High" at bounding box center [118, 374] width 50 height 9
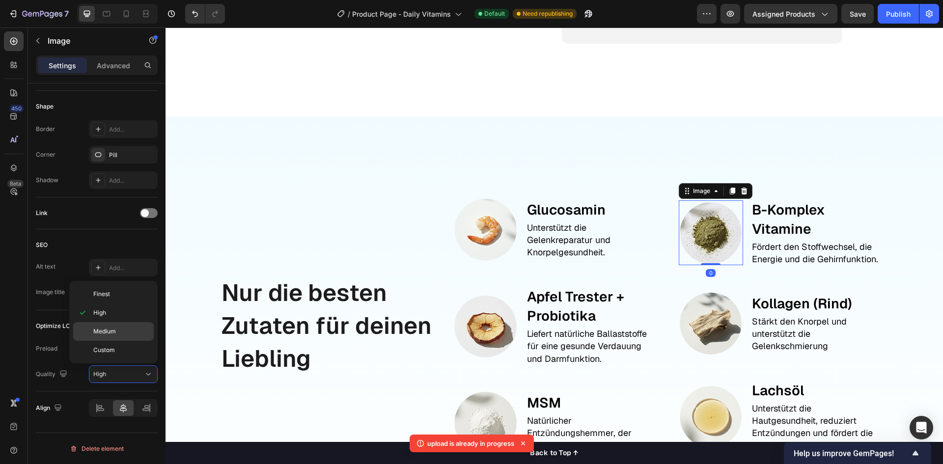
drag, startPoint x: 115, startPoint y: 333, endPoint x: 49, endPoint y: 299, distance: 75.1
click at [115, 333] on span "Medium" at bounding box center [104, 331] width 23 height 9
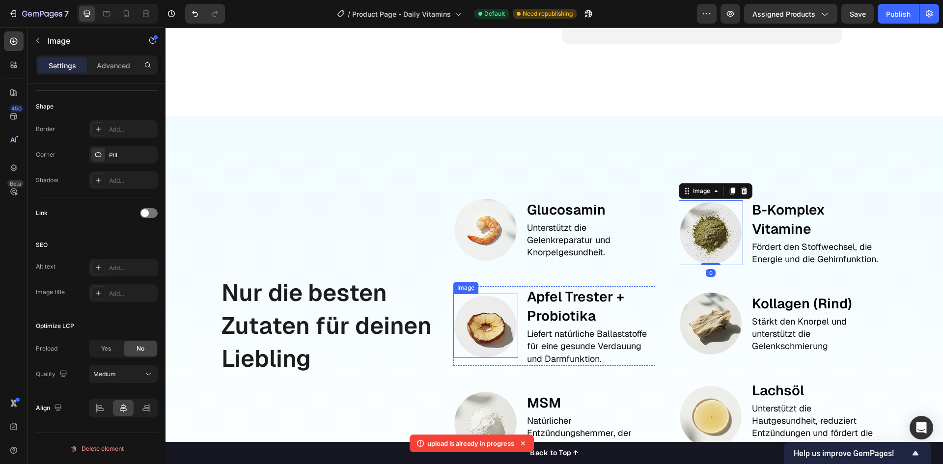
click at [481, 318] on img at bounding box center [485, 326] width 64 height 64
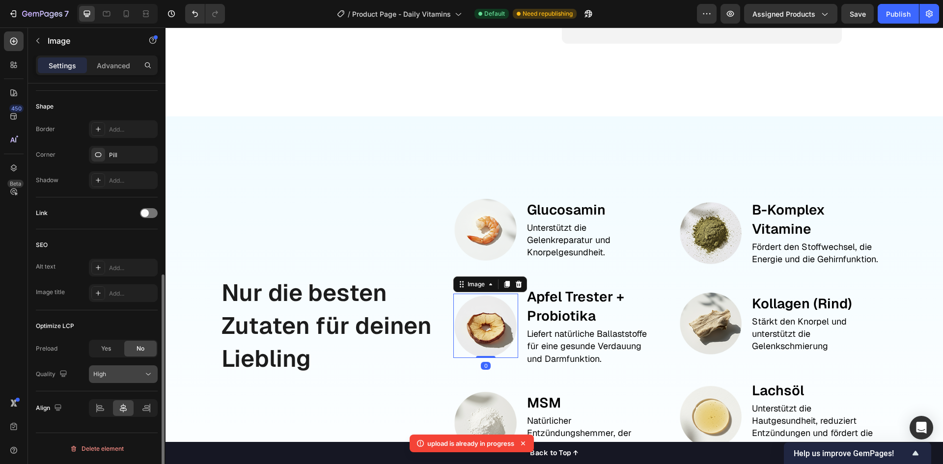
click at [127, 375] on div "High" at bounding box center [118, 374] width 50 height 9
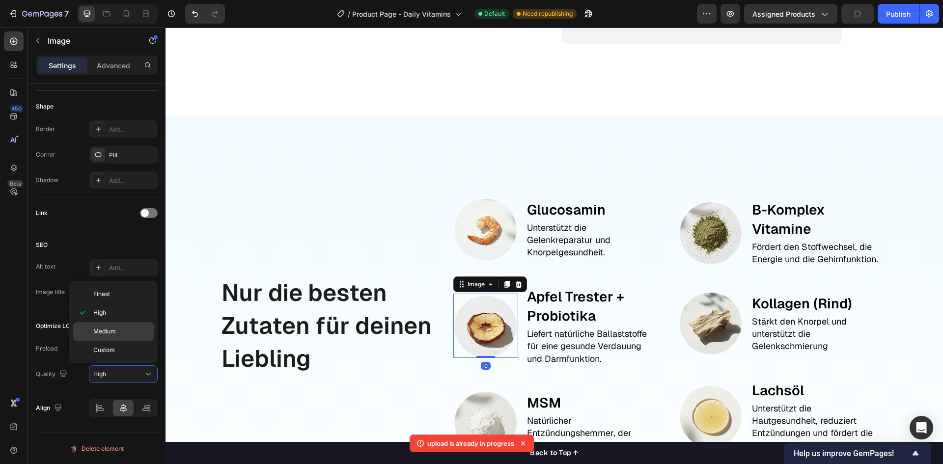
click at [123, 331] on p "Medium" at bounding box center [121, 331] width 56 height 9
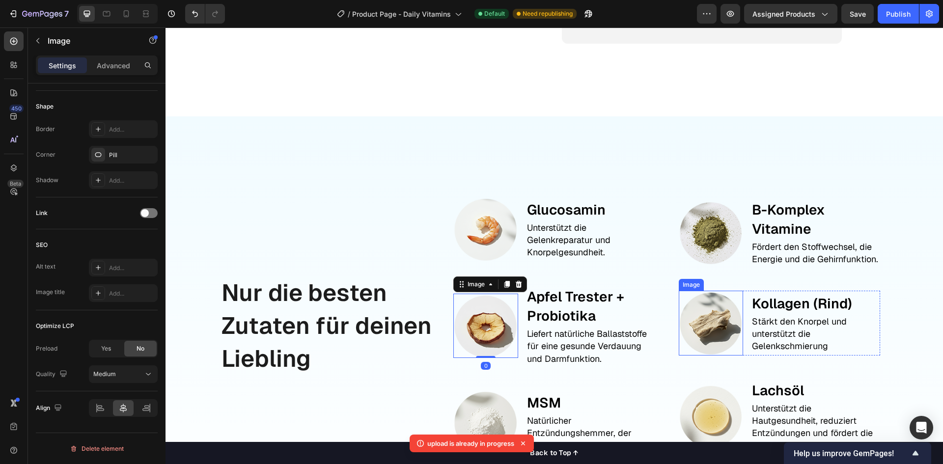
click at [690, 336] on img at bounding box center [711, 323] width 64 height 64
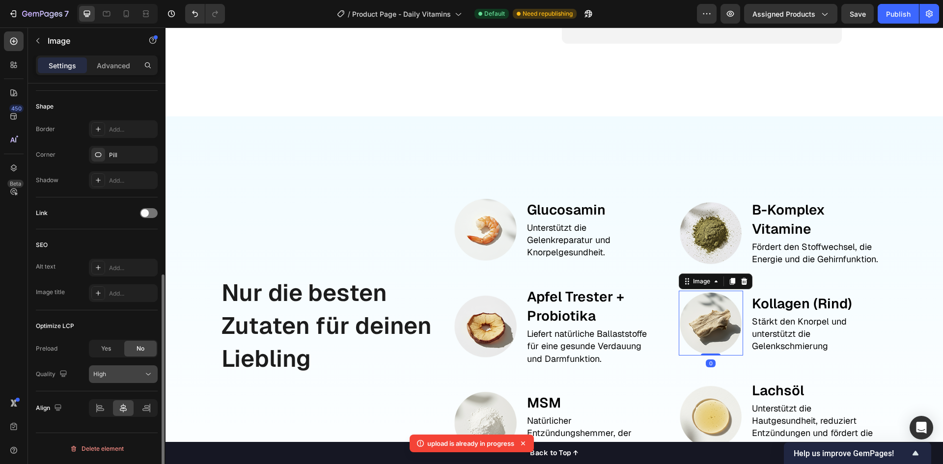
click at [142, 373] on div "High" at bounding box center [118, 374] width 50 height 9
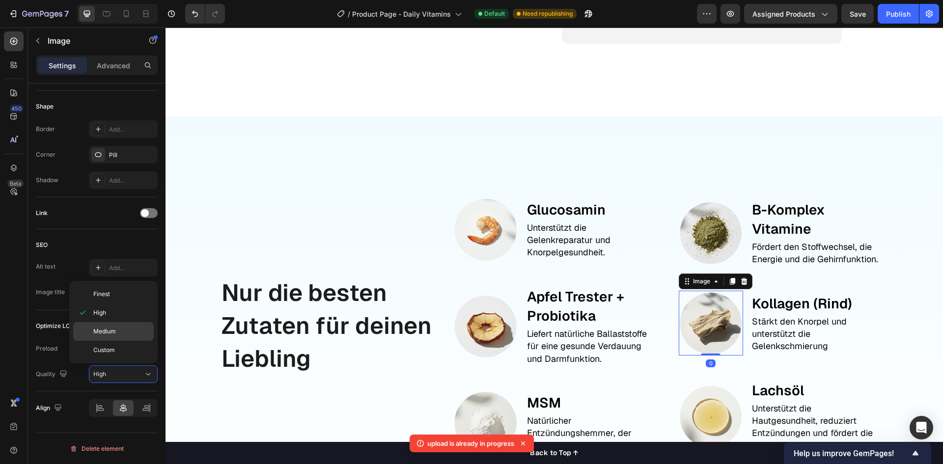
click at [131, 335] on p "Medium" at bounding box center [121, 331] width 56 height 9
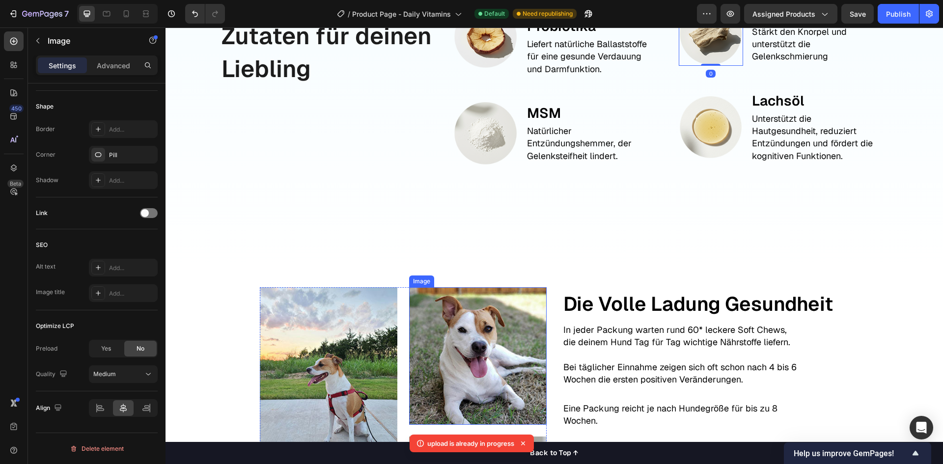
scroll to position [1228, 0]
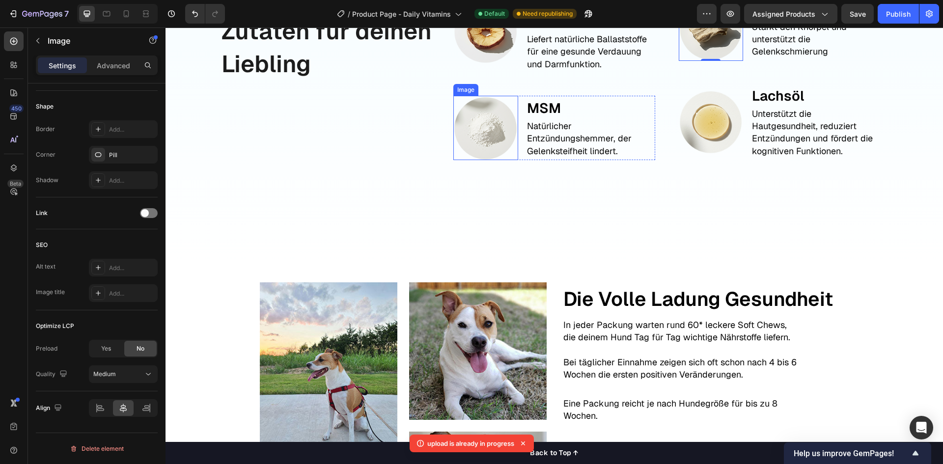
click at [488, 149] on img at bounding box center [485, 128] width 64 height 64
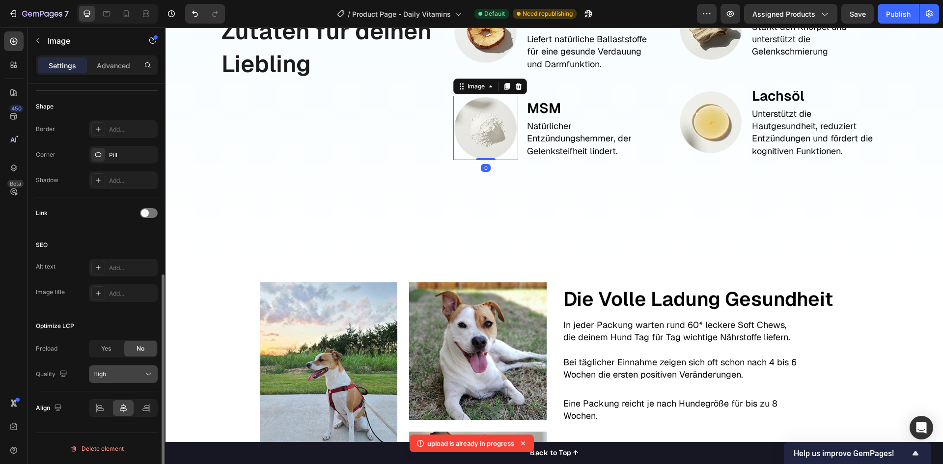
click at [113, 371] on div "High" at bounding box center [118, 374] width 50 height 9
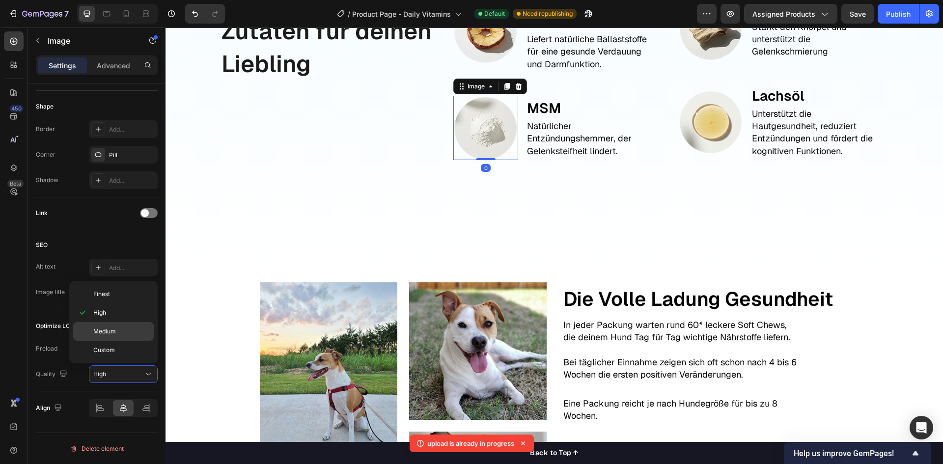
click at [117, 336] on p "Medium" at bounding box center [121, 331] width 56 height 9
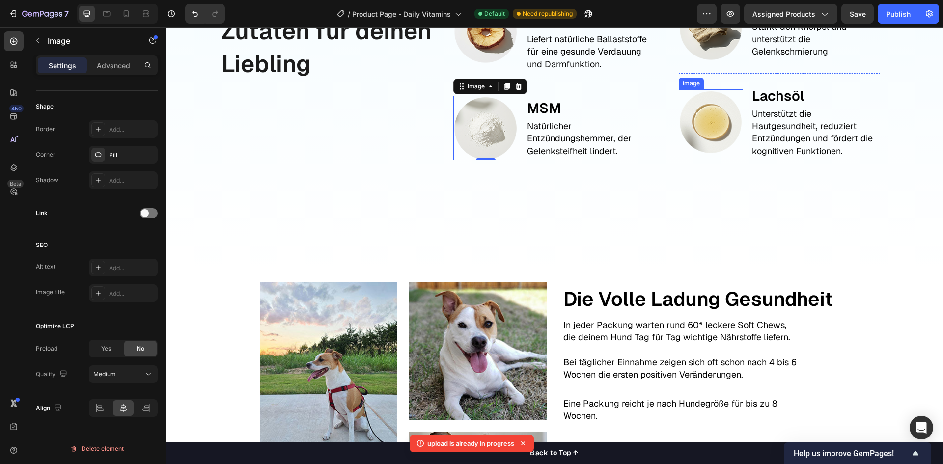
click at [713, 137] on img at bounding box center [711, 121] width 64 height 65
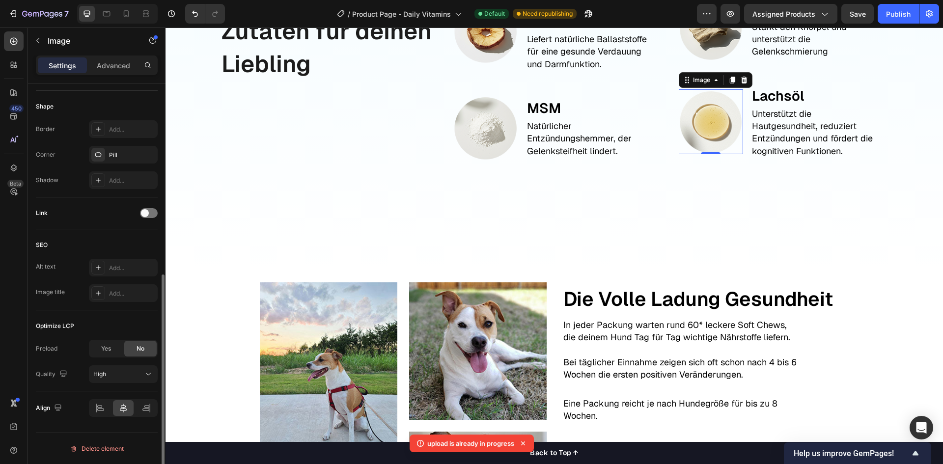
click at [135, 363] on div "Preload Yes No Quality High" at bounding box center [97, 361] width 122 height 43
click at [134, 369] on div "High" at bounding box center [123, 374] width 60 height 10
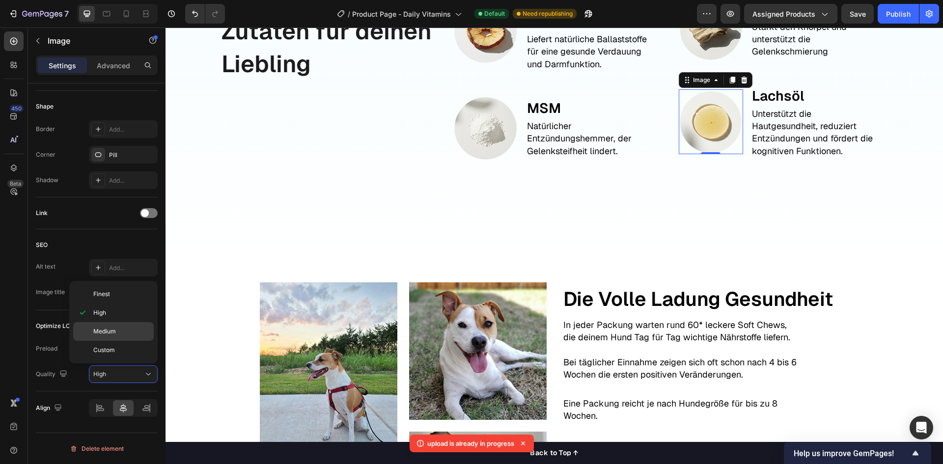
click at [126, 335] on p "Medium" at bounding box center [121, 331] width 56 height 9
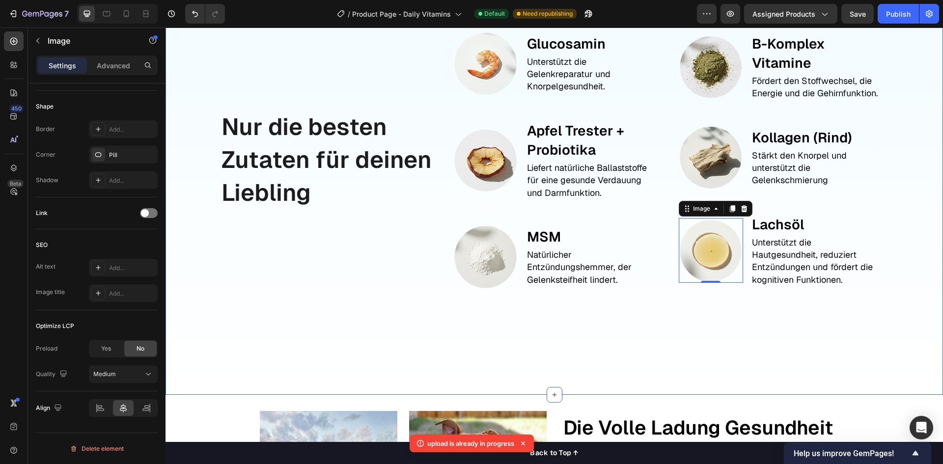
scroll to position [1031, 0]
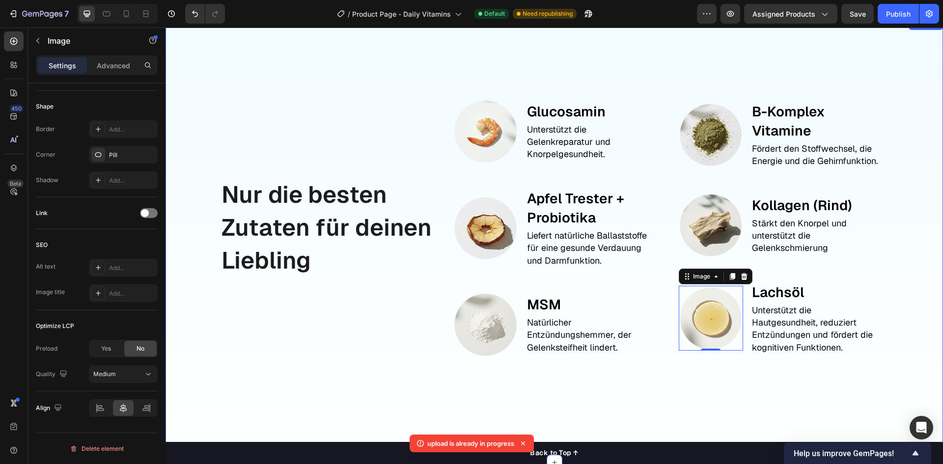
click at [292, 327] on div "Nur die besten Zutaten für deinen Liebling Text Block" at bounding box center [328, 228] width 217 height 298
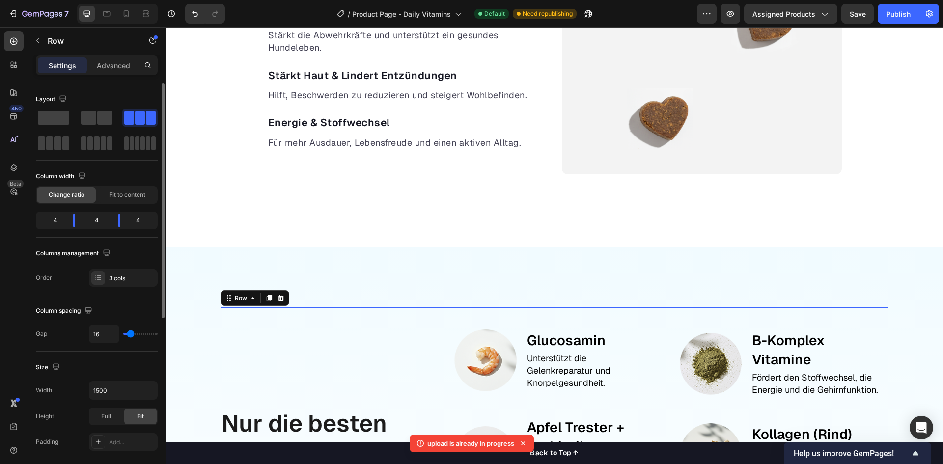
scroll to position [737, 0]
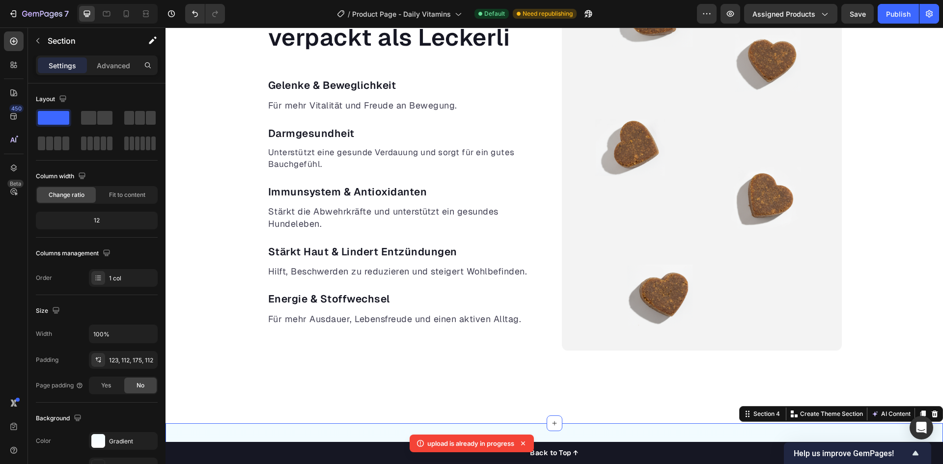
scroll to position [589, 0]
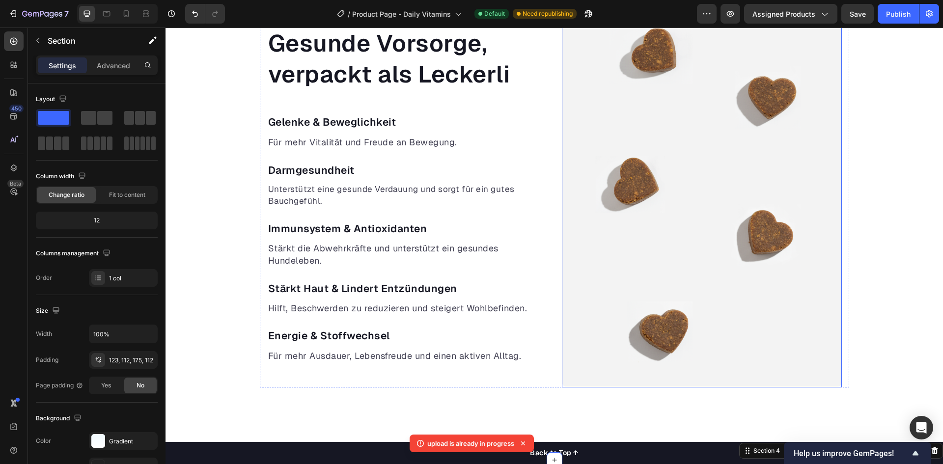
click at [633, 284] on img at bounding box center [702, 194] width 280 height 385
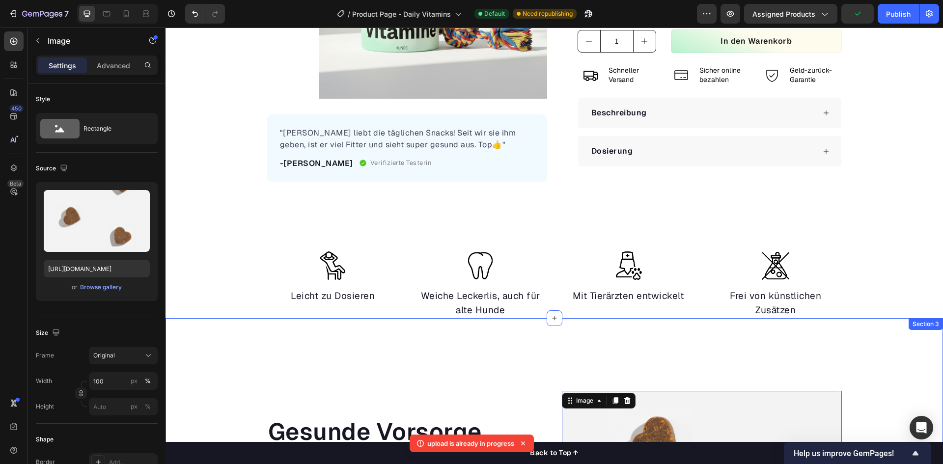
scroll to position [147, 0]
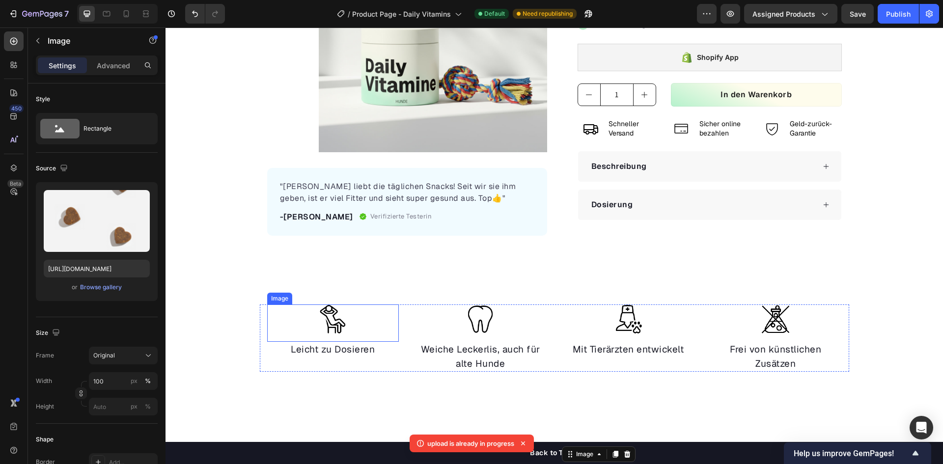
click at [329, 321] on img at bounding box center [332, 318] width 29 height 29
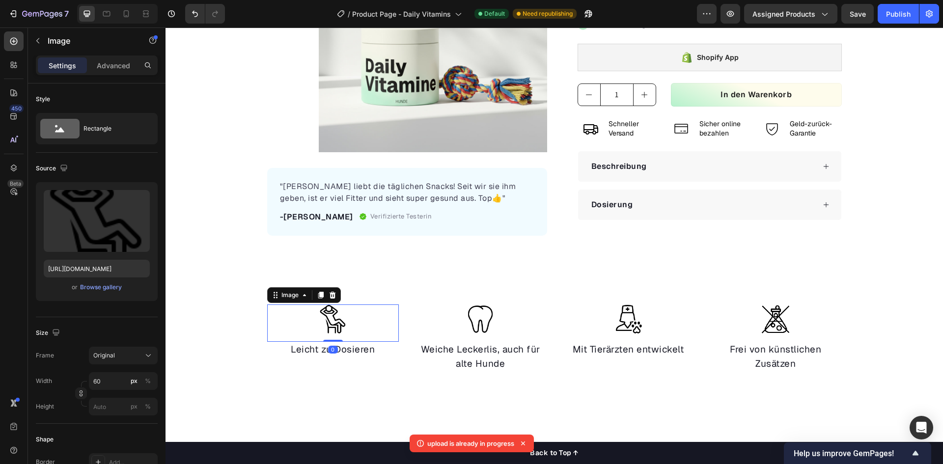
scroll to position [333, 0]
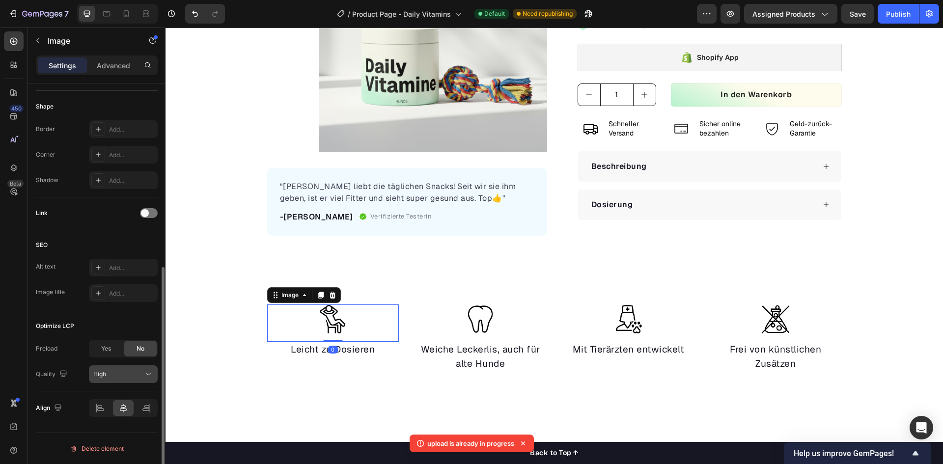
click at [112, 365] on button "High" at bounding box center [123, 374] width 69 height 18
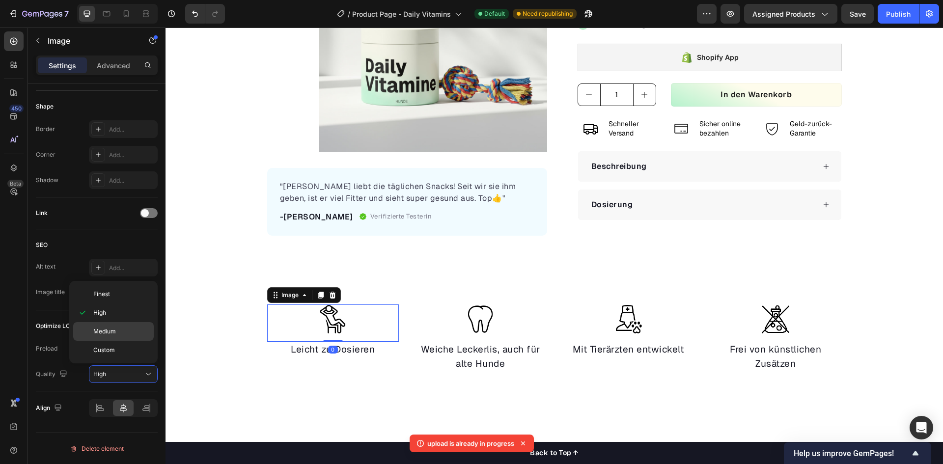
click at [117, 334] on p "Medium" at bounding box center [121, 331] width 56 height 9
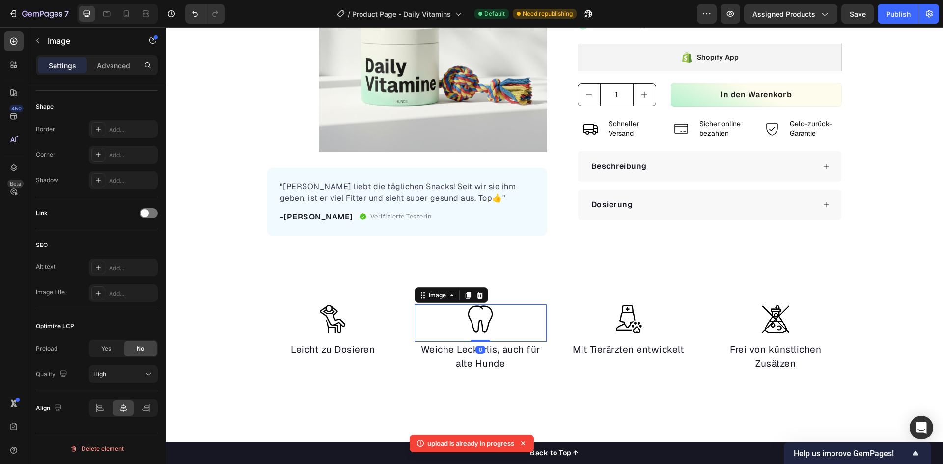
click at [474, 317] on img at bounding box center [479, 318] width 29 height 29
click at [105, 365] on div "Preload Yes No Quality High" at bounding box center [97, 361] width 122 height 43
click at [116, 371] on div "High" at bounding box center [118, 374] width 50 height 9
click at [116, 328] on p "Medium" at bounding box center [121, 331] width 56 height 9
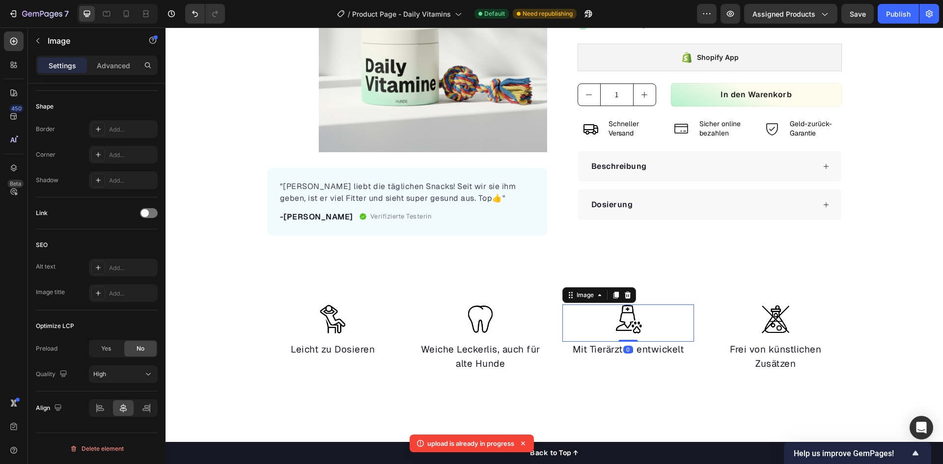
click at [614, 315] on img at bounding box center [627, 318] width 29 height 29
click at [125, 377] on div "High" at bounding box center [118, 374] width 50 height 9
click at [129, 334] on p "Medium" at bounding box center [121, 331] width 56 height 9
click at [800, 327] on div at bounding box center [776, 318] width 132 height 29
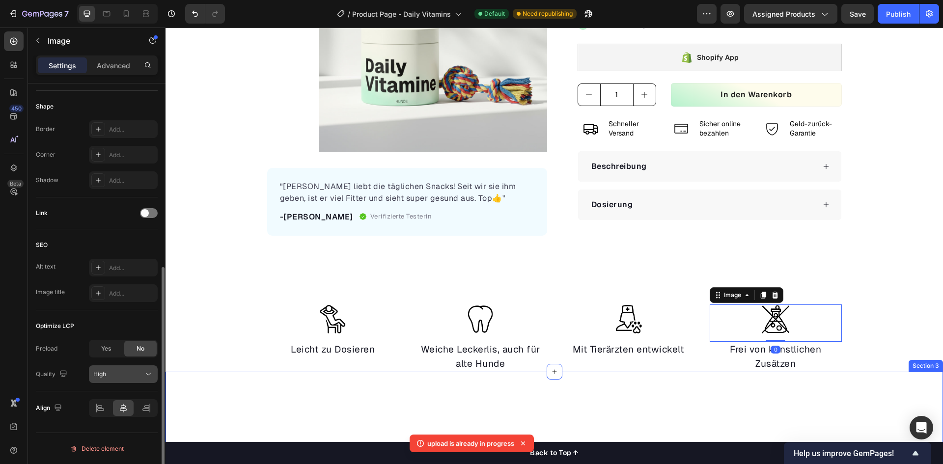
click at [131, 374] on div "High" at bounding box center [118, 374] width 50 height 9
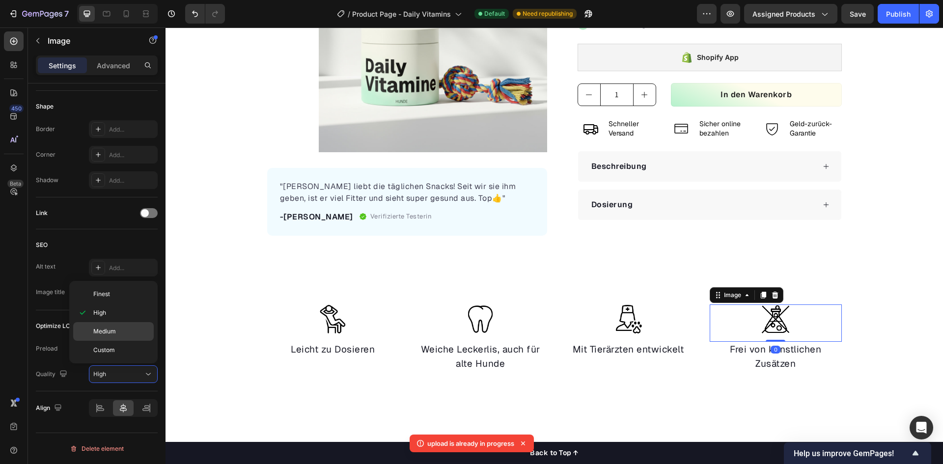
click at [130, 335] on p "Medium" at bounding box center [121, 331] width 56 height 9
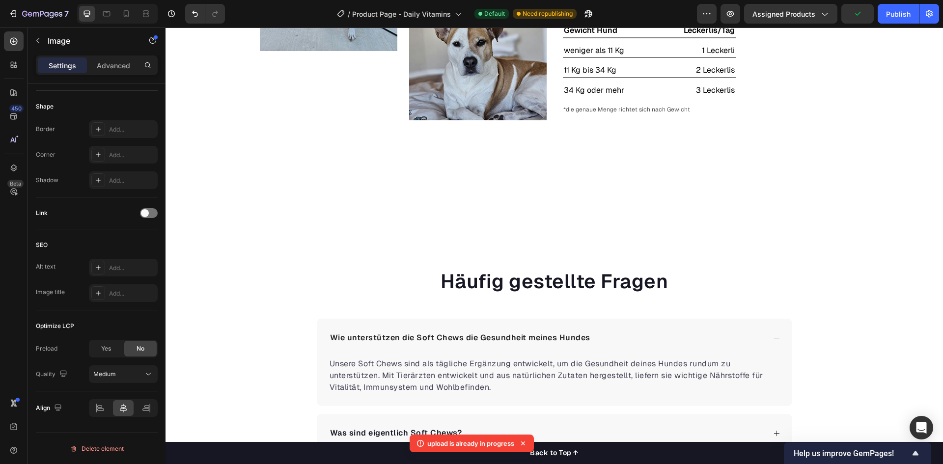
scroll to position [1669, 0]
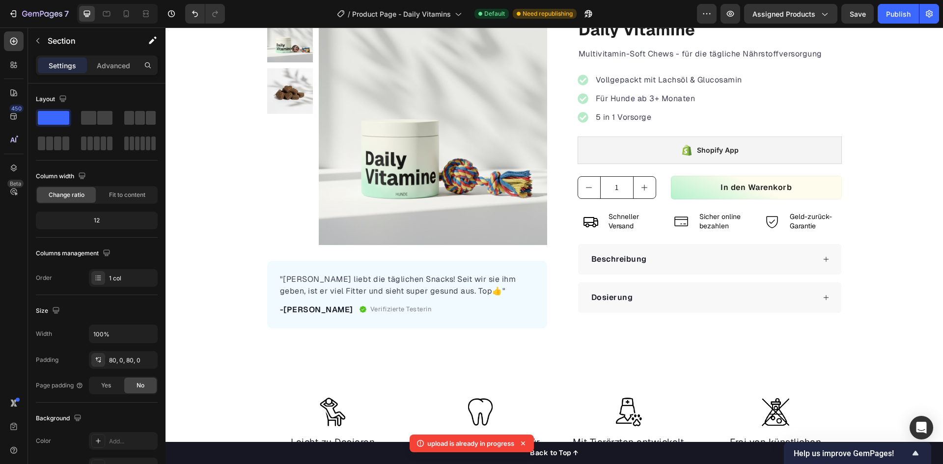
scroll to position [0, 0]
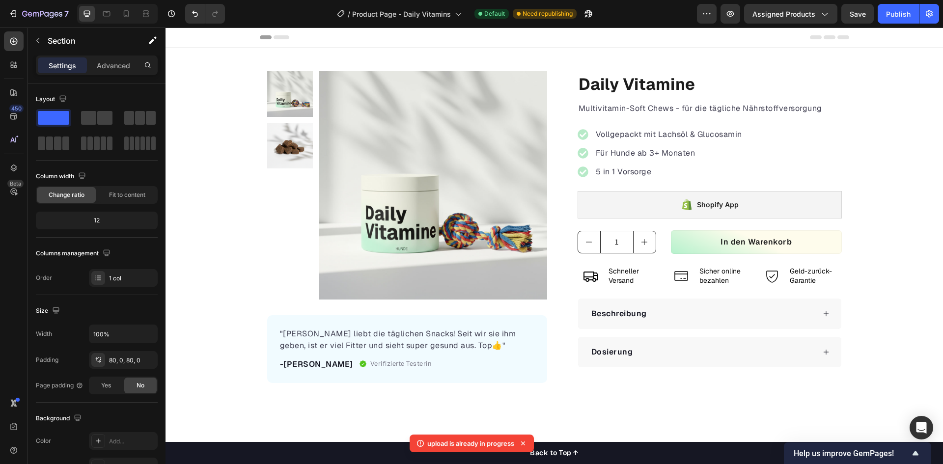
click at [526, 442] on icon at bounding box center [523, 443] width 10 height 10
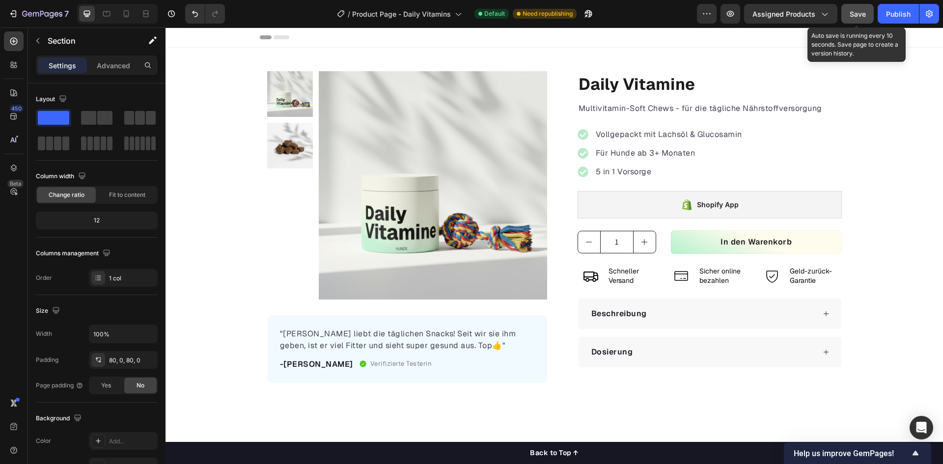
click at [849, 15] on button "Save" at bounding box center [857, 14] width 32 height 20
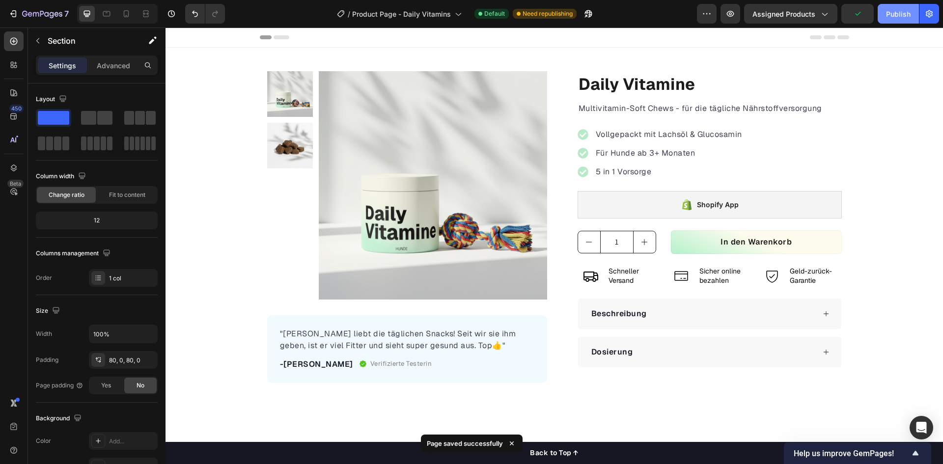
click at [897, 18] on div "Publish" at bounding box center [898, 14] width 25 height 10
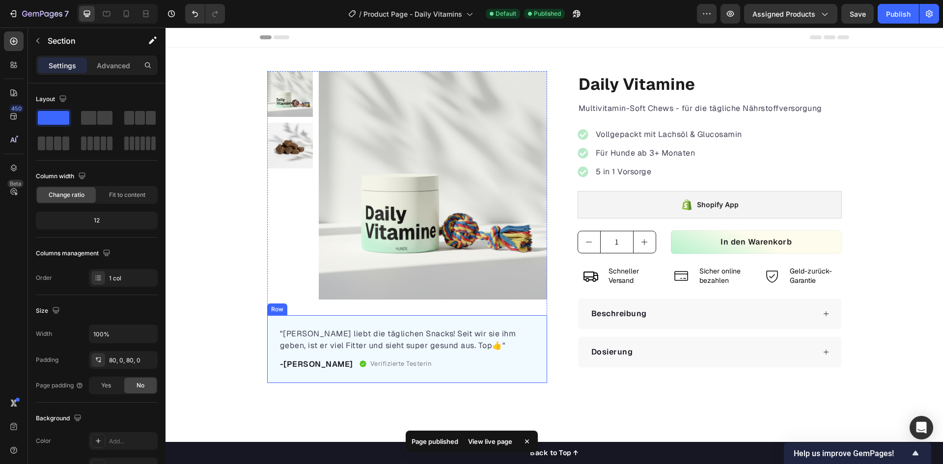
click at [486, 331] on p ""[PERSON_NAME] liebt die täglichen Snacks! Seit wir sie ihm geben, ist er viel …" at bounding box center [407, 340] width 254 height 24
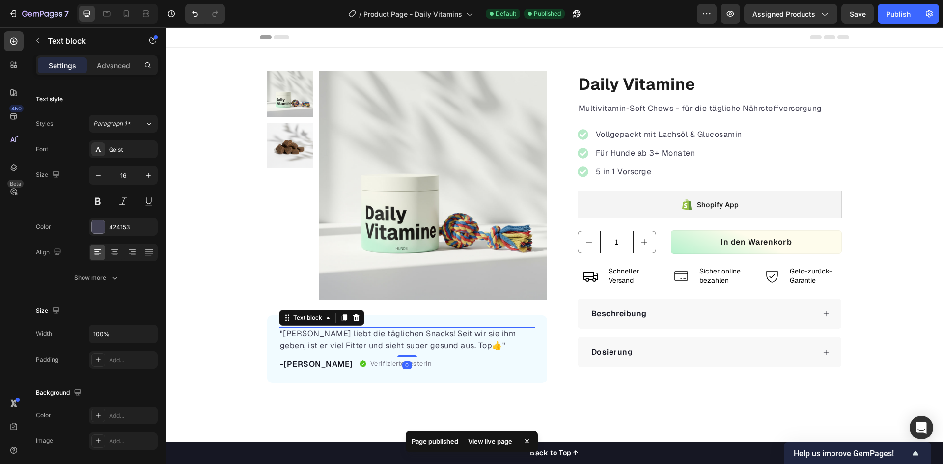
click at [486, 331] on p ""[PERSON_NAME] liebt die täglichen Snacks! Seit wir sie ihm geben, ist er viel …" at bounding box center [407, 340] width 254 height 24
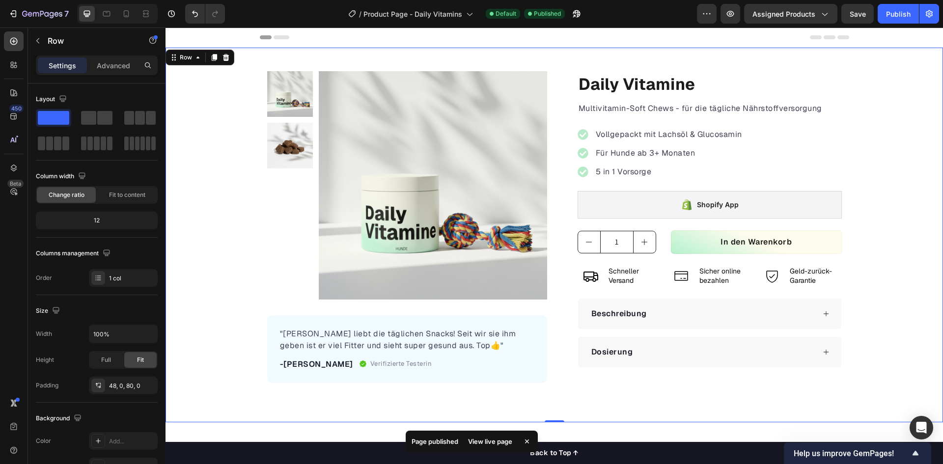
click at [191, 286] on div "Product Images "[PERSON_NAME] liebt die täglichen Snacks! Seit wir sie ihm gebe…" at bounding box center [553, 227] width 777 height 312
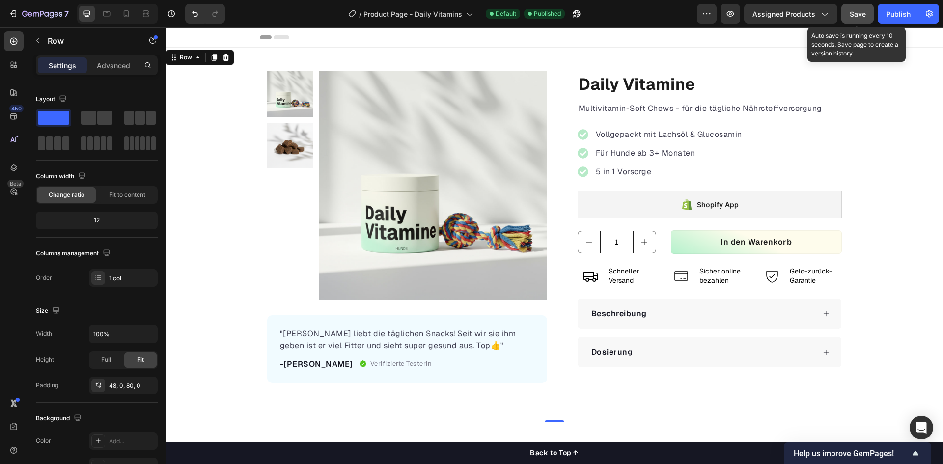
click at [858, 20] on button "Save" at bounding box center [857, 14] width 32 height 20
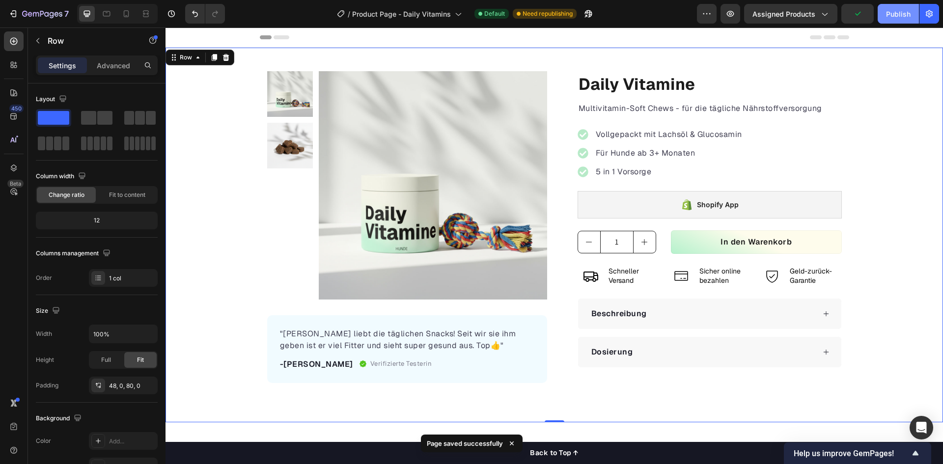
click at [900, 20] on button "Publish" at bounding box center [897, 14] width 41 height 20
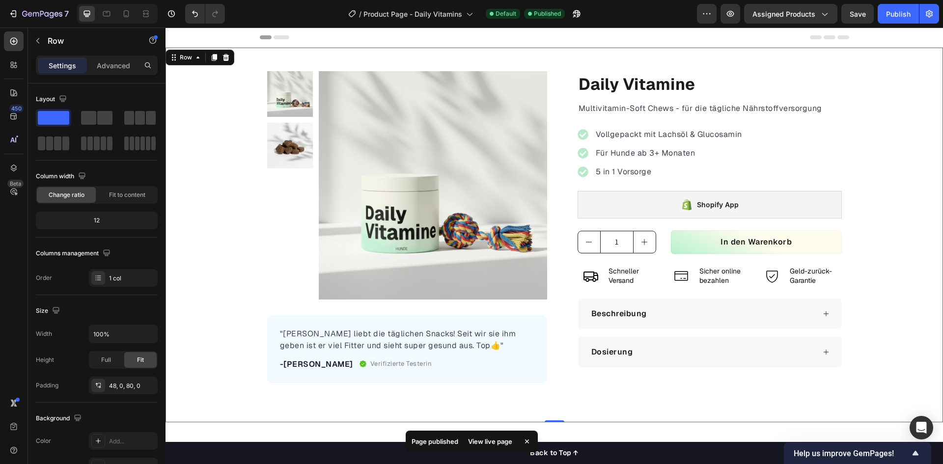
click at [261, 407] on div "Product Images "[PERSON_NAME] liebt die täglichen Snacks! Seit wir sie ihm gebe…" at bounding box center [553, 235] width 777 height 375
click at [576, 17] on icon "button" at bounding box center [577, 14] width 10 height 10
click at [849, 10] on span "Save" at bounding box center [857, 14] width 16 height 8
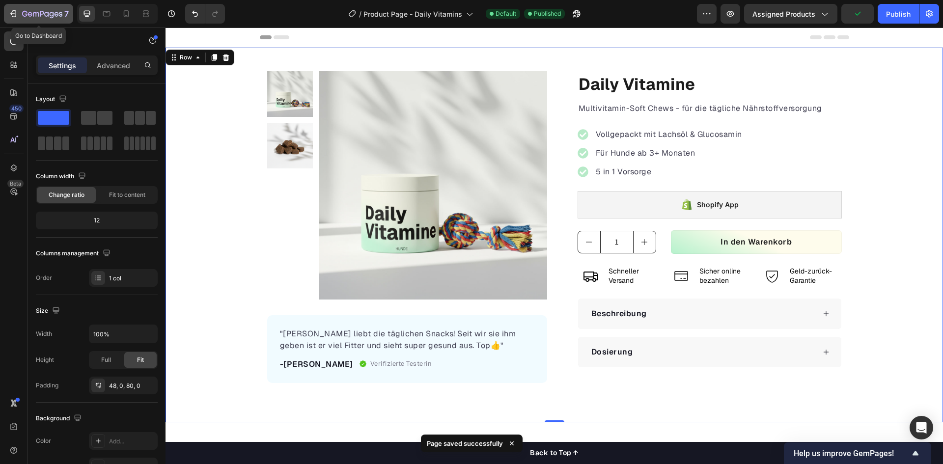
click at [43, 13] on icon "button" at bounding box center [42, 14] width 40 height 8
